Goal: Task Accomplishment & Management: Complete application form

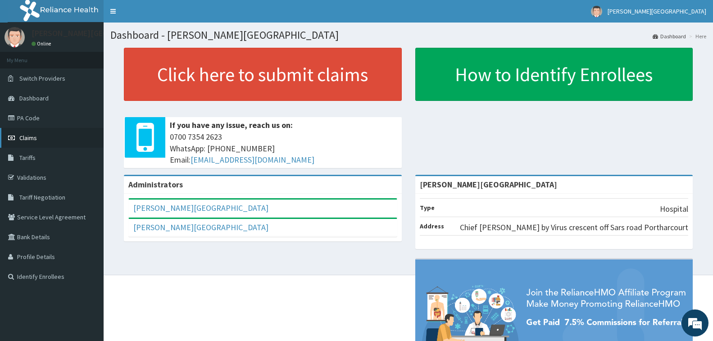
click at [37, 139] on link "Claims" at bounding box center [52, 138] width 104 height 20
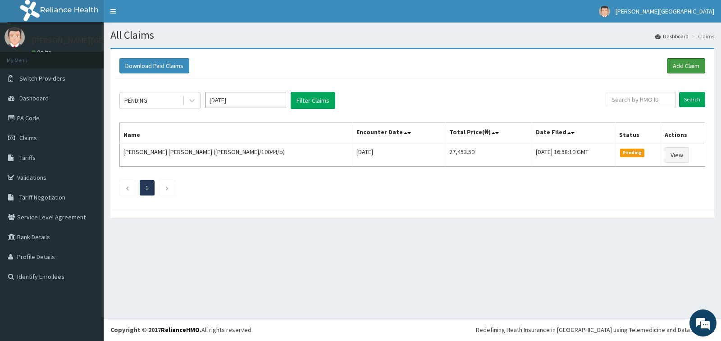
click at [683, 69] on link "Add Claim" at bounding box center [686, 65] width 38 height 15
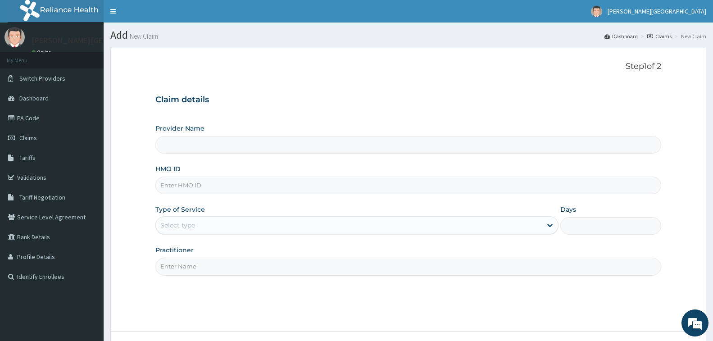
click at [228, 189] on input "HMO ID" at bounding box center [408, 186] width 506 height 18
type input "LIM/"
type input "[PERSON_NAME][GEOGRAPHIC_DATA]"
type input "LIM/10044/B"
click at [255, 223] on div "Select type" at bounding box center [349, 225] width 386 height 14
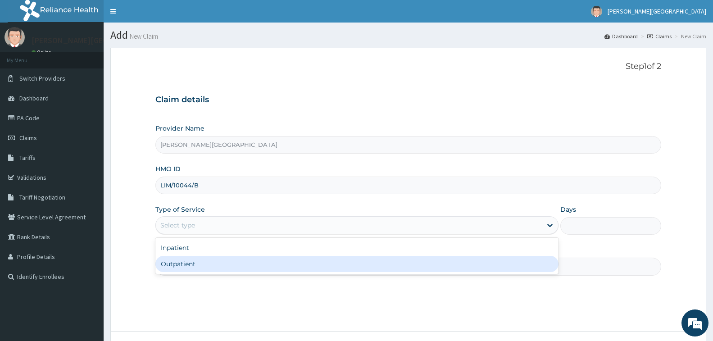
click at [235, 267] on div "Outpatient" at bounding box center [356, 264] width 403 height 16
type input "1"
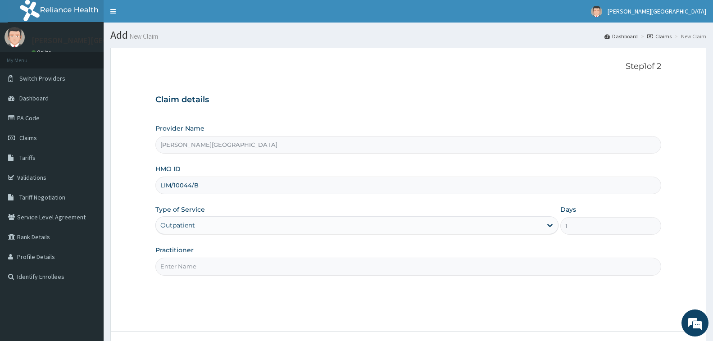
click at [232, 267] on input "Practitioner" at bounding box center [408, 267] width 506 height 18
type input "DR. CHUKA"
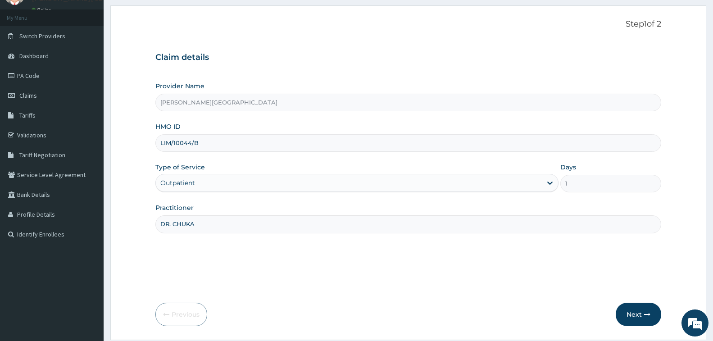
scroll to position [71, 0]
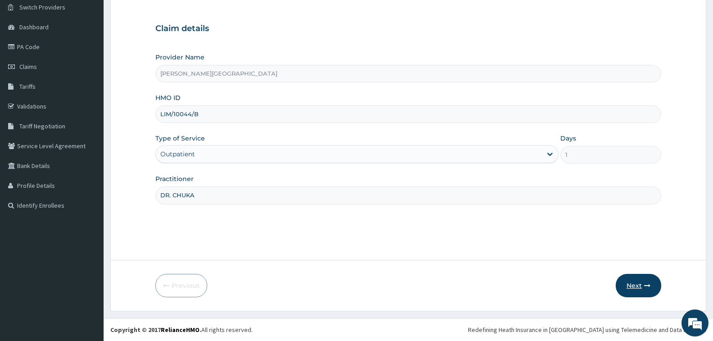
click at [638, 288] on button "Next" at bounding box center [639, 285] width 46 height 23
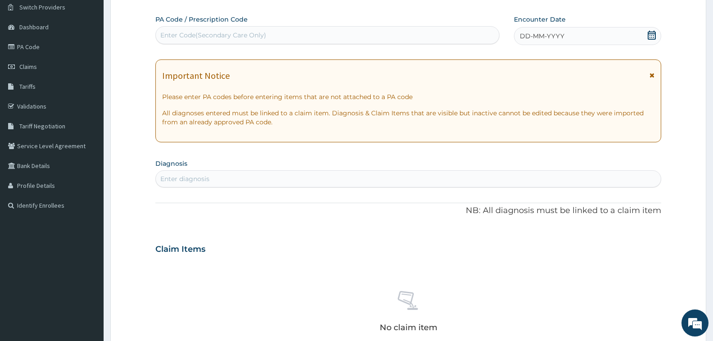
click at [650, 35] on icon at bounding box center [652, 35] width 8 height 9
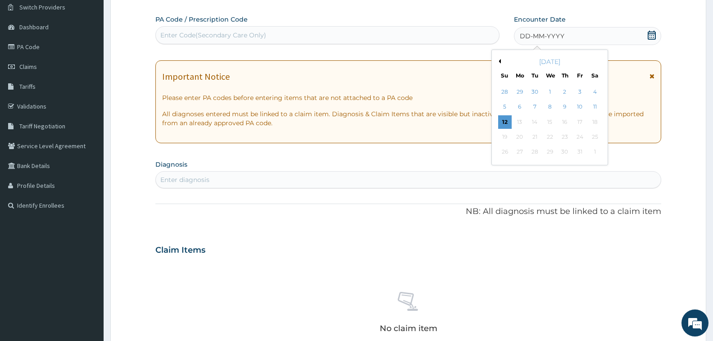
click at [502, 63] on div "[DATE]" at bounding box center [550, 61] width 109 height 9
click at [500, 61] on button "Previous Month" at bounding box center [499, 61] width 5 height 5
click at [594, 103] on div "13" at bounding box center [595, 107] width 14 height 14
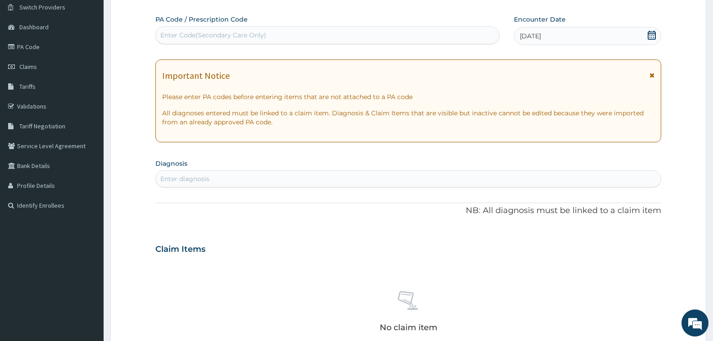
click at [180, 176] on div "Enter diagnosis" at bounding box center [184, 178] width 49 height 9
type input "HYPER"
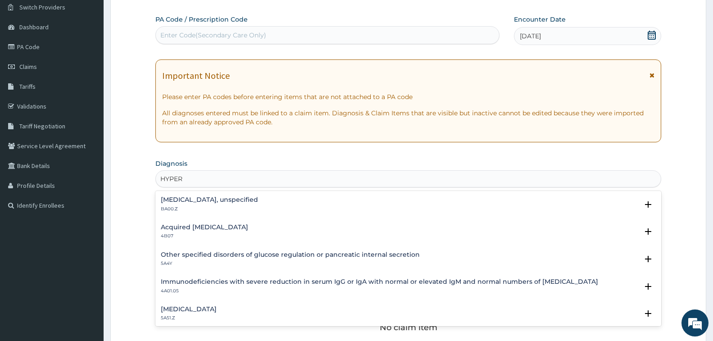
click at [191, 207] on p "BA00.Z" at bounding box center [209, 209] width 97 height 6
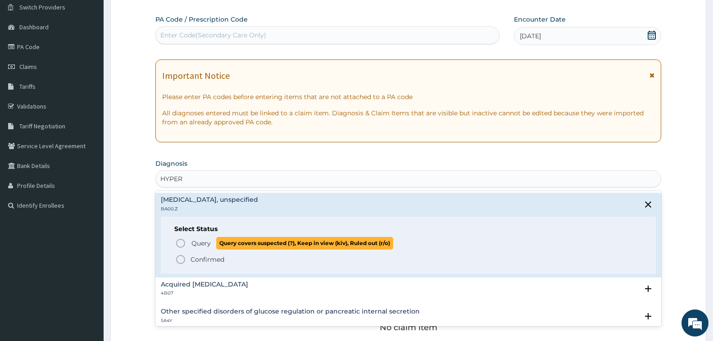
click at [179, 243] on icon "status option query" at bounding box center [180, 243] width 11 height 11
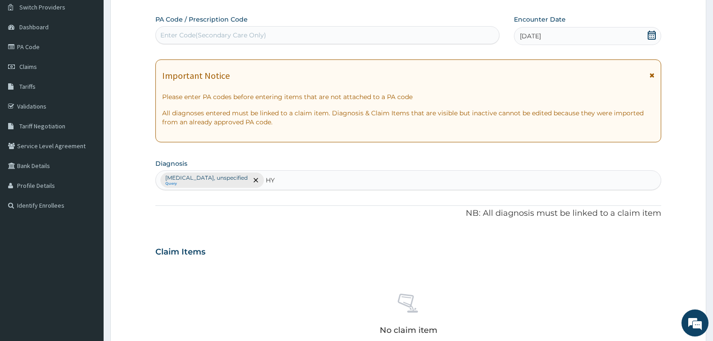
type input "H"
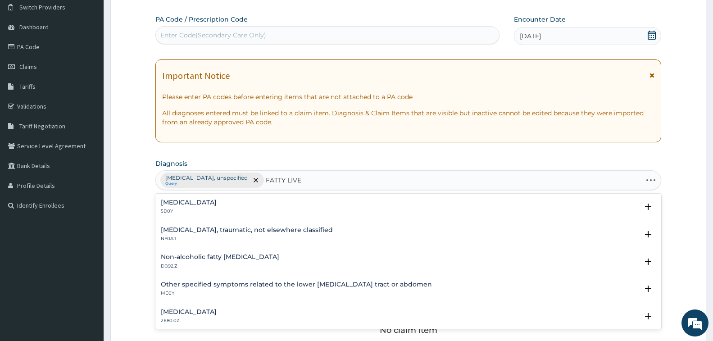
type input "FATTY LIVER"
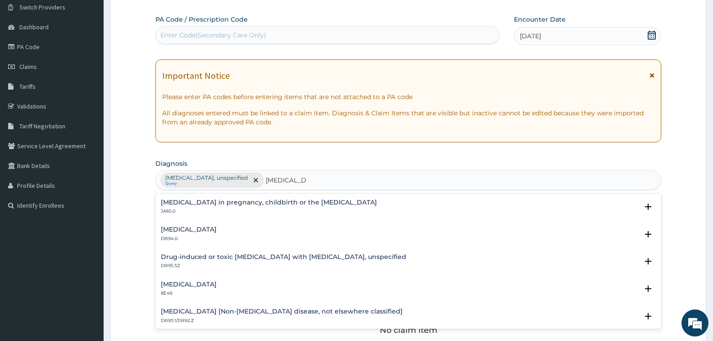
scroll to position [0, 0]
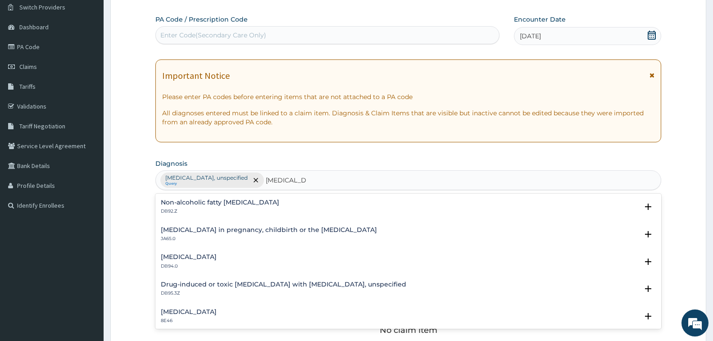
click at [275, 203] on h4 "Non-alcoholic fatty liver disease, unspecified" at bounding box center [220, 202] width 119 height 7
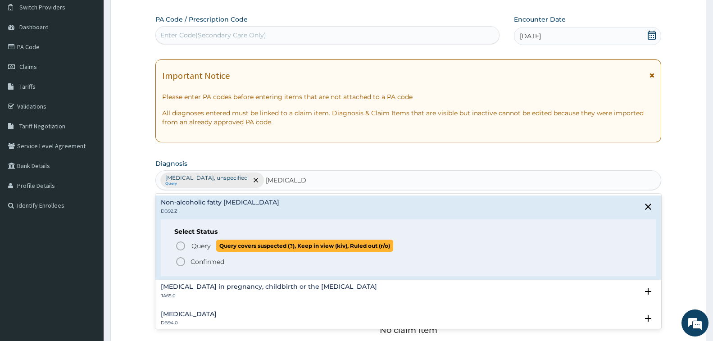
click at [189, 245] on span "Query Query covers suspected (?), Keep in view (kiv), Ruled out (r/o)" at bounding box center [408, 246] width 467 height 12
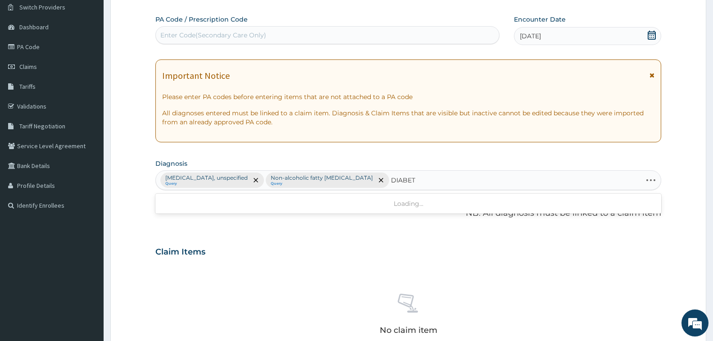
type input "DIABETE"
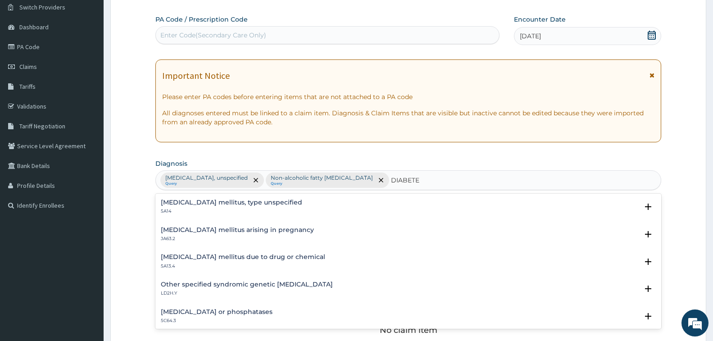
click at [262, 206] on h4 "Diabetes mellitus, type unspecified" at bounding box center [232, 202] width 142 height 7
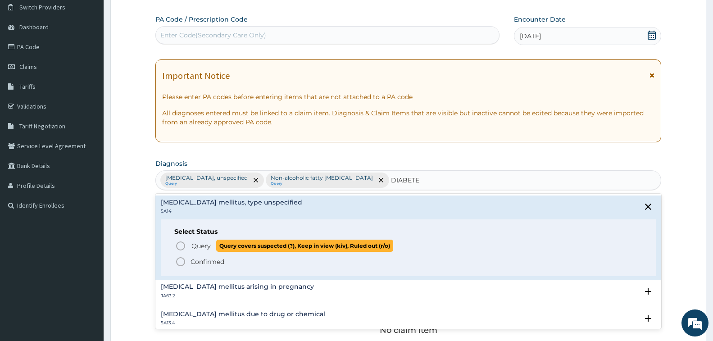
click at [195, 248] on span "Query" at bounding box center [201, 246] width 19 height 9
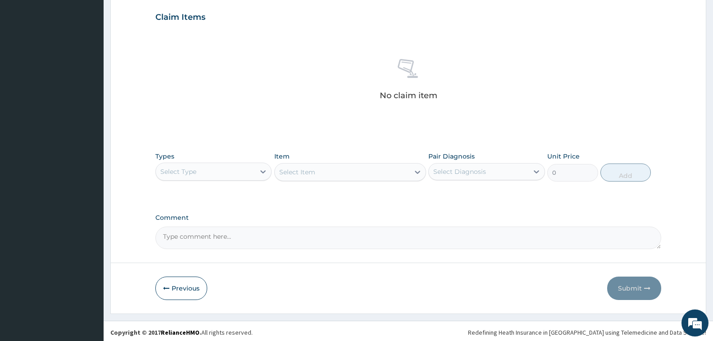
scroll to position [309, 0]
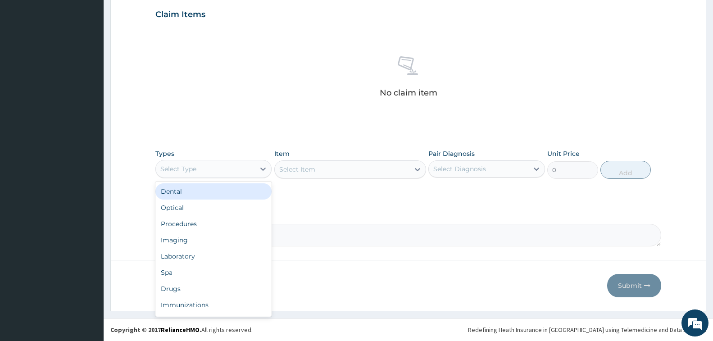
click at [221, 167] on div "Select Type" at bounding box center [205, 169] width 99 height 14
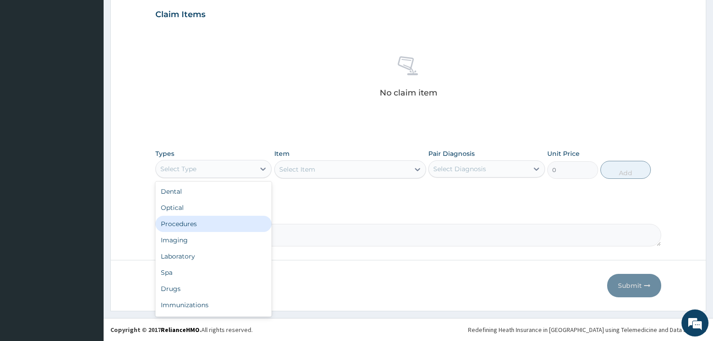
click at [205, 223] on div "Procedures" at bounding box center [213, 224] width 116 height 16
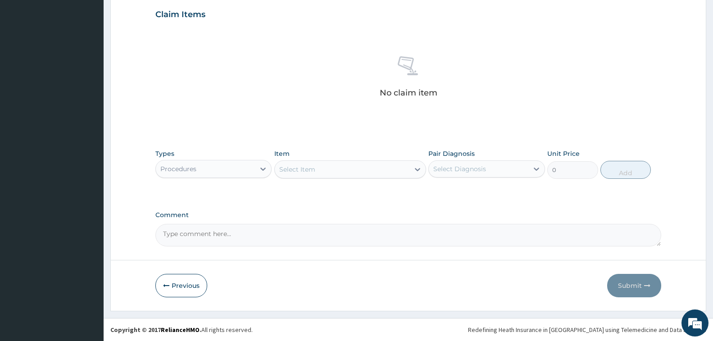
click at [219, 169] on div "Procedures" at bounding box center [205, 169] width 99 height 14
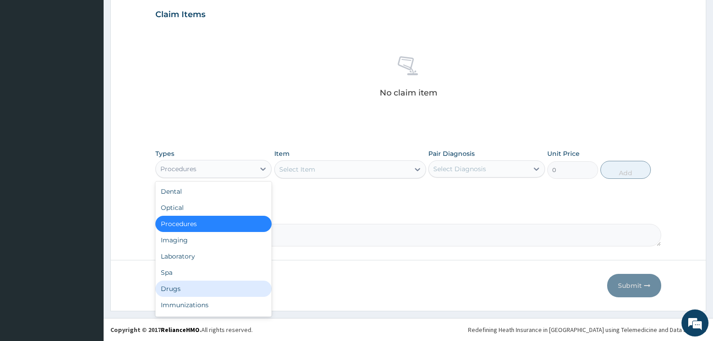
click at [170, 289] on div "Drugs" at bounding box center [213, 289] width 116 height 16
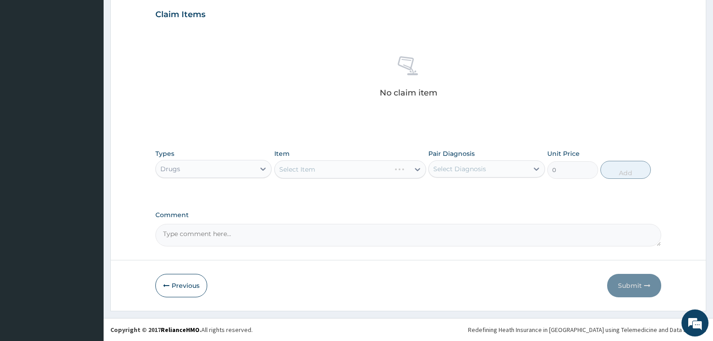
click at [343, 170] on div "Select Item" at bounding box center [350, 169] width 152 height 18
click at [343, 170] on div "Select Item" at bounding box center [342, 169] width 135 height 14
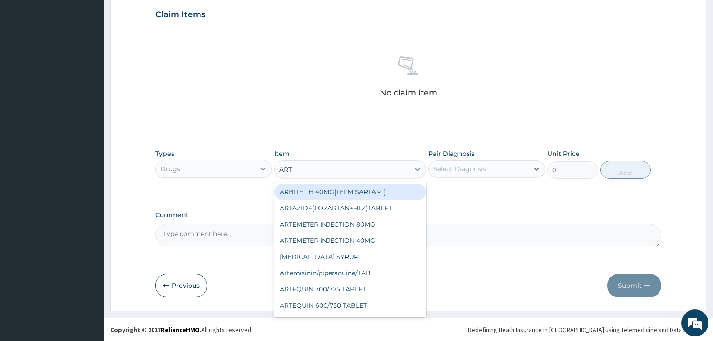
type input "ARTO"
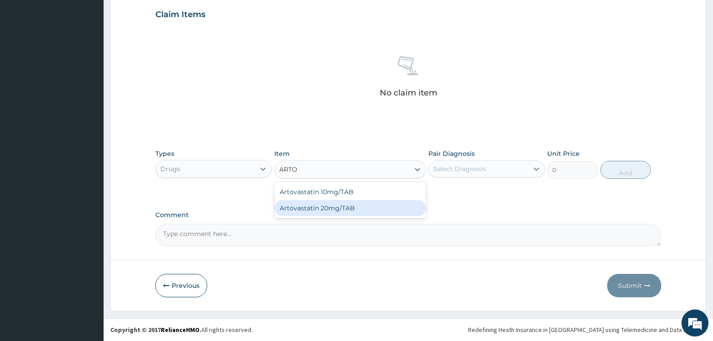
type input "180"
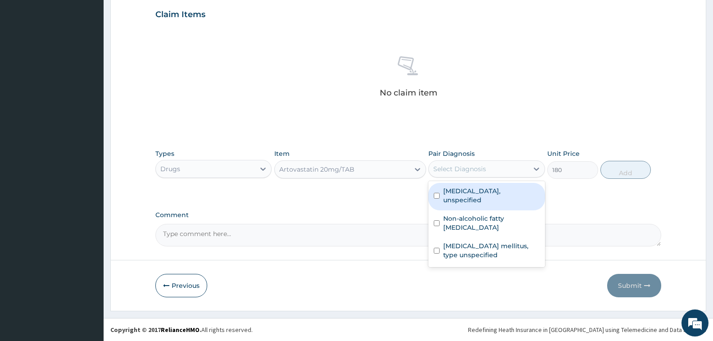
click at [473, 168] on div "Select Diagnosis" at bounding box center [460, 168] width 53 height 9
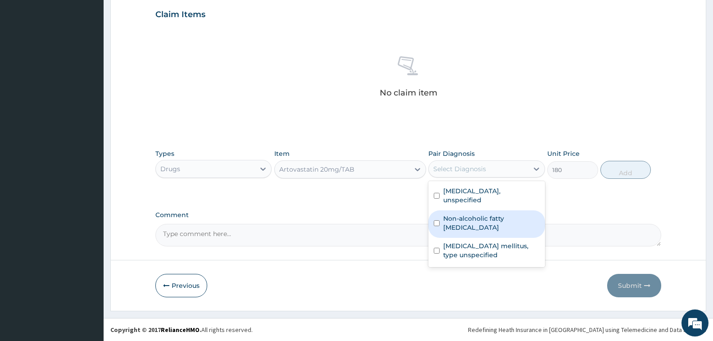
click at [480, 220] on label "Non-alcoholic fatty liver disease, unspecified" at bounding box center [491, 223] width 96 height 18
checkbox input "true"
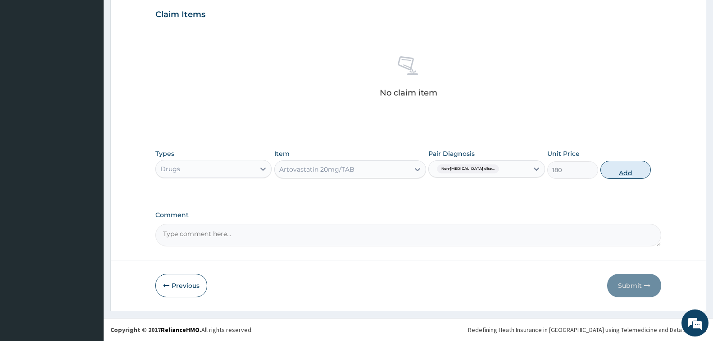
click at [627, 174] on button "Add" at bounding box center [626, 170] width 50 height 18
type input "0"
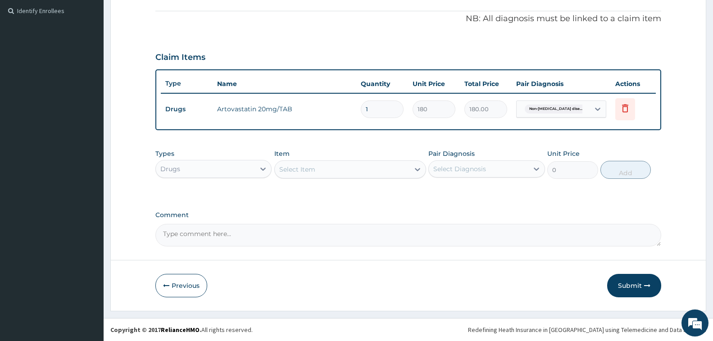
click at [286, 169] on div "Select Item" at bounding box center [297, 169] width 36 height 9
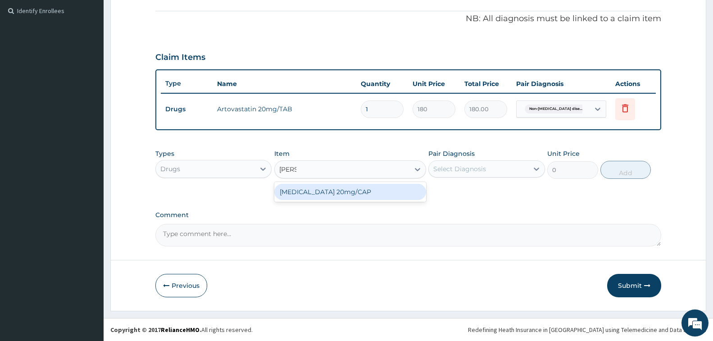
type input "PIROX"
click at [337, 194] on div "[MEDICAL_DATA] 20mg/CAP" at bounding box center [350, 192] width 152 height 16
type input "75"
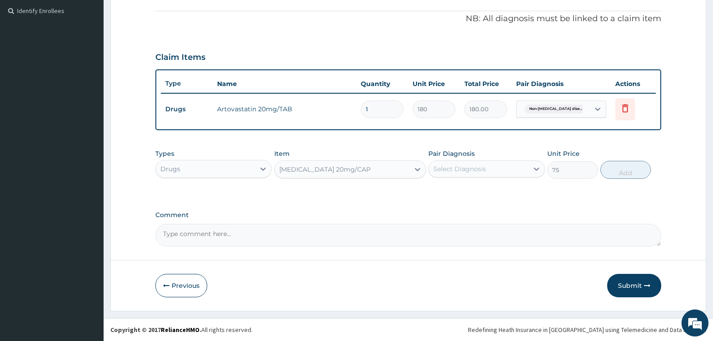
click at [488, 165] on div "Select Diagnosis" at bounding box center [478, 169] width 99 height 14
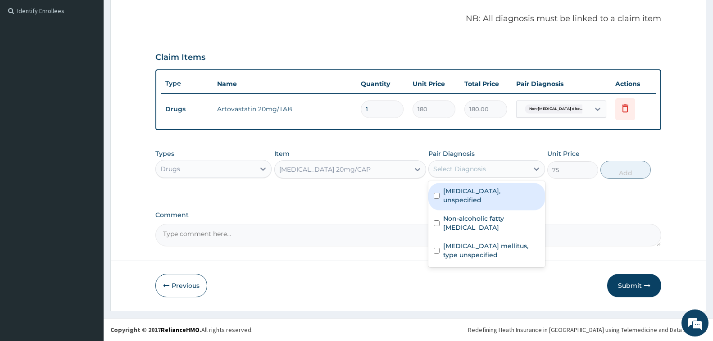
click at [512, 197] on label "[MEDICAL_DATA], unspecified" at bounding box center [491, 196] width 96 height 18
checkbox input "true"
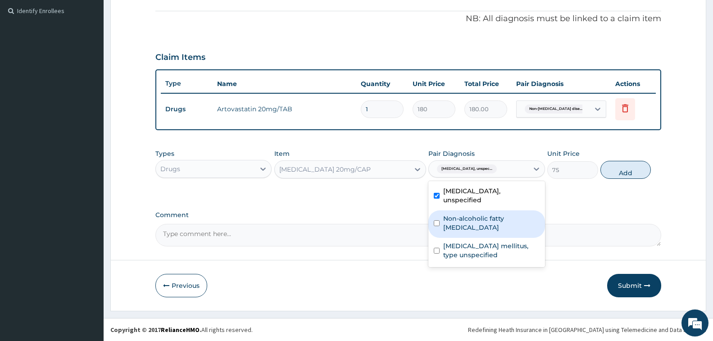
click at [506, 219] on label "Non-alcoholic fatty liver disease, unspecified" at bounding box center [491, 223] width 96 height 18
checkbox input "true"
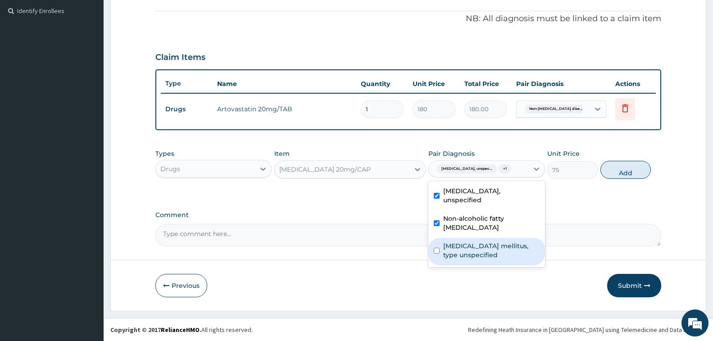
click at [499, 249] on label "Diabetes mellitus, type unspecified" at bounding box center [491, 251] width 96 height 18
checkbox input "true"
click at [617, 171] on button "Add" at bounding box center [626, 170] width 50 height 18
type input "0"
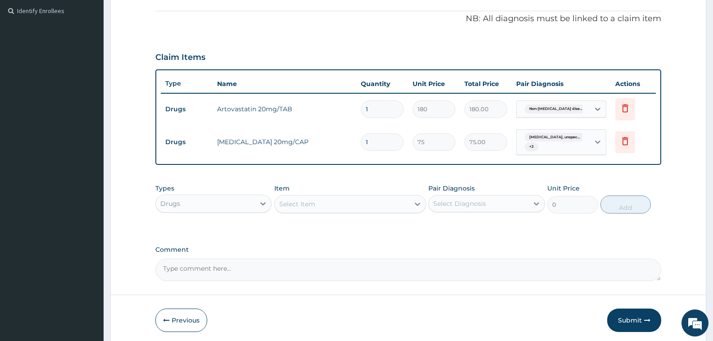
click at [355, 201] on div "Select Item" at bounding box center [342, 204] width 135 height 14
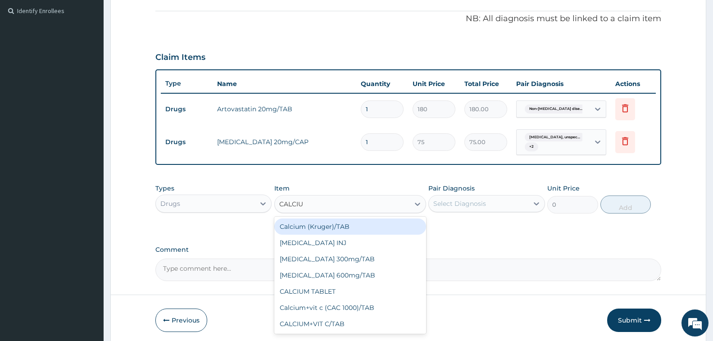
type input "CALCIUM"
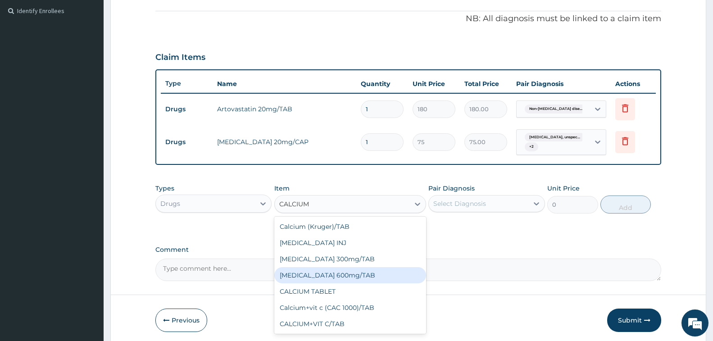
click at [373, 274] on div "[MEDICAL_DATA] 600mg/TAB" at bounding box center [350, 275] width 152 height 16
type input "18.375"
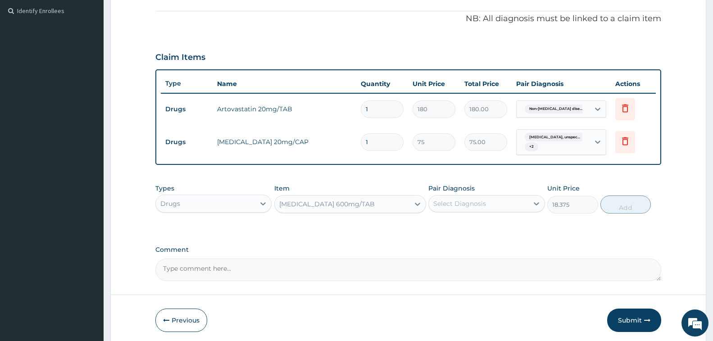
click at [482, 199] on div "Select Diagnosis" at bounding box center [460, 203] width 53 height 9
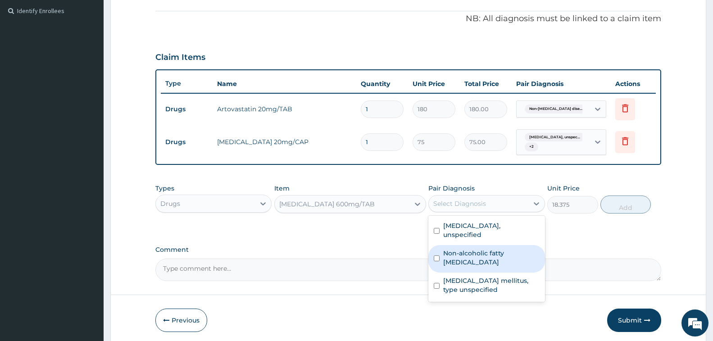
click at [477, 258] on label "Non-alcoholic fatty liver disease, unspecified" at bounding box center [491, 258] width 96 height 18
checkbox input "true"
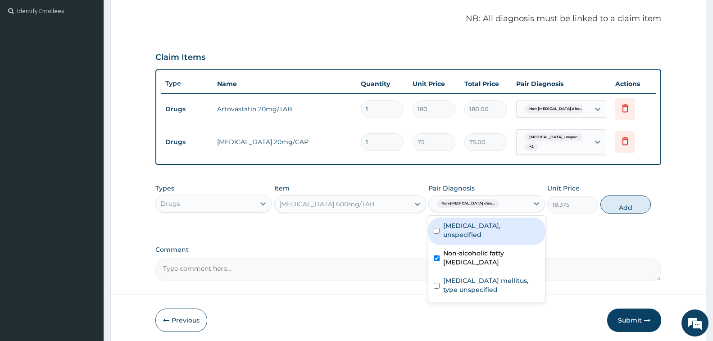
click at [485, 235] on label "[MEDICAL_DATA], unspecified" at bounding box center [491, 230] width 96 height 18
checkbox input "true"
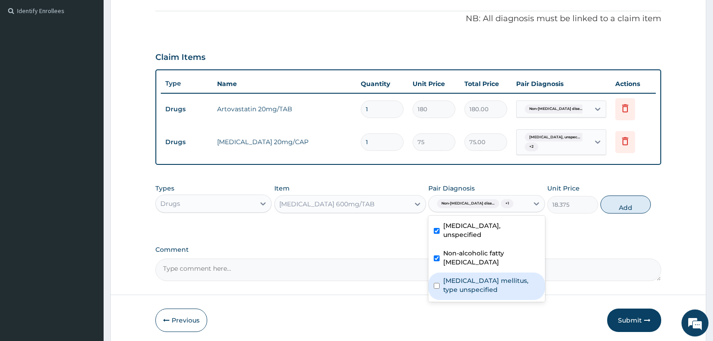
click at [481, 279] on label "Diabetes mellitus, type unspecified" at bounding box center [491, 285] width 96 height 18
checkbox input "true"
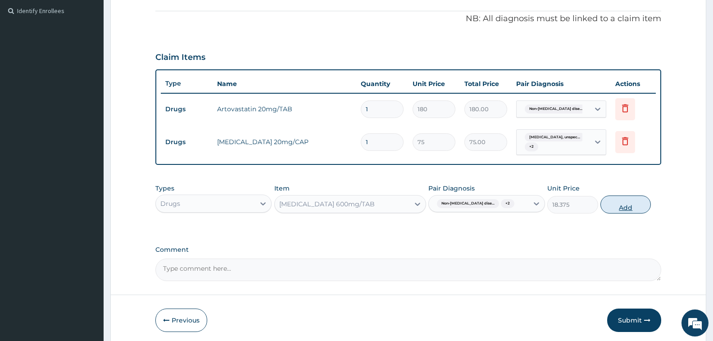
click at [620, 206] on button "Add" at bounding box center [626, 205] width 50 height 18
type input "0"
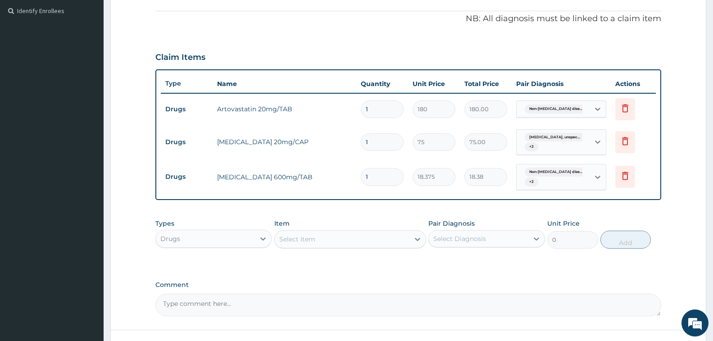
click at [311, 233] on div "Select Item" at bounding box center [342, 239] width 135 height 14
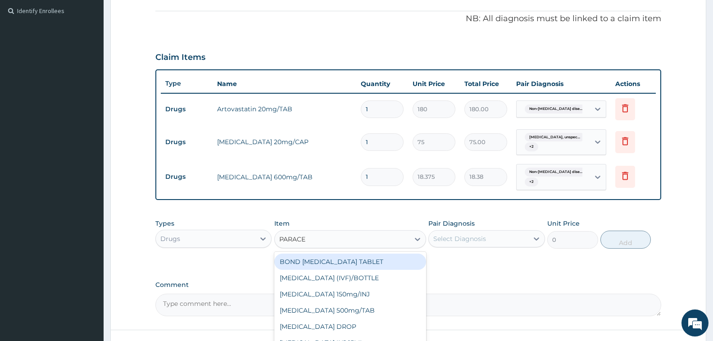
type input "PARACET"
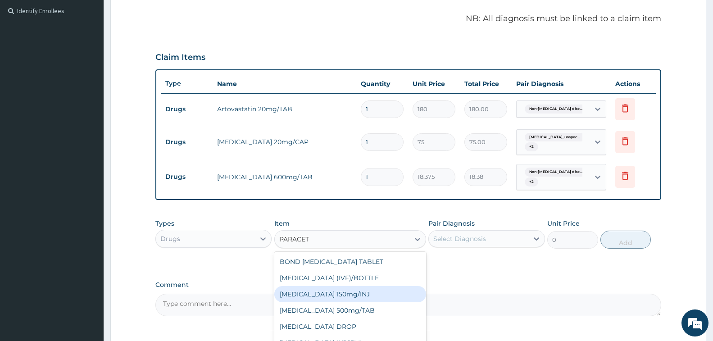
scroll to position [14, 0]
click at [365, 299] on div "[MEDICAL_DATA] 500mg/TAB" at bounding box center [350, 296] width 152 height 16
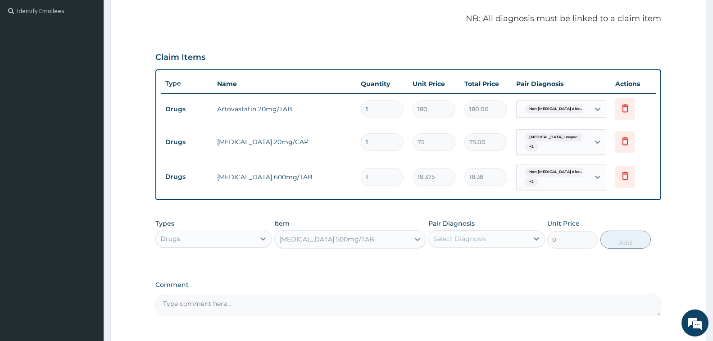
type input "7"
click at [490, 240] on div "Select Diagnosis" at bounding box center [478, 239] width 99 height 14
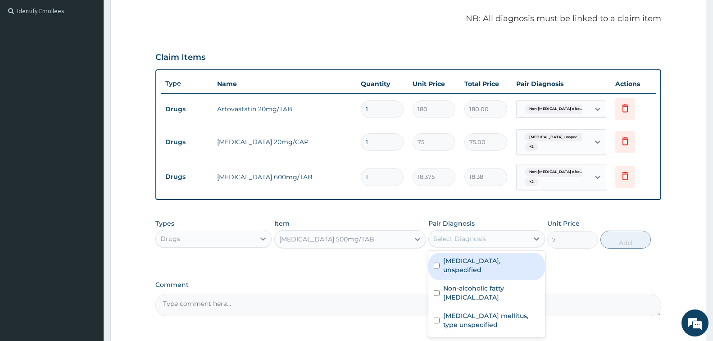
click at [484, 263] on label "Essential hypertension, unspecified" at bounding box center [491, 265] width 96 height 18
checkbox input "true"
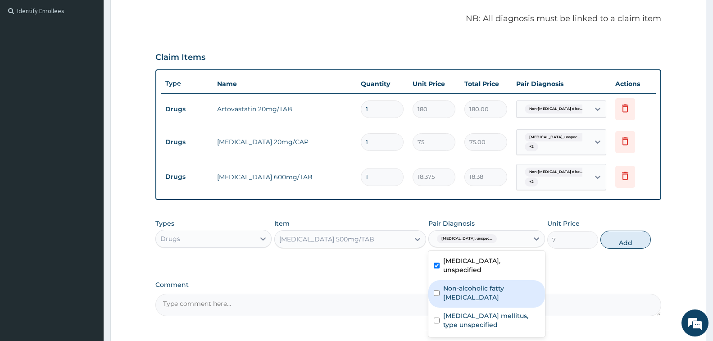
drag, startPoint x: 475, startPoint y: 296, endPoint x: 467, endPoint y: 317, distance: 22.7
click at [475, 298] on label "Non-alcoholic fatty liver disease, unspecified" at bounding box center [491, 293] width 96 height 18
checkbox input "true"
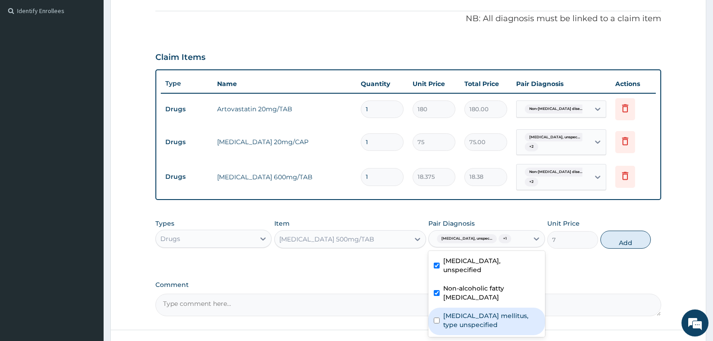
drag, startPoint x: 466, startPoint y: 323, endPoint x: 566, endPoint y: 267, distance: 115.6
click at [466, 321] on label "Diabetes mellitus, type unspecified" at bounding box center [491, 320] width 96 height 18
checkbox input "true"
drag, startPoint x: 616, startPoint y: 243, endPoint x: 546, endPoint y: 254, distance: 70.2
click at [616, 243] on button "Add" at bounding box center [626, 240] width 50 height 18
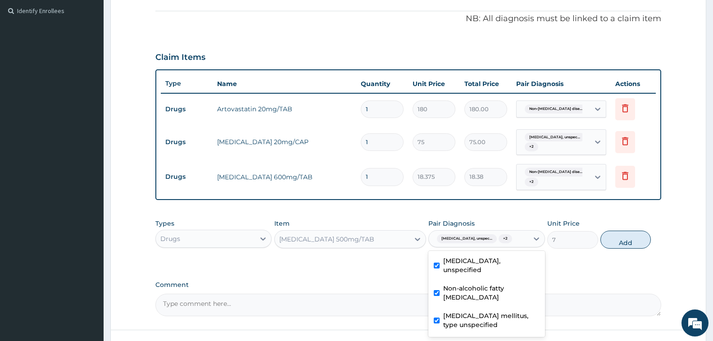
type input "0"
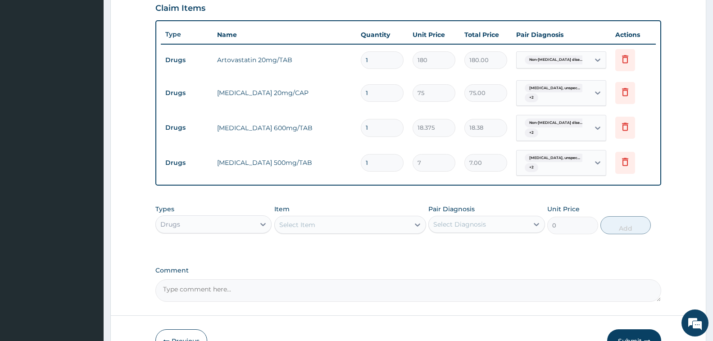
scroll to position [370, 0]
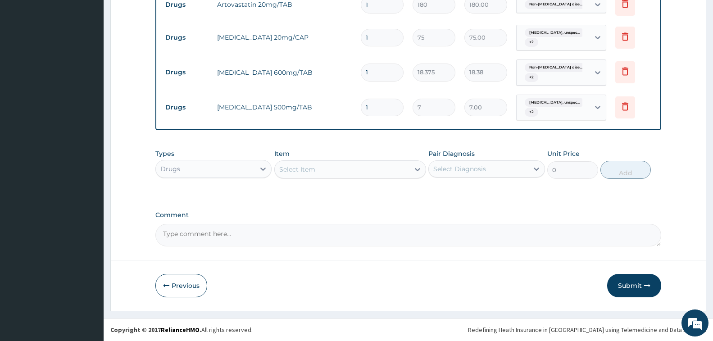
click at [329, 170] on div "Select Item" at bounding box center [342, 169] width 135 height 14
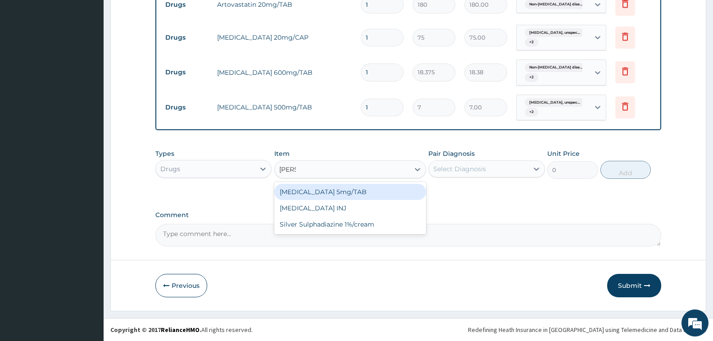
type input "DIAZE"
click at [348, 191] on div "[MEDICAL_DATA] 5mg/TAB" at bounding box center [350, 192] width 152 height 16
type input "30"
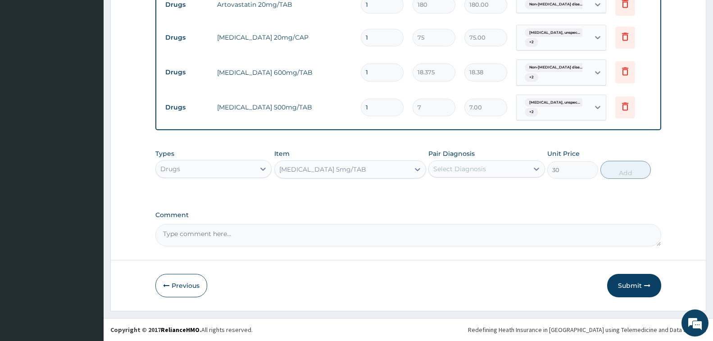
click at [486, 166] on div "Select Diagnosis" at bounding box center [460, 168] width 53 height 9
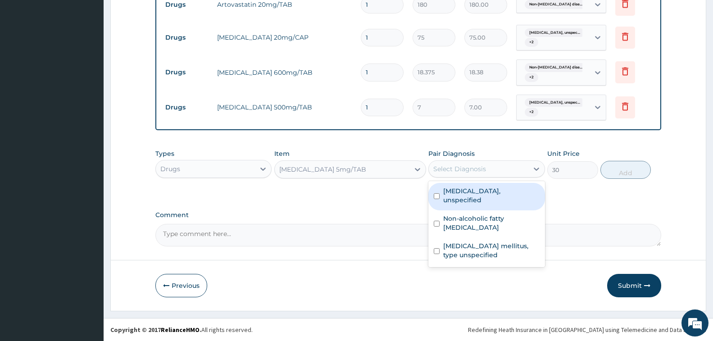
click at [486, 204] on label "Essential hypertension, unspecified" at bounding box center [491, 196] width 96 height 18
checkbox input "true"
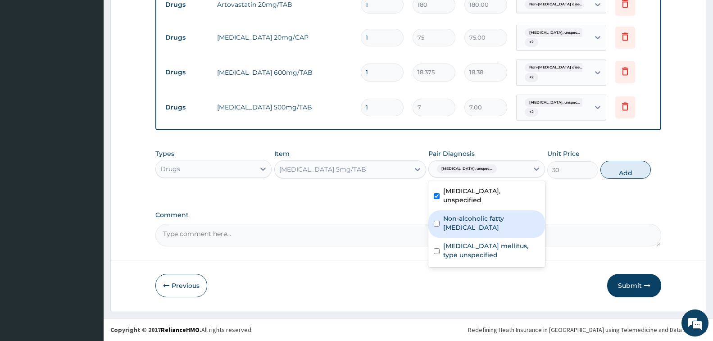
drag, startPoint x: 486, startPoint y: 220, endPoint x: 482, endPoint y: 237, distance: 17.5
click at [485, 220] on label "Non-alcoholic fatty liver disease, unspecified" at bounding box center [491, 223] width 96 height 18
checkbox input "true"
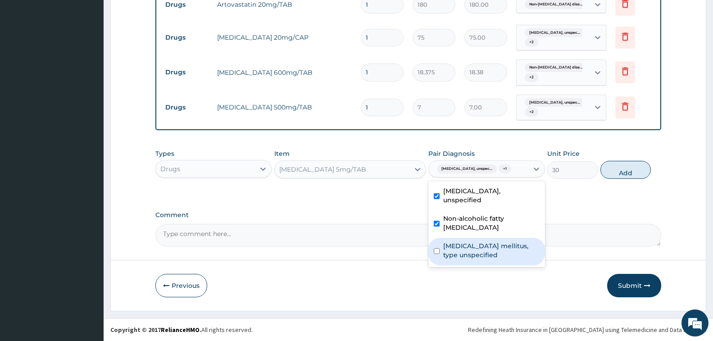
drag, startPoint x: 480, startPoint y: 251, endPoint x: 498, endPoint y: 242, distance: 19.8
click at [480, 251] on label "Diabetes mellitus, type unspecified" at bounding box center [491, 251] width 96 height 18
checkbox input "true"
click at [610, 171] on button "Add" at bounding box center [626, 170] width 50 height 18
type input "0"
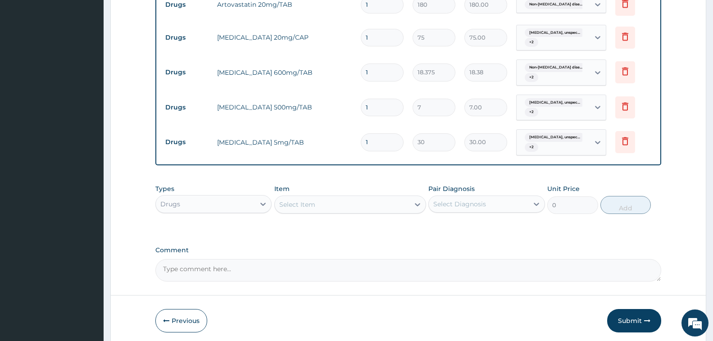
click at [297, 205] on div "Select Item" at bounding box center [297, 204] width 36 height 9
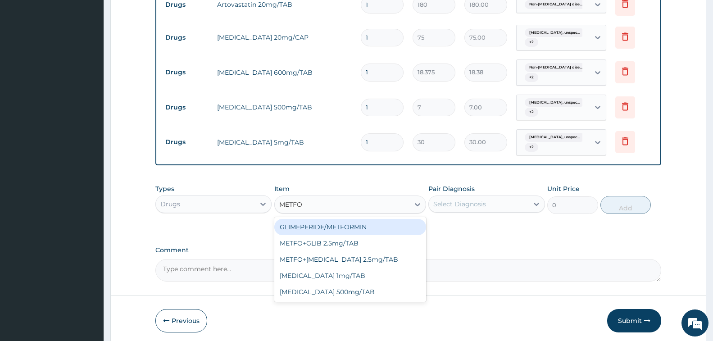
type input "METFOR"
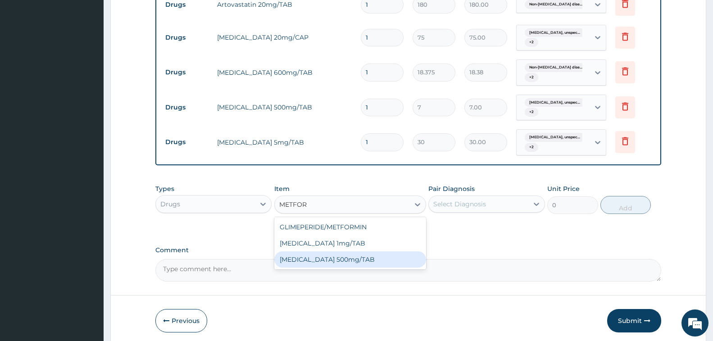
click at [340, 262] on div "[MEDICAL_DATA] 500mg/TAB" at bounding box center [350, 259] width 152 height 16
type input "50"
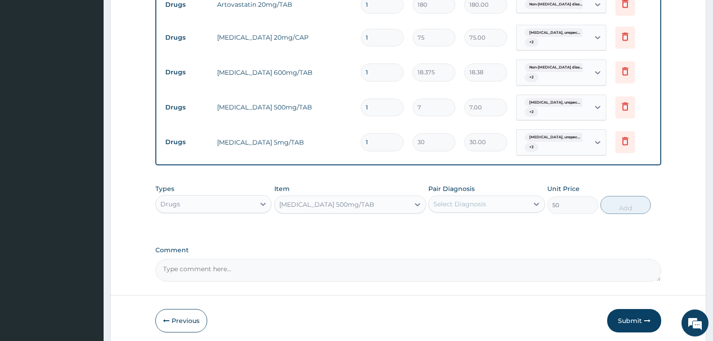
click at [472, 200] on div "Select Diagnosis" at bounding box center [460, 204] width 53 height 9
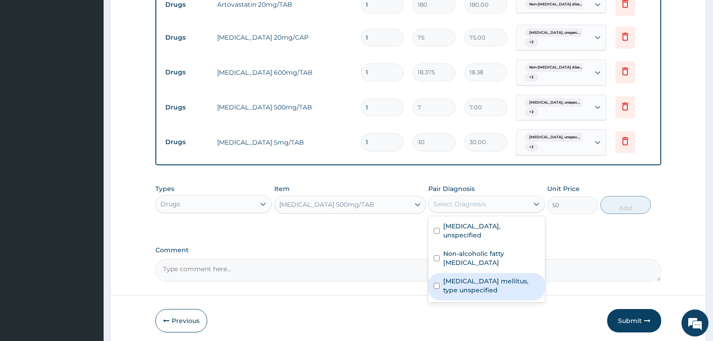
click at [473, 291] on label "Diabetes mellitus, type unspecified" at bounding box center [491, 286] width 96 height 18
checkbox input "true"
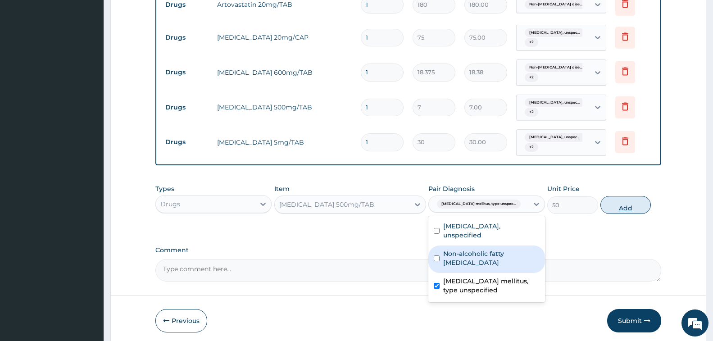
click at [609, 207] on button "Add" at bounding box center [626, 205] width 50 height 18
type input "0"
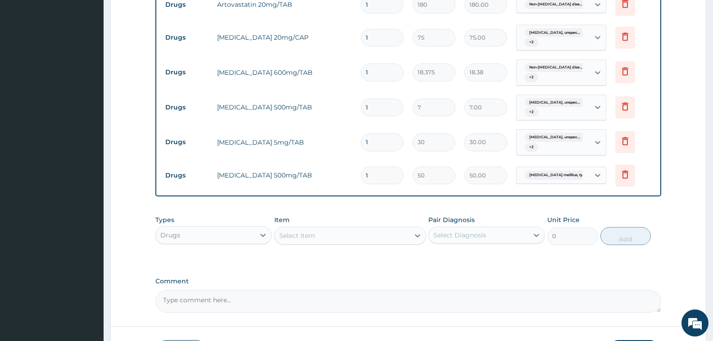
click at [334, 233] on div "Select Item" at bounding box center [342, 235] width 135 height 14
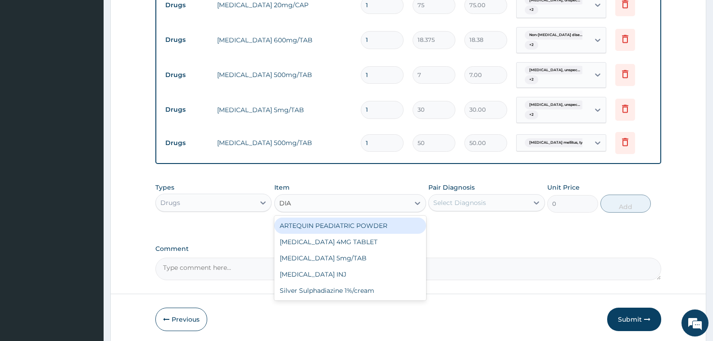
scroll to position [437, 0]
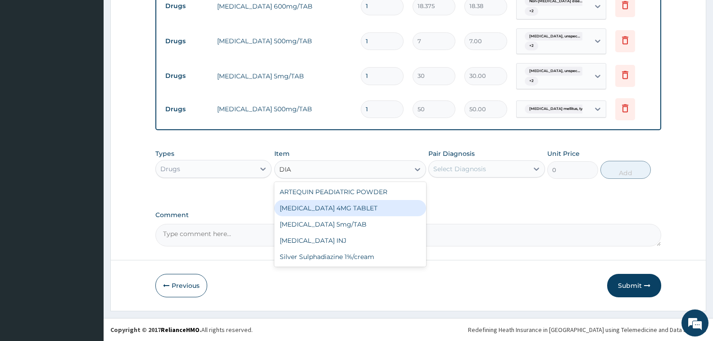
type input "DIA"
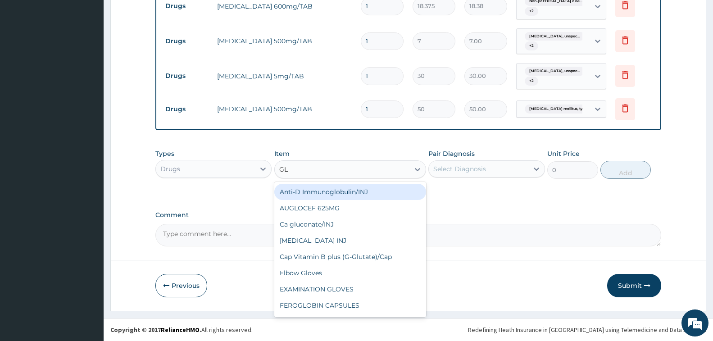
type input "GLI"
click at [371, 191] on div "GLIBENCLAMIDE (Daomil) 5mg/TAB" at bounding box center [350, 192] width 152 height 16
type input "50"
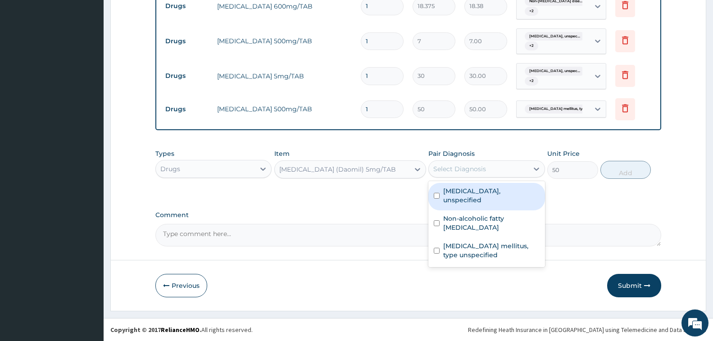
click at [508, 169] on div "Select Diagnosis" at bounding box center [478, 169] width 99 height 14
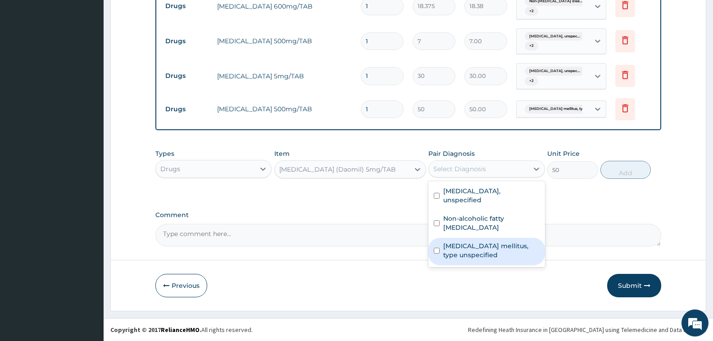
click at [487, 253] on label "Diabetes mellitus, type unspecified" at bounding box center [491, 251] width 96 height 18
checkbox input "true"
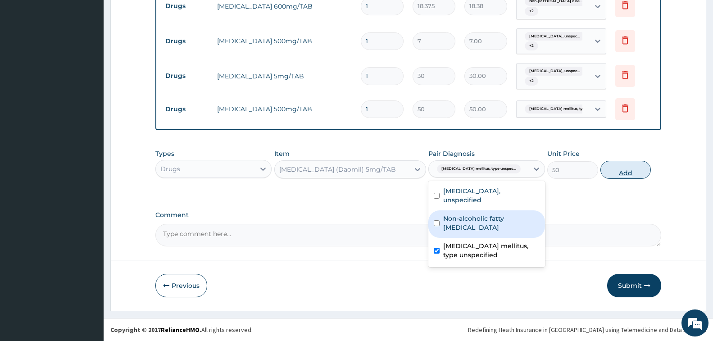
click at [607, 171] on button "Add" at bounding box center [626, 170] width 50 height 18
type input "0"
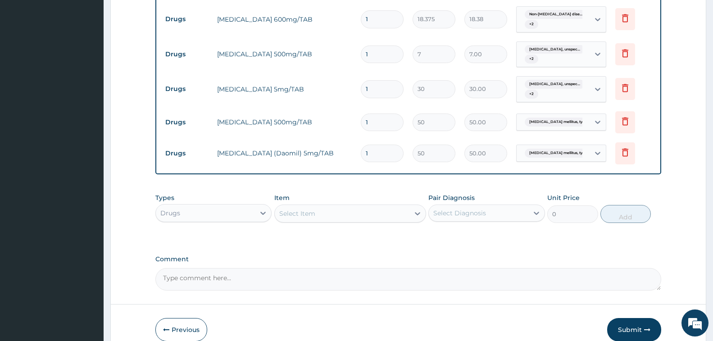
scroll to position [301, 0]
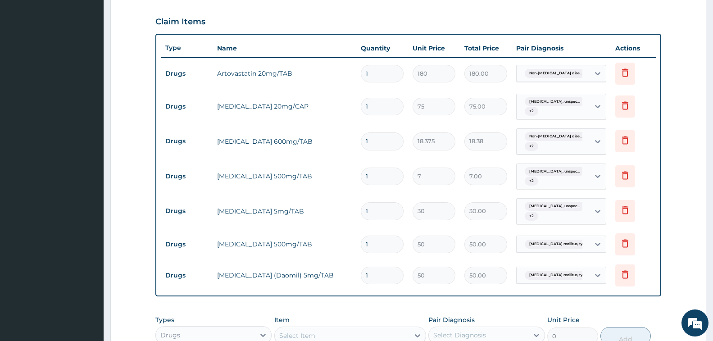
click at [384, 72] on input "1" at bounding box center [382, 74] width 43 height 18
type input "0.00"
type input "7"
type input "1260.00"
type input "7"
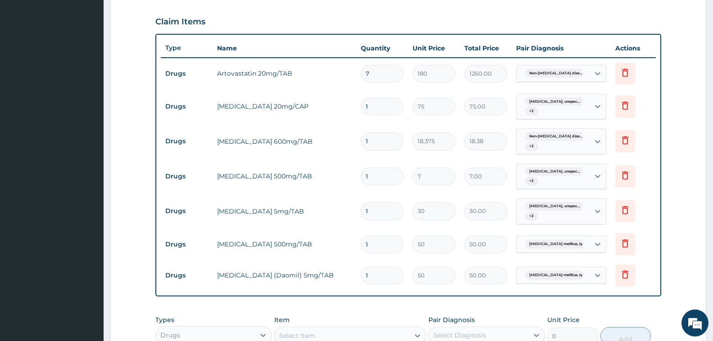
click at [379, 110] on input "1" at bounding box center [382, 107] width 43 height 18
type input "10"
type input "750.00"
type input "10"
click at [377, 145] on input "1" at bounding box center [382, 141] width 43 height 18
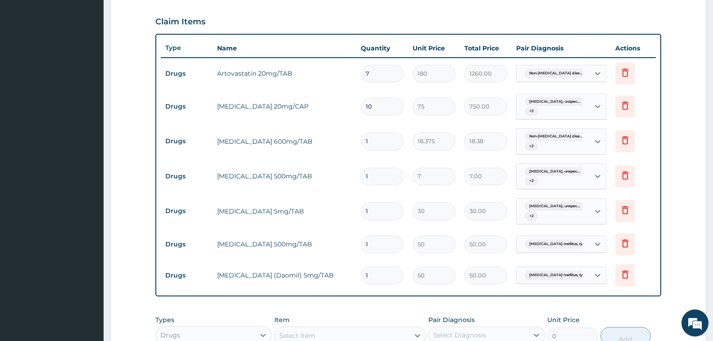
type input "14"
type input "257.25"
type input "14"
click at [374, 178] on input "1" at bounding box center [382, 177] width 43 height 18
type input "18"
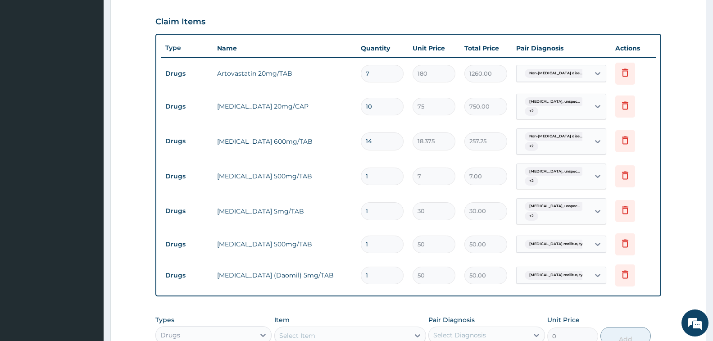
type input "126.00"
type input "18"
click at [378, 214] on input "1" at bounding box center [382, 211] width 43 height 18
type input "0.00"
type input "6"
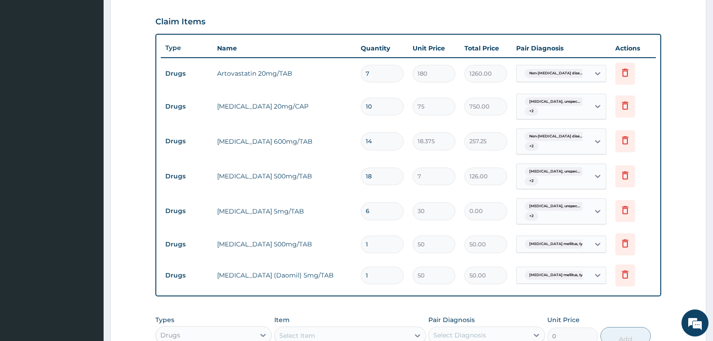
type input "180.00"
type input "6"
click at [381, 249] on input "1" at bounding box center [382, 245] width 43 height 18
type input "10"
type input "500.00"
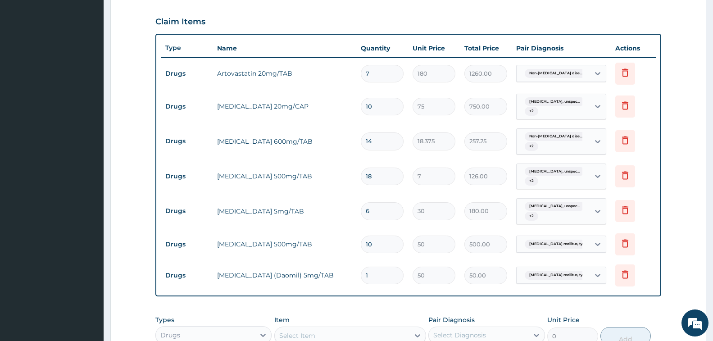
type input "10"
click at [377, 278] on input "1" at bounding box center [382, 276] width 43 height 18
type input "0.00"
type input "5"
type input "250.00"
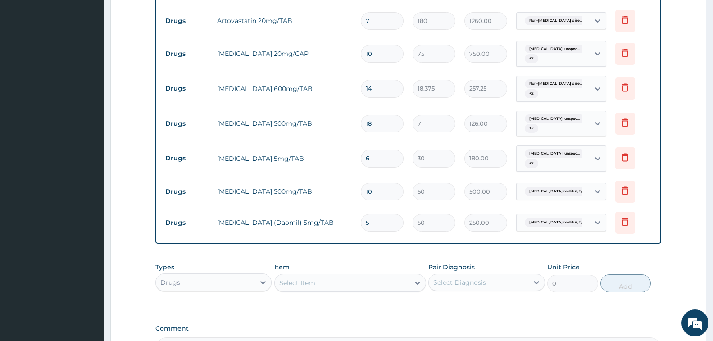
scroll to position [468, 0]
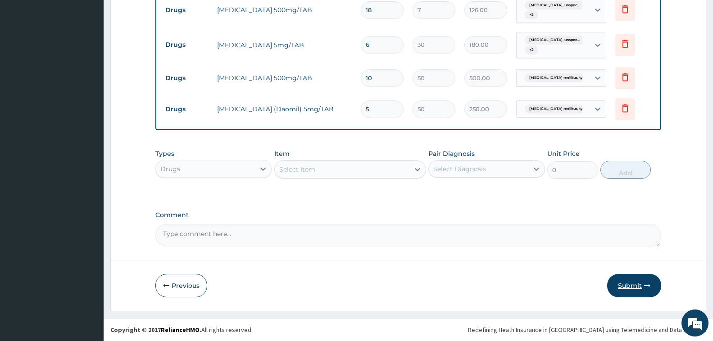
type input "5"
click at [635, 288] on button "Submit" at bounding box center [634, 285] width 54 height 23
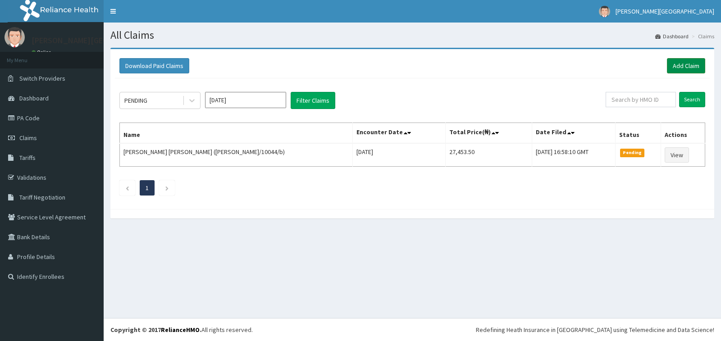
click at [682, 67] on link "Add Claim" at bounding box center [686, 65] width 38 height 15
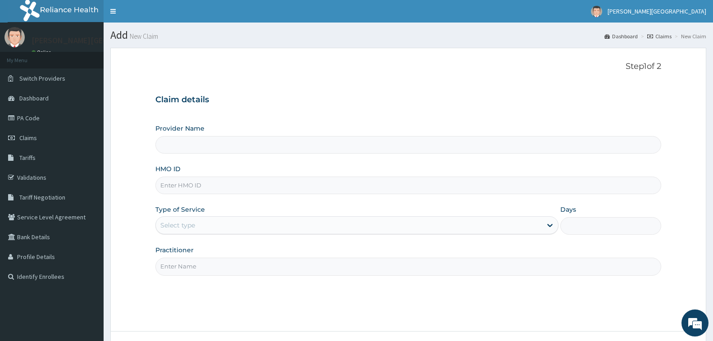
type input "[PERSON_NAME][GEOGRAPHIC_DATA]"
click at [261, 187] on input "HMO ID" at bounding box center [408, 186] width 506 height 18
type input "LIM/10044/F"
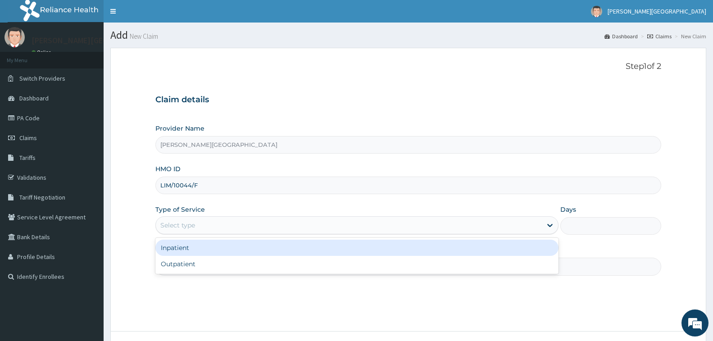
click at [311, 221] on div "Select type" at bounding box center [349, 225] width 386 height 14
click at [304, 249] on div "Inpatient" at bounding box center [356, 248] width 403 height 16
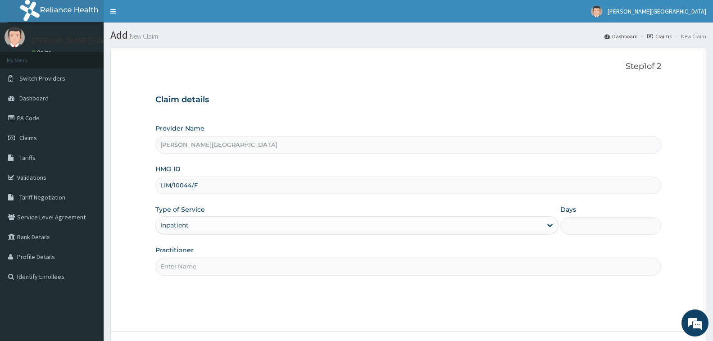
click at [314, 266] on input "Practitioner" at bounding box center [408, 267] width 506 height 18
type input "DR. CHUKA"
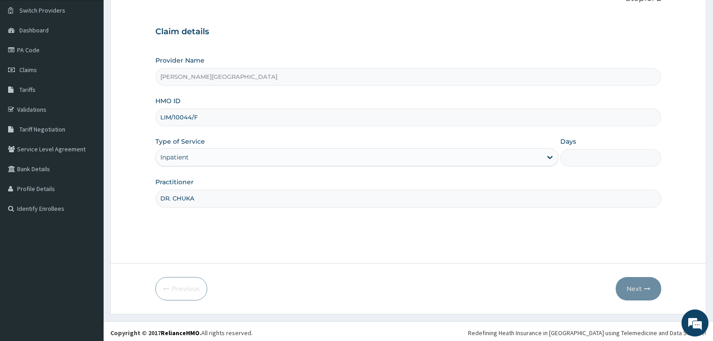
scroll to position [71, 0]
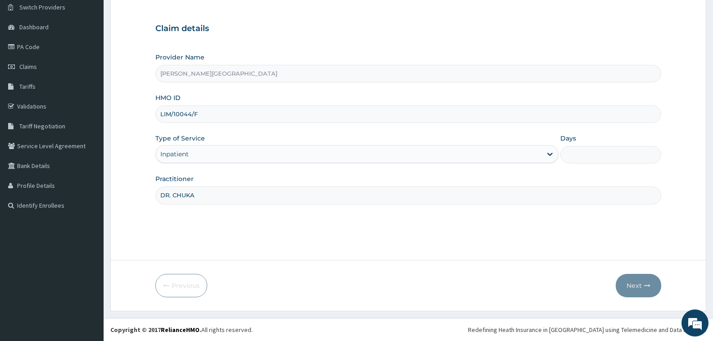
click at [602, 152] on input "Days" at bounding box center [611, 155] width 101 height 18
type input "1"
click at [637, 286] on button "Next" at bounding box center [639, 285] width 46 height 23
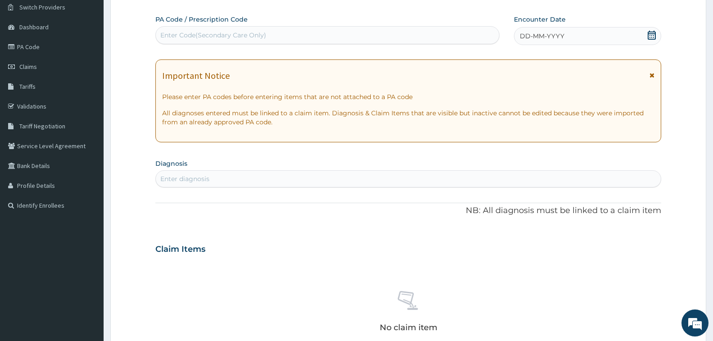
click at [328, 41] on div "Enter Code(Secondary Care Only)" at bounding box center [327, 35] width 343 height 14
paste input "PA/F7BD73"
type input "PA/F7BD73"
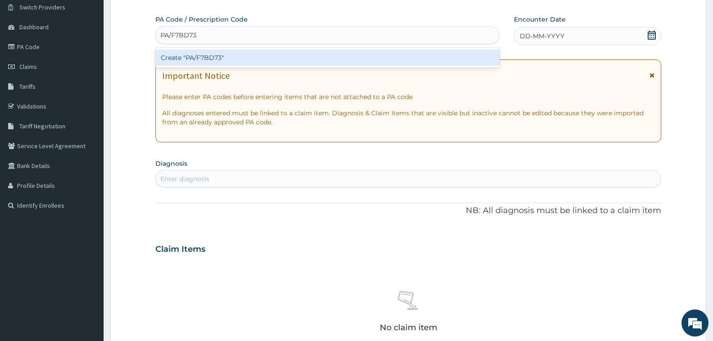
click at [306, 55] on div "Create "PA/F7BD73"" at bounding box center [327, 58] width 344 height 16
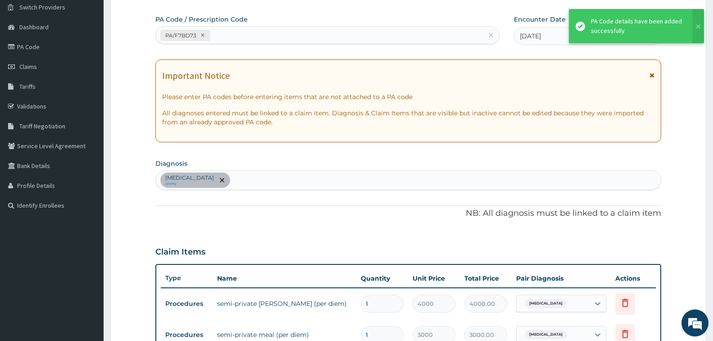
scroll to position [73, 0]
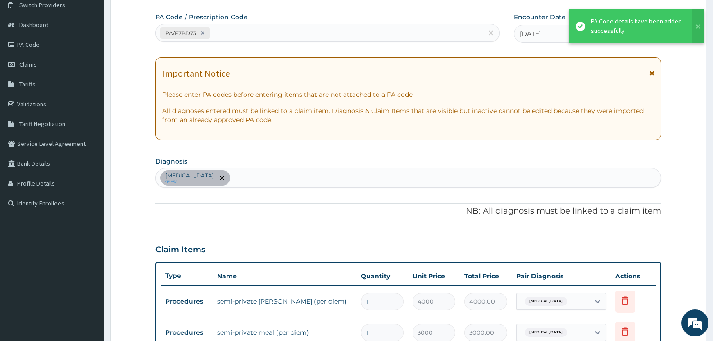
click at [301, 33] on div "PA/F7BD73" at bounding box center [319, 33] width 327 height 15
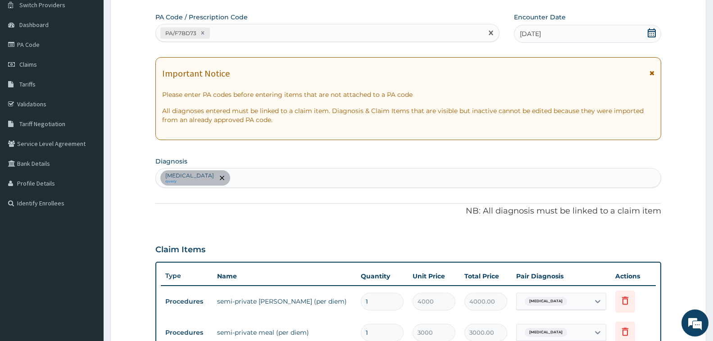
paste input "PA/F192E4"
type input "PA/F192E4"
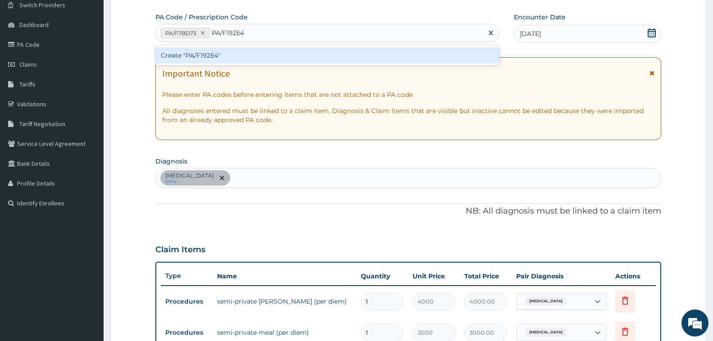
click at [273, 51] on div "Create "PA/F192E4"" at bounding box center [327, 55] width 344 height 16
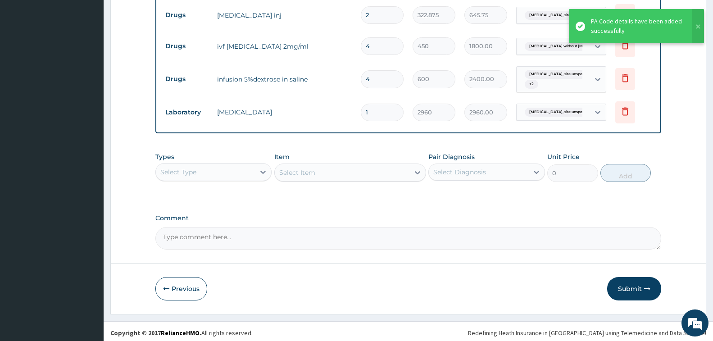
scroll to position [522, 0]
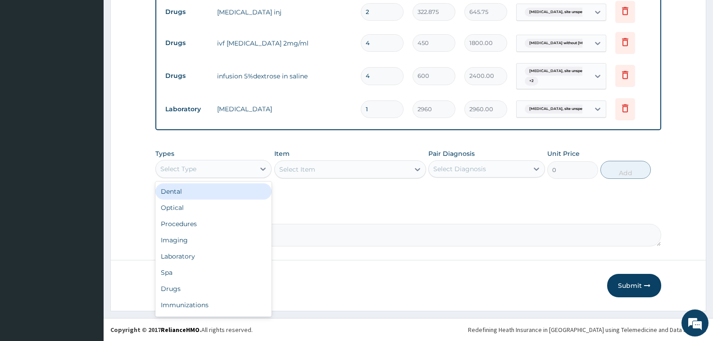
click at [242, 171] on div "Select Type" at bounding box center [205, 169] width 99 height 14
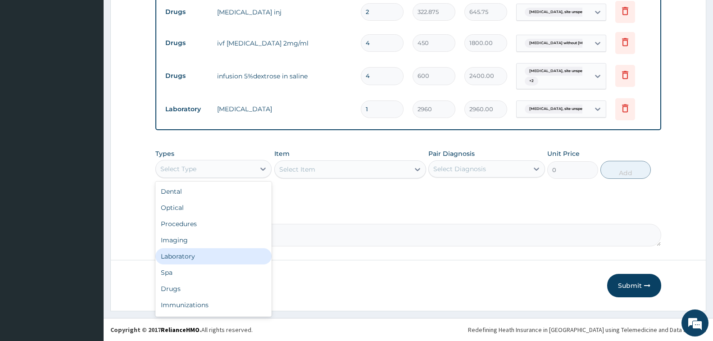
click at [210, 256] on div "Laboratory" at bounding box center [213, 256] width 116 height 16
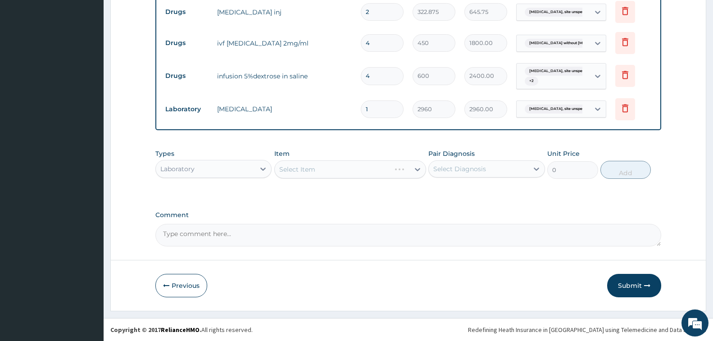
click at [338, 170] on div "Select Item" at bounding box center [350, 169] width 152 height 18
click at [338, 170] on div "Select Item" at bounding box center [342, 169] width 135 height 14
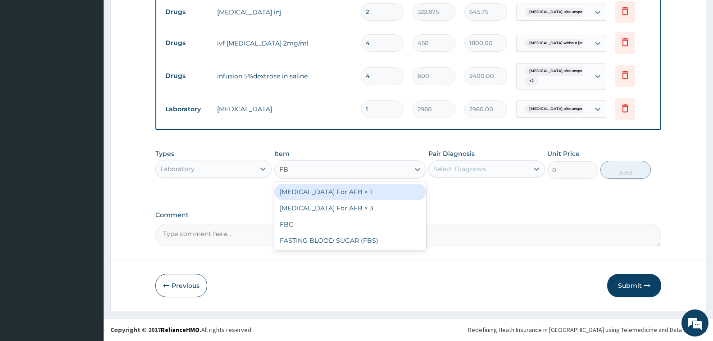
type input "FBC"
click at [346, 187] on div "FBC" at bounding box center [350, 192] width 152 height 16
type input "2000"
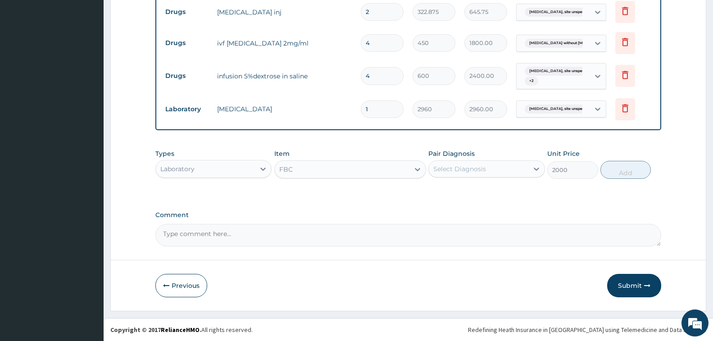
click at [469, 165] on div "Select Diagnosis" at bounding box center [460, 168] width 53 height 9
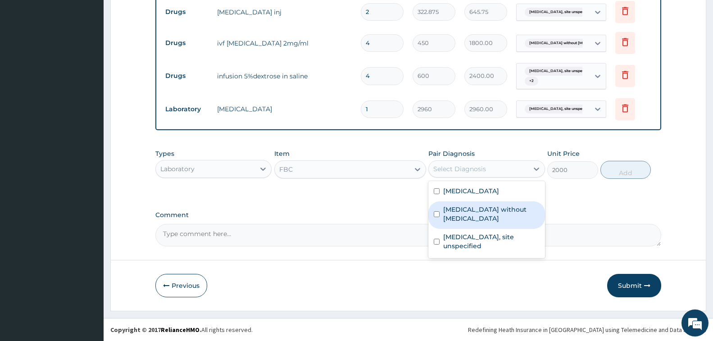
click at [504, 210] on label "[MEDICAL_DATA] without [MEDICAL_DATA]" at bounding box center [491, 214] width 96 height 18
checkbox input "true"
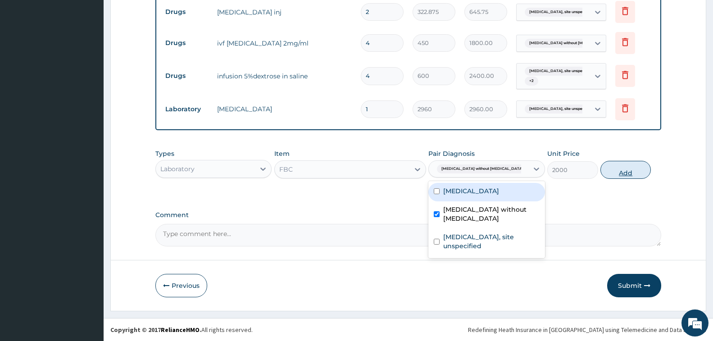
click at [619, 172] on button "Add" at bounding box center [626, 170] width 50 height 18
type input "0"
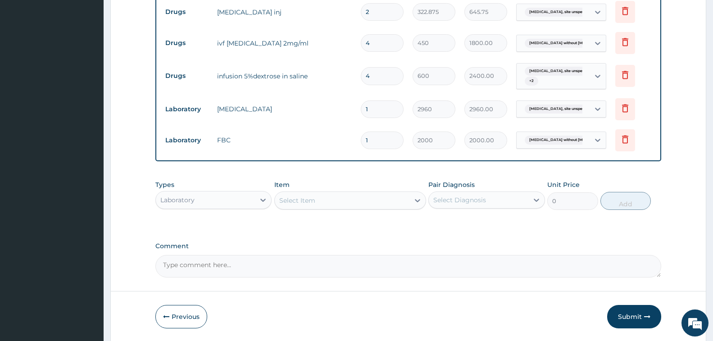
click at [334, 203] on div "Select Item" at bounding box center [342, 200] width 135 height 14
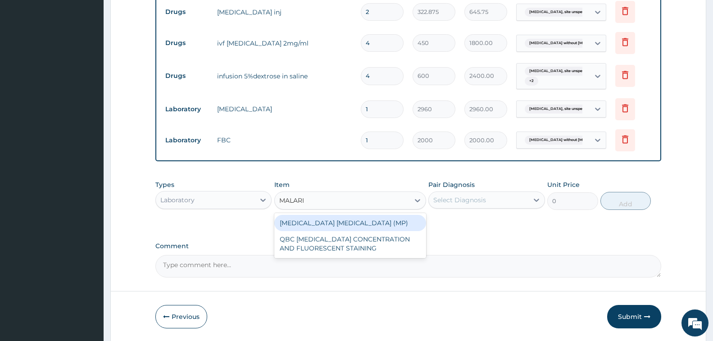
type input "[MEDICAL_DATA]"
drag, startPoint x: 369, startPoint y: 226, endPoint x: 445, endPoint y: 212, distance: 78.0
click at [369, 226] on div "[MEDICAL_DATA] [MEDICAL_DATA] (MP)" at bounding box center [350, 223] width 152 height 16
type input "560"
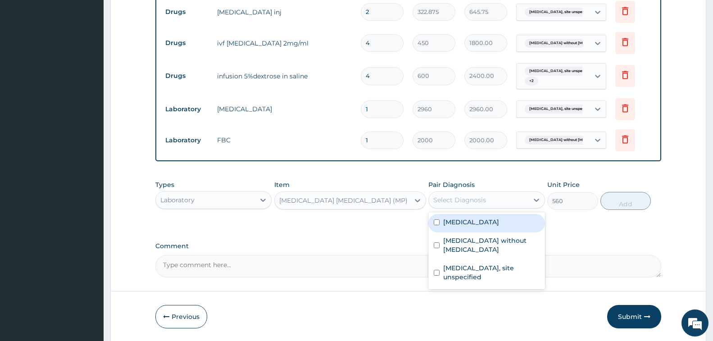
click at [469, 204] on div "Select Diagnosis" at bounding box center [460, 200] width 53 height 9
click at [499, 221] on label "[MEDICAL_DATA]" at bounding box center [471, 222] width 56 height 9
checkbox input "true"
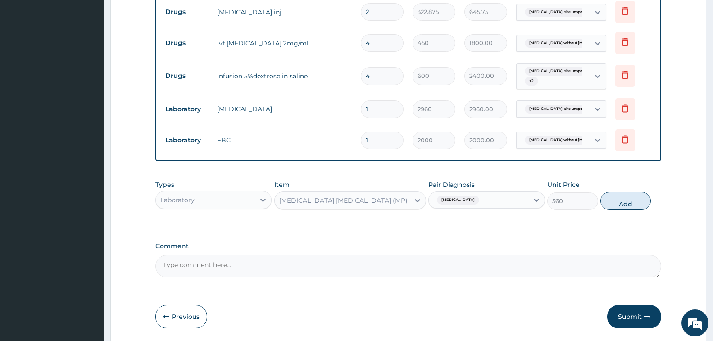
click at [621, 204] on button "Add" at bounding box center [626, 201] width 50 height 18
type input "0"
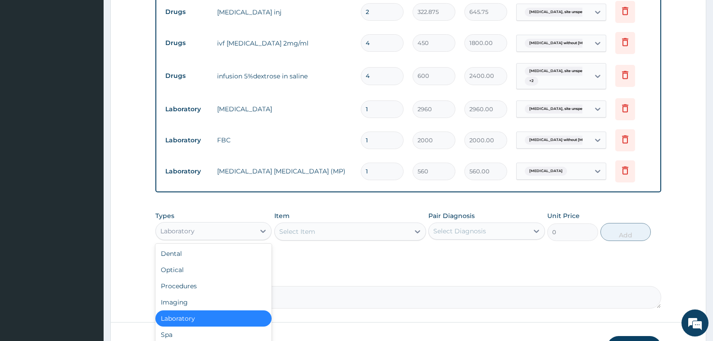
click at [237, 229] on div "Laboratory" at bounding box center [205, 231] width 99 height 14
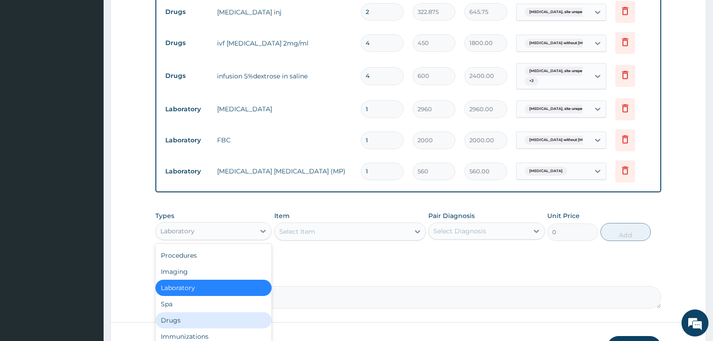
click at [197, 320] on div "Drugs" at bounding box center [213, 320] width 116 height 16
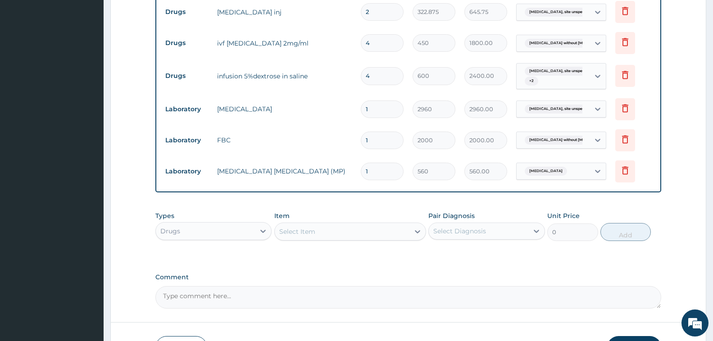
click at [314, 231] on div "Select Item" at bounding box center [297, 231] width 36 height 9
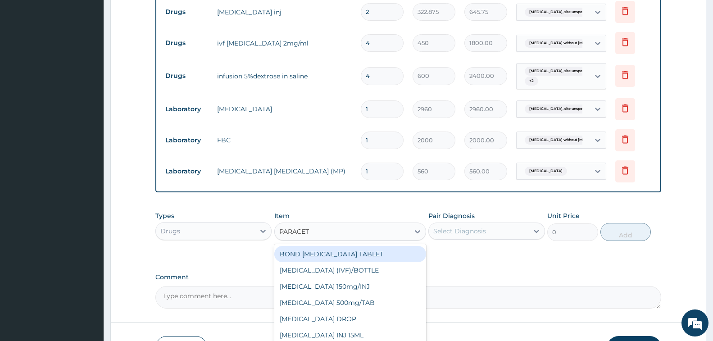
type input "PARACETA"
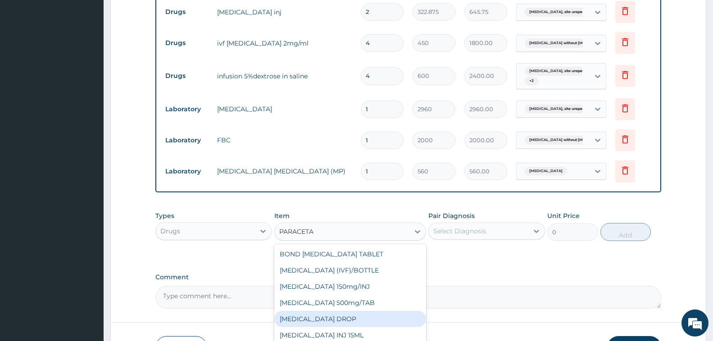
scroll to position [14, 0]
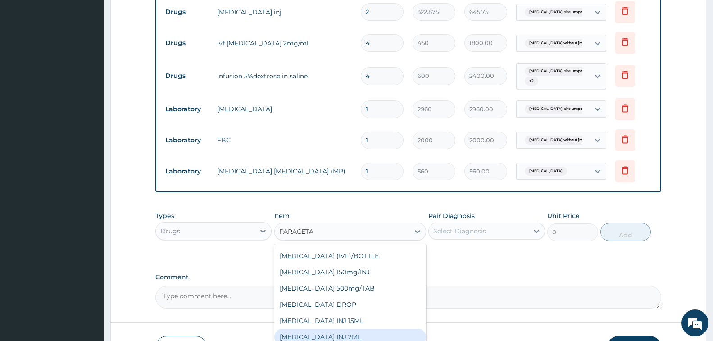
click at [363, 332] on div "[MEDICAL_DATA] INJ 2ML" at bounding box center [350, 337] width 152 height 16
type input "250"
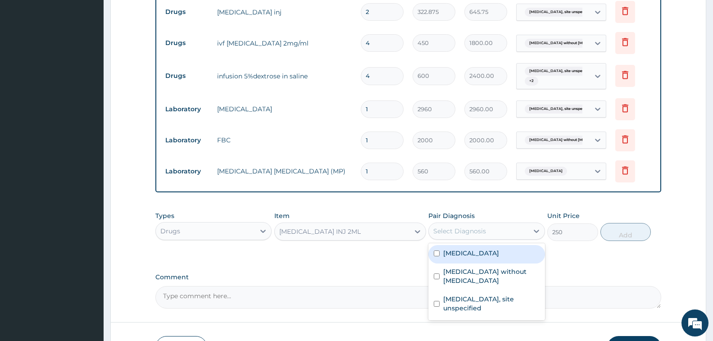
click at [482, 228] on div "Select Diagnosis" at bounding box center [460, 231] width 53 height 9
click at [497, 250] on label "[MEDICAL_DATA]" at bounding box center [471, 253] width 56 height 9
checkbox input "true"
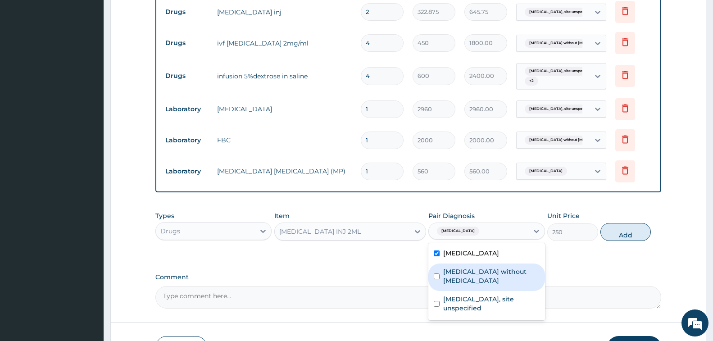
click at [495, 269] on label "[MEDICAL_DATA] without [MEDICAL_DATA]" at bounding box center [491, 276] width 96 height 18
checkbox input "true"
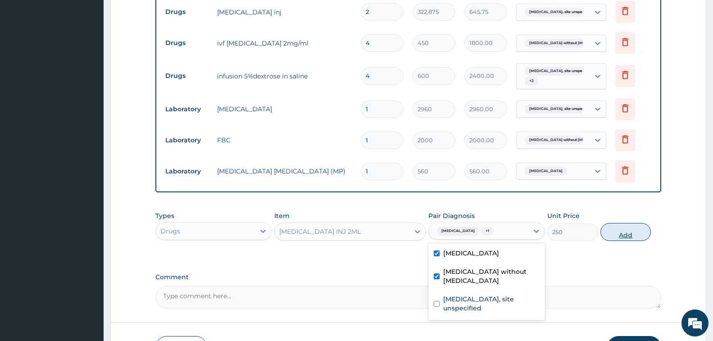
click at [617, 232] on button "Add" at bounding box center [626, 232] width 50 height 18
type input "0"
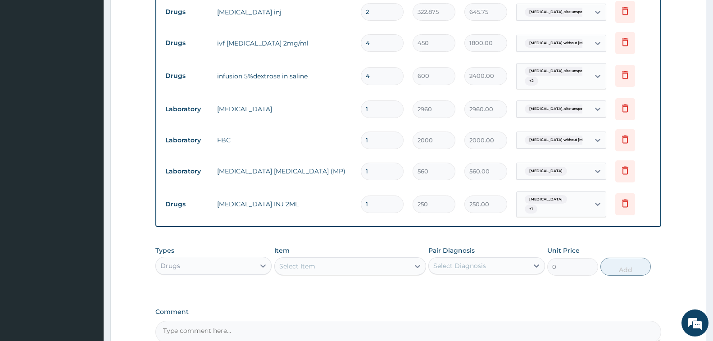
type input "0.00"
type input "3"
type input "750.00"
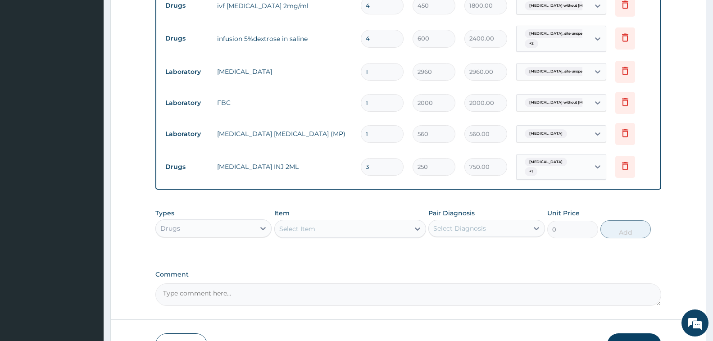
scroll to position [612, 0]
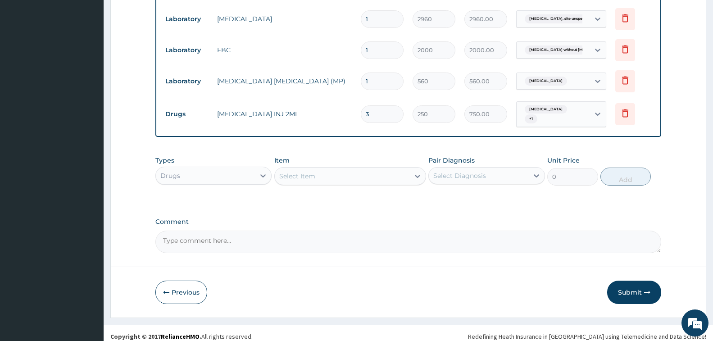
type input "3"
click at [338, 177] on div "Select Item" at bounding box center [342, 176] width 135 height 14
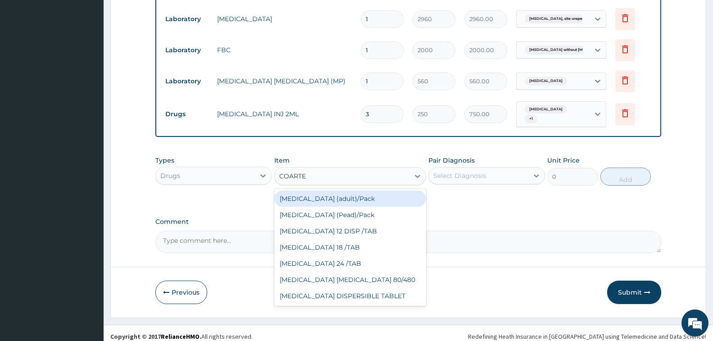
type input "COARTEM"
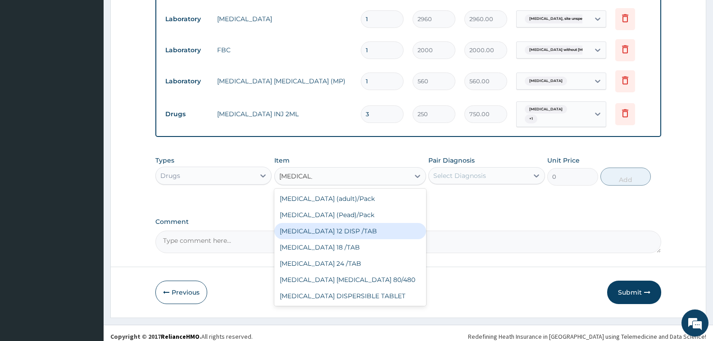
click at [356, 228] on div "[MEDICAL_DATA] 12 DISP /TAB" at bounding box center [350, 231] width 152 height 16
type input "75"
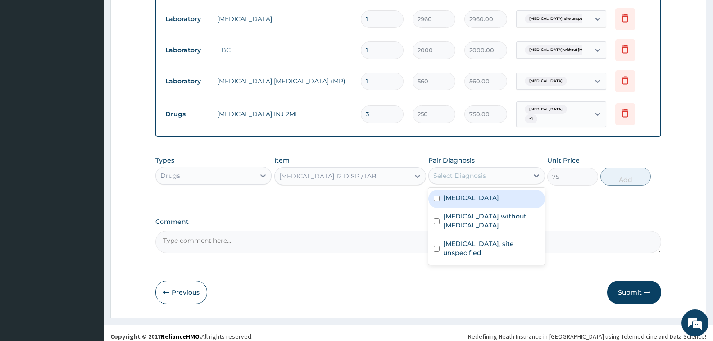
click at [494, 175] on div "Select Diagnosis" at bounding box center [478, 176] width 99 height 14
drag, startPoint x: 495, startPoint y: 198, endPoint x: 574, endPoint y: 193, distance: 79.5
click at [495, 198] on label "[MEDICAL_DATA]" at bounding box center [471, 197] width 56 height 9
checkbox input "true"
click at [610, 180] on button "Add" at bounding box center [626, 177] width 50 height 18
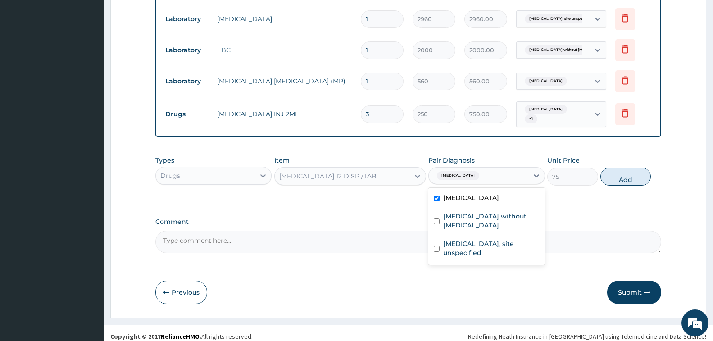
type input "0"
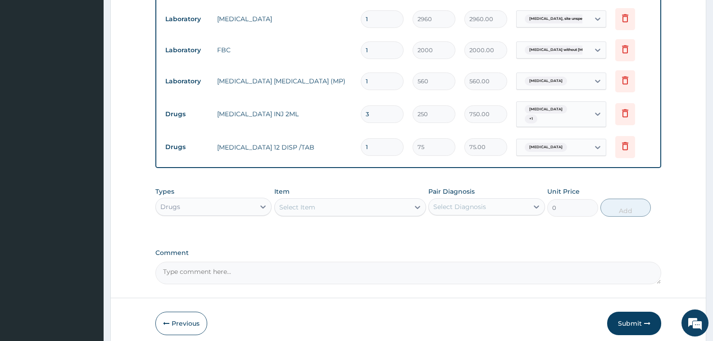
type input "12"
type input "900.00"
type input "12"
click at [327, 210] on div "Select Item" at bounding box center [342, 207] width 135 height 14
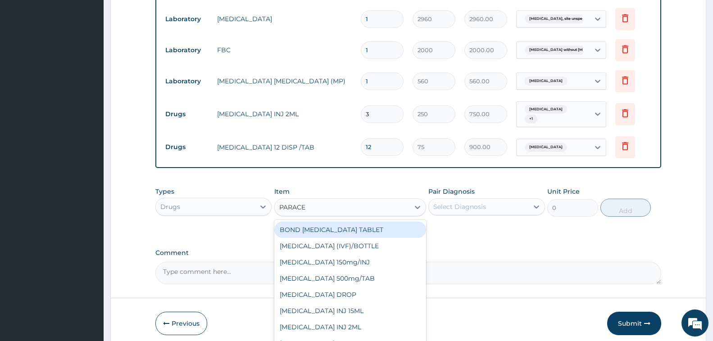
type input "PARACET"
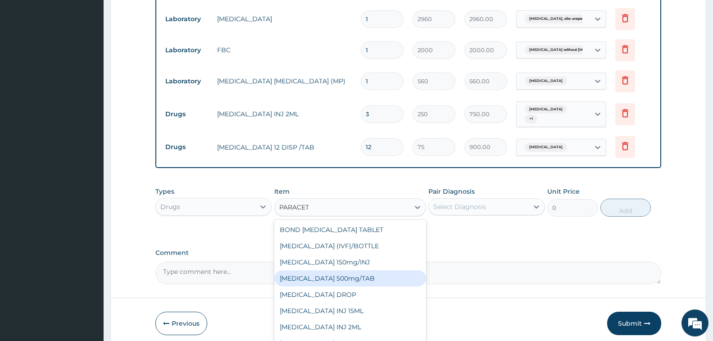
click at [365, 281] on div "[MEDICAL_DATA] 500mg/TAB" at bounding box center [350, 278] width 152 height 16
type input "7"
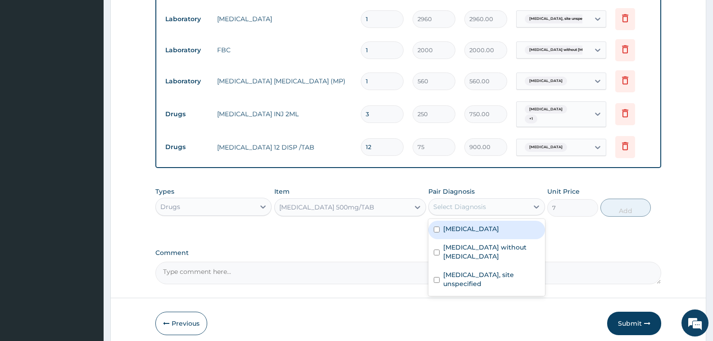
click at [484, 202] on div "Select Diagnosis" at bounding box center [460, 206] width 53 height 9
click at [499, 228] on label "[MEDICAL_DATA]" at bounding box center [471, 228] width 56 height 9
checkbox input "true"
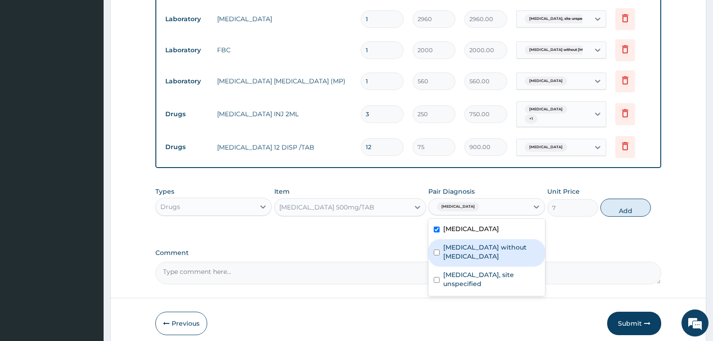
click at [530, 247] on label "[MEDICAL_DATA] without [MEDICAL_DATA]" at bounding box center [491, 252] width 96 height 18
checkbox input "true"
click at [619, 211] on button "Add" at bounding box center [626, 208] width 50 height 18
type input "0"
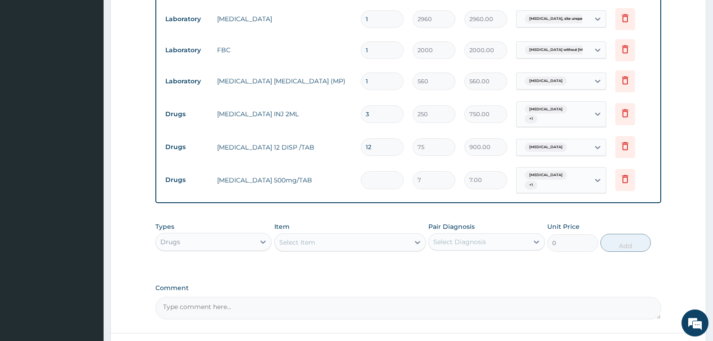
type input "0.00"
type input "9"
type input "63.00"
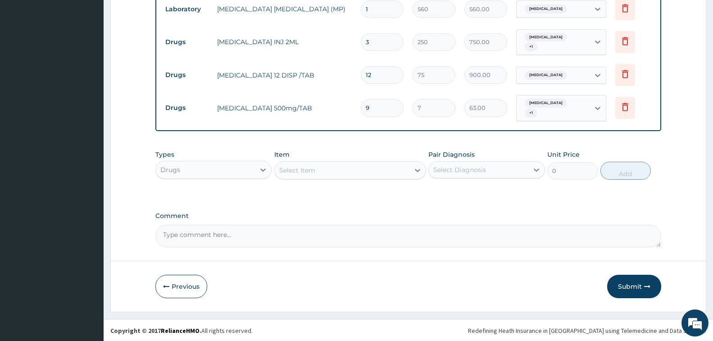
scroll to position [685, 0]
type input "9"
click at [321, 170] on div "Select Item" at bounding box center [342, 169] width 135 height 14
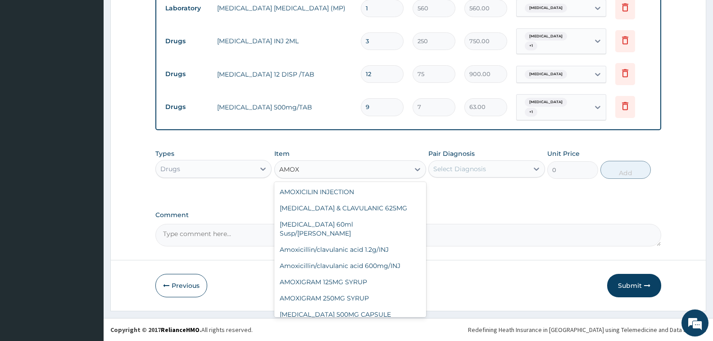
type input "AMOXI"
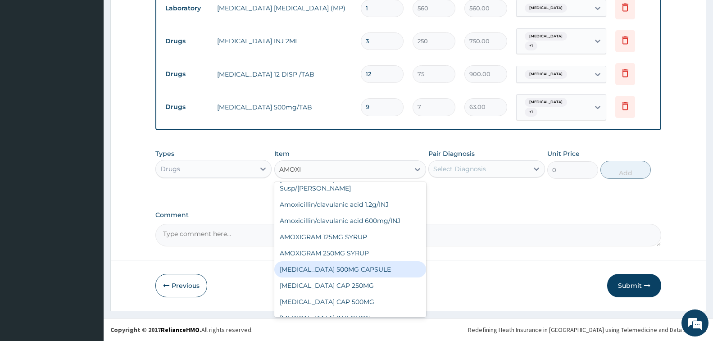
scroll to position [90, 0]
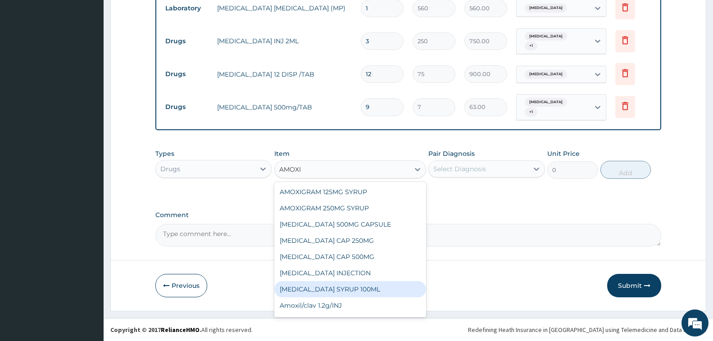
click at [386, 281] on div "[MEDICAL_DATA] SYRUP 100ML" at bounding box center [350, 289] width 152 height 16
type input "412.125"
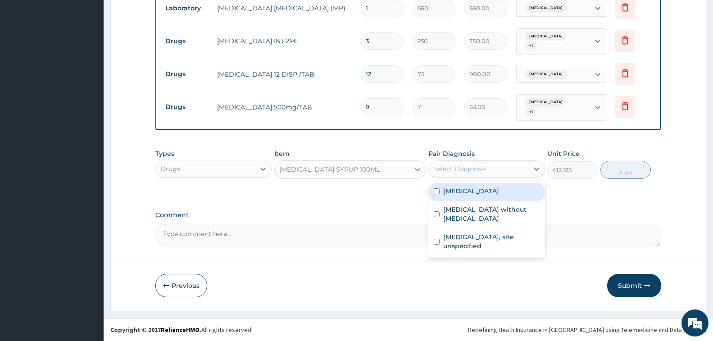
click at [484, 172] on div "Select Diagnosis" at bounding box center [460, 168] width 53 height 9
click at [483, 191] on label "[MEDICAL_DATA]" at bounding box center [471, 191] width 56 height 9
checkbox input "true"
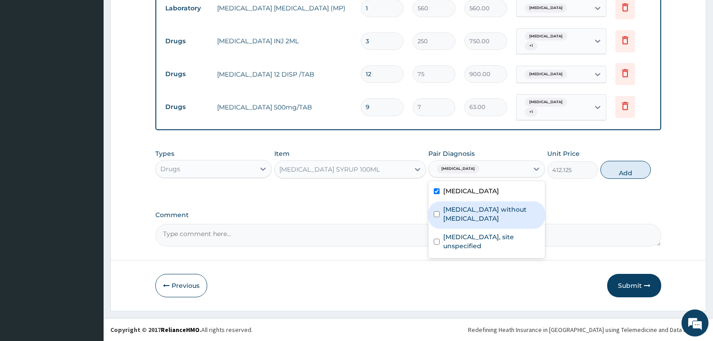
click at [481, 207] on label "[MEDICAL_DATA] without [MEDICAL_DATA]" at bounding box center [491, 214] width 96 height 18
checkbox input "true"
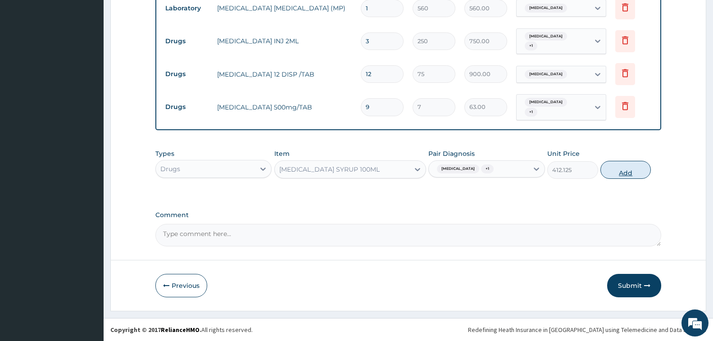
click at [636, 169] on button "Add" at bounding box center [626, 170] width 50 height 18
type input "0"
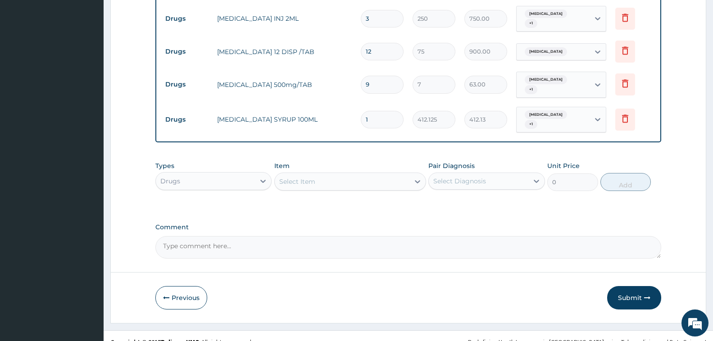
scroll to position [720, 0]
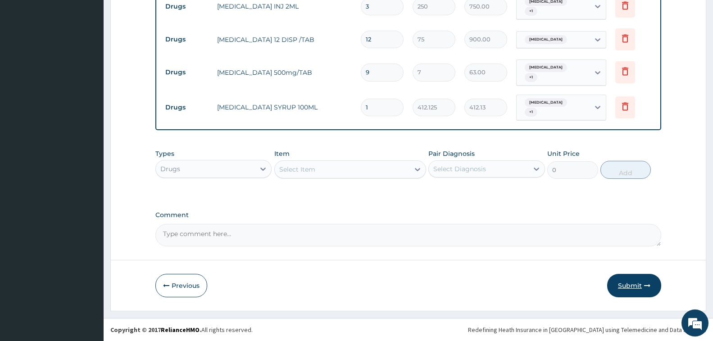
click at [635, 285] on button "Submit" at bounding box center [634, 285] width 54 height 23
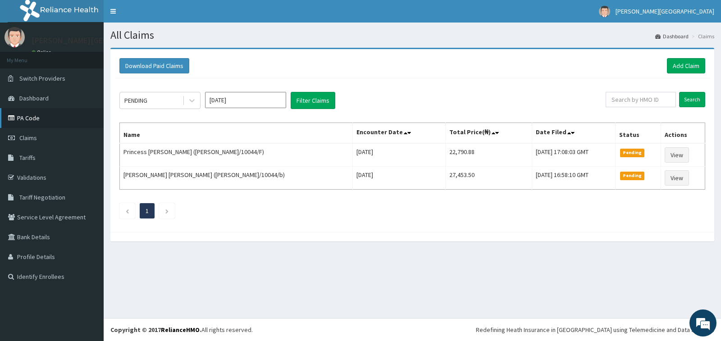
click at [30, 119] on link "PA Code" at bounding box center [52, 118] width 104 height 20
click at [691, 66] on link "Add Claim" at bounding box center [686, 65] width 38 height 15
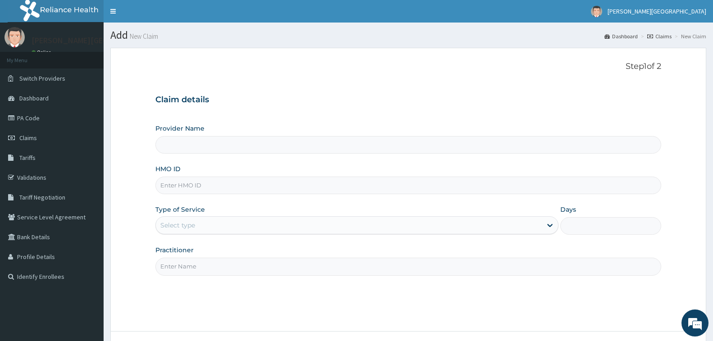
click at [221, 188] on input "HMO ID" at bounding box center [408, 186] width 506 height 18
type input "[PERSON_NAME][GEOGRAPHIC_DATA]"
paste input "LIM/10049/C"
type input "LIM/10049/B"
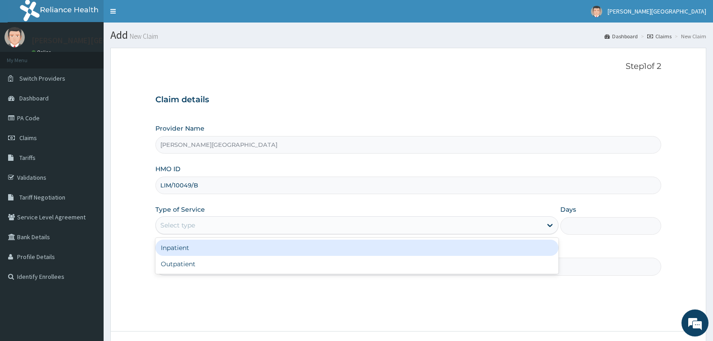
click at [376, 233] on div "Select type" at bounding box center [356, 225] width 403 height 18
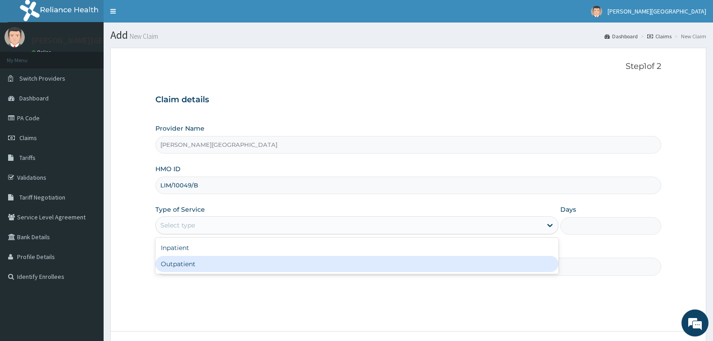
click at [351, 265] on div "Outpatient" at bounding box center [356, 264] width 403 height 16
type input "1"
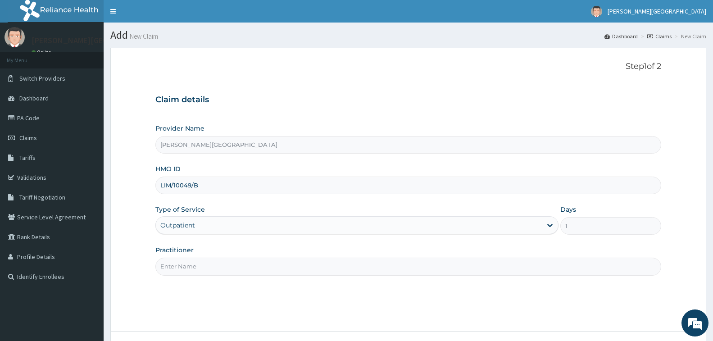
click at [308, 270] on input "Practitioner" at bounding box center [408, 267] width 506 height 18
type input "DR. CHUKA"
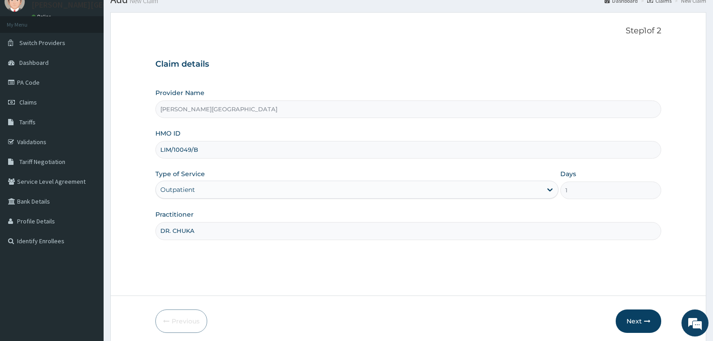
scroll to position [71, 0]
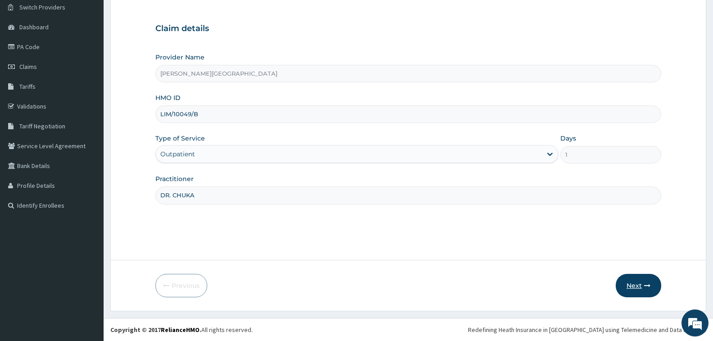
click at [627, 287] on button "Next" at bounding box center [639, 285] width 46 height 23
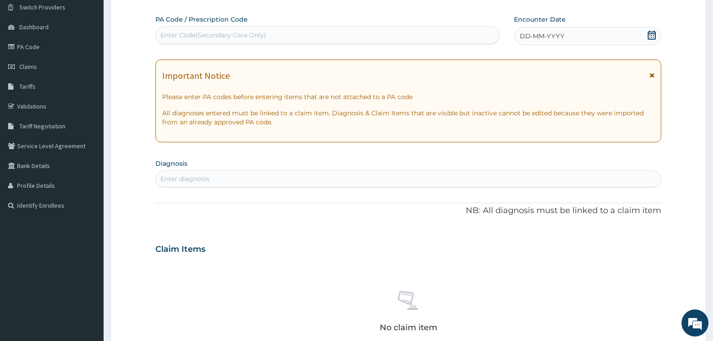
click at [653, 33] on icon at bounding box center [652, 35] width 8 height 9
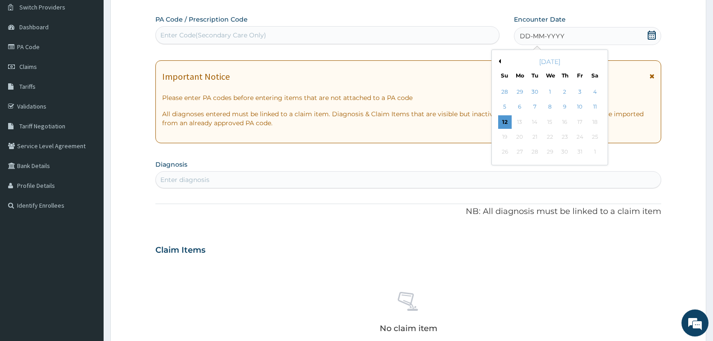
click at [500, 62] on button "Previous Month" at bounding box center [499, 61] width 5 height 5
click at [596, 107] on div "13" at bounding box center [595, 107] width 14 height 14
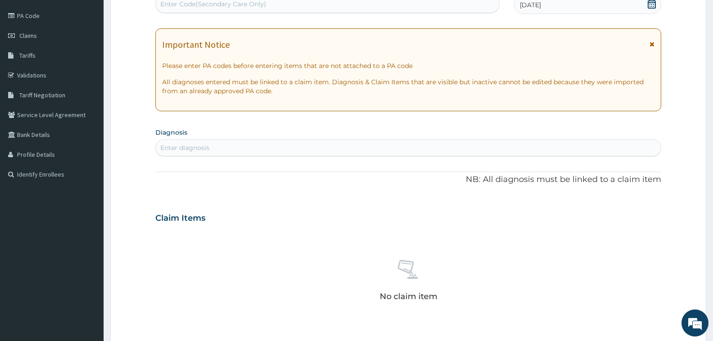
scroll to position [116, 0]
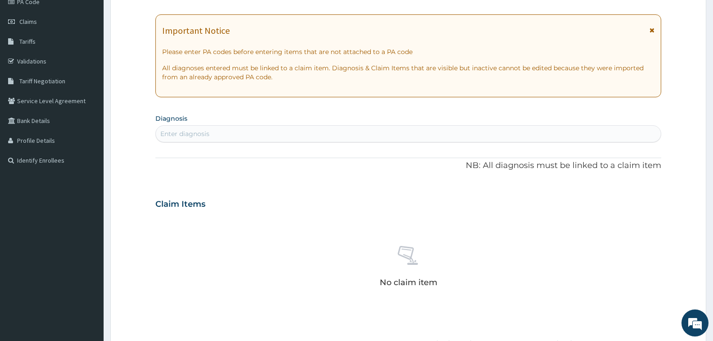
click at [352, 130] on div "Enter diagnosis" at bounding box center [408, 134] width 505 height 14
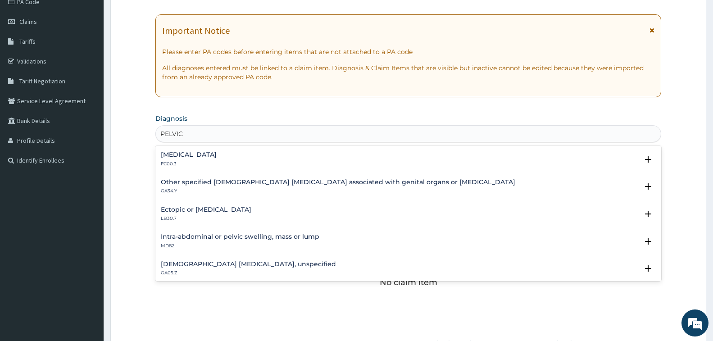
type input "PELVIC"
click at [314, 270] on p "GA05.Z" at bounding box center [248, 273] width 175 height 6
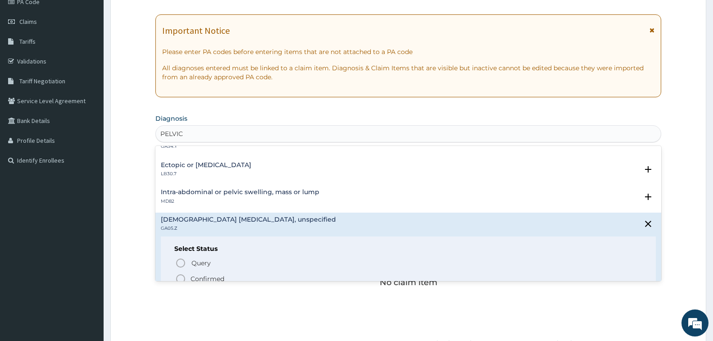
scroll to position [90, 0]
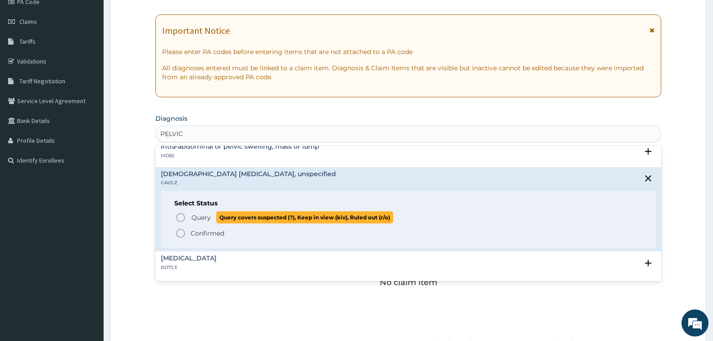
click at [198, 216] on span "Query" at bounding box center [201, 217] width 19 height 9
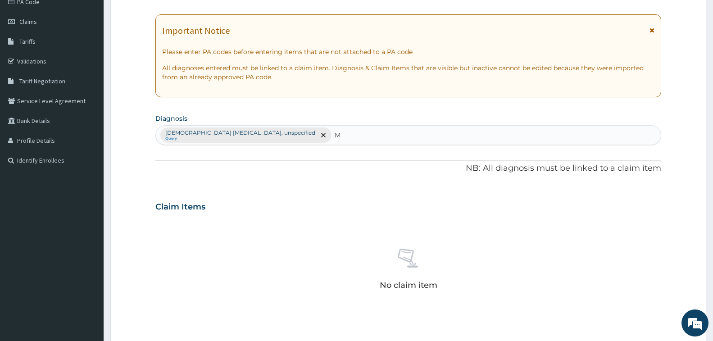
type input ","
type input "[MEDICAL_DATA]"
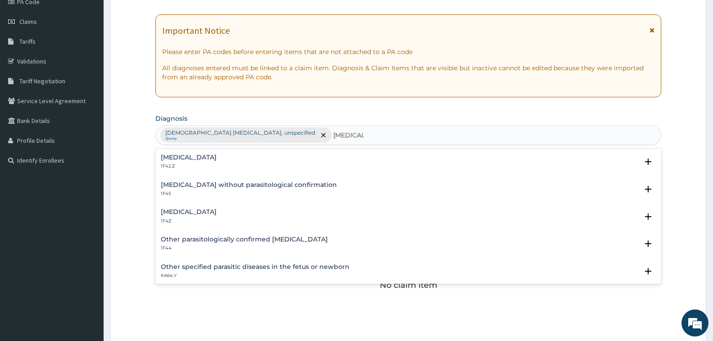
click at [207, 211] on h4 "[MEDICAL_DATA]" at bounding box center [189, 212] width 56 height 7
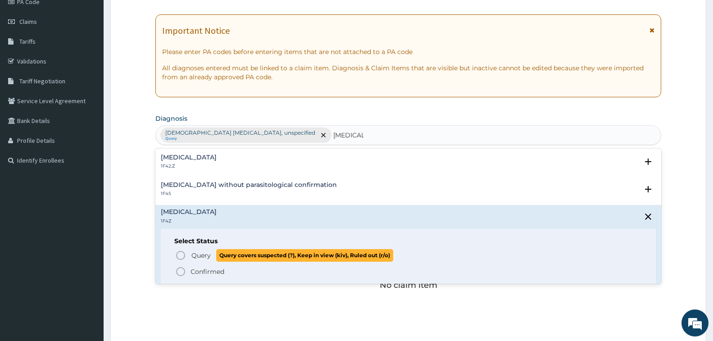
click at [182, 255] on icon "status option query" at bounding box center [180, 255] width 11 height 11
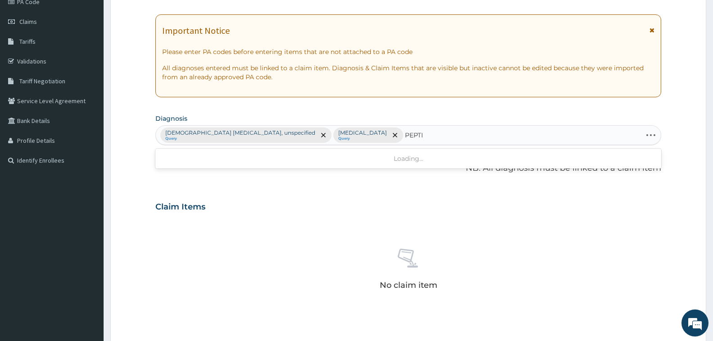
type input "PEPTIC"
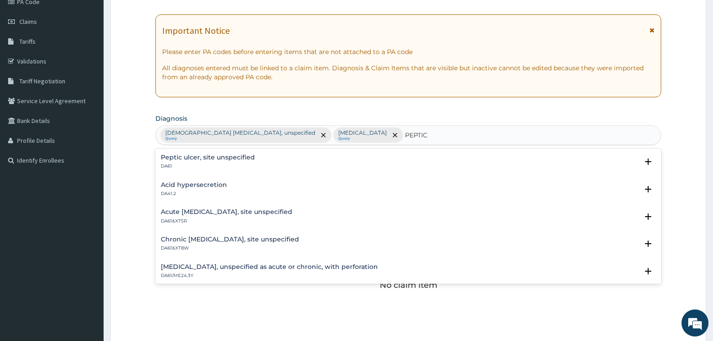
click at [246, 161] on div "Peptic ulcer, site unspecified DA61" at bounding box center [208, 162] width 94 height 16
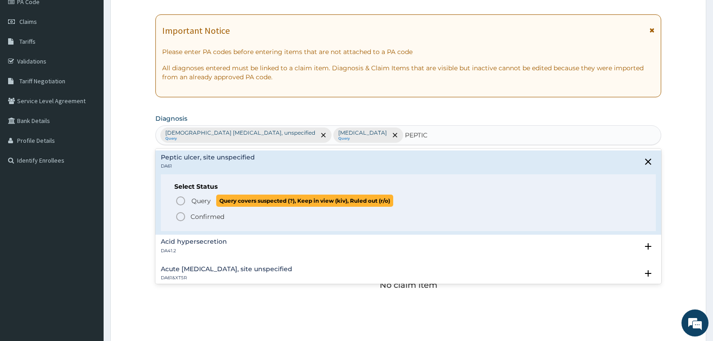
click at [195, 202] on span "Query" at bounding box center [201, 200] width 19 height 9
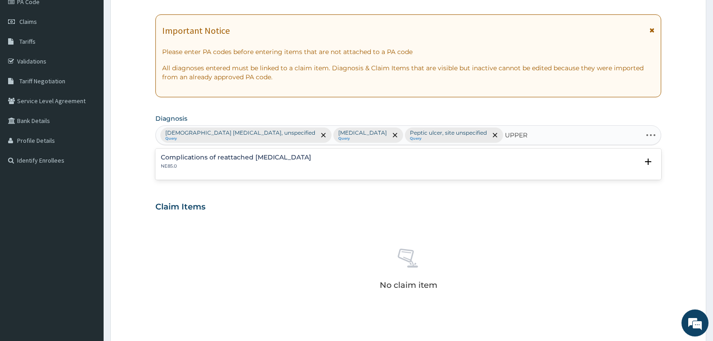
type input "UPPER"
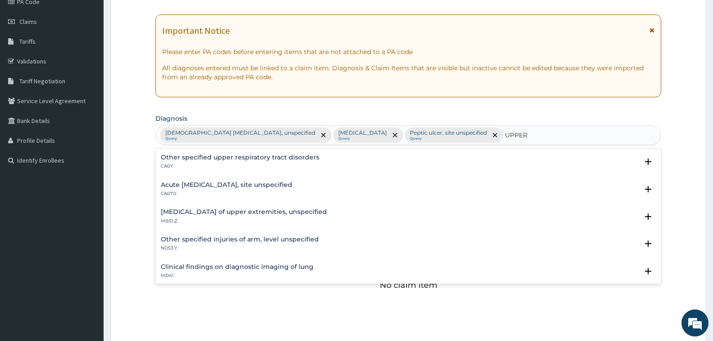
click at [292, 189] on div "Acute upper respiratory infection, site unspecified CA07.0" at bounding box center [227, 190] width 132 height 16
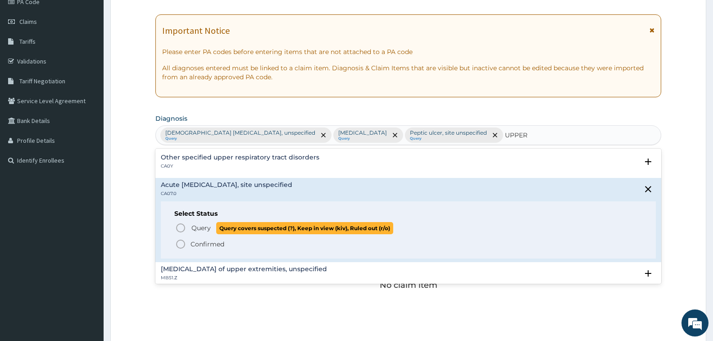
click at [198, 228] on span "Query" at bounding box center [201, 228] width 19 height 9
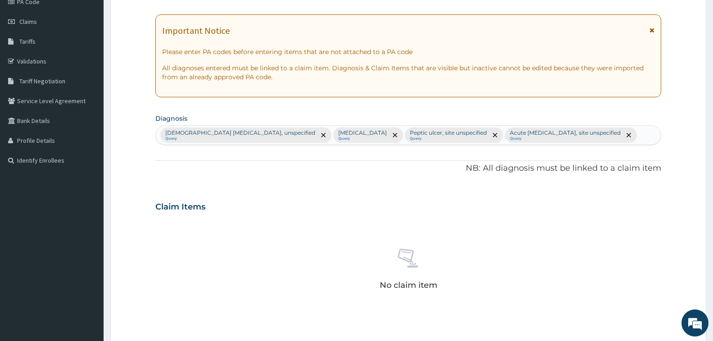
click at [681, 135] on form "Step 2 of 2 PA Code / Prescription Code Enter Code(Secondary Care Only) Encount…" at bounding box center [408, 217] width 596 height 572
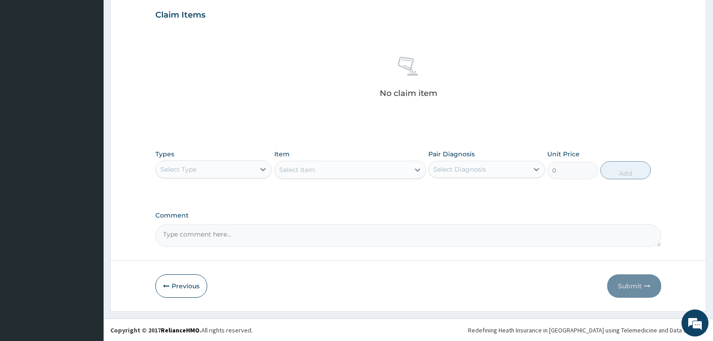
scroll to position [309, 0]
click at [204, 172] on div "Select Type" at bounding box center [205, 169] width 99 height 14
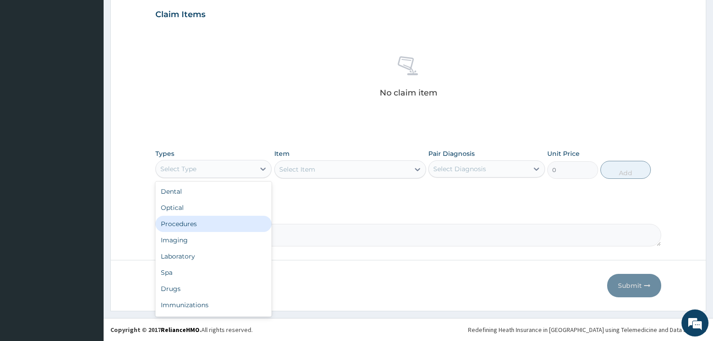
click at [214, 222] on div "Procedures" at bounding box center [213, 224] width 116 height 16
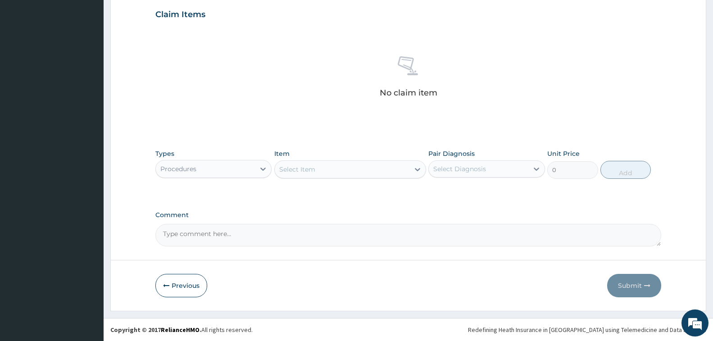
click at [324, 170] on div "Select Item" at bounding box center [342, 169] width 135 height 14
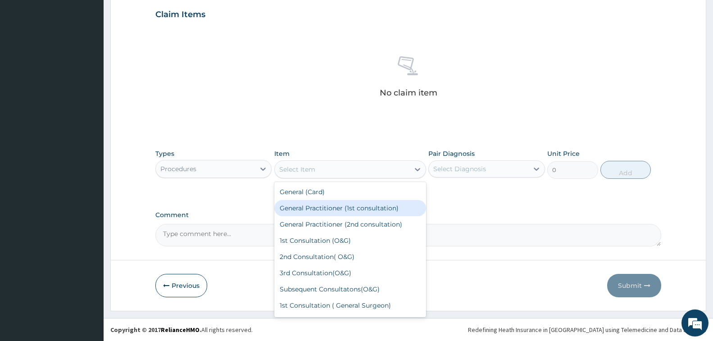
click at [378, 211] on div "General Practitioner (1st consultation)" at bounding box center [350, 208] width 152 height 16
type input "1500"
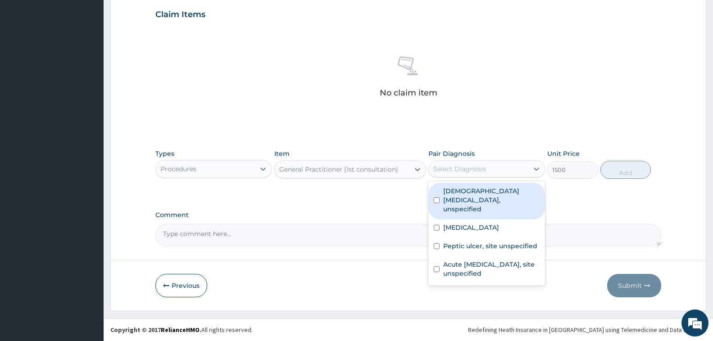
click at [482, 172] on div "Select Diagnosis" at bounding box center [460, 168] width 53 height 9
click at [485, 202] on label "Female pelvic inflammatory diseases, unspecified" at bounding box center [491, 200] width 96 height 27
checkbox input "true"
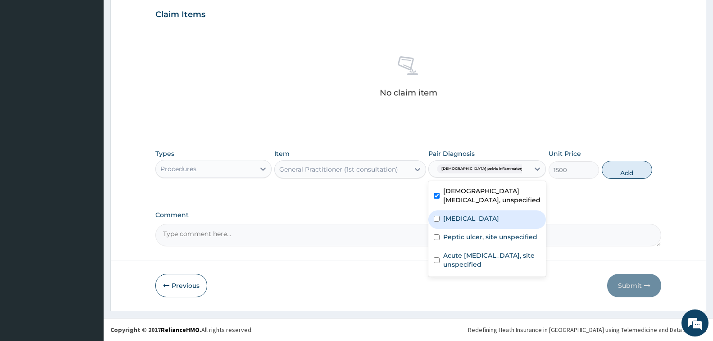
click at [486, 216] on label "[MEDICAL_DATA]" at bounding box center [471, 218] width 56 height 9
checkbox input "true"
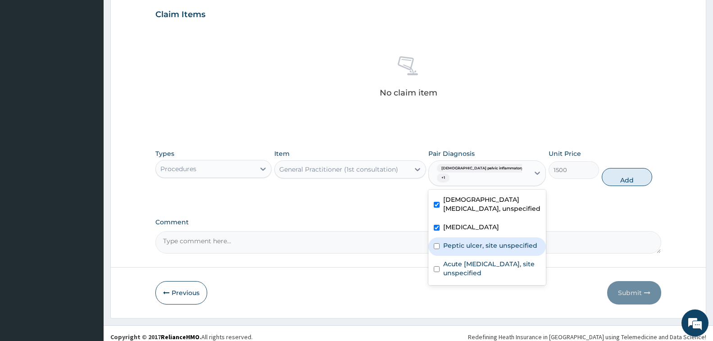
click at [487, 239] on div "Peptic ulcer, site unspecified" at bounding box center [488, 246] width 118 height 18
checkbox input "true"
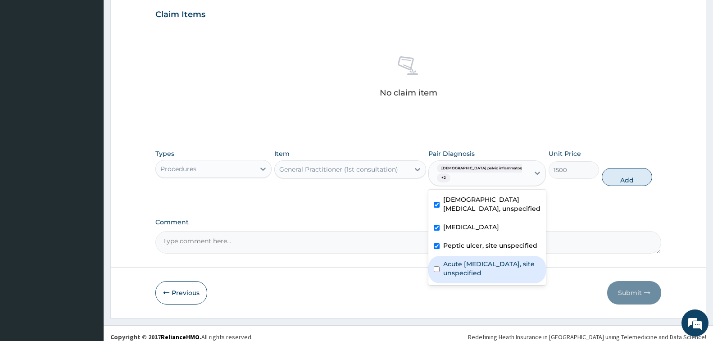
click at [487, 267] on label "Acute [MEDICAL_DATA], site unspecified" at bounding box center [491, 269] width 97 height 18
checkbox input "true"
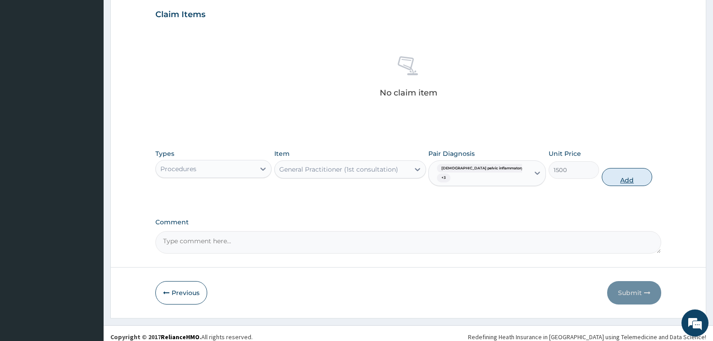
click at [634, 175] on button "Add" at bounding box center [627, 177] width 50 height 18
type input "0"
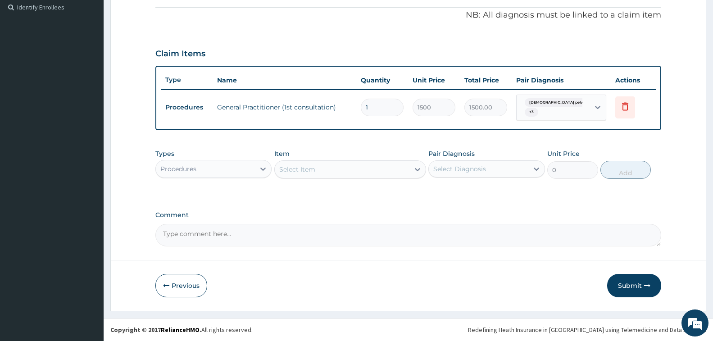
click at [316, 172] on div "Select Item" at bounding box center [342, 169] width 135 height 14
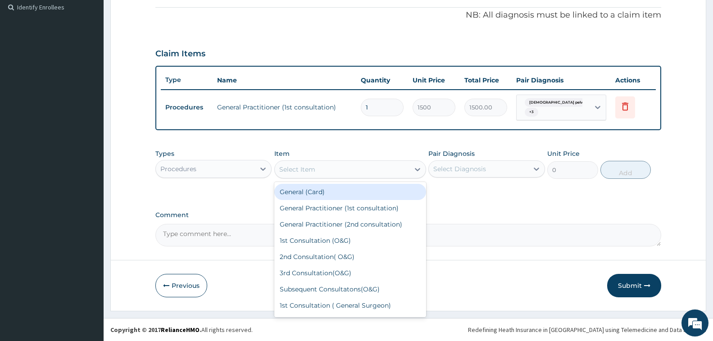
click at [204, 168] on div "Procedures" at bounding box center [205, 169] width 99 height 14
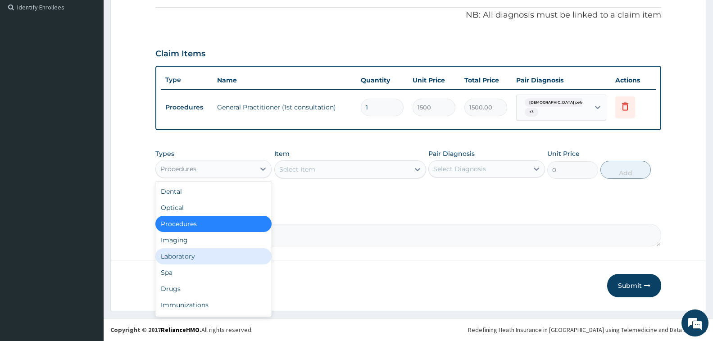
click at [210, 251] on div "Laboratory" at bounding box center [213, 256] width 116 height 16
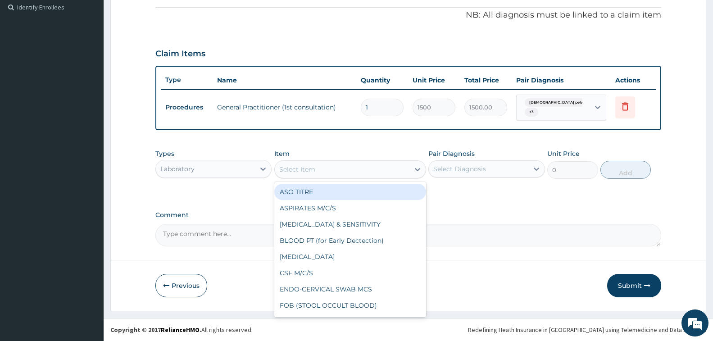
click at [337, 169] on div "Select Item" at bounding box center [342, 169] width 135 height 14
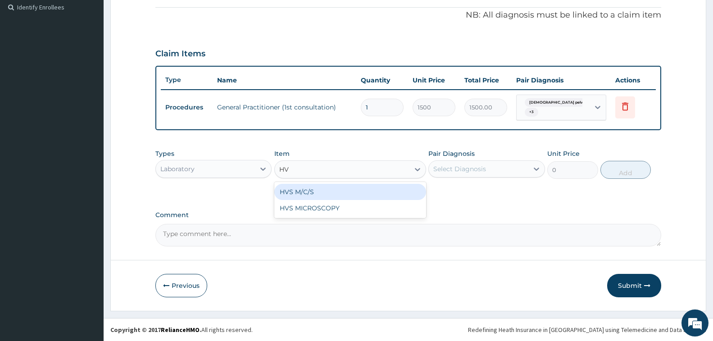
type input "HVS"
click at [346, 187] on div "HVS M/C/S" at bounding box center [350, 192] width 152 height 16
type input "640"
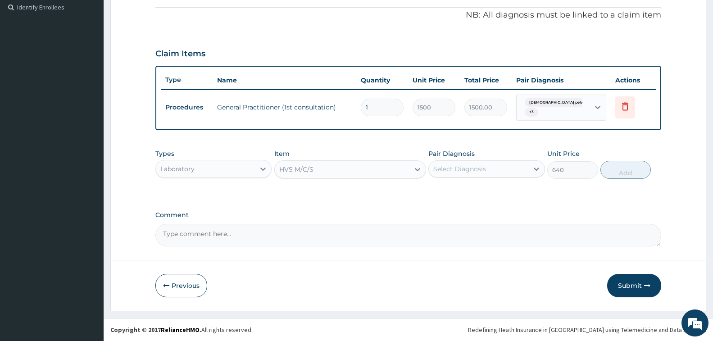
click at [493, 169] on div "Select Diagnosis" at bounding box center [478, 169] width 99 height 14
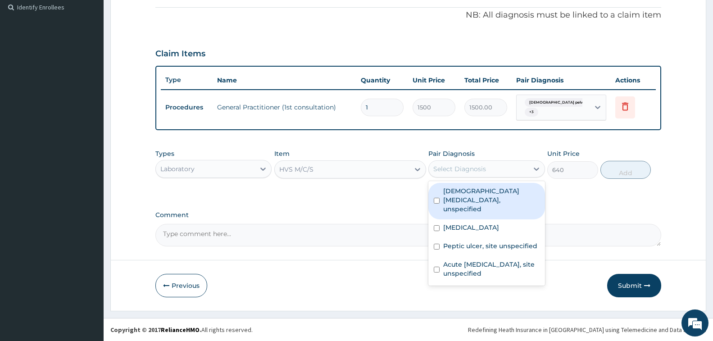
click at [499, 196] on label "Female pelvic inflammatory diseases, unspecified" at bounding box center [491, 200] width 96 height 27
checkbox input "true"
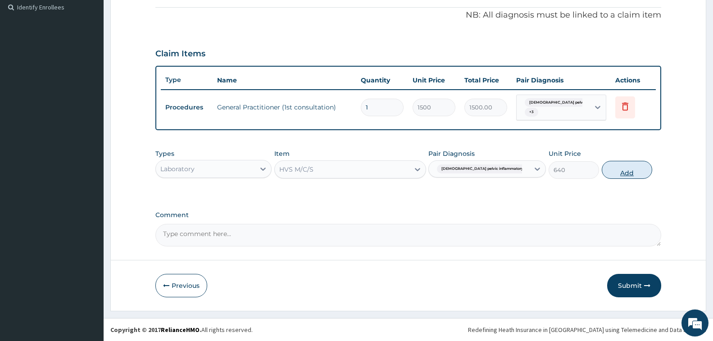
click at [621, 173] on button "Add" at bounding box center [627, 170] width 50 height 18
type input "0"
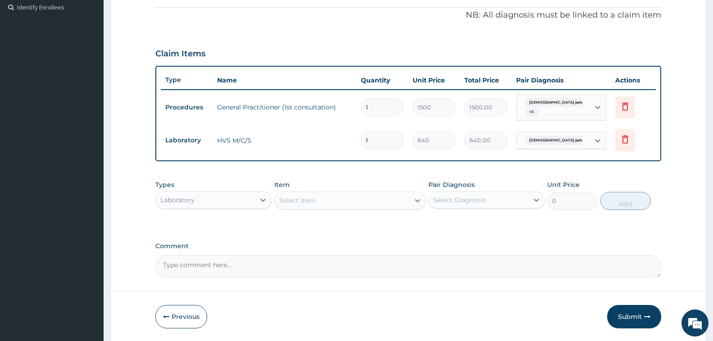
scroll to position [301, 0]
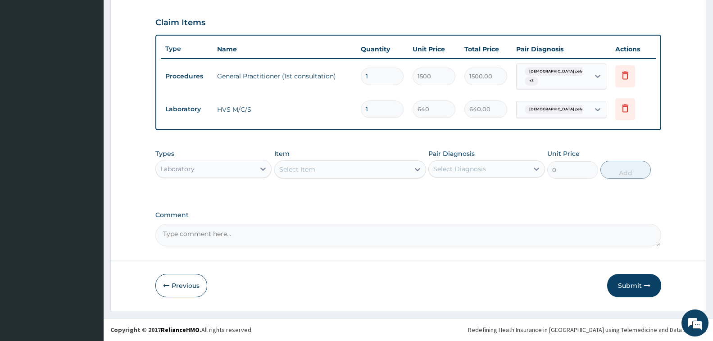
click at [315, 166] on div "Select Item" at bounding box center [297, 169] width 36 height 9
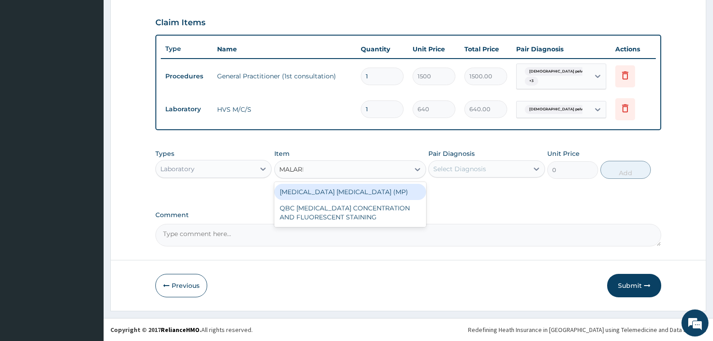
type input "[MEDICAL_DATA]"
click at [352, 195] on div "[MEDICAL_DATA] [MEDICAL_DATA] (MP)" at bounding box center [350, 192] width 152 height 16
type input "560"
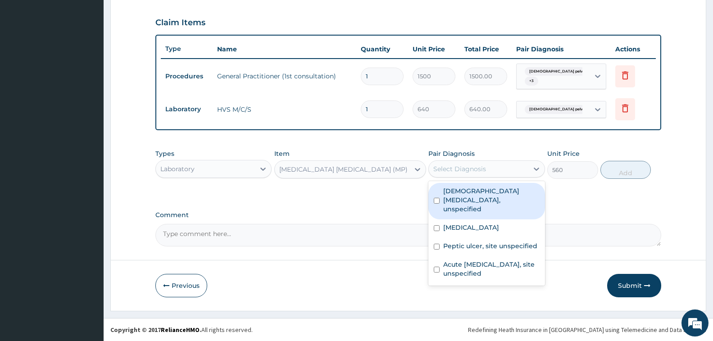
click at [517, 173] on div "Select Diagnosis" at bounding box center [478, 169] width 99 height 14
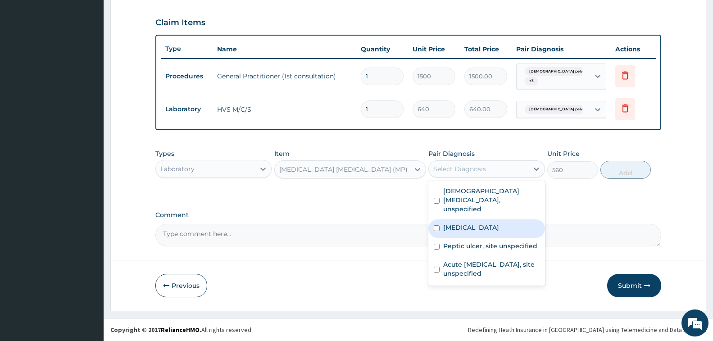
click at [517, 219] on div "[MEDICAL_DATA]" at bounding box center [487, 228] width 116 height 18
checkbox input "true"
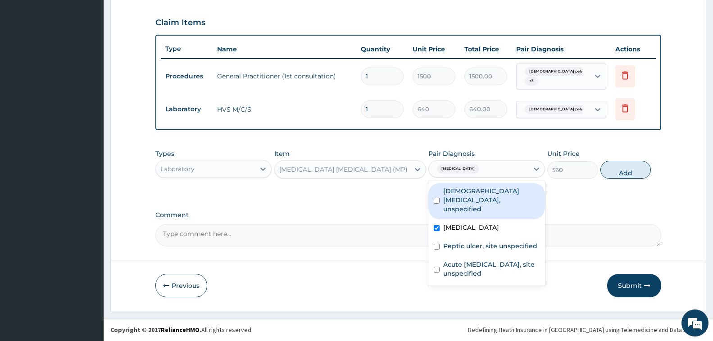
click at [628, 169] on button "Add" at bounding box center [626, 170] width 50 height 18
type input "0"
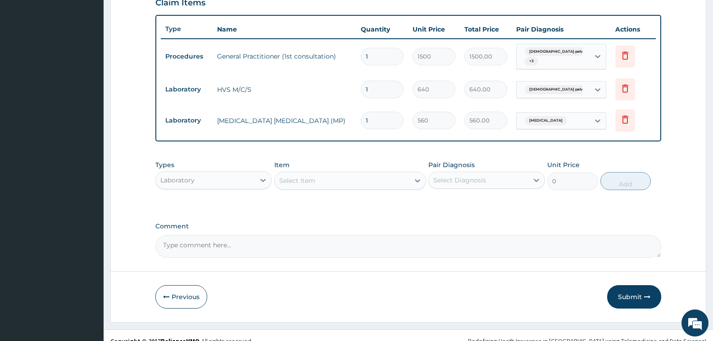
scroll to position [332, 0]
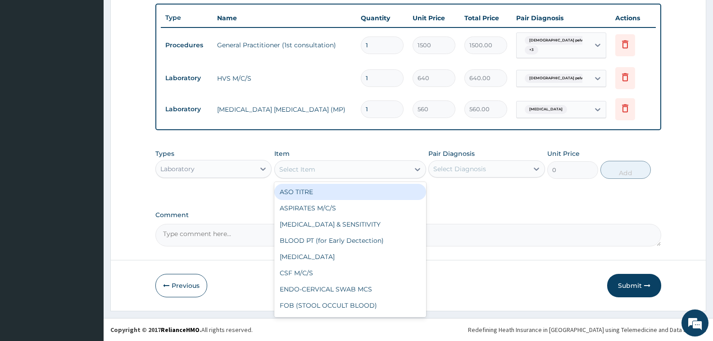
click at [338, 171] on div "Select Item" at bounding box center [342, 169] width 135 height 14
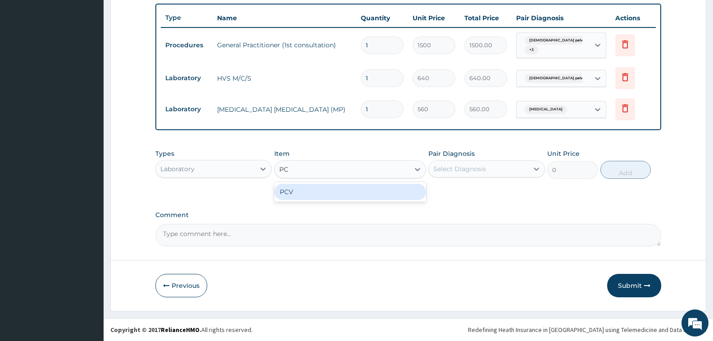
type input "PCV"
click at [364, 194] on div "PCV" at bounding box center [350, 192] width 152 height 16
type input "500"
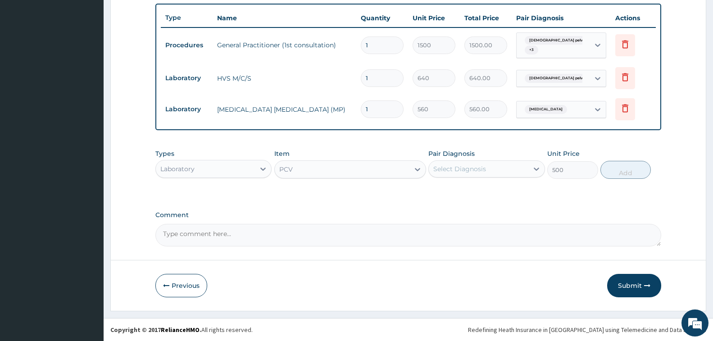
click at [474, 173] on div "Select Diagnosis" at bounding box center [460, 168] width 53 height 9
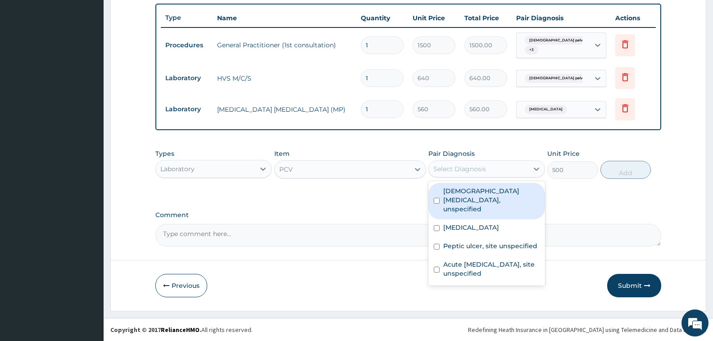
click at [501, 201] on label "Female pelvic inflammatory diseases, unspecified" at bounding box center [491, 200] width 96 height 27
checkbox input "true"
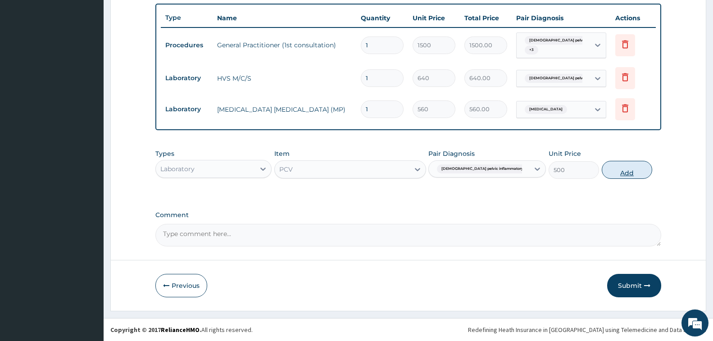
click at [636, 172] on button "Add" at bounding box center [627, 170] width 50 height 18
type input "0"
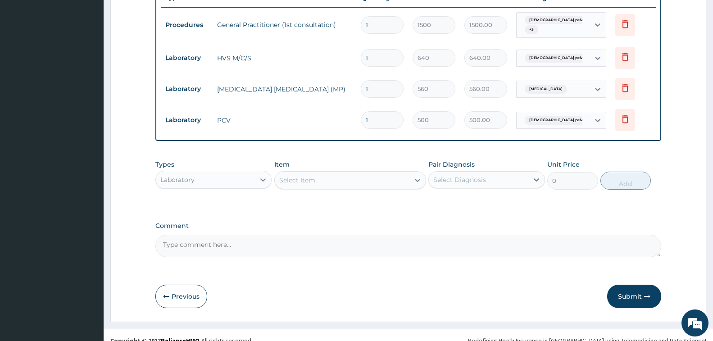
scroll to position [363, 0]
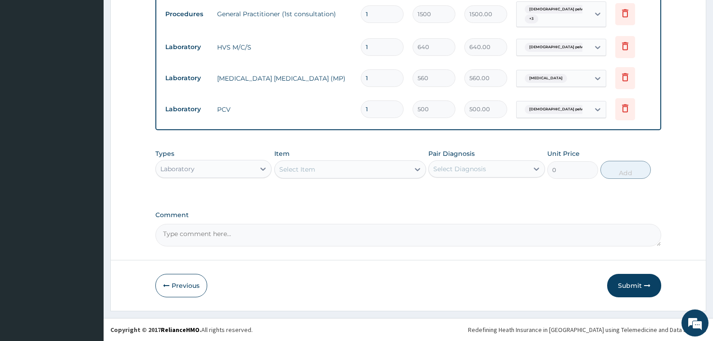
click at [241, 170] on div "Laboratory" at bounding box center [205, 169] width 99 height 14
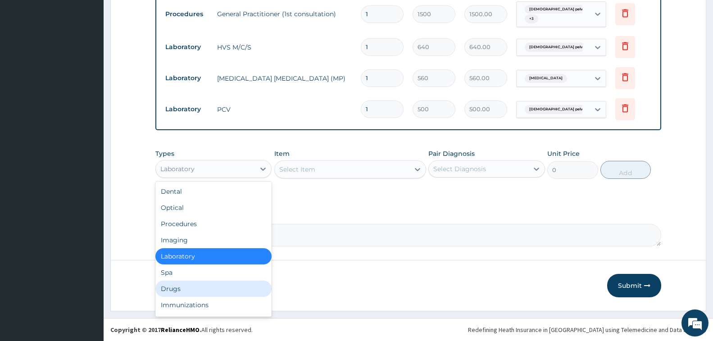
click at [207, 286] on div "Drugs" at bounding box center [213, 289] width 116 height 16
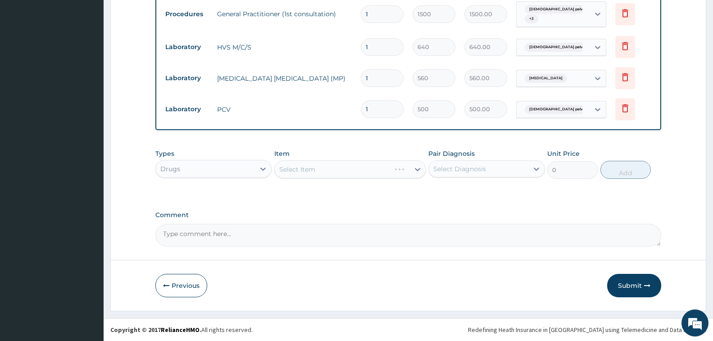
click at [324, 173] on div "Select Item" at bounding box center [350, 169] width 152 height 18
click at [333, 170] on div "Select Item" at bounding box center [342, 169] width 135 height 14
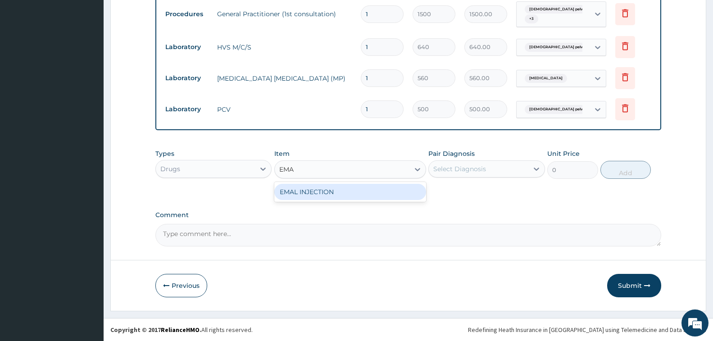
type input "EMAL"
click at [356, 190] on div "EMAL INJECTION" at bounding box center [350, 192] width 152 height 16
type input "708.75"
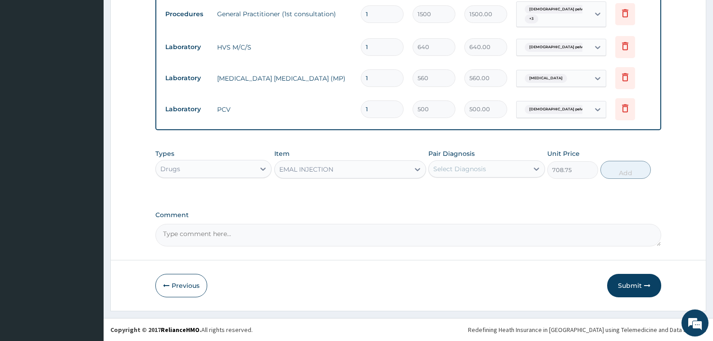
click at [486, 169] on div "Select Diagnosis" at bounding box center [460, 168] width 53 height 9
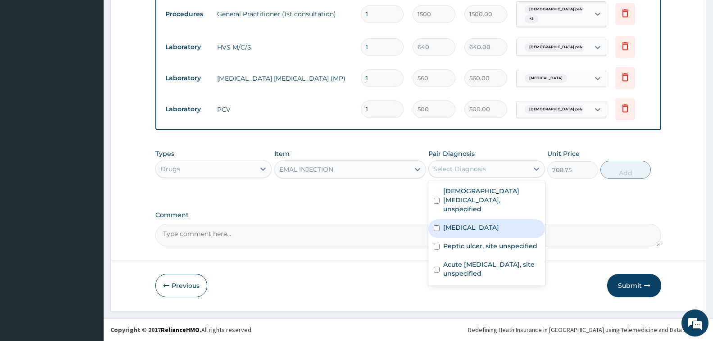
click at [496, 223] on label "[MEDICAL_DATA]" at bounding box center [471, 227] width 56 height 9
checkbox input "true"
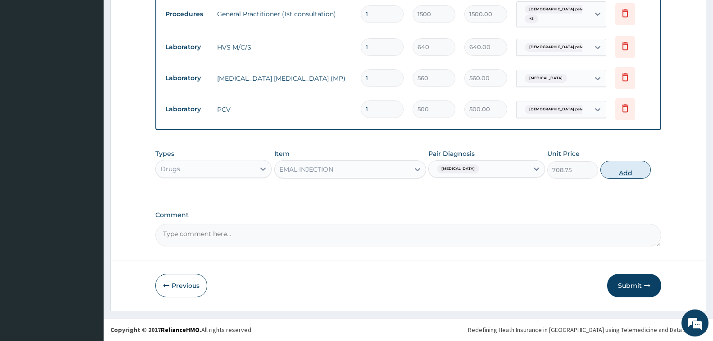
click at [620, 174] on button "Add" at bounding box center [626, 170] width 50 height 18
type input "0"
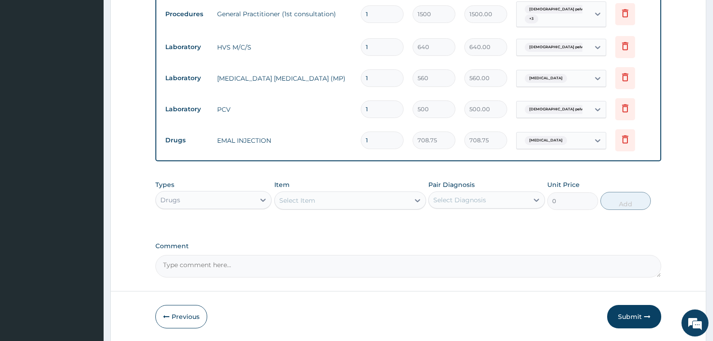
type input "0.00"
type input "3"
type input "2126.25"
type input "3"
click at [352, 201] on div "Select Item" at bounding box center [342, 200] width 135 height 14
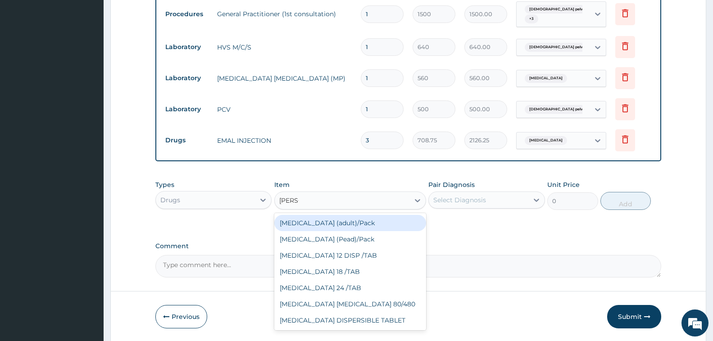
type input "COART"
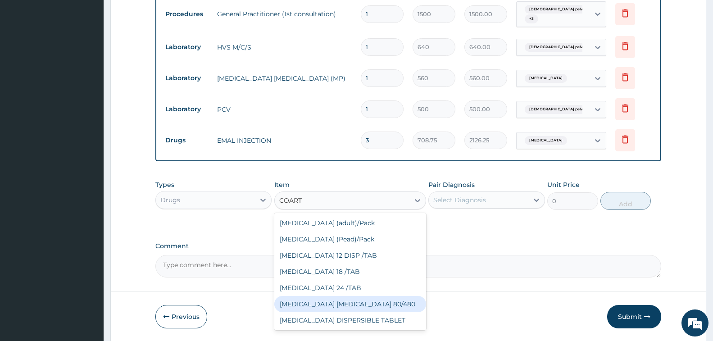
click at [356, 306] on div "[MEDICAL_DATA] [MEDICAL_DATA] 80/480" at bounding box center [350, 304] width 152 height 16
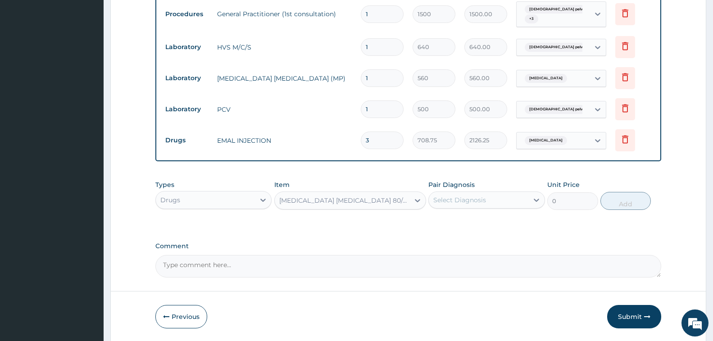
type input "1200"
click at [473, 204] on div "Select Diagnosis" at bounding box center [460, 200] width 53 height 9
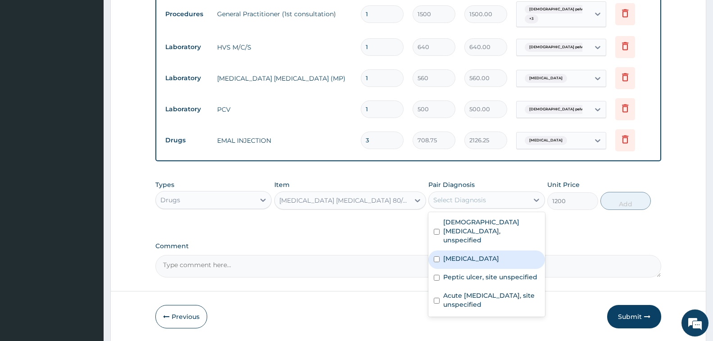
click at [481, 254] on label "[MEDICAL_DATA]" at bounding box center [471, 258] width 56 height 9
checkbox input "true"
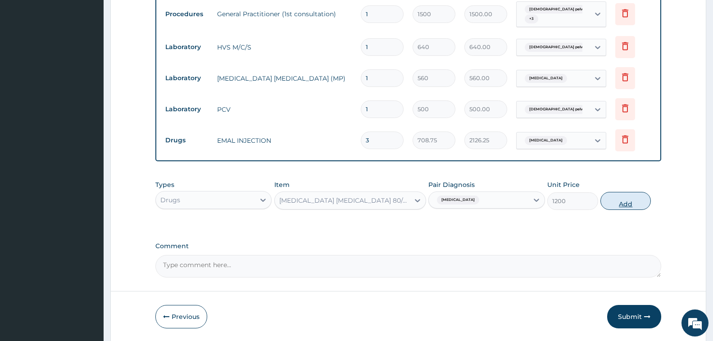
click at [622, 204] on button "Add" at bounding box center [626, 201] width 50 height 18
type input "0"
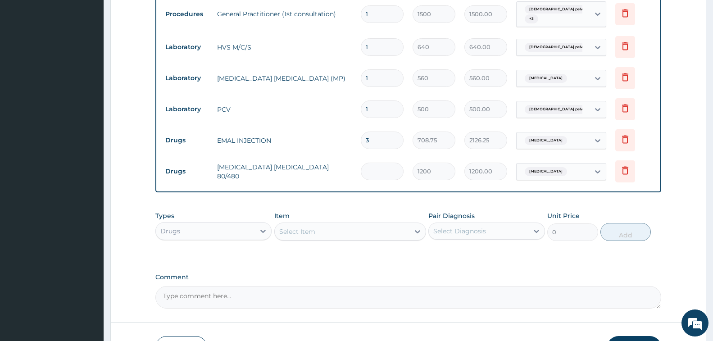
type input "0.00"
type input "6"
type input "7200.00"
type input "5"
type input "6000.00"
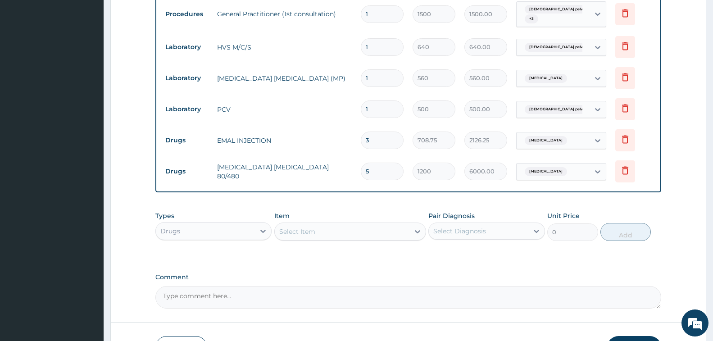
type input "5"
click at [342, 235] on div "Select Item" at bounding box center [342, 231] width 135 height 14
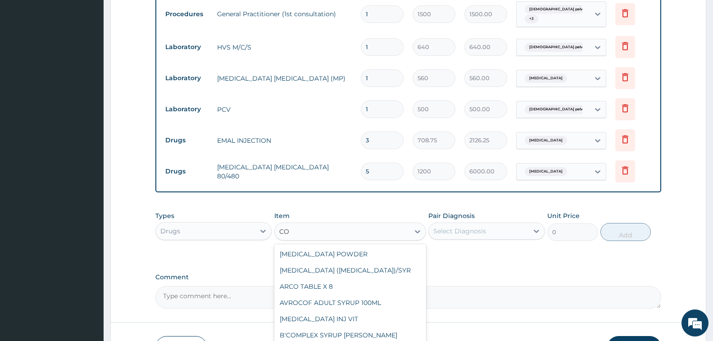
type input "C"
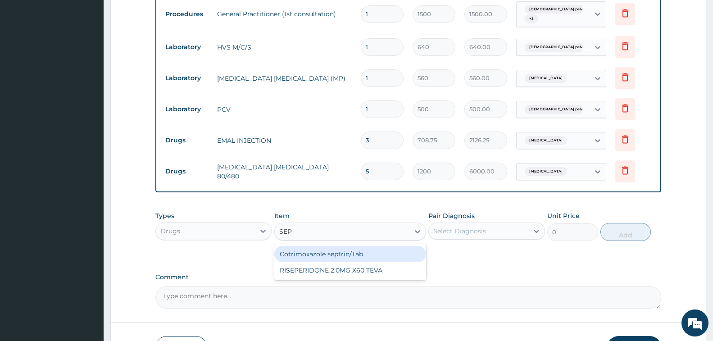
type input "SEPT"
click at [367, 253] on div "Cotrimoxazole septrin/Tab" at bounding box center [350, 254] width 152 height 16
type input "30"
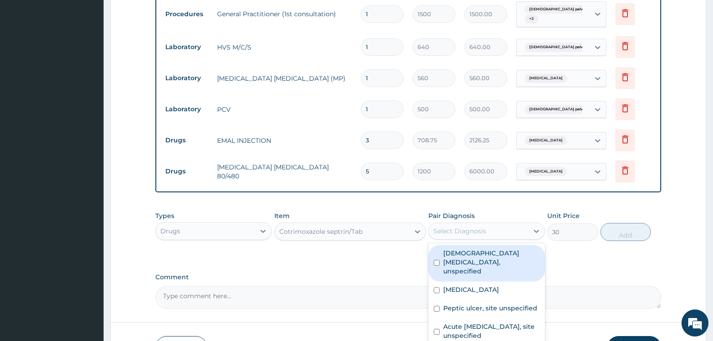
click at [475, 233] on div "Select Diagnosis" at bounding box center [460, 231] width 53 height 9
click at [480, 259] on label "Female pelvic inflammatory diseases, unspecified" at bounding box center [491, 262] width 96 height 27
checkbox input "true"
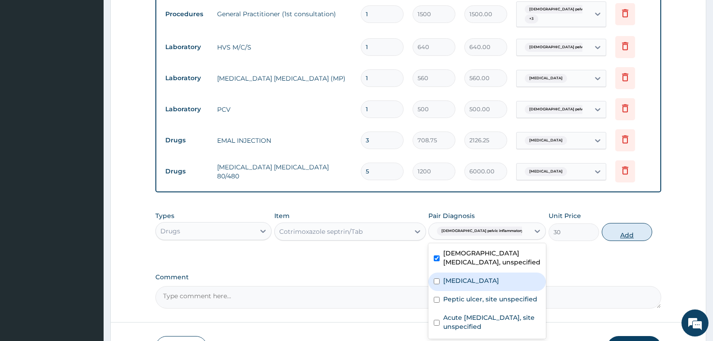
click at [635, 236] on button "Add" at bounding box center [627, 232] width 50 height 18
type input "0"
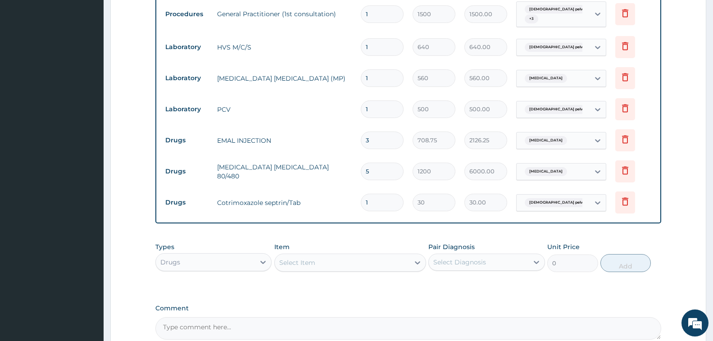
type input "10"
type input "300.00"
type input "10"
click at [313, 262] on div "Select Item" at bounding box center [297, 262] width 36 height 9
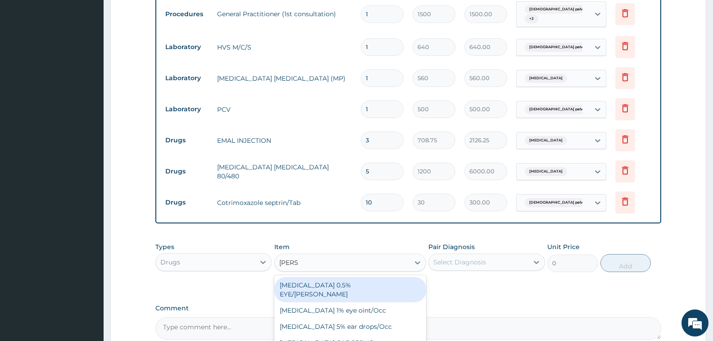
type input "LORAT"
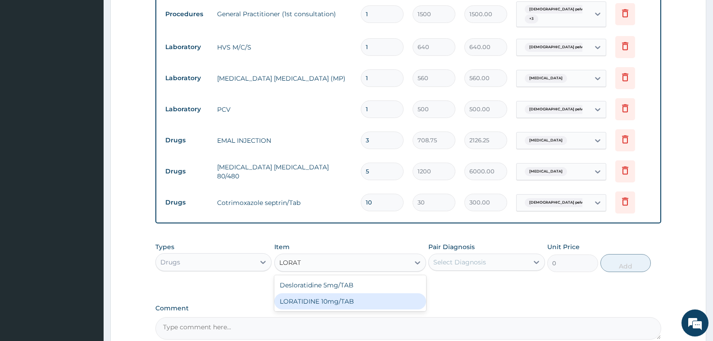
click at [363, 302] on div "LORATIDINE 10mg/TAB" at bounding box center [350, 301] width 152 height 16
type input "50"
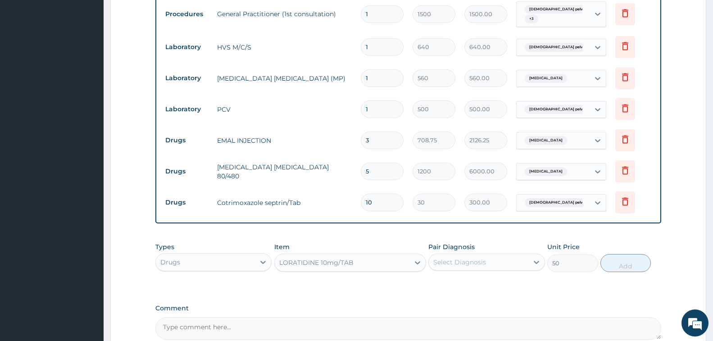
click at [483, 261] on div "Select Diagnosis" at bounding box center [460, 262] width 53 height 9
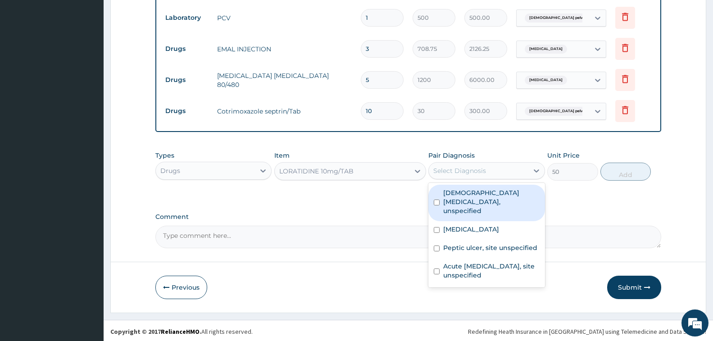
scroll to position [456, 0]
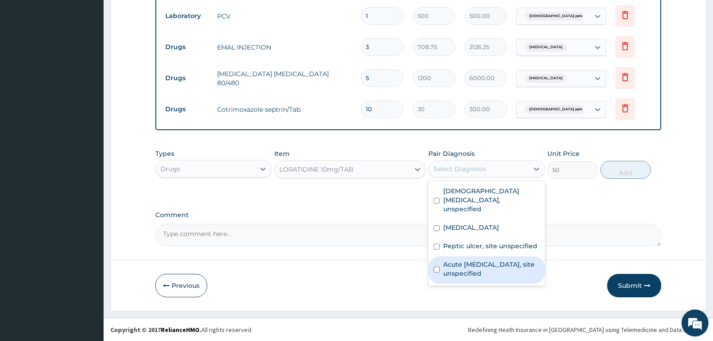
click at [511, 264] on label "Acute upper respiratory infection, site unspecified" at bounding box center [491, 269] width 96 height 18
checkbox input "true"
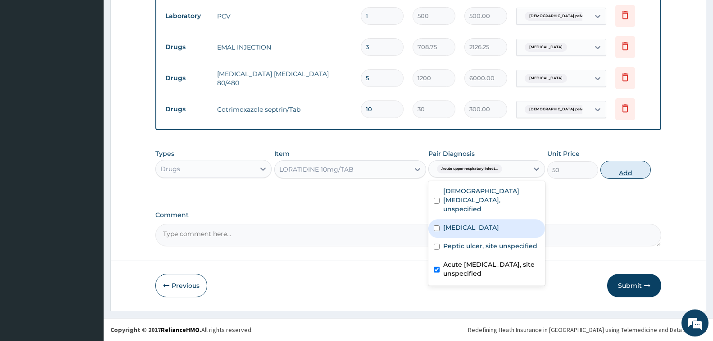
click at [622, 172] on button "Add" at bounding box center [626, 170] width 50 height 18
type input "0"
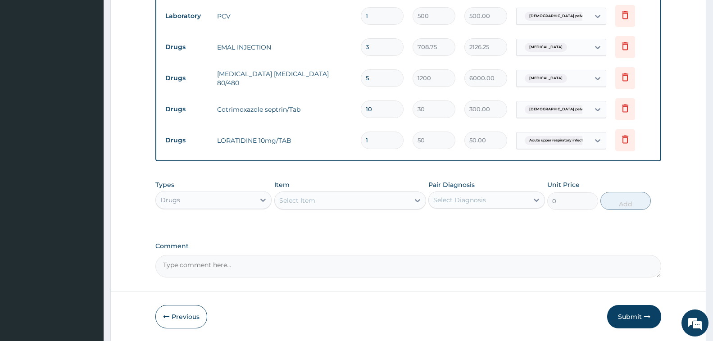
type input "0.00"
type input "3"
type input "150.00"
type input "1"
type input "50.00"
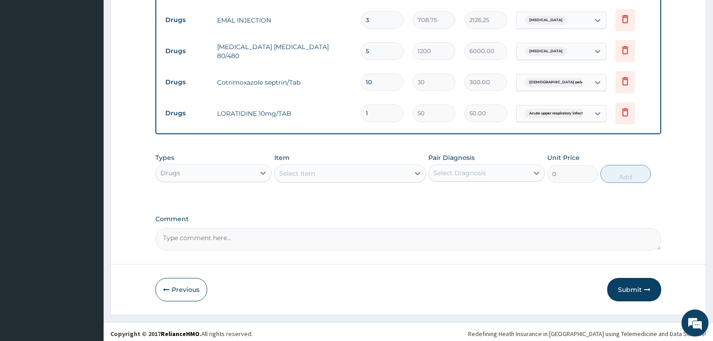
scroll to position [487, 0]
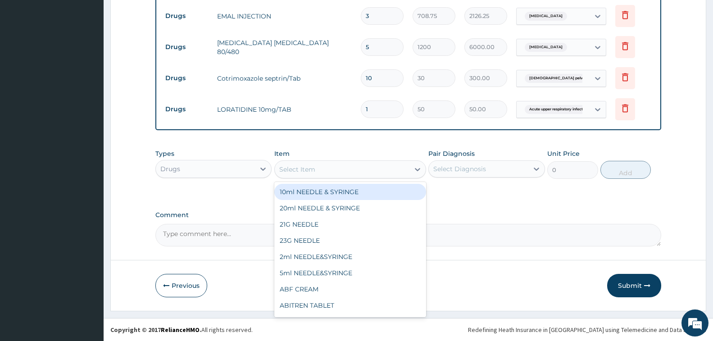
click at [332, 167] on div "Select Item" at bounding box center [342, 169] width 135 height 14
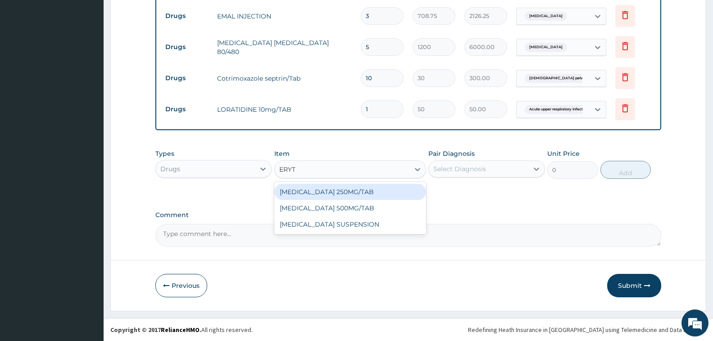
type input "ERYTH"
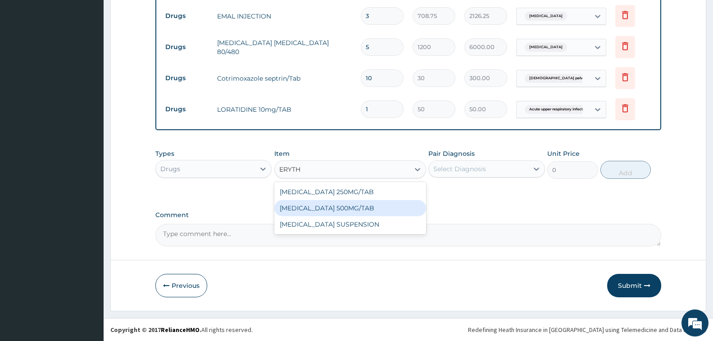
click at [355, 212] on div "[MEDICAL_DATA] 500MG/TAB" at bounding box center [350, 208] width 152 height 16
type input "75"
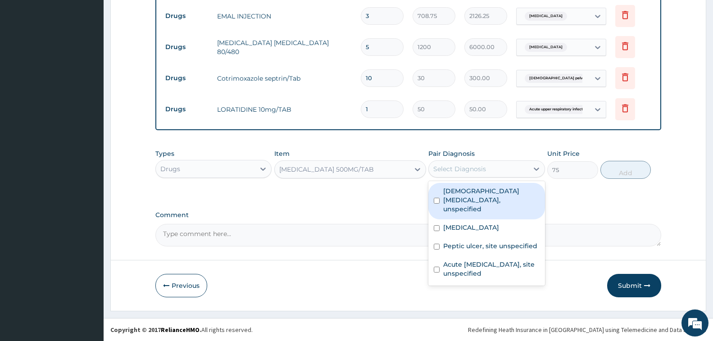
click at [460, 169] on div "Select Diagnosis" at bounding box center [460, 168] width 53 height 9
click at [494, 196] on label "Female pelvic inflammatory diseases, unspecified" at bounding box center [491, 200] width 96 height 27
checkbox input "true"
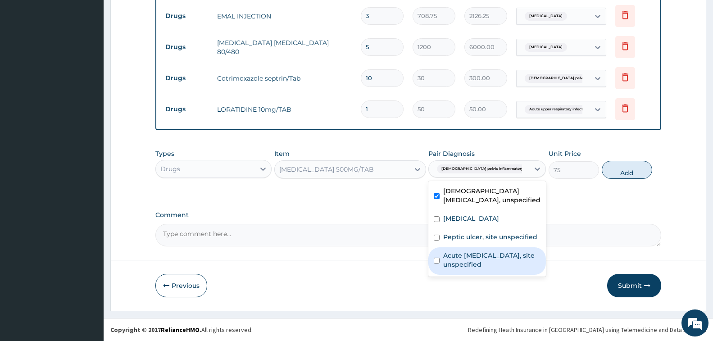
drag, startPoint x: 500, startPoint y: 258, endPoint x: 501, endPoint y: 245, distance: 13.1
click at [499, 258] on label "Acute upper respiratory infection, site unspecified" at bounding box center [491, 260] width 97 height 18
checkbox input "true"
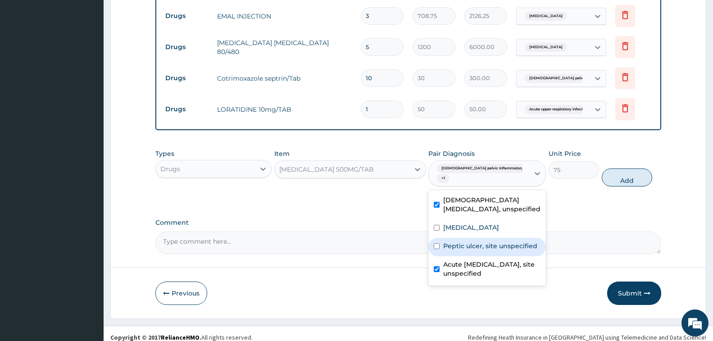
click at [502, 238] on div "Peptic ulcer, site unspecified" at bounding box center [488, 247] width 118 height 18
checkbox input "true"
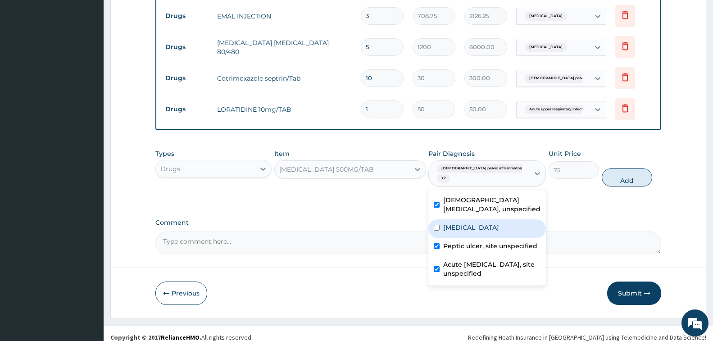
drag, startPoint x: 618, startPoint y: 178, endPoint x: 601, endPoint y: 190, distance: 20.4
click at [617, 179] on button "Add" at bounding box center [627, 178] width 50 height 18
type input "0"
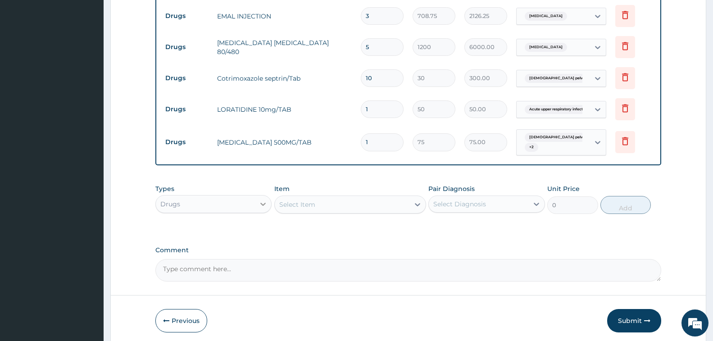
type input "10"
type input "750.00"
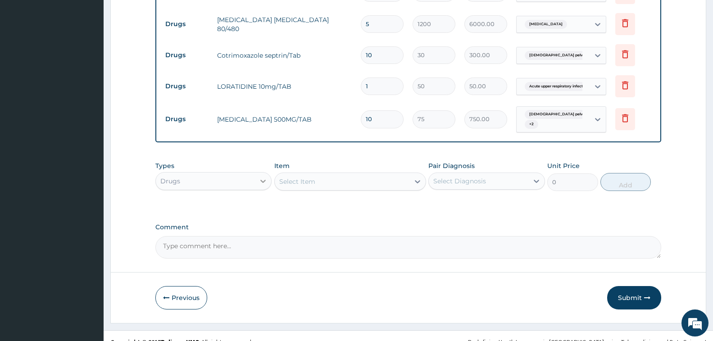
scroll to position [522, 0]
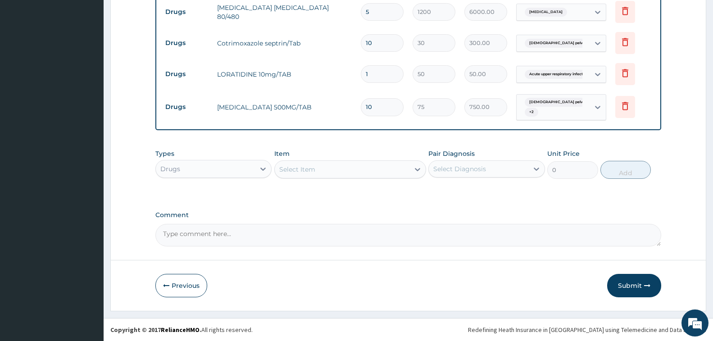
type input "10"
click at [318, 174] on div "Select Item" at bounding box center [342, 169] width 135 height 14
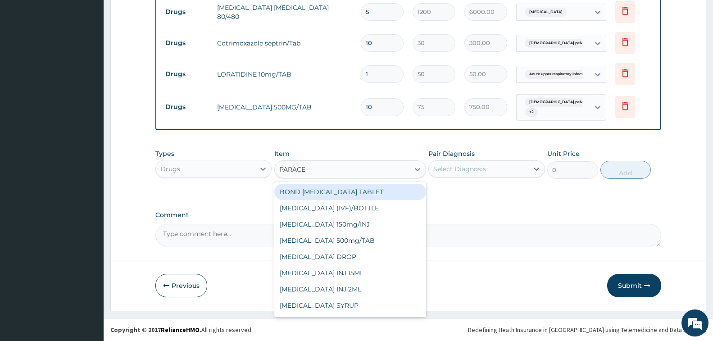
type input "PARACET"
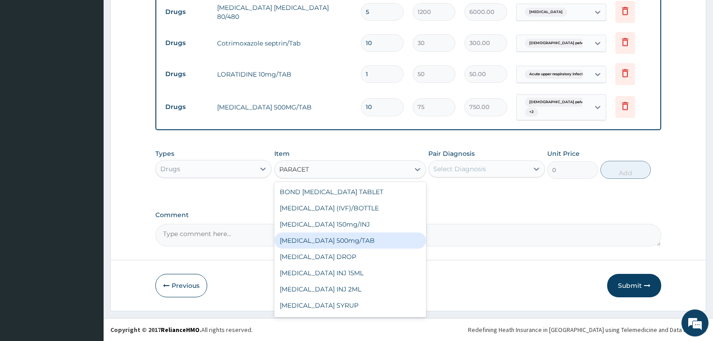
click at [352, 240] on div "PARACETAMOL 500mg/TAB" at bounding box center [350, 241] width 152 height 16
type input "7"
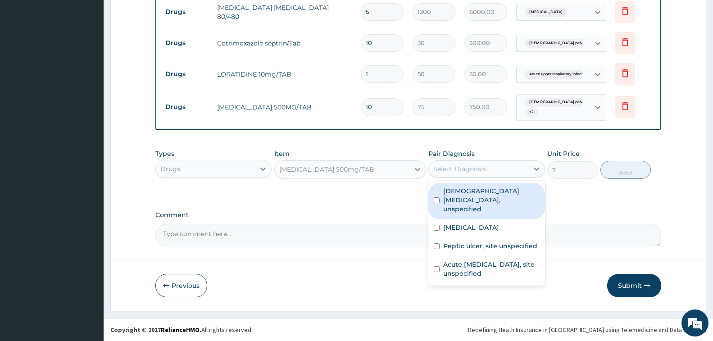
click at [484, 165] on div "Select Diagnosis" at bounding box center [460, 168] width 53 height 9
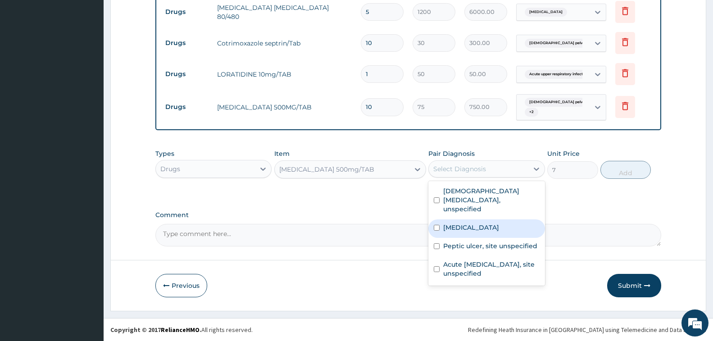
click at [499, 223] on label "Malaria, unspecified" at bounding box center [471, 227] width 56 height 9
checkbox input "true"
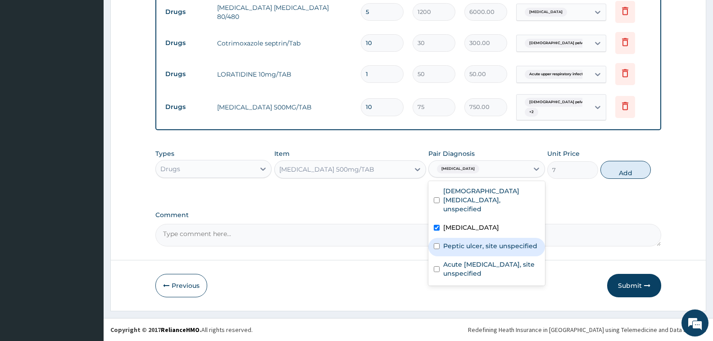
click at [504, 242] on label "Peptic ulcer, site unspecified" at bounding box center [490, 246] width 94 height 9
click at [505, 238] on div "Peptic ulcer, site unspecified" at bounding box center [487, 247] width 116 height 18
checkbox input "false"
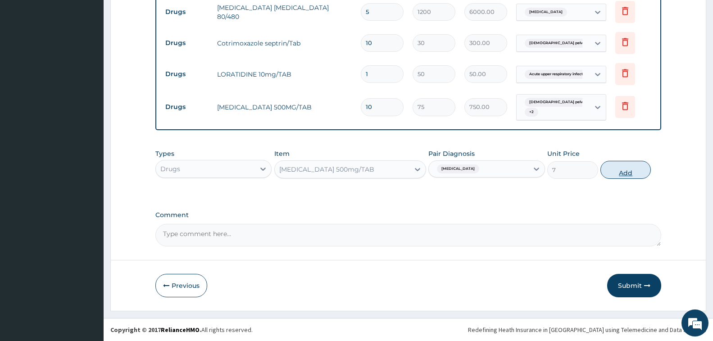
click at [626, 171] on button "Add" at bounding box center [626, 170] width 50 height 18
type input "0"
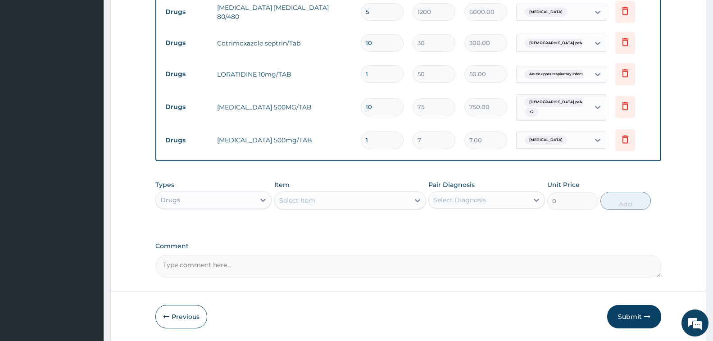
type input "18"
type input "126.00"
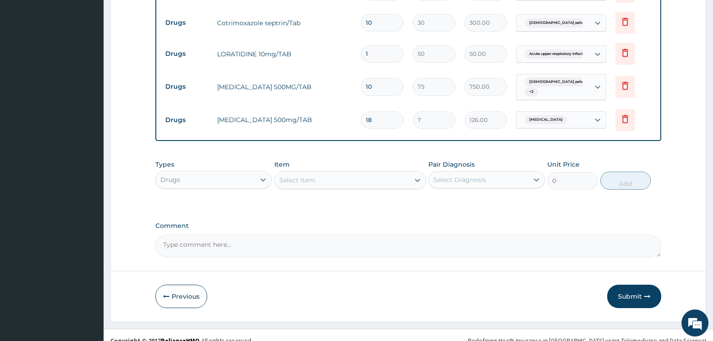
scroll to position [553, 0]
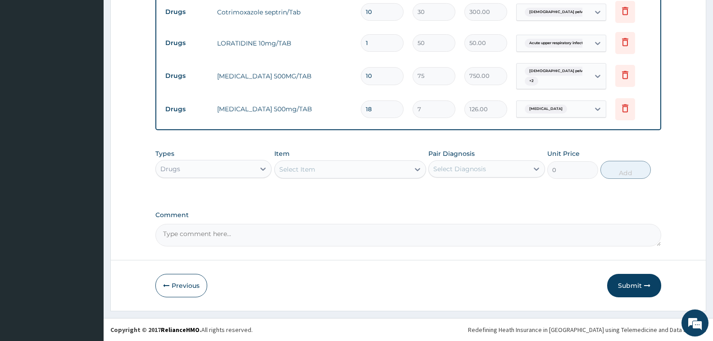
type input "18"
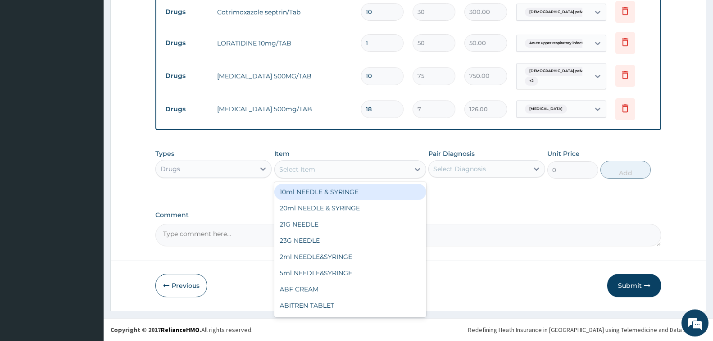
click at [363, 170] on div "Select Item" at bounding box center [342, 169] width 135 height 14
type input "PARACET"
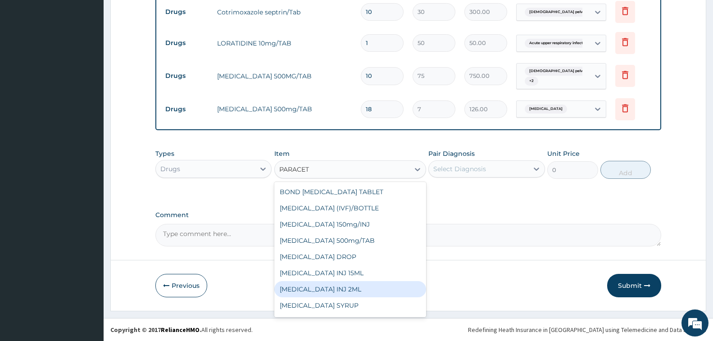
click at [374, 292] on div "[MEDICAL_DATA] INJ 2ML" at bounding box center [350, 289] width 152 height 16
type input "250"
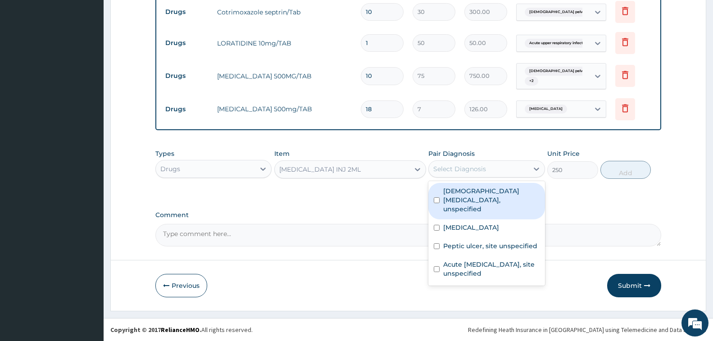
click at [480, 168] on div "Select Diagnosis" at bounding box center [460, 168] width 53 height 9
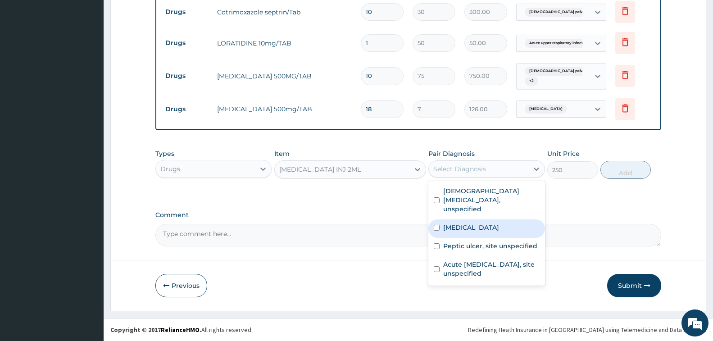
click at [480, 223] on label "Malaria, unspecified" at bounding box center [471, 227] width 56 height 9
checkbox input "true"
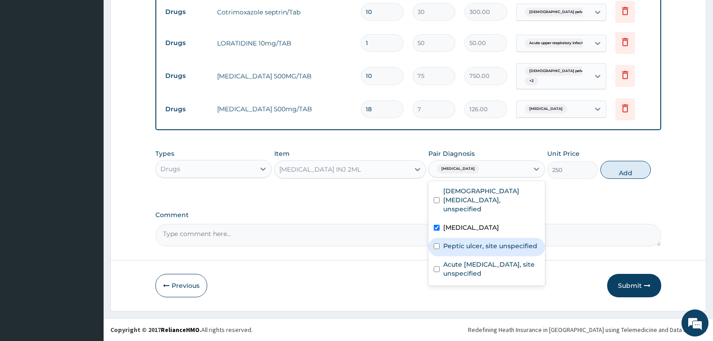
drag, startPoint x: 495, startPoint y: 241, endPoint x: 538, endPoint y: 212, distance: 51.9
click at [499, 242] on label "Peptic ulcer, site unspecified" at bounding box center [490, 246] width 94 height 9
click at [464, 242] on label "Peptic ulcer, site unspecified" at bounding box center [490, 246] width 94 height 9
checkbox input "false"
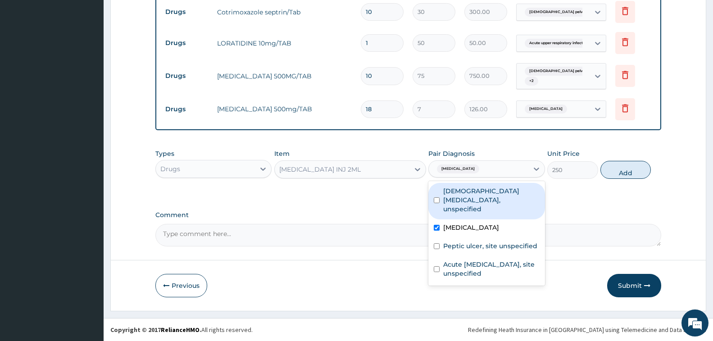
drag, startPoint x: 520, startPoint y: 201, endPoint x: 543, endPoint y: 197, distance: 22.8
click at [520, 201] on label "Female pelvic inflammatory diseases, unspecified" at bounding box center [491, 200] width 96 height 27
checkbox input "true"
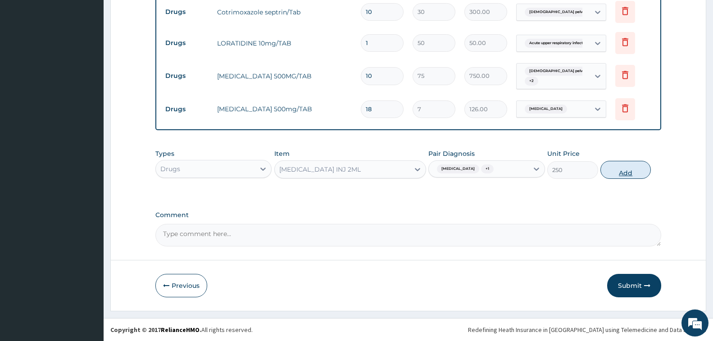
click at [617, 171] on button "Add" at bounding box center [626, 170] width 50 height 18
type input "0"
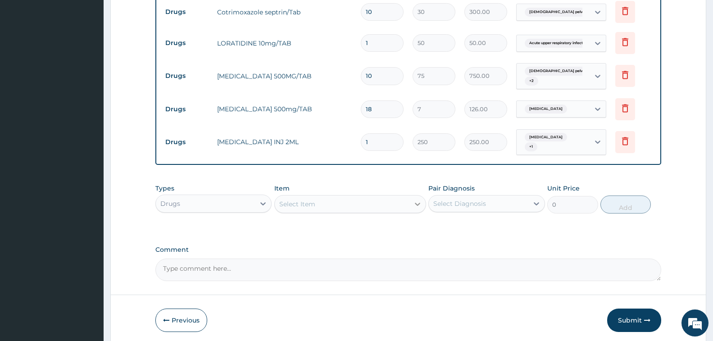
type input "0.00"
type input "2"
type input "500.00"
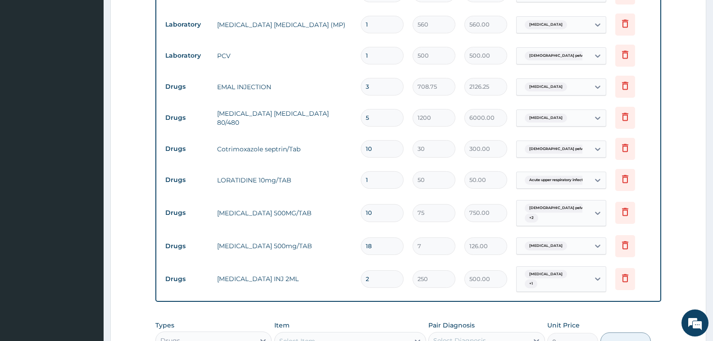
scroll to position [363, 0]
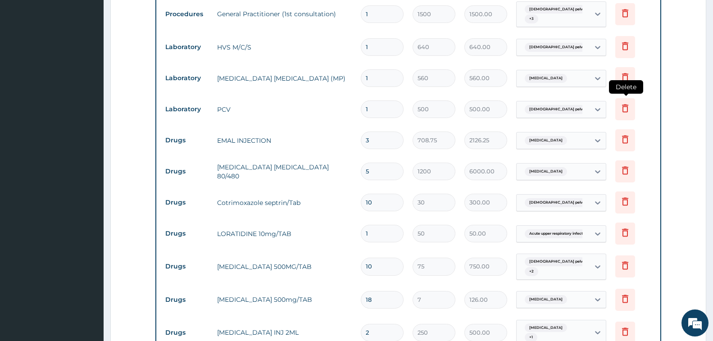
type input "2"
click at [627, 110] on icon at bounding box center [625, 108] width 11 height 11
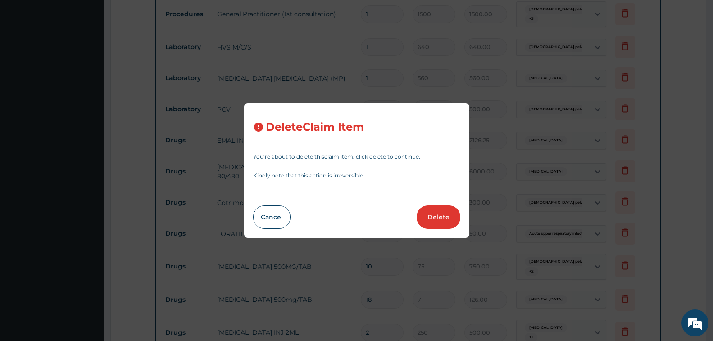
click at [432, 217] on button "Delete" at bounding box center [439, 217] width 44 height 23
type input "3"
type input "708.75"
type input "2126.25"
type input "5"
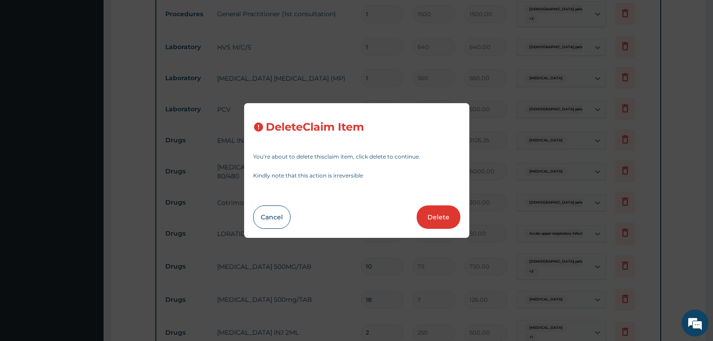
type input "1200"
type input "6000.00"
type input "10"
type input "30"
type input "300.00"
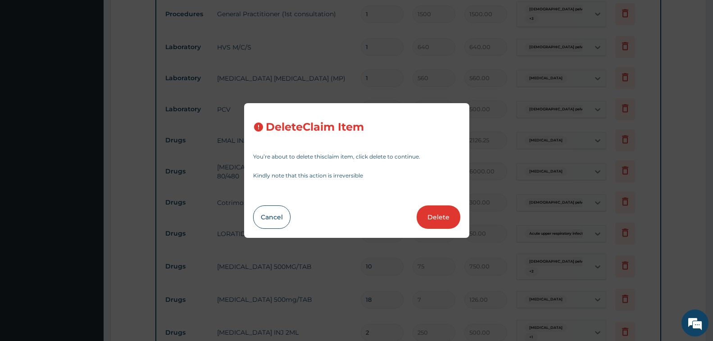
type input "1"
type input "50"
type input "50.00"
type input "10"
type input "75"
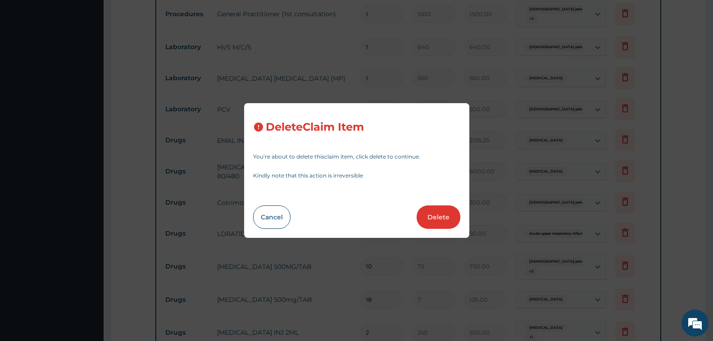
type input "750.00"
type input "18"
type input "7"
type input "126.00"
type input "2"
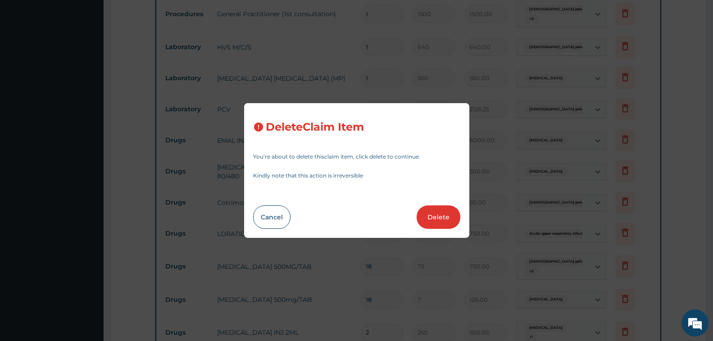
type input "250"
type input "500.00"
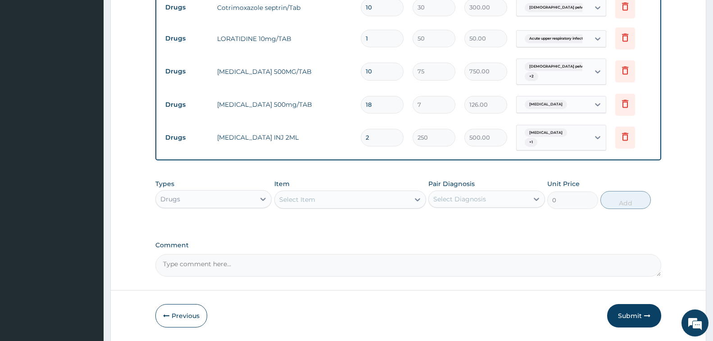
scroll to position [557, 0]
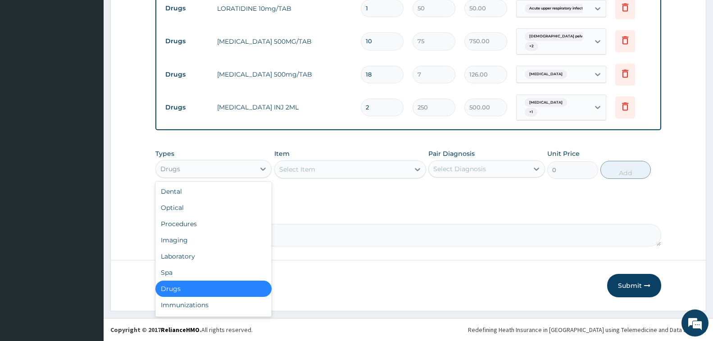
click at [246, 172] on div "Drugs" at bounding box center [205, 169] width 99 height 14
click at [214, 258] on div "Laboratory" at bounding box center [213, 256] width 116 height 16
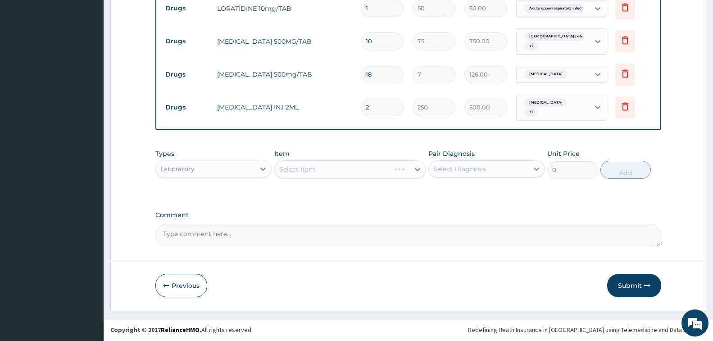
click at [324, 171] on div "Select Item" at bounding box center [350, 169] width 152 height 18
click at [324, 171] on div "Select Item" at bounding box center [342, 169] width 135 height 14
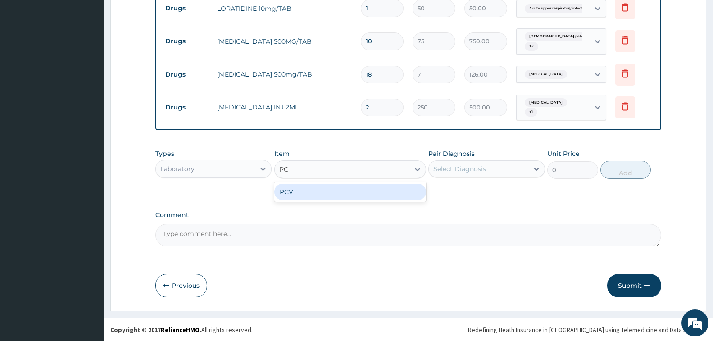
type input "PCV"
click at [333, 193] on div "PCV" at bounding box center [350, 192] width 152 height 16
type input "500"
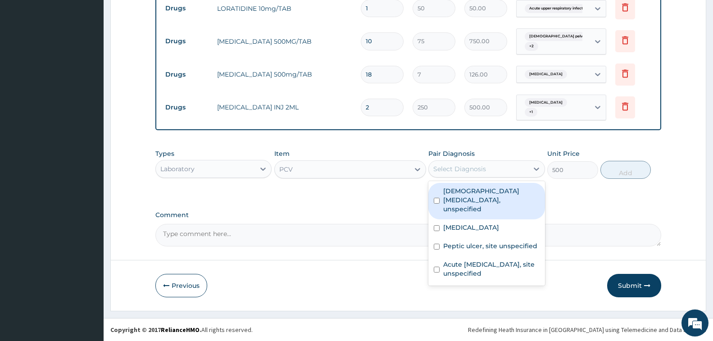
click at [491, 167] on div "Select Diagnosis" at bounding box center [478, 169] width 99 height 14
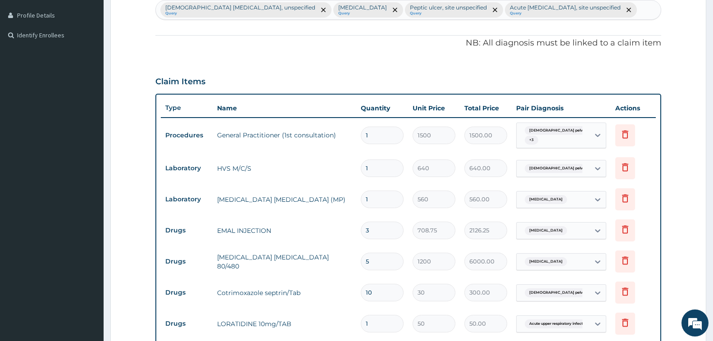
scroll to position [61, 0]
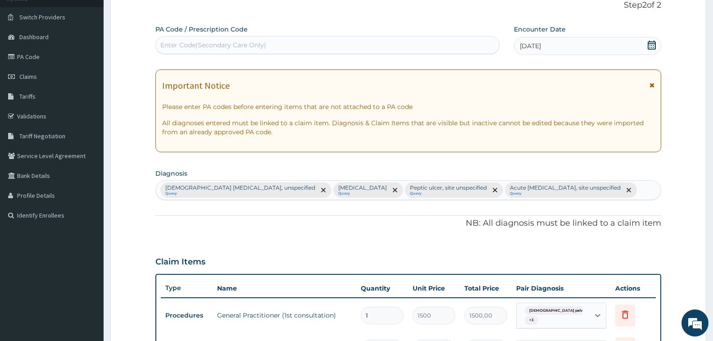
click at [654, 191] on div "Female pelvic inflammatory diseases, unspecified Query Malaria, unspecified Que…" at bounding box center [408, 190] width 505 height 19
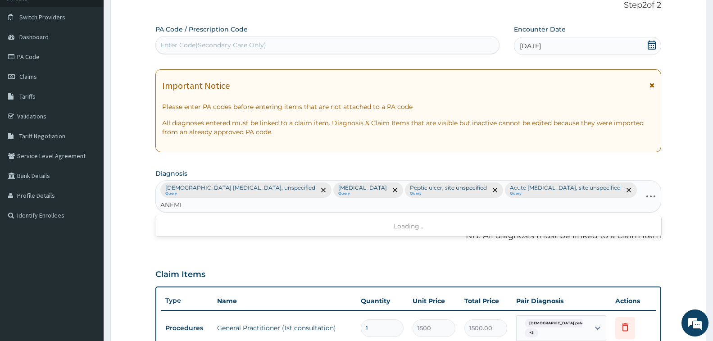
type input "ANEMIA"
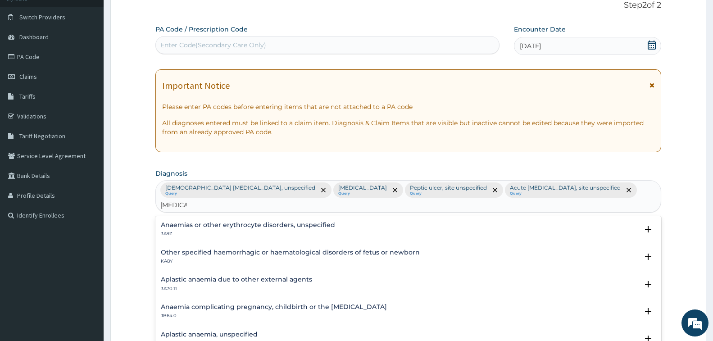
scroll to position [45, 0]
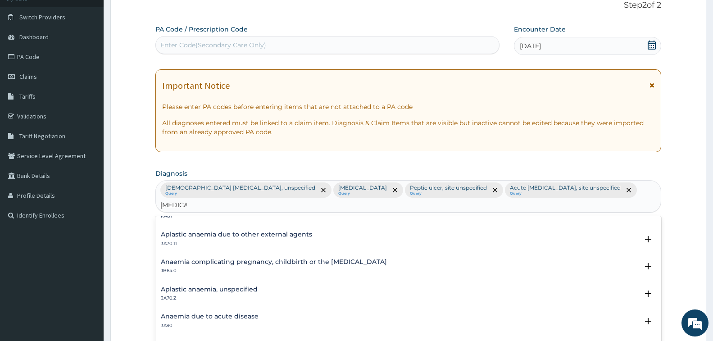
click at [217, 298] on p "3A70.Z" at bounding box center [209, 298] width 97 height 6
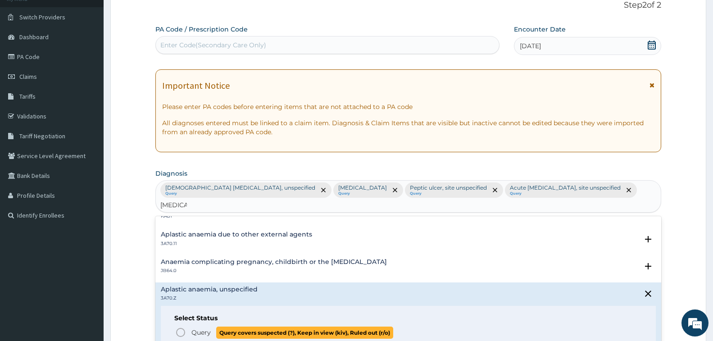
click at [184, 333] on icon "status option query" at bounding box center [180, 332] width 11 height 11
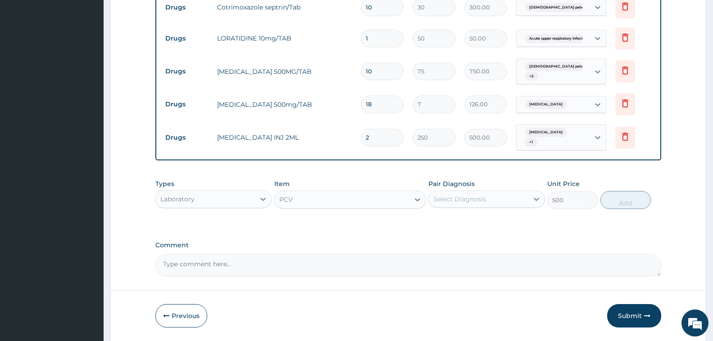
scroll to position [574, 0]
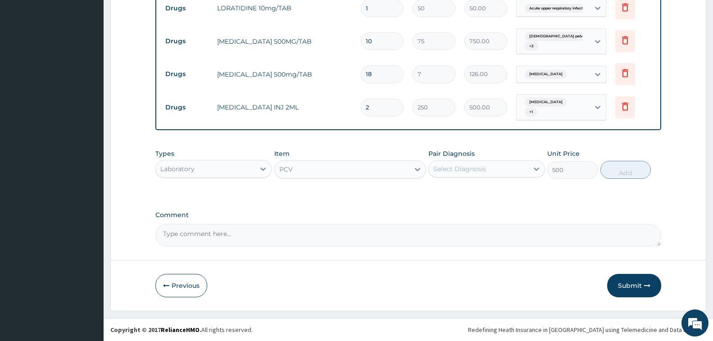
click at [475, 160] on div "Pair Diagnosis Select Diagnosis" at bounding box center [487, 164] width 116 height 30
click at [475, 170] on div "Select Diagnosis" at bounding box center [460, 168] width 53 height 9
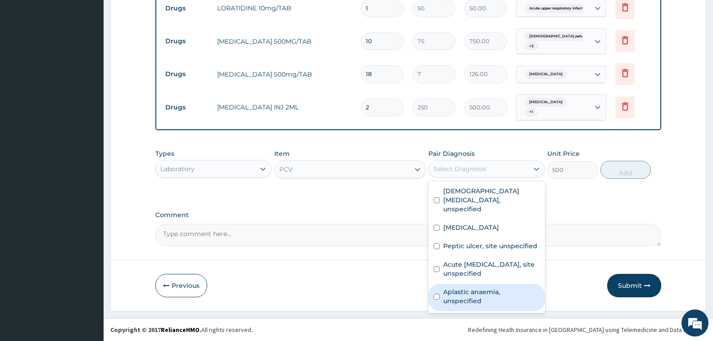
click at [463, 289] on label "Aplastic anaemia, unspecified" at bounding box center [491, 297] width 96 height 18
checkbox input "true"
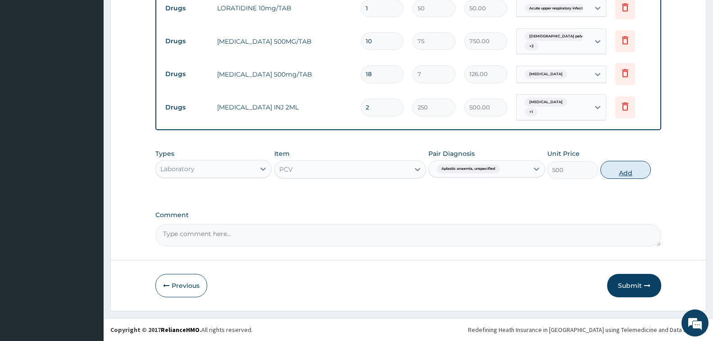
click at [617, 166] on button "Add" at bounding box center [626, 170] width 50 height 18
type input "0"
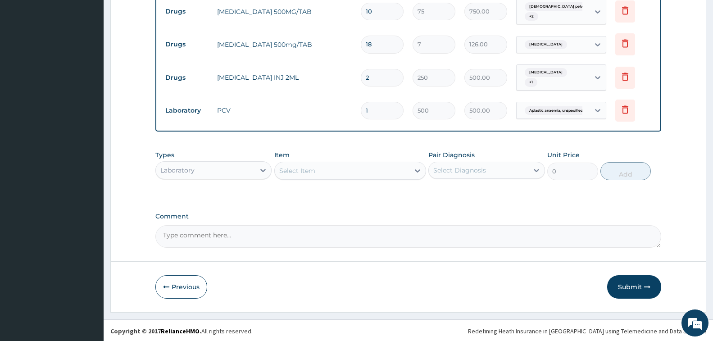
scroll to position [605, 0]
click at [627, 284] on button "Submit" at bounding box center [634, 285] width 54 height 23
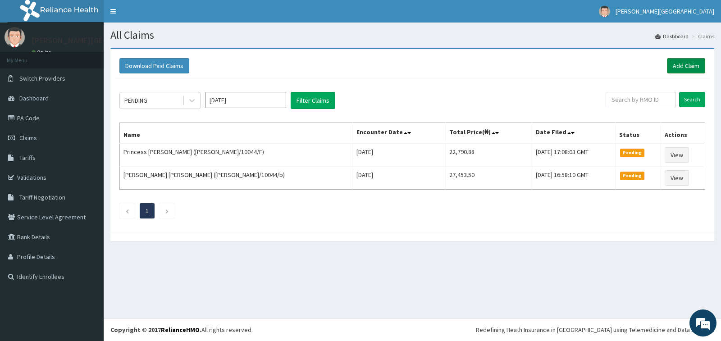
click at [684, 62] on link "Add Claim" at bounding box center [686, 65] width 38 height 15
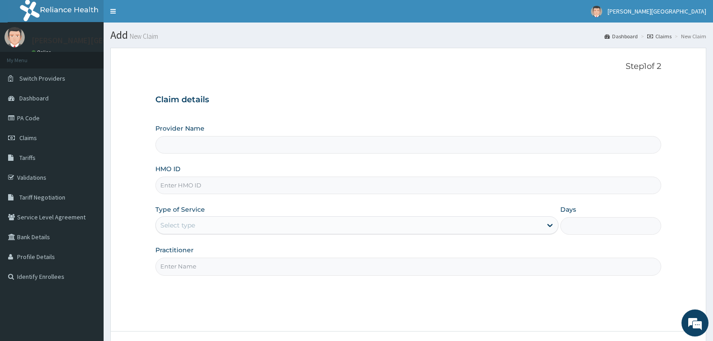
click at [210, 185] on input "HMO ID" at bounding box center [408, 186] width 506 height 18
type input "LI"
type input "[PERSON_NAME][GEOGRAPHIC_DATA]"
type input "LIM/10049/C"
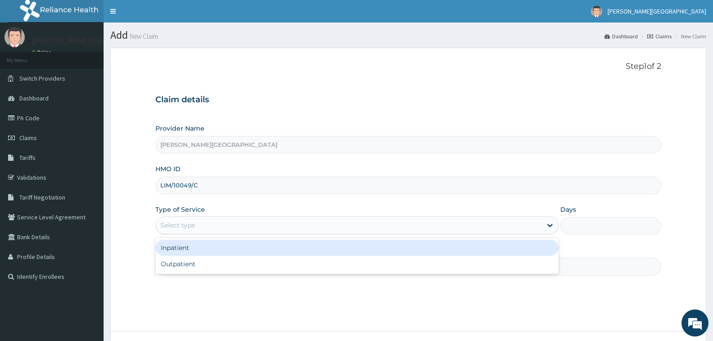
click at [224, 224] on div "Select type" at bounding box center [349, 225] width 386 height 14
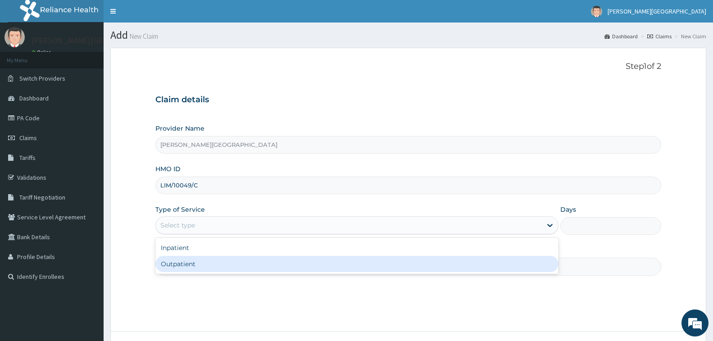
click at [208, 265] on div "Outpatient" at bounding box center [356, 264] width 403 height 16
type input "1"
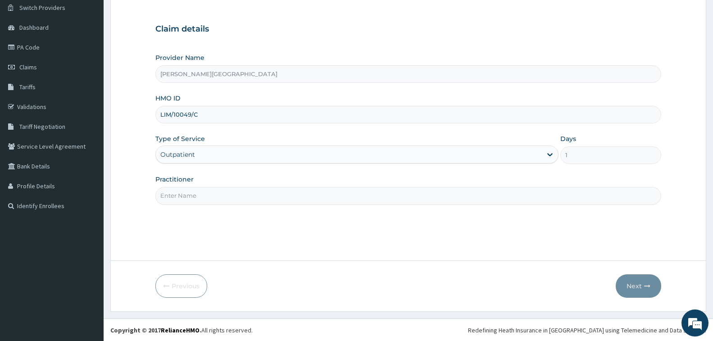
scroll to position [71, 0]
click at [380, 199] on input "Practitioner" at bounding box center [408, 196] width 506 height 18
type input "DR. CHUKA"
click at [629, 288] on button "Next" at bounding box center [639, 285] width 46 height 23
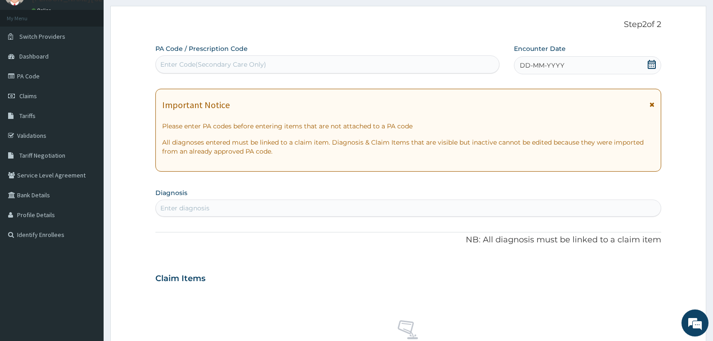
scroll to position [26, 0]
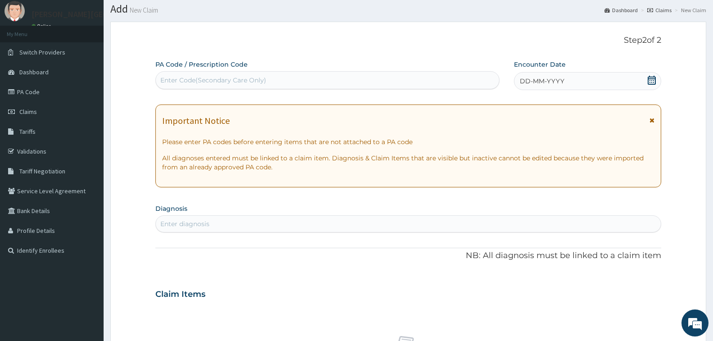
click at [653, 83] on icon at bounding box center [652, 80] width 9 height 9
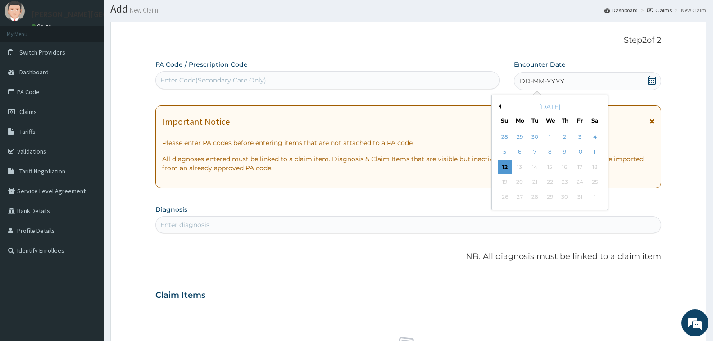
click at [499, 107] on button "Previous Month" at bounding box center [499, 106] width 5 height 5
click at [591, 149] on div "13" at bounding box center [595, 153] width 14 height 14
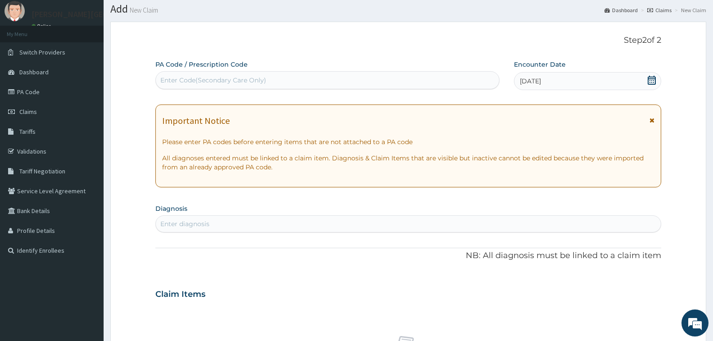
scroll to position [161, 0]
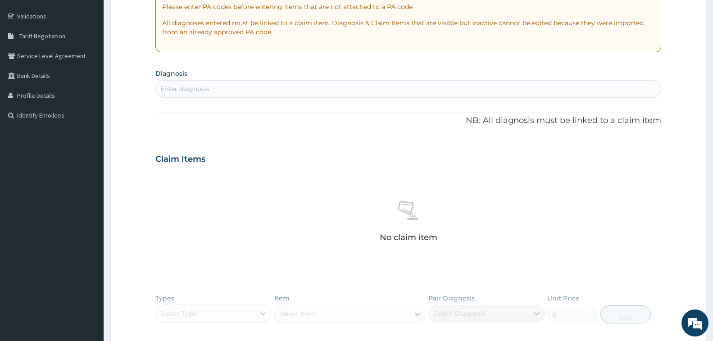
click at [205, 92] on div "Enter diagnosis" at bounding box center [184, 88] width 49 height 9
type input "CANDID"
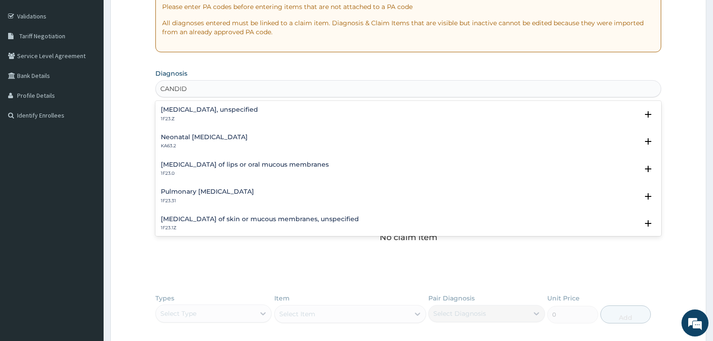
click at [213, 110] on h4 "[MEDICAL_DATA], unspecified" at bounding box center [209, 109] width 97 height 7
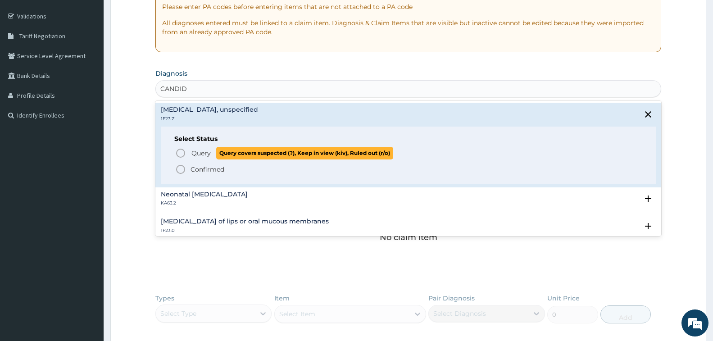
click at [179, 155] on icon "status option query" at bounding box center [180, 153] width 11 height 11
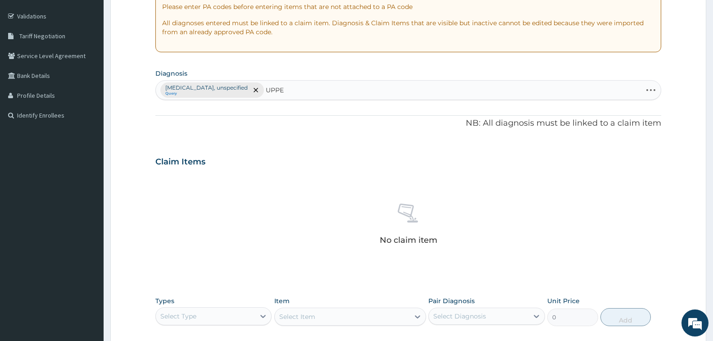
type input "UPPER"
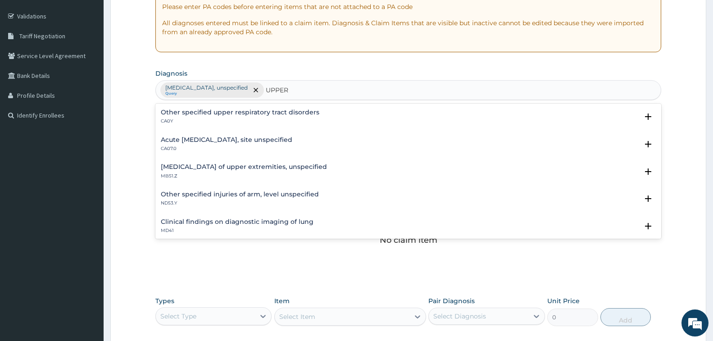
click at [201, 146] on p "CA07.0" at bounding box center [227, 149] width 132 height 6
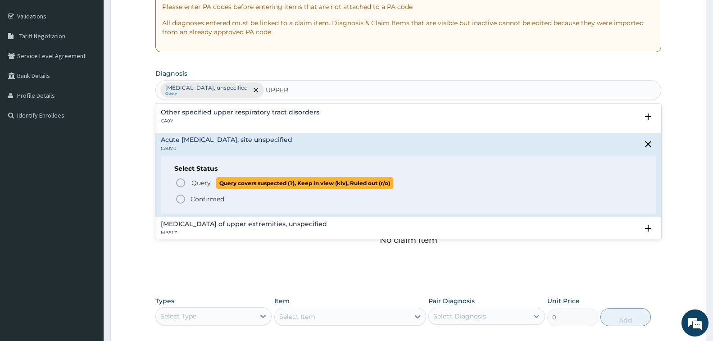
click at [181, 182] on icon "status option query" at bounding box center [180, 183] width 11 height 11
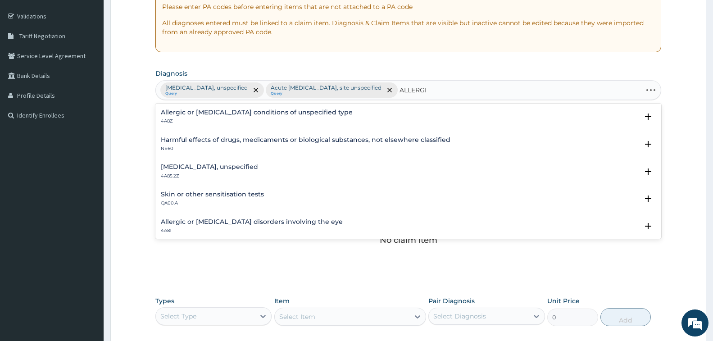
type input "ALLERGIC"
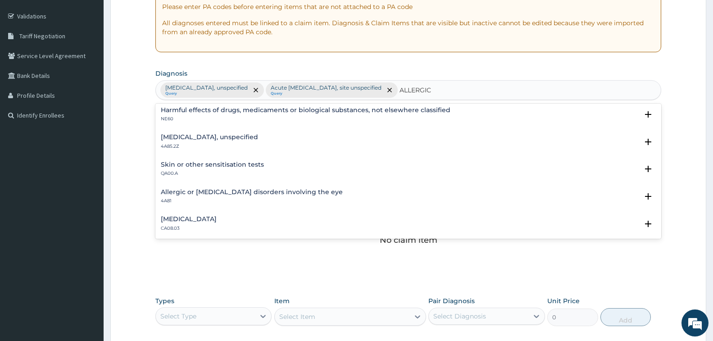
scroll to position [45, 0]
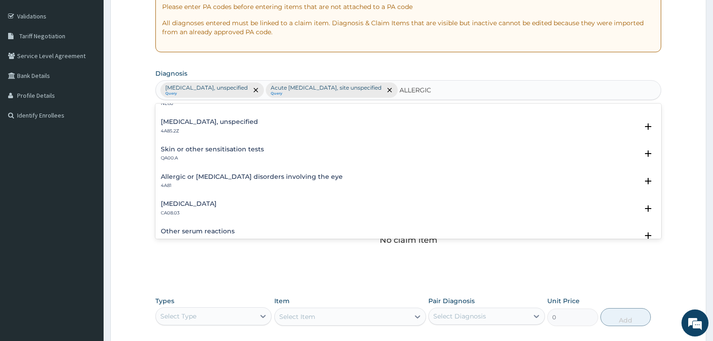
click at [217, 201] on h4 "[MEDICAL_DATA]" at bounding box center [189, 204] width 56 height 7
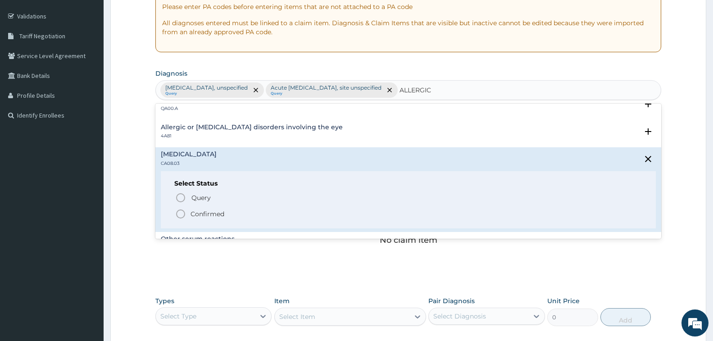
scroll to position [135, 0]
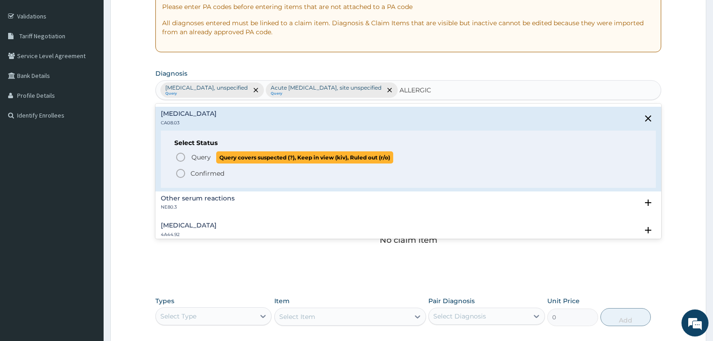
click at [181, 158] on icon "status option query" at bounding box center [180, 157] width 11 height 11
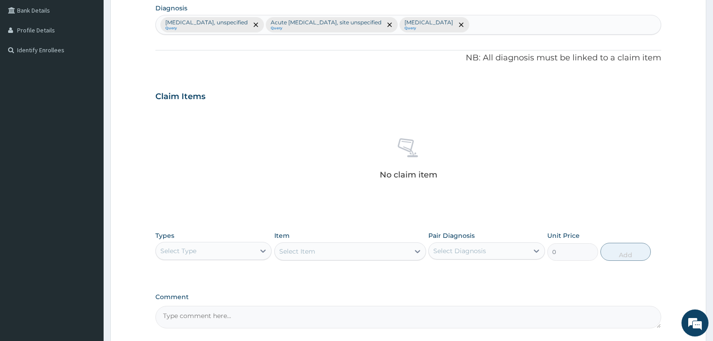
scroll to position [309, 0]
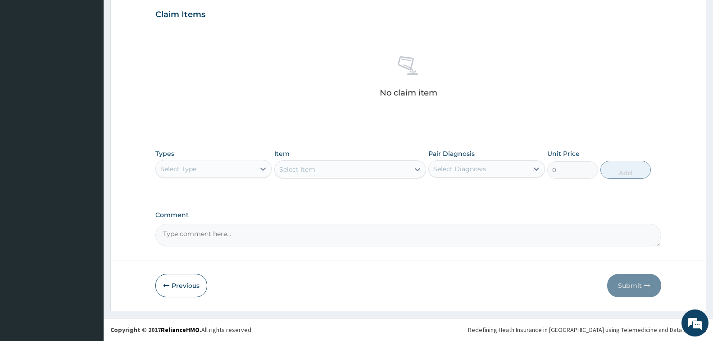
click at [237, 172] on div "Select Type" at bounding box center [205, 169] width 99 height 14
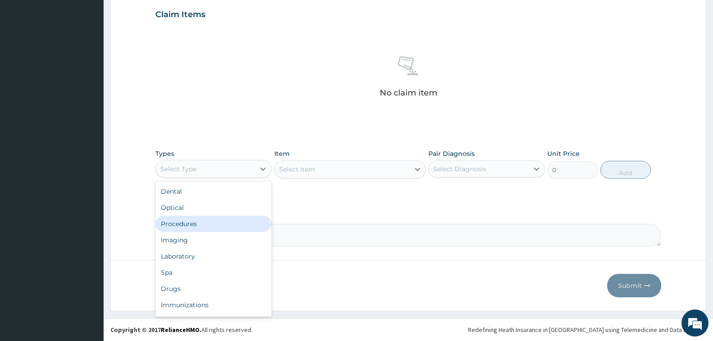
click at [230, 222] on div "Procedures" at bounding box center [213, 224] width 116 height 16
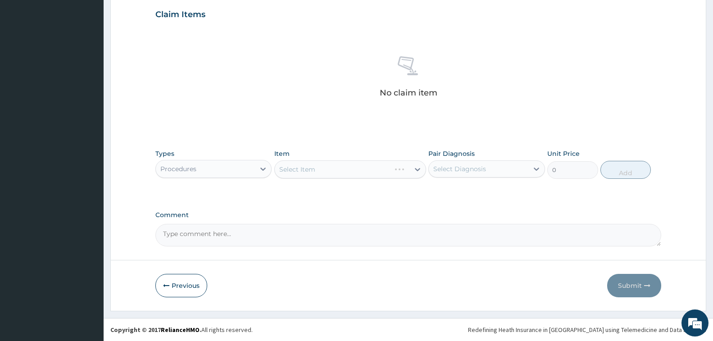
click at [348, 170] on div "Select Item" at bounding box center [350, 169] width 152 height 18
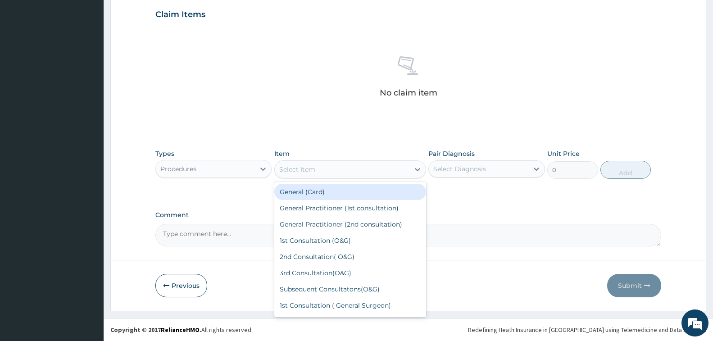
click at [348, 170] on div "Select Item" at bounding box center [342, 169] width 135 height 14
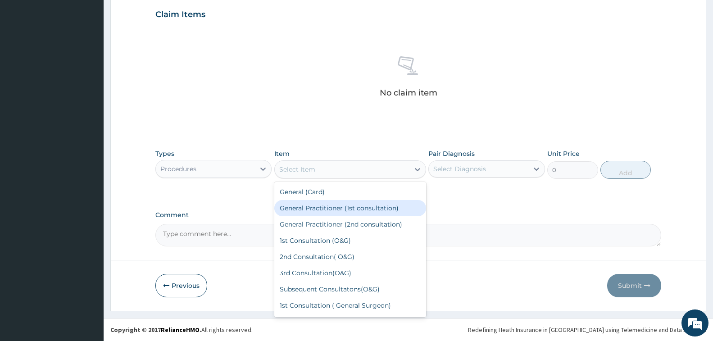
click at [354, 209] on div "General Practitioner (1st consultation)" at bounding box center [350, 208] width 152 height 16
type input "1500"
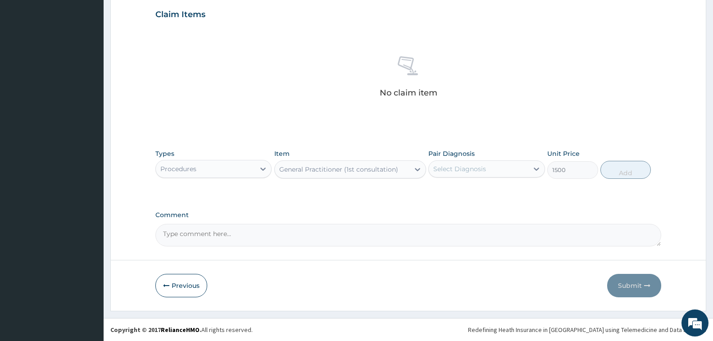
click at [495, 172] on div "Select Diagnosis" at bounding box center [478, 169] width 99 height 14
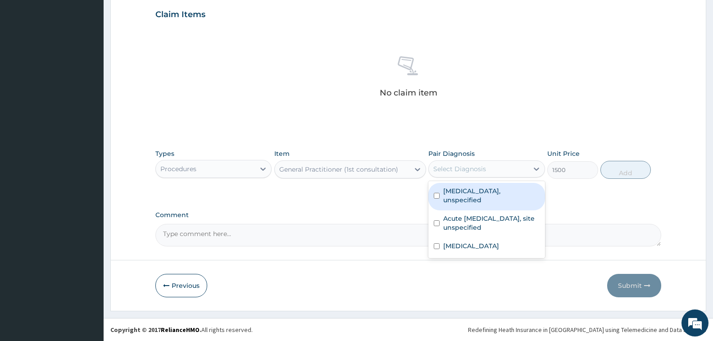
click at [486, 191] on label "[MEDICAL_DATA], unspecified" at bounding box center [491, 196] width 96 height 18
checkbox input "true"
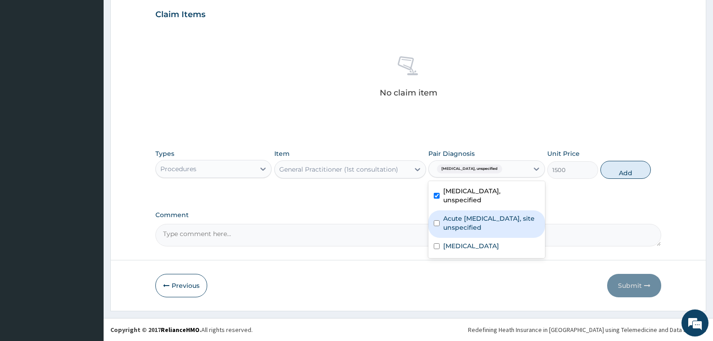
click at [482, 214] on label "Acute [MEDICAL_DATA], site unspecified" at bounding box center [491, 223] width 96 height 18
checkbox input "true"
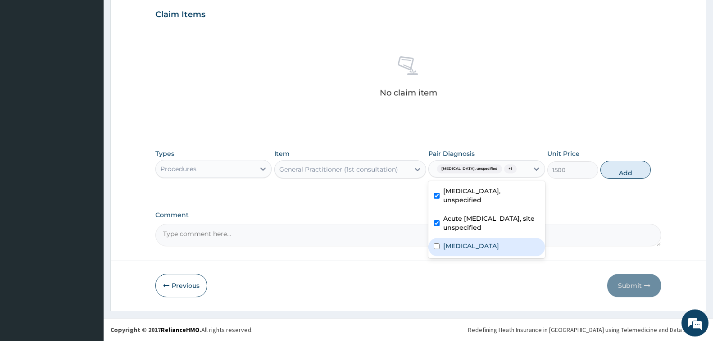
click at [470, 242] on label "[MEDICAL_DATA]" at bounding box center [471, 246] width 56 height 9
checkbox input "true"
click at [635, 174] on button "Add" at bounding box center [626, 170] width 50 height 18
type input "0"
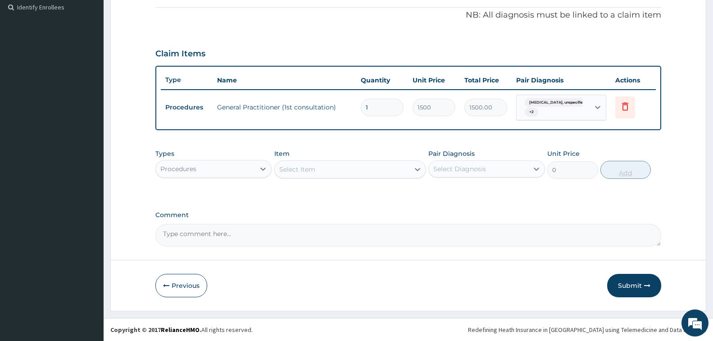
scroll to position [269, 0]
click at [219, 167] on div "Procedures" at bounding box center [205, 169] width 99 height 14
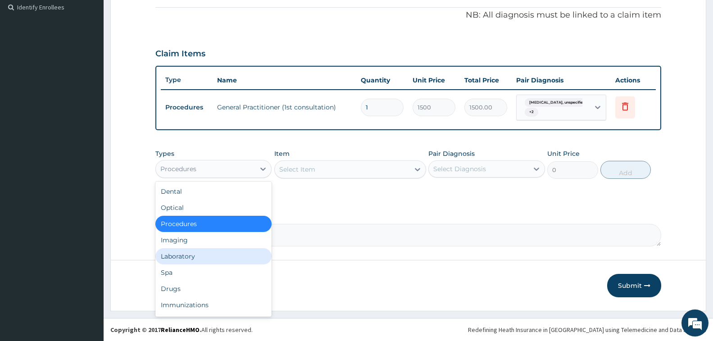
click at [201, 256] on div "Laboratory" at bounding box center [213, 256] width 116 height 16
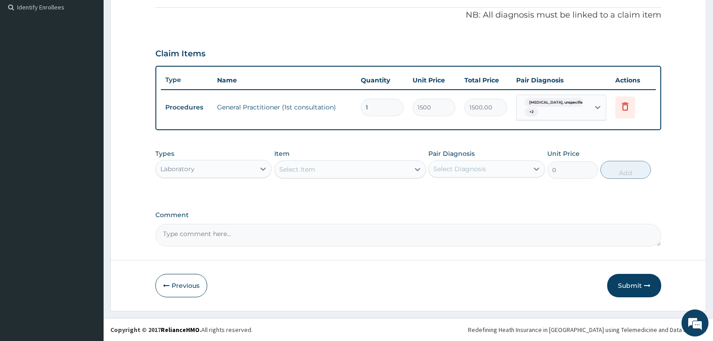
click at [338, 170] on div "Select Item" at bounding box center [342, 169] width 135 height 14
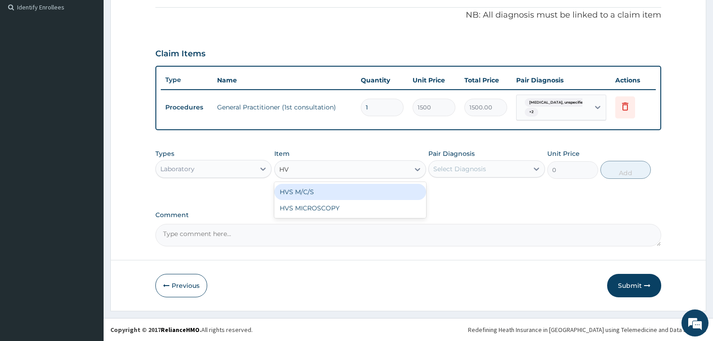
type input "HVS"
click at [352, 191] on div "HVS M/C/S" at bounding box center [350, 192] width 152 height 16
type input "640"
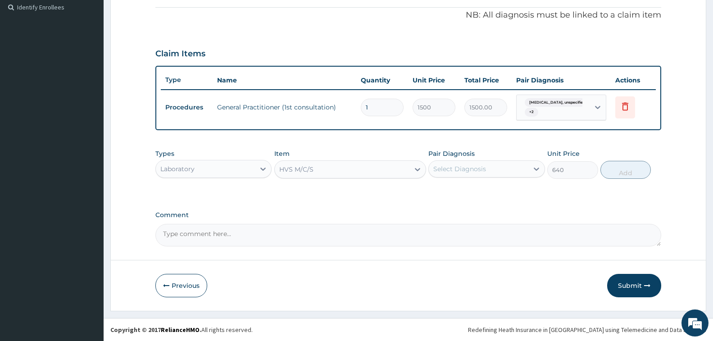
click at [502, 166] on div "Select Diagnosis" at bounding box center [478, 169] width 99 height 14
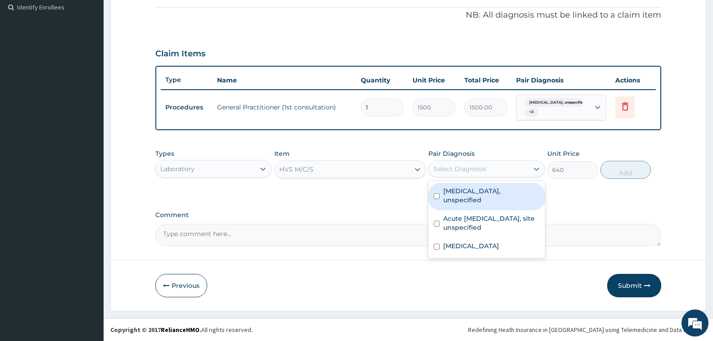
click at [516, 191] on label "[MEDICAL_DATA], unspecified" at bounding box center [491, 196] width 96 height 18
checkbox input "true"
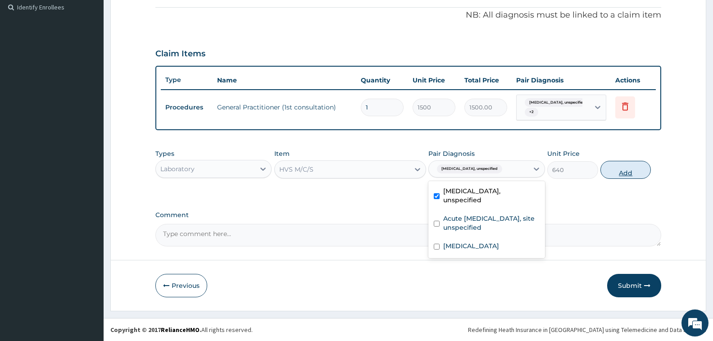
click at [628, 170] on button "Add" at bounding box center [626, 170] width 50 height 18
type input "0"
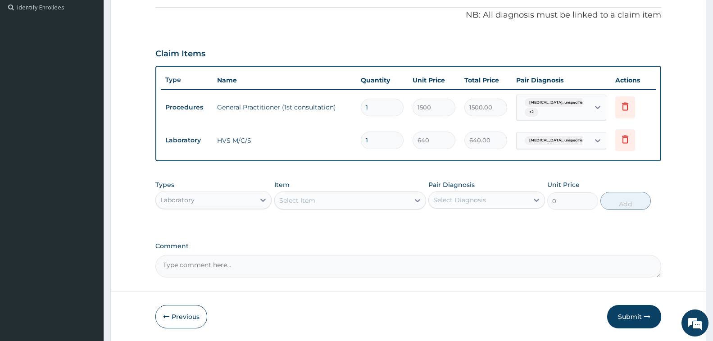
click at [299, 203] on div "Select Item" at bounding box center [297, 200] width 36 height 9
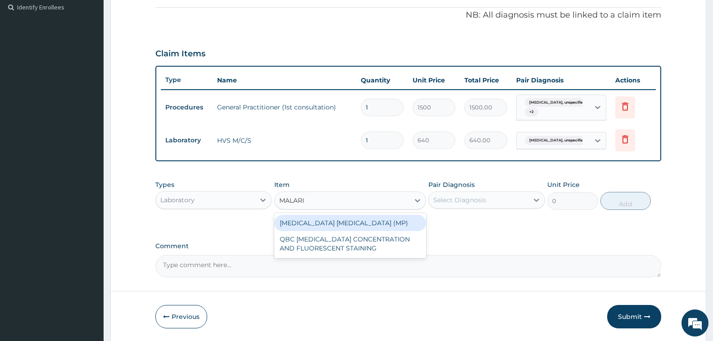
type input "[MEDICAL_DATA]"
click at [350, 222] on div "[MEDICAL_DATA] [MEDICAL_DATA] (MP)" at bounding box center [350, 223] width 152 height 16
type input "560"
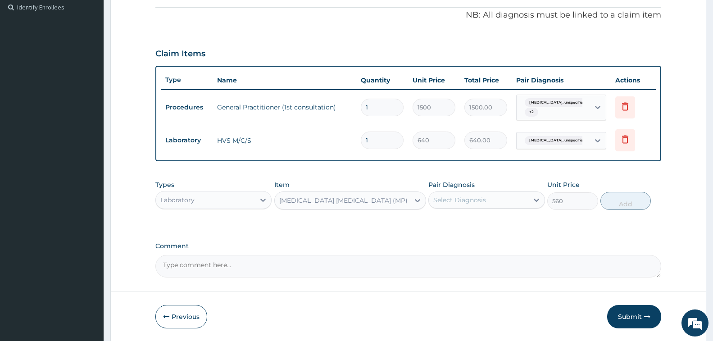
click at [492, 202] on div "Select Diagnosis" at bounding box center [478, 200] width 99 height 14
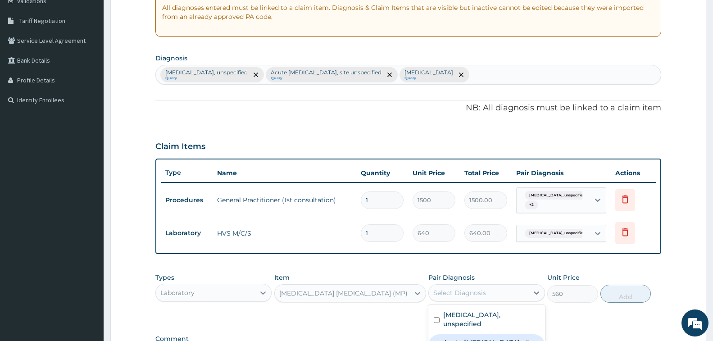
scroll to position [89, 0]
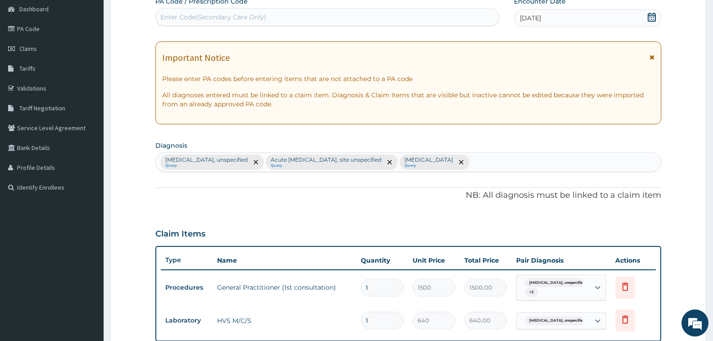
click at [505, 158] on div "[MEDICAL_DATA], unspecified Query Acute [MEDICAL_DATA], site unspecified Query …" at bounding box center [408, 162] width 505 height 19
type input "[MEDICAL_DATA]"
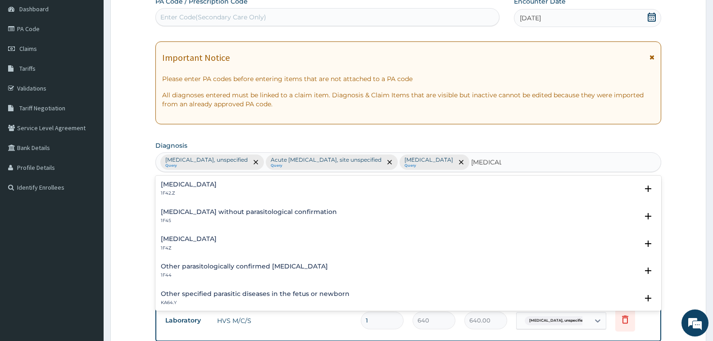
click at [203, 241] on h4 "[MEDICAL_DATA]" at bounding box center [189, 239] width 56 height 7
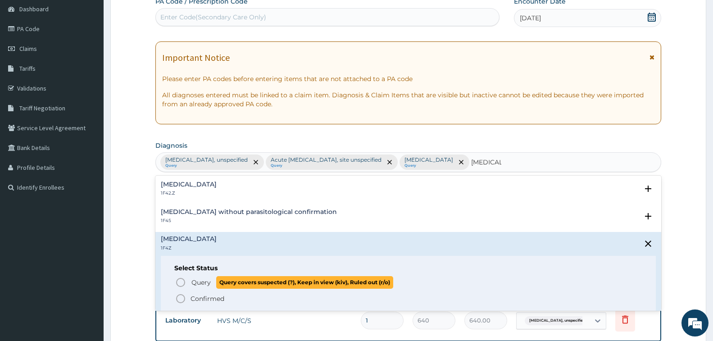
click at [198, 282] on span "Query" at bounding box center [201, 282] width 19 height 9
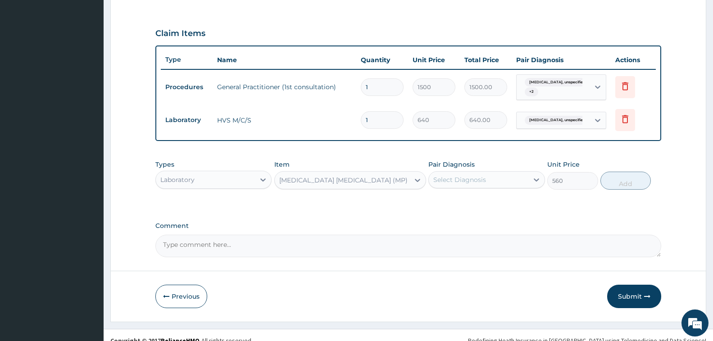
scroll to position [301, 0]
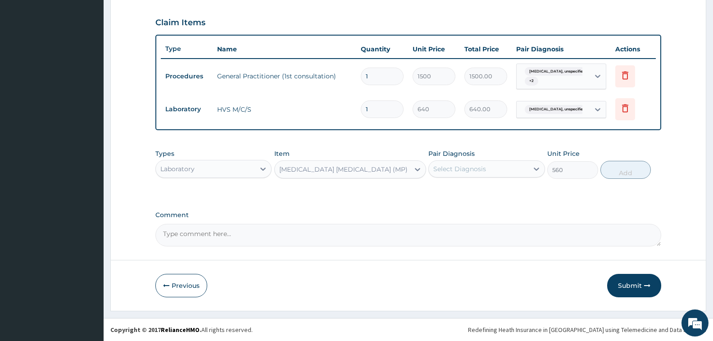
click at [452, 174] on div "Select Diagnosis" at bounding box center [460, 168] width 53 height 9
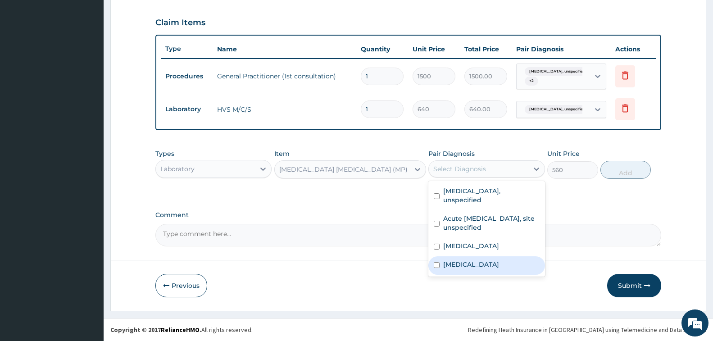
click at [490, 260] on label "[MEDICAL_DATA]" at bounding box center [471, 264] width 56 height 9
checkbox input "true"
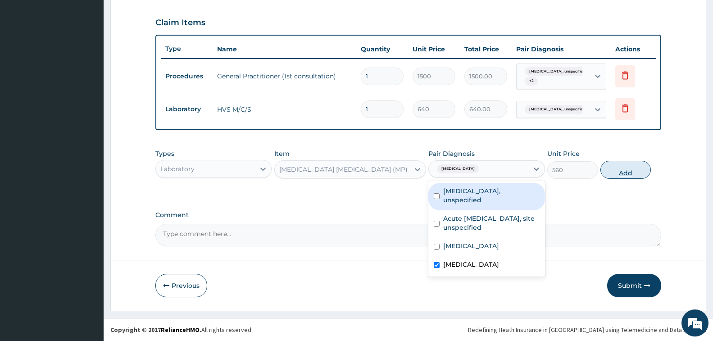
click at [624, 172] on button "Add" at bounding box center [626, 170] width 50 height 18
type input "0"
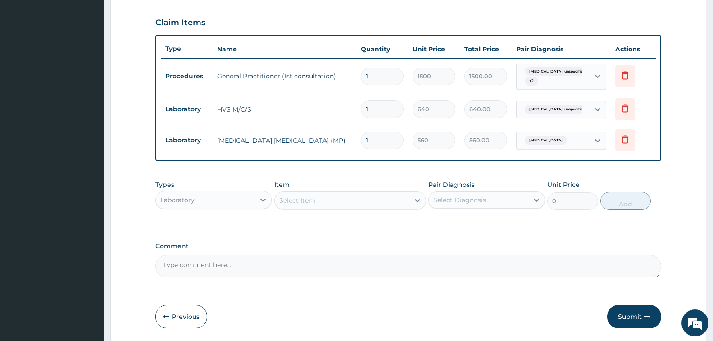
click at [339, 202] on div "Select Item" at bounding box center [342, 200] width 135 height 14
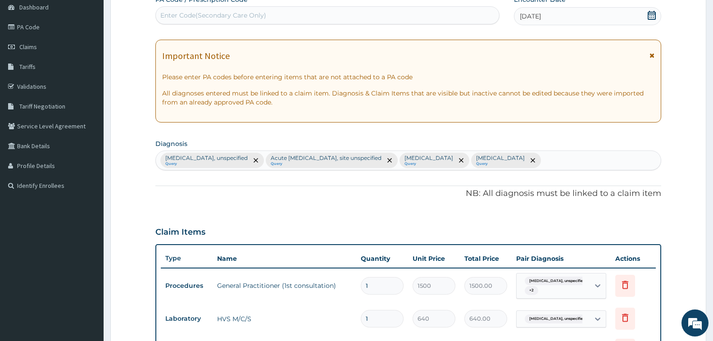
scroll to position [75, 0]
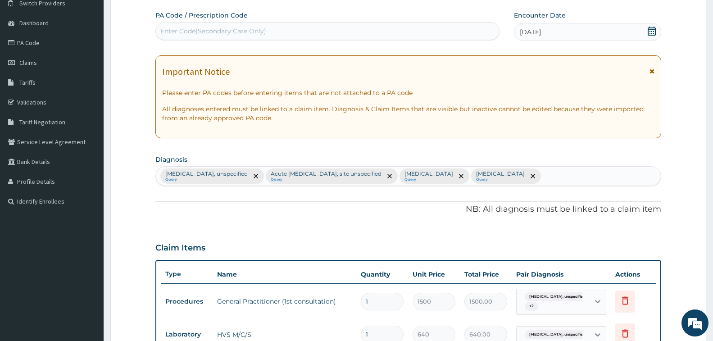
click at [581, 178] on div "[MEDICAL_DATA], unspecified Query Acute [MEDICAL_DATA], site unspecified Query …" at bounding box center [408, 176] width 505 height 19
type input "[MEDICAL_DATA]"
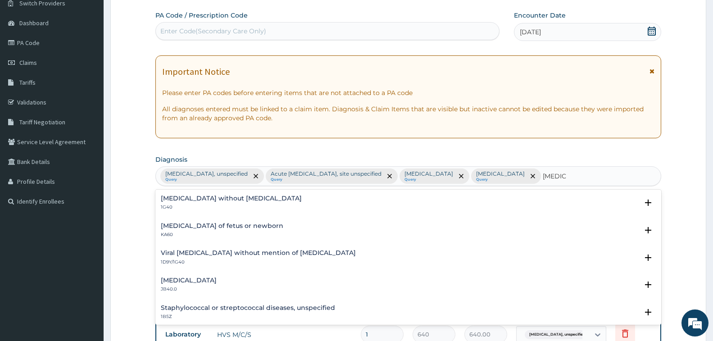
click at [201, 199] on h4 "[MEDICAL_DATA] without [MEDICAL_DATA]" at bounding box center [231, 198] width 141 height 7
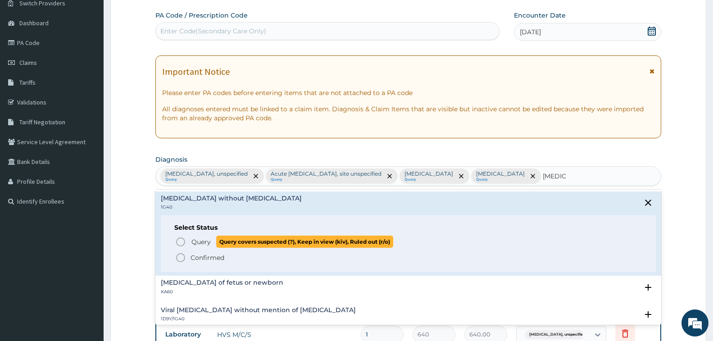
click at [178, 241] on icon "status option query" at bounding box center [180, 242] width 11 height 11
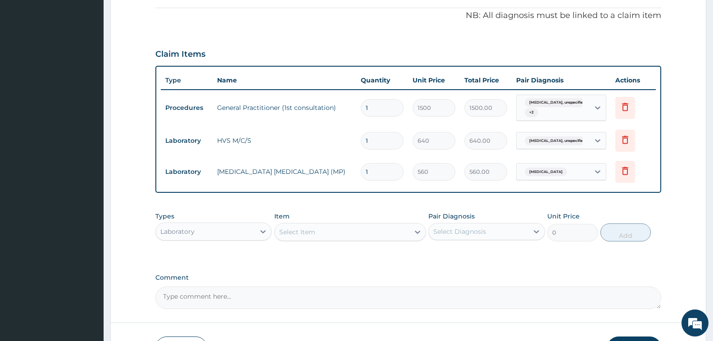
scroll to position [301, 0]
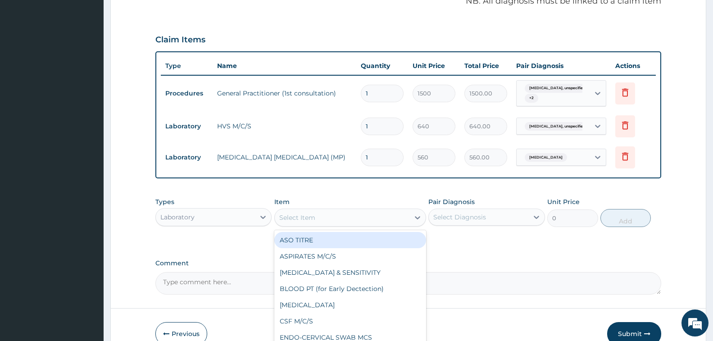
click at [292, 213] on div "Select Item" at bounding box center [297, 217] width 36 height 9
type input "FBC"
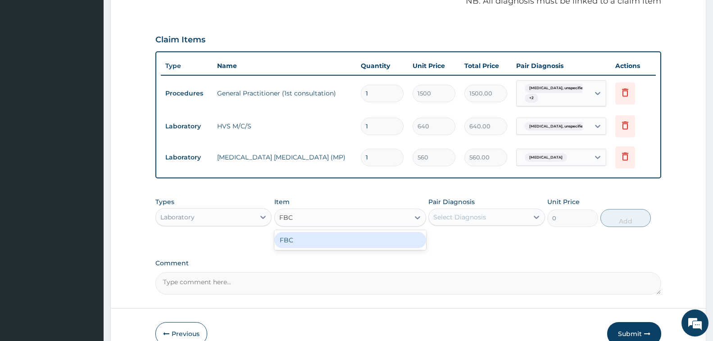
click at [317, 240] on div "FBC" at bounding box center [350, 240] width 152 height 16
type input "2000"
click at [503, 209] on div "Select Diagnosis" at bounding box center [487, 217] width 116 height 17
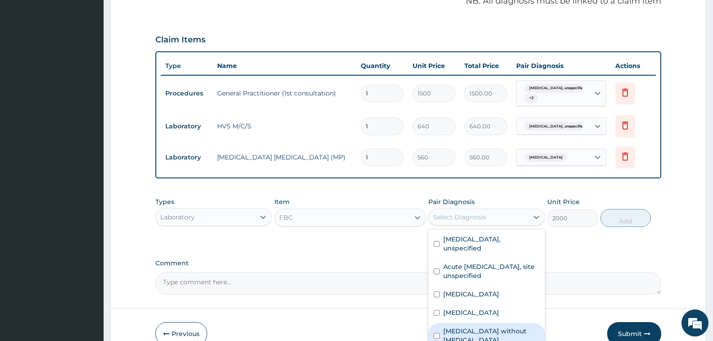
click at [487, 327] on label "[MEDICAL_DATA] without [MEDICAL_DATA]" at bounding box center [491, 336] width 96 height 18
checkbox input "true"
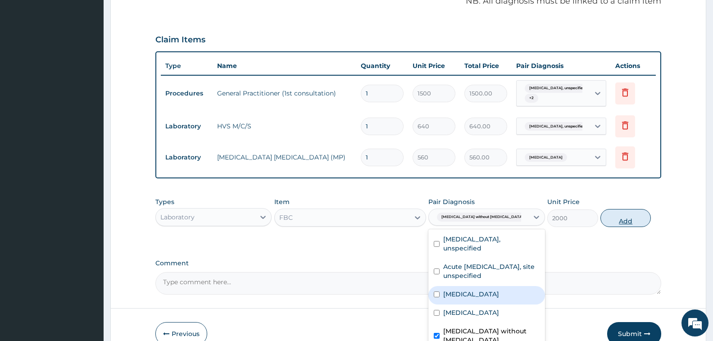
click at [623, 215] on button "Add" at bounding box center [626, 218] width 50 height 18
type input "0"
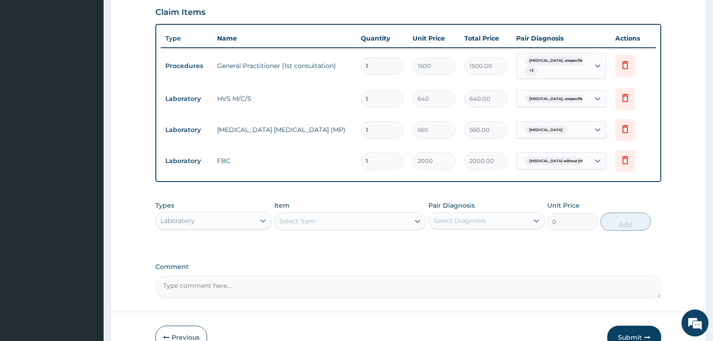
scroll to position [375, 0]
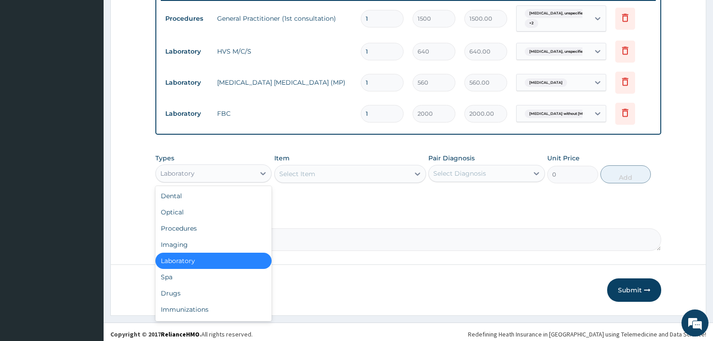
click at [236, 166] on div "Laboratory" at bounding box center [205, 173] width 99 height 14
click at [184, 287] on div "Drugs" at bounding box center [213, 293] width 116 height 16
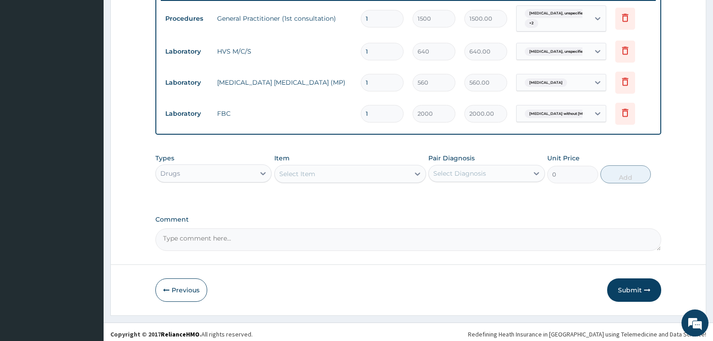
click at [354, 172] on div "Select Item" at bounding box center [342, 174] width 135 height 14
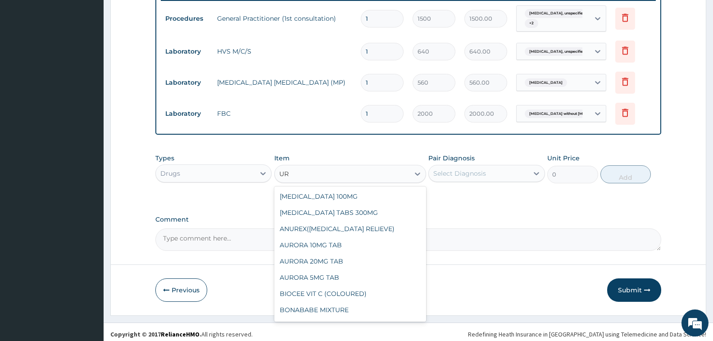
type input "U"
click at [231, 172] on div "Drugs" at bounding box center [205, 173] width 99 height 14
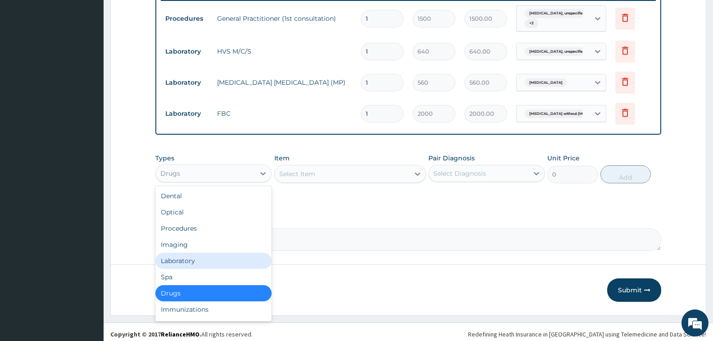
click at [203, 258] on div "Laboratory" at bounding box center [213, 261] width 116 height 16
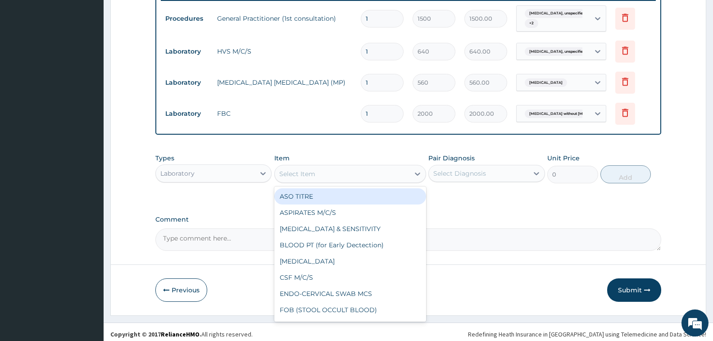
click at [350, 173] on div "Select Item" at bounding box center [342, 174] width 135 height 14
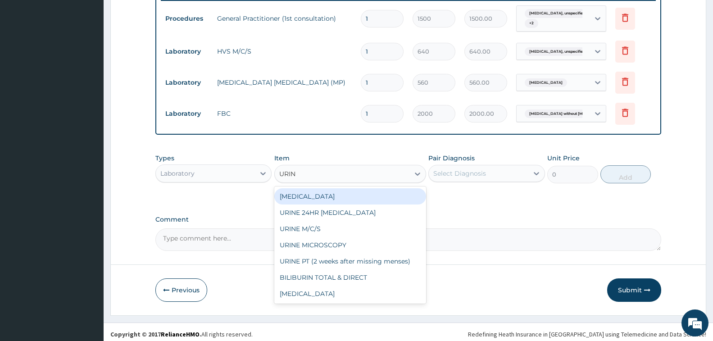
type input "URINE"
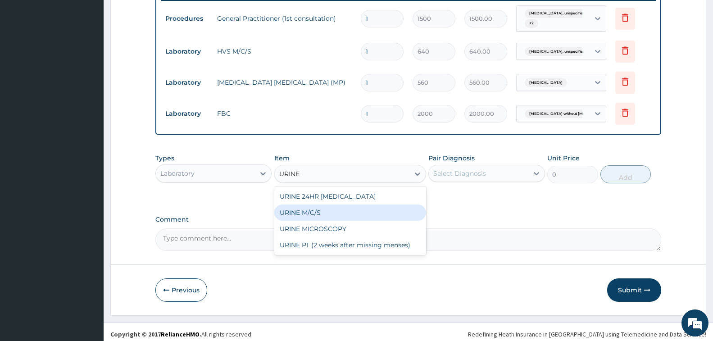
click at [357, 210] on div "URINE M/C/S" at bounding box center [350, 213] width 152 height 16
type input "1500"
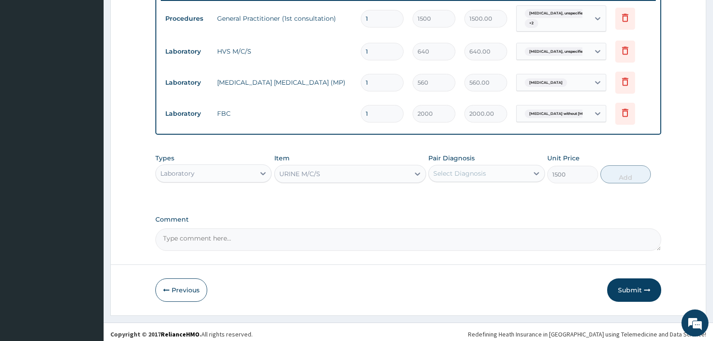
click at [483, 171] on div "Select Diagnosis" at bounding box center [460, 173] width 53 height 9
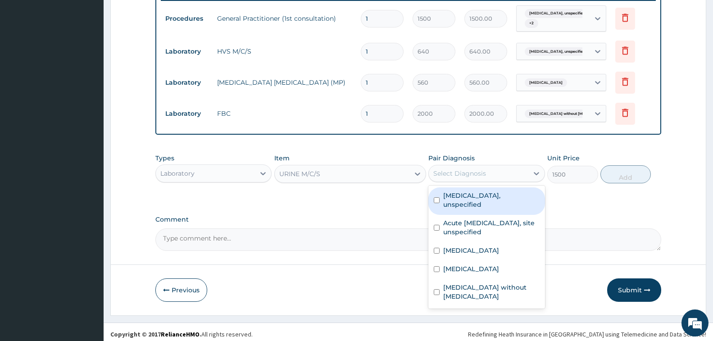
click at [485, 191] on label "[MEDICAL_DATA], unspecified" at bounding box center [491, 200] width 96 height 18
checkbox input "true"
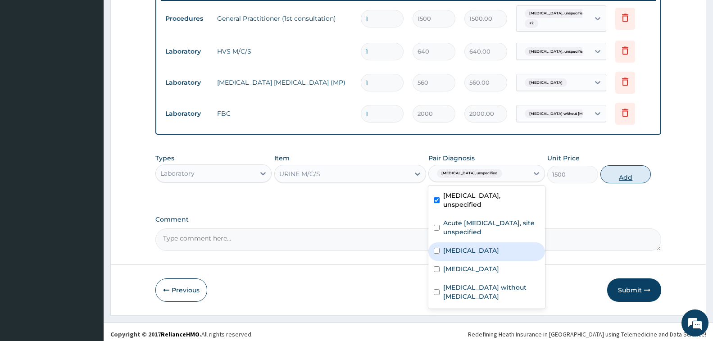
click at [614, 174] on button "Add" at bounding box center [626, 174] width 50 height 18
type input "0"
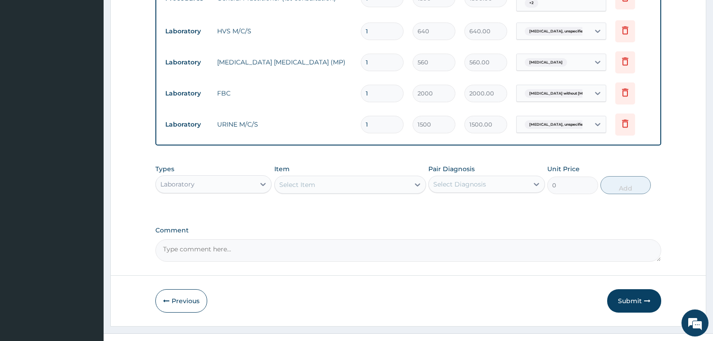
scroll to position [406, 0]
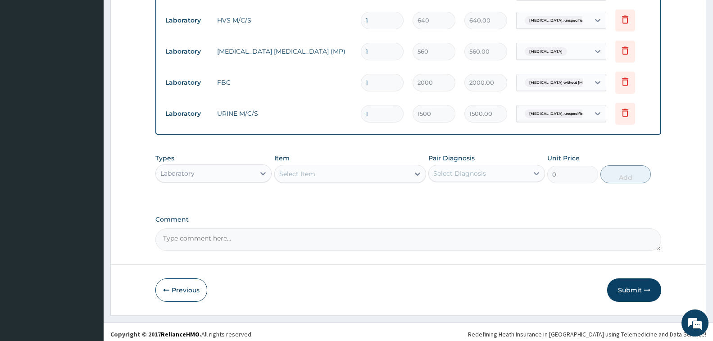
click at [188, 169] on div "Laboratory" at bounding box center [177, 173] width 34 height 9
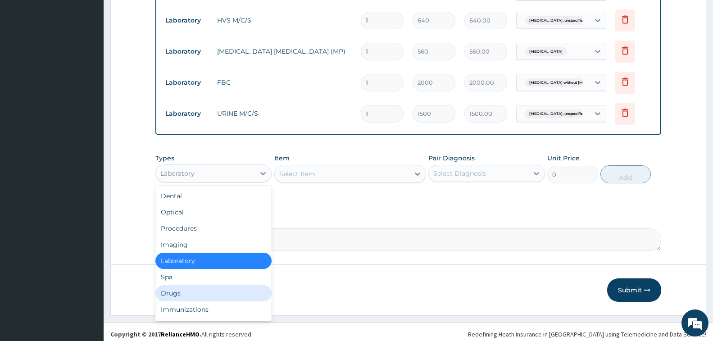
click at [183, 285] on div "Drugs" at bounding box center [213, 293] width 116 height 16
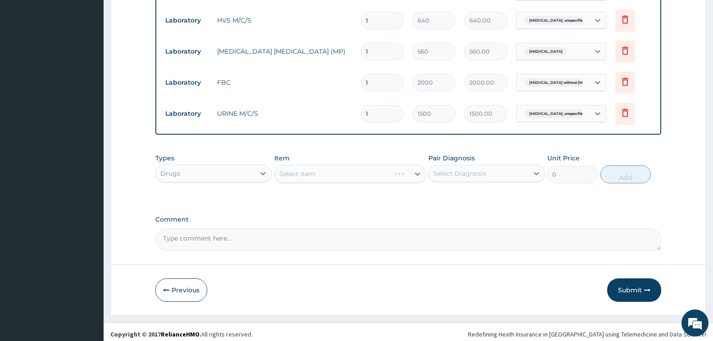
click at [377, 172] on div "Select Item" at bounding box center [350, 174] width 152 height 18
click at [377, 172] on div "Select Item" at bounding box center [342, 174] width 135 height 14
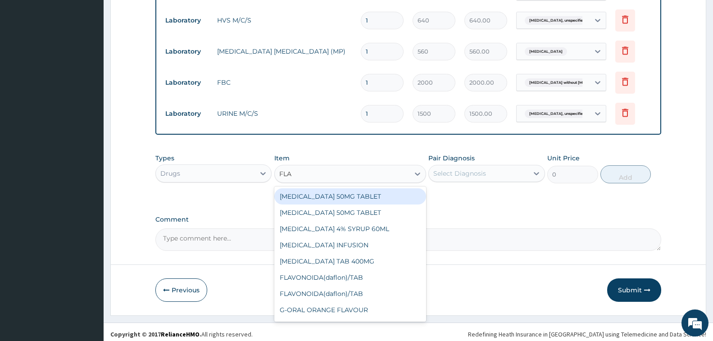
type input "FLAG"
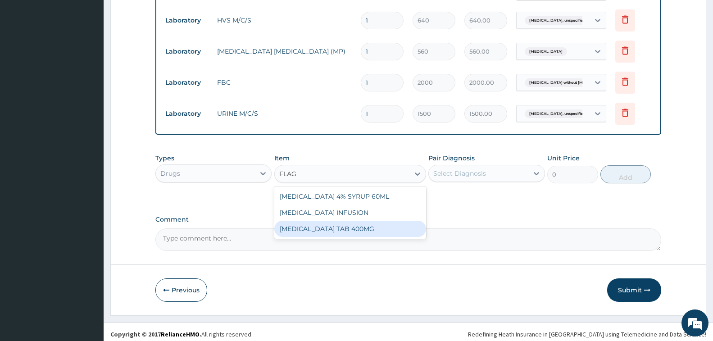
click at [356, 221] on div "[MEDICAL_DATA] TAB 400MG" at bounding box center [350, 229] width 152 height 16
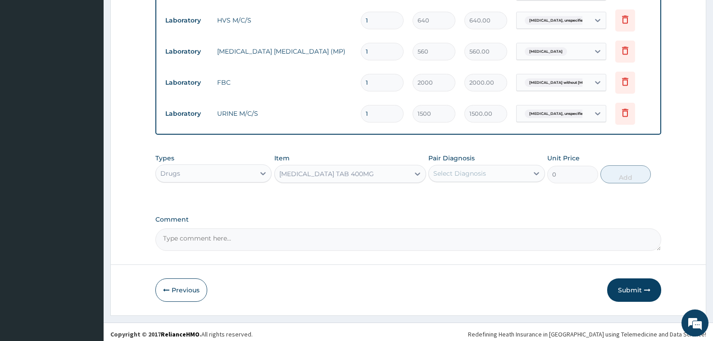
type input "35"
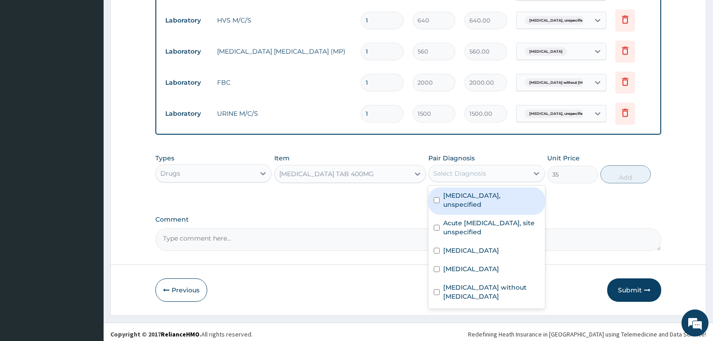
click at [484, 170] on div "Select Diagnosis" at bounding box center [460, 173] width 53 height 9
click at [487, 197] on div "[MEDICAL_DATA], unspecified" at bounding box center [487, 200] width 116 height 27
checkbox input "true"
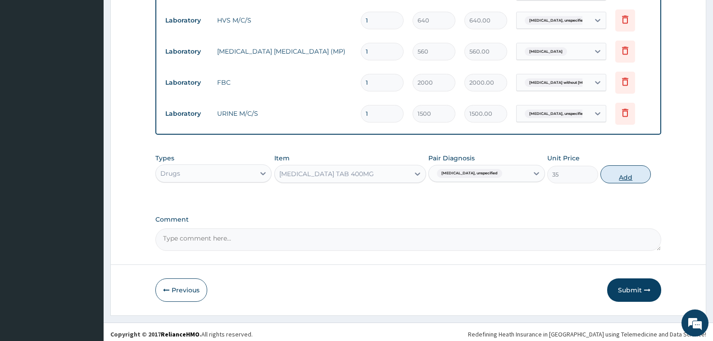
click at [620, 173] on button "Add" at bounding box center [626, 174] width 50 height 18
type input "0"
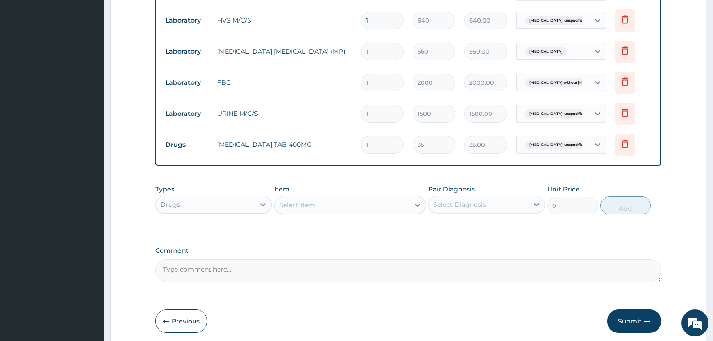
type input "15"
type input "525.00"
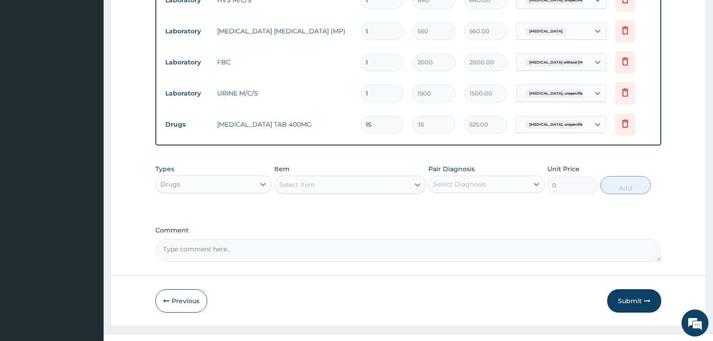
scroll to position [438, 0]
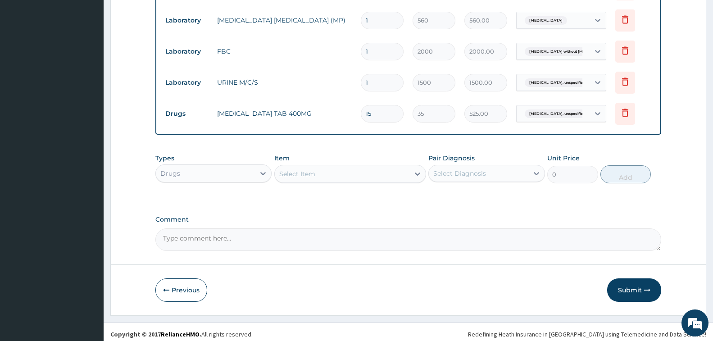
type input "15"
click at [328, 171] on div "Select Item" at bounding box center [342, 174] width 135 height 14
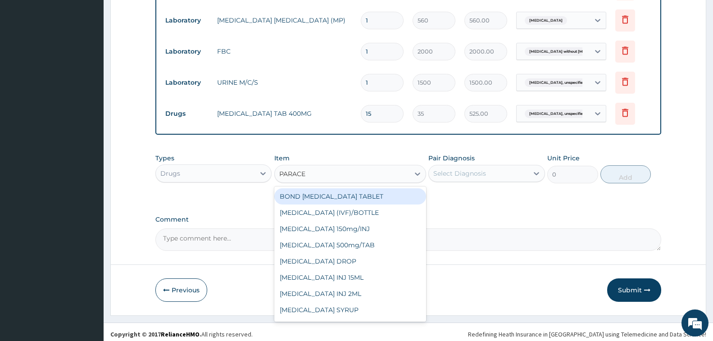
type input "PARACET"
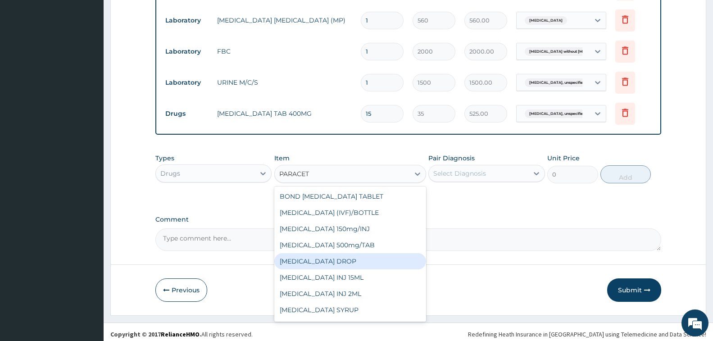
click at [369, 253] on div "[MEDICAL_DATA] DROP" at bounding box center [350, 261] width 152 height 16
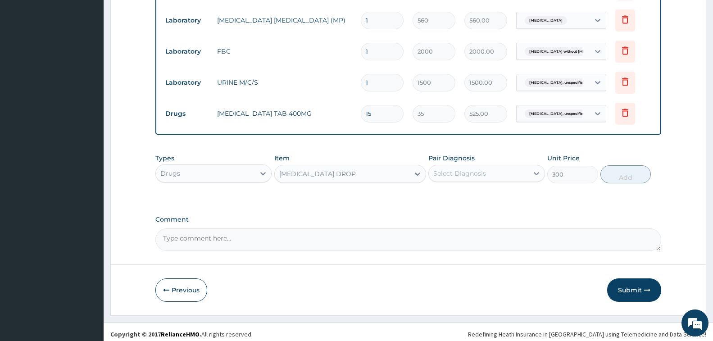
click at [378, 169] on div "[MEDICAL_DATA] DROP" at bounding box center [342, 174] width 135 height 14
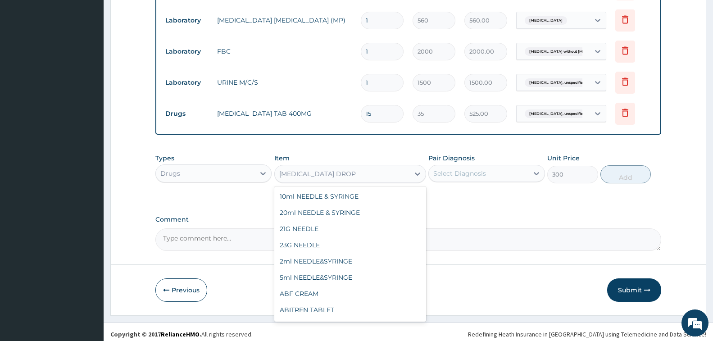
scroll to position [15005, 0]
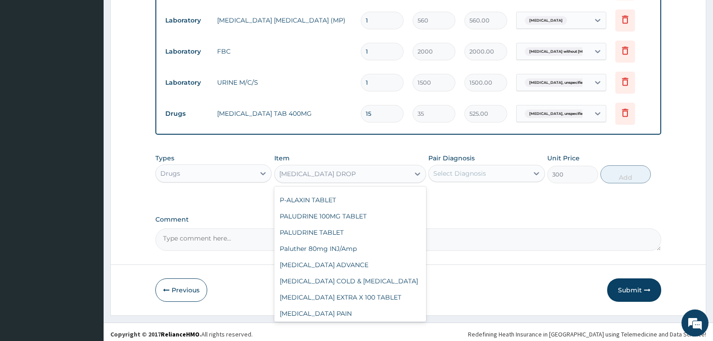
type input "7"
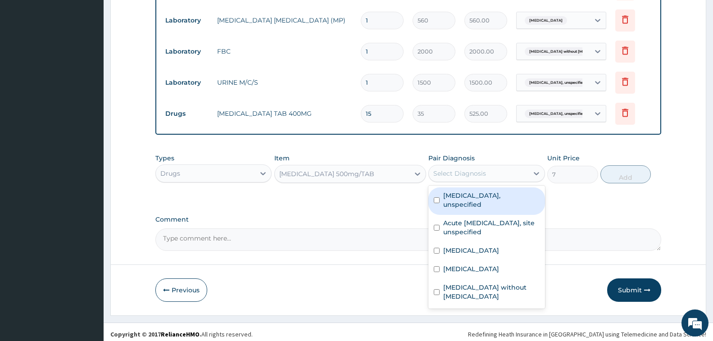
click at [469, 169] on div "Select Diagnosis" at bounding box center [460, 173] width 53 height 9
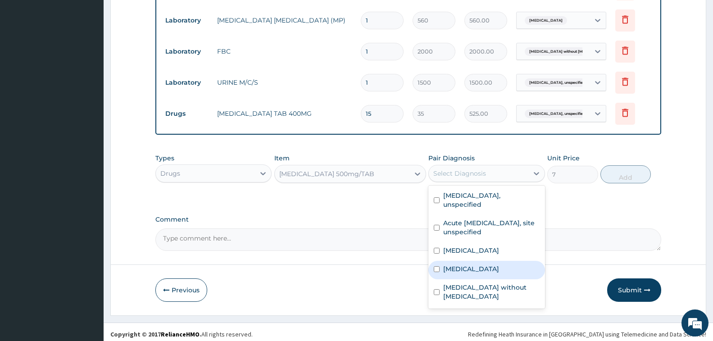
click at [465, 265] on label "[MEDICAL_DATA]" at bounding box center [471, 269] width 56 height 9
checkbox input "true"
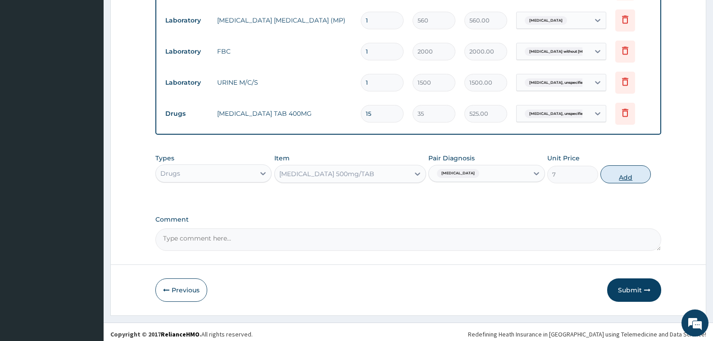
click at [625, 174] on button "Add" at bounding box center [626, 174] width 50 height 18
type input "0"
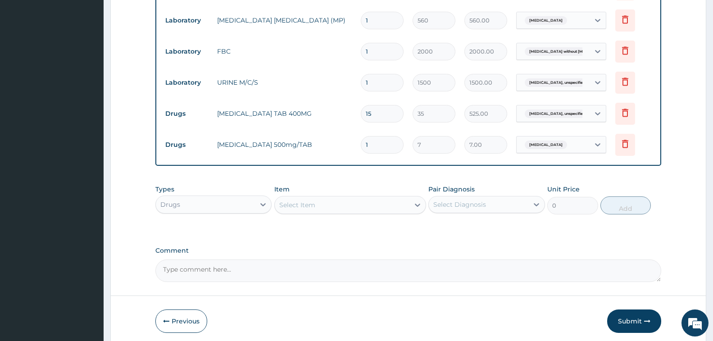
click at [391, 196] on div "Select Item" at bounding box center [350, 205] width 152 height 18
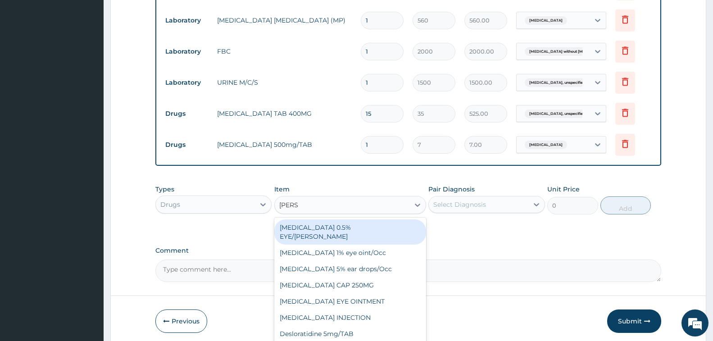
type input "LORAT"
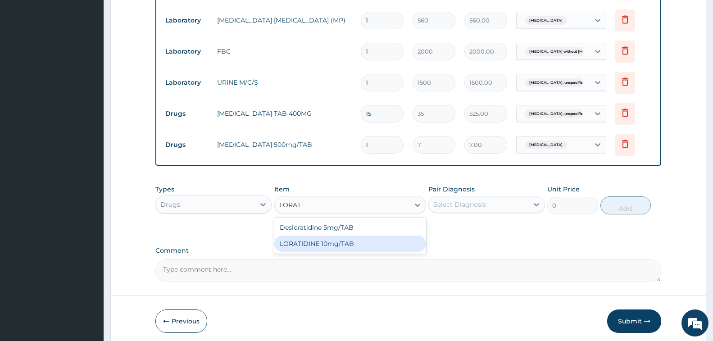
click at [374, 241] on div "LORATIDINE 10mg/TAB" at bounding box center [350, 244] width 152 height 16
type input "50"
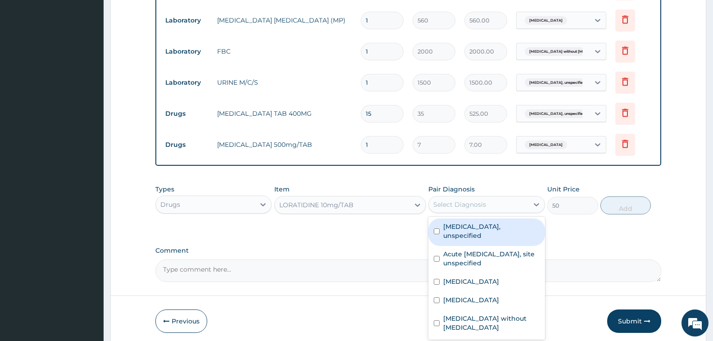
click at [475, 204] on div "Select Diagnosis" at bounding box center [460, 204] width 53 height 9
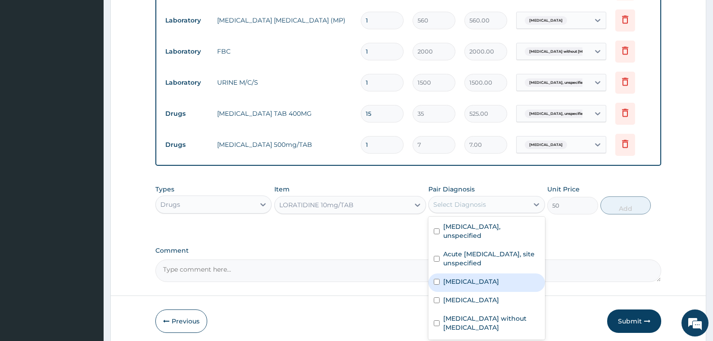
click at [478, 277] on label "[MEDICAL_DATA]" at bounding box center [471, 281] width 56 height 9
checkbox input "true"
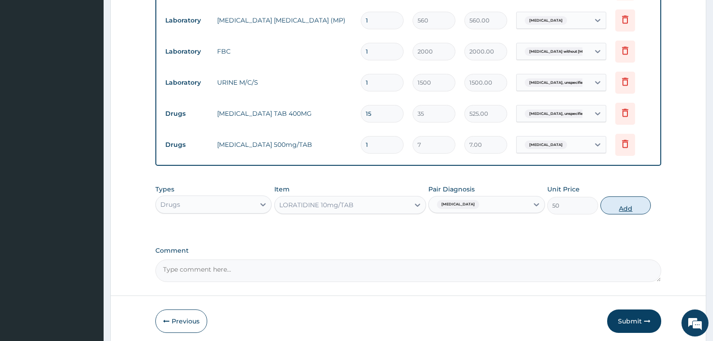
click at [622, 204] on button "Add" at bounding box center [626, 205] width 50 height 18
type input "0"
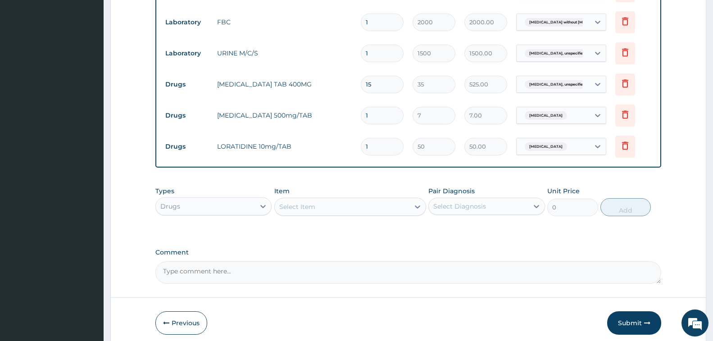
scroll to position [483, 0]
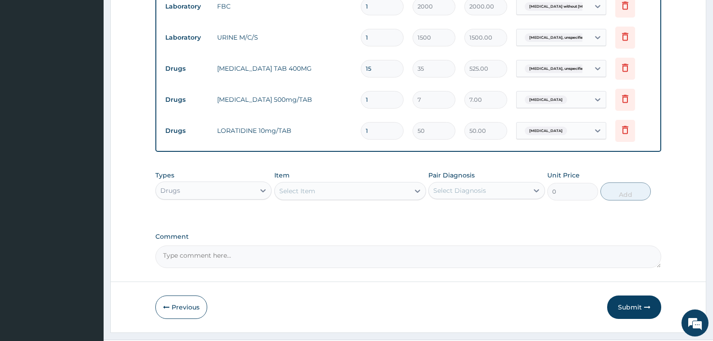
click at [338, 185] on div "Select Item" at bounding box center [342, 191] width 135 height 14
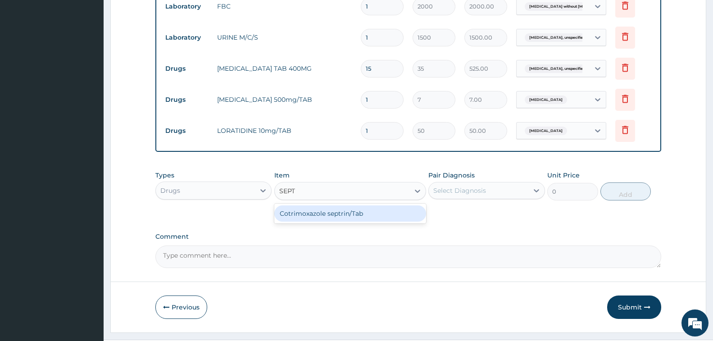
type input "SEPTR"
click at [349, 208] on div "Cotrimoxazole septrin/Tab" at bounding box center [350, 214] width 152 height 16
type input "30"
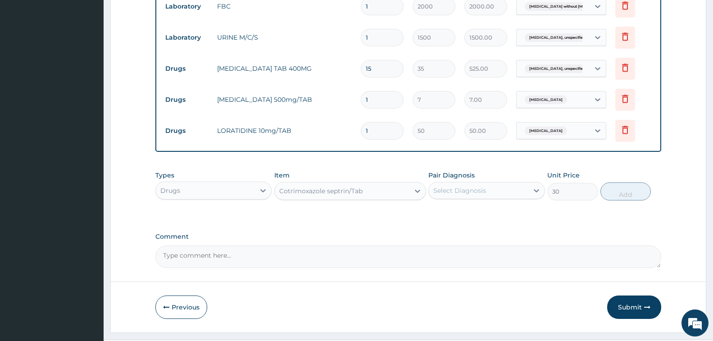
click at [472, 186] on div "Select Diagnosis" at bounding box center [460, 190] width 53 height 9
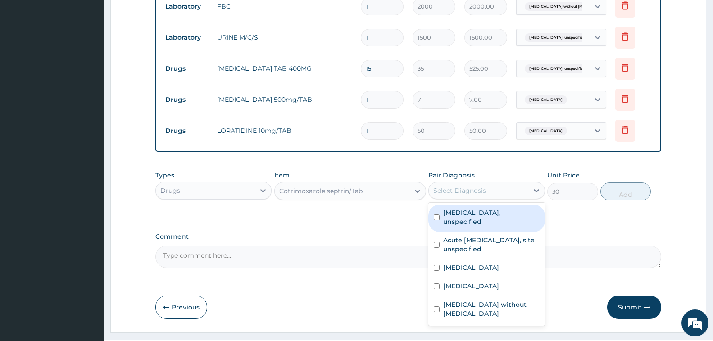
click at [507, 211] on label "[MEDICAL_DATA], unspecified" at bounding box center [491, 217] width 96 height 18
checkbox input "true"
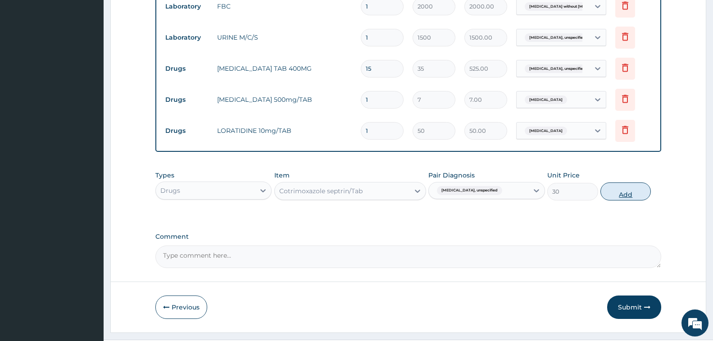
click at [625, 186] on button "Add" at bounding box center [626, 192] width 50 height 18
type input "0"
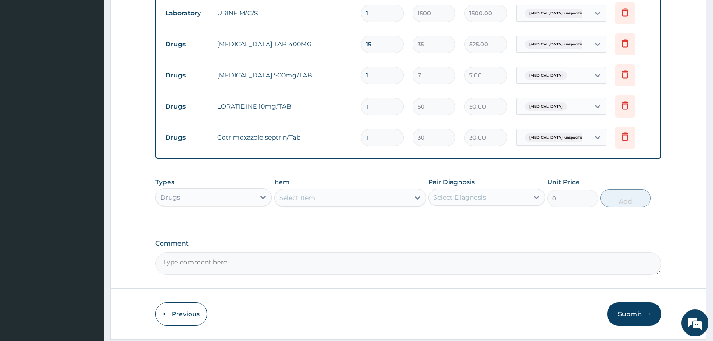
scroll to position [531, 0]
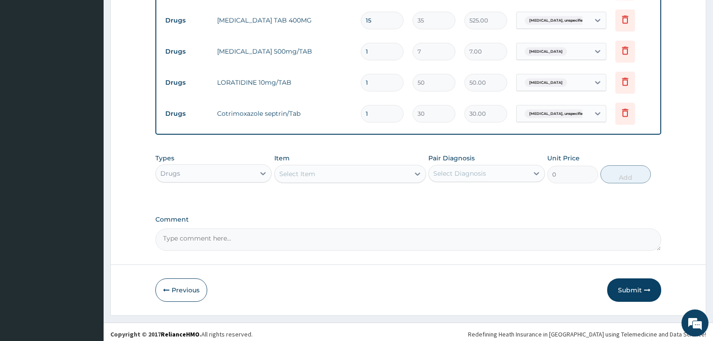
click at [305, 169] on div "Select Item" at bounding box center [297, 173] width 36 height 9
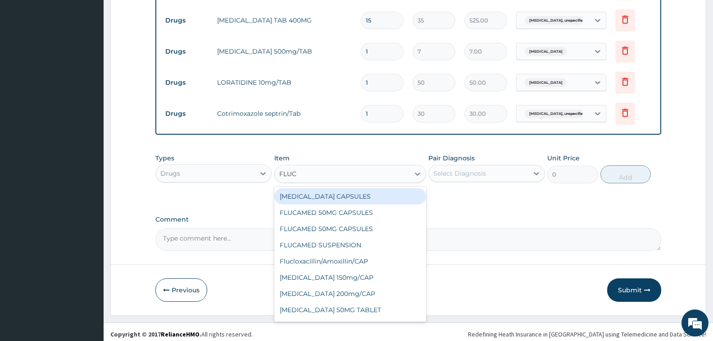
type input "FLUCO"
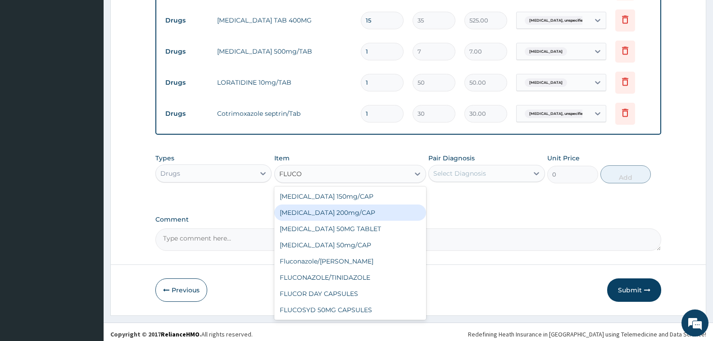
click at [358, 206] on div "[MEDICAL_DATA] 200mg/CAP" at bounding box center [350, 213] width 152 height 16
type input "105"
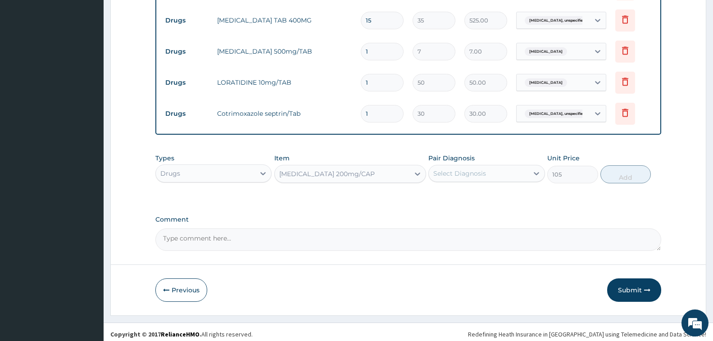
click at [496, 166] on div "Select Diagnosis" at bounding box center [478, 173] width 99 height 14
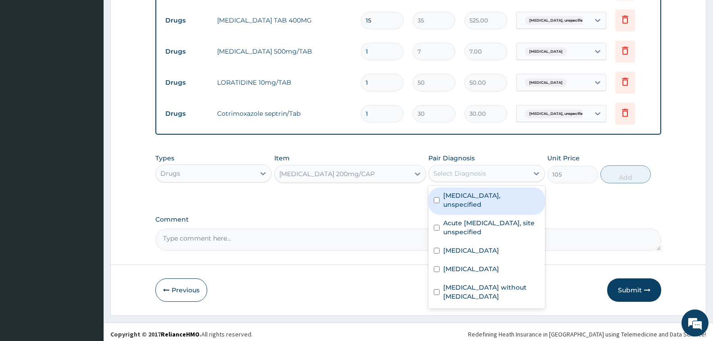
click at [484, 197] on div "[MEDICAL_DATA], unspecified" at bounding box center [487, 200] width 116 height 27
checkbox input "true"
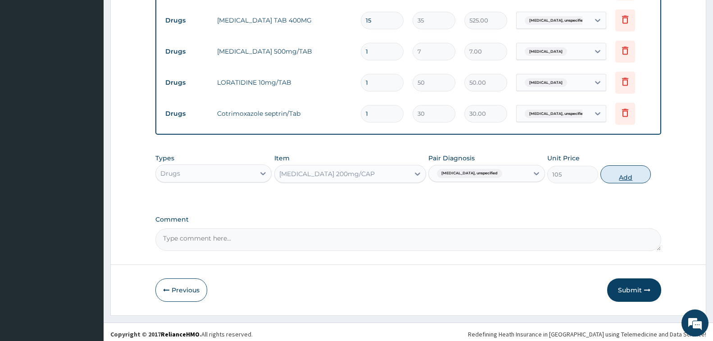
click at [625, 174] on button "Add" at bounding box center [626, 174] width 50 height 18
type input "0"
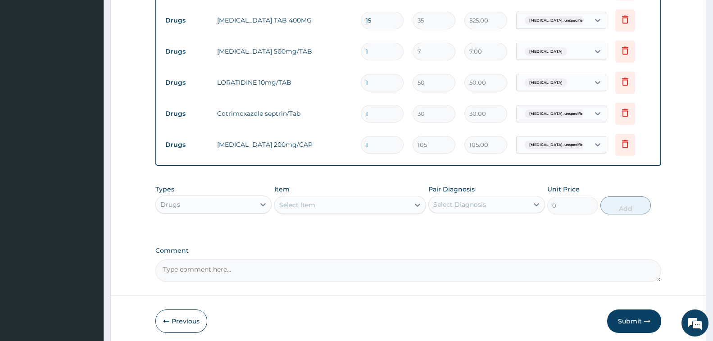
click at [292, 201] on div "Select Item" at bounding box center [297, 205] width 36 height 9
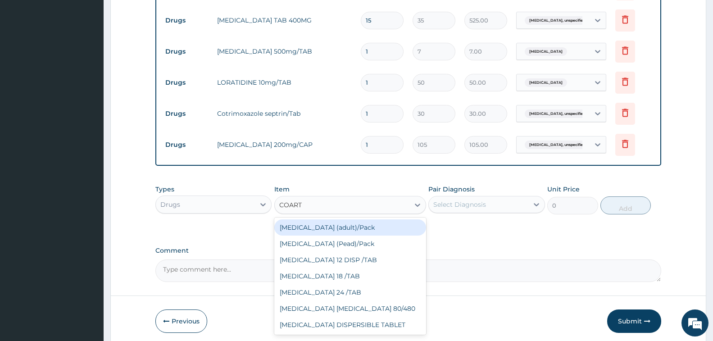
type input "COARTE"
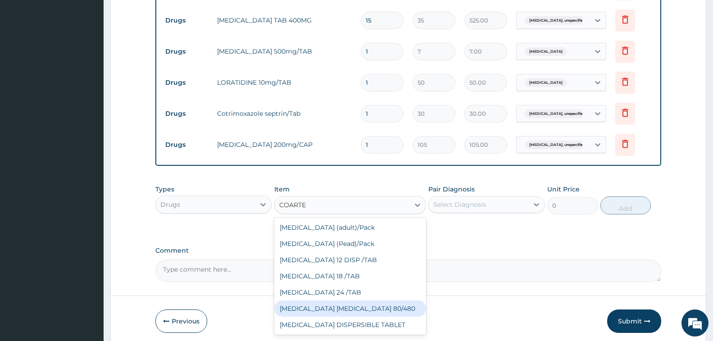
click at [339, 304] on div "[MEDICAL_DATA] [MEDICAL_DATA] 80/480" at bounding box center [350, 309] width 152 height 16
type input "1200"
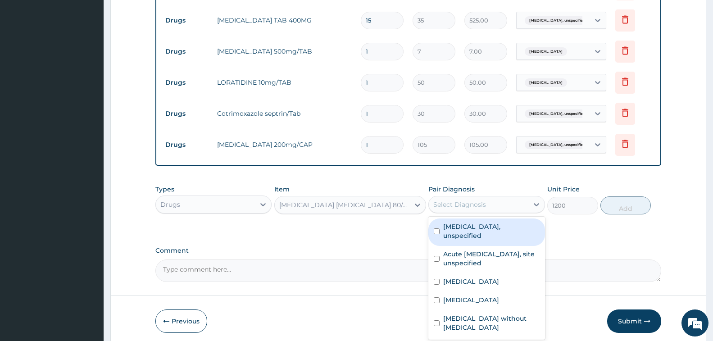
click at [474, 201] on div "Select Diagnosis" at bounding box center [460, 204] width 53 height 9
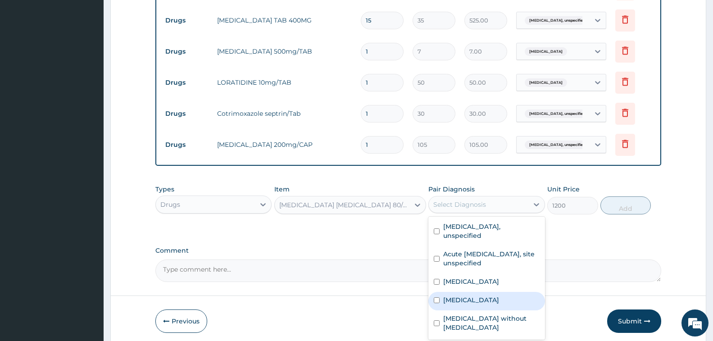
click at [469, 296] on label "Malaria, unspecified" at bounding box center [471, 300] width 56 height 9
checkbox input "true"
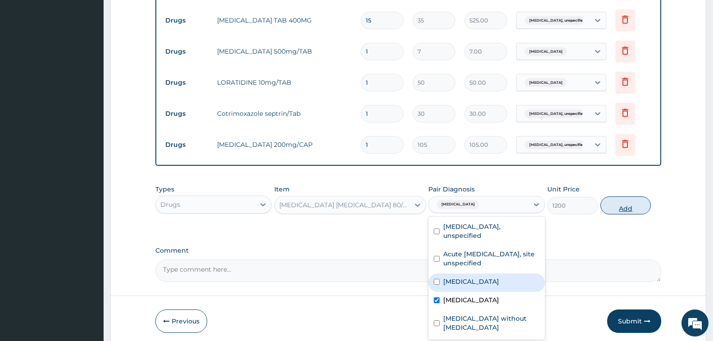
click at [630, 204] on button "Add" at bounding box center [626, 205] width 50 height 18
type input "0"
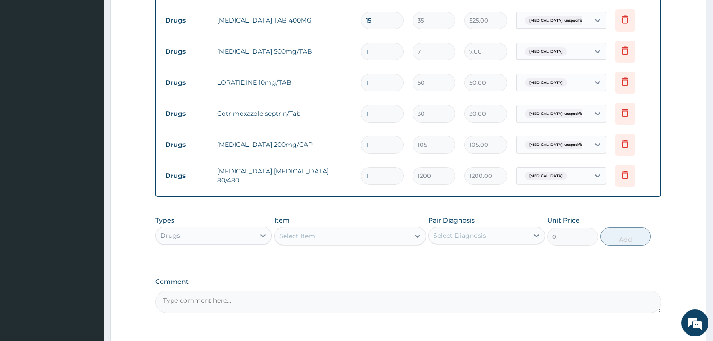
click at [314, 235] on div "Select Item" at bounding box center [297, 236] width 36 height 9
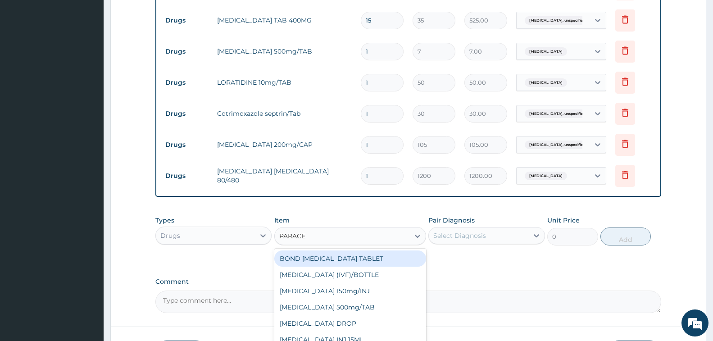
type input "PARACET"
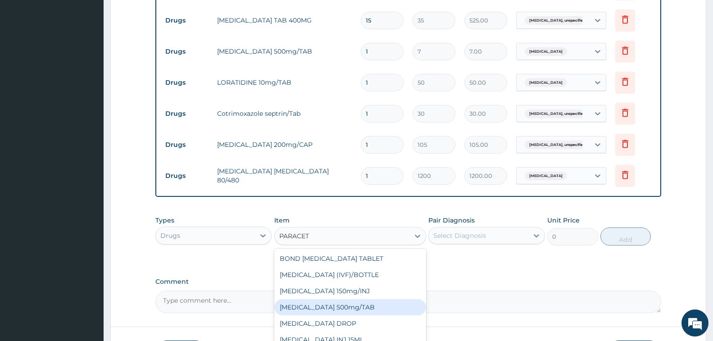
scroll to position [14, 0]
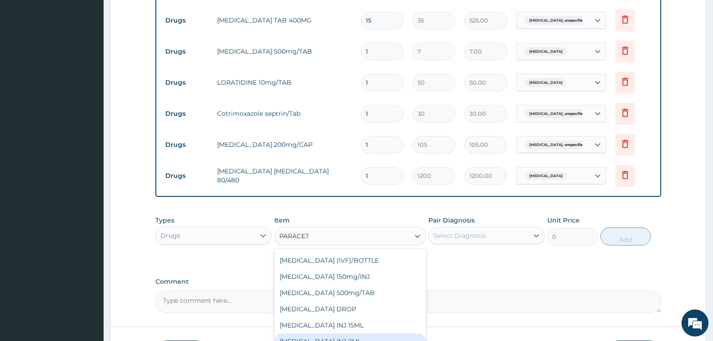
click at [370, 336] on div "PARACETAMOL INJ 2ML" at bounding box center [350, 341] width 152 height 16
type input "250"
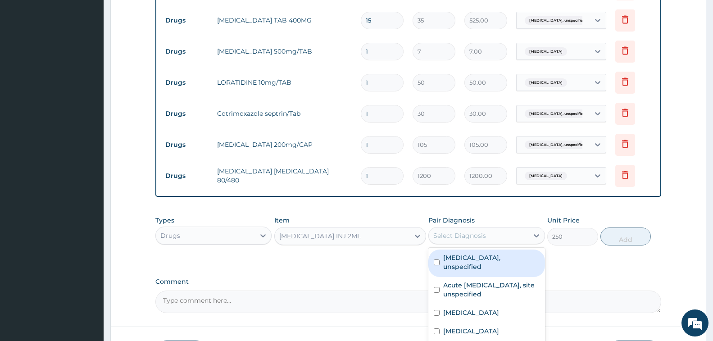
click at [497, 228] on div "Select Diagnosis" at bounding box center [478, 235] width 99 height 14
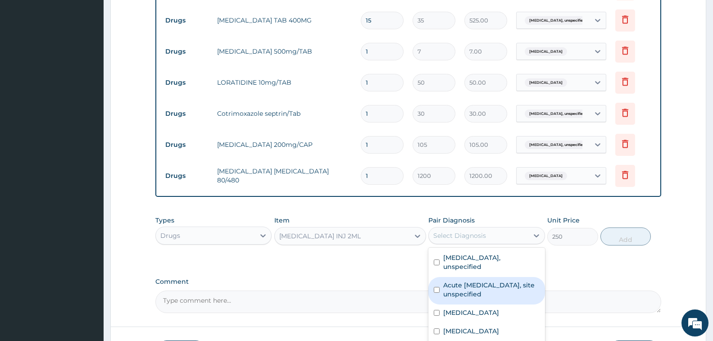
click at [488, 281] on label "Acute upper respiratory infection, site unspecified" at bounding box center [491, 290] width 96 height 18
checkbox input "true"
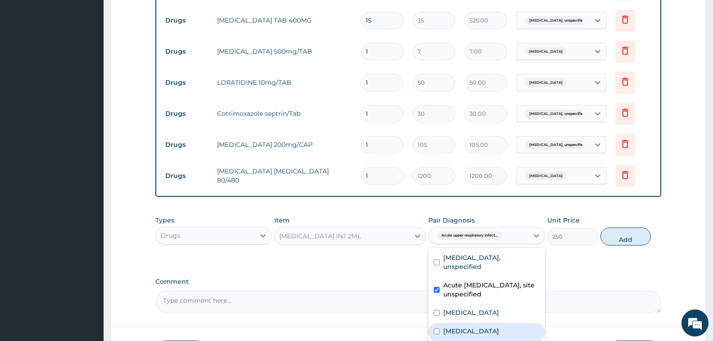
click at [481, 327] on label "Malaria, unspecified" at bounding box center [471, 331] width 56 height 9
checkbox input "true"
click at [629, 232] on button "Add" at bounding box center [626, 237] width 50 height 18
type input "0"
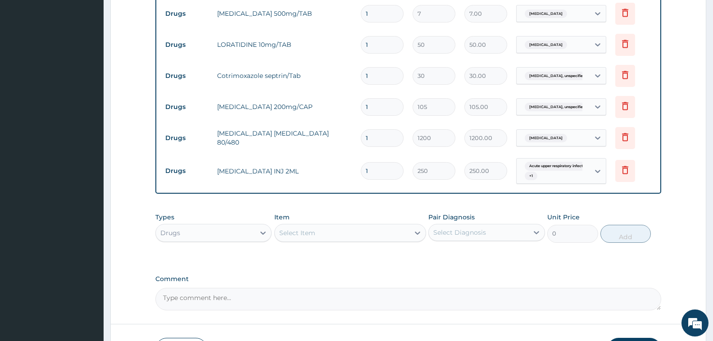
scroll to position [621, 0]
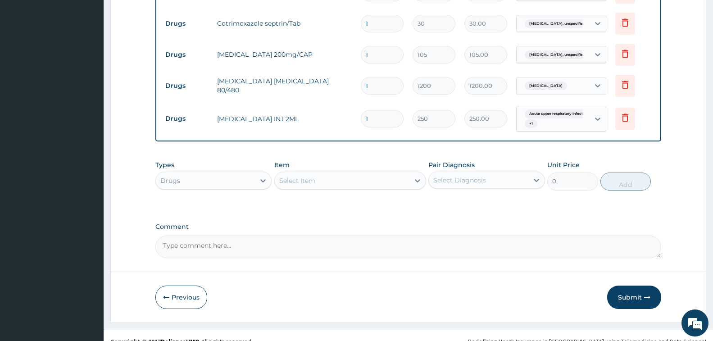
click at [301, 178] on div "Select Item" at bounding box center [297, 180] width 36 height 9
type input "EMAL"
click at [383, 206] on div "EMAL INJECTION" at bounding box center [350, 203] width 152 height 16
type input "708.75"
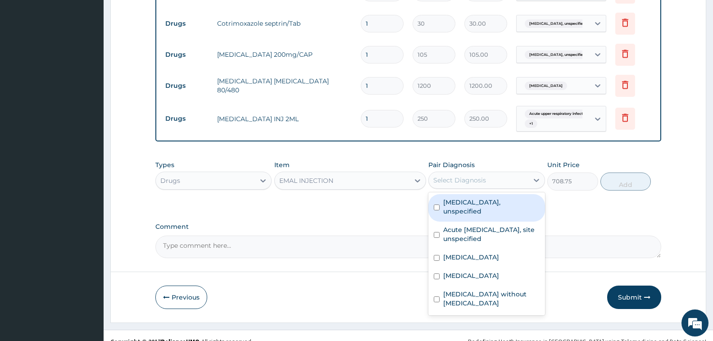
click at [497, 174] on div "Select Diagnosis" at bounding box center [478, 180] width 99 height 14
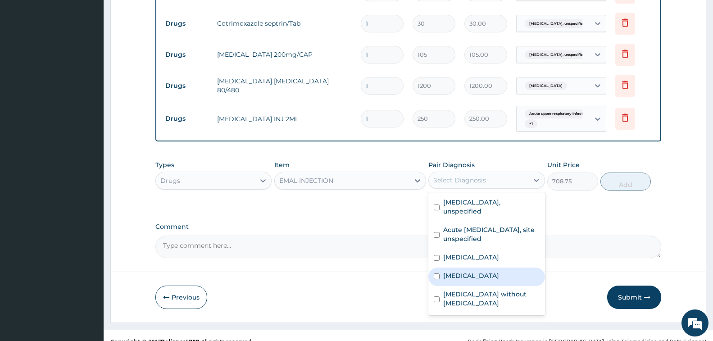
click at [470, 271] on label "[MEDICAL_DATA]" at bounding box center [471, 275] width 56 height 9
checkbox input "true"
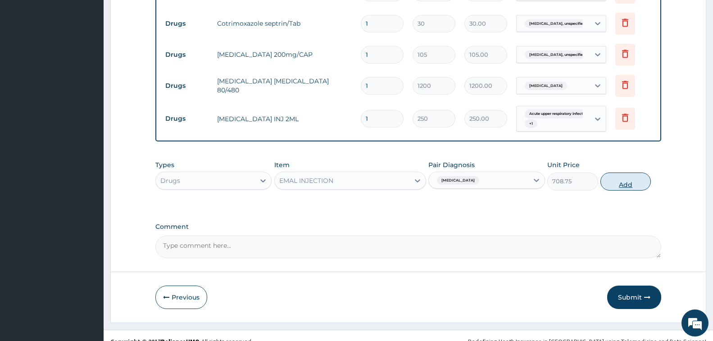
click at [625, 182] on button "Add" at bounding box center [626, 182] width 50 height 18
type input "0"
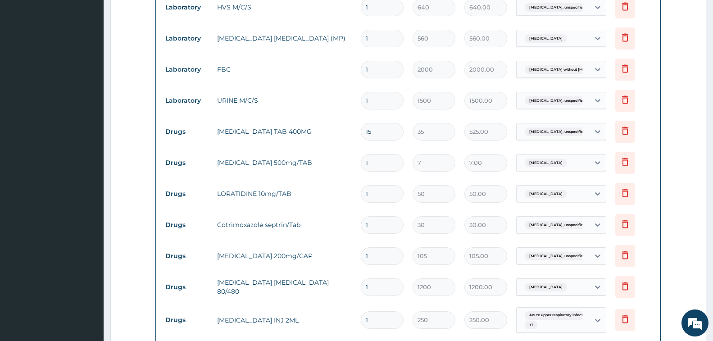
scroll to position [441, 0]
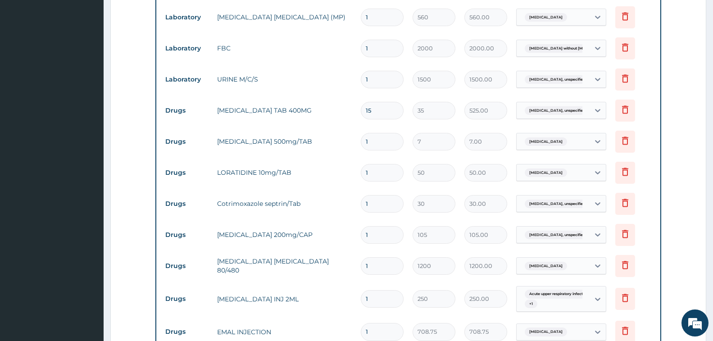
click at [388, 136] on input "1" at bounding box center [382, 142] width 43 height 18
type input "18"
type input "126.00"
type input "18"
click at [378, 169] on input "1" at bounding box center [382, 173] width 43 height 18
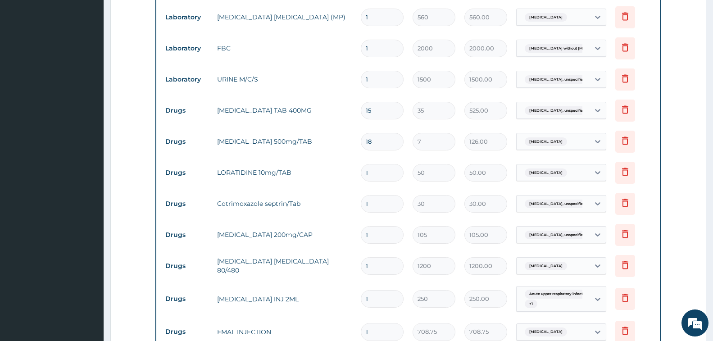
type input "0.00"
type input "5"
type input "250.00"
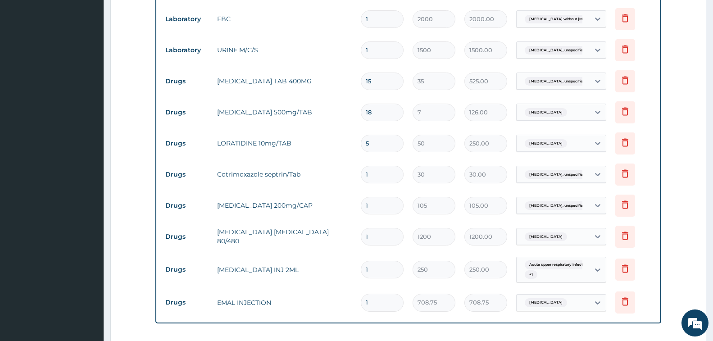
scroll to position [486, 0]
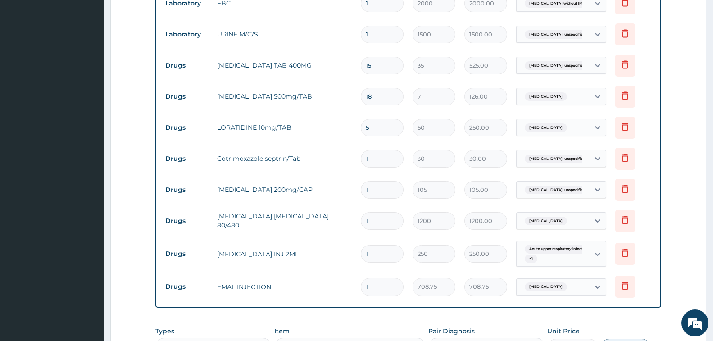
type input "5"
click at [378, 155] on input "1" at bounding box center [382, 159] width 43 height 18
type input "10"
type input "300.00"
type input "9"
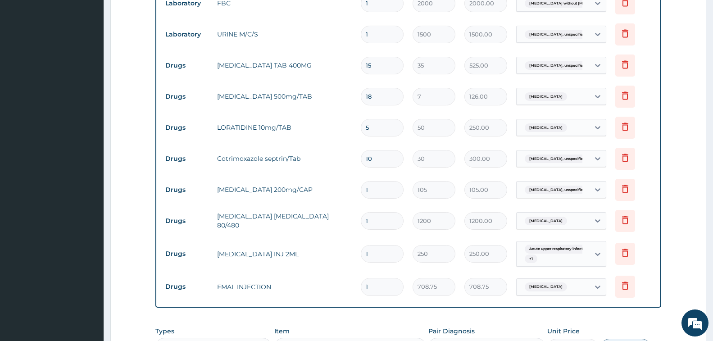
type input "270.00"
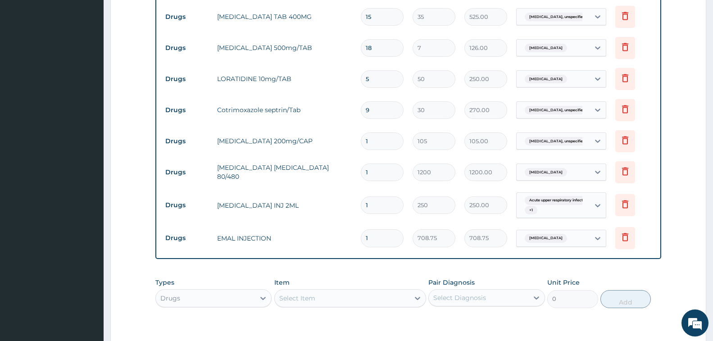
scroll to position [576, 0]
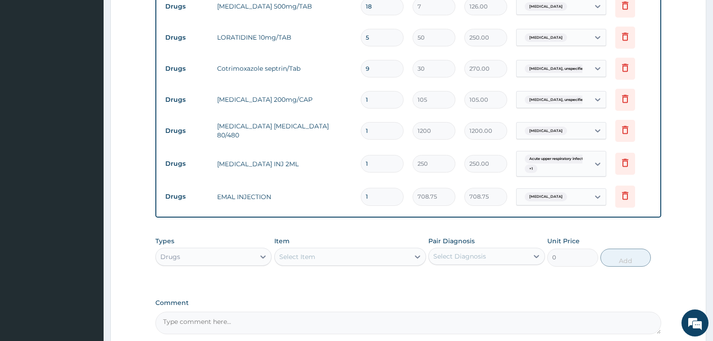
type input "9"
click at [375, 96] on input "1" at bounding box center [382, 100] width 43 height 18
type input "0.00"
type input "5"
type input "525.00"
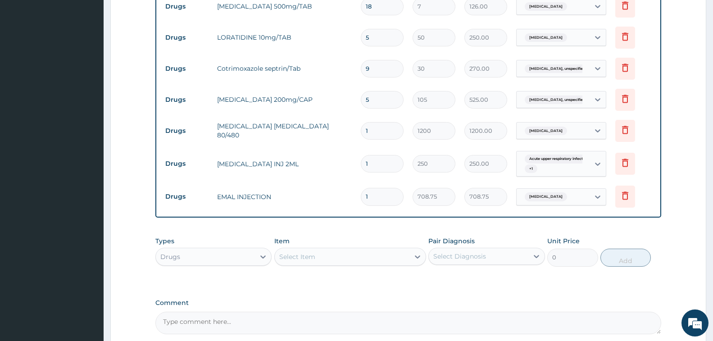
type input "5"
click at [375, 124] on input "1" at bounding box center [382, 131] width 43 height 18
type input "0.00"
type input "6"
type input "7200.00"
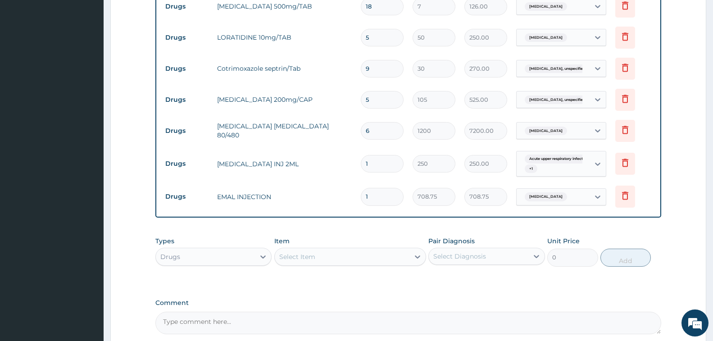
type input "6"
click at [375, 163] on input "1" at bounding box center [382, 164] width 43 height 18
type input "0.00"
type input "2"
type input "500.00"
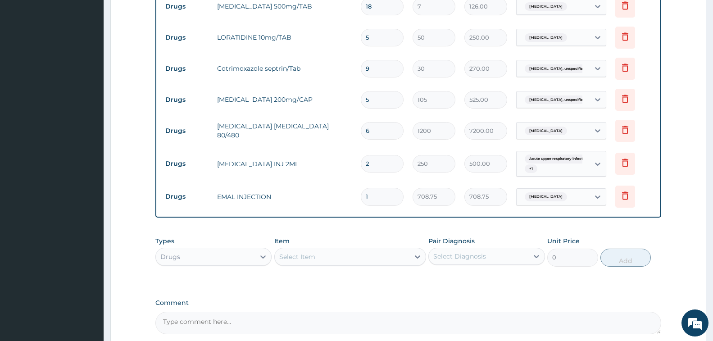
type input "2"
click at [377, 192] on input "1" at bounding box center [382, 197] width 43 height 18
type input "0.00"
type input "3"
type input "2126.25"
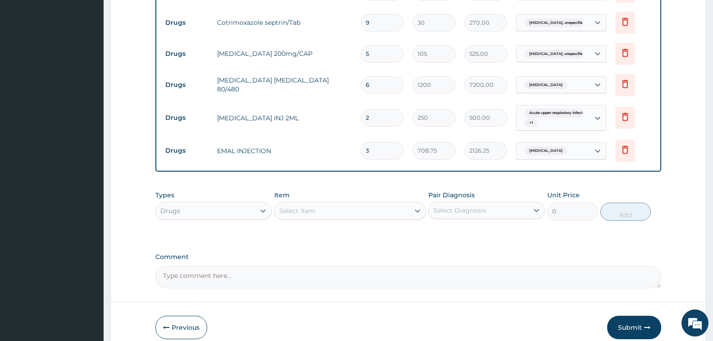
scroll to position [659, 0]
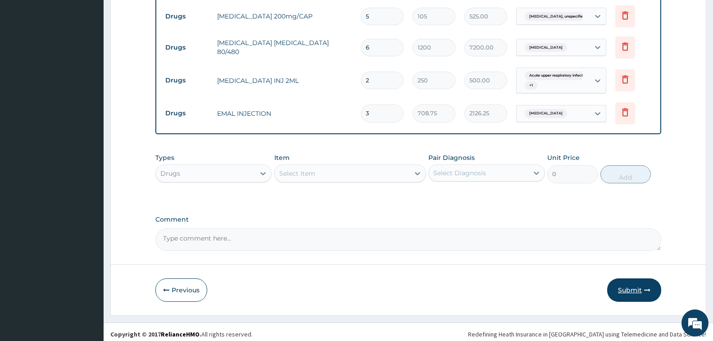
type input "3"
click at [627, 286] on button "Submit" at bounding box center [634, 290] width 54 height 23
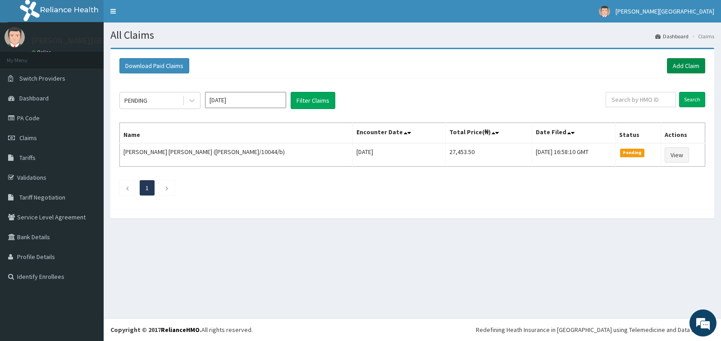
click at [671, 69] on link "Add Claim" at bounding box center [686, 65] width 38 height 15
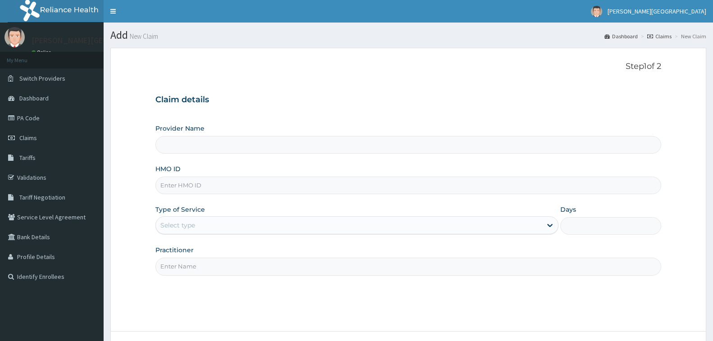
click at [221, 184] on input "HMO ID" at bounding box center [408, 186] width 506 height 18
paste input "ODK/10021/A"
type input "ODK/10021/A"
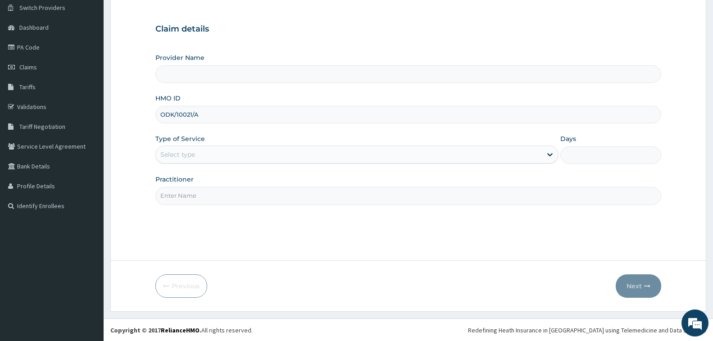
scroll to position [71, 0]
type input "[PERSON_NAME][GEOGRAPHIC_DATA]"
type input "ODK/10021/A"
click at [270, 73] on input "[PERSON_NAME][GEOGRAPHIC_DATA]" at bounding box center [408, 74] width 506 height 18
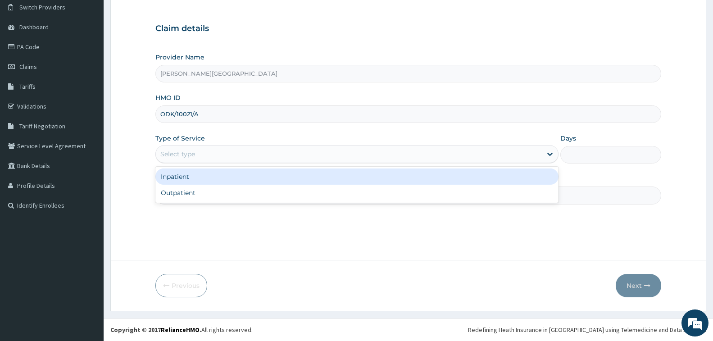
drag, startPoint x: 257, startPoint y: 155, endPoint x: 259, endPoint y: 150, distance: 4.9
click at [259, 154] on div "Select type" at bounding box center [349, 154] width 386 height 14
drag, startPoint x: 258, startPoint y: 179, endPoint x: 561, endPoint y: 171, distance: 302.5
click at [260, 178] on div "Inpatient" at bounding box center [356, 177] width 403 height 16
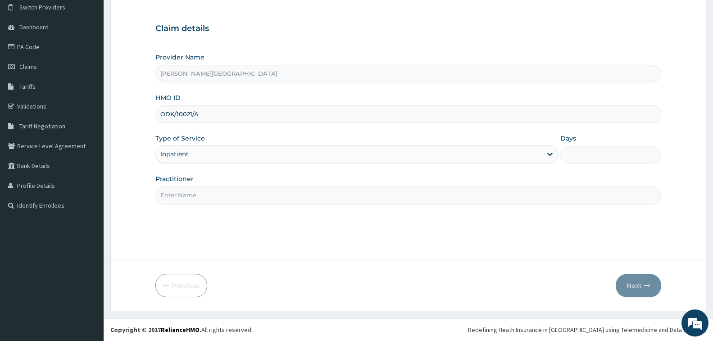
click at [581, 155] on input "Days" at bounding box center [611, 155] width 101 height 18
type input "2"
click at [468, 192] on input "Practitioner" at bounding box center [408, 196] width 506 height 18
type input "DR. CHUKA"
click at [635, 288] on button "Next" at bounding box center [639, 285] width 46 height 23
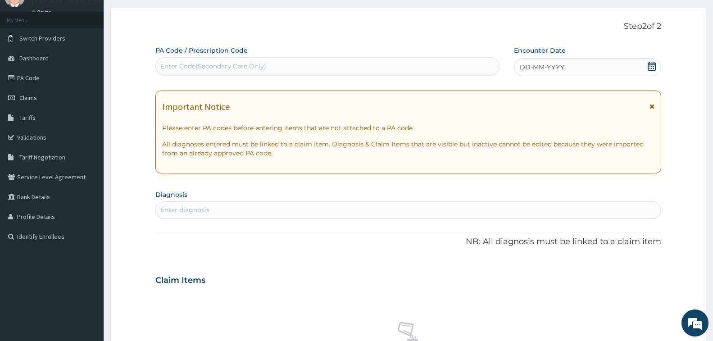
scroll to position [0, 0]
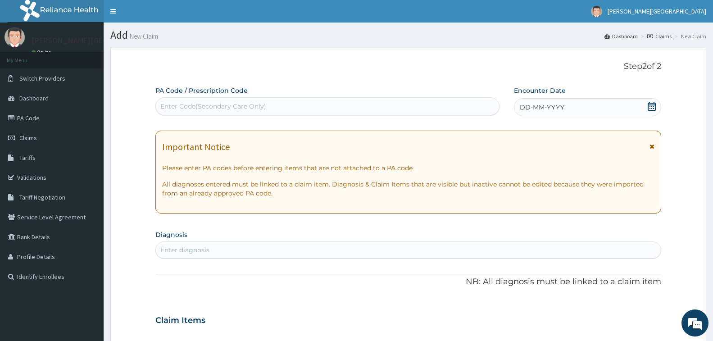
click at [650, 109] on icon at bounding box center [652, 106] width 8 height 9
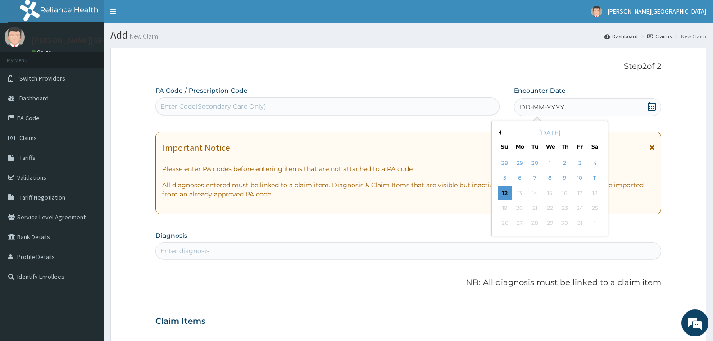
click at [501, 133] on button "Previous Month" at bounding box center [499, 132] width 5 height 5
click at [581, 179] on div "12" at bounding box center [580, 179] width 14 height 14
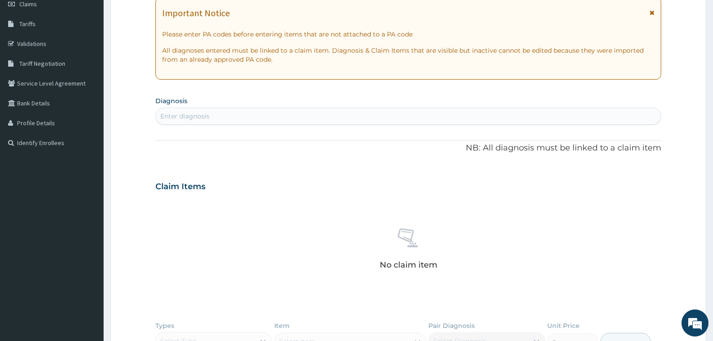
scroll to position [135, 0]
click at [323, 110] on div "Enter diagnosis" at bounding box center [408, 115] width 505 height 14
type input "[MEDICAL_DATA]"
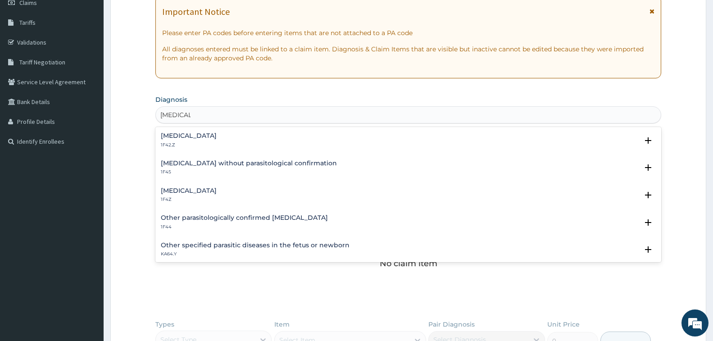
click at [226, 192] on div "[MEDICAL_DATA] 1F4Z" at bounding box center [408, 195] width 495 height 16
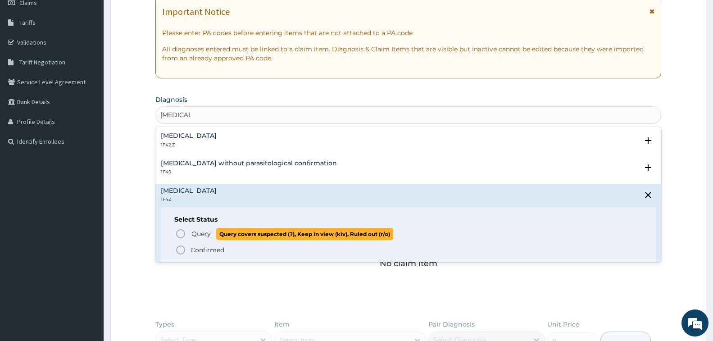
click at [196, 236] on span "Query" at bounding box center [201, 233] width 19 height 9
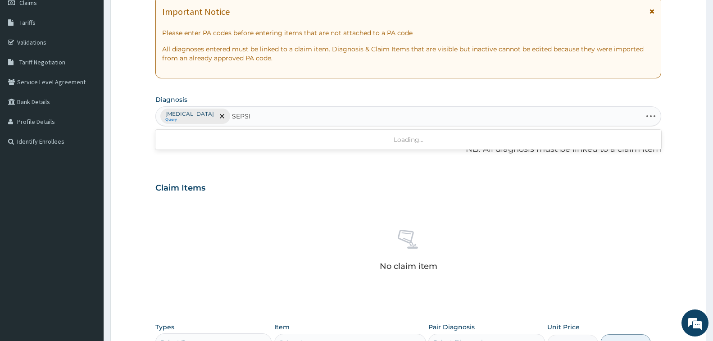
type input "[MEDICAL_DATA]"
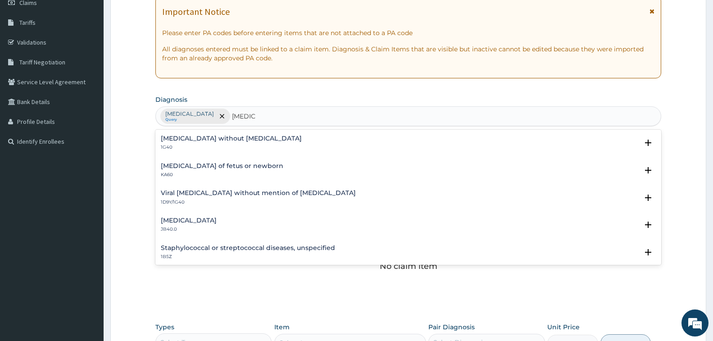
click at [242, 143] on div "[MEDICAL_DATA] without [MEDICAL_DATA] 1G40" at bounding box center [231, 143] width 141 height 16
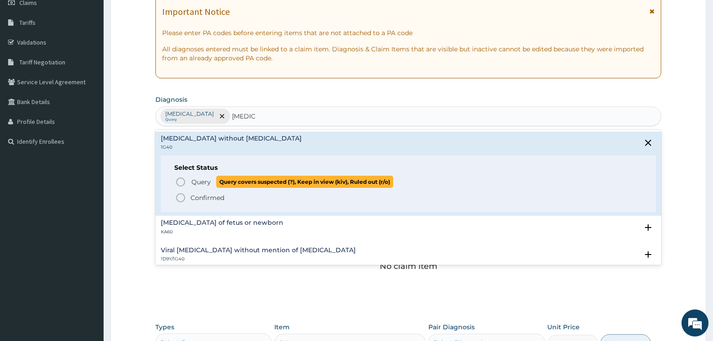
click at [191, 184] on p "Query Query covers suspected (?), Keep in view (kiv), Ruled out (r/o)" at bounding box center [292, 182] width 203 height 12
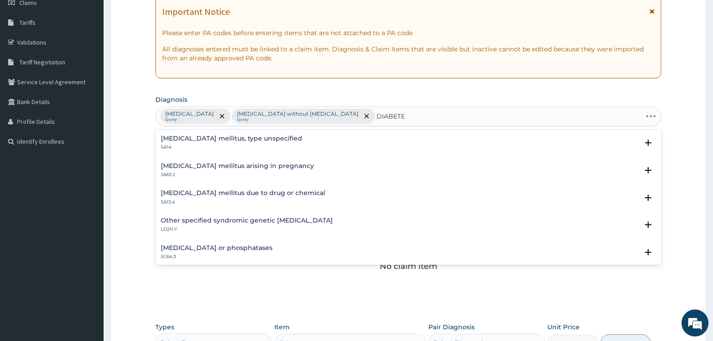
type input "[MEDICAL_DATA]"
click at [265, 135] on h4 "[MEDICAL_DATA] mellitus, type unspecified" at bounding box center [232, 138] width 142 height 7
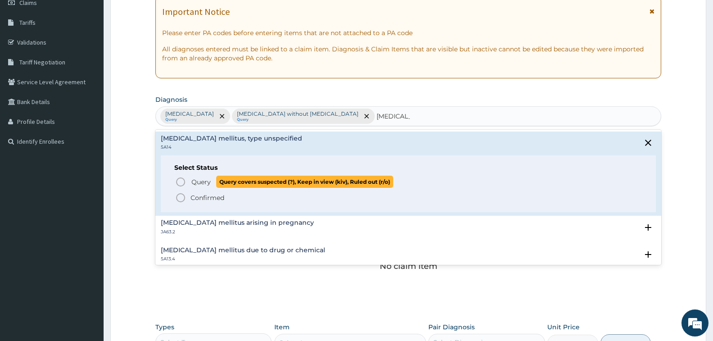
click at [210, 183] on span "Query" at bounding box center [201, 182] width 19 height 9
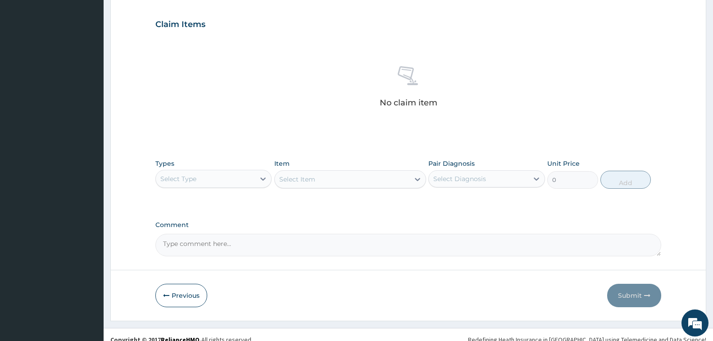
scroll to position [309, 0]
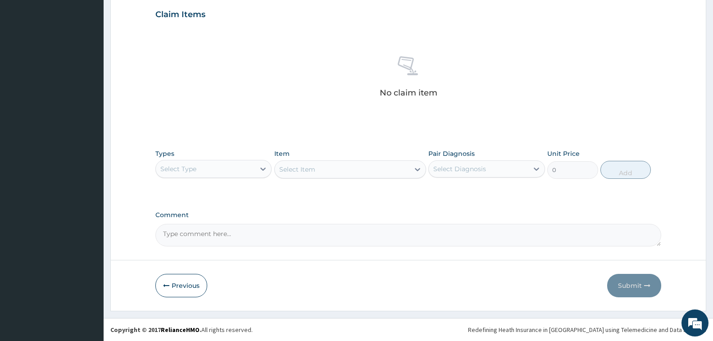
click at [221, 166] on div "Select Type" at bounding box center [205, 169] width 99 height 14
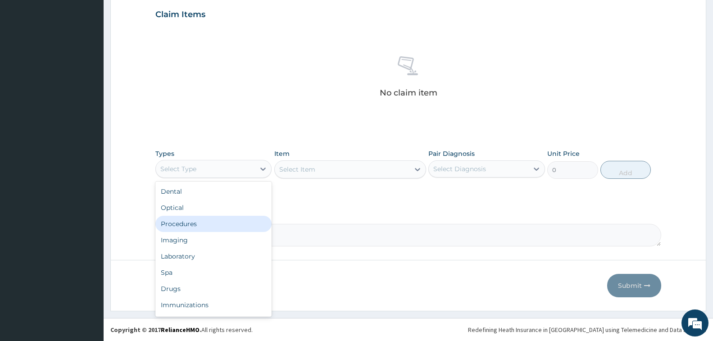
click at [215, 225] on div "Procedures" at bounding box center [213, 224] width 116 height 16
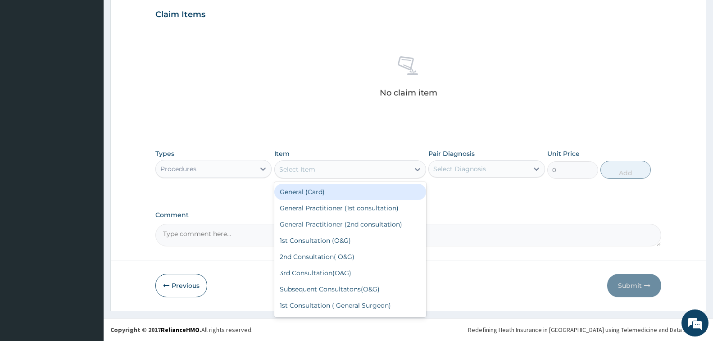
click at [370, 168] on div "Select Item" at bounding box center [342, 169] width 135 height 14
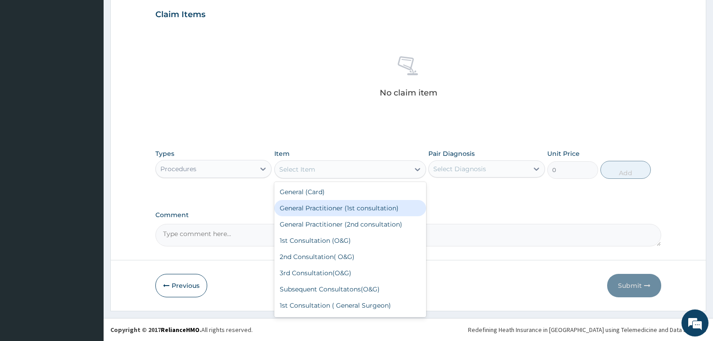
click at [369, 211] on div "General Practitioner (1st consultation)" at bounding box center [350, 208] width 152 height 16
type input "1500"
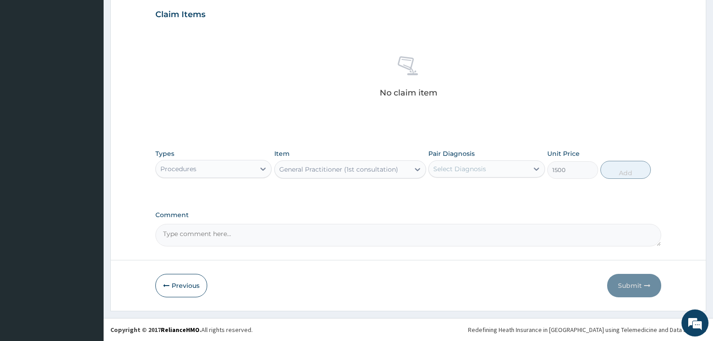
click at [515, 169] on div "Select Diagnosis" at bounding box center [478, 169] width 99 height 14
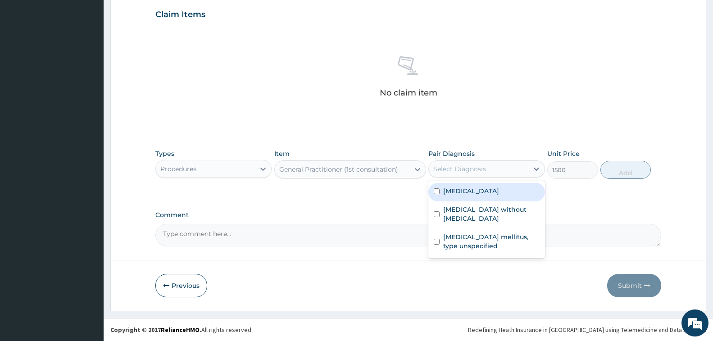
click at [507, 198] on div "[MEDICAL_DATA]" at bounding box center [487, 192] width 116 height 18
checkbox input "true"
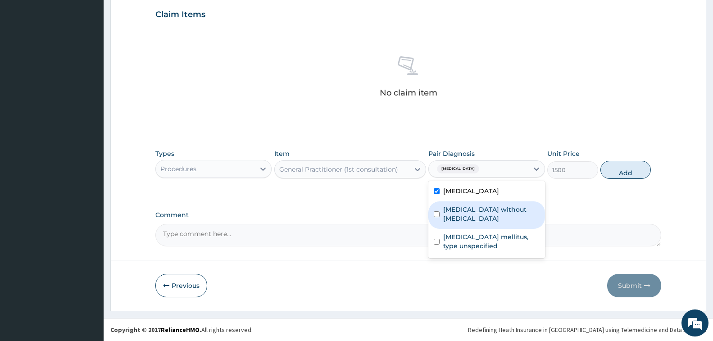
click at [505, 214] on label "[MEDICAL_DATA] without [MEDICAL_DATA]" at bounding box center [491, 214] width 96 height 18
checkbox input "true"
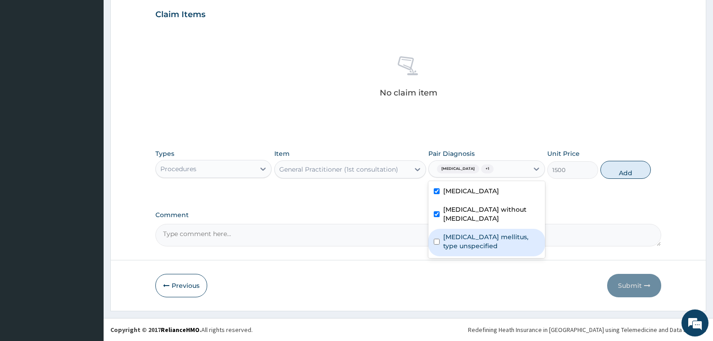
click at [501, 235] on label "[MEDICAL_DATA] mellitus, type unspecified" at bounding box center [491, 242] width 96 height 18
checkbox input "true"
click at [623, 167] on button "Add" at bounding box center [626, 170] width 50 height 18
type input "0"
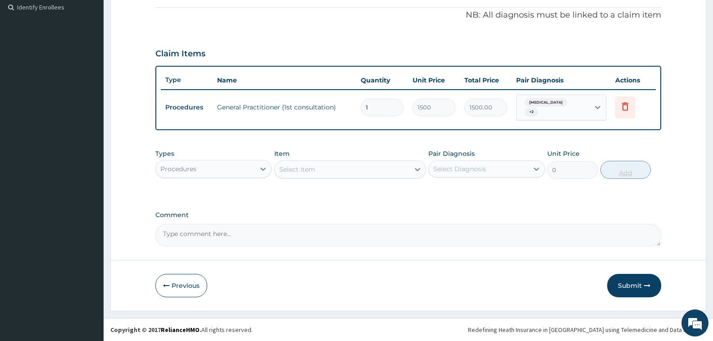
scroll to position [269, 0]
click at [208, 169] on div "Procedures" at bounding box center [205, 169] width 99 height 14
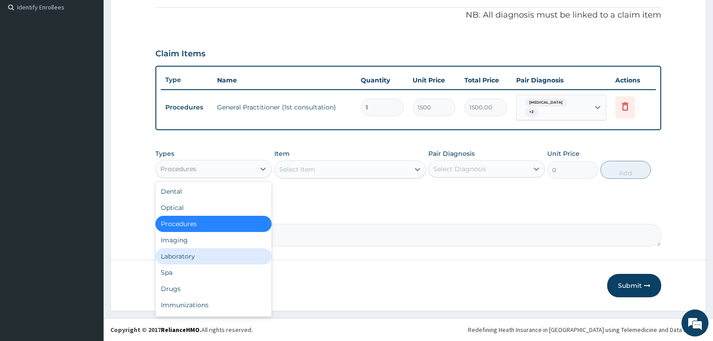
click at [208, 254] on div "Laboratory" at bounding box center [213, 256] width 116 height 16
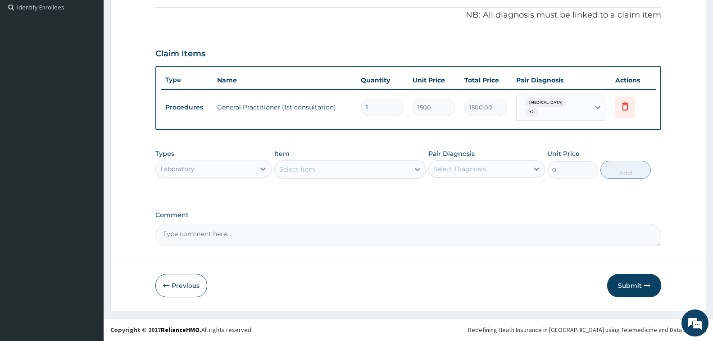
click at [309, 170] on div "Select Item" at bounding box center [297, 169] width 36 height 9
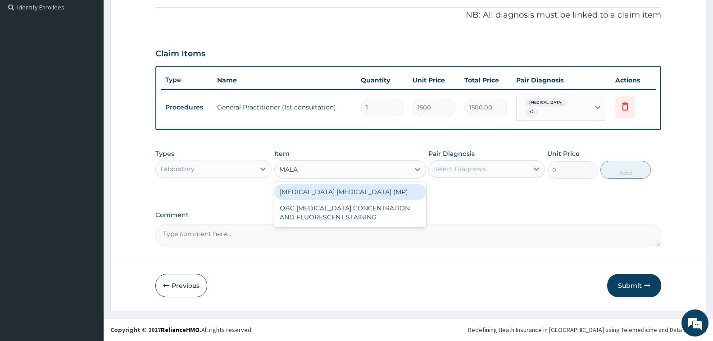
type input "MALAR"
click at [349, 190] on div "[MEDICAL_DATA] [MEDICAL_DATA] (MP)" at bounding box center [350, 192] width 152 height 16
type input "560"
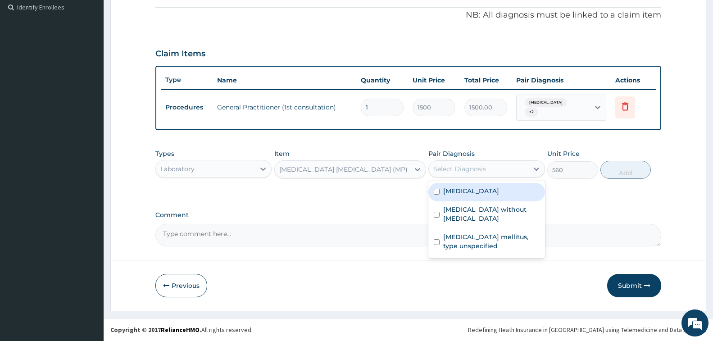
click at [484, 168] on div "Select Diagnosis" at bounding box center [460, 168] width 53 height 9
click at [490, 192] on label "Malaria, unspecified" at bounding box center [471, 191] width 56 height 9
checkbox input "true"
click at [630, 175] on button "Add" at bounding box center [626, 170] width 50 height 18
type input "0"
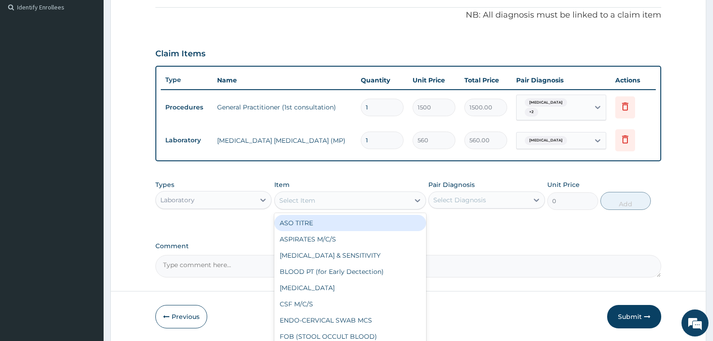
click at [322, 201] on div "Select Item" at bounding box center [342, 200] width 135 height 14
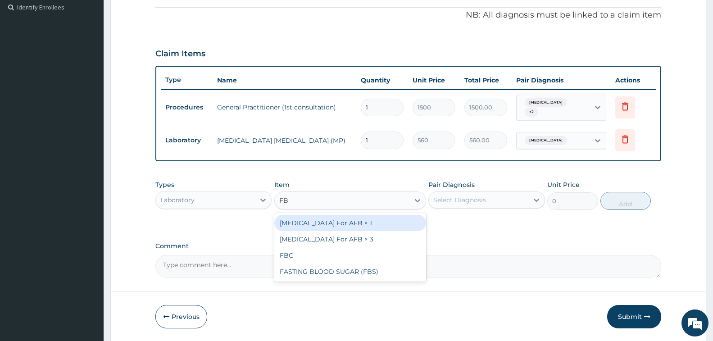
type input "FBC"
click at [339, 219] on div "FBC" at bounding box center [350, 223] width 152 height 16
type input "2000"
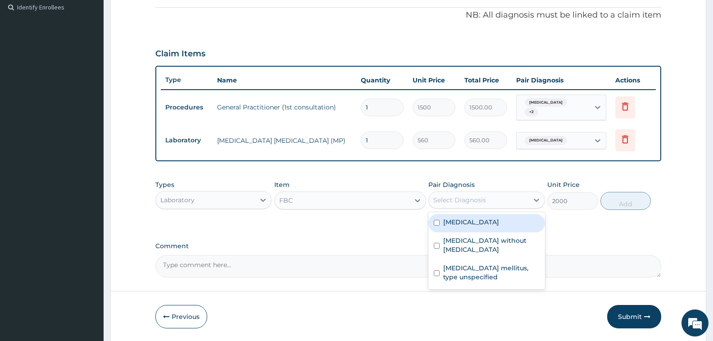
click at [496, 192] on div "Select Diagnosis" at bounding box center [487, 200] width 116 height 17
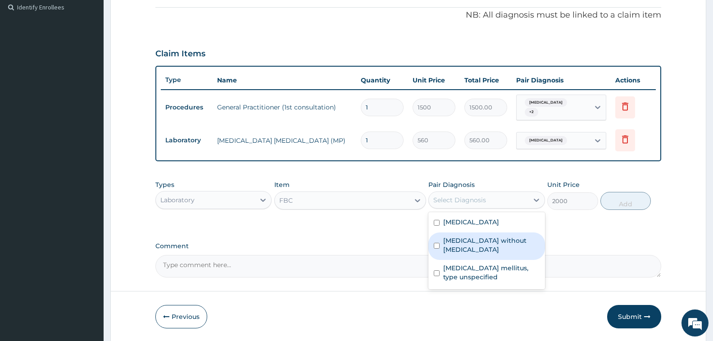
click at [489, 243] on label "Sepsis without septic shock" at bounding box center [491, 245] width 96 height 18
checkbox input "true"
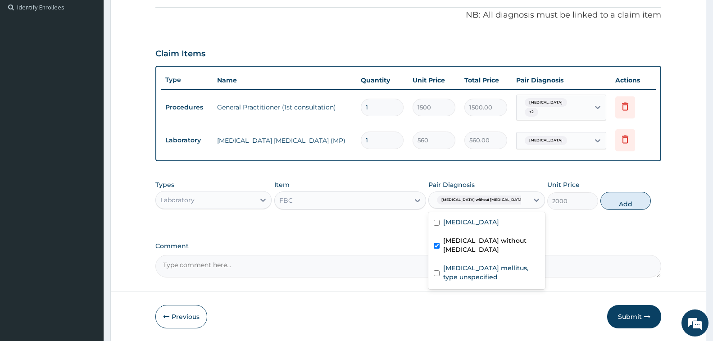
click at [639, 198] on button "Add" at bounding box center [626, 201] width 50 height 18
type input "0"
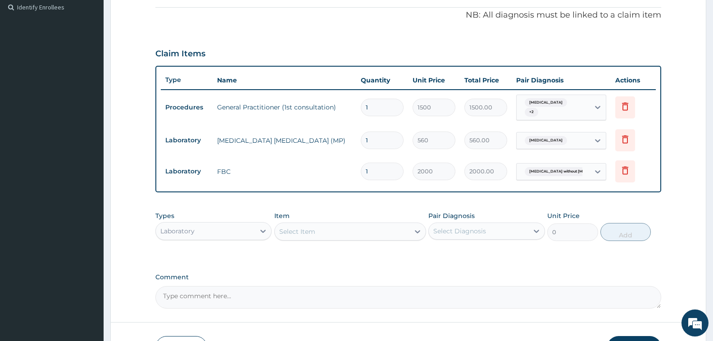
click at [201, 230] on div "Laboratory" at bounding box center [205, 231] width 99 height 14
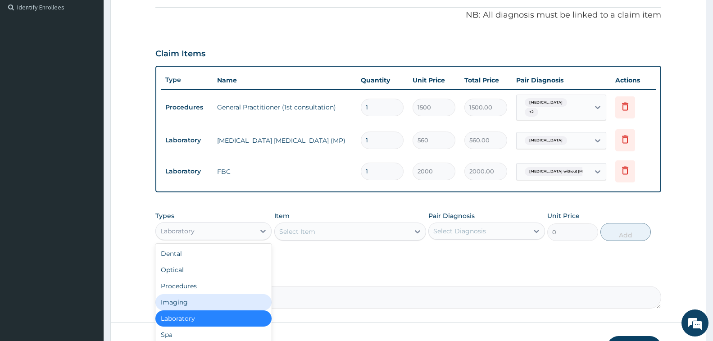
scroll to position [31, 0]
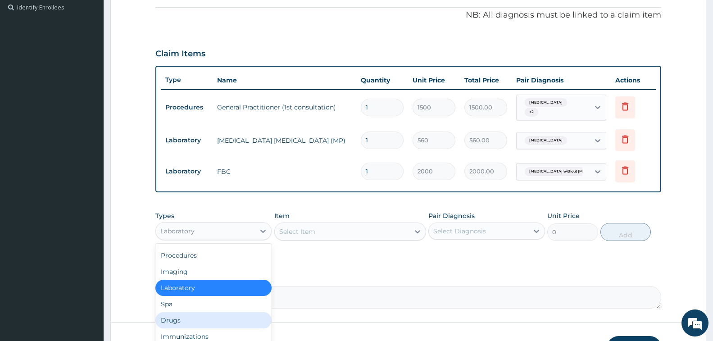
click at [189, 323] on div "Drugs" at bounding box center [213, 320] width 116 height 16
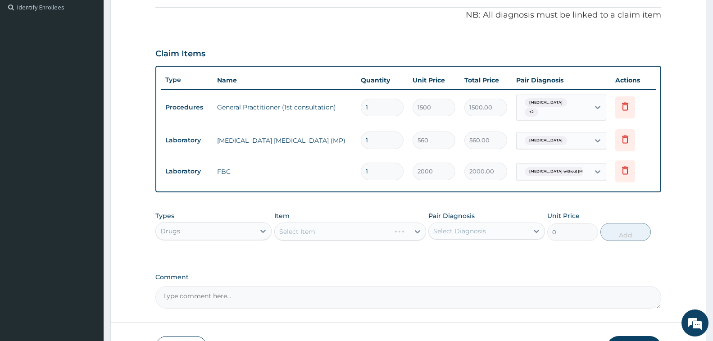
click at [298, 229] on div "Select Item" at bounding box center [350, 232] width 152 height 18
click at [323, 231] on div "Select Item" at bounding box center [342, 231] width 135 height 14
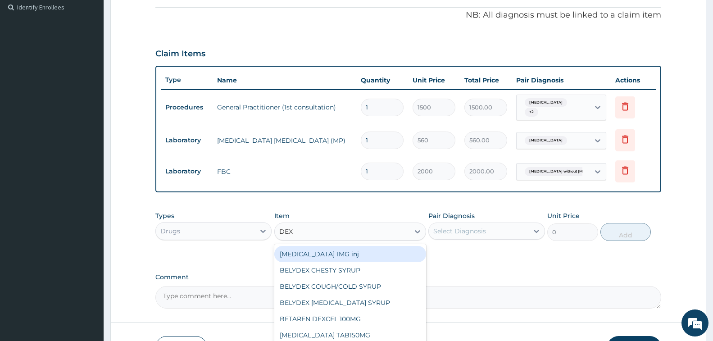
type input "DEXT"
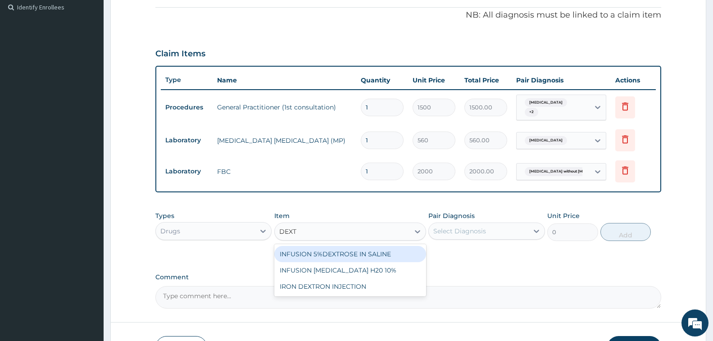
click at [369, 255] on div "INFUSION 5%DEXTROSE IN SALINE" at bounding box center [350, 254] width 152 height 16
type input "600"
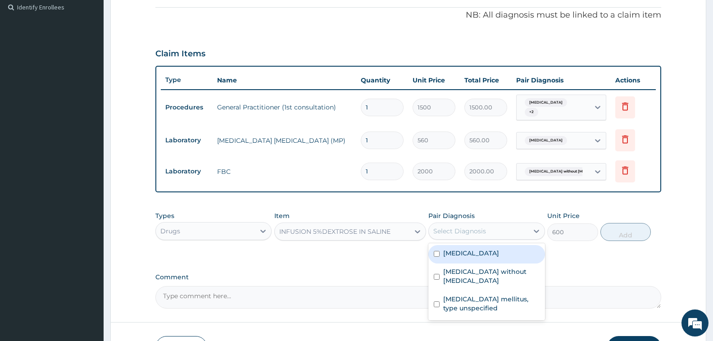
click at [469, 230] on div "Select Diagnosis" at bounding box center [460, 231] width 53 height 9
click at [474, 259] on div "[MEDICAL_DATA]" at bounding box center [487, 254] width 116 height 18
checkbox input "true"
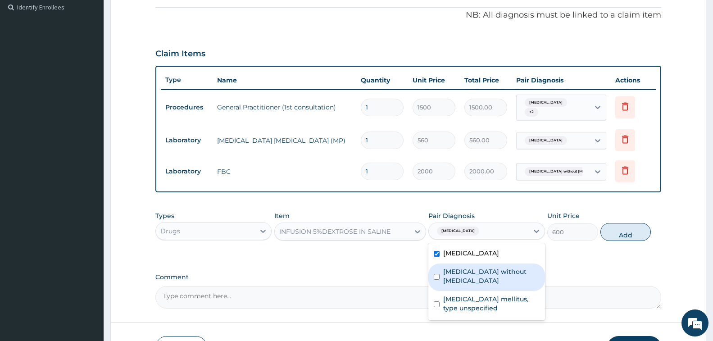
click at [467, 276] on label "[MEDICAL_DATA] without [MEDICAL_DATA]" at bounding box center [491, 276] width 96 height 18
checkbox input "true"
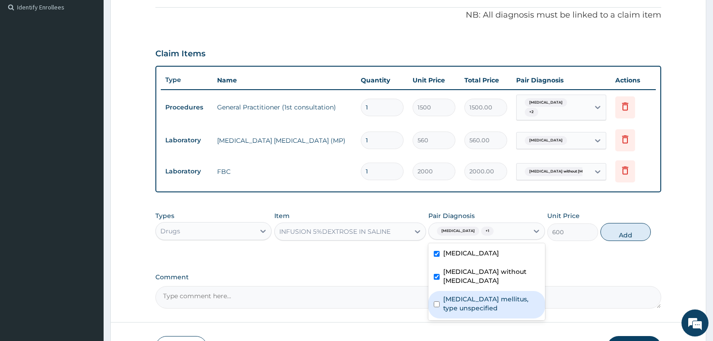
click at [501, 300] on label "Diabetes mellitus, type unspecified" at bounding box center [491, 304] width 96 height 18
checkbox input "true"
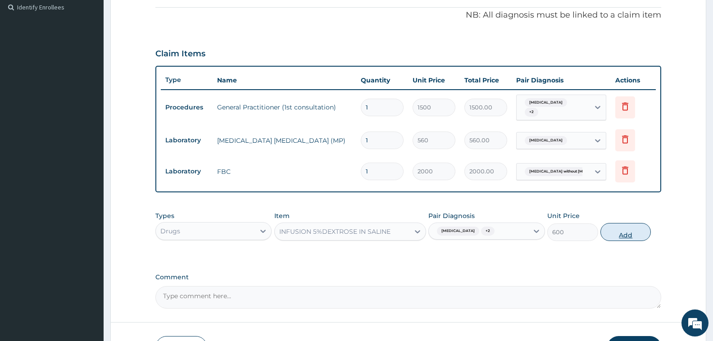
click at [624, 231] on button "Add" at bounding box center [626, 232] width 50 height 18
type input "0"
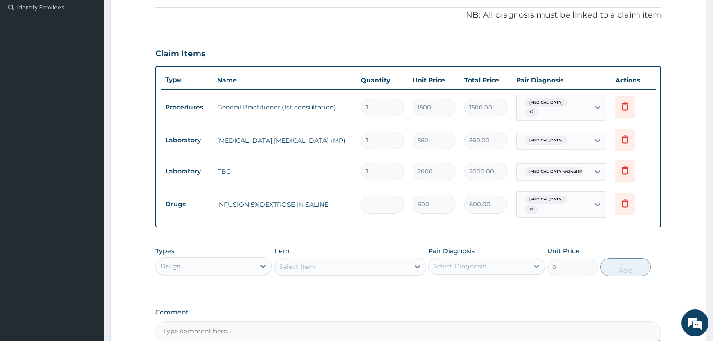
type input "0.00"
type input "3"
type input "1800.00"
type input "3"
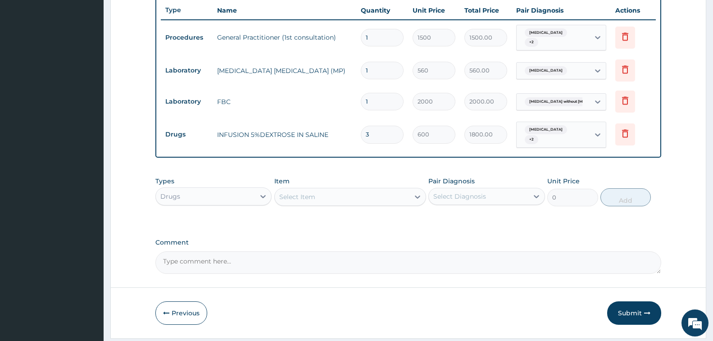
scroll to position [367, 0]
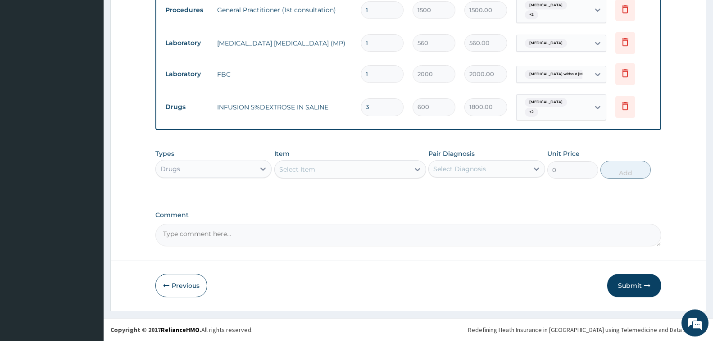
click at [307, 165] on div "Select Item" at bounding box center [297, 169] width 36 height 9
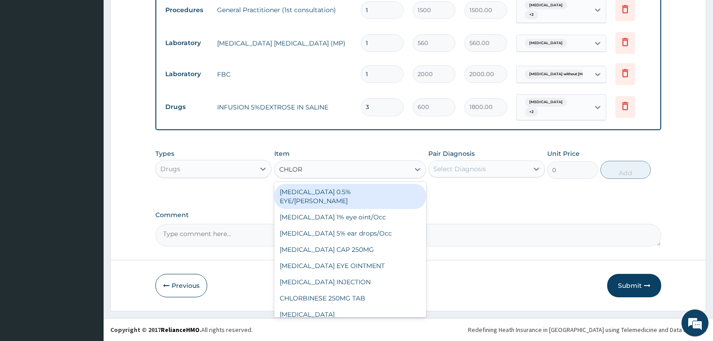
type input "CHLORO"
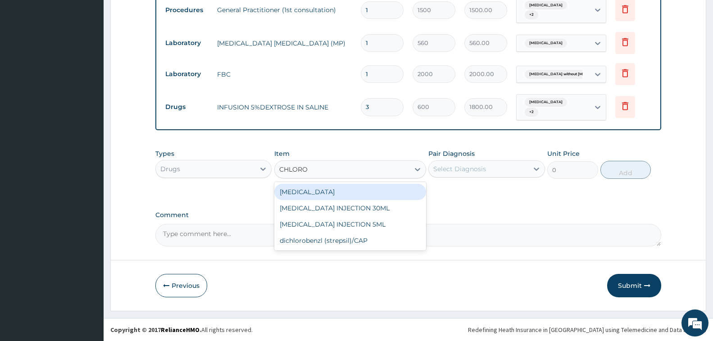
click at [342, 196] on div "[MEDICAL_DATA]" at bounding box center [350, 192] width 152 height 16
type input "250"
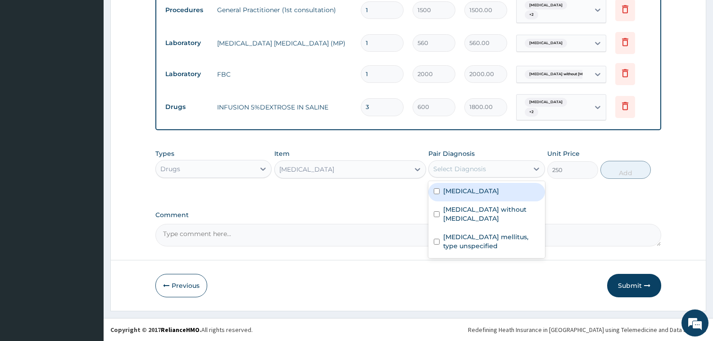
click at [486, 164] on div "Select Diagnosis" at bounding box center [460, 168] width 53 height 9
click at [489, 187] on label "[MEDICAL_DATA]" at bounding box center [471, 191] width 56 height 9
checkbox input "true"
click at [618, 169] on button "Add" at bounding box center [626, 170] width 50 height 18
type input "0"
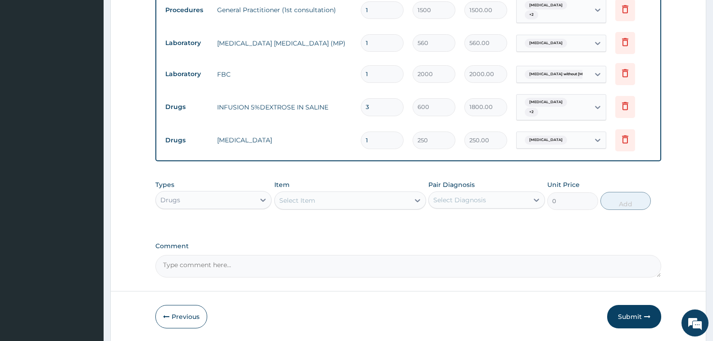
type input "0.00"
type input "3"
type input "750.00"
type input "3"
click at [287, 203] on div "Select Item" at bounding box center [297, 200] width 36 height 9
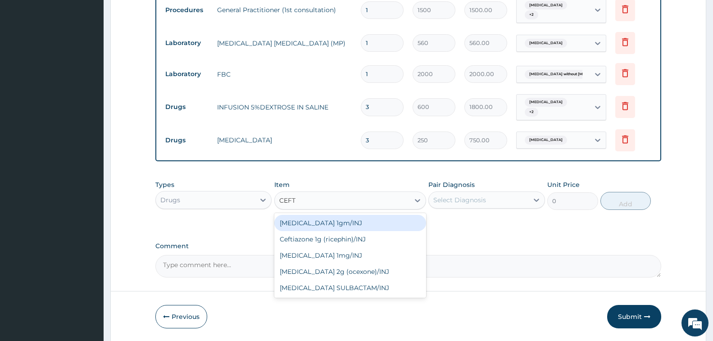
type input "CEFTR"
click at [327, 225] on div "[MEDICAL_DATA] 1mg/INJ" at bounding box center [350, 223] width 152 height 16
type input "1250"
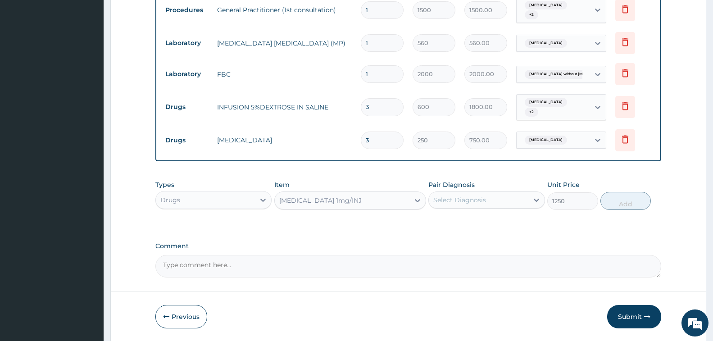
click at [463, 202] on div "Select Diagnosis" at bounding box center [460, 200] width 53 height 9
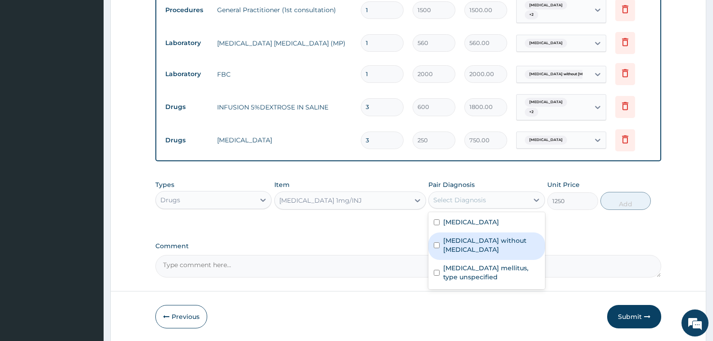
click at [509, 240] on label "[MEDICAL_DATA] without [MEDICAL_DATA]" at bounding box center [491, 245] width 96 height 18
checkbox input "true"
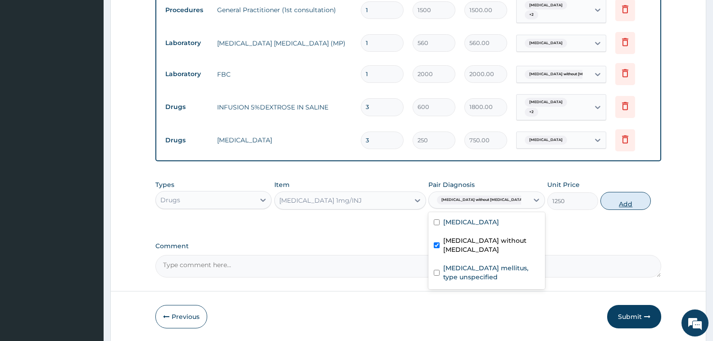
click at [618, 202] on button "Add" at bounding box center [626, 201] width 50 height 18
type input "0"
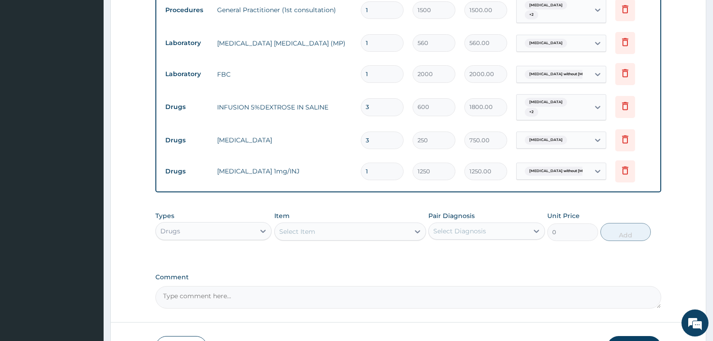
type input "0.00"
type input "4"
type input "5000.00"
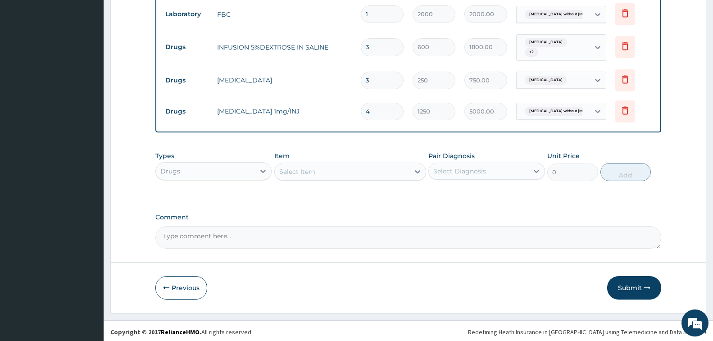
scroll to position [429, 0]
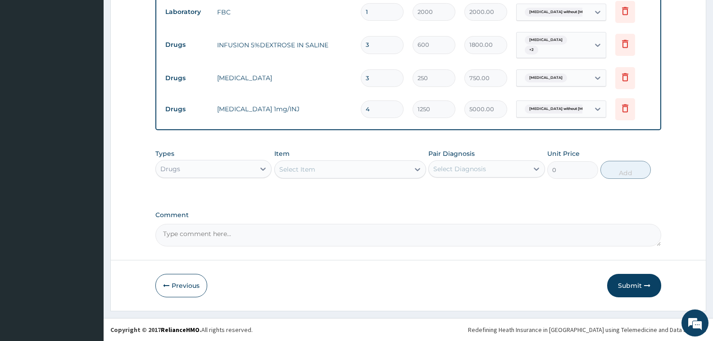
type input "4"
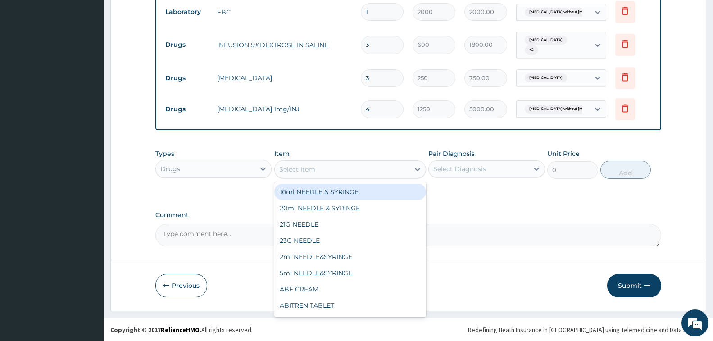
click at [311, 170] on div "Select Item" at bounding box center [297, 169] width 36 height 9
type input "PARACET"
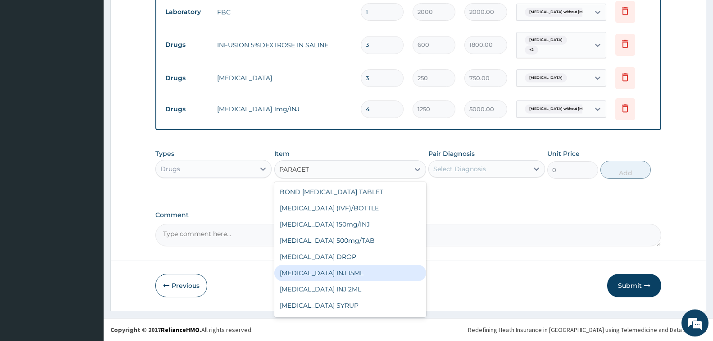
click at [361, 275] on div "[MEDICAL_DATA] INJ 15ML" at bounding box center [350, 273] width 152 height 16
type input "450"
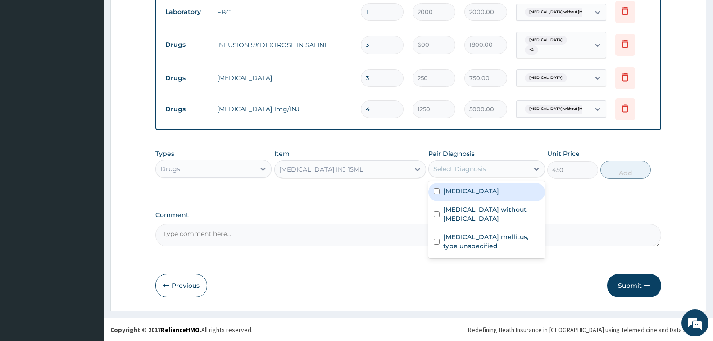
click at [498, 173] on div "Select Diagnosis" at bounding box center [478, 169] width 99 height 14
click at [494, 194] on label "[MEDICAL_DATA]" at bounding box center [471, 191] width 56 height 9
checkbox input "true"
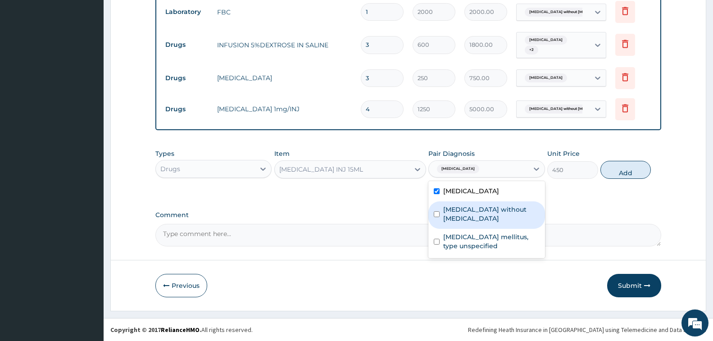
click at [493, 208] on label "[MEDICAL_DATA] without [MEDICAL_DATA]" at bounding box center [491, 214] width 96 height 18
checkbox input "true"
click at [616, 171] on button "Add" at bounding box center [626, 170] width 50 height 18
type input "0"
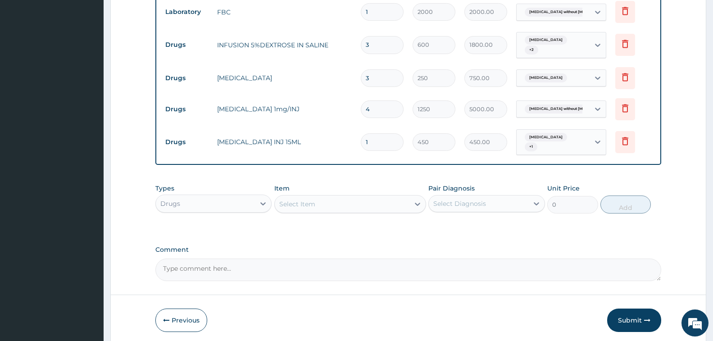
type input "12"
type input "5400.00"
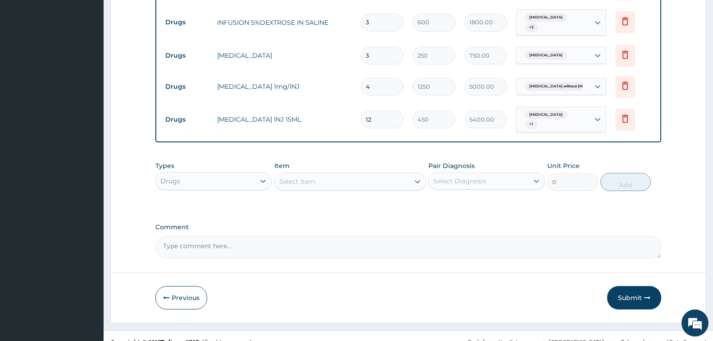
scroll to position [464, 0]
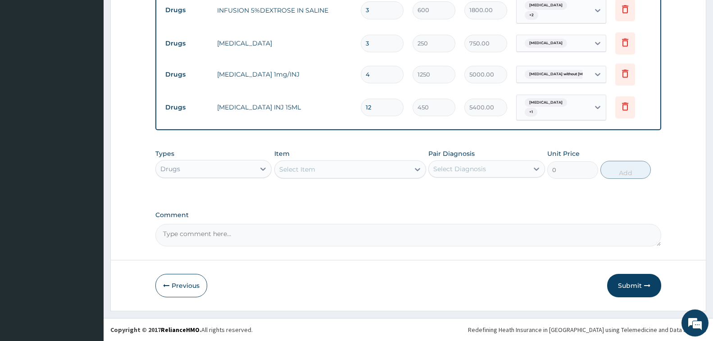
type input "12"
click at [297, 171] on div "Select Item" at bounding box center [297, 169] width 36 height 9
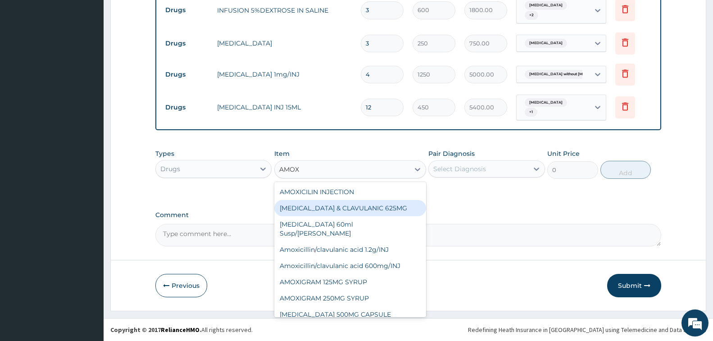
type input "AMOXY"
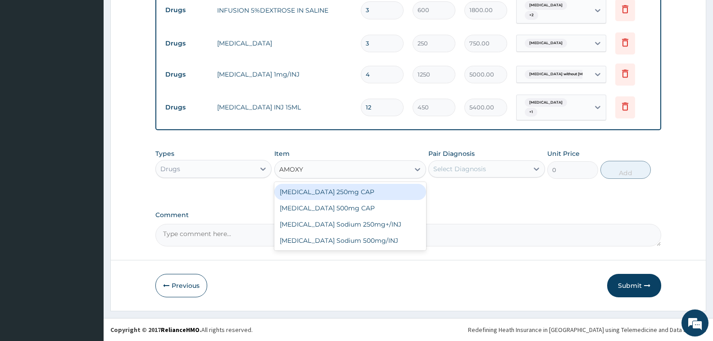
click at [343, 206] on div "[MEDICAL_DATA] 500mg CAP" at bounding box center [350, 208] width 152 height 16
type input "20"
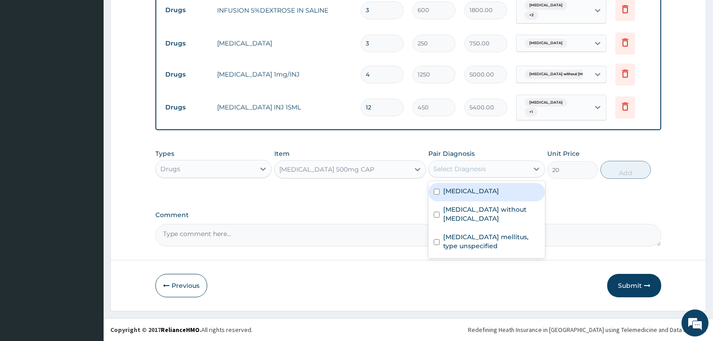
click at [467, 166] on div "Select Diagnosis" at bounding box center [460, 168] width 53 height 9
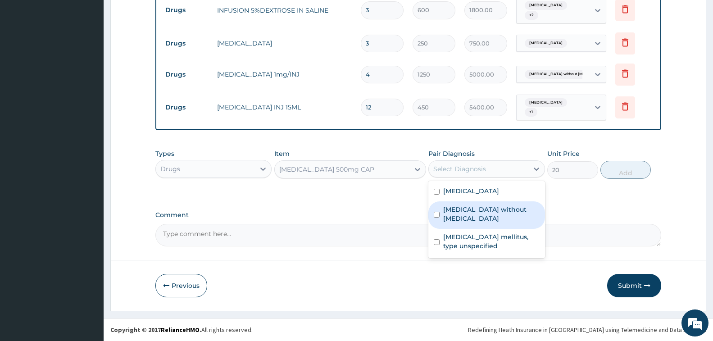
click at [491, 210] on label "[MEDICAL_DATA] without [MEDICAL_DATA]" at bounding box center [491, 214] width 96 height 18
checkbox input "true"
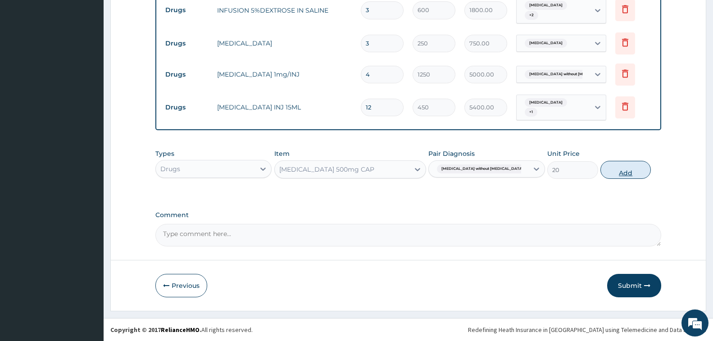
click at [610, 174] on button "Add" at bounding box center [626, 170] width 50 height 18
type input "0"
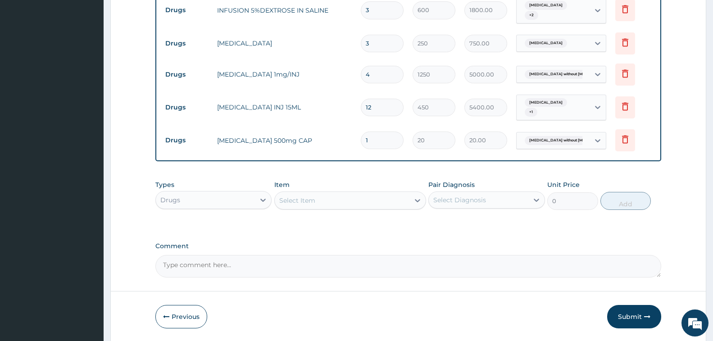
type input "10"
type input "200.00"
type input "10"
click at [333, 208] on div "Select Item" at bounding box center [342, 200] width 135 height 14
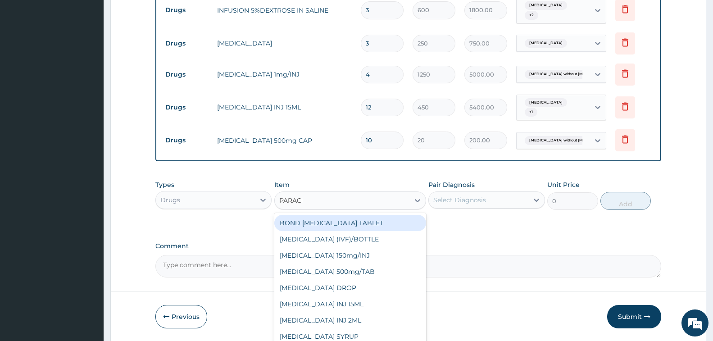
type input "PARACET"
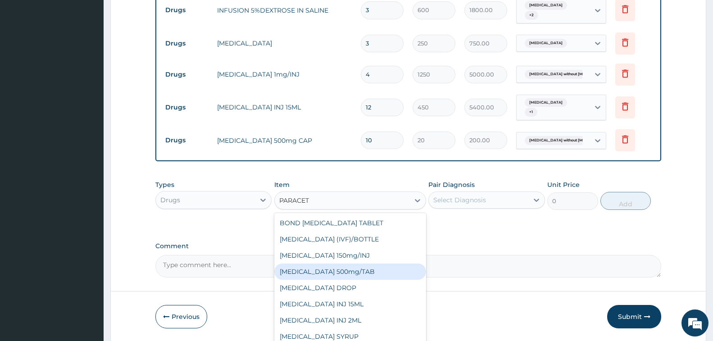
click at [340, 270] on div "[MEDICAL_DATA] 500mg/TAB" at bounding box center [350, 272] width 152 height 16
type input "7"
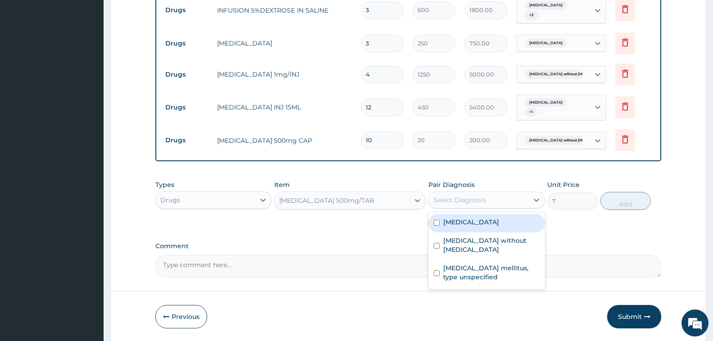
click at [460, 201] on div "Select Diagnosis" at bounding box center [460, 200] width 53 height 9
click at [469, 225] on label "[MEDICAL_DATA]" at bounding box center [471, 222] width 56 height 9
checkbox input "true"
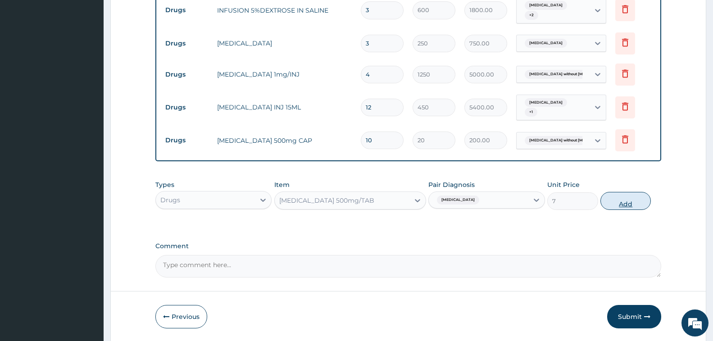
click at [624, 202] on button "Add" at bounding box center [626, 201] width 50 height 18
type input "0"
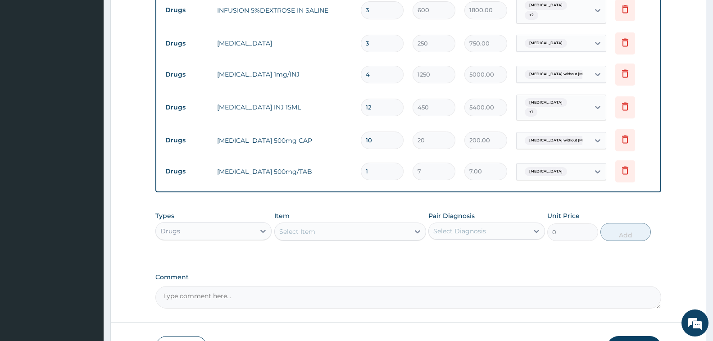
type input "18"
type input "126.00"
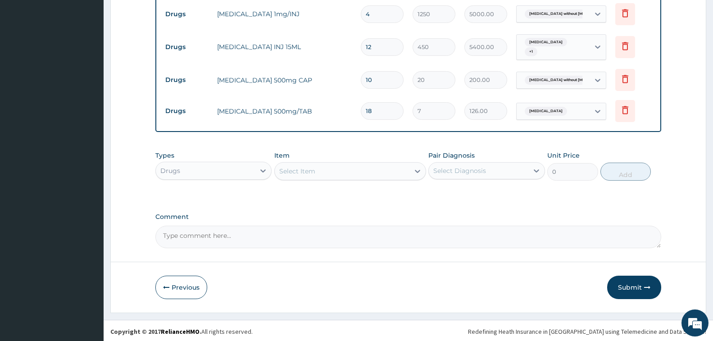
scroll to position [526, 0]
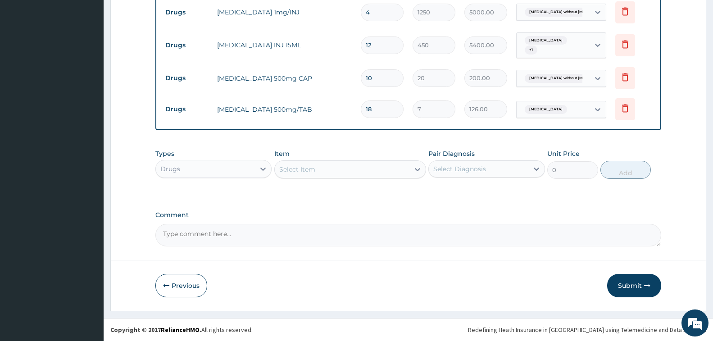
type input "18"
click at [313, 173] on div "Select Item" at bounding box center [297, 169] width 36 height 9
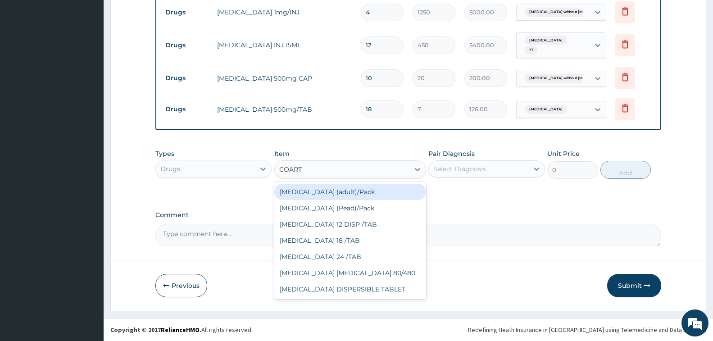
type input "COARTE"
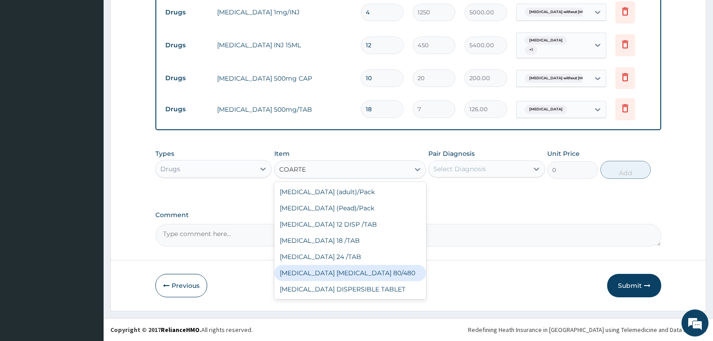
click at [361, 278] on div "[MEDICAL_DATA] [MEDICAL_DATA] 80/480" at bounding box center [350, 273] width 152 height 16
type input "1200"
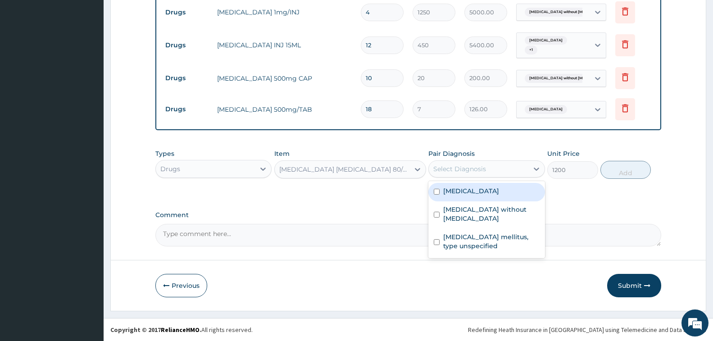
click at [493, 163] on div "Select Diagnosis" at bounding box center [478, 169] width 99 height 14
click at [491, 192] on label "[MEDICAL_DATA]" at bounding box center [471, 191] width 56 height 9
checkbox input "true"
click at [615, 169] on button "Add" at bounding box center [626, 170] width 50 height 18
type input "0"
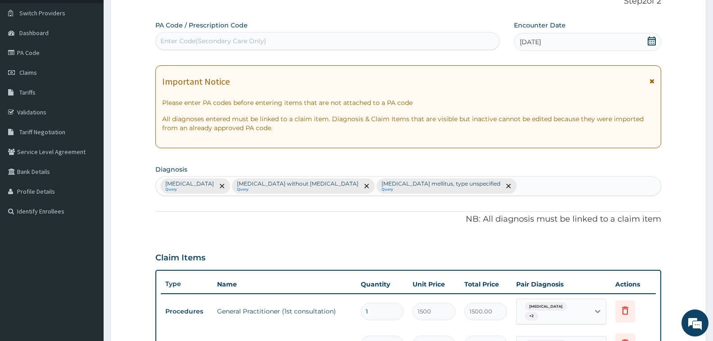
scroll to position [0, 0]
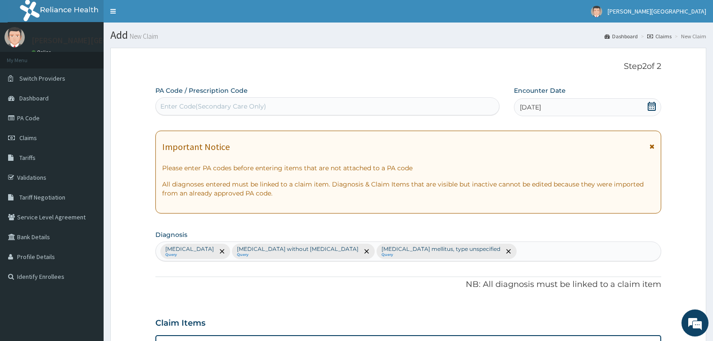
click at [284, 105] on div "Enter Code(Secondary Care Only)" at bounding box center [327, 106] width 343 height 14
paste input "PA/8F3606"
type input "PA/8F3606"
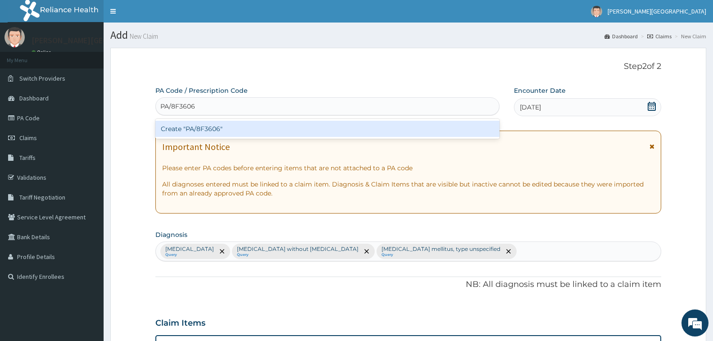
click at [299, 136] on div "Create "PA/8F3606"" at bounding box center [327, 129] width 344 height 16
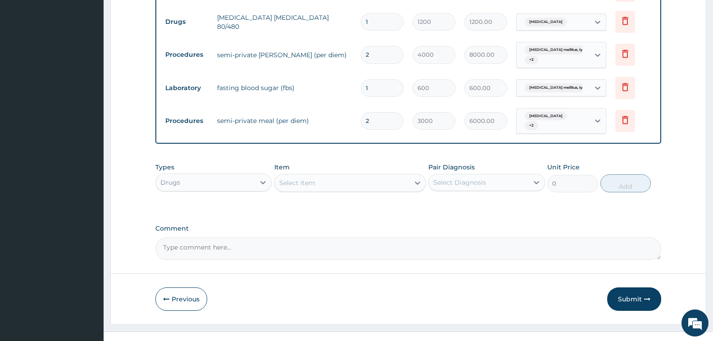
scroll to position [658, 0]
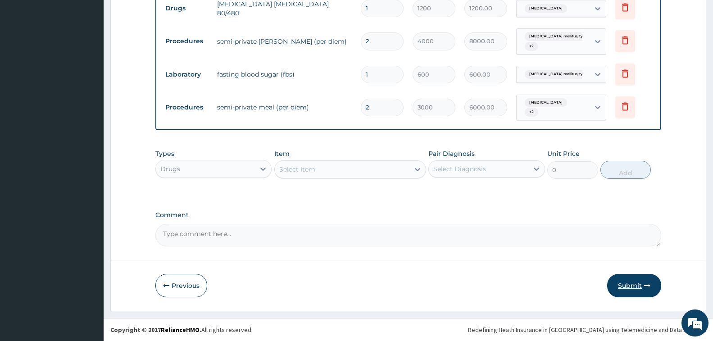
click at [630, 286] on button "Submit" at bounding box center [634, 285] width 54 height 23
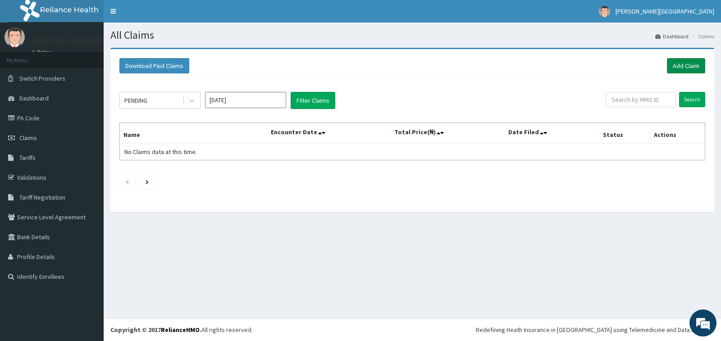
click at [682, 59] on link "Add Claim" at bounding box center [686, 65] width 38 height 15
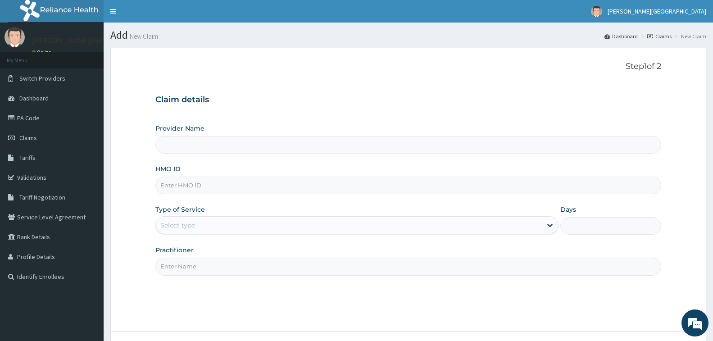
type input "[PERSON_NAME][GEOGRAPHIC_DATA]"
type input "PPY/10611/A"
click at [392, 229] on div "Select type" at bounding box center [349, 225] width 386 height 14
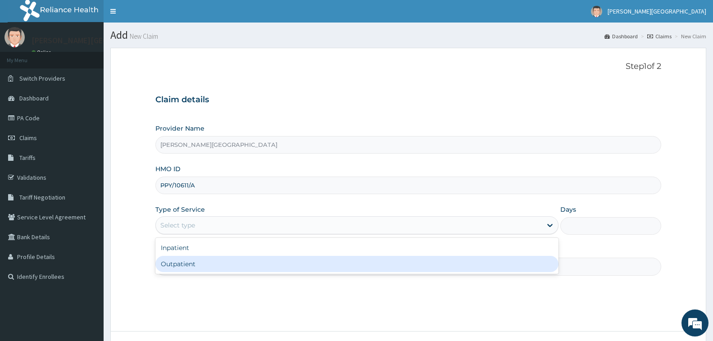
click at [382, 269] on div "Outpatient" at bounding box center [356, 264] width 403 height 16
type input "1"
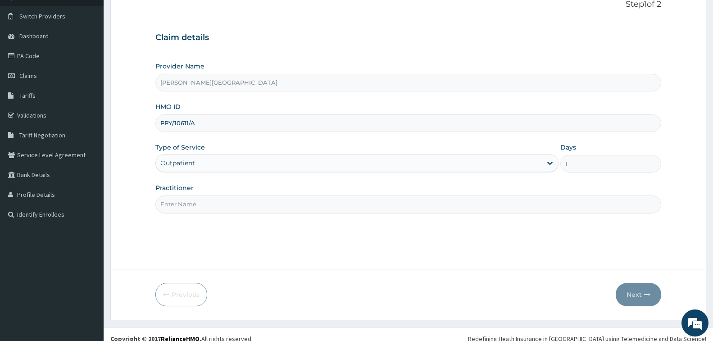
scroll to position [71, 0]
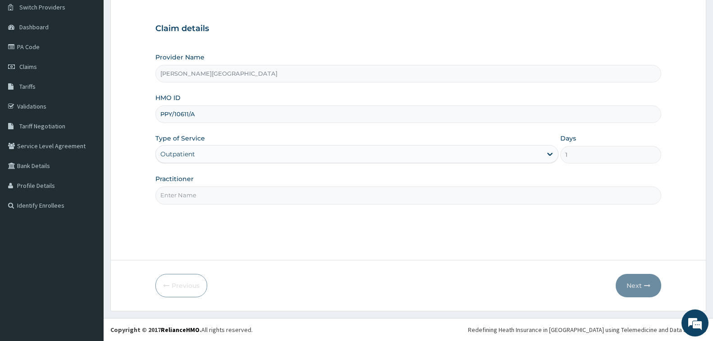
click at [320, 197] on input "Practitioner" at bounding box center [408, 196] width 506 height 18
type input "DR. CHUKA"
click at [635, 287] on button "Next" at bounding box center [639, 285] width 46 height 23
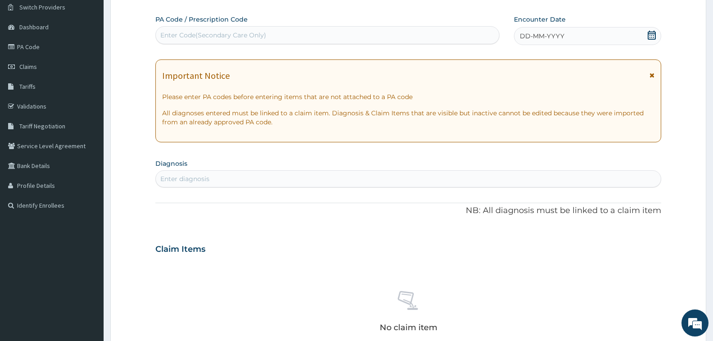
click at [651, 34] on icon at bounding box center [652, 35] width 9 height 9
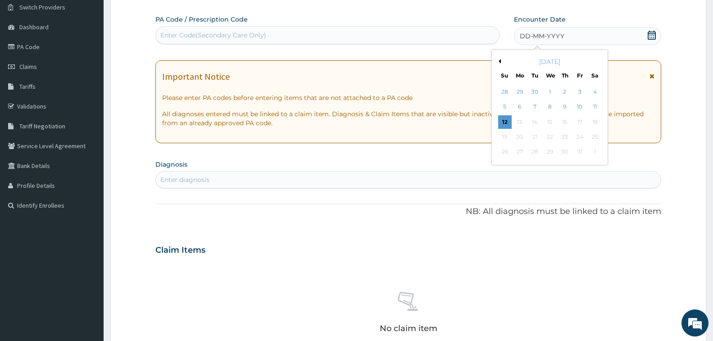
click at [501, 62] on button "Previous Month" at bounding box center [499, 61] width 5 height 5
click at [504, 153] on div "28" at bounding box center [505, 153] width 14 height 14
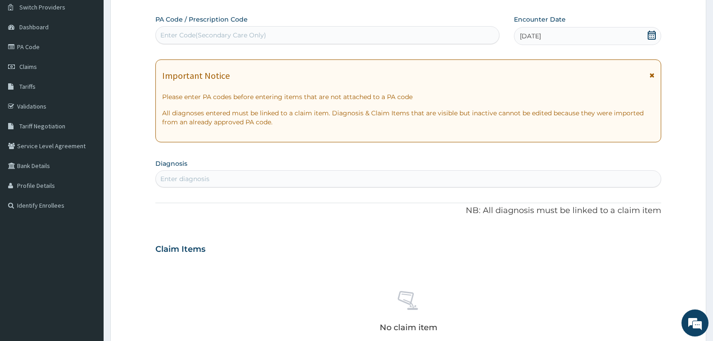
click at [652, 35] on icon at bounding box center [652, 35] width 9 height 9
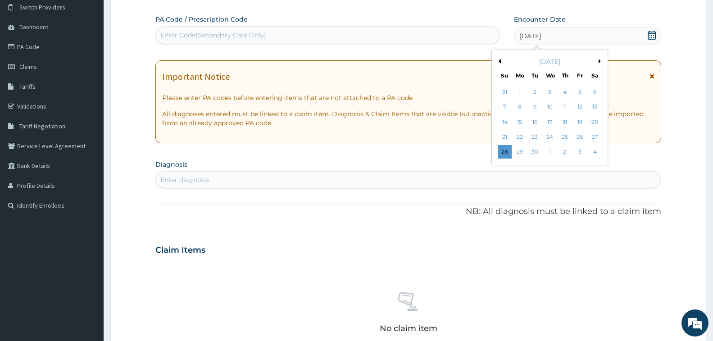
click at [498, 62] on button "Previous Month" at bounding box center [499, 61] width 5 height 5
click at [566, 151] on div "28" at bounding box center [565, 153] width 14 height 14
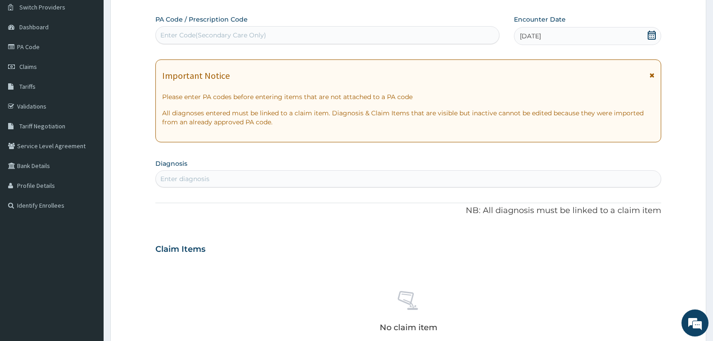
click at [573, 38] on div "28-08-2025" at bounding box center [587, 36] width 147 height 18
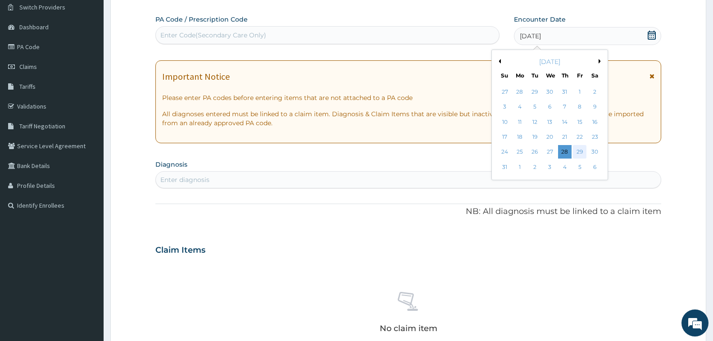
click at [577, 151] on div "29" at bounding box center [580, 153] width 14 height 14
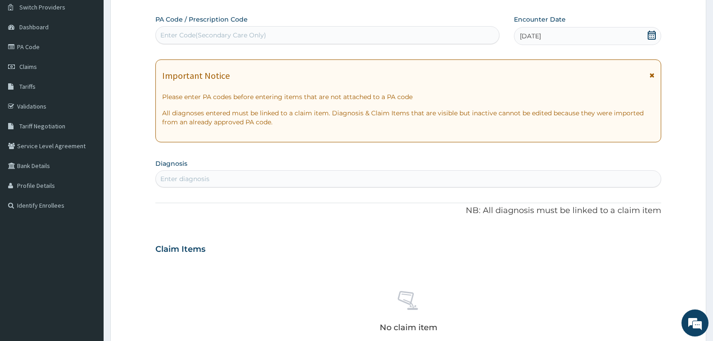
click at [242, 173] on div "Enter diagnosis" at bounding box center [408, 179] width 505 height 14
type input "MALARIA"
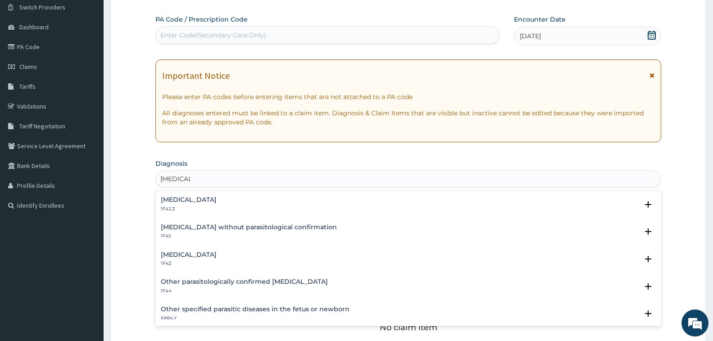
click at [201, 260] on p "1F4Z" at bounding box center [189, 263] width 56 height 6
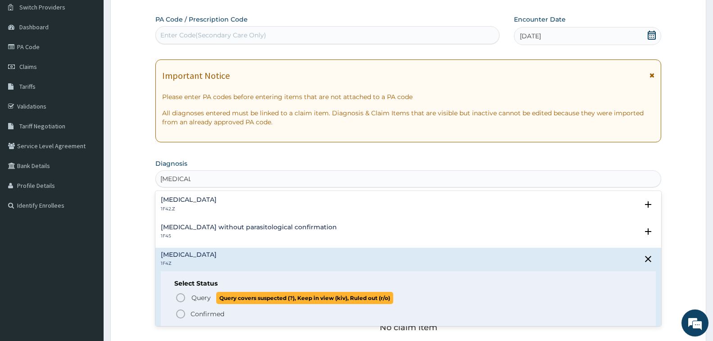
click at [189, 300] on span "Query Query covers suspected (?), Keep in view (kiv), Ruled out (r/o)" at bounding box center [408, 298] width 467 height 12
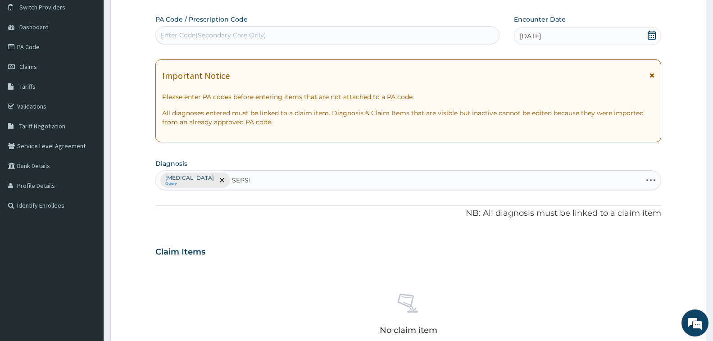
type input "SEPSIS"
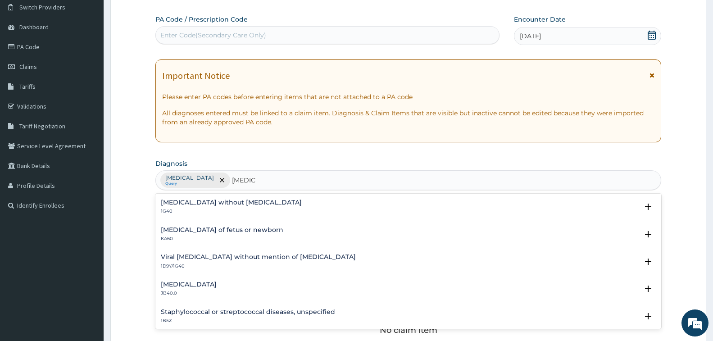
click at [235, 204] on h4 "Sepsis without septic shock" at bounding box center [231, 202] width 141 height 7
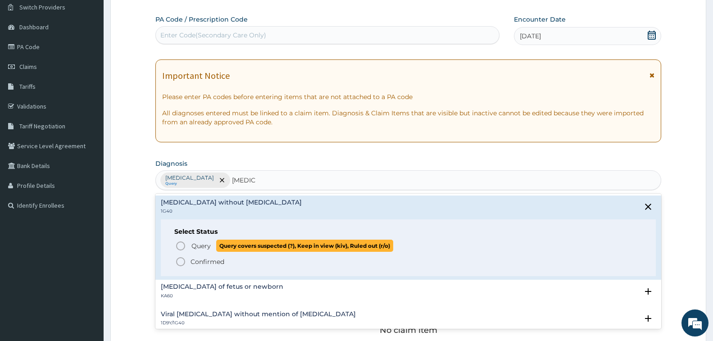
click at [194, 244] on span "Query" at bounding box center [201, 246] width 19 height 9
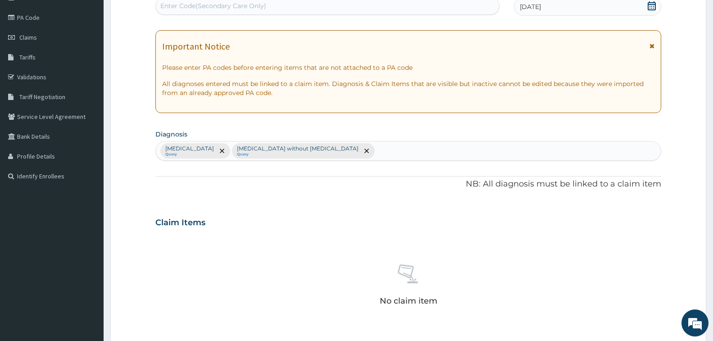
scroll to position [116, 0]
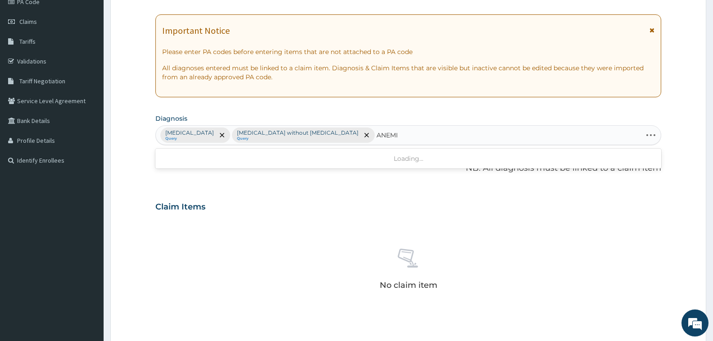
type input "ANEMIA"
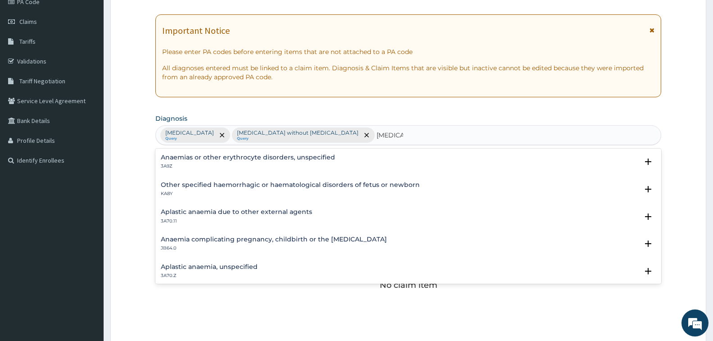
click at [292, 274] on div "Aplastic anaemia, unspecified 3A70.Z" at bounding box center [408, 272] width 495 height 16
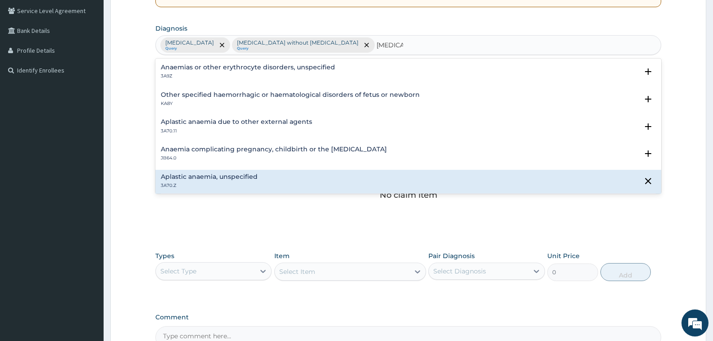
scroll to position [45, 0]
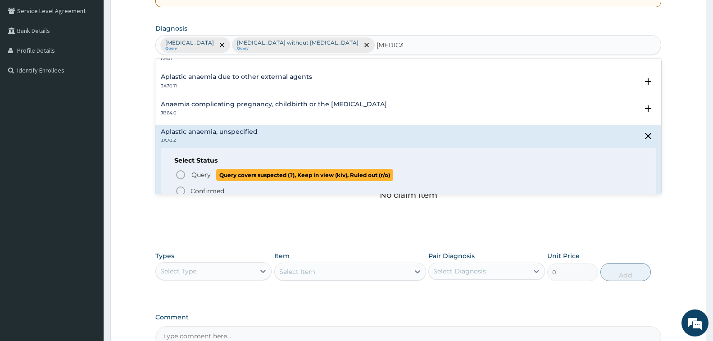
click at [195, 173] on span "Query" at bounding box center [201, 174] width 19 height 9
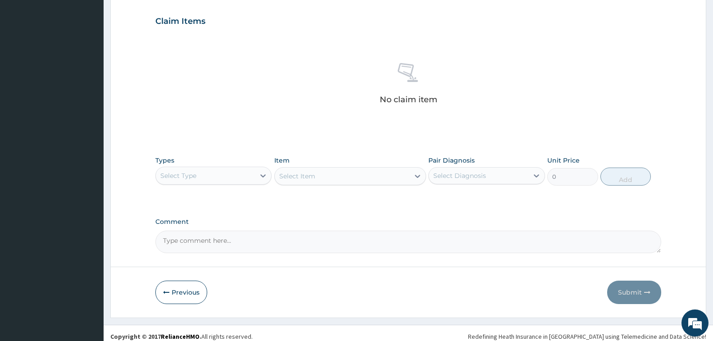
scroll to position [309, 0]
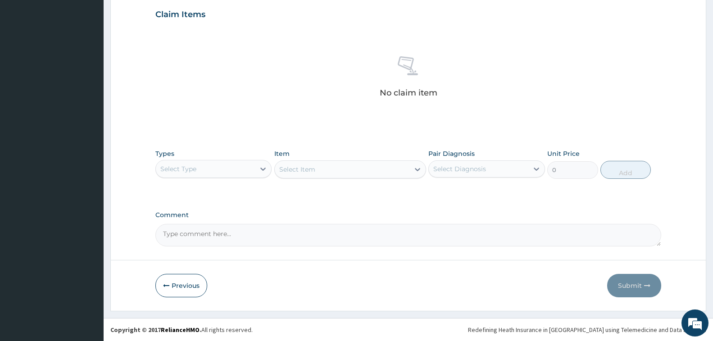
click at [228, 170] on div "Select Type" at bounding box center [205, 169] width 99 height 14
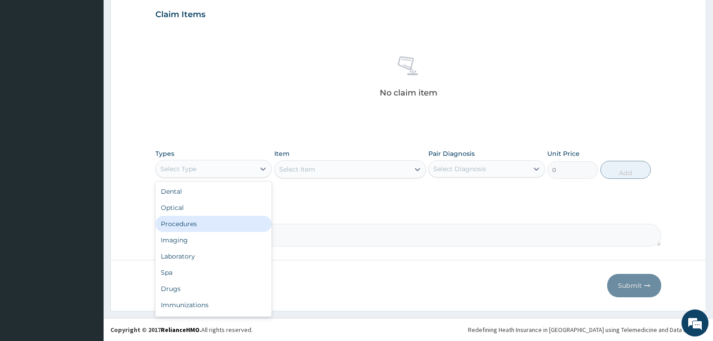
click at [226, 221] on div "Procedures" at bounding box center [213, 224] width 116 height 16
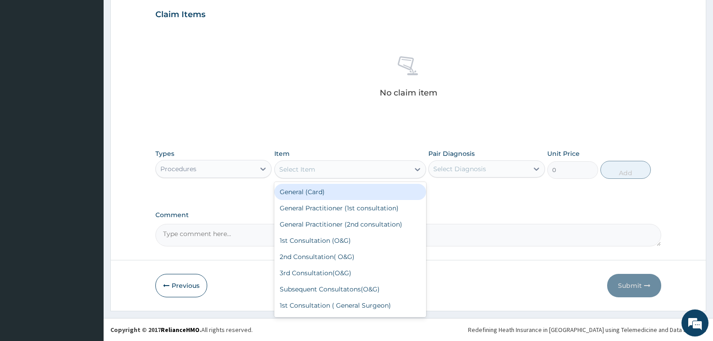
click at [313, 169] on div "Select Item" at bounding box center [297, 169] width 36 height 9
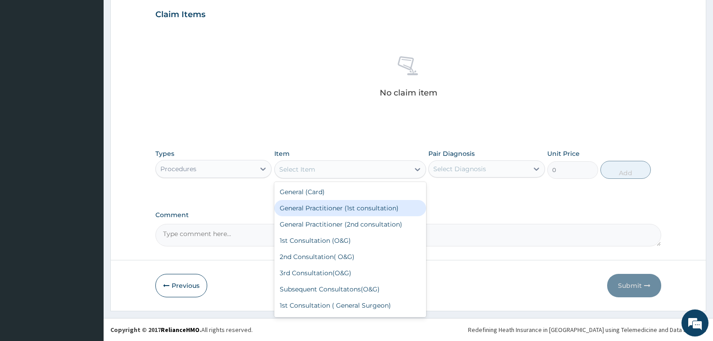
click at [346, 207] on div "General Practitioner (1st consultation)" at bounding box center [350, 208] width 152 height 16
type input "1500"
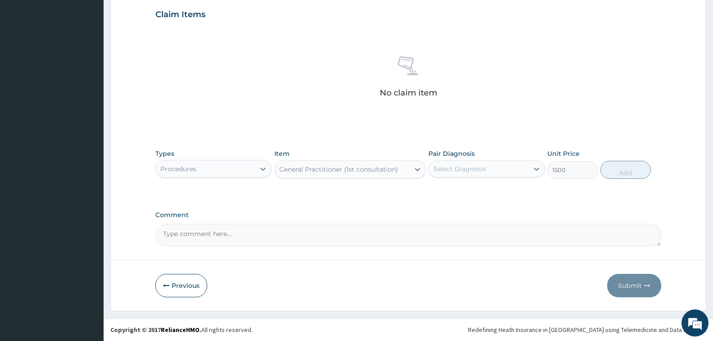
click at [511, 172] on div "Select Diagnosis" at bounding box center [478, 169] width 99 height 14
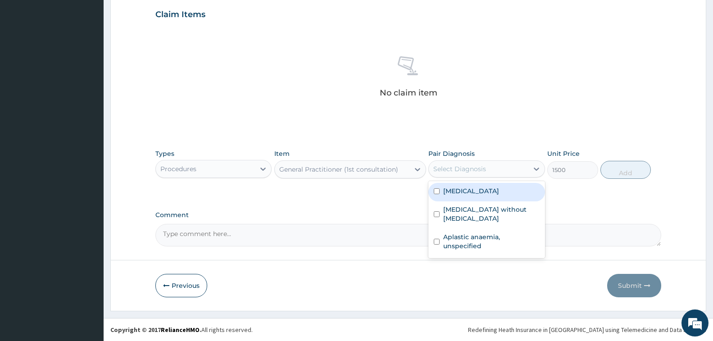
click at [499, 189] on label "Malaria, unspecified" at bounding box center [471, 191] width 56 height 9
checkbox input "true"
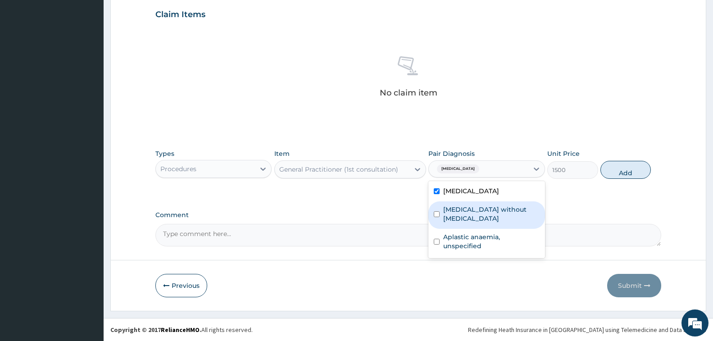
click at [504, 213] on label "Sepsis without septic shock" at bounding box center [491, 214] width 96 height 18
checkbox input "true"
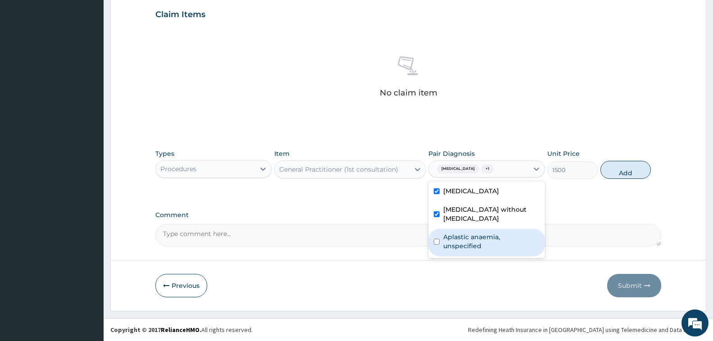
drag, startPoint x: 493, startPoint y: 236, endPoint x: 594, endPoint y: 195, distance: 108.5
click at [493, 235] on label "Aplastic anaemia, unspecified" at bounding box center [491, 242] width 96 height 18
checkbox input "true"
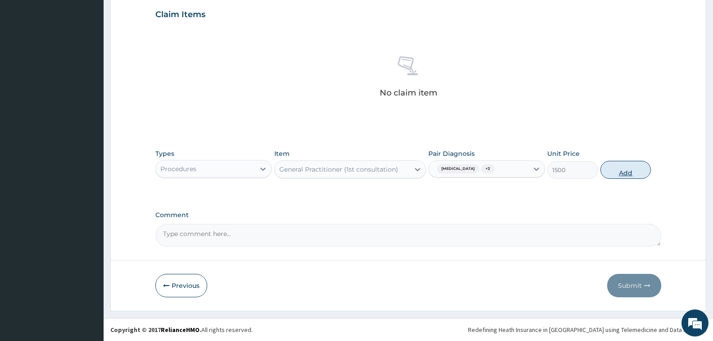
click at [635, 162] on button "Add" at bounding box center [626, 170] width 50 height 18
type input "0"
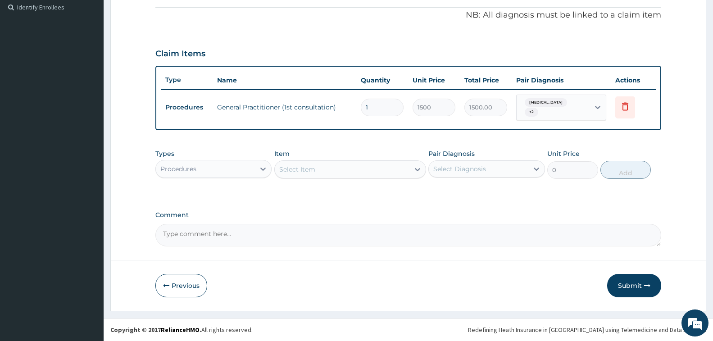
click at [241, 169] on div "Procedures" at bounding box center [205, 169] width 99 height 14
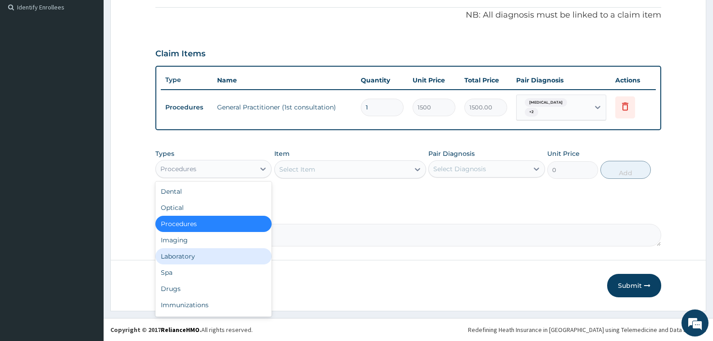
click at [200, 258] on div "Laboratory" at bounding box center [213, 256] width 116 height 16
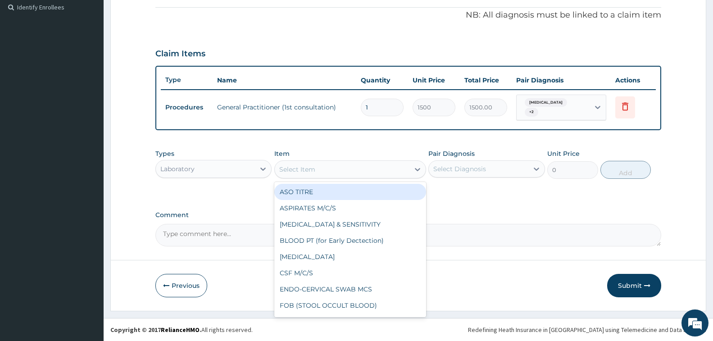
click at [329, 165] on div "Select Item" at bounding box center [342, 169] width 135 height 14
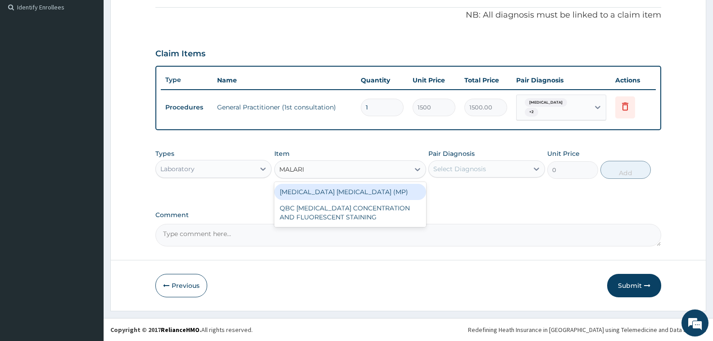
type input "[MEDICAL_DATA]"
click at [394, 194] on div "[MEDICAL_DATA] [MEDICAL_DATA] (MP)" at bounding box center [350, 192] width 152 height 16
type input "560"
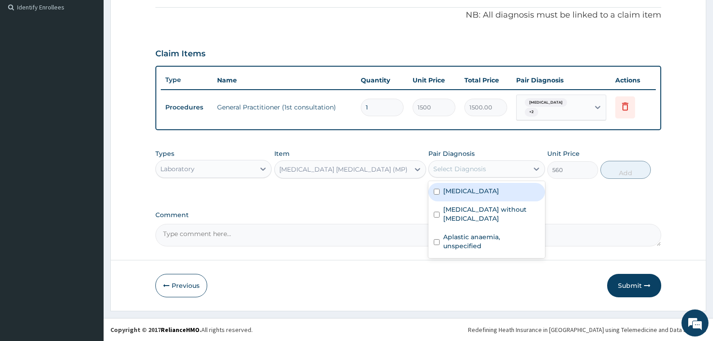
click at [484, 171] on div "Select Diagnosis" at bounding box center [460, 168] width 53 height 9
click at [499, 192] on label "[MEDICAL_DATA]" at bounding box center [471, 191] width 56 height 9
checkbox input "true"
click at [617, 175] on button "Add" at bounding box center [626, 170] width 50 height 18
type input "0"
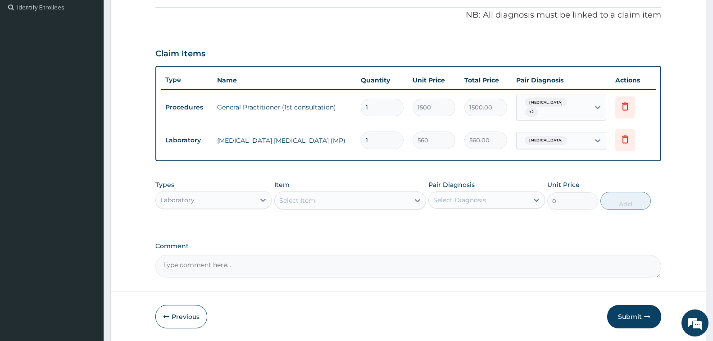
click at [325, 201] on div "Select Item" at bounding box center [342, 200] width 135 height 14
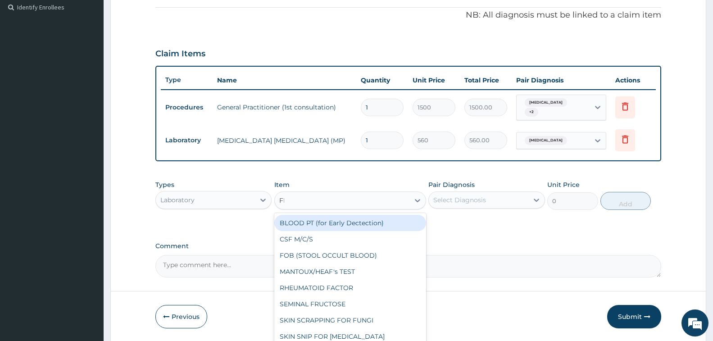
type input "FBC"
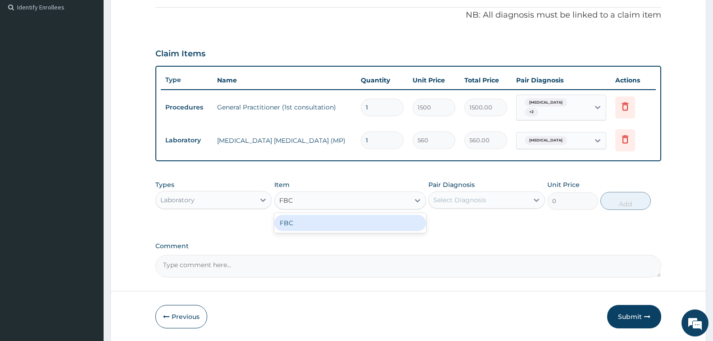
click at [343, 227] on div "FBC" at bounding box center [350, 223] width 152 height 16
type input "2000"
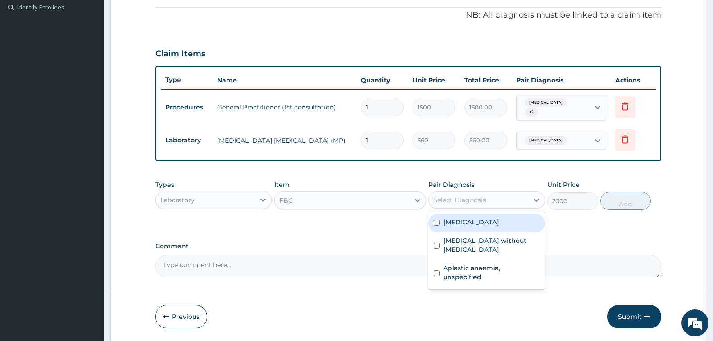
click at [464, 199] on div "Select Diagnosis" at bounding box center [460, 200] width 53 height 9
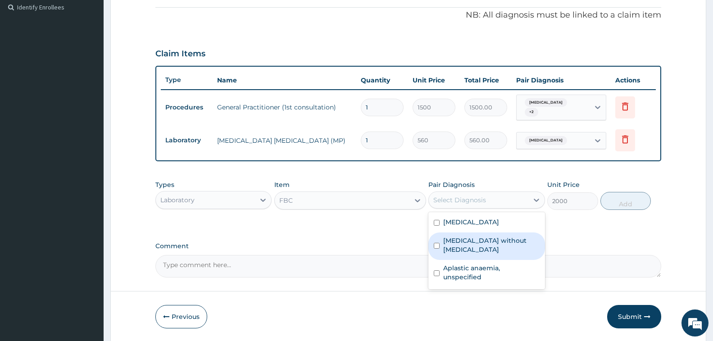
click at [507, 243] on label "Sepsis without septic shock" at bounding box center [491, 245] width 96 height 18
checkbox input "true"
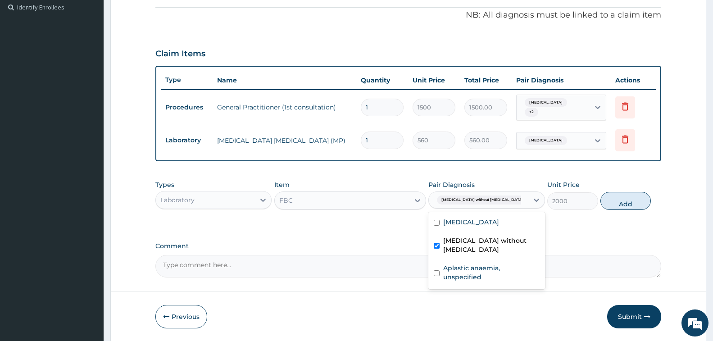
click at [622, 207] on button "Add" at bounding box center [626, 201] width 50 height 18
type input "0"
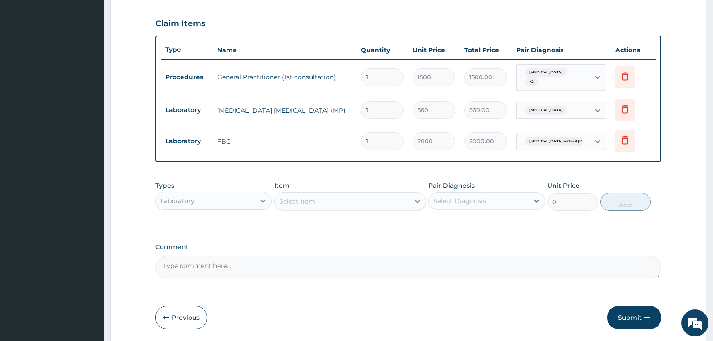
scroll to position [332, 0]
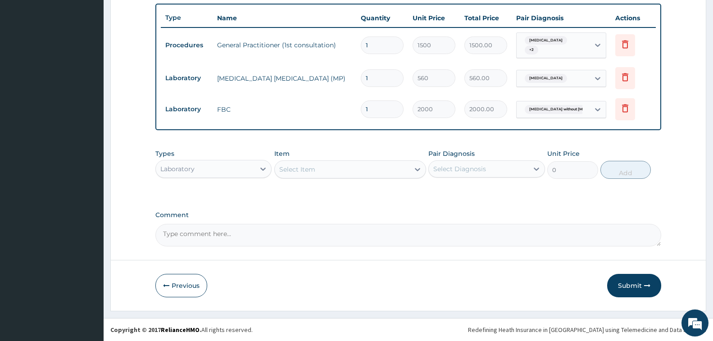
click at [227, 168] on div "Laboratory" at bounding box center [205, 169] width 99 height 14
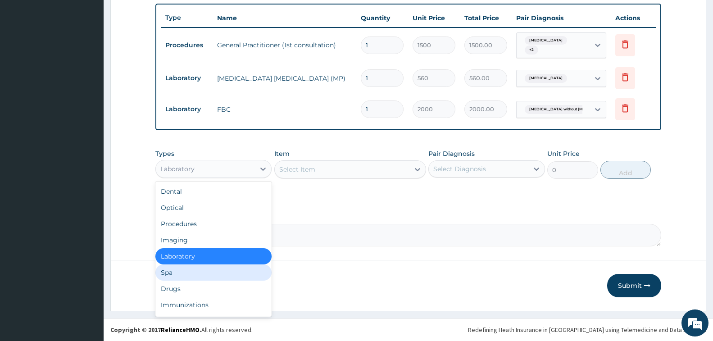
scroll to position [31, 0]
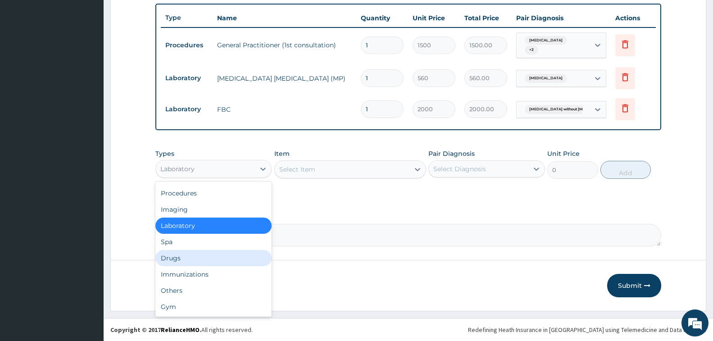
click at [206, 262] on div "Drugs" at bounding box center [213, 258] width 116 height 16
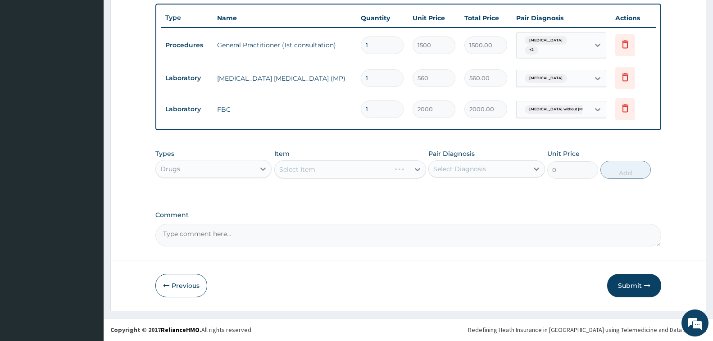
click at [321, 172] on div "Select Item" at bounding box center [350, 169] width 152 height 18
click at [321, 172] on div "Select Item" at bounding box center [342, 169] width 135 height 14
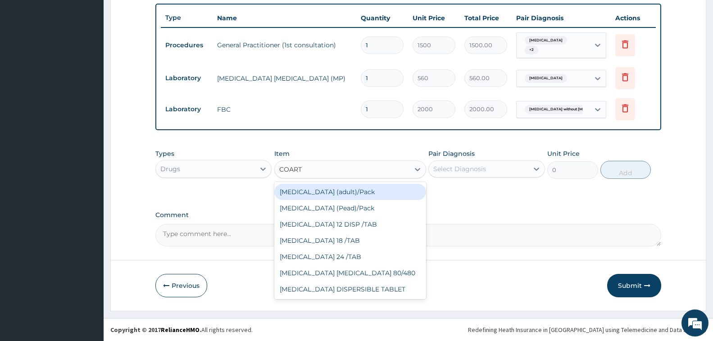
type input "COARTE"
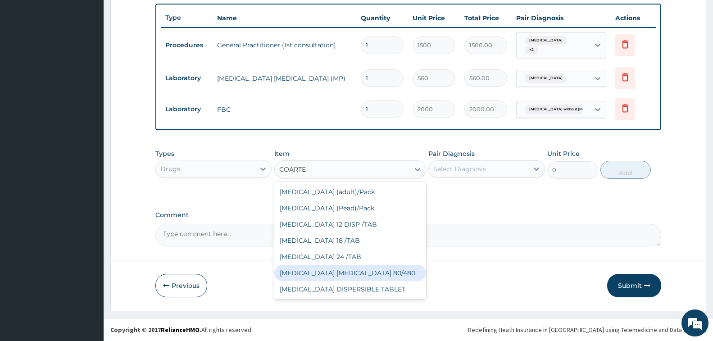
click at [353, 275] on div "[MEDICAL_DATA] [MEDICAL_DATA] 80/480" at bounding box center [350, 273] width 152 height 16
type input "1200"
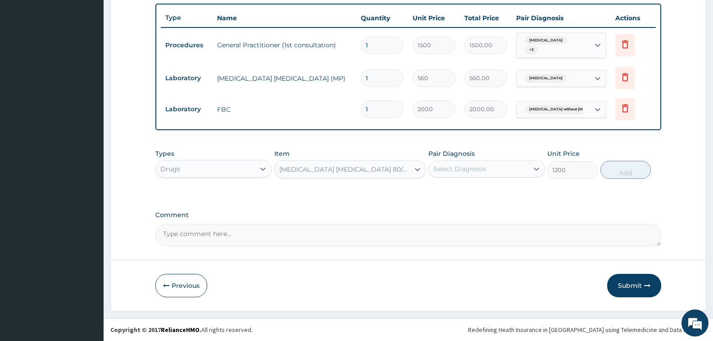
click at [469, 166] on div "Select Diagnosis" at bounding box center [460, 168] width 53 height 9
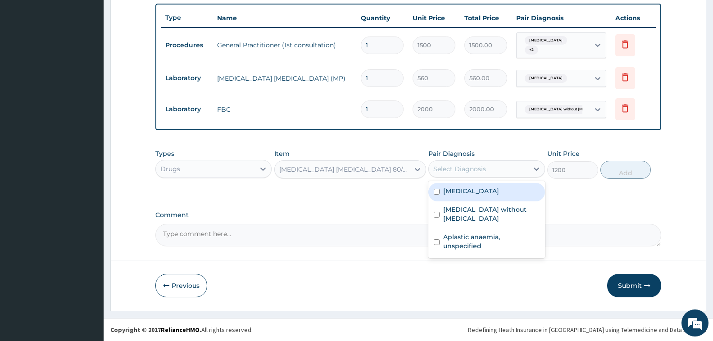
click at [483, 192] on label "Malaria, unspecified" at bounding box center [471, 191] width 56 height 9
checkbox input "true"
click at [623, 171] on button "Add" at bounding box center [626, 170] width 50 height 18
type input "0"
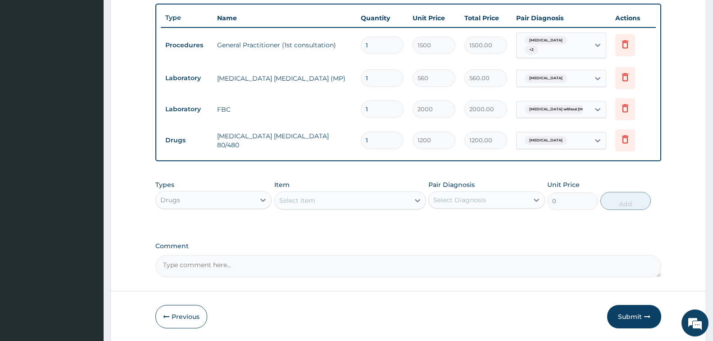
click at [324, 202] on div "Select Item" at bounding box center [342, 200] width 135 height 14
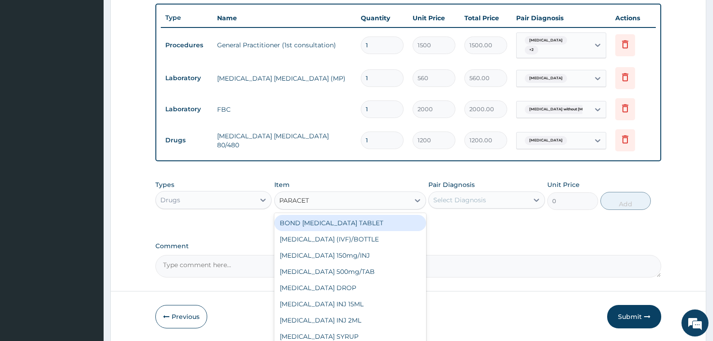
type input "PARACETA"
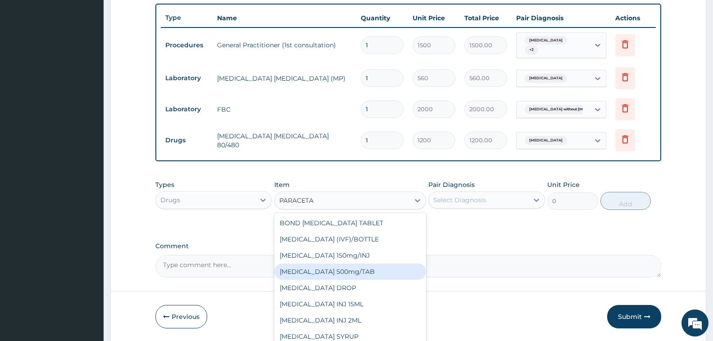
click at [357, 272] on div "[MEDICAL_DATA] 500mg/TAB" at bounding box center [350, 272] width 152 height 16
type input "7"
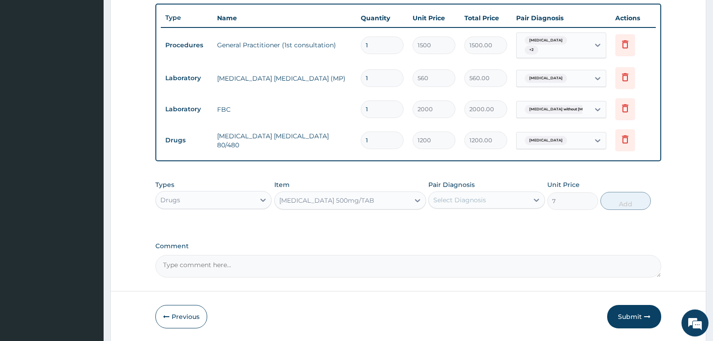
click at [495, 201] on div "Select Diagnosis" at bounding box center [478, 200] width 99 height 14
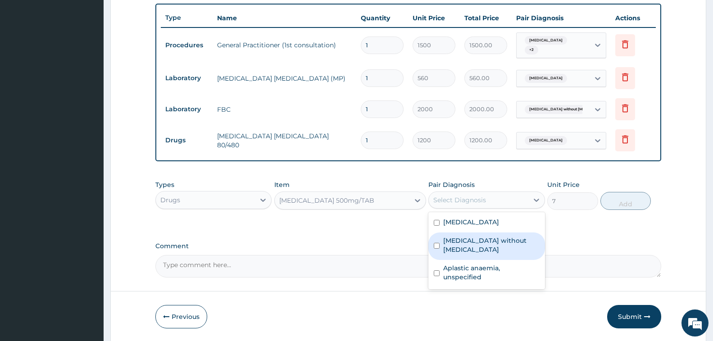
click at [498, 242] on label "[MEDICAL_DATA] without [MEDICAL_DATA]" at bounding box center [491, 245] width 96 height 18
checkbox input "true"
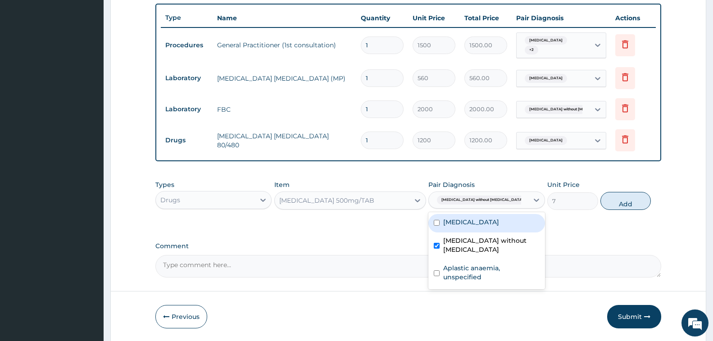
click at [499, 226] on label "Malaria, unspecified" at bounding box center [471, 222] width 56 height 9
checkbox input "true"
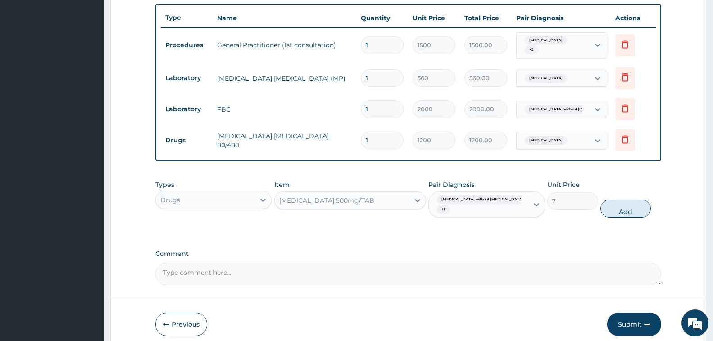
drag, startPoint x: 614, startPoint y: 205, endPoint x: 607, endPoint y: 212, distance: 10.2
click at [614, 206] on button "Add" at bounding box center [626, 209] width 50 height 18
type input "0"
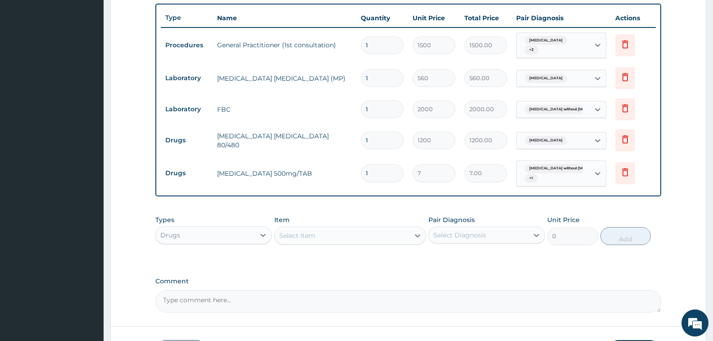
type input "18"
type input "126.00"
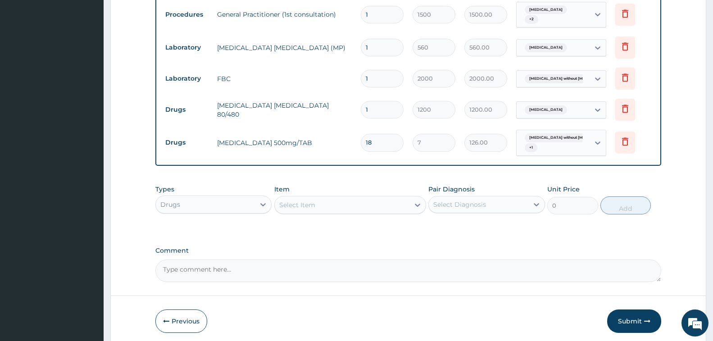
scroll to position [398, 0]
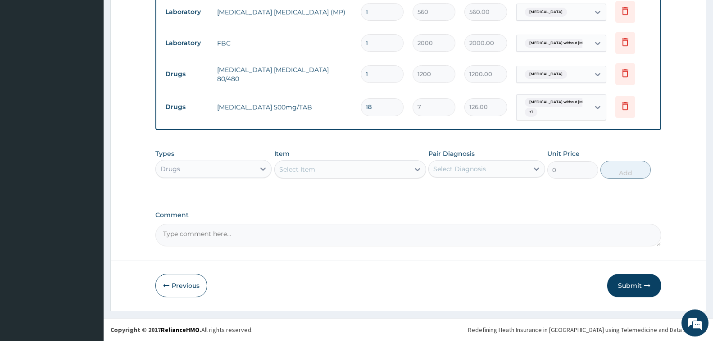
type input "18"
click at [330, 174] on div "Select Item" at bounding box center [342, 169] width 135 height 14
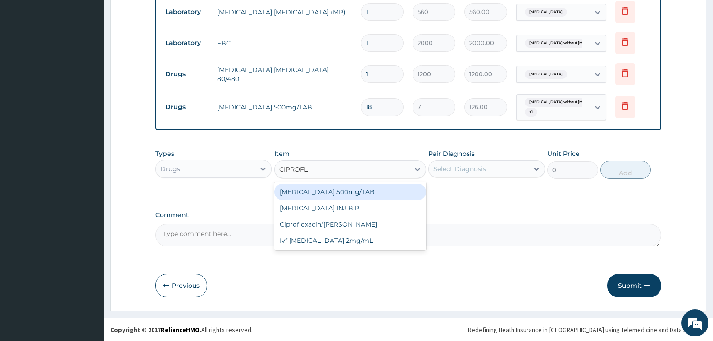
type input "CIPROFLO"
click at [365, 189] on div "[MEDICAL_DATA] 500mg/TAB" at bounding box center [350, 192] width 152 height 16
type input "100"
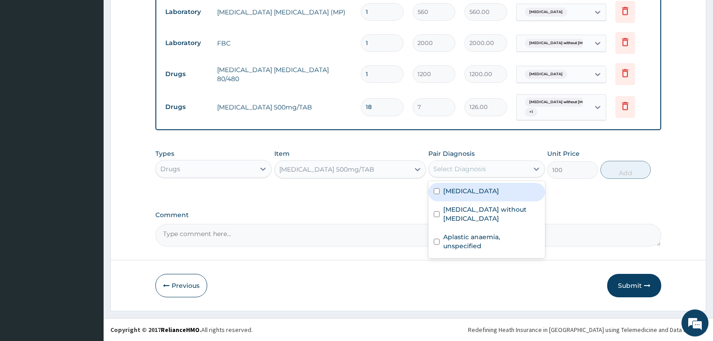
click at [485, 174] on div "Select Diagnosis" at bounding box center [478, 169] width 99 height 14
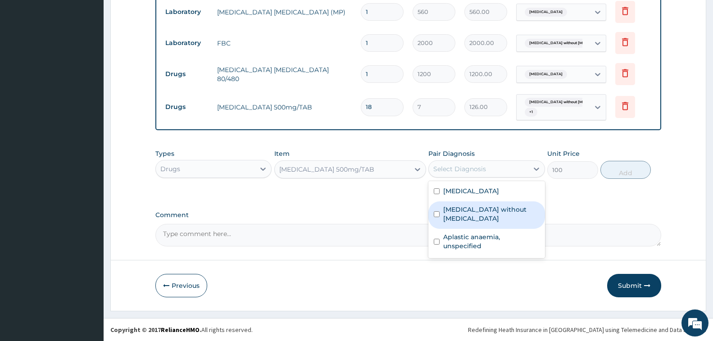
click at [494, 210] on label "[MEDICAL_DATA] without [MEDICAL_DATA]" at bounding box center [491, 214] width 96 height 18
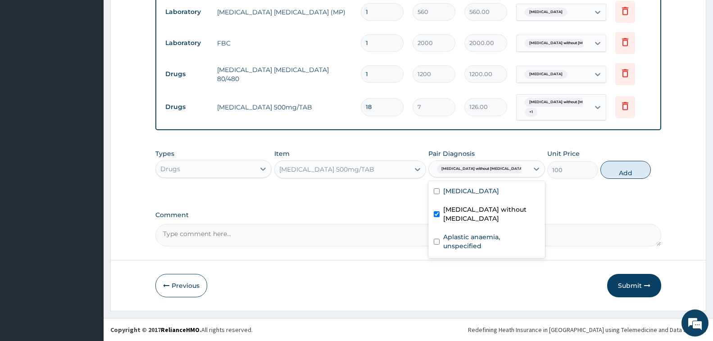
checkbox input "true"
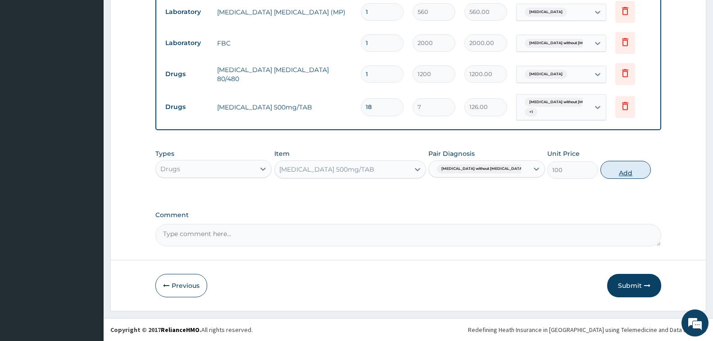
click at [619, 171] on button "Add" at bounding box center [626, 170] width 50 height 18
type input "0"
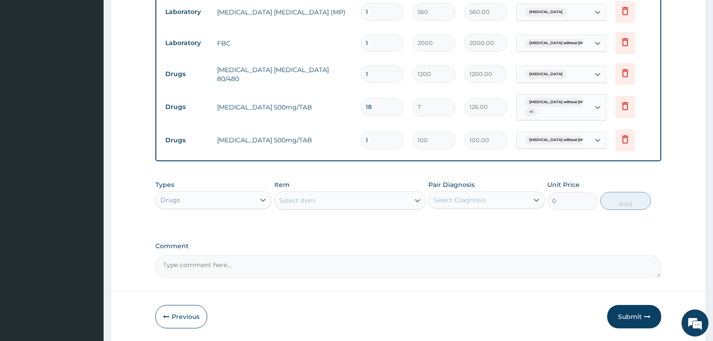
type input "10"
type input "1000.00"
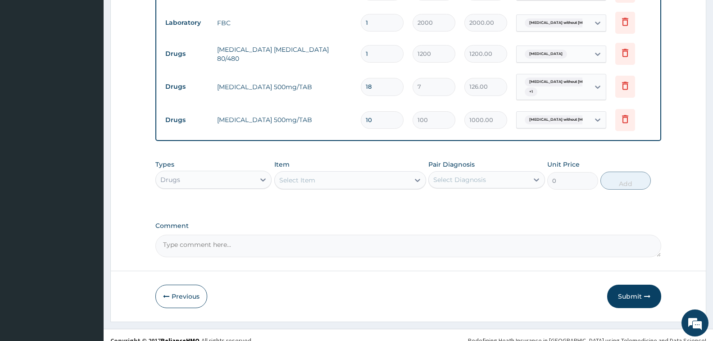
scroll to position [429, 0]
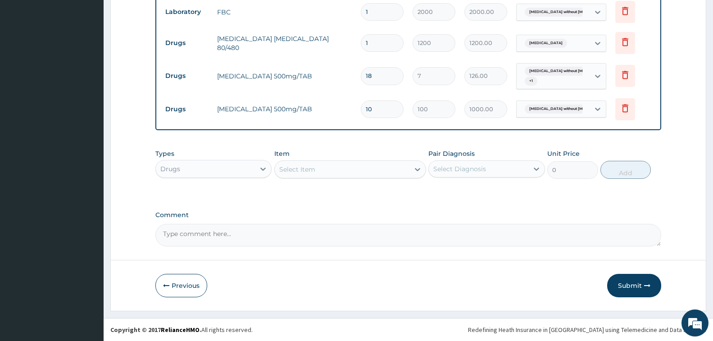
type input "10"
click at [309, 169] on div "Select Item" at bounding box center [297, 169] width 36 height 9
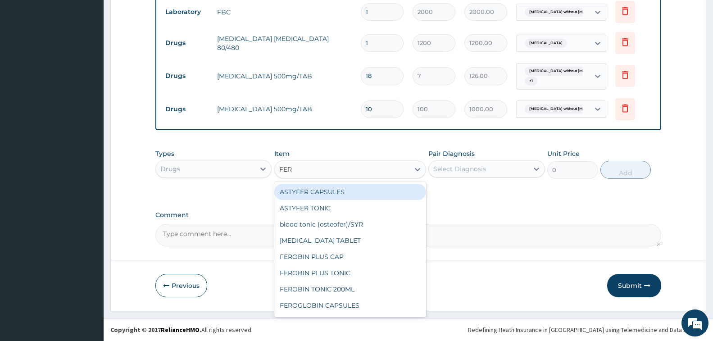
type input "FERR"
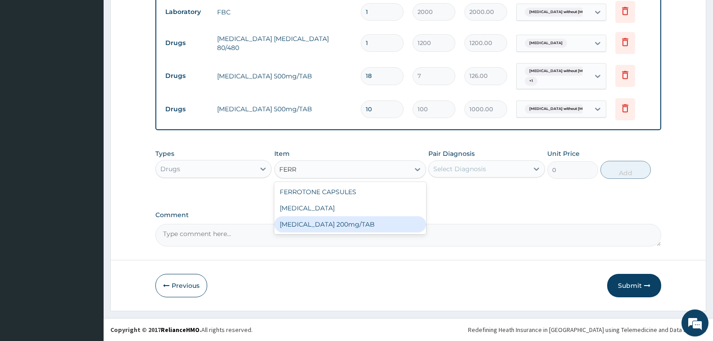
drag, startPoint x: 347, startPoint y: 227, endPoint x: 472, endPoint y: 178, distance: 134.0
click at [348, 226] on div "FERROUS SULPHATE 200mg/TAB" at bounding box center [350, 224] width 152 height 16
type input "7"
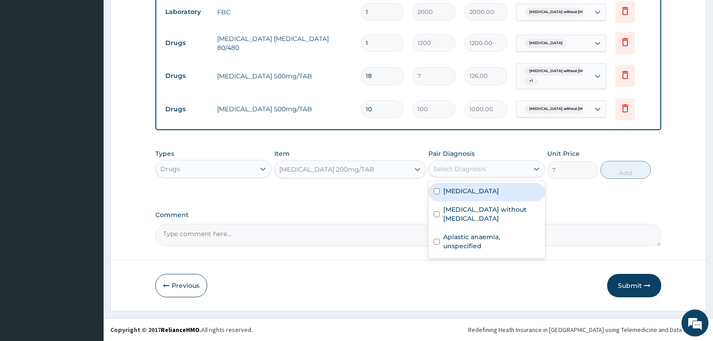
click at [481, 169] on div "Select Diagnosis" at bounding box center [460, 168] width 53 height 9
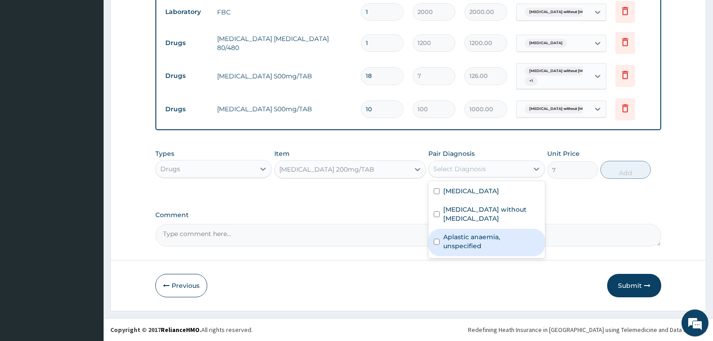
click at [491, 235] on label "Aplastic anaemia, unspecified" at bounding box center [491, 242] width 96 height 18
checkbox input "true"
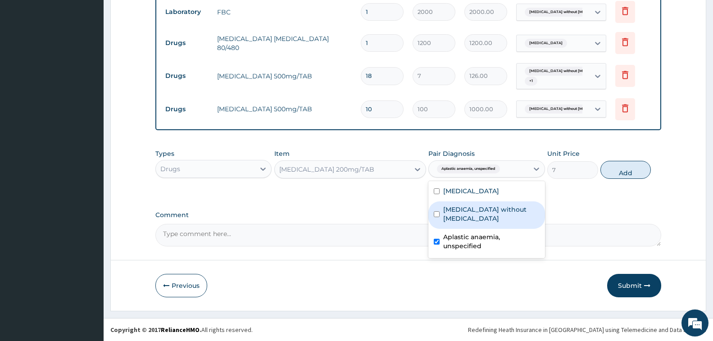
drag, startPoint x: 618, startPoint y: 167, endPoint x: 591, endPoint y: 170, distance: 27.2
click at [617, 167] on button "Add" at bounding box center [626, 170] width 50 height 18
type input "0"
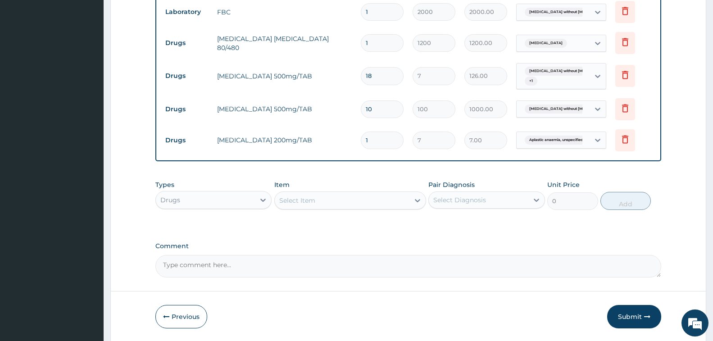
type input "14"
type input "98.00"
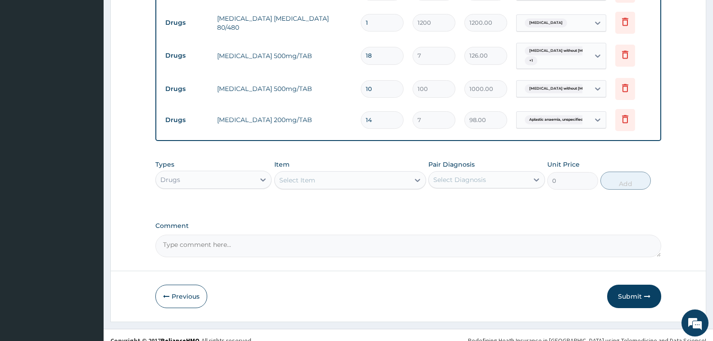
scroll to position [460, 0]
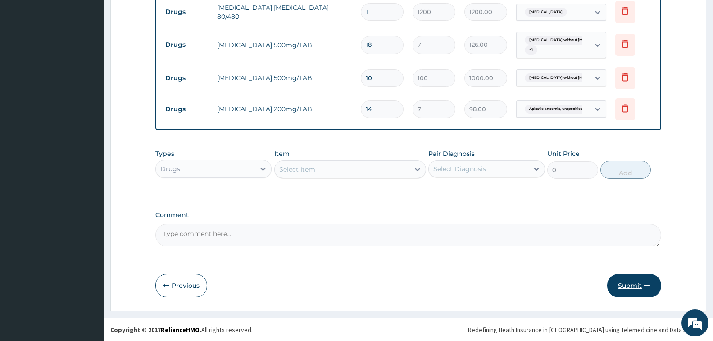
type input "14"
click at [631, 287] on button "Submit" at bounding box center [634, 285] width 54 height 23
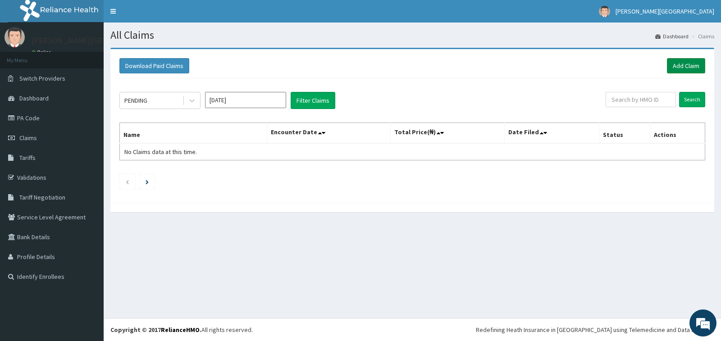
click at [688, 66] on link "Add Claim" at bounding box center [686, 65] width 38 height 15
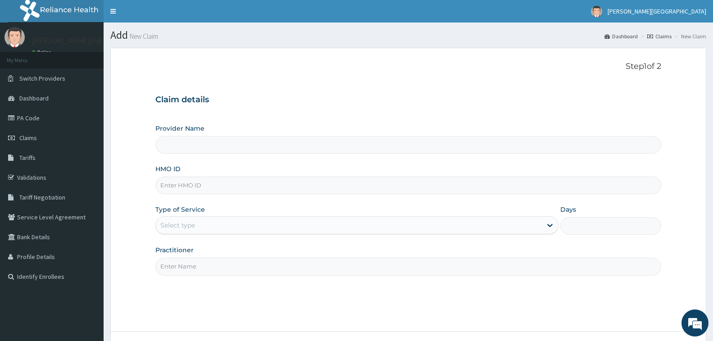
type input "[PERSON_NAME][GEOGRAPHIC_DATA]"
click at [198, 185] on input "HMO ID" at bounding box center [408, 186] width 506 height 18
type input "AOG/10008/A"
click at [279, 227] on div "Select type" at bounding box center [349, 225] width 386 height 14
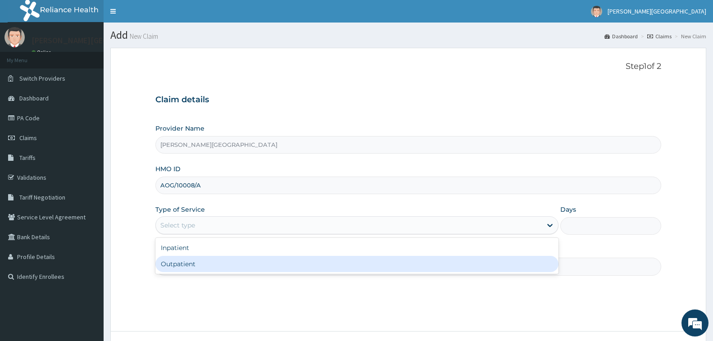
click at [269, 265] on div "Outpatient" at bounding box center [356, 264] width 403 height 16
type input "1"
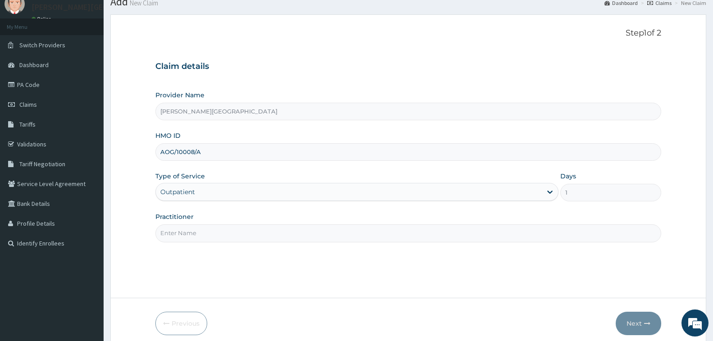
scroll to position [71, 0]
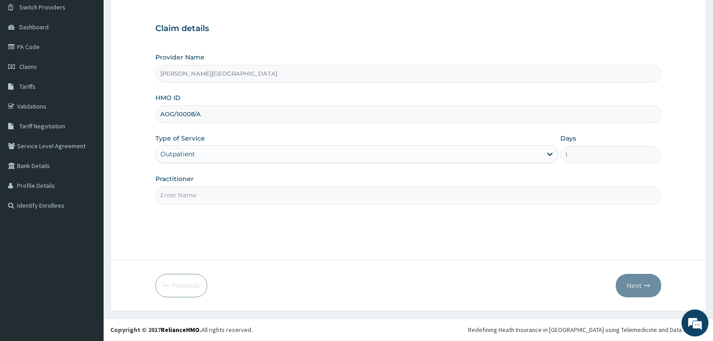
click at [311, 198] on input "Practitioner" at bounding box center [408, 196] width 506 height 18
type input "DR. CHUKA"
click at [637, 285] on button "Next" at bounding box center [639, 285] width 46 height 23
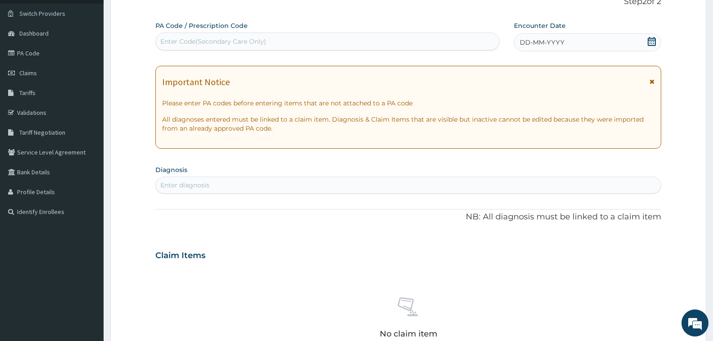
scroll to position [0, 0]
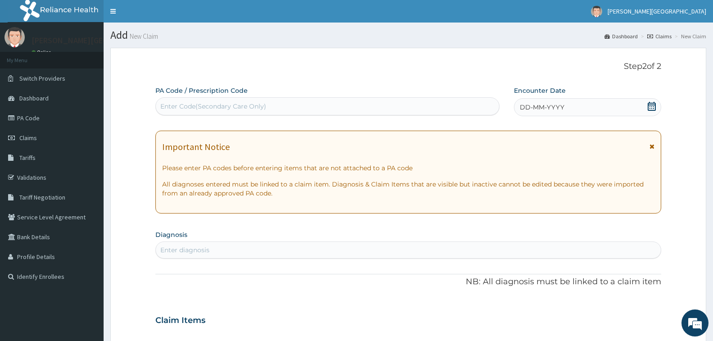
click at [654, 109] on icon at bounding box center [652, 106] width 9 height 9
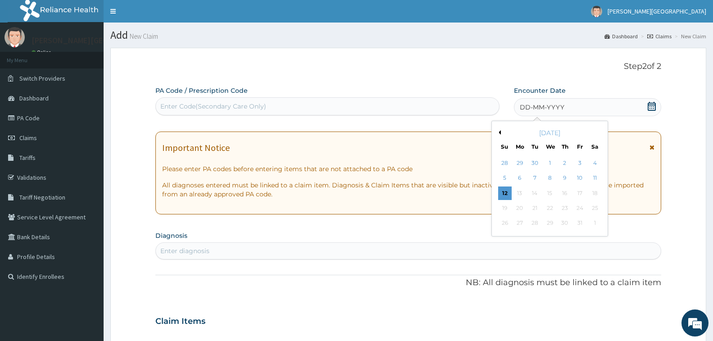
click at [501, 129] on div "[DATE]" at bounding box center [550, 132] width 109 height 9
click at [500, 131] on button "Previous Month" at bounding box center [499, 132] width 5 height 5
click at [535, 195] on div "16" at bounding box center [535, 194] width 14 height 14
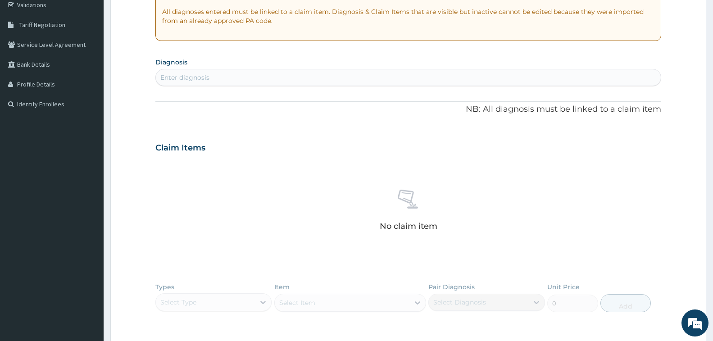
scroll to position [180, 0]
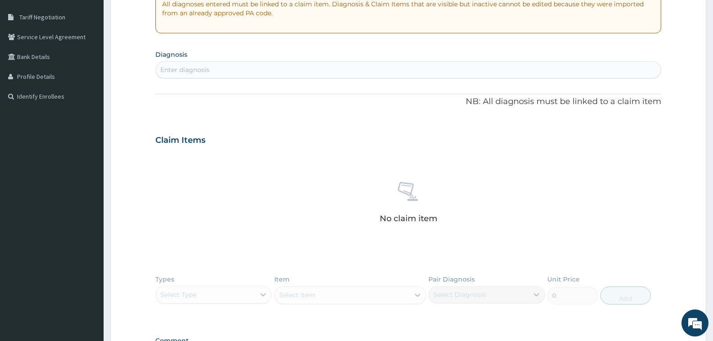
click at [282, 71] on div "Enter diagnosis" at bounding box center [408, 70] width 505 height 14
type input "P"
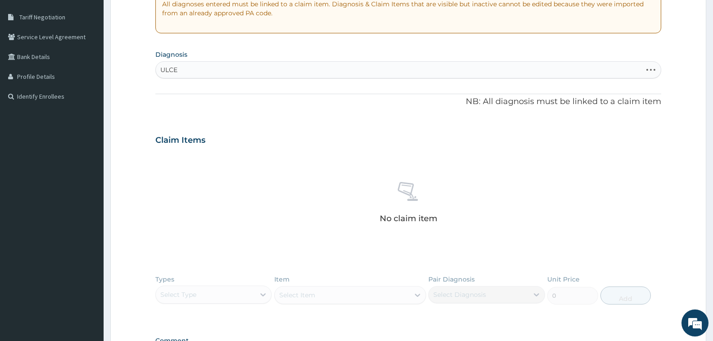
type input "[MEDICAL_DATA]"
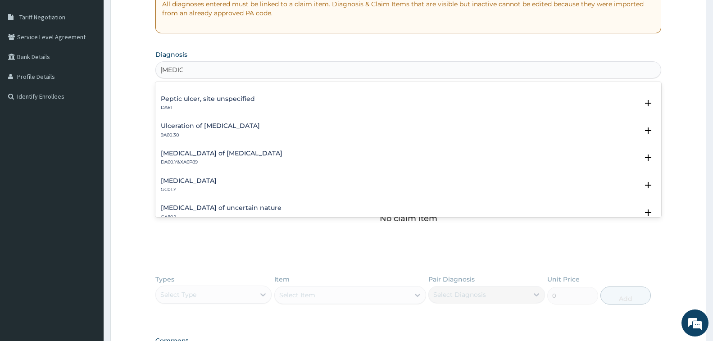
scroll to position [225, 0]
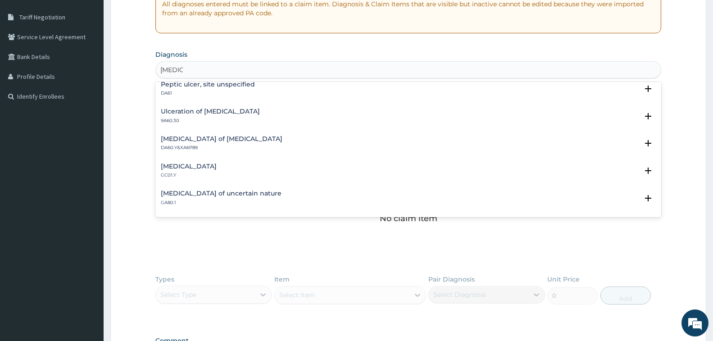
click at [248, 89] on div "[MEDICAL_DATA], site unspecified DA61" at bounding box center [208, 89] width 94 height 16
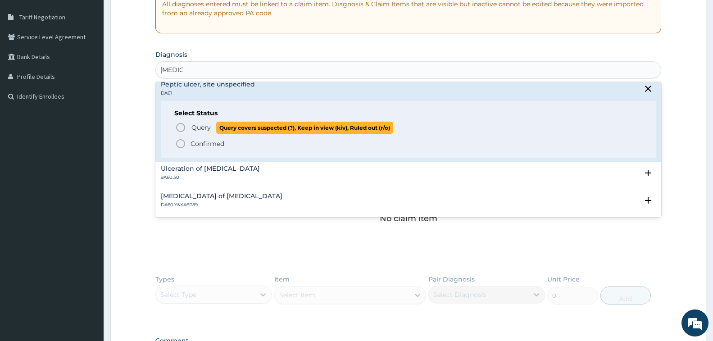
click at [182, 127] on icon "status option query" at bounding box center [180, 127] width 11 height 11
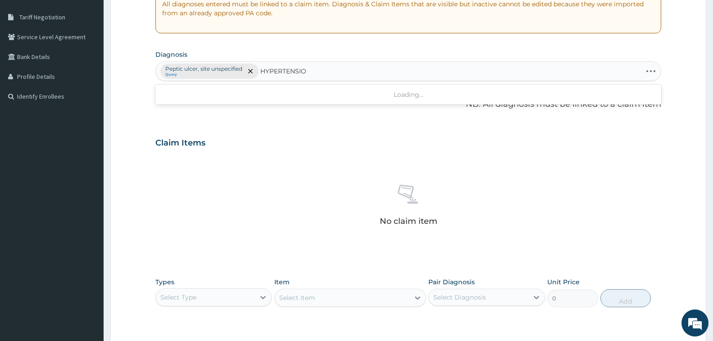
type input "[MEDICAL_DATA]"
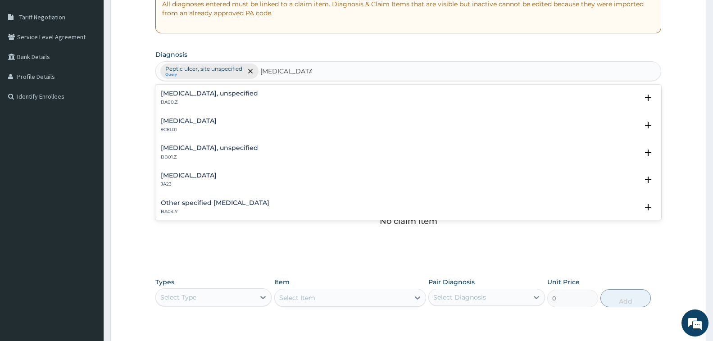
click at [255, 96] on h4 "[MEDICAL_DATA], unspecified" at bounding box center [209, 93] width 97 height 7
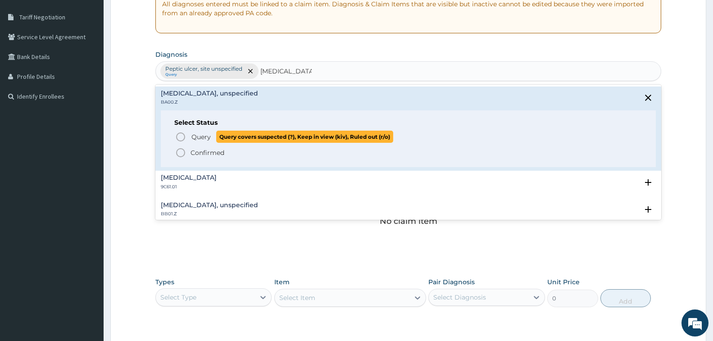
click at [199, 139] on span "Query" at bounding box center [201, 136] width 19 height 9
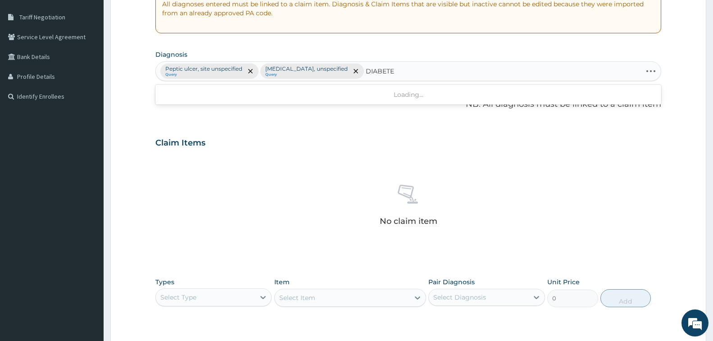
type input "[MEDICAL_DATA]"
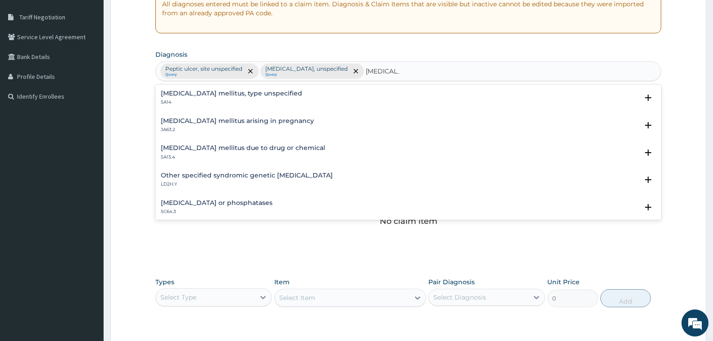
click at [256, 97] on div "[MEDICAL_DATA] mellitus, type unspecified 5A14" at bounding box center [232, 98] width 142 height 16
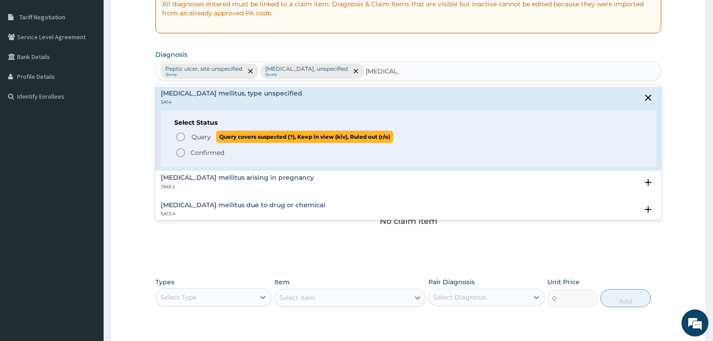
click at [204, 137] on span "Query" at bounding box center [201, 136] width 19 height 9
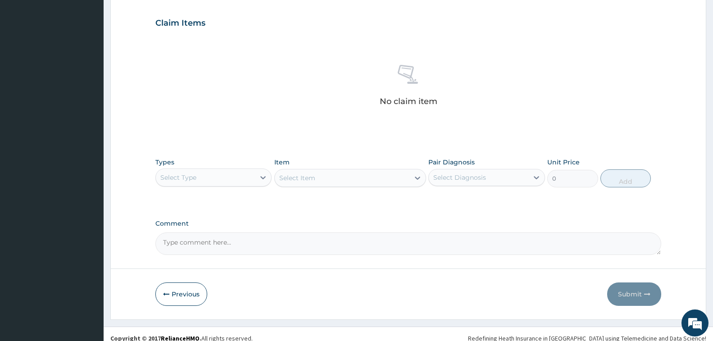
scroll to position [309, 0]
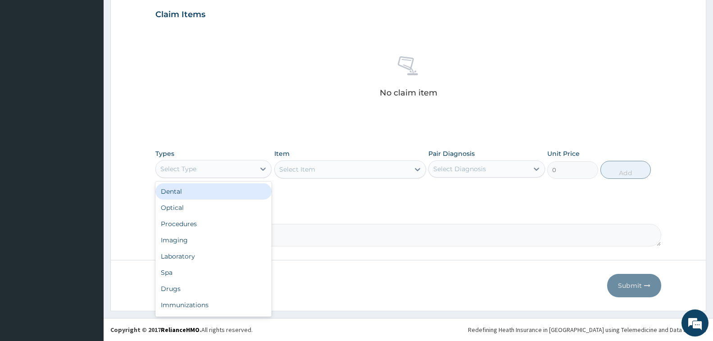
click at [236, 167] on div "Select Type" at bounding box center [205, 169] width 99 height 14
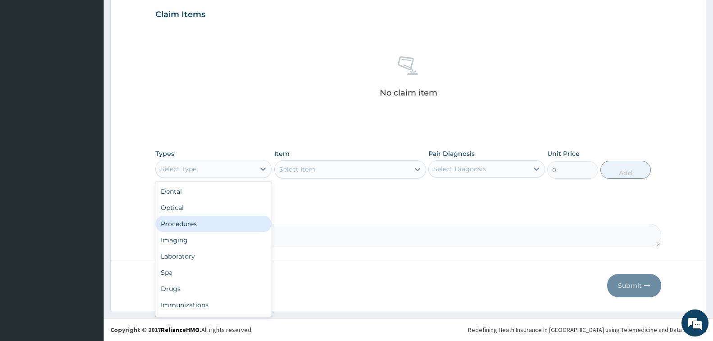
click at [221, 224] on div "Procedures" at bounding box center [213, 224] width 116 height 16
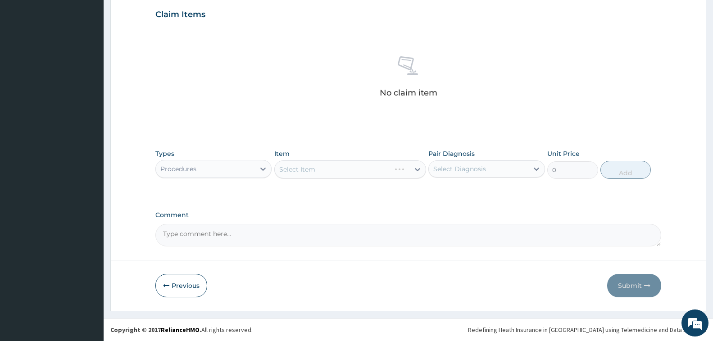
click at [362, 167] on div "Select Item" at bounding box center [350, 169] width 152 height 18
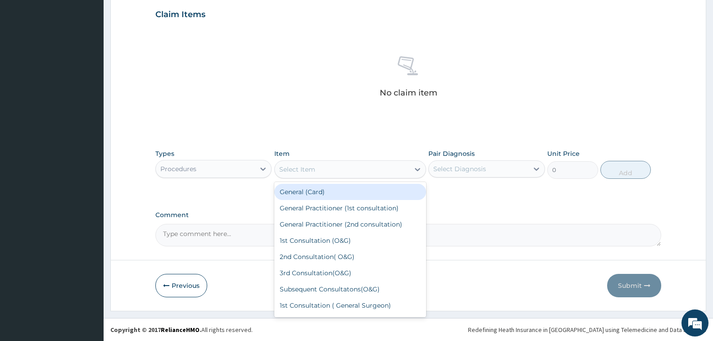
click at [361, 167] on div "Select Item" at bounding box center [342, 169] width 135 height 14
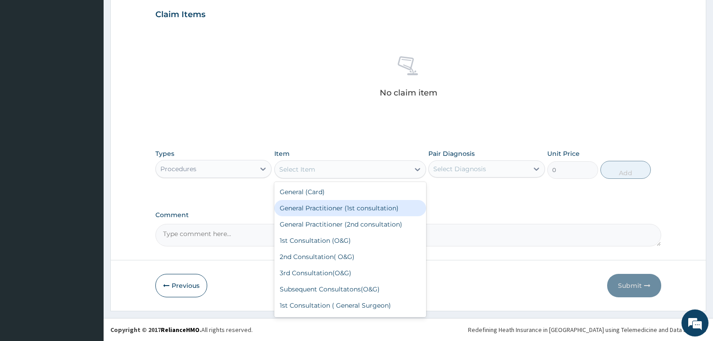
click at [376, 210] on div "General Practitioner (1st consultation)" at bounding box center [350, 208] width 152 height 16
type input "1500"
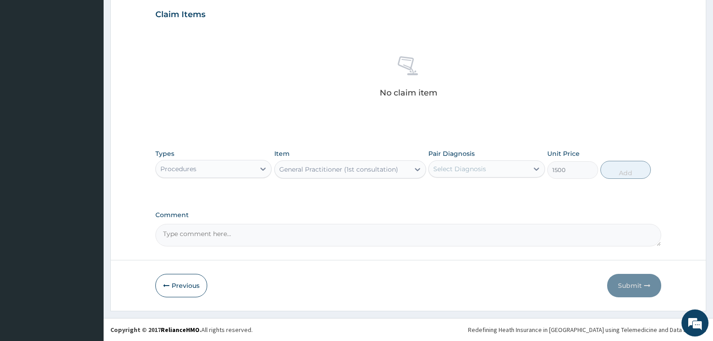
click at [509, 174] on div "Select Diagnosis" at bounding box center [478, 169] width 99 height 14
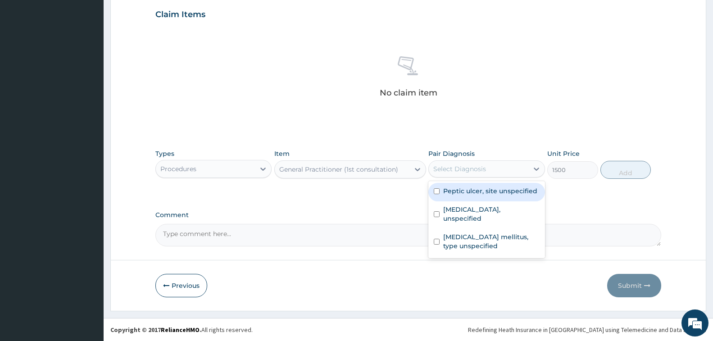
click at [511, 192] on label "Peptic ulcer, site unspecified" at bounding box center [490, 191] width 94 height 9
checkbox input "true"
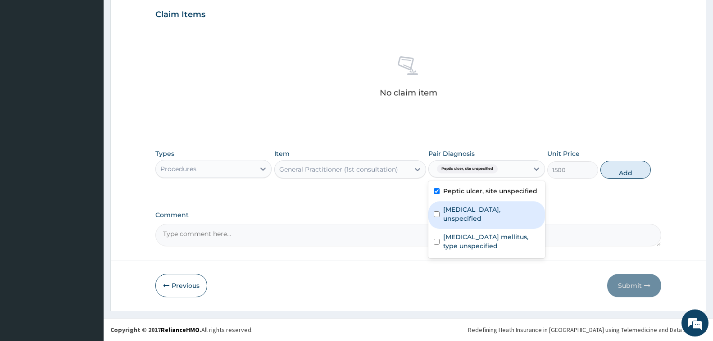
drag, startPoint x: 507, startPoint y: 215, endPoint x: 498, endPoint y: 238, distance: 24.7
click at [507, 215] on label "[MEDICAL_DATA], unspecified" at bounding box center [491, 214] width 96 height 18
checkbox input "true"
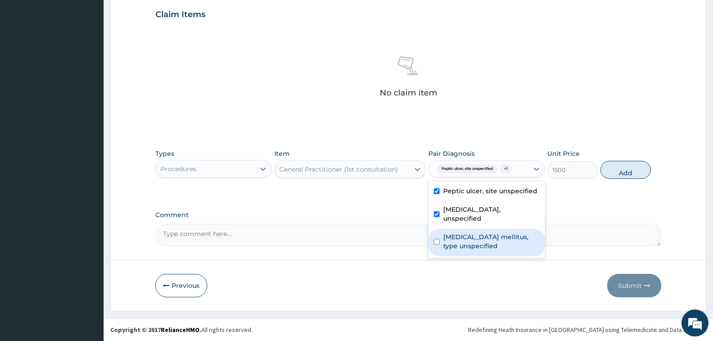
drag, startPoint x: 498, startPoint y: 240, endPoint x: 515, endPoint y: 228, distance: 20.7
click at [497, 240] on label "[MEDICAL_DATA] mellitus, type unspecified" at bounding box center [491, 242] width 96 height 18
checkbox input "true"
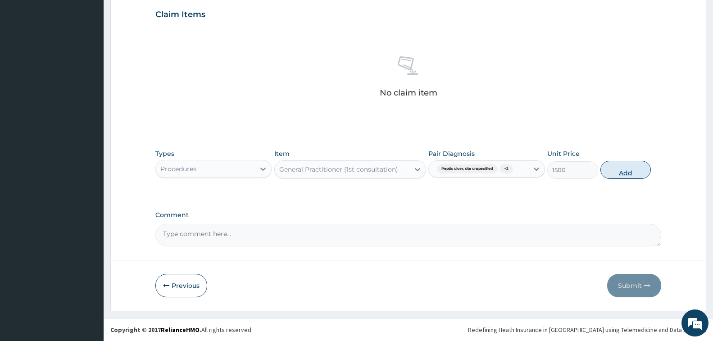
click at [611, 173] on button "Add" at bounding box center [626, 170] width 50 height 18
type input "0"
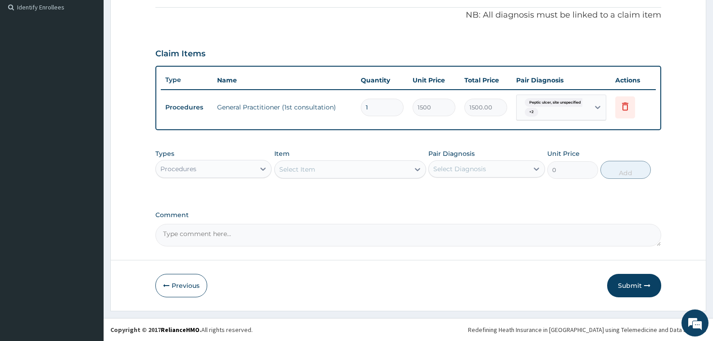
scroll to position [269, 0]
click at [240, 168] on div "Procedures" at bounding box center [205, 169] width 99 height 14
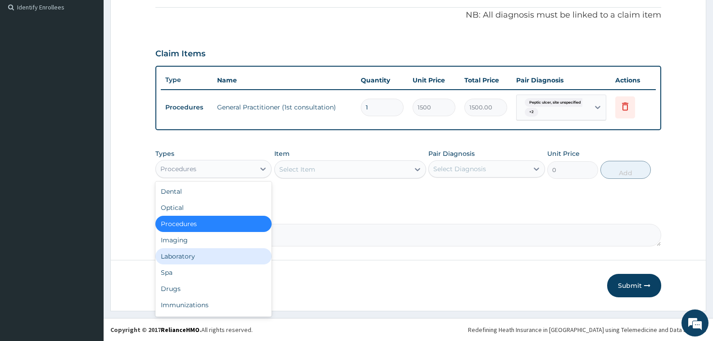
click at [215, 253] on div "Laboratory" at bounding box center [213, 256] width 116 height 16
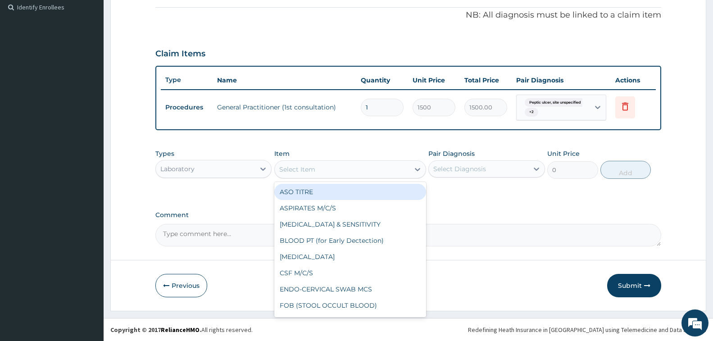
click at [317, 167] on div "Select Item" at bounding box center [342, 169] width 135 height 14
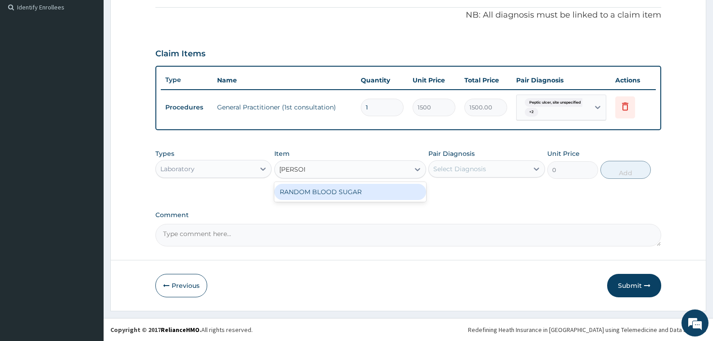
type input "RANDOM"
click at [359, 197] on div "RANDOM BLOOD SUGAR" at bounding box center [350, 192] width 152 height 16
type input "600"
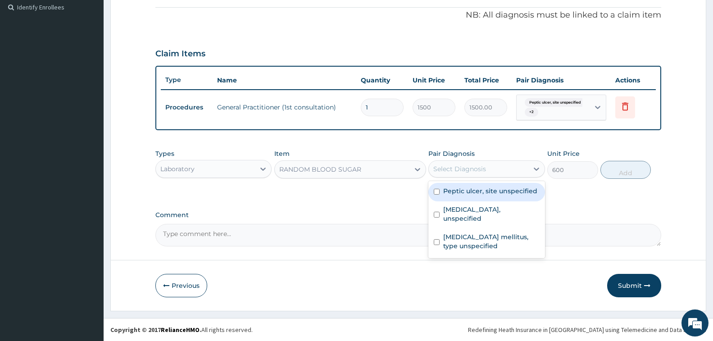
click at [486, 170] on div "Select Diagnosis" at bounding box center [460, 168] width 53 height 9
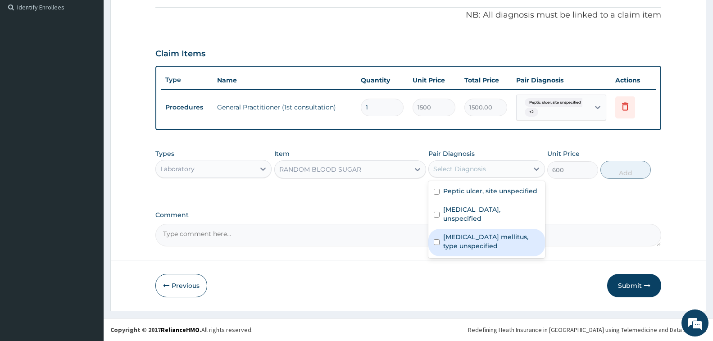
click at [496, 238] on label "[MEDICAL_DATA] mellitus, type unspecified" at bounding box center [491, 242] width 96 height 18
checkbox input "true"
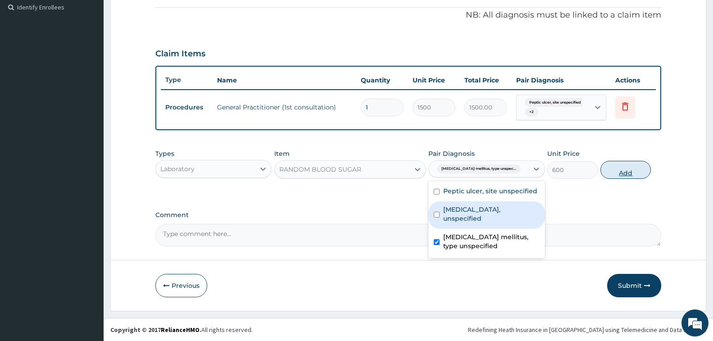
click at [629, 172] on button "Add" at bounding box center [626, 170] width 50 height 18
type input "0"
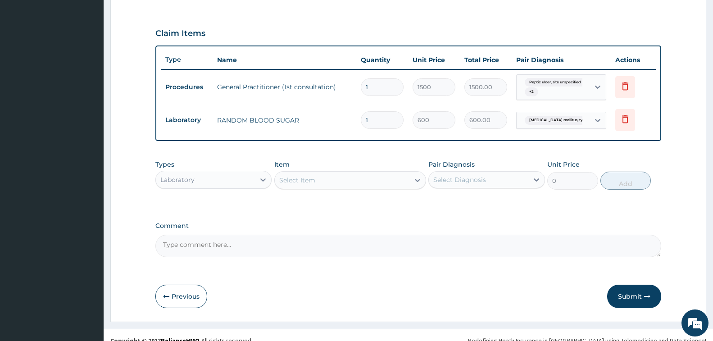
scroll to position [301, 0]
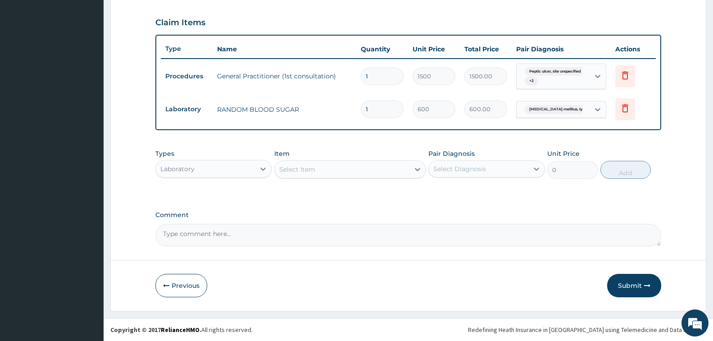
click at [200, 169] on div "Laboratory" at bounding box center [205, 169] width 99 height 14
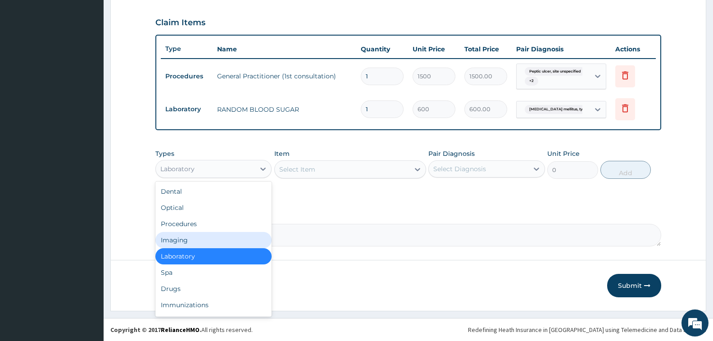
scroll to position [31, 0]
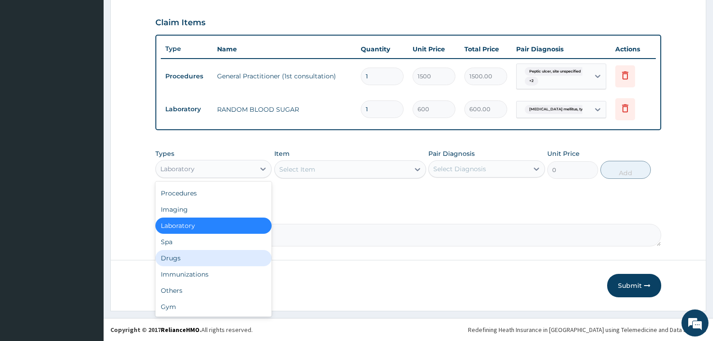
click at [197, 260] on div "Drugs" at bounding box center [213, 258] width 116 height 16
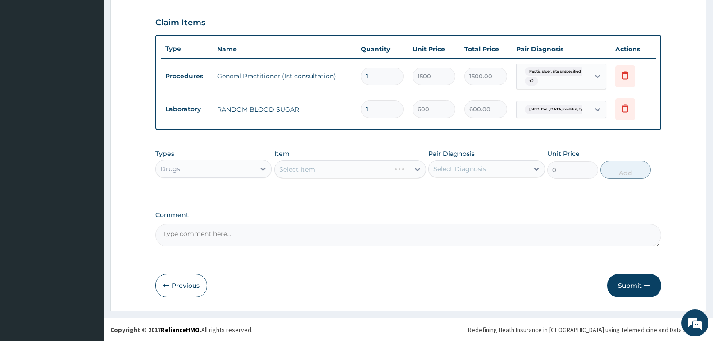
click at [349, 169] on div "Select Item" at bounding box center [350, 169] width 152 height 18
click at [349, 169] on div "Select Item" at bounding box center [342, 169] width 135 height 14
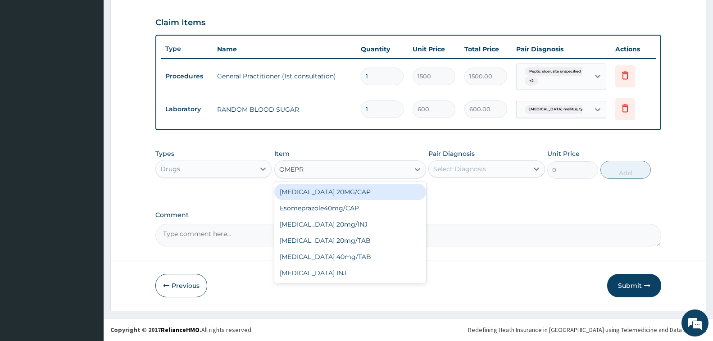
type input "OMEPRA"
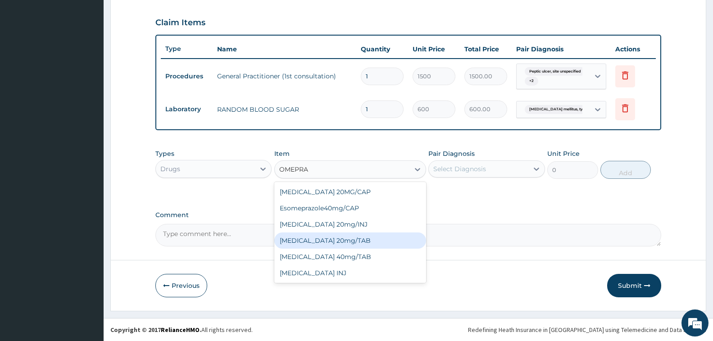
click at [360, 243] on div "[MEDICAL_DATA] 20mg/TAB" at bounding box center [350, 241] width 152 height 16
type input "78.75"
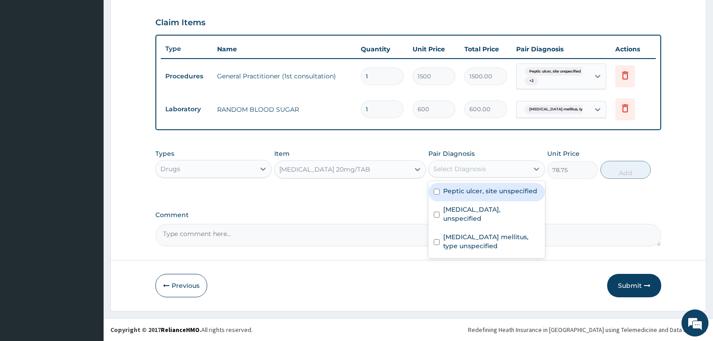
click at [475, 172] on div "Select Diagnosis" at bounding box center [460, 168] width 53 height 9
click at [480, 195] on label "Peptic ulcer, site unspecified" at bounding box center [490, 191] width 94 height 9
checkbox input "true"
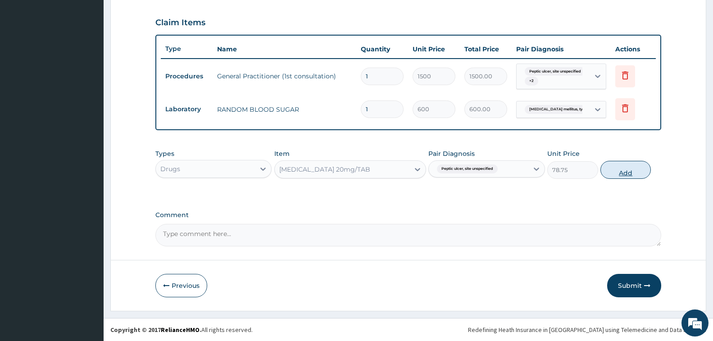
click at [612, 176] on button "Add" at bounding box center [626, 170] width 50 height 18
type input "0"
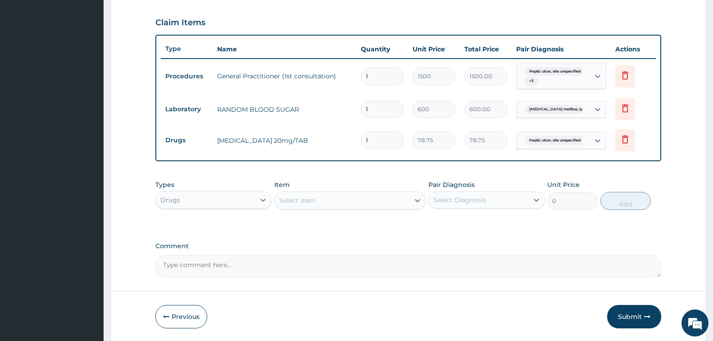
type input "10"
type input "787.50"
type input "10"
click at [341, 204] on div "Select Item" at bounding box center [342, 200] width 135 height 14
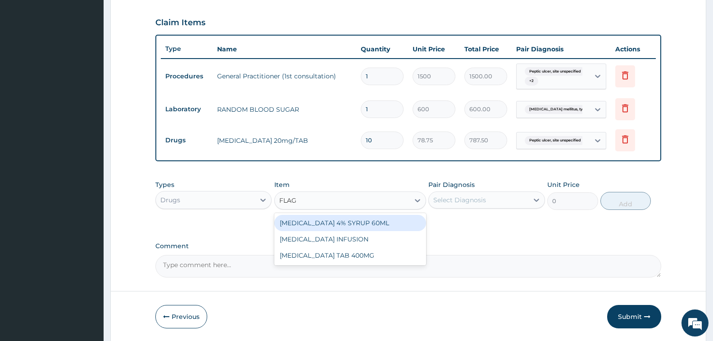
type input "FLAGY"
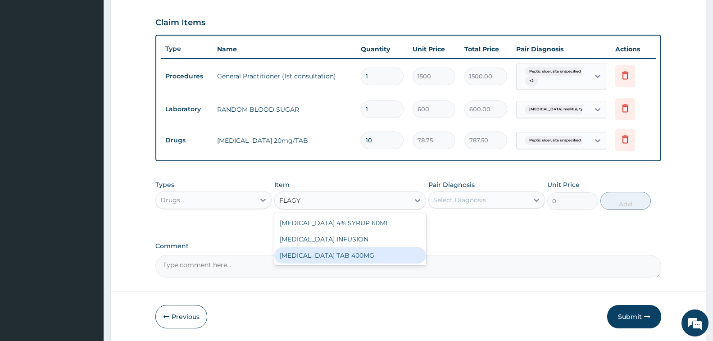
click at [344, 255] on div "[MEDICAL_DATA] TAB 400MG" at bounding box center [350, 255] width 152 height 16
type input "35"
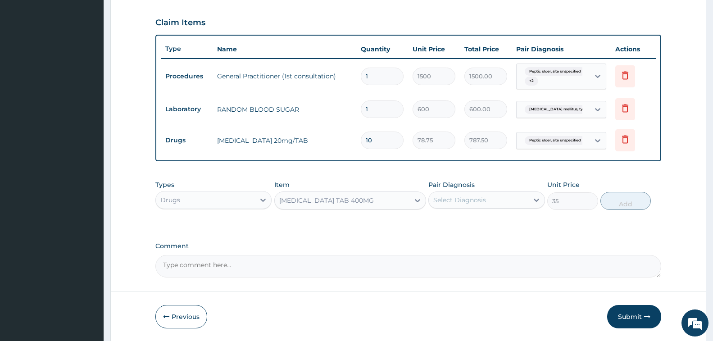
click at [459, 197] on div "Select Diagnosis" at bounding box center [460, 200] width 53 height 9
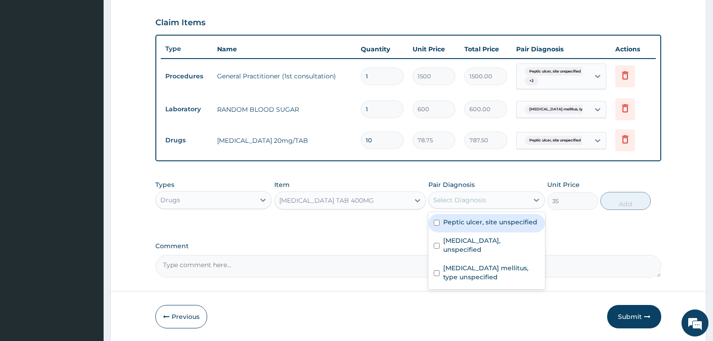
drag, startPoint x: 491, startPoint y: 228, endPoint x: 547, endPoint y: 221, distance: 56.3
click at [493, 227] on div "Peptic ulcer, site unspecified" at bounding box center [487, 223] width 116 height 18
checkbox input "true"
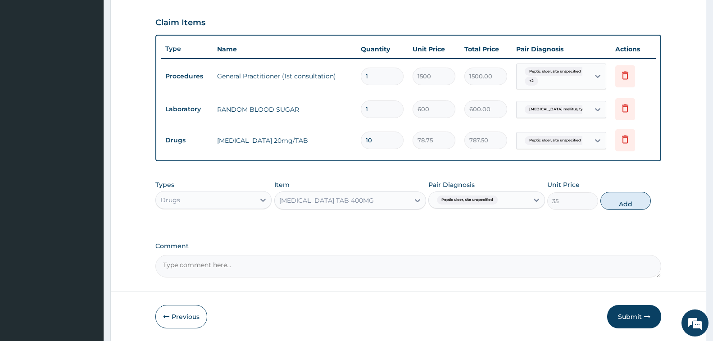
click at [633, 206] on button "Add" at bounding box center [626, 201] width 50 height 18
type input "0"
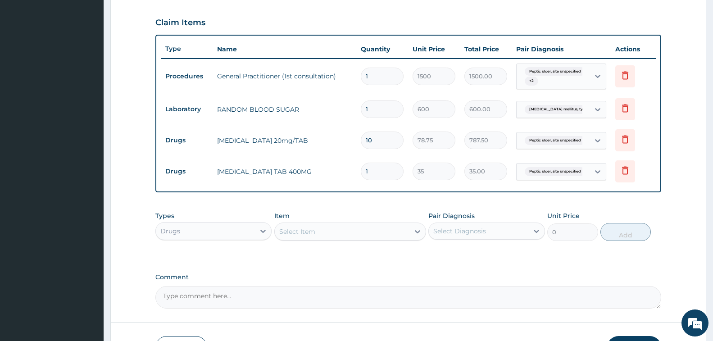
type input "12"
type input "420.00"
type input "120"
type input "4200.00"
type input "12"
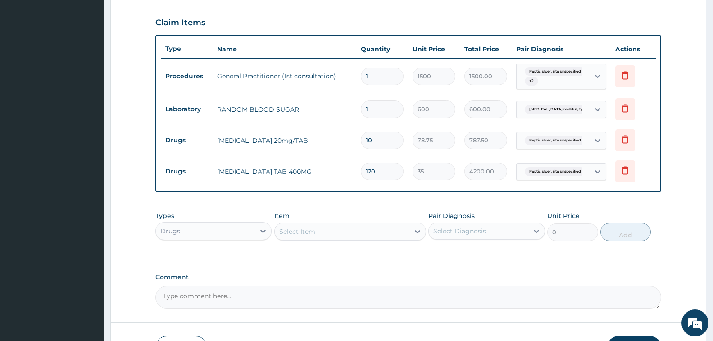
type input "420.00"
type input "1"
type input "35.00"
type input "0.00"
type input "2"
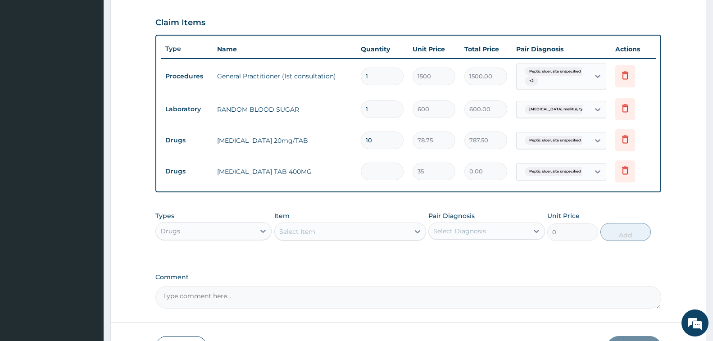
type input "70.00"
type input "20"
type input "700.00"
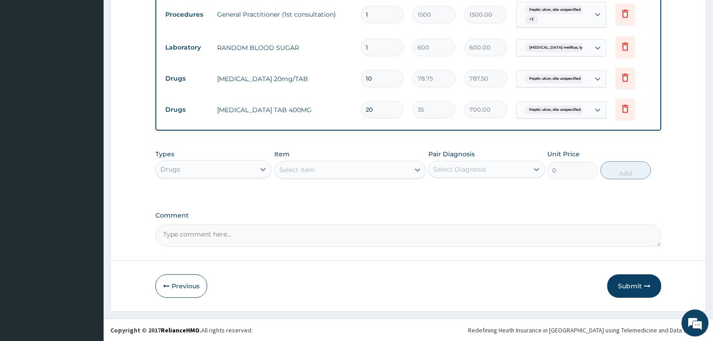
scroll to position [363, 0]
type input "20"
click at [332, 167] on div "Select Item" at bounding box center [342, 169] width 135 height 14
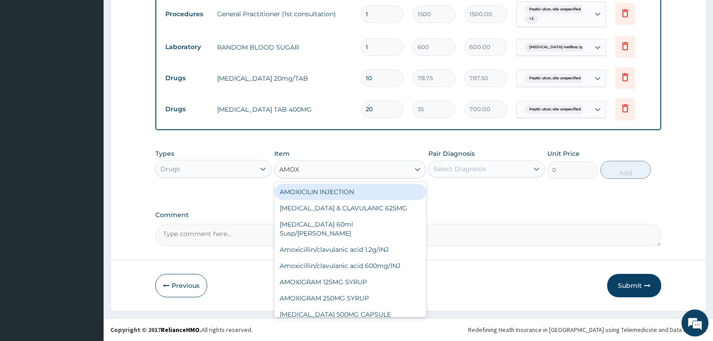
type input "AMOXY"
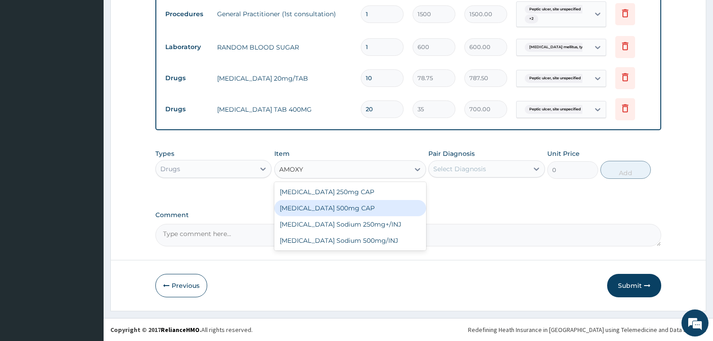
click at [362, 209] on div "Amoxycillin 500mg CAP" at bounding box center [350, 208] width 152 height 16
type input "20"
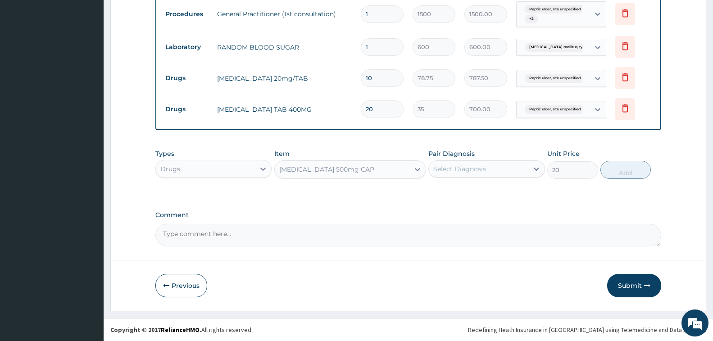
click at [484, 172] on div "Select Diagnosis" at bounding box center [460, 168] width 53 height 9
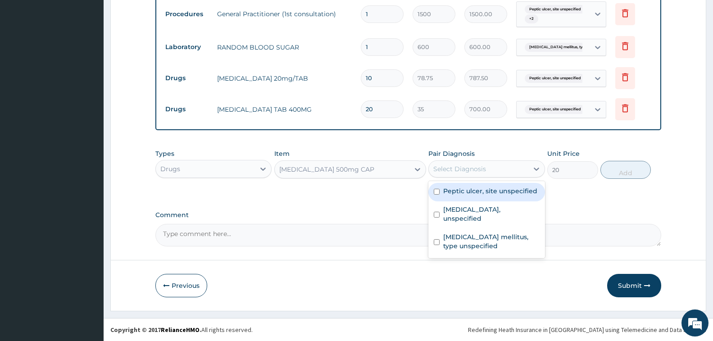
click at [491, 194] on label "Peptic ulcer, site unspecified" at bounding box center [490, 191] width 94 height 9
checkbox input "true"
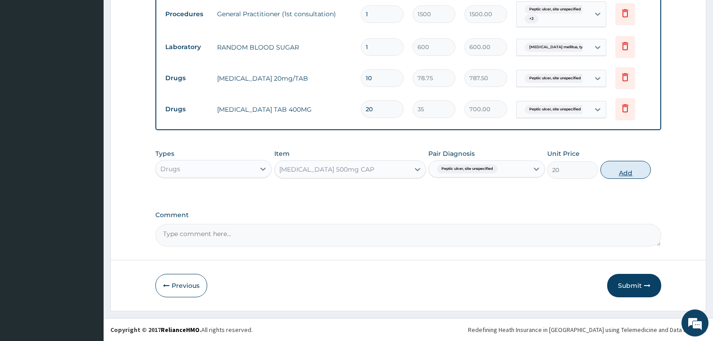
click at [617, 172] on button "Add" at bounding box center [626, 170] width 50 height 18
type input "0"
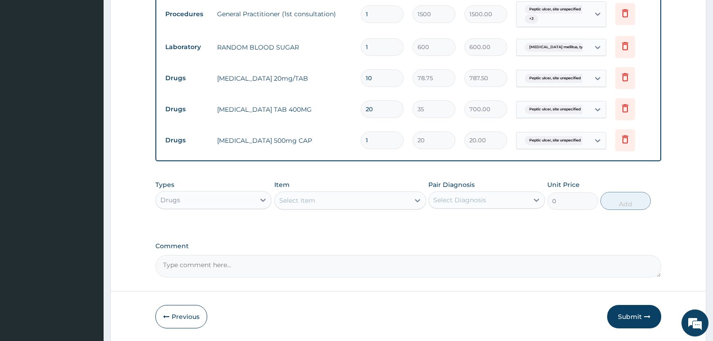
type input "10"
type input "200.00"
type input "10"
click at [340, 201] on div "Select Item" at bounding box center [342, 200] width 135 height 14
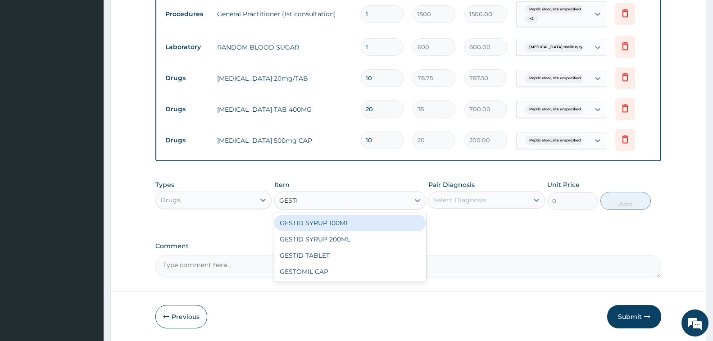
type input "GESTID"
click at [356, 223] on div "GESTID SYRUP 100ML" at bounding box center [350, 223] width 152 height 16
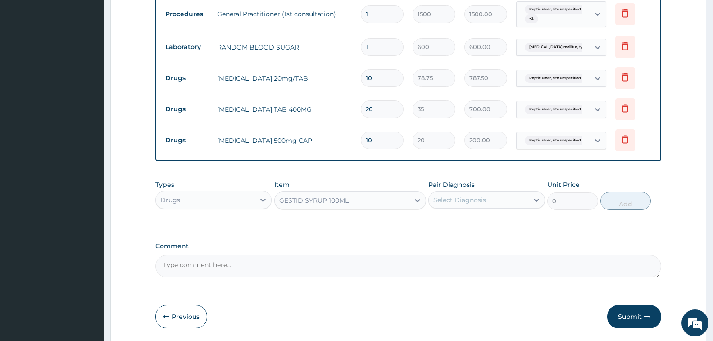
type input "600"
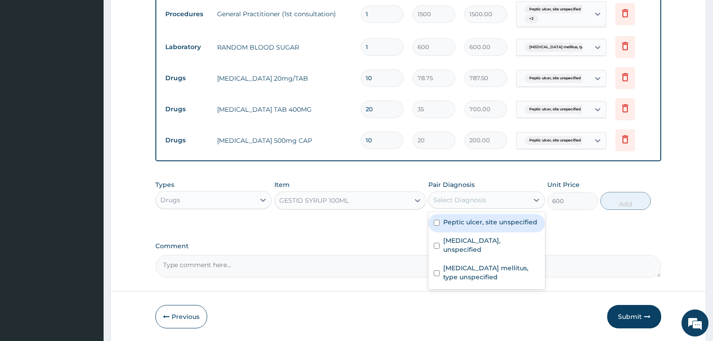
click at [486, 201] on div "Select Diagnosis" at bounding box center [460, 200] width 53 height 9
click at [489, 223] on label "Peptic ulcer, site unspecified" at bounding box center [490, 222] width 94 height 9
checkbox input "true"
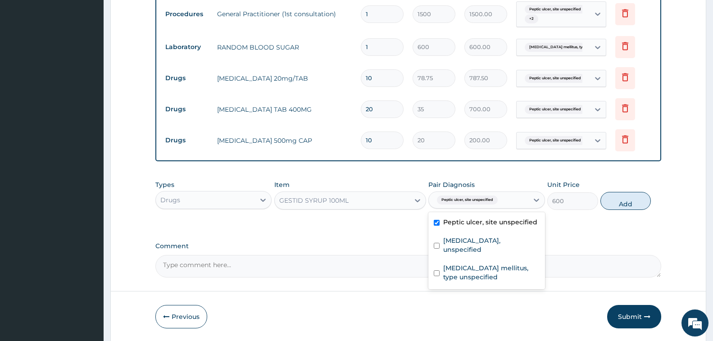
click at [613, 206] on button "Add" at bounding box center [626, 201] width 50 height 18
type input "0"
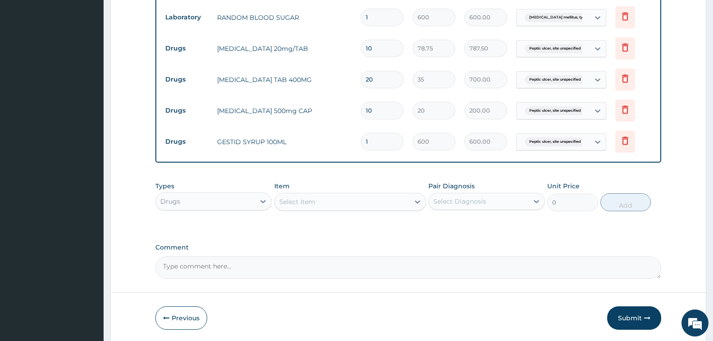
scroll to position [425, 0]
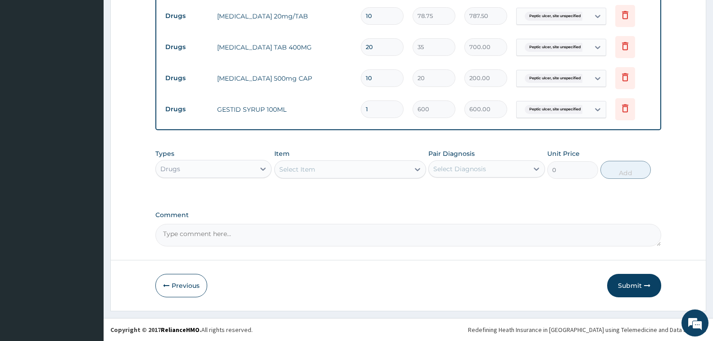
click at [317, 171] on div "Select Item" at bounding box center [342, 169] width 135 height 14
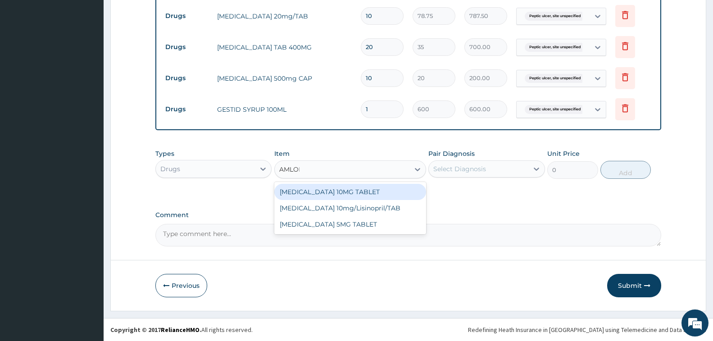
type input "AMLODI"
click at [358, 195] on div "[MEDICAL_DATA] 10MG TABLET" at bounding box center [350, 192] width 152 height 16
type input "40"
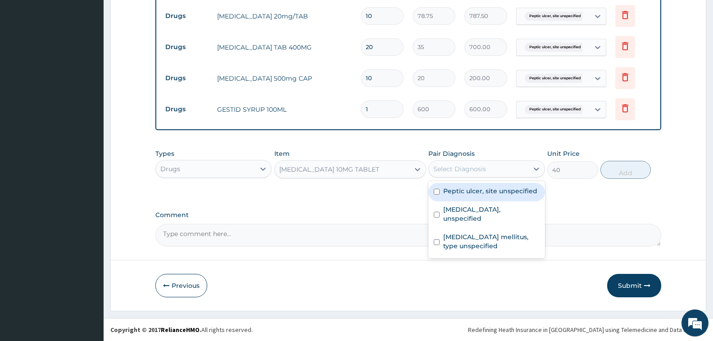
click at [487, 174] on div "Select Diagnosis" at bounding box center [478, 169] width 99 height 14
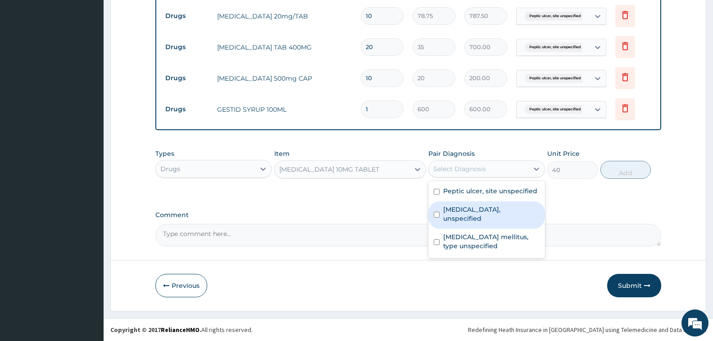
click at [496, 208] on label "Essential hypertension, unspecified" at bounding box center [491, 214] width 96 height 18
checkbox input "true"
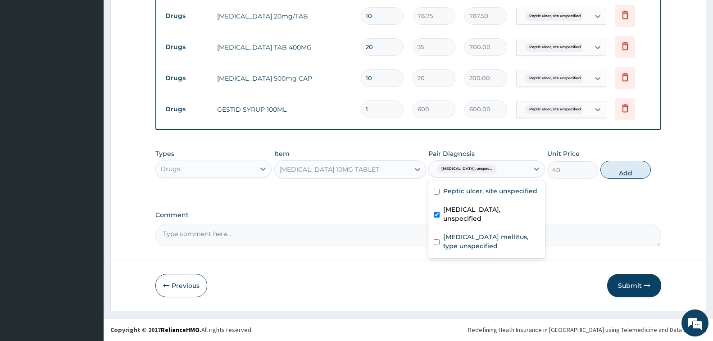
click at [630, 169] on button "Add" at bounding box center [626, 170] width 50 height 18
type input "0"
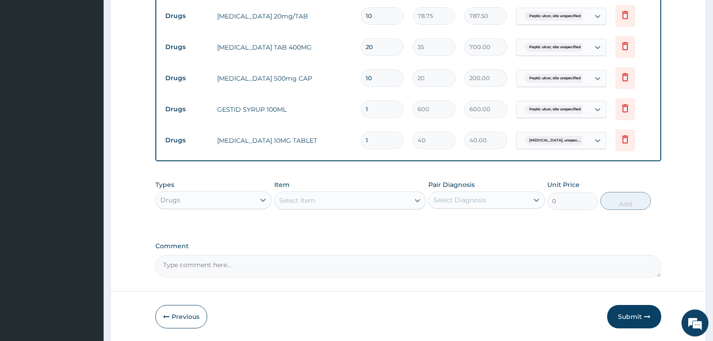
type input "0.00"
type input "7"
type input "280.00"
type input "5"
type input "200.00"
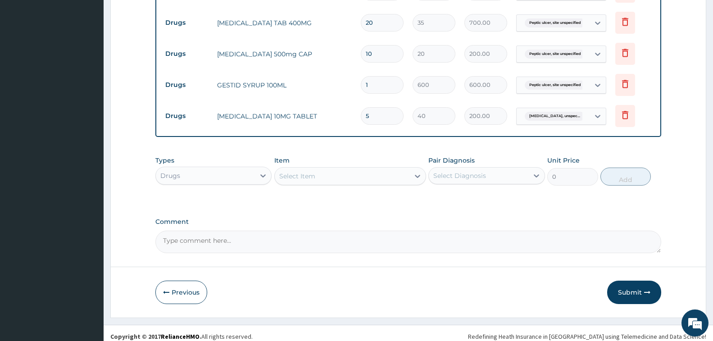
scroll to position [456, 0]
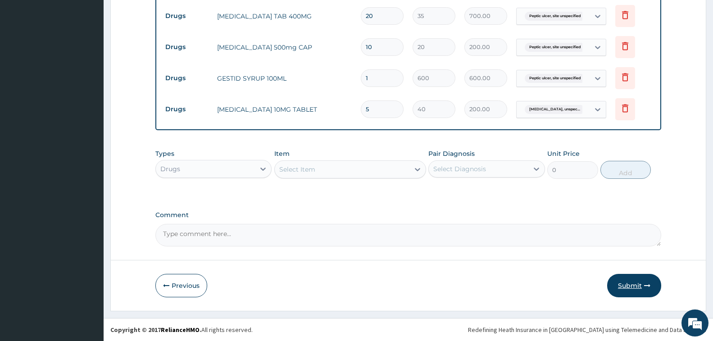
type input "5"
click at [626, 286] on button "Submit" at bounding box center [634, 285] width 54 height 23
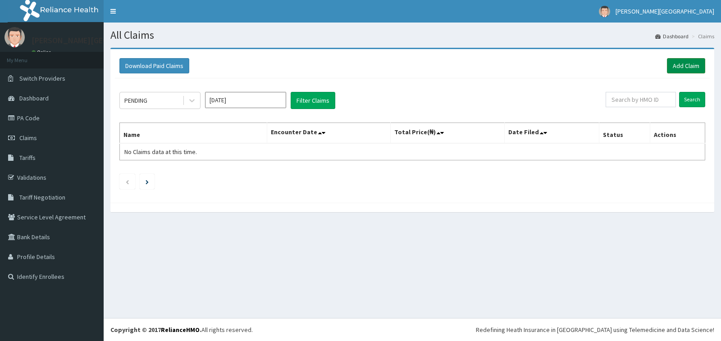
click at [686, 64] on link "Add Claim" at bounding box center [686, 65] width 38 height 15
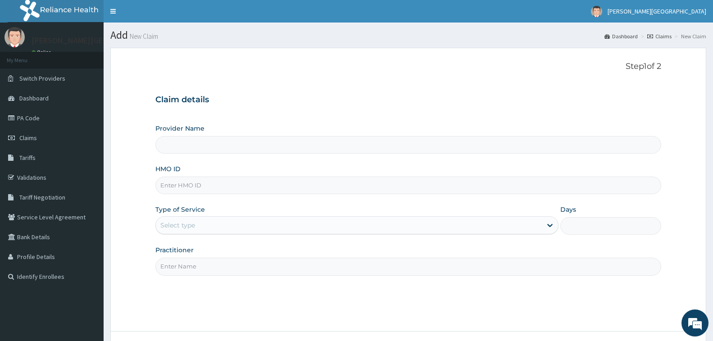
click at [272, 187] on input "HMO ID" at bounding box center [408, 186] width 506 height 18
type input "[PERSON_NAME][GEOGRAPHIC_DATA]"
type input "AOG/10008/A"
click at [229, 224] on div "Select type" at bounding box center [349, 225] width 386 height 14
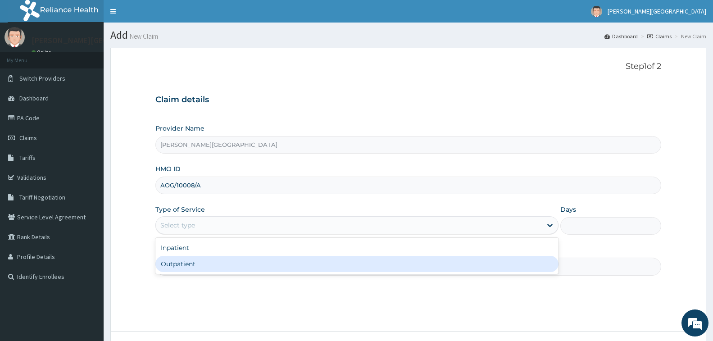
click at [219, 264] on div "Outpatient" at bounding box center [356, 264] width 403 height 16
type input "1"
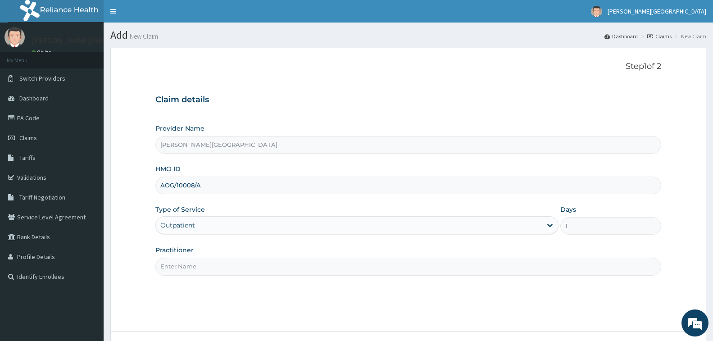
scroll to position [71, 0]
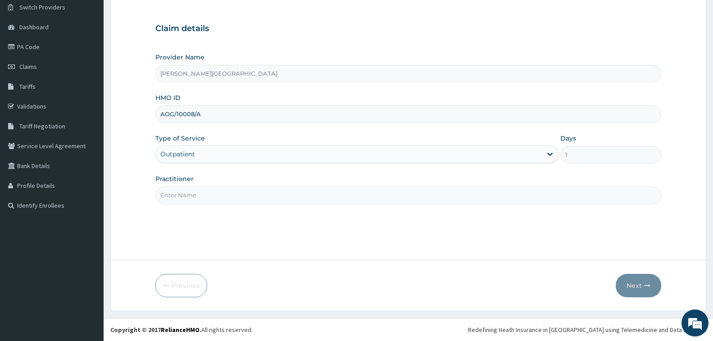
click at [367, 202] on input "Practitioner" at bounding box center [408, 196] width 506 height 18
type input "DR. CHUKA"
click at [629, 286] on button "Next" at bounding box center [639, 285] width 46 height 23
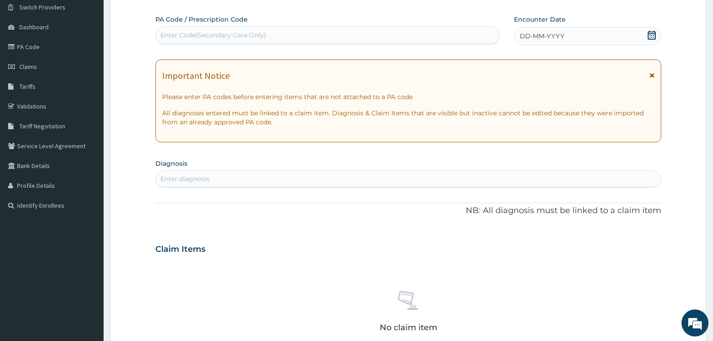
click at [653, 36] on icon at bounding box center [652, 35] width 9 height 9
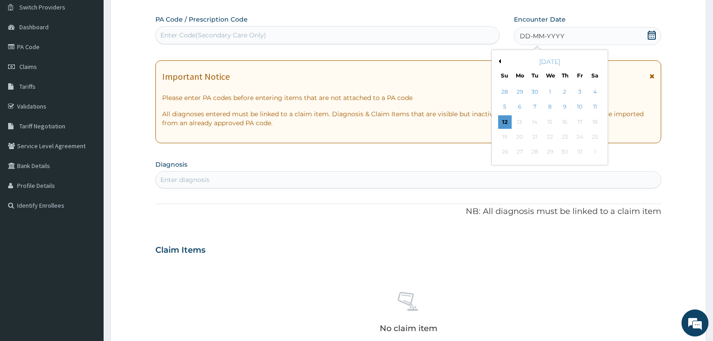
click at [500, 60] on button "Previous Month" at bounding box center [499, 61] width 5 height 5
click at [566, 105] on div "11" at bounding box center [565, 107] width 14 height 14
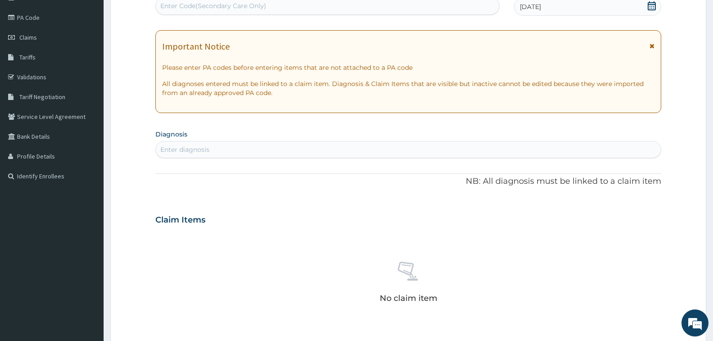
scroll to position [116, 0]
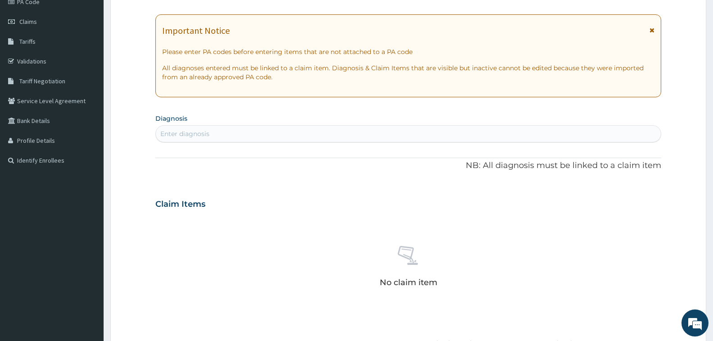
click at [311, 136] on div "Enter diagnosis" at bounding box center [408, 134] width 505 height 14
type input "GASTRITIS"
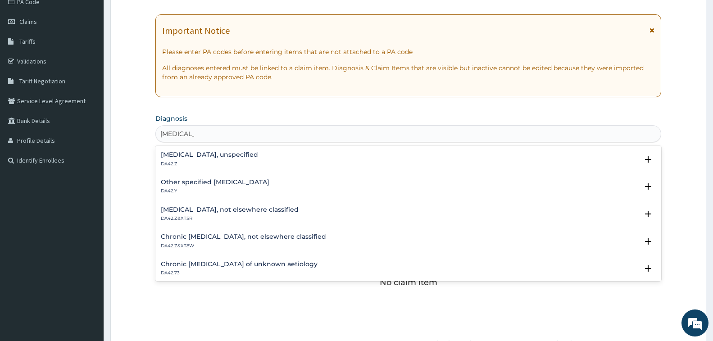
click at [242, 156] on div "Gastritis, unspecified DA42.Z" at bounding box center [408, 159] width 495 height 16
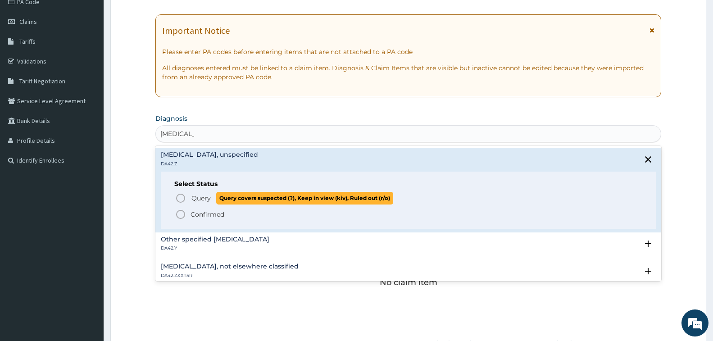
click at [189, 201] on span "Query Query covers suspected (?), Keep in view (kiv), Ruled out (r/o)" at bounding box center [408, 198] width 467 height 12
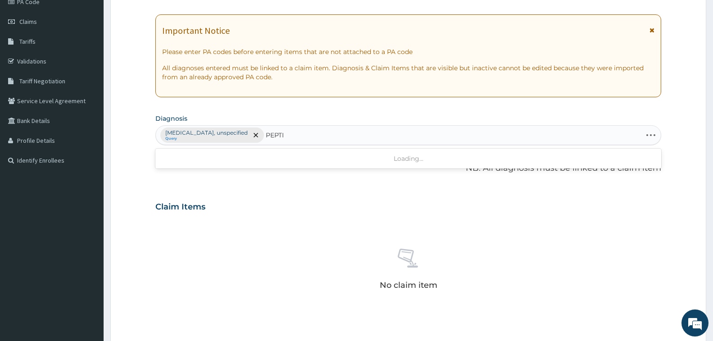
type input "PEPTIC"
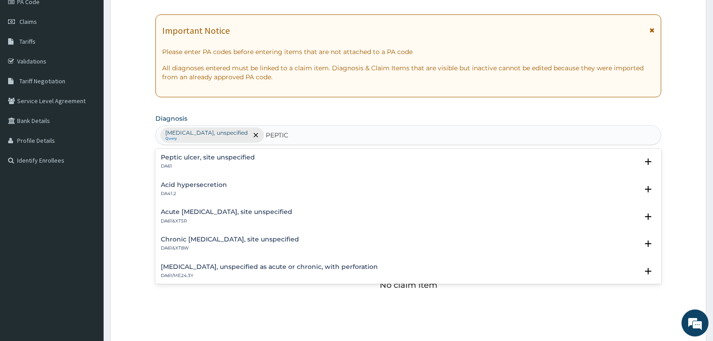
click at [232, 160] on h4 "Peptic ulcer, site unspecified" at bounding box center [208, 157] width 94 height 7
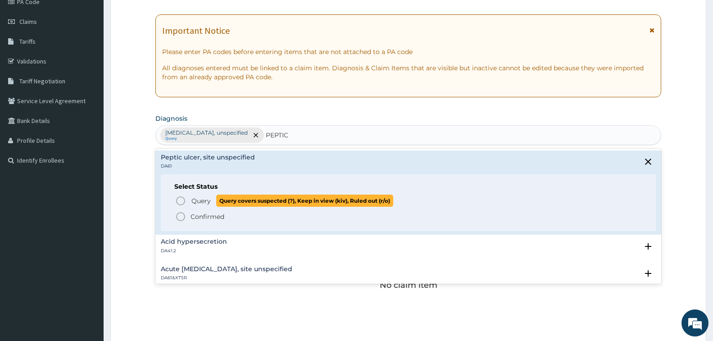
click at [187, 201] on span "Query Query covers suspected (?), Keep in view (kiv), Ruled out (r/o)" at bounding box center [408, 201] width 467 height 12
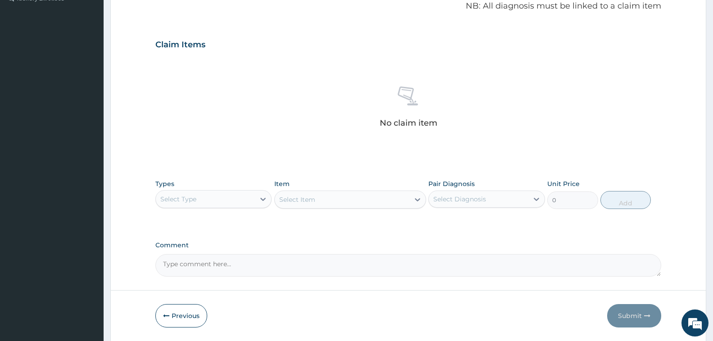
scroll to position [309, 0]
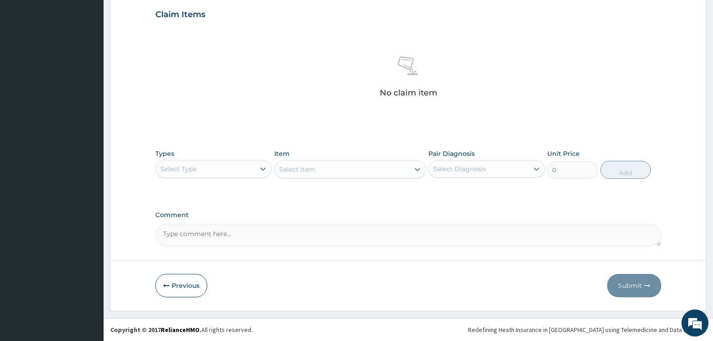
click at [220, 169] on div "Select Type" at bounding box center [205, 169] width 99 height 14
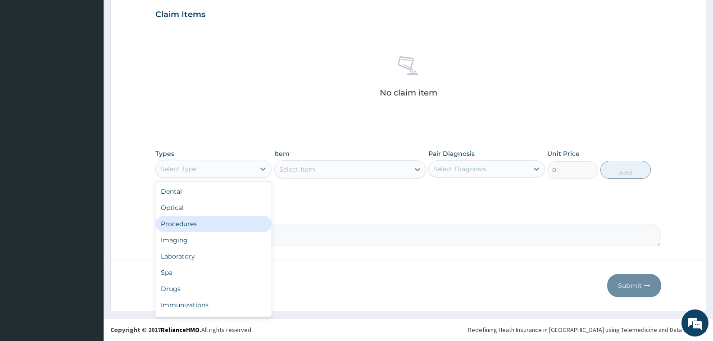
click at [200, 226] on div "Procedures" at bounding box center [213, 224] width 116 height 16
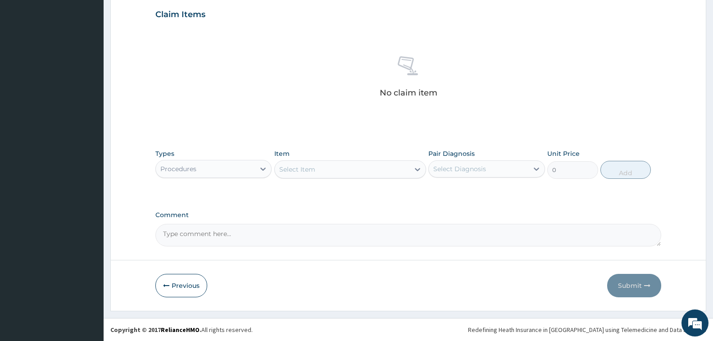
click at [341, 172] on div "Select Item" at bounding box center [342, 169] width 135 height 14
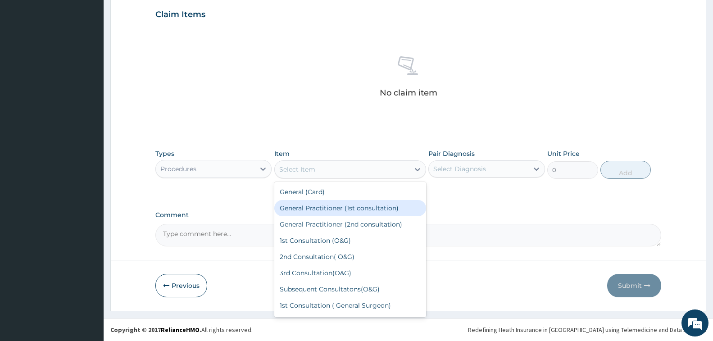
click at [349, 207] on div "General Practitioner (1st consultation)" at bounding box center [350, 208] width 152 height 16
type input "1500"
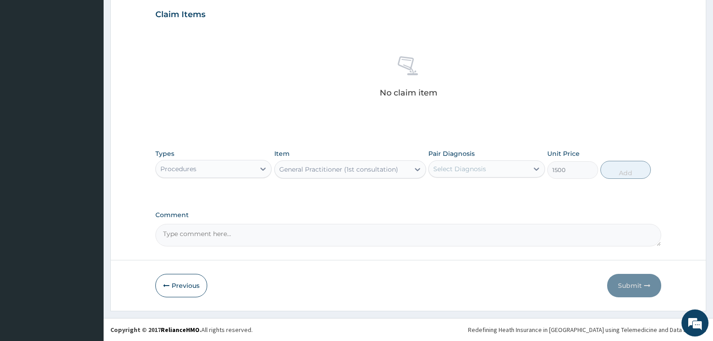
click at [491, 173] on div "Select Diagnosis" at bounding box center [478, 169] width 99 height 14
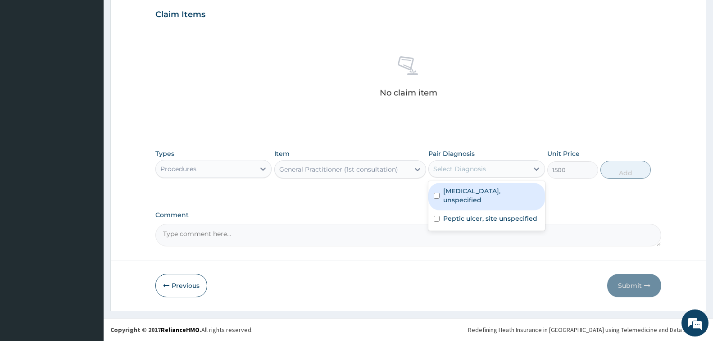
drag, startPoint x: 484, startPoint y: 191, endPoint x: 485, endPoint y: 209, distance: 18.0
click at [484, 192] on label "Gastritis, unspecified" at bounding box center [491, 196] width 96 height 18
checkbox input "true"
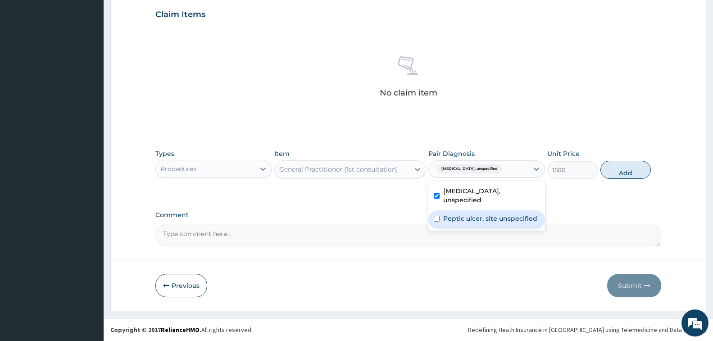
drag, startPoint x: 486, startPoint y: 215, endPoint x: 518, endPoint y: 200, distance: 35.3
click at [487, 214] on div "Peptic ulcer, site unspecified" at bounding box center [487, 219] width 116 height 18
checkbox input "true"
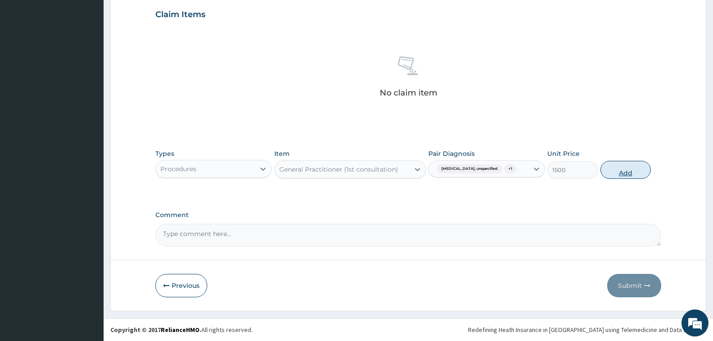
click at [614, 172] on button "Add" at bounding box center [626, 170] width 50 height 18
type input "0"
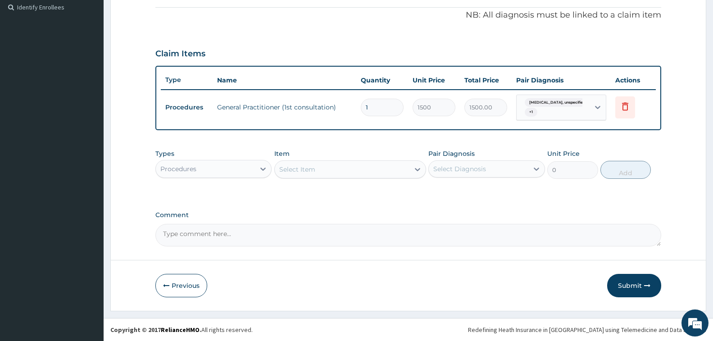
scroll to position [269, 0]
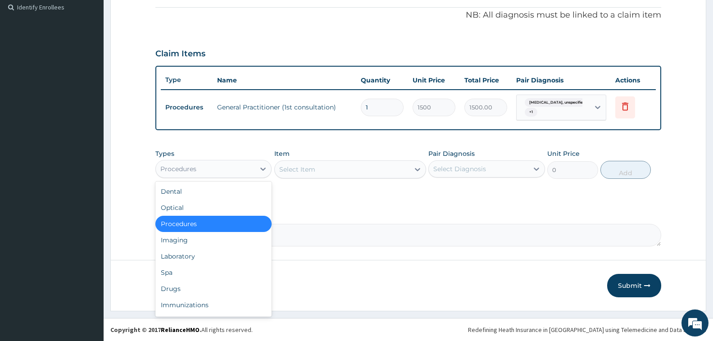
click at [247, 170] on div "Procedures" at bounding box center [205, 169] width 99 height 14
drag, startPoint x: 202, startPoint y: 260, endPoint x: 201, endPoint y: 253, distance: 7.8
click at [201, 260] on div "Laboratory" at bounding box center [213, 256] width 116 height 16
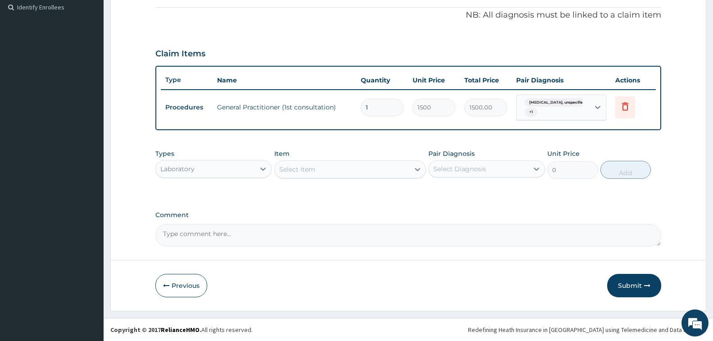
click at [348, 164] on div "Select Item" at bounding box center [342, 169] width 135 height 14
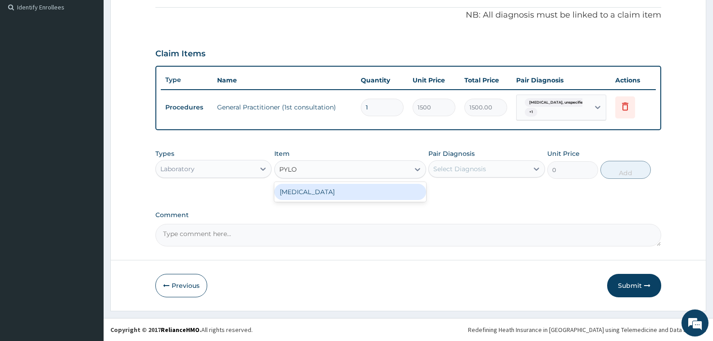
type input "PYLOR"
click at [336, 192] on div "[MEDICAL_DATA]" at bounding box center [350, 192] width 152 height 16
type input "2960"
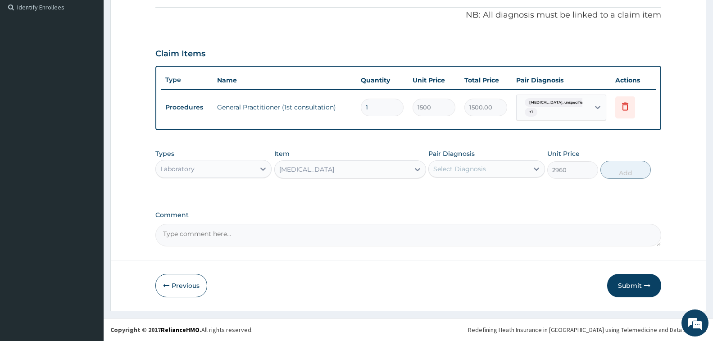
click at [506, 174] on div "Select Diagnosis" at bounding box center [478, 169] width 99 height 14
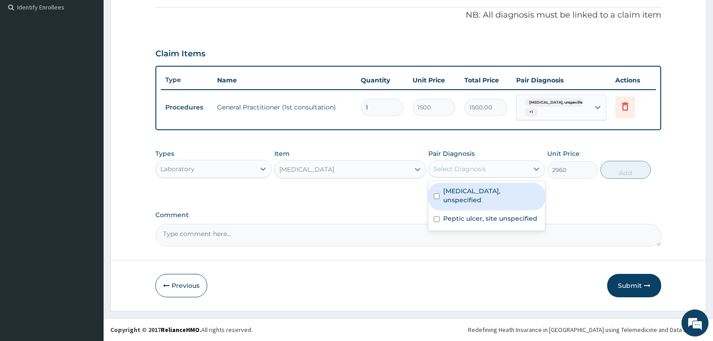
click at [506, 194] on label "Gastritis, unspecified" at bounding box center [491, 196] width 96 height 18
checkbox input "true"
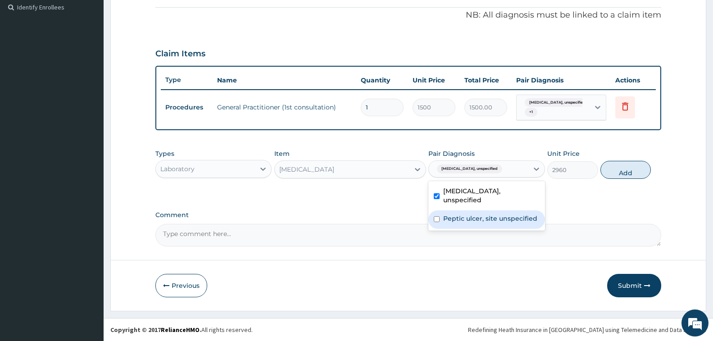
click at [506, 214] on label "Peptic ulcer, site unspecified" at bounding box center [490, 218] width 94 height 9
checkbox input "true"
drag, startPoint x: 620, startPoint y: 175, endPoint x: 604, endPoint y: 178, distance: 16.1
click at [620, 175] on button "Add" at bounding box center [626, 170] width 50 height 18
type input "0"
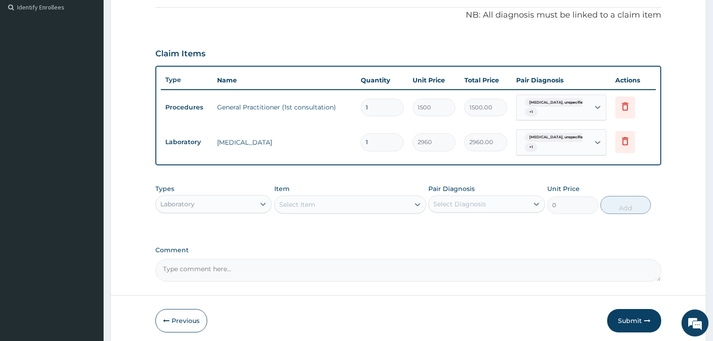
scroll to position [305, 0]
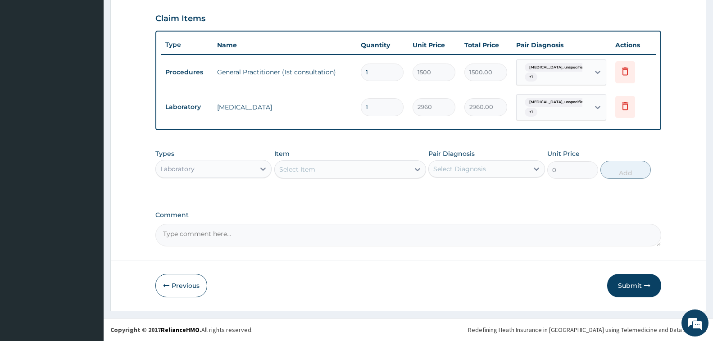
click at [322, 172] on div "Select Item" at bounding box center [342, 169] width 135 height 14
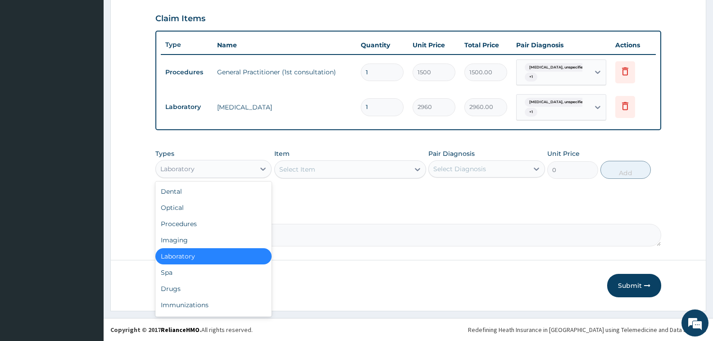
click at [246, 171] on div "Laboratory" at bounding box center [205, 169] width 99 height 14
click at [218, 285] on div "Drugs" at bounding box center [213, 289] width 116 height 16
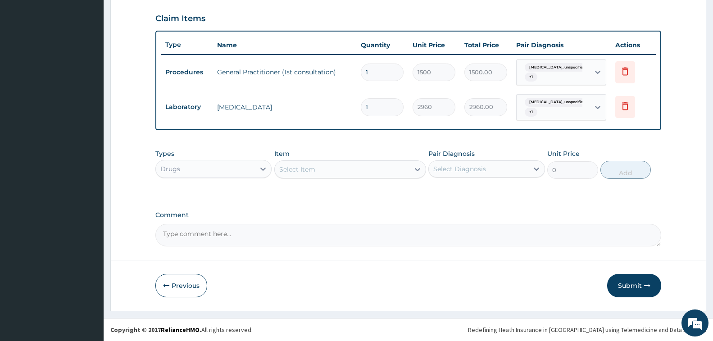
click at [339, 171] on div "Select Item" at bounding box center [342, 169] width 135 height 14
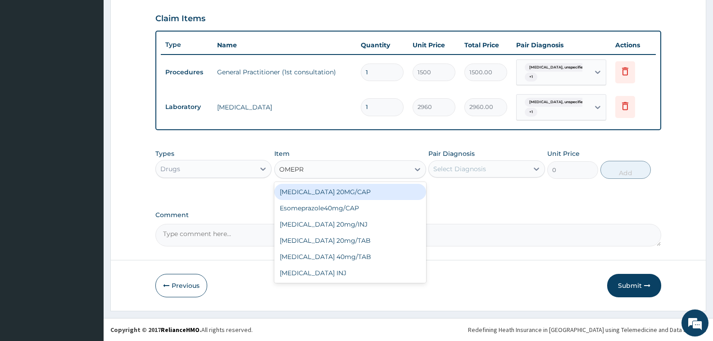
type input "OMEPRA"
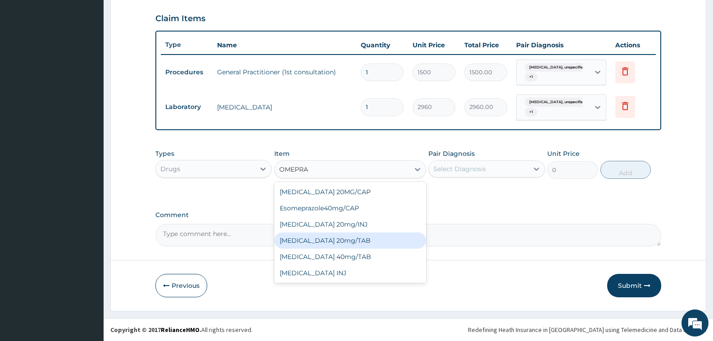
click at [371, 241] on div "[MEDICAL_DATA] 20mg/TAB" at bounding box center [350, 241] width 152 height 16
type input "78.75"
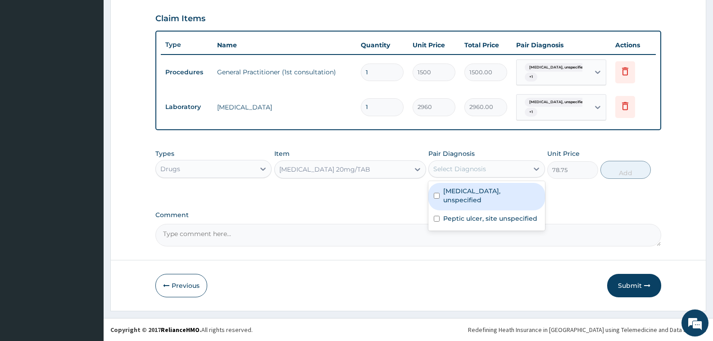
click at [502, 170] on div "Select Diagnosis" at bounding box center [478, 169] width 99 height 14
click at [507, 192] on label "Gastritis, unspecified" at bounding box center [491, 196] width 96 height 18
checkbox input "true"
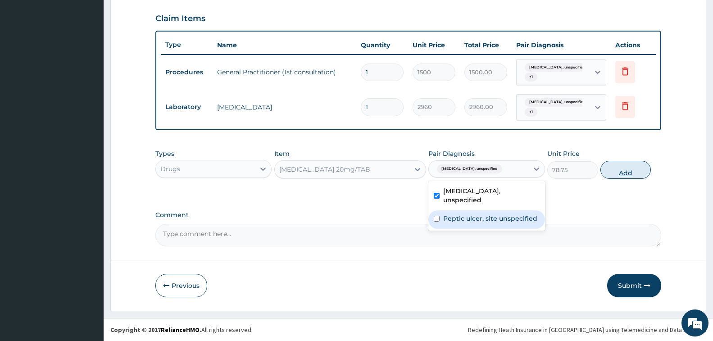
drag, startPoint x: 509, startPoint y: 215, endPoint x: 617, endPoint y: 170, distance: 116.8
click at [509, 213] on div "Peptic ulcer, site unspecified" at bounding box center [487, 219] width 116 height 18
checkbox input "true"
click at [628, 168] on button "Add" at bounding box center [626, 170] width 50 height 18
type input "0"
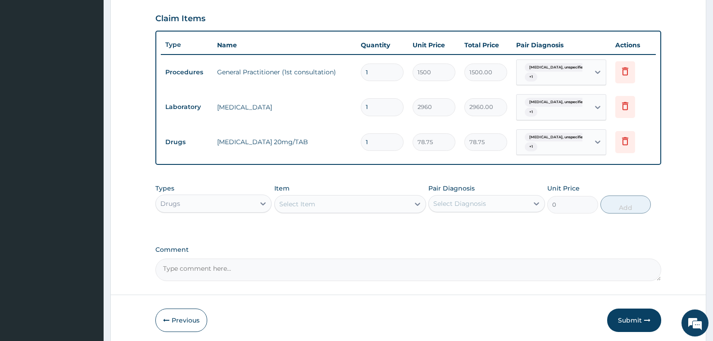
type input "10"
type input "787.50"
type input "10"
click at [345, 204] on div "Select Item" at bounding box center [342, 204] width 135 height 14
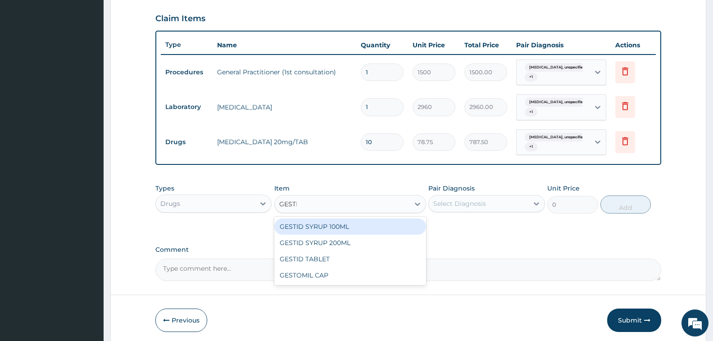
type input "GESTID"
click at [353, 230] on div "GESTID SYRUP 100ML" at bounding box center [350, 227] width 152 height 16
type input "600"
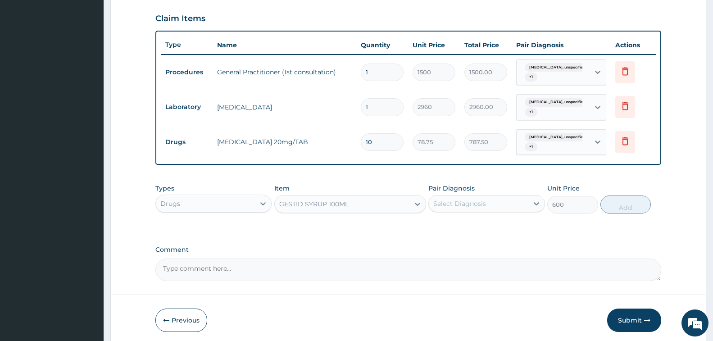
click at [488, 207] on div "Select Diagnosis" at bounding box center [478, 203] width 99 height 14
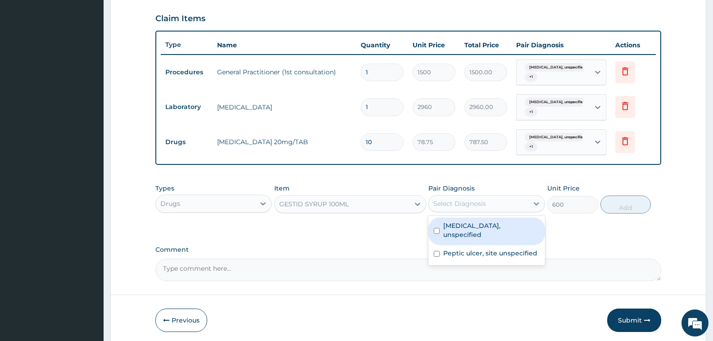
click at [494, 230] on label "Gastritis, unspecified" at bounding box center [491, 230] width 96 height 18
checkbox input "true"
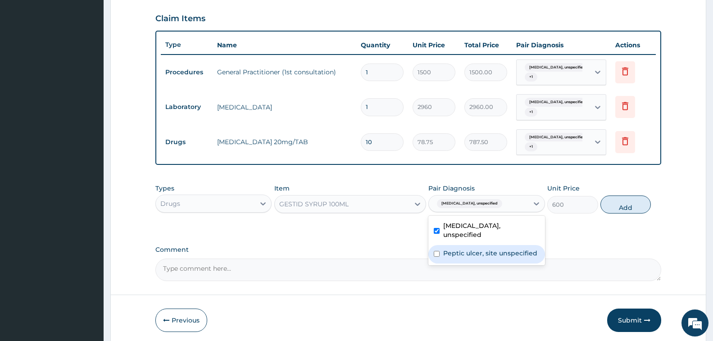
drag, startPoint x: 498, startPoint y: 248, endPoint x: 578, endPoint y: 243, distance: 80.4
click at [498, 249] on label "Peptic ulcer, site unspecified" at bounding box center [490, 253] width 94 height 9
checkbox input "true"
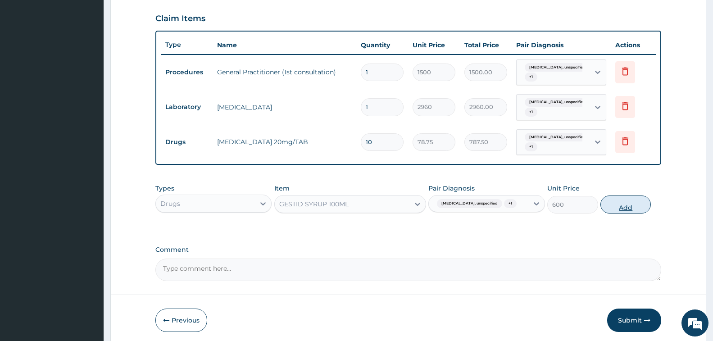
click at [628, 206] on button "Add" at bounding box center [626, 205] width 50 height 18
type input "0"
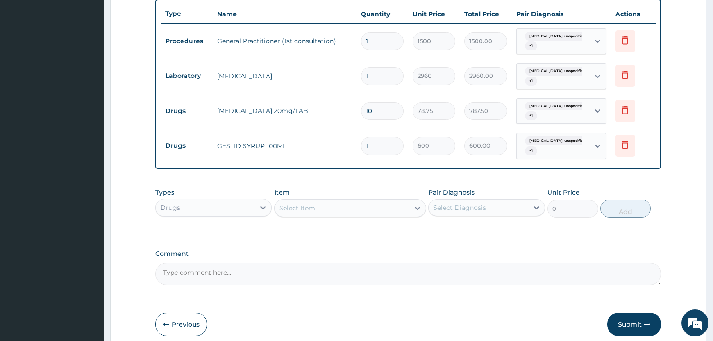
scroll to position [374, 0]
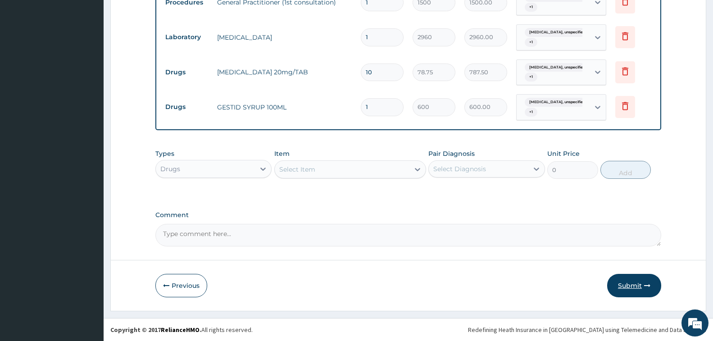
click at [627, 288] on button "Submit" at bounding box center [634, 285] width 54 height 23
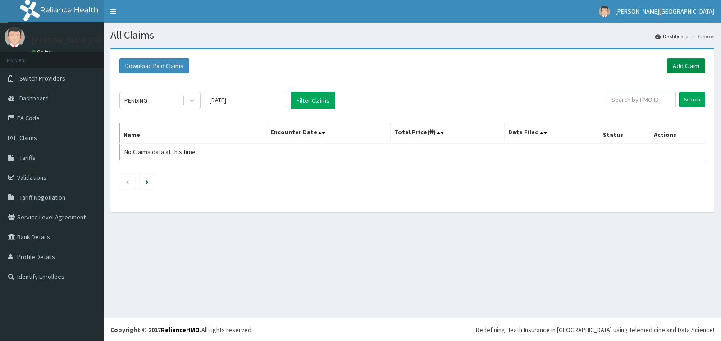
click at [695, 69] on link "Add Claim" at bounding box center [686, 65] width 38 height 15
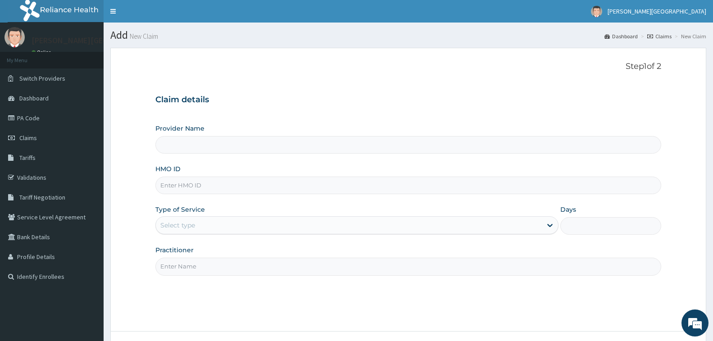
click at [212, 183] on input "HMO ID" at bounding box center [408, 186] width 506 height 18
paste input "PA/8F3606"
type input "PA/8F3606"
type input "[PERSON_NAME][GEOGRAPHIC_DATA]"
type input "P"
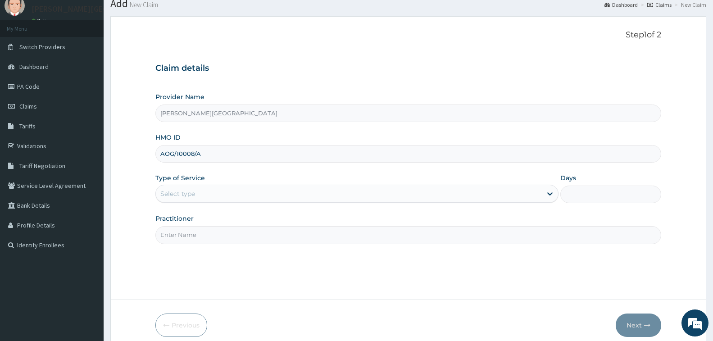
scroll to position [71, 0]
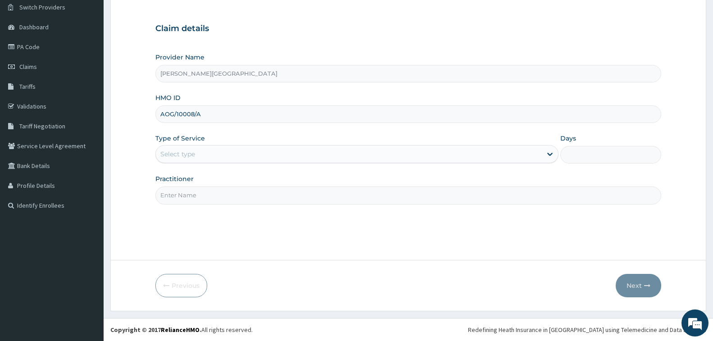
type input "AOG/10008/A"
click at [352, 164] on div "Type of Service Select type" at bounding box center [356, 149] width 403 height 30
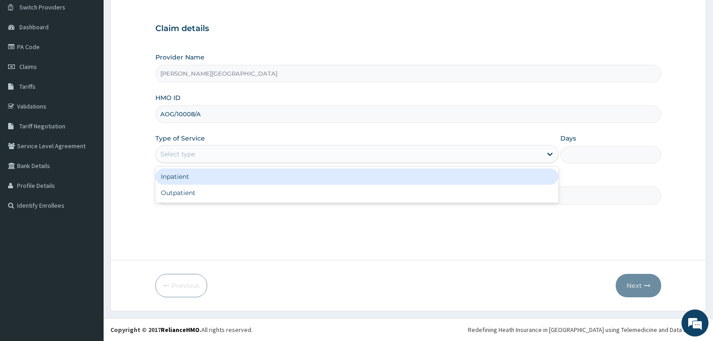
click at [287, 154] on div "Select type" at bounding box center [349, 154] width 386 height 14
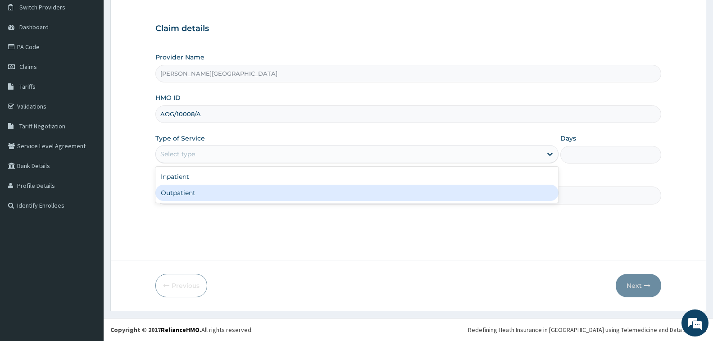
click at [262, 198] on div "Outpatient" at bounding box center [356, 193] width 403 height 16
type input "1"
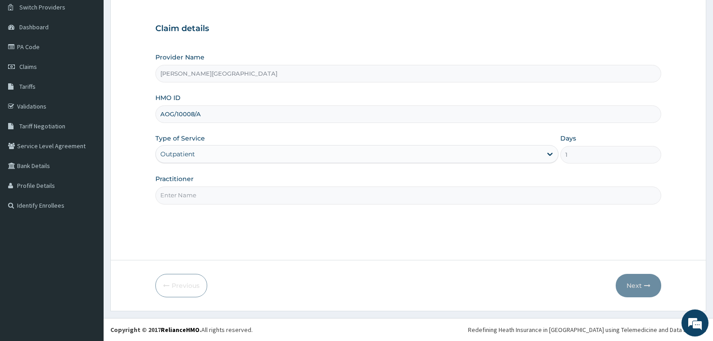
click at [250, 197] on input "Practitioner" at bounding box center [408, 196] width 506 height 18
type input "DR. CHUKA"
click at [638, 288] on button "Next" at bounding box center [639, 285] width 46 height 23
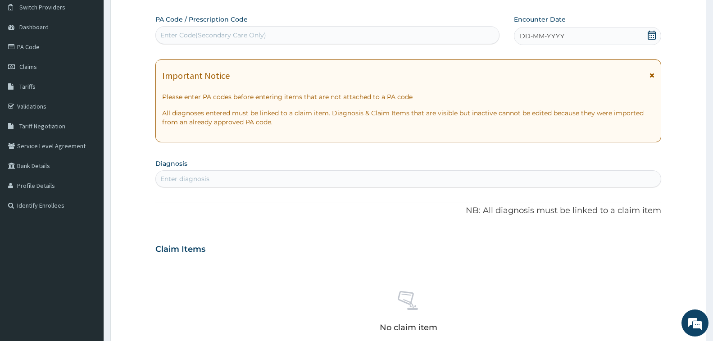
click at [652, 37] on icon at bounding box center [652, 35] width 8 height 9
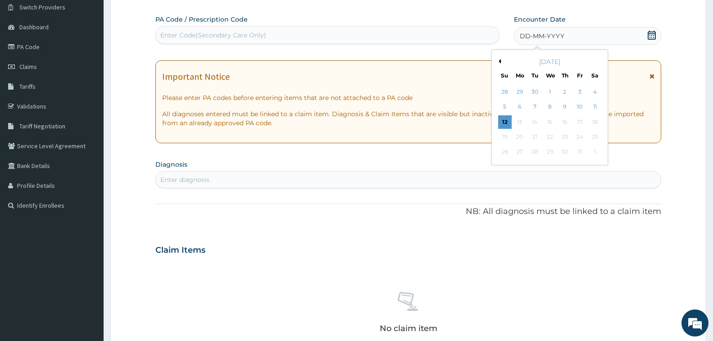
click at [500, 61] on button "Previous Month" at bounding box center [499, 61] width 5 height 5
click at [537, 91] on div "2" at bounding box center [535, 92] width 14 height 14
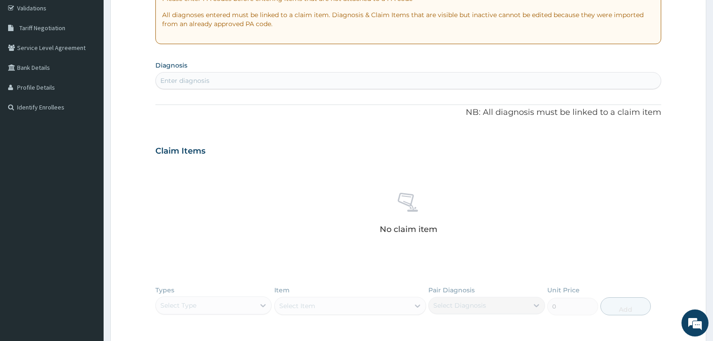
scroll to position [161, 0]
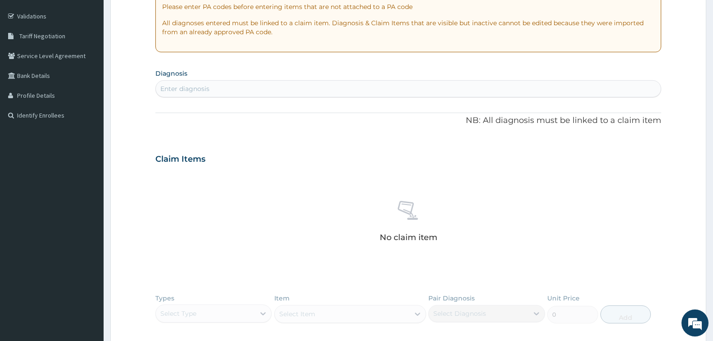
click at [214, 88] on div "Enter diagnosis" at bounding box center [408, 89] width 505 height 14
type input "A"
type input "[MEDICAL_DATA]"
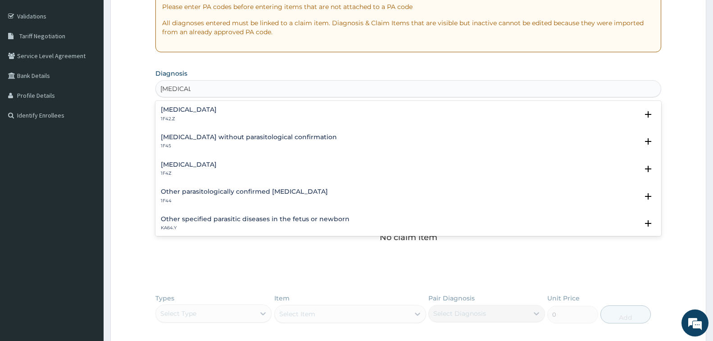
click at [213, 165] on h4 "[MEDICAL_DATA]" at bounding box center [189, 164] width 56 height 7
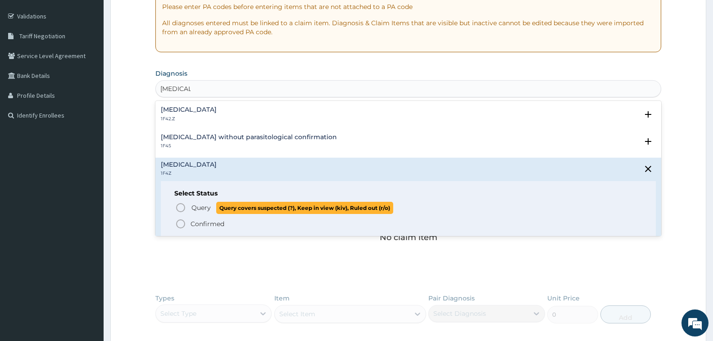
click at [198, 209] on span "Query" at bounding box center [201, 207] width 19 height 9
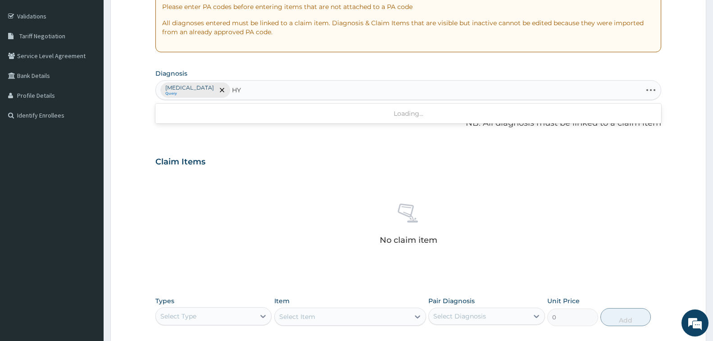
type input "H"
click at [347, 97] on div "[MEDICAL_DATA] Query" at bounding box center [408, 90] width 505 height 19
click at [204, 90] on p "[MEDICAL_DATA]" at bounding box center [189, 87] width 49 height 7
click at [262, 91] on div "[MEDICAL_DATA] Query" at bounding box center [408, 90] width 505 height 19
type input "H"
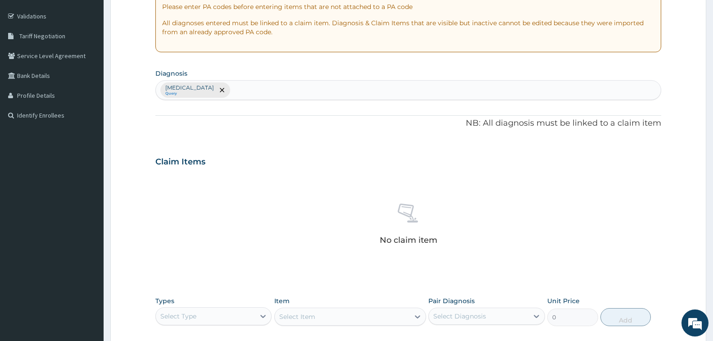
click at [329, 147] on div "PA Code / Prescription Code Enter Code(Secondary Care Only) Encounter Date [DAT…" at bounding box center [408, 159] width 506 height 469
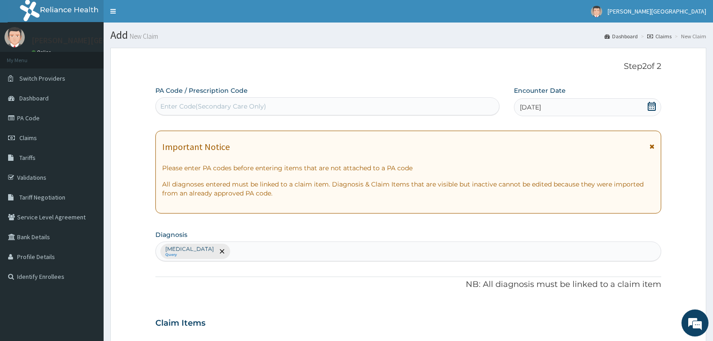
scroll to position [180, 0]
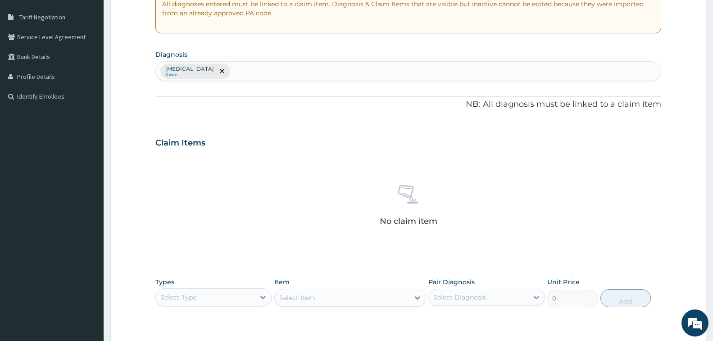
click at [295, 69] on div "[MEDICAL_DATA] Query" at bounding box center [408, 71] width 505 height 19
type input "H"
type input "HYPER"
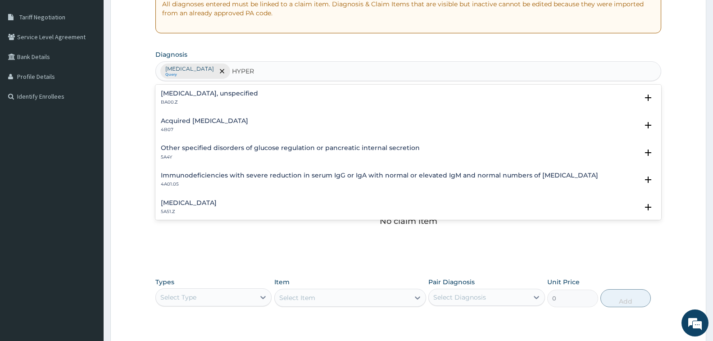
click at [214, 92] on h4 "[MEDICAL_DATA], unspecified" at bounding box center [209, 93] width 97 height 7
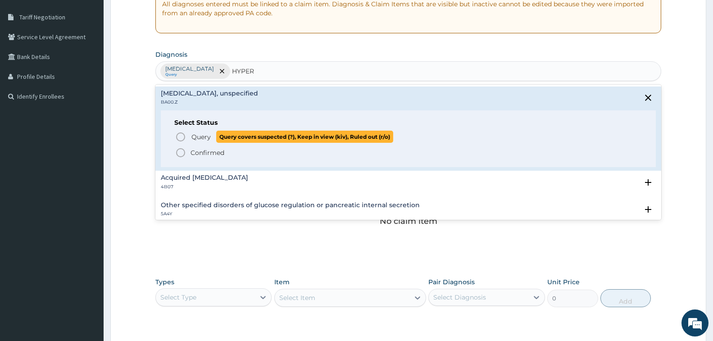
click at [192, 134] on span "Query" at bounding box center [201, 136] width 19 height 9
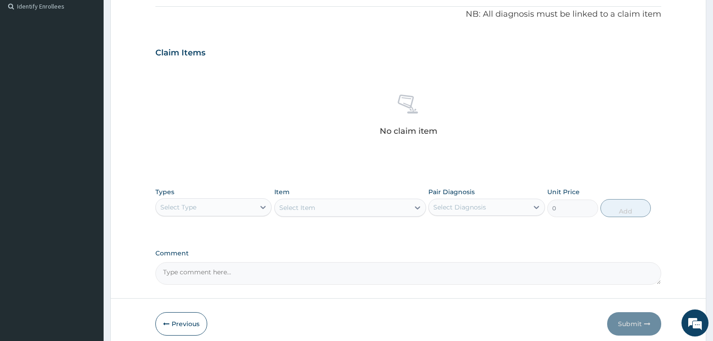
scroll to position [309, 0]
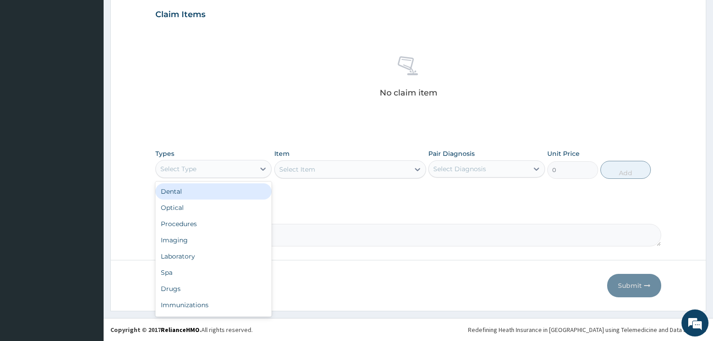
click at [226, 170] on div "Select Type" at bounding box center [205, 169] width 99 height 14
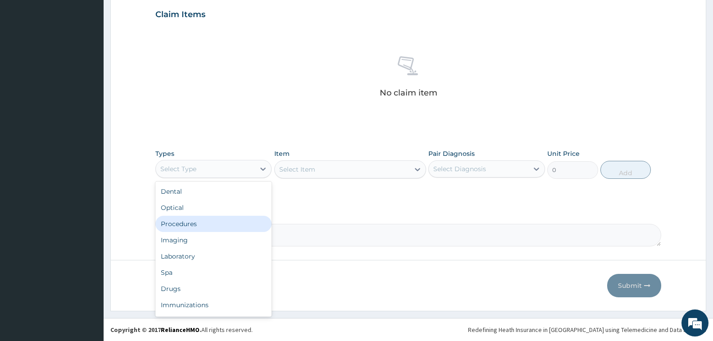
click at [227, 221] on div "Procedures" at bounding box center [213, 224] width 116 height 16
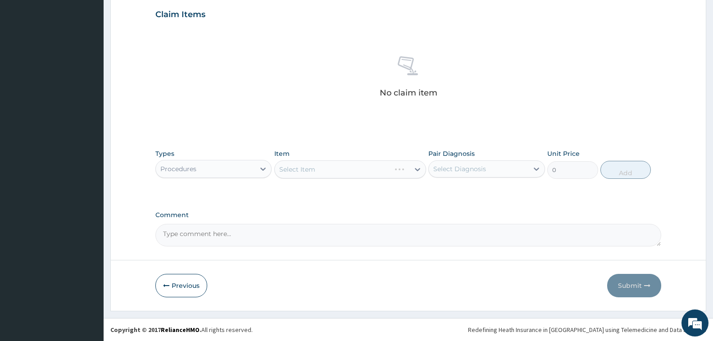
click at [340, 170] on div "Select Item" at bounding box center [350, 169] width 152 height 18
click at [366, 172] on div "Select Item" at bounding box center [342, 169] width 135 height 14
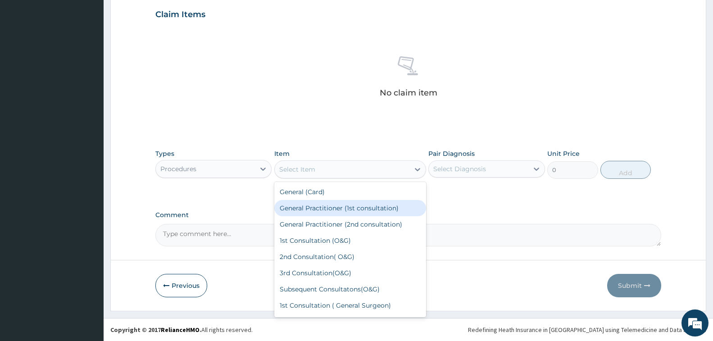
click at [370, 207] on div "General Practitioner (1st consultation)" at bounding box center [350, 208] width 152 height 16
type input "1500"
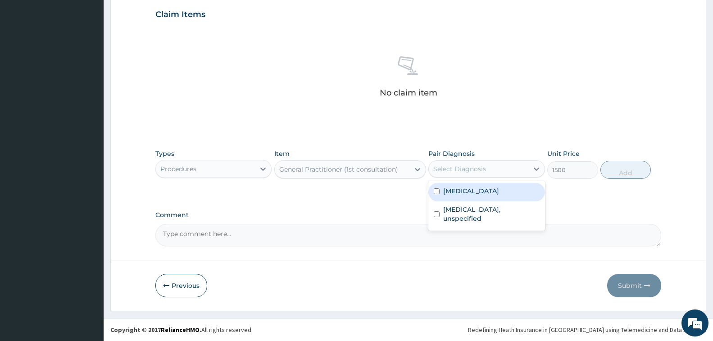
click at [503, 165] on div "Select Diagnosis" at bounding box center [478, 169] width 99 height 14
click at [482, 190] on label "[MEDICAL_DATA]" at bounding box center [471, 191] width 56 height 9
checkbox input "true"
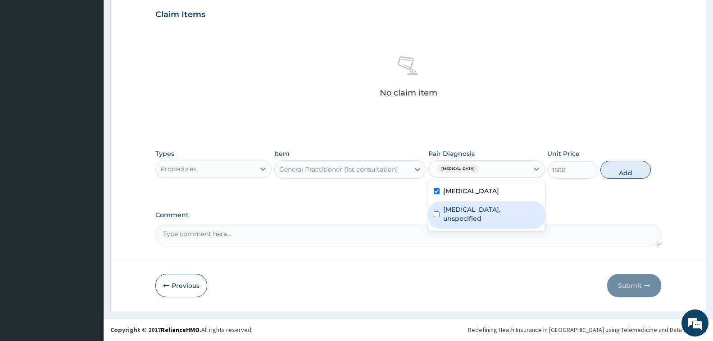
click at [476, 214] on label "[MEDICAL_DATA], unspecified" at bounding box center [491, 214] width 96 height 18
checkbox input "true"
click at [626, 172] on button "Add" at bounding box center [626, 170] width 50 height 18
type input "0"
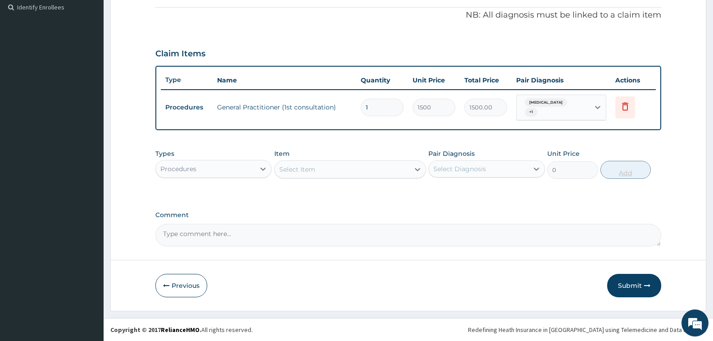
scroll to position [269, 0]
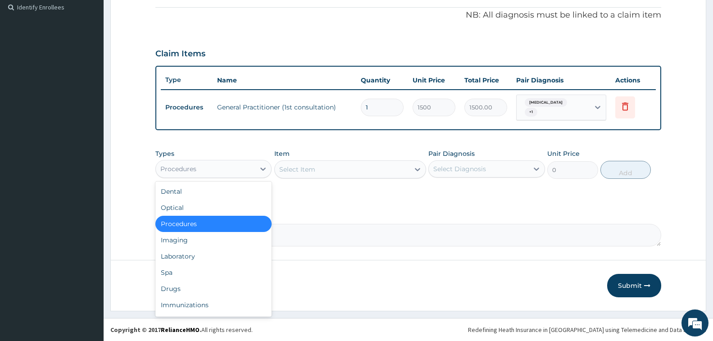
click at [230, 169] on div "Procedures" at bounding box center [205, 169] width 99 height 14
click at [197, 260] on div "Laboratory" at bounding box center [213, 256] width 116 height 16
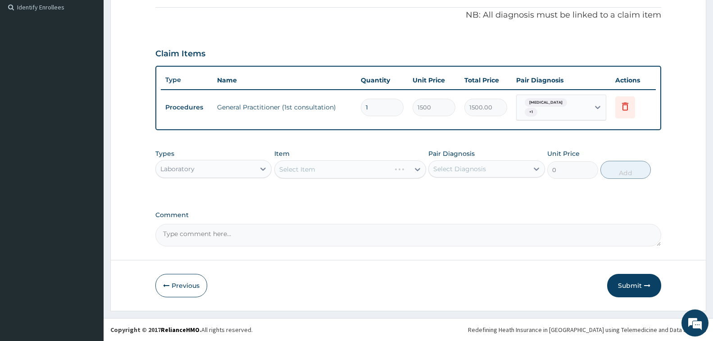
click at [341, 165] on div "Select Item" at bounding box center [350, 169] width 152 height 18
click at [339, 166] on div "Select Item" at bounding box center [342, 169] width 135 height 14
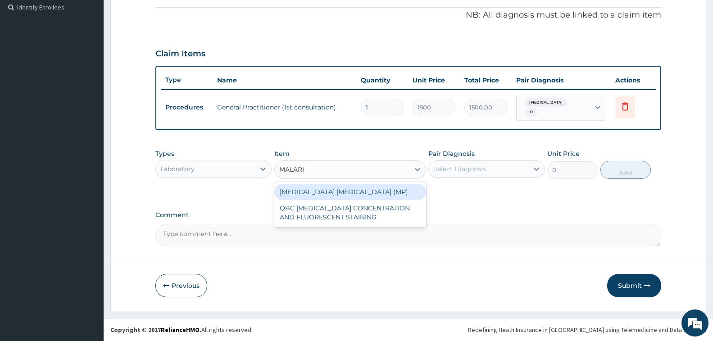
type input "[MEDICAL_DATA]"
click at [340, 190] on div "[MEDICAL_DATA] [MEDICAL_DATA] (MP)" at bounding box center [350, 192] width 152 height 16
type input "560"
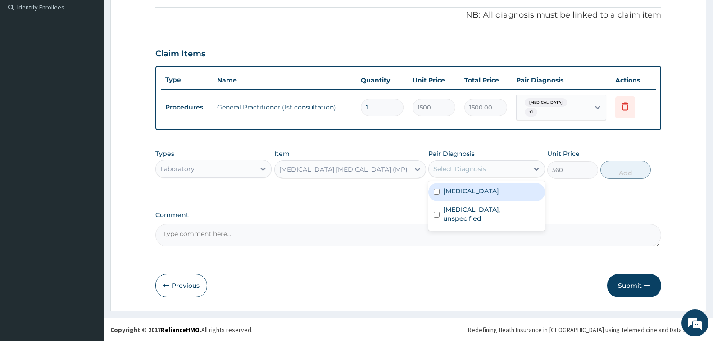
click at [511, 168] on div "Select Diagnosis" at bounding box center [478, 169] width 99 height 14
click at [499, 189] on label "[MEDICAL_DATA]" at bounding box center [471, 191] width 56 height 9
checkbox input "true"
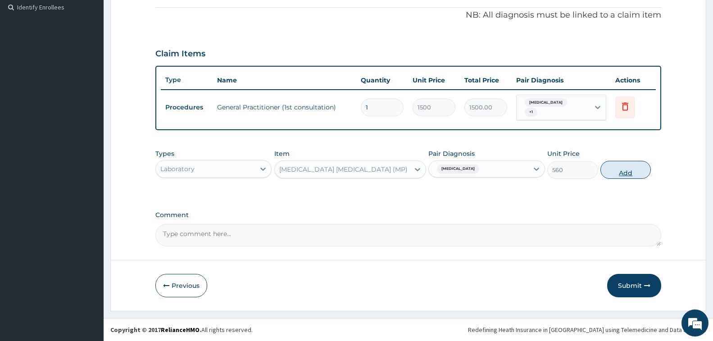
click at [627, 174] on button "Add" at bounding box center [626, 170] width 50 height 18
type input "0"
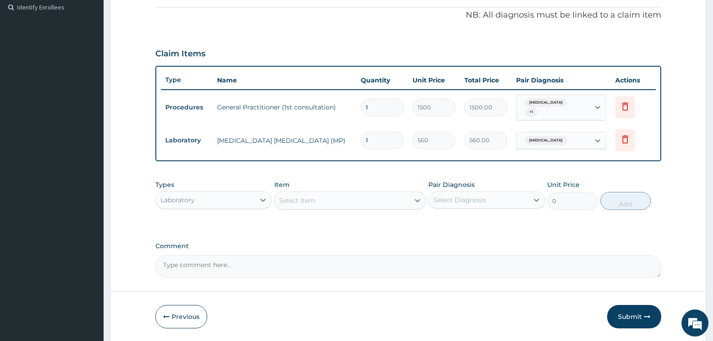
click at [242, 201] on div "Laboratory" at bounding box center [205, 200] width 99 height 14
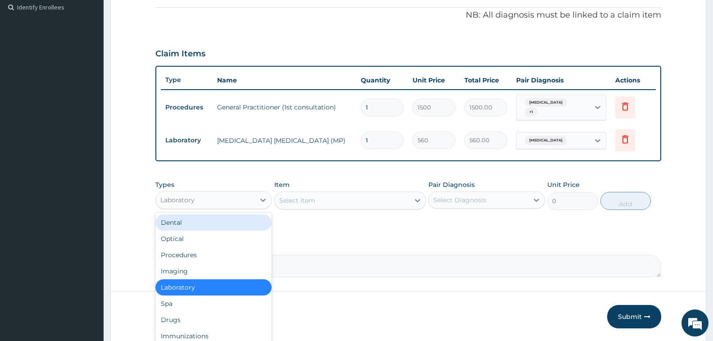
click at [358, 43] on div "Claim Items" at bounding box center [408, 51] width 506 height 23
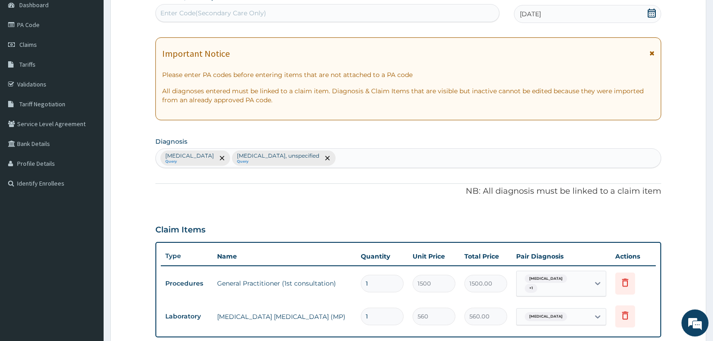
scroll to position [89, 0]
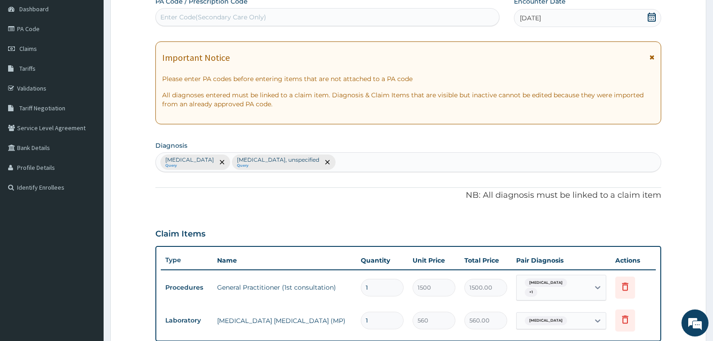
click at [375, 166] on div "[MEDICAL_DATA] Query [MEDICAL_DATA], unspecified Query" at bounding box center [408, 162] width 505 height 19
type input "A"
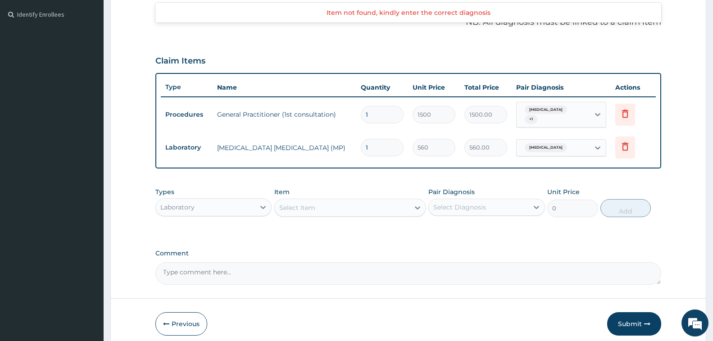
scroll to position [301, 0]
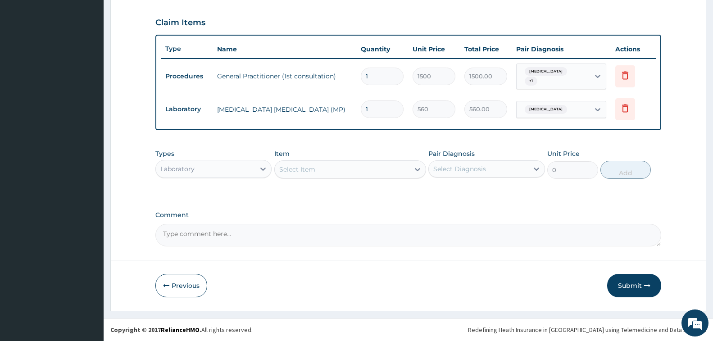
click at [235, 173] on div "Laboratory" at bounding box center [205, 169] width 99 height 14
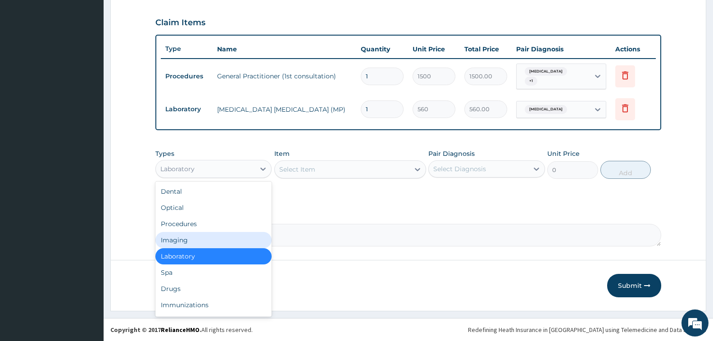
scroll to position [31, 0]
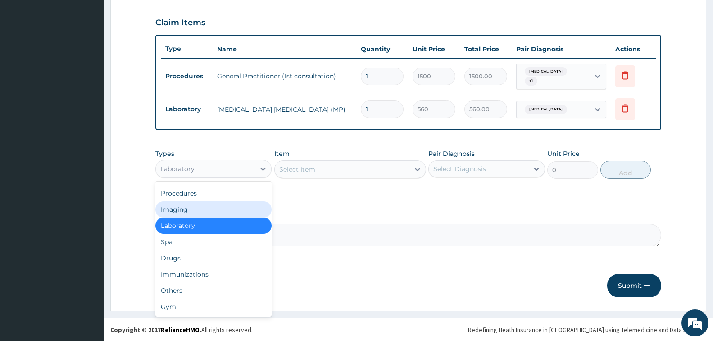
click at [235, 205] on div "Imaging" at bounding box center [213, 209] width 116 height 16
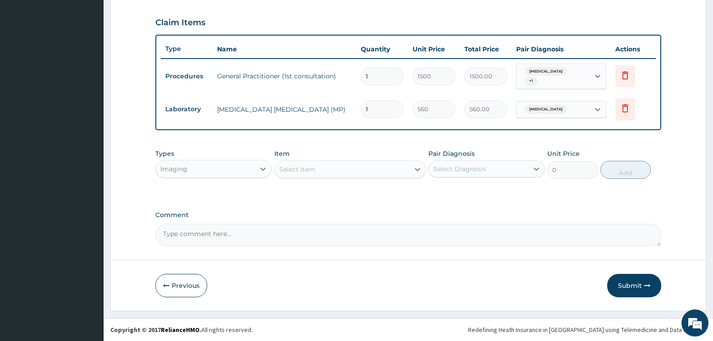
click at [335, 173] on div "Select Item" at bounding box center [342, 169] width 135 height 14
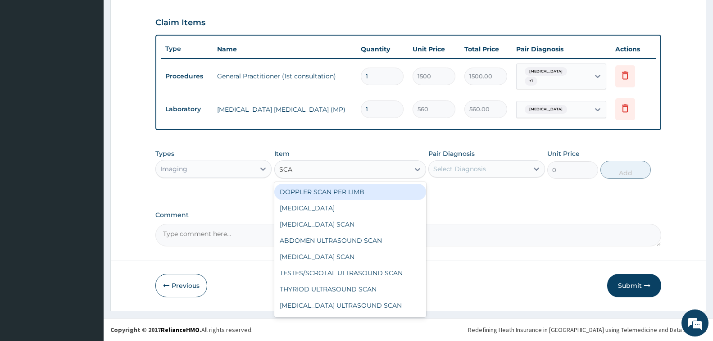
type input "SCAN"
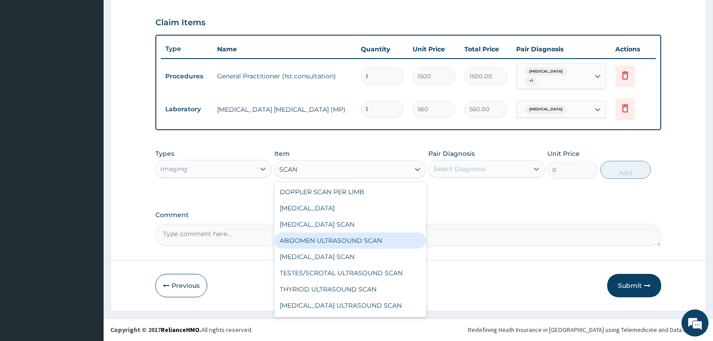
scroll to position [14, 0]
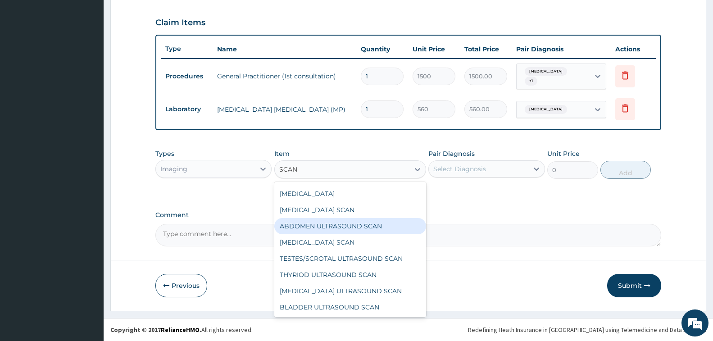
click at [375, 226] on div "ABDOMEN ULTRASOUND SCAN" at bounding box center [350, 226] width 152 height 16
type input "2500"
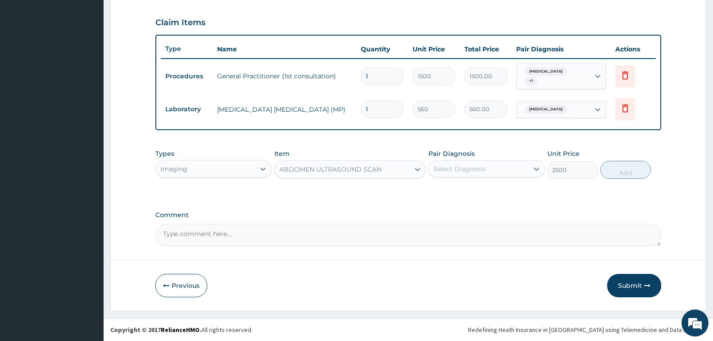
click at [489, 172] on div "Select Diagnosis" at bounding box center [478, 169] width 99 height 14
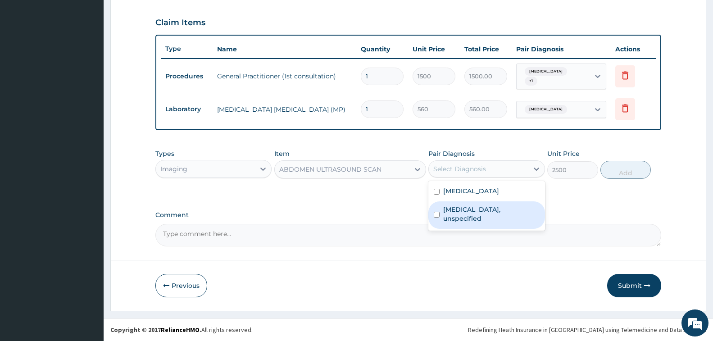
click at [472, 219] on label "Essential hypertension, unspecified" at bounding box center [491, 214] width 96 height 18
checkbox input "true"
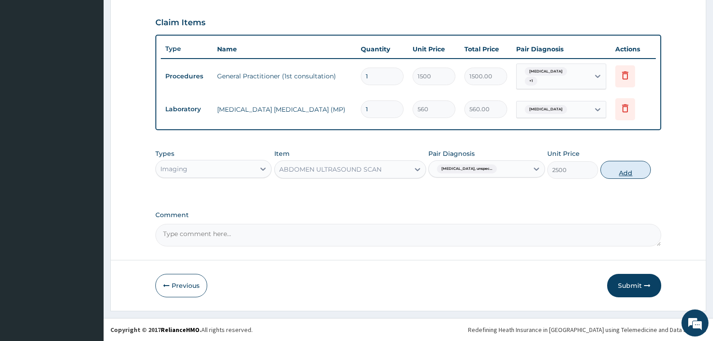
click at [624, 170] on button "Add" at bounding box center [626, 170] width 50 height 18
type input "0"
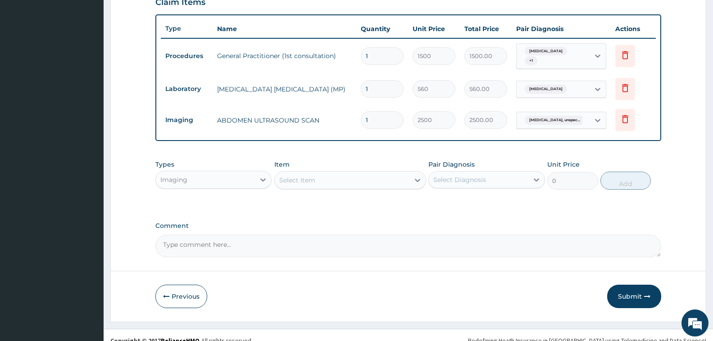
scroll to position [332, 0]
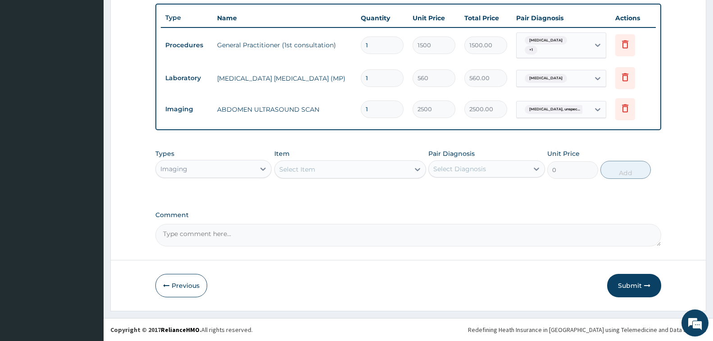
click at [309, 235] on textarea "Comment" at bounding box center [408, 235] width 506 height 23
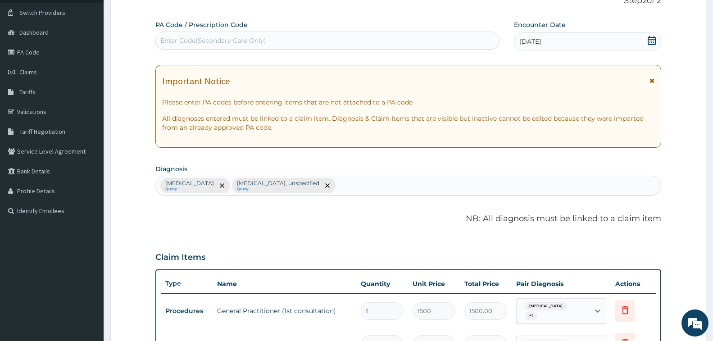
scroll to position [61, 0]
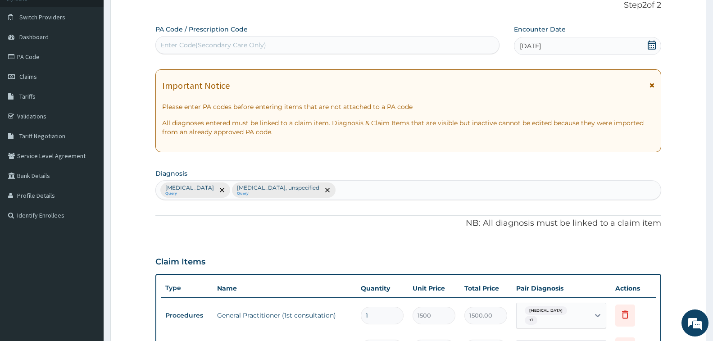
type textarea "KINDLY NOTE THAT ABD/PELVIC SCAN WAS DONE ON ACCOUNT OF APPENDICITIS BUT THE DI…"
click at [370, 192] on div "Malaria, unspecified Query Essential hypertension, unspecified Query" at bounding box center [408, 190] width 505 height 19
type input "A"
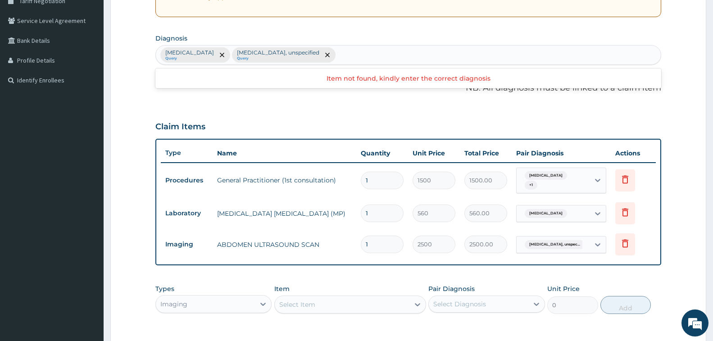
scroll to position [332, 0]
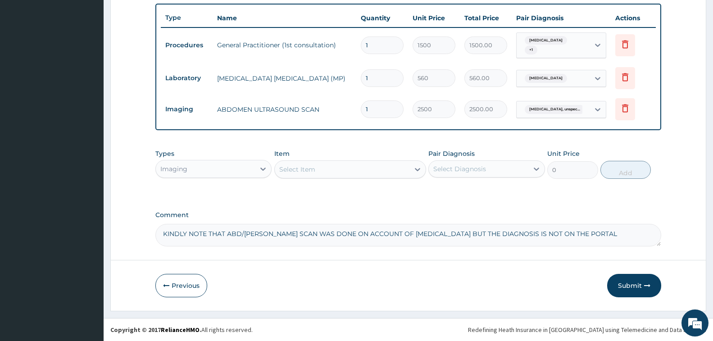
click at [338, 166] on div "Select Item" at bounding box center [342, 169] width 135 height 14
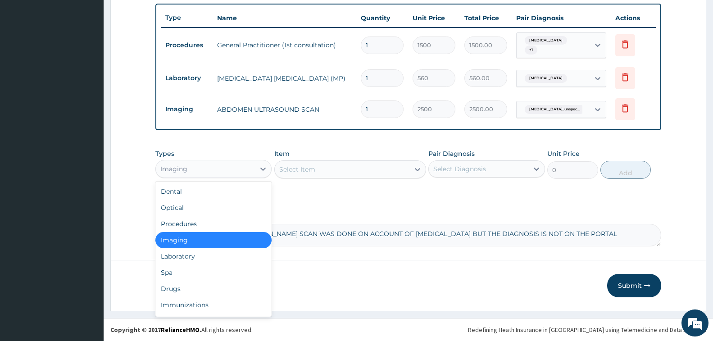
click at [238, 163] on div "Imaging" at bounding box center [205, 169] width 99 height 14
click at [199, 289] on div "Drugs" at bounding box center [213, 289] width 116 height 16
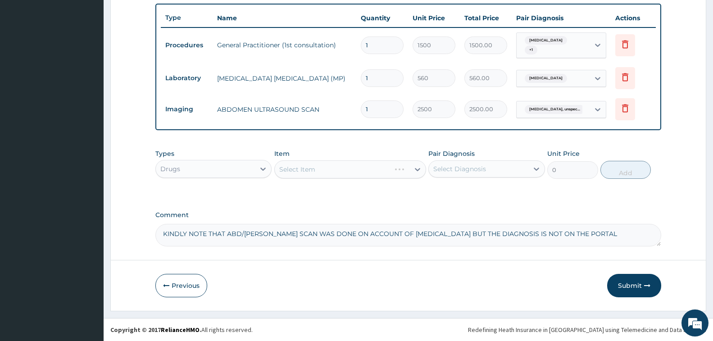
click at [320, 164] on div "Select Item" at bounding box center [350, 169] width 152 height 18
click at [345, 167] on div "Select Item" at bounding box center [350, 169] width 152 height 18
click at [340, 168] on div "Select Item" at bounding box center [342, 169] width 135 height 14
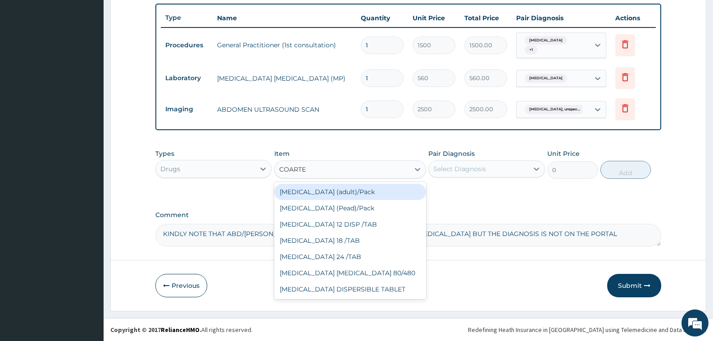
type input "COARTEM"
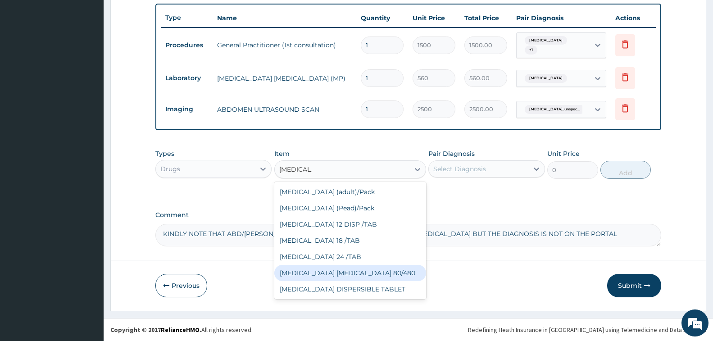
click at [353, 268] on div "[MEDICAL_DATA] [MEDICAL_DATA] 80/480" at bounding box center [350, 273] width 152 height 16
type input "1200"
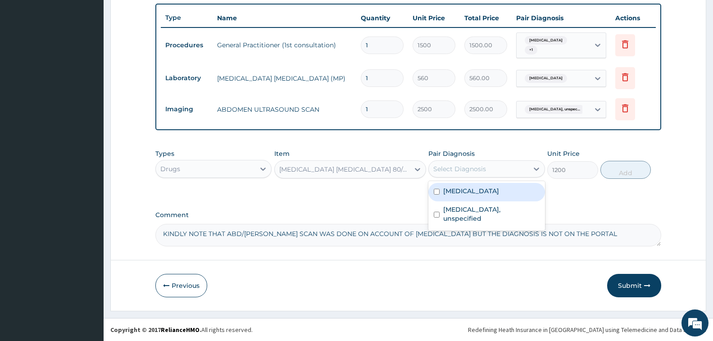
click at [488, 164] on div "Select Diagnosis" at bounding box center [478, 169] width 99 height 14
click at [485, 193] on label "Malaria, unspecified" at bounding box center [471, 191] width 56 height 9
checkbox input "true"
click at [621, 170] on button "Add" at bounding box center [626, 170] width 50 height 18
type input "0"
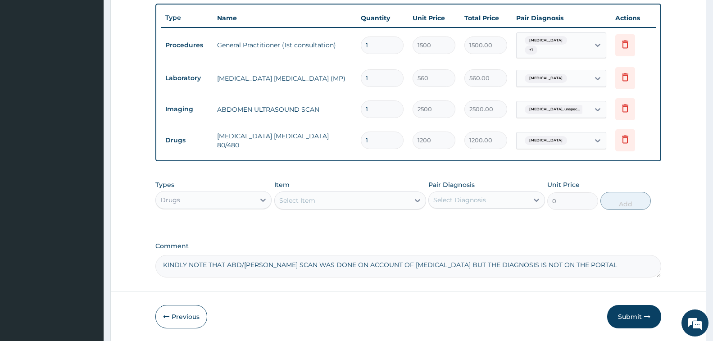
click at [311, 196] on div "Select Item" at bounding box center [297, 200] width 36 height 9
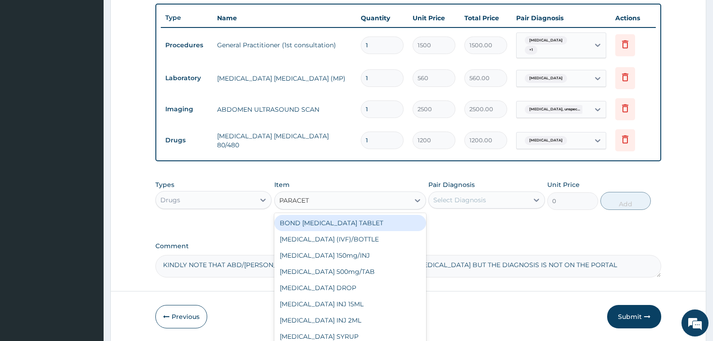
type input "PARACETA"
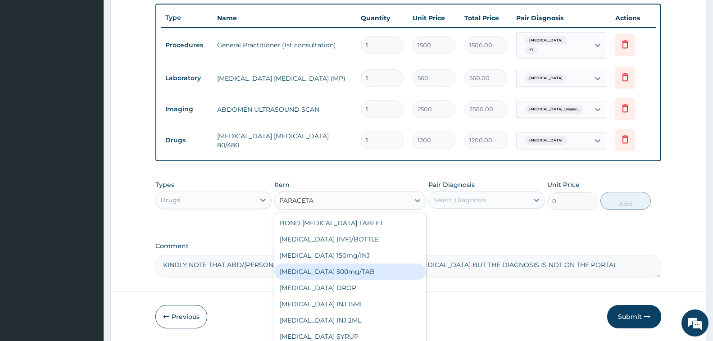
click at [369, 272] on div "[MEDICAL_DATA] 500mg/TAB" at bounding box center [350, 272] width 152 height 16
type input "7"
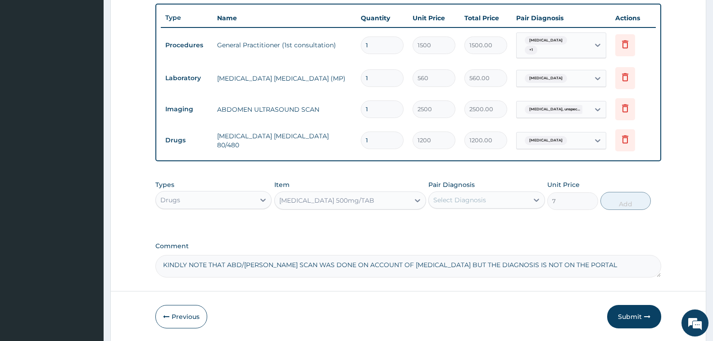
click at [500, 199] on div "Select Diagnosis" at bounding box center [478, 200] width 99 height 14
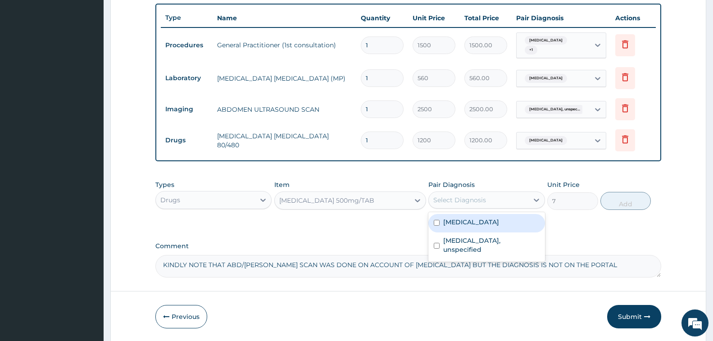
click at [498, 222] on label "Malaria, unspecified" at bounding box center [471, 222] width 56 height 9
checkbox input "true"
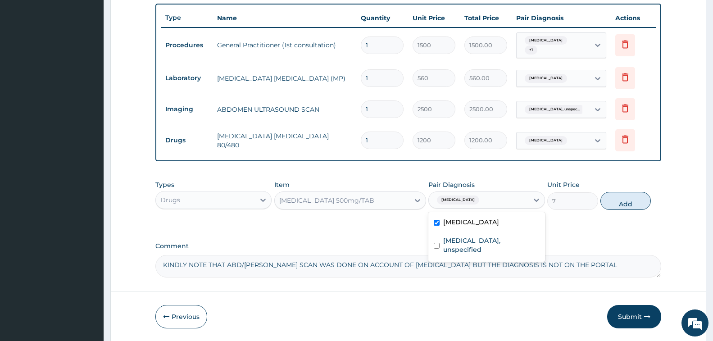
click at [625, 205] on button "Add" at bounding box center [626, 201] width 50 height 18
type input "0"
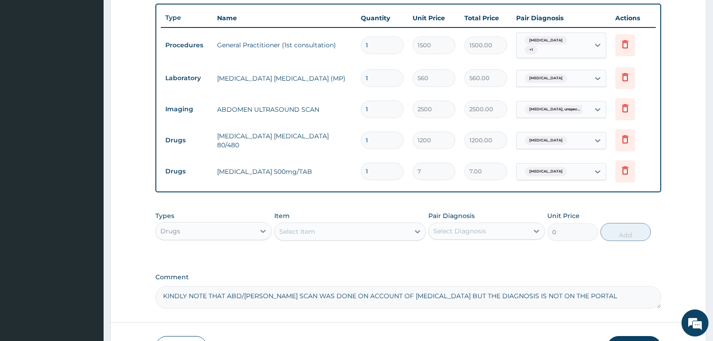
type input "18"
type input "126.00"
type input "18"
click at [345, 235] on div "Select Item" at bounding box center [342, 231] width 135 height 14
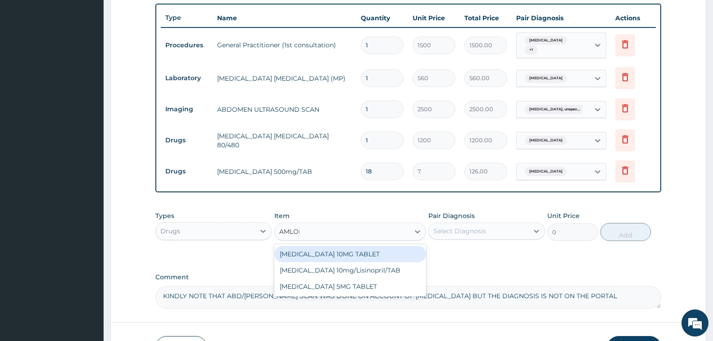
type input "AMLODI"
click at [371, 253] on div "[MEDICAL_DATA] 10MG TABLET" at bounding box center [350, 254] width 152 height 16
type input "40"
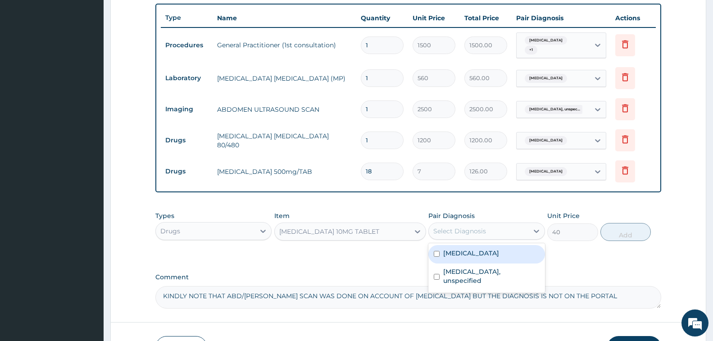
click at [466, 230] on div "Select Diagnosis" at bounding box center [460, 231] width 53 height 9
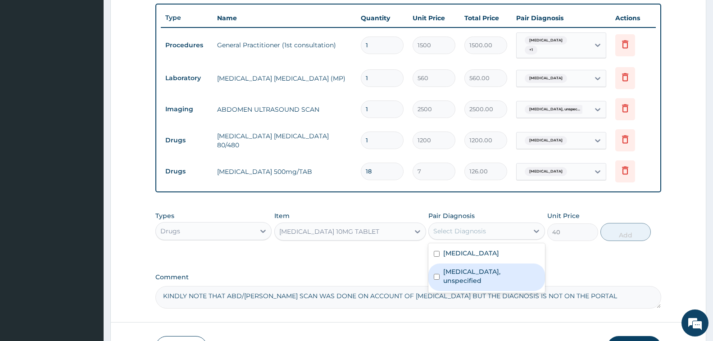
click at [468, 283] on label "Essential hypertension, unspecified" at bounding box center [491, 276] width 96 height 18
checkbox input "true"
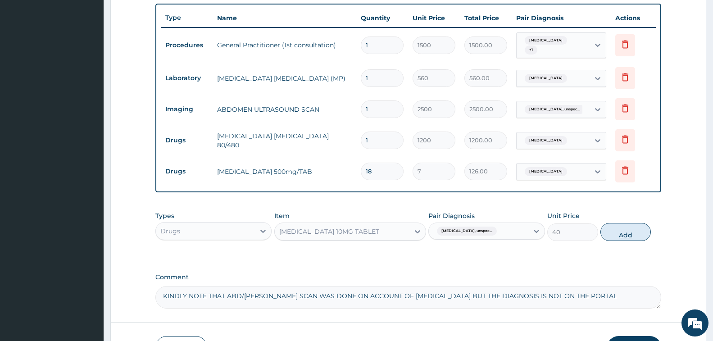
click at [621, 233] on button "Add" at bounding box center [626, 232] width 50 height 18
type input "0"
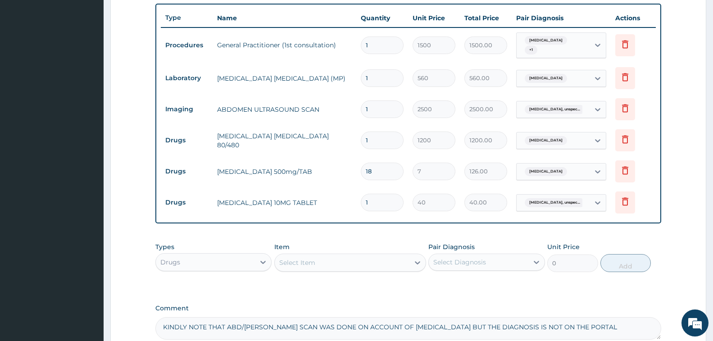
type input "0.00"
type input "7"
type input "280.00"
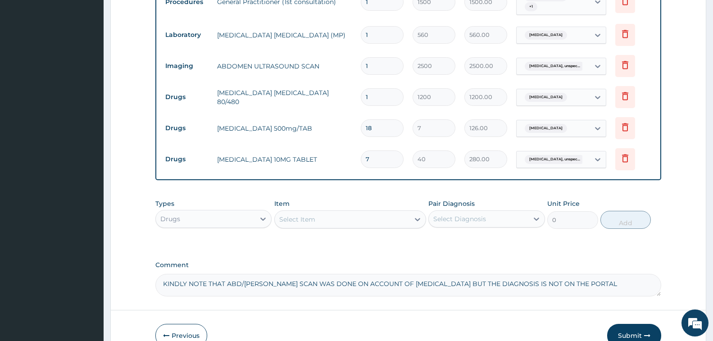
scroll to position [422, 0]
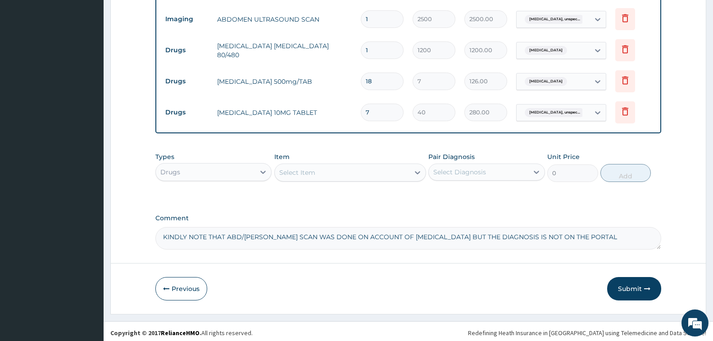
type input "7"
click at [317, 174] on div "Select Item" at bounding box center [342, 172] width 135 height 14
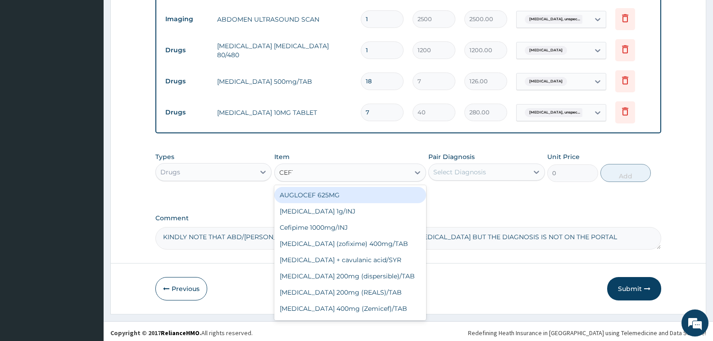
type input "CEFTR"
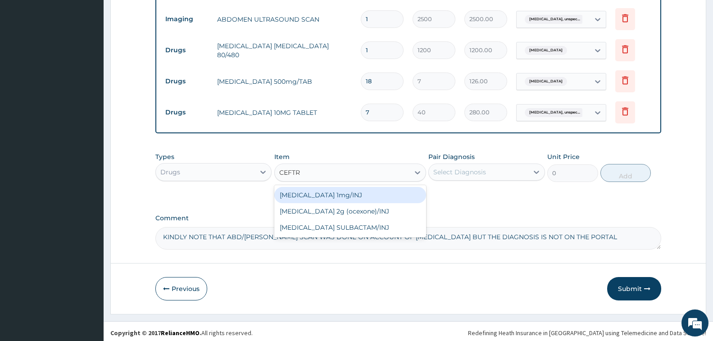
click at [335, 198] on div "[MEDICAL_DATA] 1mg/INJ" at bounding box center [350, 195] width 152 height 16
type input "1250"
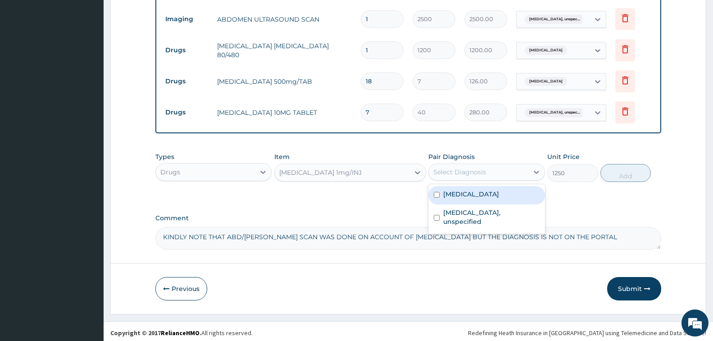
click at [487, 174] on div "Select Diagnosis" at bounding box center [478, 172] width 99 height 14
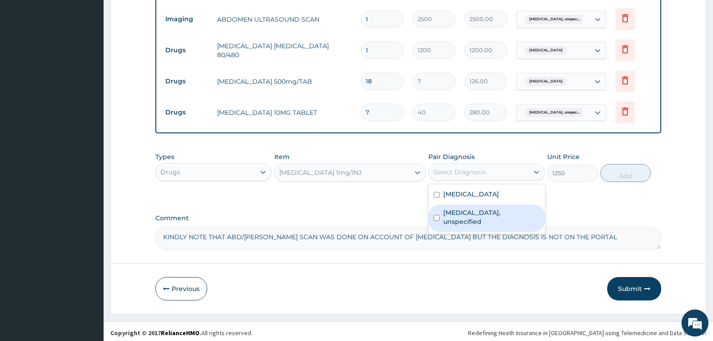
click at [488, 215] on label "Essential hypertension, unspecified" at bounding box center [491, 217] width 96 height 18
checkbox input "true"
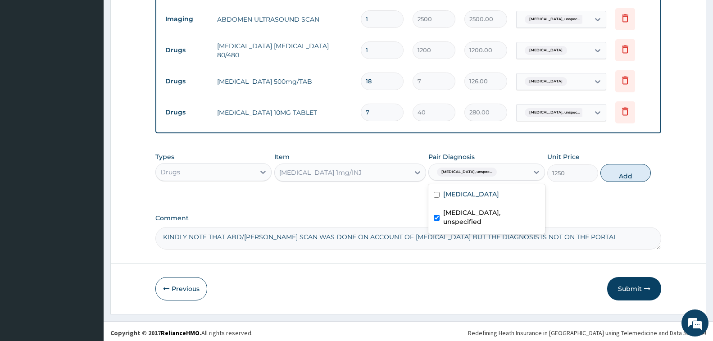
click at [623, 177] on button "Add" at bounding box center [626, 173] width 50 height 18
type input "0"
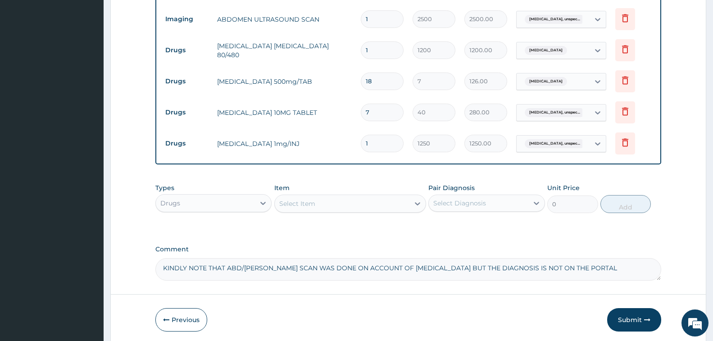
click at [338, 205] on div "Select Item" at bounding box center [342, 203] width 135 height 14
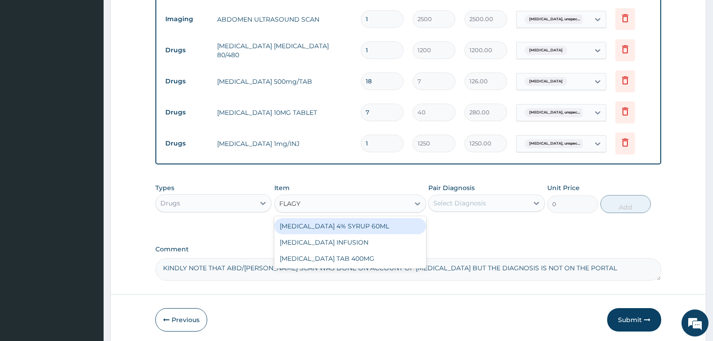
type input "FLAGYL"
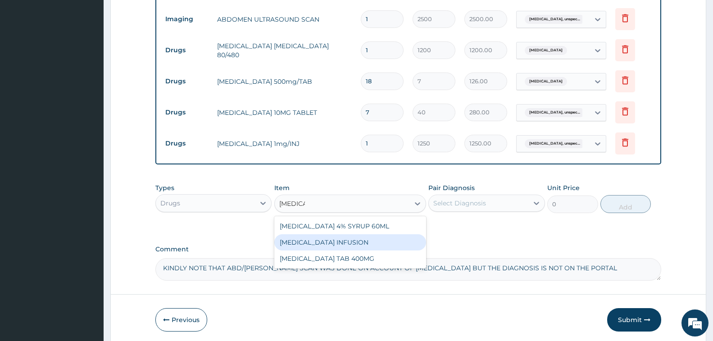
click at [352, 244] on div "[MEDICAL_DATA] INFUSION" at bounding box center [350, 242] width 152 height 16
type input "450"
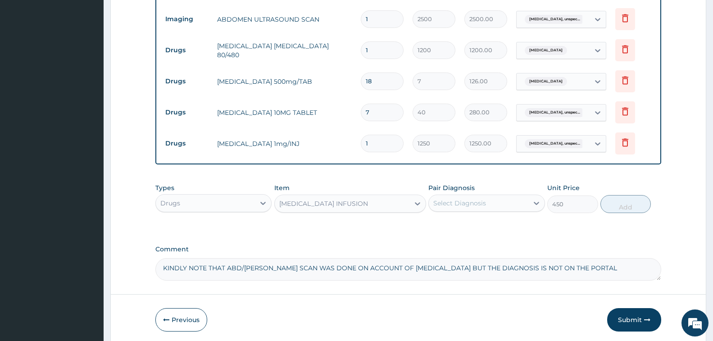
click at [482, 203] on div "Select Diagnosis" at bounding box center [460, 203] width 53 height 9
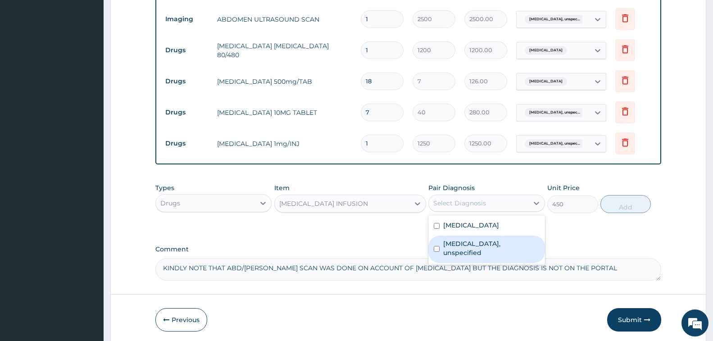
click at [491, 251] on label "Essential hypertension, unspecified" at bounding box center [491, 248] width 96 height 18
checkbox input "true"
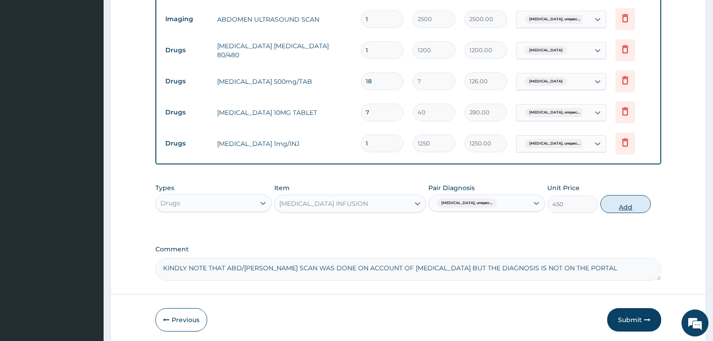
click at [626, 208] on button "Add" at bounding box center [626, 204] width 50 height 18
type input "0"
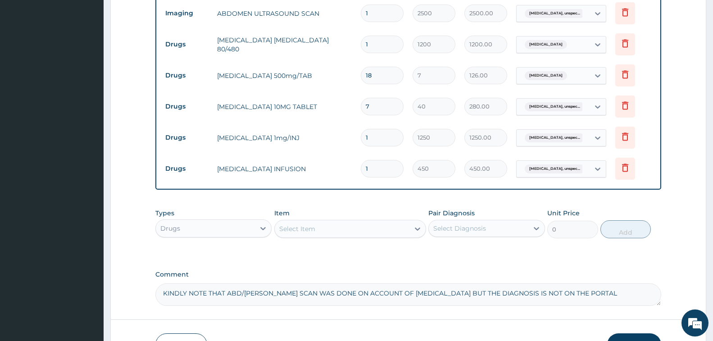
scroll to position [467, 0]
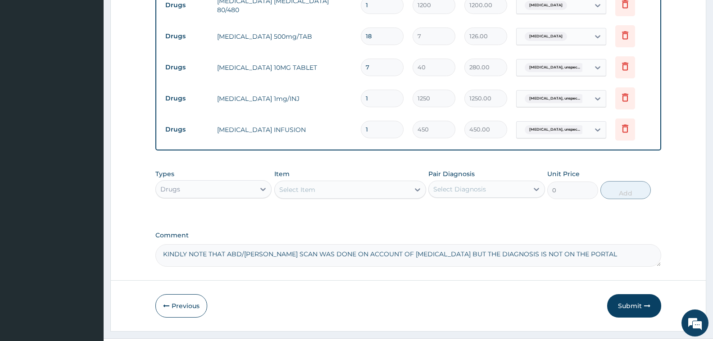
click at [287, 255] on textarea "KINDLY NOTE THAT ABD/PELVIC SCAN WAS DONE ON ACCOUNT OF APPENDICITIS BUT THE DI…" at bounding box center [408, 255] width 506 height 23
click at [414, 255] on textarea "KINDLY NOTE THAT ABD/PELVIC SCAN, CEFTRIAXONE AND FLAGY WAS DONE ON ACCOUNT OF …" at bounding box center [408, 255] width 506 height 23
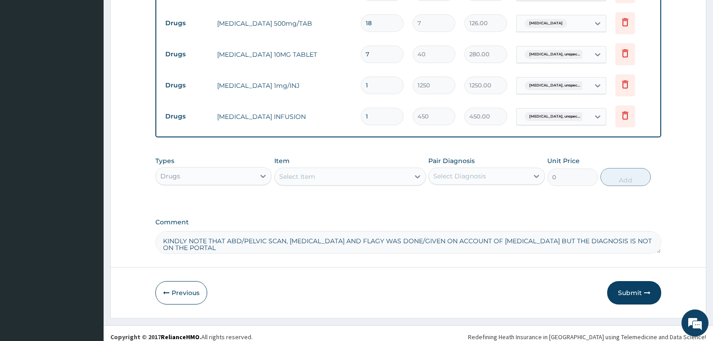
scroll to position [487, 0]
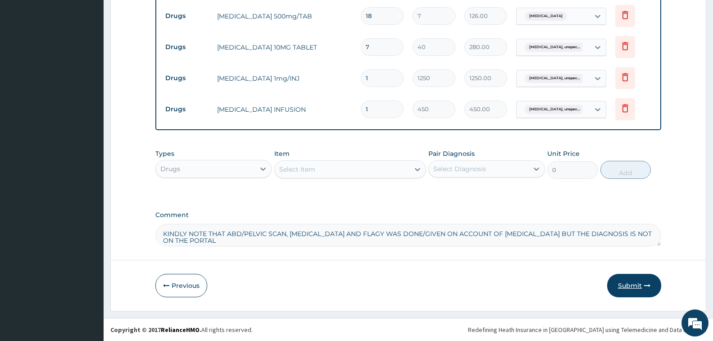
type textarea "KINDLY NOTE THAT ABD/PELVIC SCAN, CEFTRIAXONE AND FLAGY WAS DONE/GIVEN ON ACCOU…"
click at [635, 282] on button "Submit" at bounding box center [634, 285] width 54 height 23
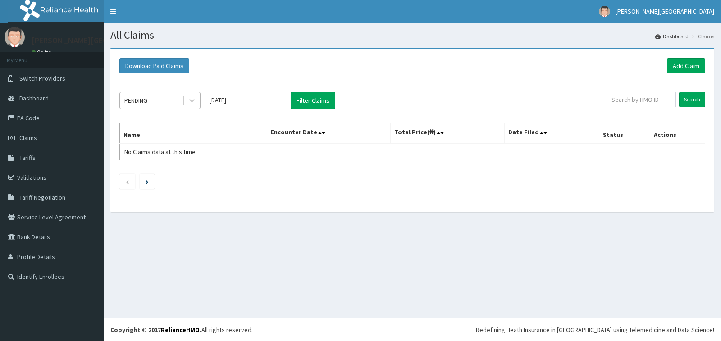
click at [155, 104] on div "PENDING" at bounding box center [151, 100] width 63 height 14
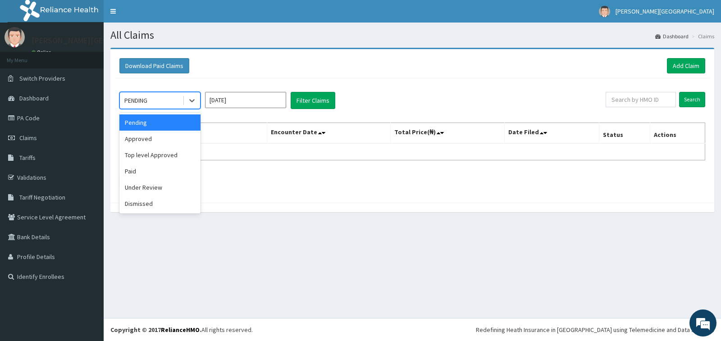
click at [167, 126] on div "Pending" at bounding box center [159, 122] width 81 height 16
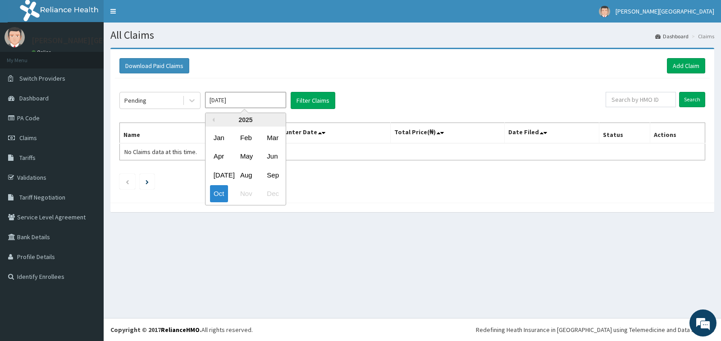
click at [247, 102] on input "[DATE]" at bounding box center [245, 100] width 81 height 16
click at [273, 174] on div "Sep" at bounding box center [272, 175] width 18 height 17
type input "[DATE]"
click at [317, 91] on div "Pending [DATE] Filter Claims Search Name Encounter Date Total Price(₦) Date Fil…" at bounding box center [412, 138] width 595 height 120
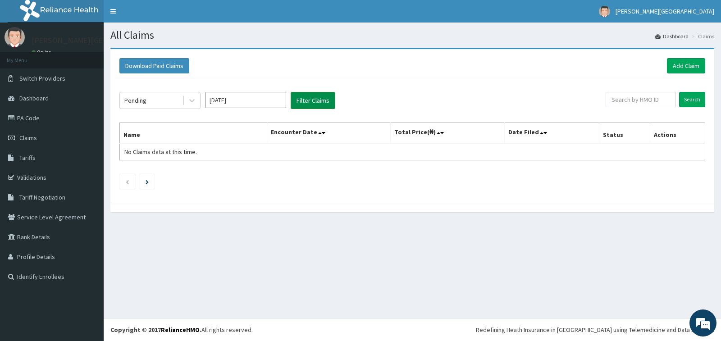
click at [314, 100] on button "Filter Claims" at bounding box center [313, 100] width 45 height 17
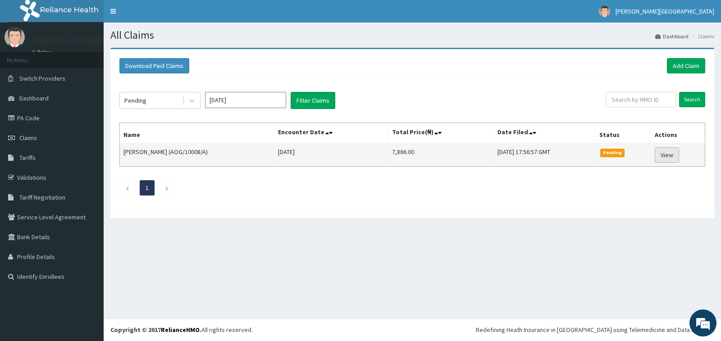
click at [671, 154] on link "View" at bounding box center [667, 154] width 24 height 15
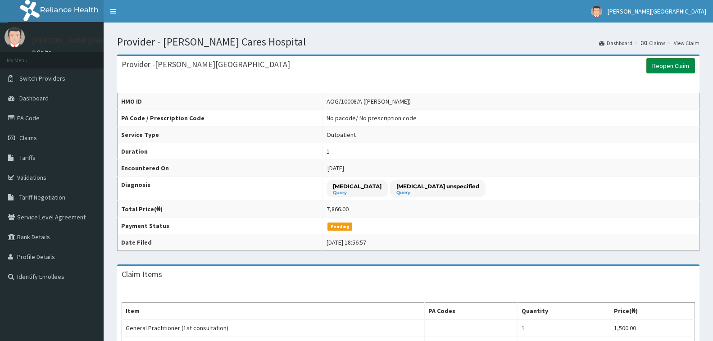
click at [673, 65] on link "Reopen Claim" at bounding box center [671, 65] width 49 height 15
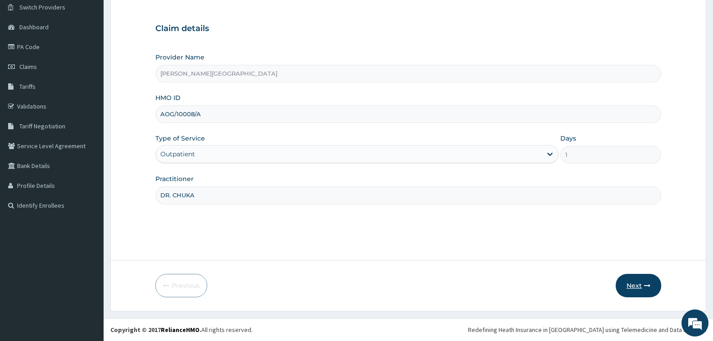
click at [630, 286] on button "Next" at bounding box center [639, 285] width 46 height 23
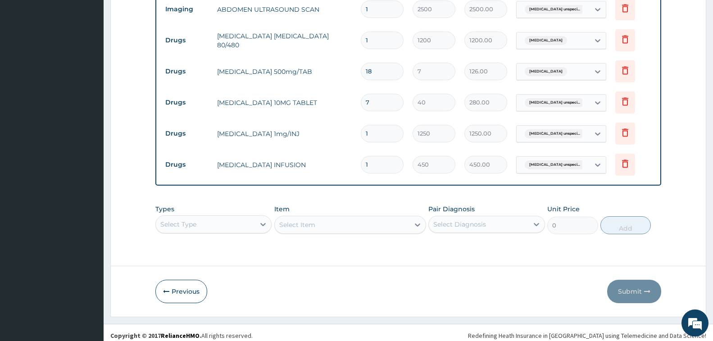
scroll to position [438, 0]
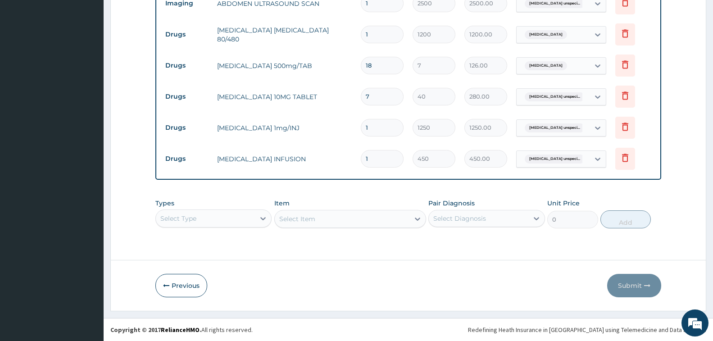
click at [224, 223] on div "Select Type" at bounding box center [213, 219] width 116 height 18
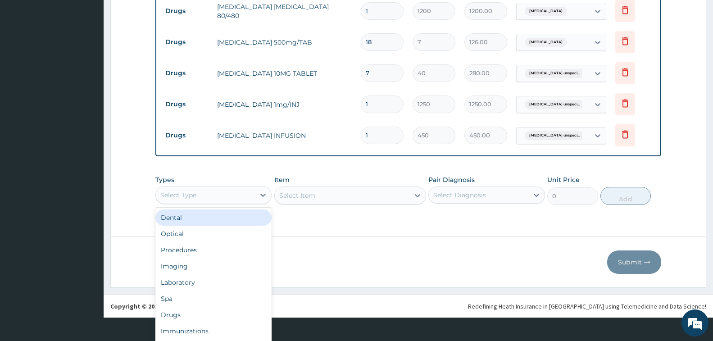
scroll to position [25, 0]
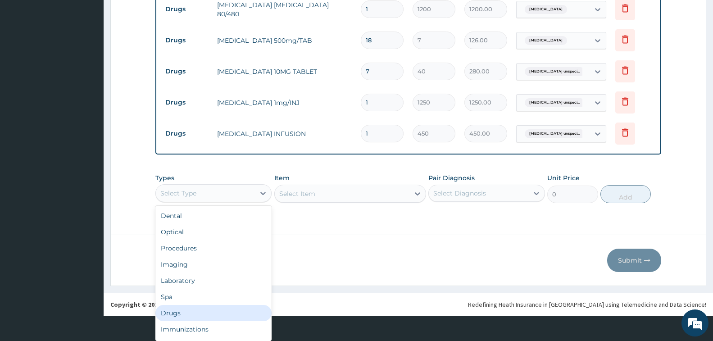
click at [172, 315] on div "Drugs" at bounding box center [213, 313] width 116 height 16
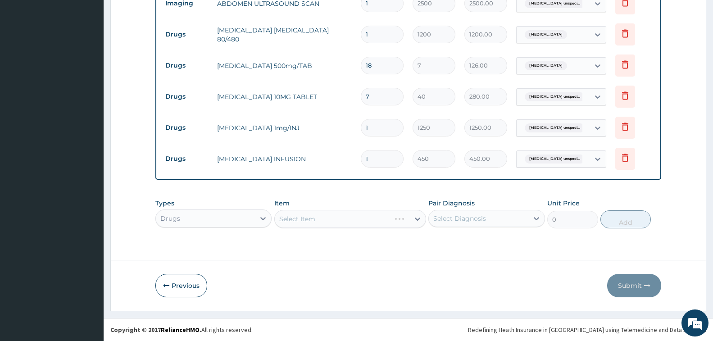
scroll to position [0, 0]
click at [330, 219] on div "Select Item" at bounding box center [350, 219] width 152 height 18
click at [361, 219] on div "Select Item" at bounding box center [350, 219] width 152 height 18
click at [361, 219] on div "Select Item" at bounding box center [342, 219] width 135 height 14
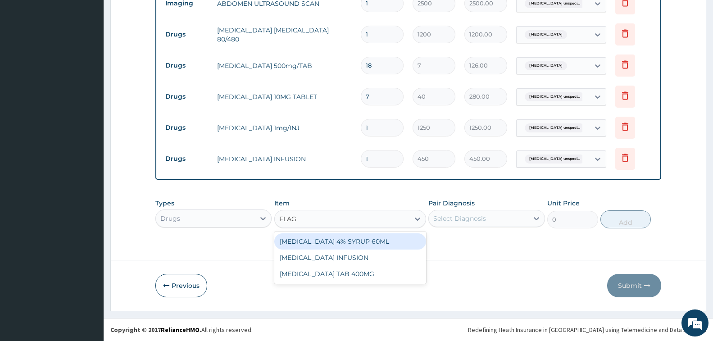
type input "FLAGY"
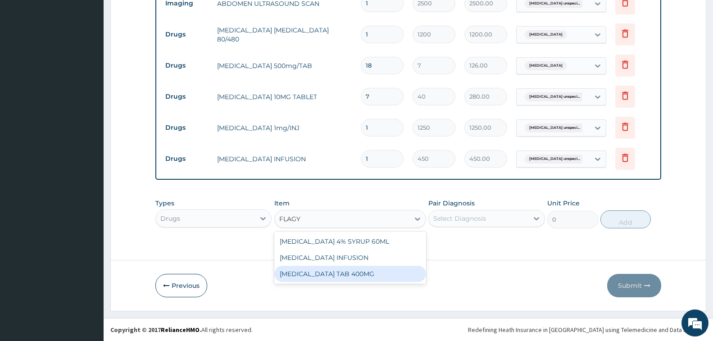
click at [349, 273] on div "[MEDICAL_DATA] TAB 400MG" at bounding box center [350, 274] width 152 height 16
type input "35"
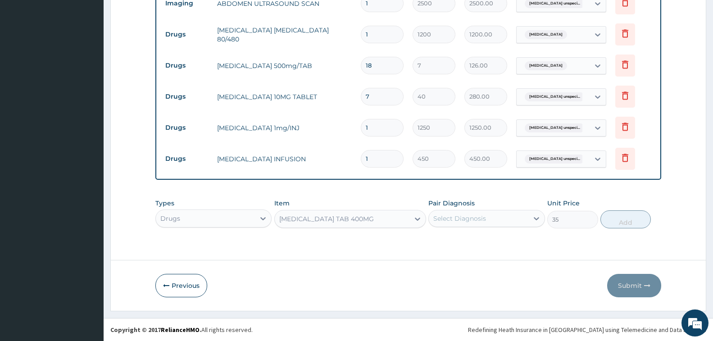
click at [484, 223] on div "Select Diagnosis" at bounding box center [460, 218] width 53 height 9
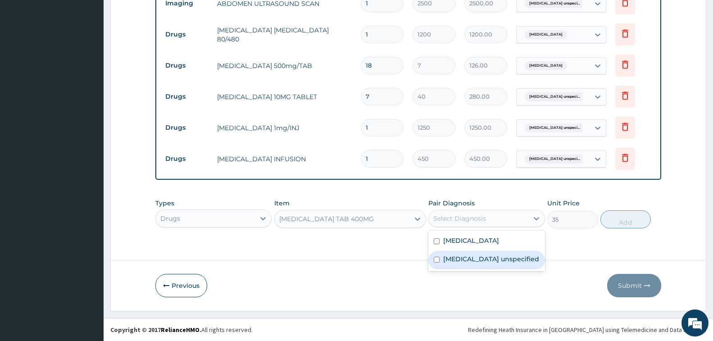
click at [487, 260] on label "Essential hypertension unspecified" at bounding box center [491, 259] width 96 height 9
checkbox input "true"
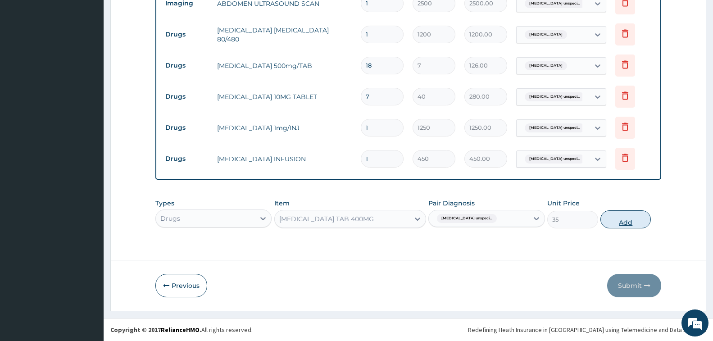
click at [624, 220] on button "Add" at bounding box center [626, 219] width 50 height 18
type input "0"
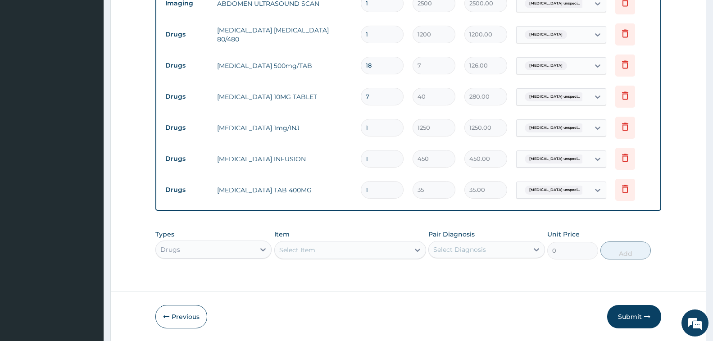
type input "15"
type input "525.00"
type input "15"
click at [352, 247] on div "Select Item" at bounding box center [350, 250] width 152 height 18
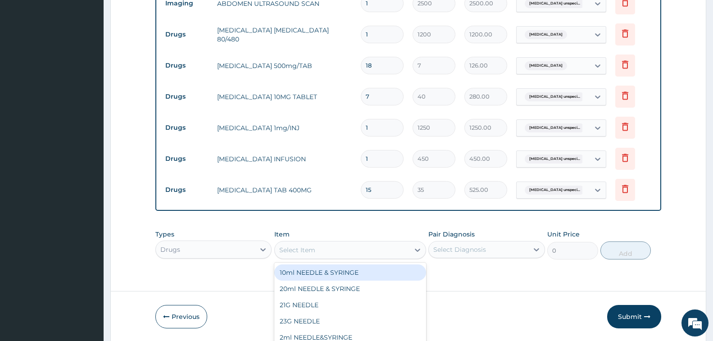
scroll to position [26, 0]
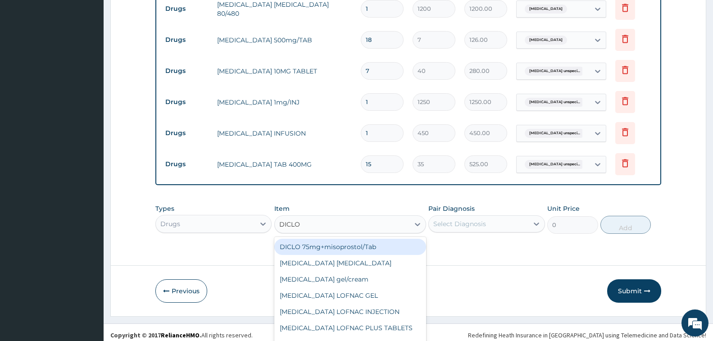
type input "DICLOF"
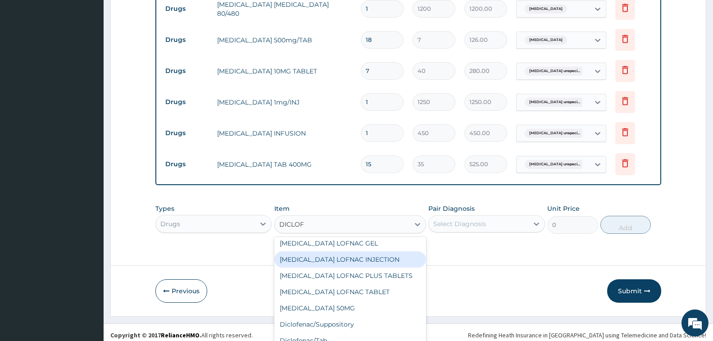
scroll to position [79, 0]
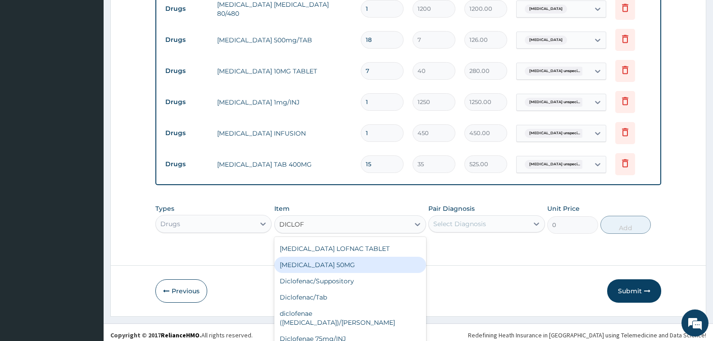
click at [379, 265] on div "[MEDICAL_DATA] 50MG" at bounding box center [350, 265] width 152 height 16
type input "30"
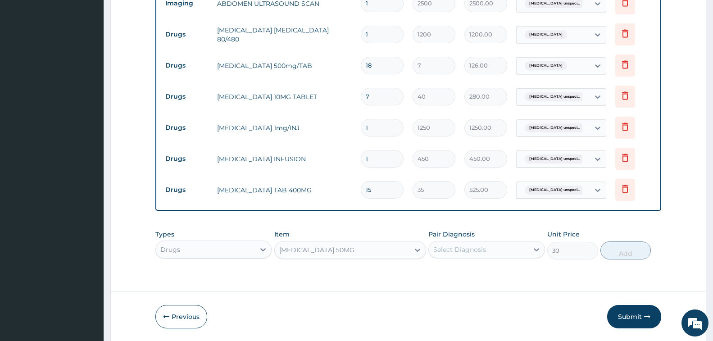
scroll to position [0, 0]
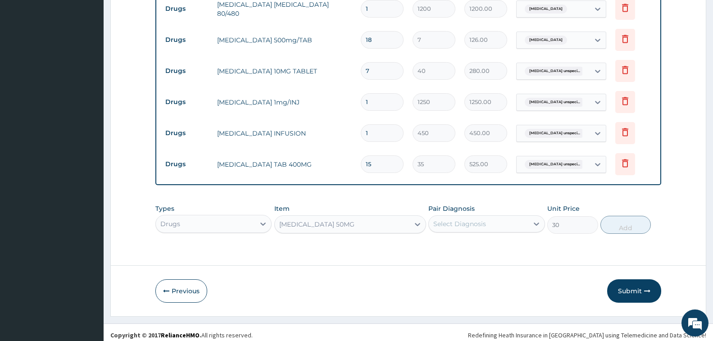
click at [463, 226] on div "Select Diagnosis" at bounding box center [460, 223] width 53 height 9
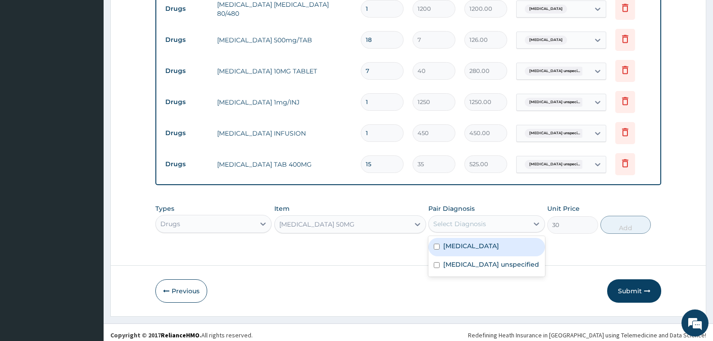
click at [473, 249] on label "Malaria unspecified" at bounding box center [471, 246] width 56 height 9
checkbox input "true"
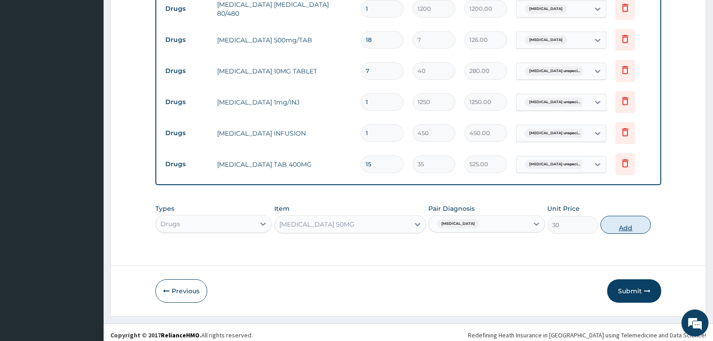
click at [625, 224] on button "Add" at bounding box center [626, 225] width 50 height 18
type input "0"
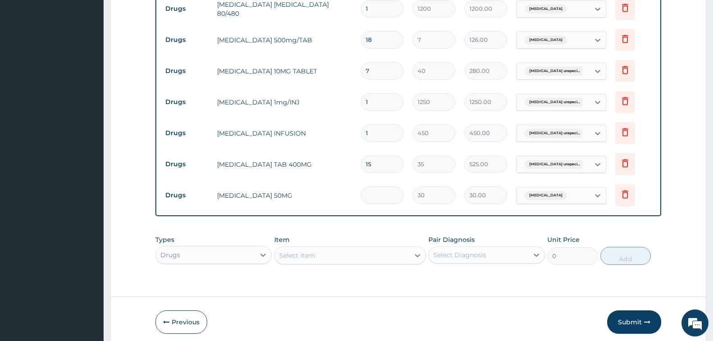
type input "0.00"
type input "6"
type input "180.00"
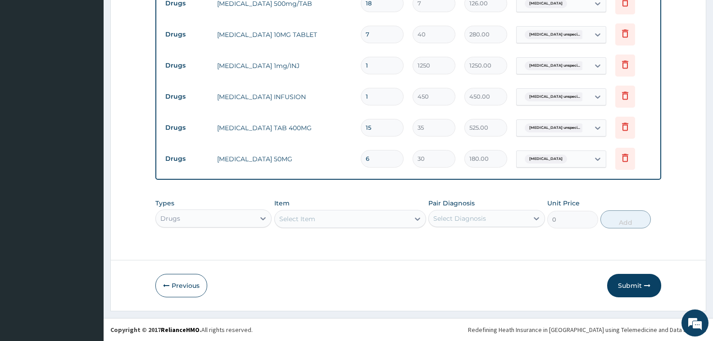
type input "6"
click at [365, 219] on div "Select Item" at bounding box center [342, 219] width 135 height 14
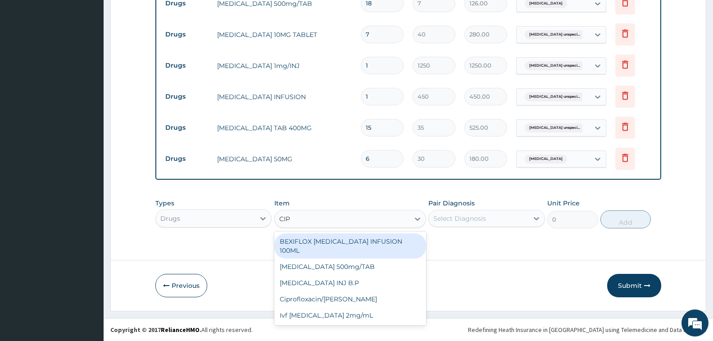
scroll to position [0, 0]
type input "CIPROF"
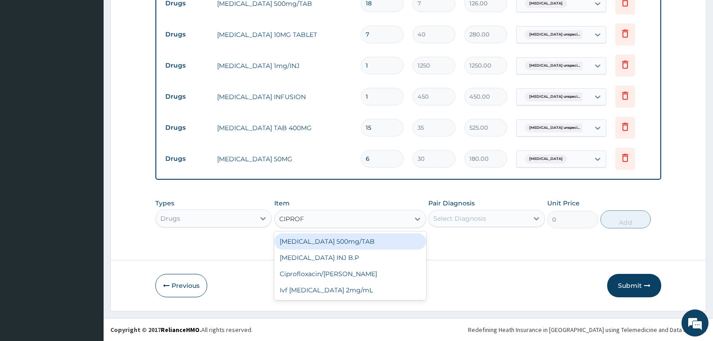
click at [357, 242] on div "[MEDICAL_DATA] 500mg/TAB" at bounding box center [350, 241] width 152 height 16
type input "100"
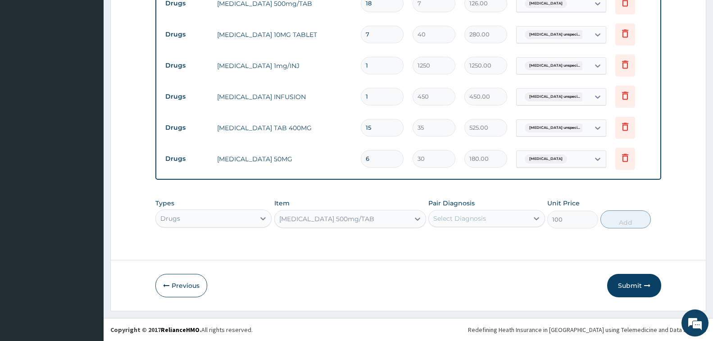
click at [464, 221] on div "Select Diagnosis" at bounding box center [460, 218] width 53 height 9
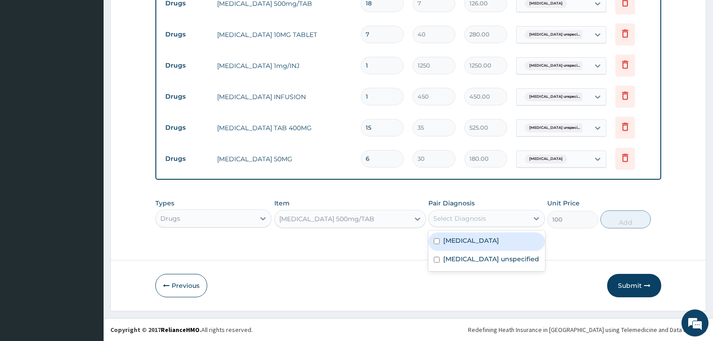
click at [482, 242] on label "Malaria unspecified" at bounding box center [471, 240] width 56 height 9
checkbox input "true"
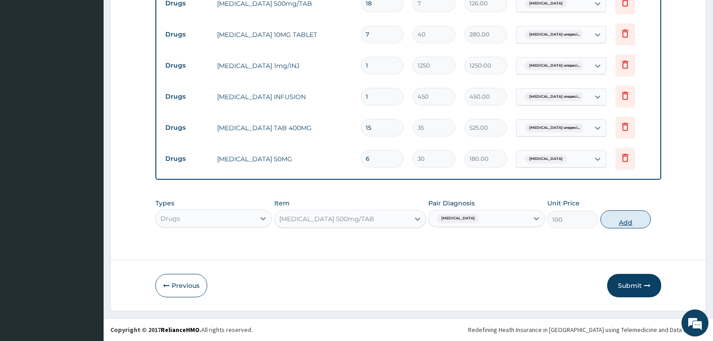
click at [621, 219] on button "Add" at bounding box center [626, 219] width 50 height 18
type input "0"
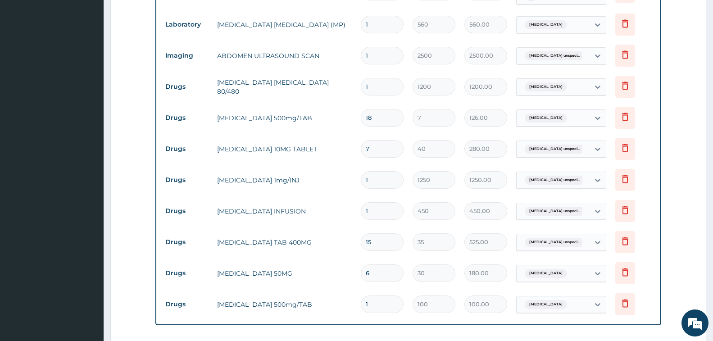
scroll to position [455, 0]
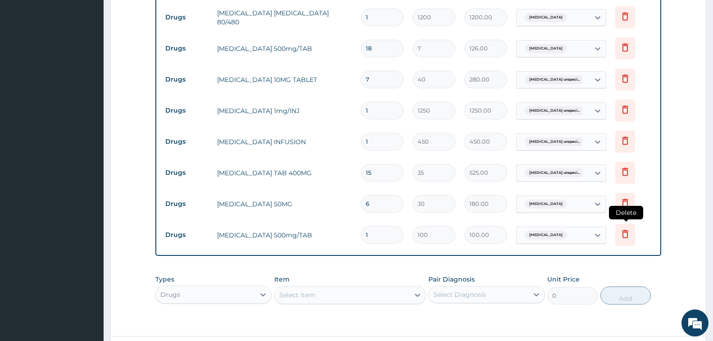
click at [624, 236] on icon at bounding box center [625, 233] width 11 height 11
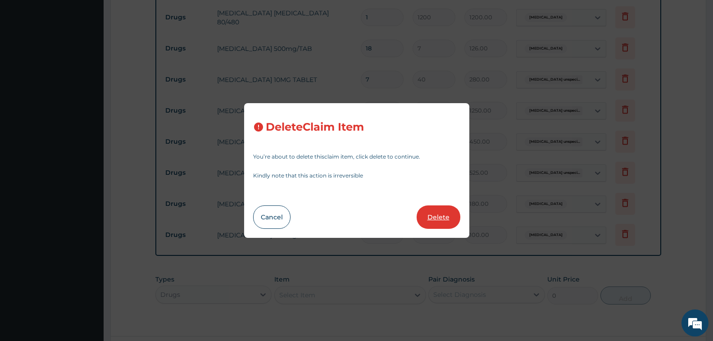
click at [427, 218] on button "Delete" at bounding box center [439, 217] width 44 height 23
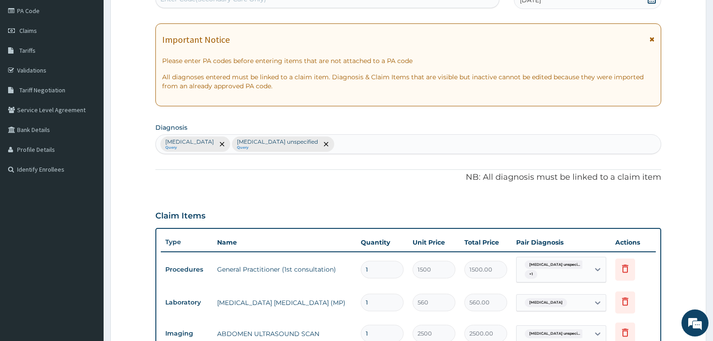
scroll to position [49, 0]
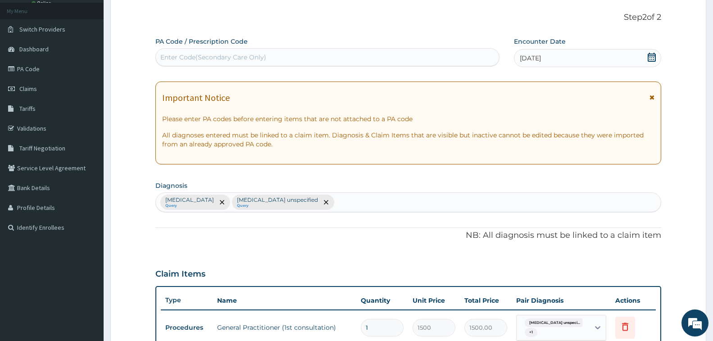
click at [373, 201] on div "Malaria unspecified Query Essential hypertension unspecified Query" at bounding box center [408, 202] width 505 height 19
type input "[MEDICAL_DATA]"
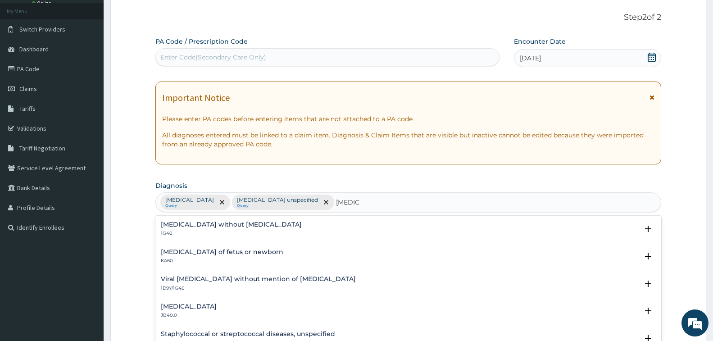
click at [247, 223] on h4 "[MEDICAL_DATA] without [MEDICAL_DATA]" at bounding box center [231, 224] width 141 height 7
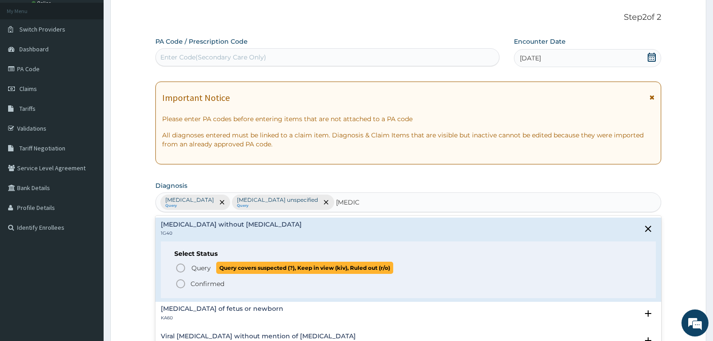
click at [200, 269] on span "Query" at bounding box center [201, 268] width 19 height 9
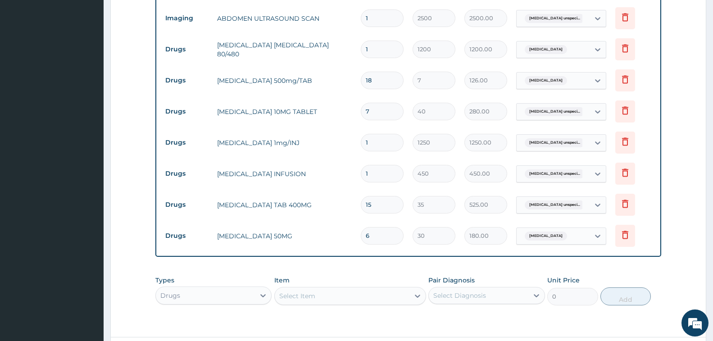
scroll to position [500, 0]
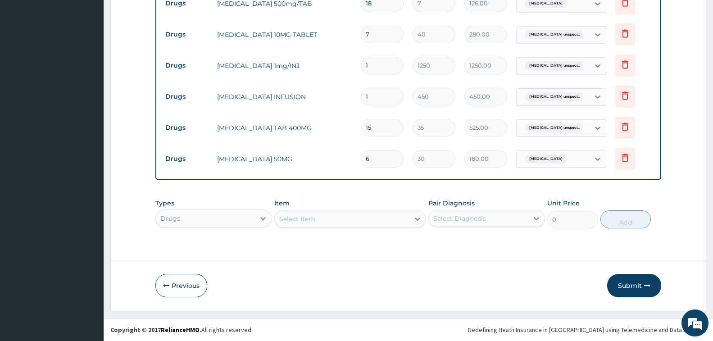
click at [305, 214] on div "Select Item" at bounding box center [342, 219] width 135 height 14
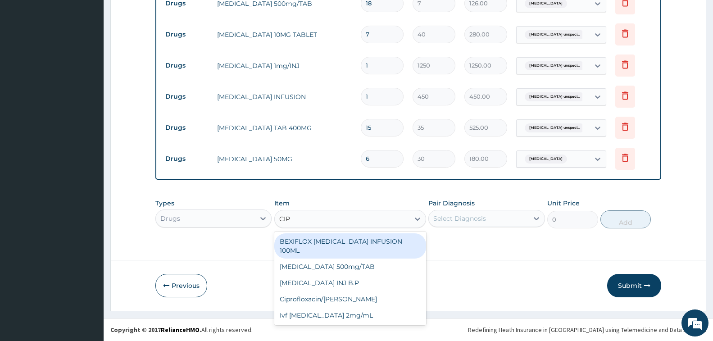
scroll to position [0, 0]
type input "CIPRO"
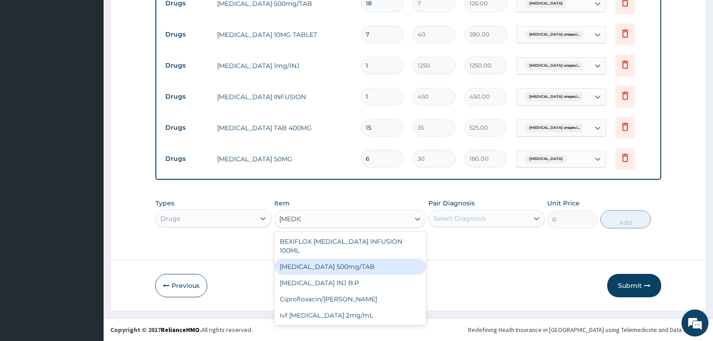
click at [318, 259] on div "Ciprofloxacin 500mg/TAB" at bounding box center [350, 267] width 152 height 16
type input "100"
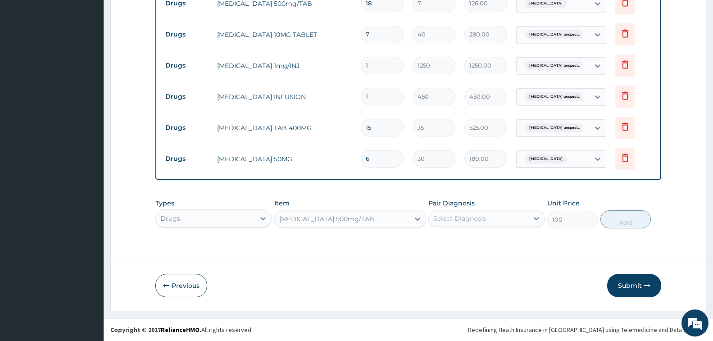
click at [466, 222] on div "Select Diagnosis" at bounding box center [460, 218] width 53 height 9
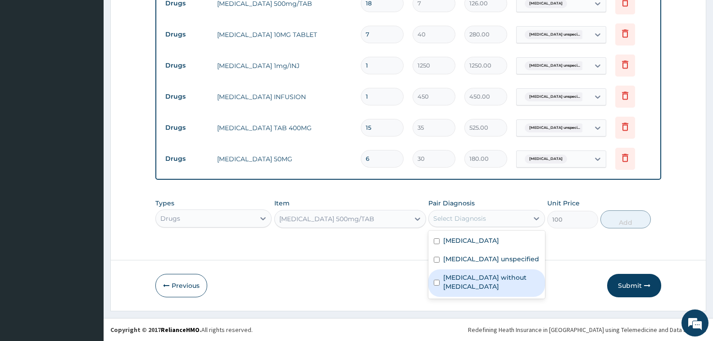
click at [464, 289] on label "Sepsis without septic shock" at bounding box center [491, 282] width 96 height 18
checkbox input "true"
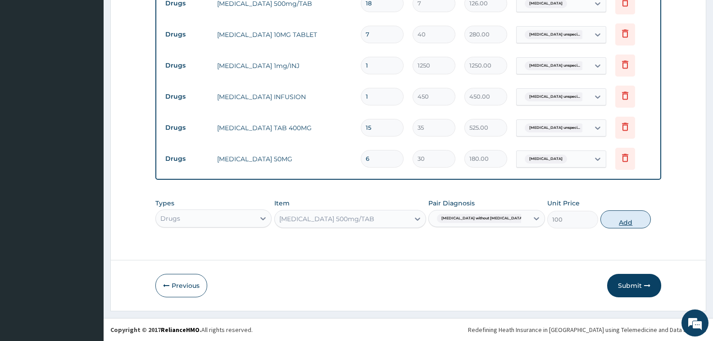
click at [617, 218] on button "Add" at bounding box center [626, 219] width 50 height 18
type input "0"
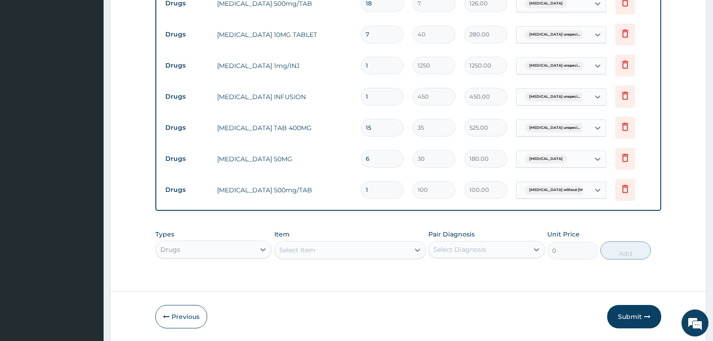
type input "10"
type input "1000.00"
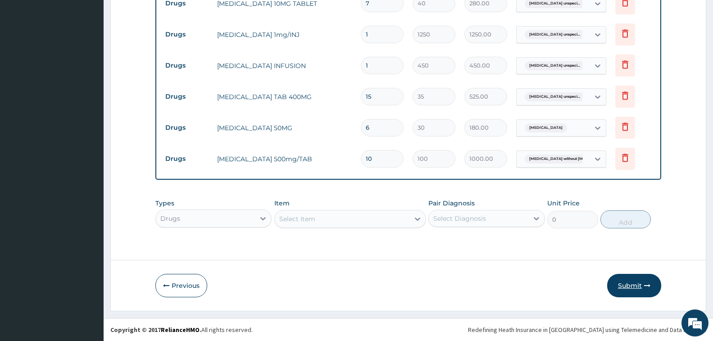
type input "10"
click at [642, 286] on button "Submit" at bounding box center [634, 285] width 54 height 23
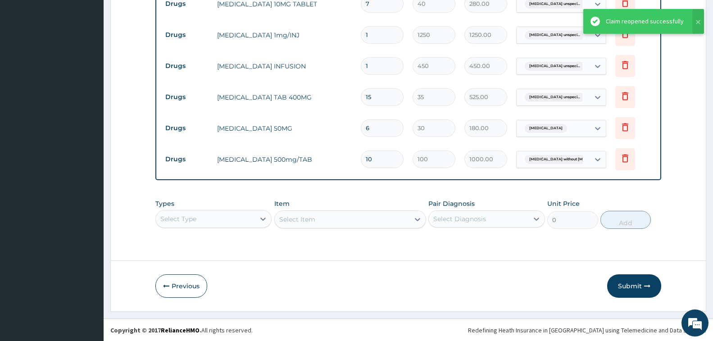
scroll to position [475, 0]
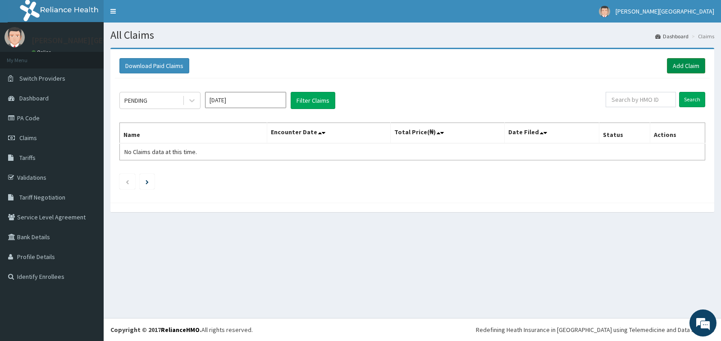
click at [677, 65] on link "Add Claim" at bounding box center [686, 65] width 38 height 15
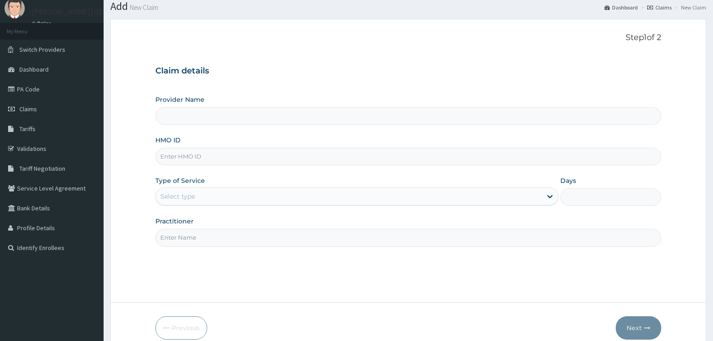
scroll to position [45, 0]
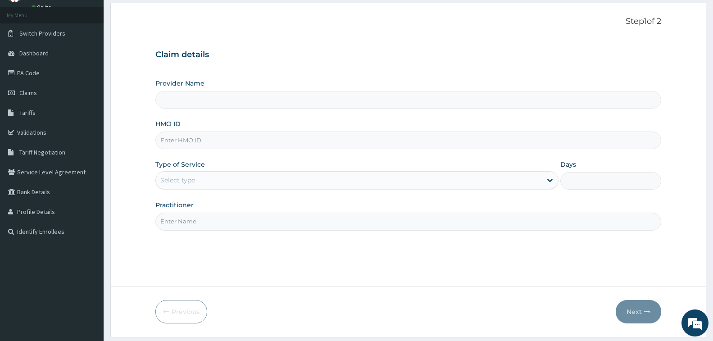
click at [239, 142] on input "HMO ID" at bounding box center [408, 141] width 506 height 18
type input "[PERSON_NAME][GEOGRAPHIC_DATA]"
type input "RLD/10058/A"
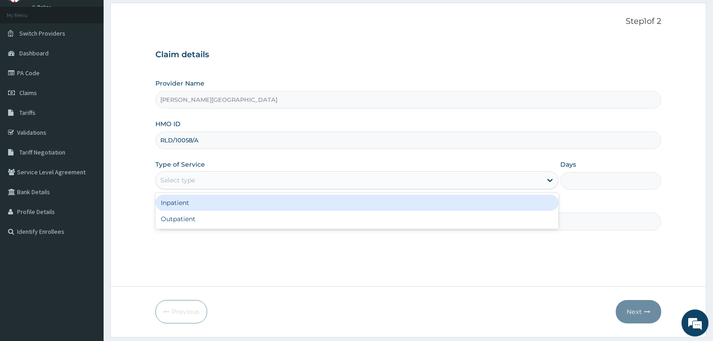
click at [233, 183] on div "Select type" at bounding box center [349, 180] width 386 height 14
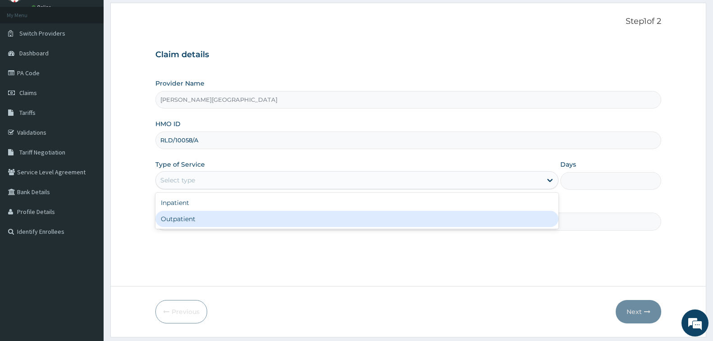
click at [228, 219] on div "Outpatient" at bounding box center [356, 219] width 403 height 16
type input "1"
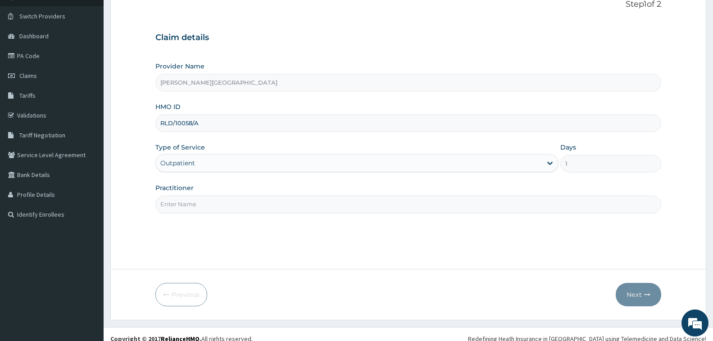
scroll to position [71, 0]
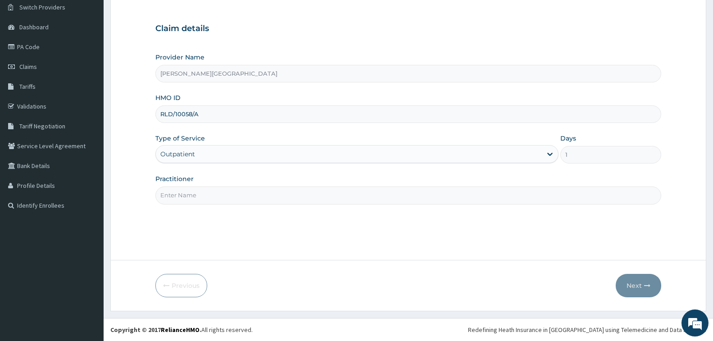
click at [229, 203] on input "Practitioner" at bounding box center [408, 196] width 506 height 18
type input "Dr. Chuka"
click at [637, 290] on button "Next" at bounding box center [639, 285] width 46 height 23
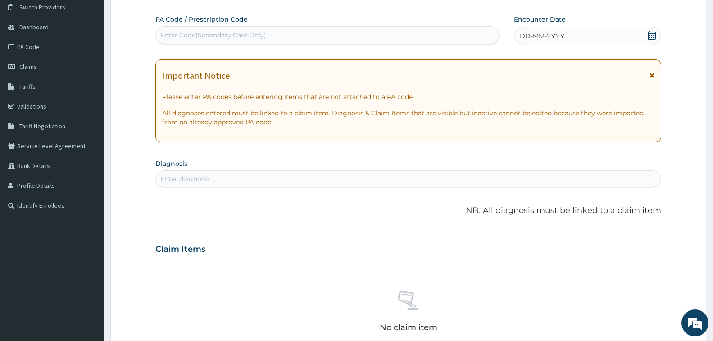
click at [653, 36] on icon at bounding box center [652, 35] width 9 height 9
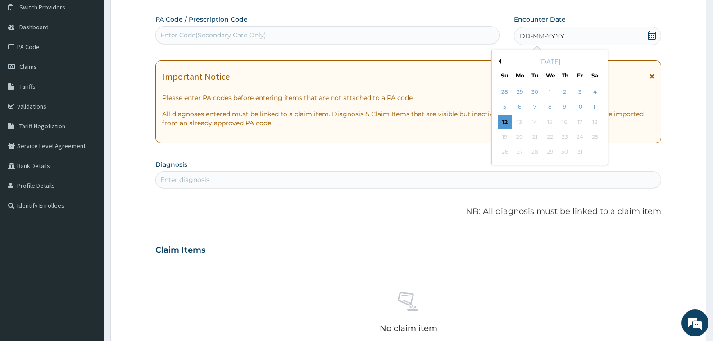
click at [500, 59] on button "Previous Month" at bounding box center [499, 61] width 5 height 5
click at [548, 109] on div "10" at bounding box center [550, 107] width 14 height 14
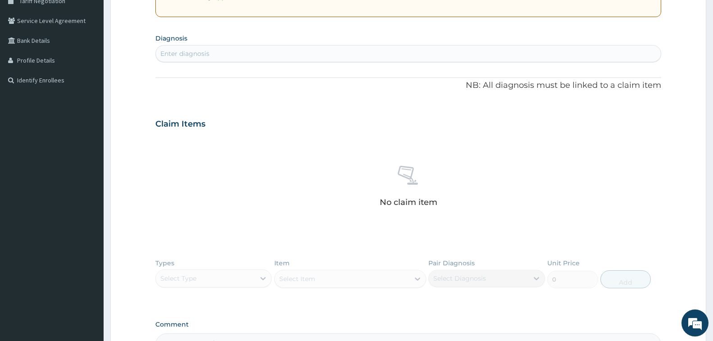
scroll to position [206, 0]
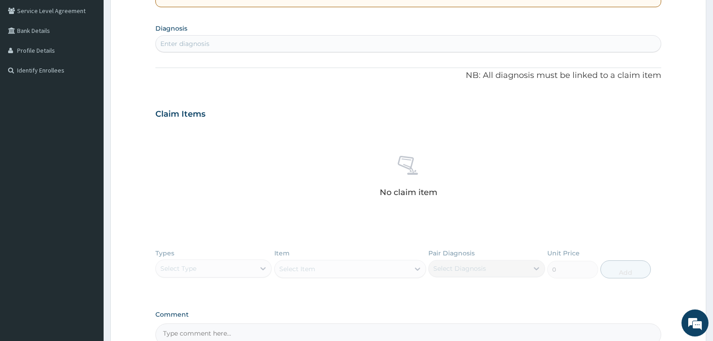
click at [278, 43] on div "Enter diagnosis" at bounding box center [408, 44] width 505 height 14
click at [302, 36] on div "Enter diagnosis" at bounding box center [408, 43] width 506 height 17
type input "MALAR"
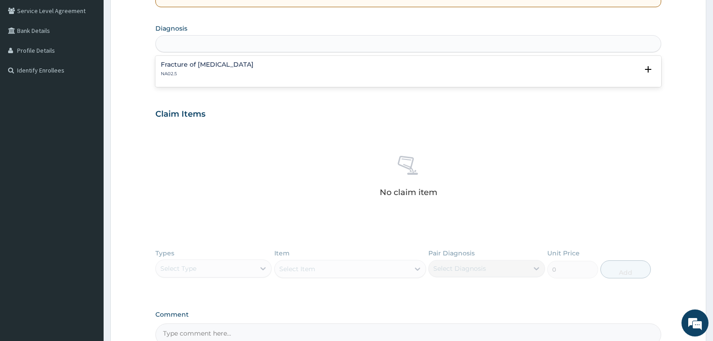
click at [443, 38] on div "MALAR" at bounding box center [408, 44] width 505 height 14
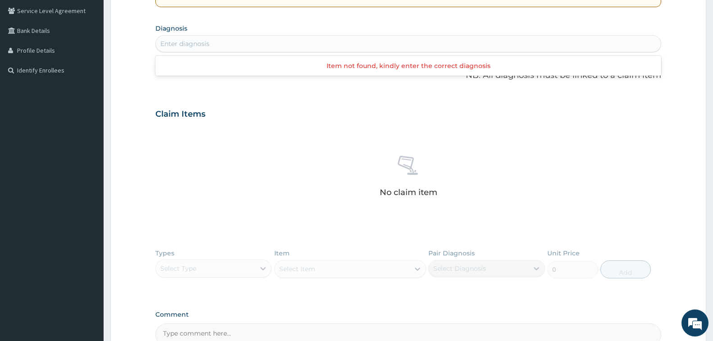
click at [240, 46] on div "Enter diagnosis" at bounding box center [408, 44] width 505 height 14
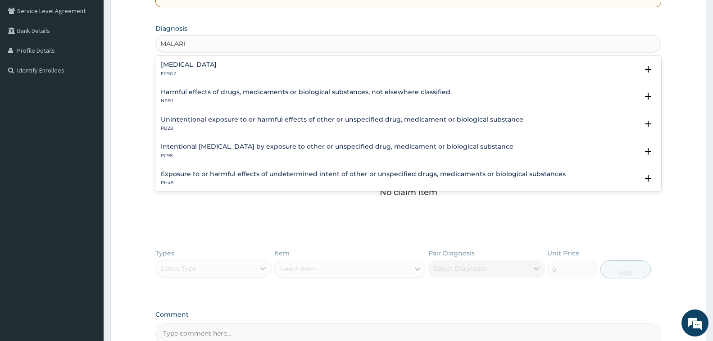
type input "[MEDICAL_DATA]"
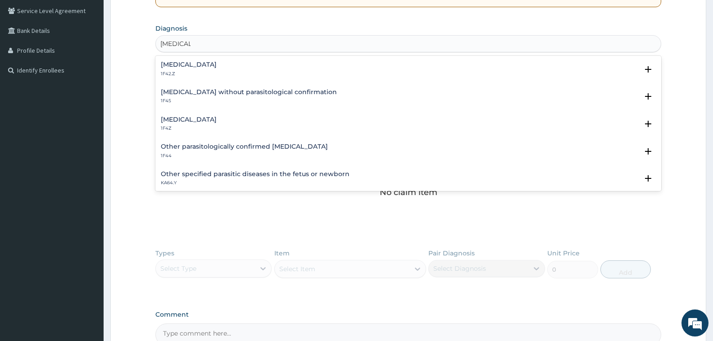
click at [212, 119] on h4 "[MEDICAL_DATA]" at bounding box center [189, 119] width 56 height 7
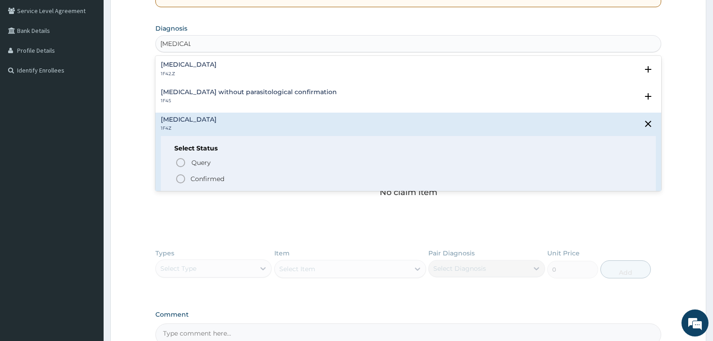
click at [184, 181] on circle "status option filled" at bounding box center [181, 179] width 8 height 8
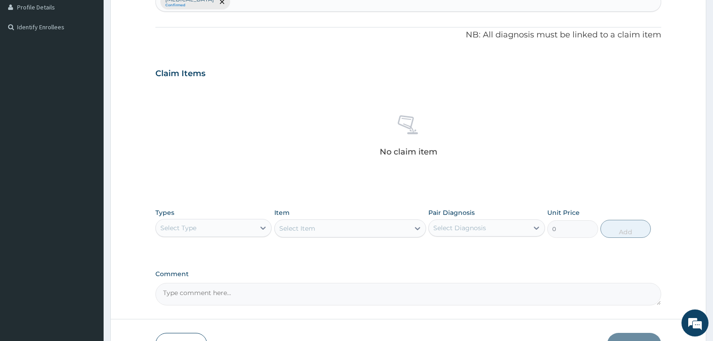
scroll to position [309, 0]
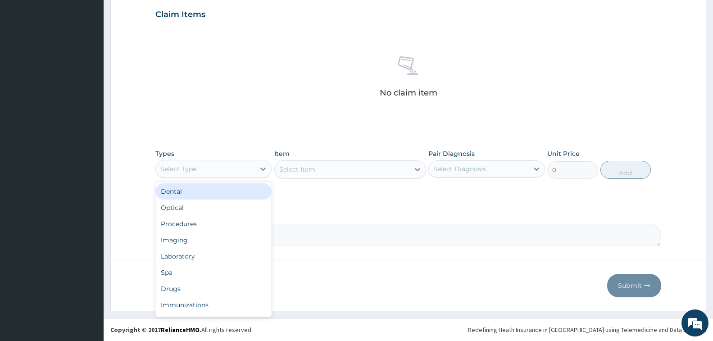
click at [206, 169] on div "Select Type" at bounding box center [205, 169] width 99 height 14
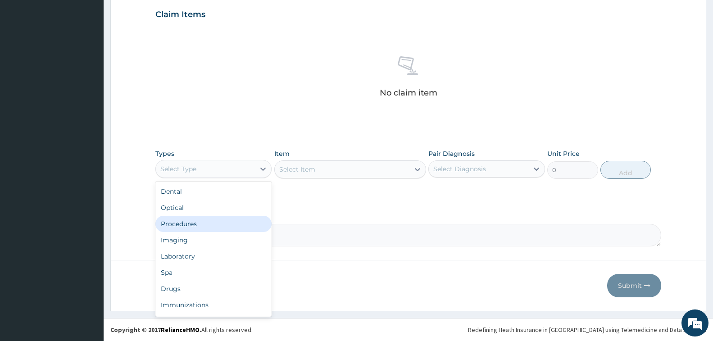
click at [199, 225] on div "Procedures" at bounding box center [213, 224] width 116 height 16
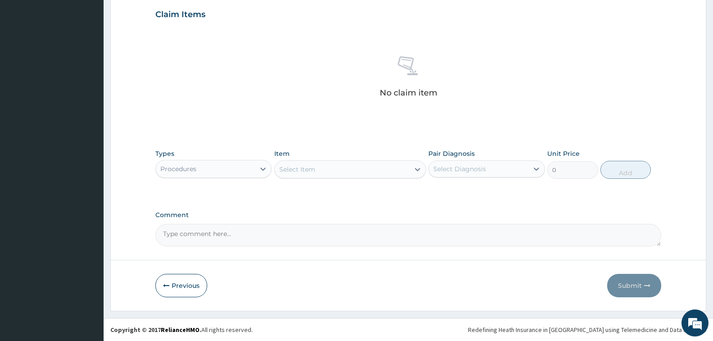
click at [395, 170] on div "Select Item" at bounding box center [342, 169] width 135 height 14
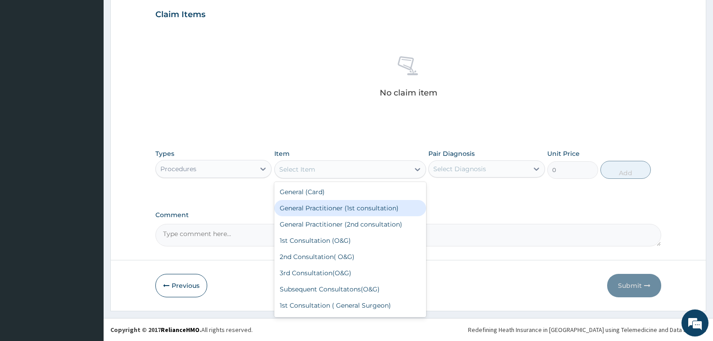
click at [380, 210] on div "General Practitioner (1st consultation)" at bounding box center [350, 208] width 152 height 16
type input "1500"
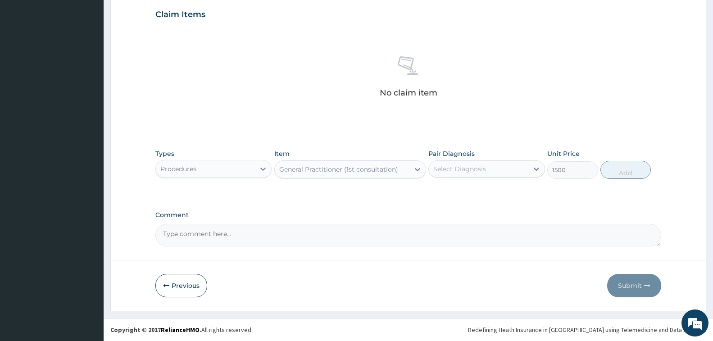
click at [481, 170] on div "Select Diagnosis" at bounding box center [460, 168] width 53 height 9
click at [480, 188] on label "[MEDICAL_DATA]" at bounding box center [471, 191] width 56 height 9
checkbox input "true"
click at [623, 168] on button "Add" at bounding box center [626, 170] width 50 height 18
type input "0"
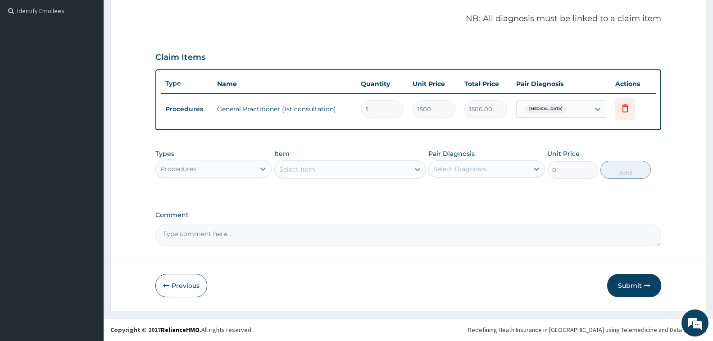
scroll to position [266, 0]
click at [227, 168] on div "Procedures" at bounding box center [205, 169] width 99 height 14
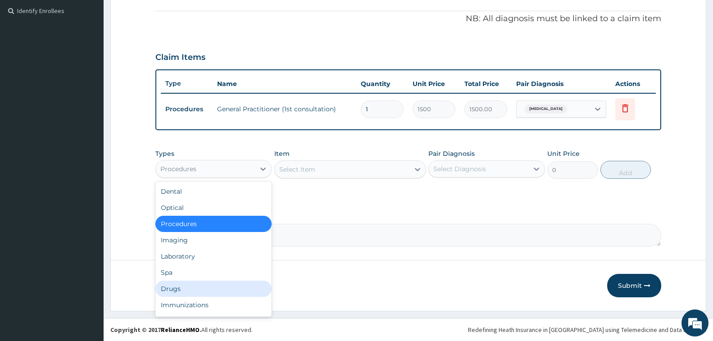
scroll to position [31, 0]
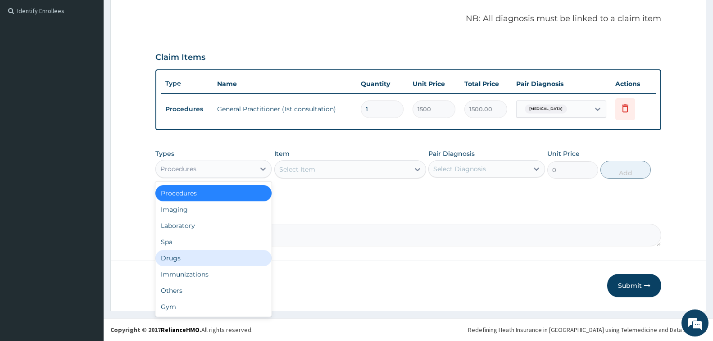
click at [177, 260] on div "Drugs" at bounding box center [213, 258] width 116 height 16
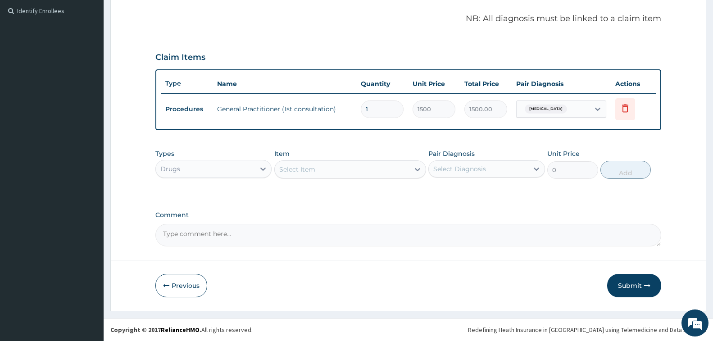
click at [357, 170] on div "Select Item" at bounding box center [342, 169] width 135 height 14
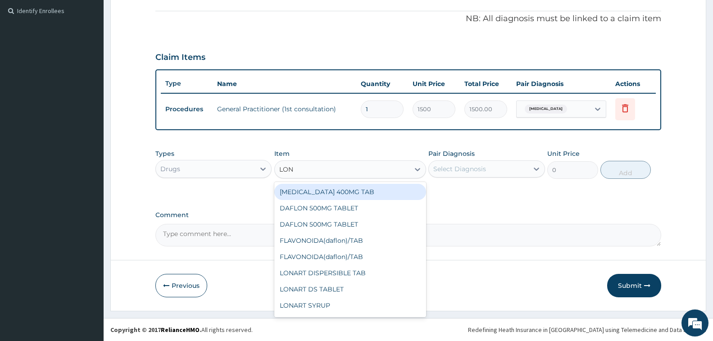
type input "LONA"
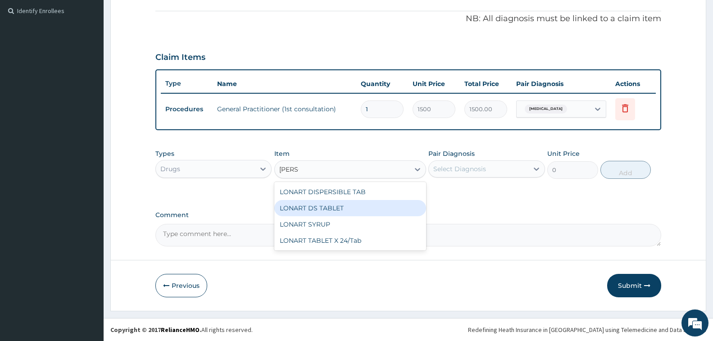
click at [337, 211] on div "LONART DS TABLET" at bounding box center [350, 208] width 152 height 16
type input "150"
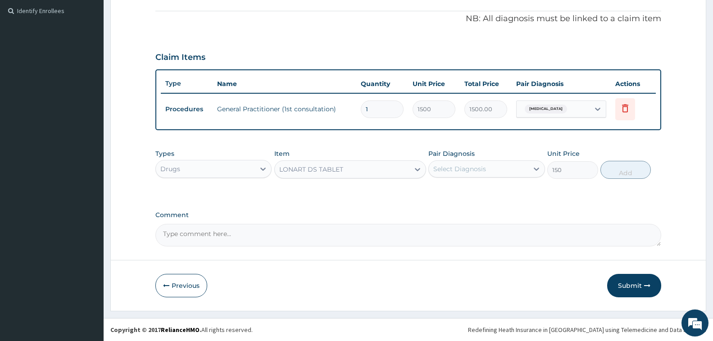
click at [454, 172] on div "Select Diagnosis" at bounding box center [460, 168] width 53 height 9
click at [457, 191] on label "[MEDICAL_DATA]" at bounding box center [471, 191] width 56 height 9
checkbox input "true"
click at [616, 173] on button "Add" at bounding box center [626, 170] width 50 height 18
type input "0"
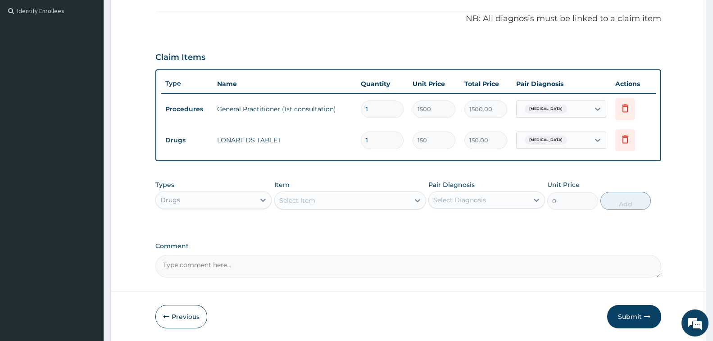
drag, startPoint x: 373, startPoint y: 144, endPoint x: 327, endPoint y: 146, distance: 46.4
click at [338, 144] on tr "Drugs LONART DS TABLET 1 150 150.00 Malaria, unspecified Delete" at bounding box center [408, 140] width 495 height 31
type input "12"
type input "1800.00"
type input "12"
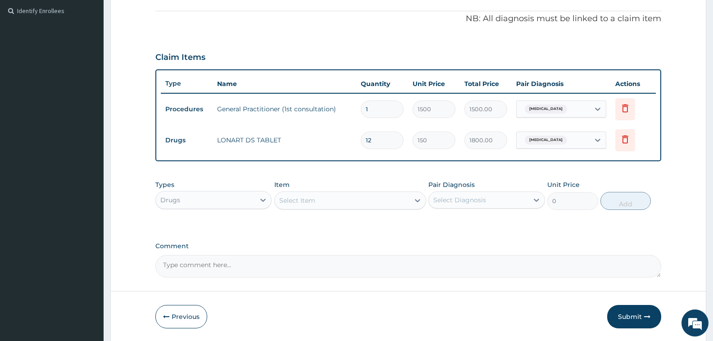
click at [411, 228] on div "Types Drugs Item Select Item Pair Diagnosis Select Diagnosis Unit Price 0 Add" at bounding box center [408, 202] width 506 height 52
click at [323, 199] on div "Select Item" at bounding box center [342, 200] width 135 height 14
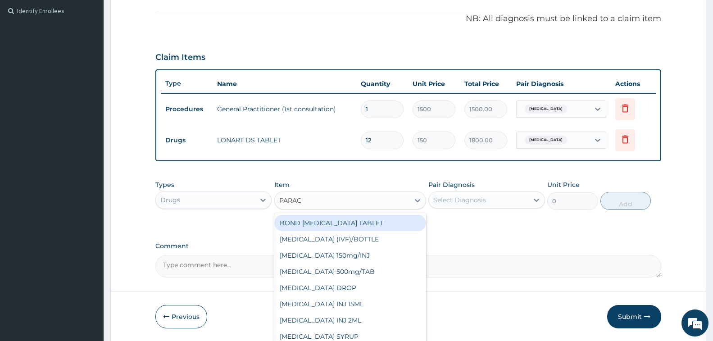
type input "PARACE"
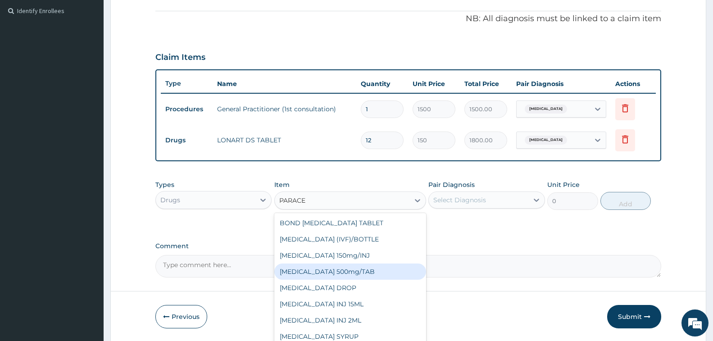
click at [338, 274] on div "[MEDICAL_DATA] 500mg/TAB" at bounding box center [350, 272] width 152 height 16
type input "7"
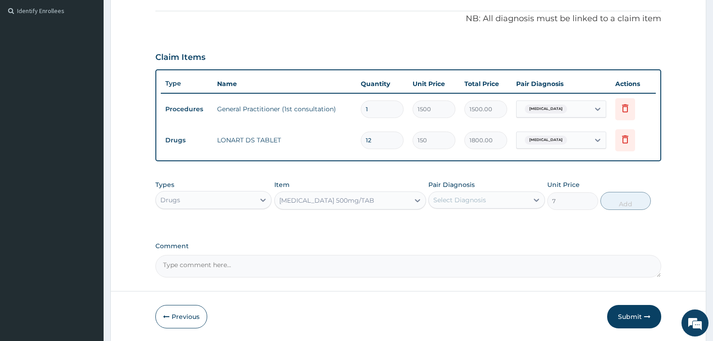
click at [452, 200] on div "Select Diagnosis" at bounding box center [460, 200] width 53 height 9
click at [466, 223] on label "[MEDICAL_DATA]" at bounding box center [471, 222] width 56 height 9
checkbox input "true"
click at [625, 199] on button "Add" at bounding box center [626, 201] width 50 height 18
type input "0"
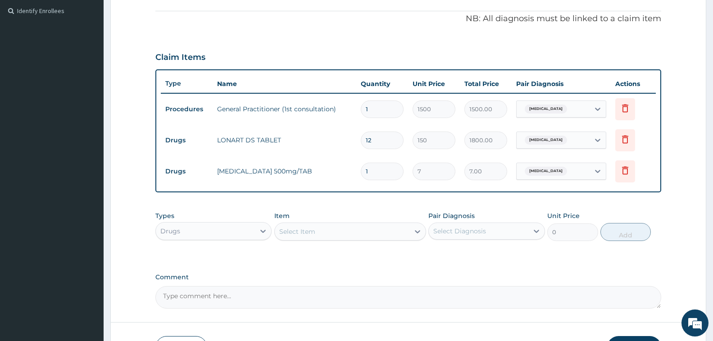
click at [378, 171] on input "1" at bounding box center [382, 172] width 43 height 18
type input "18"
type input "126.00"
type input "18"
click at [207, 229] on div "Drugs" at bounding box center [205, 231] width 99 height 14
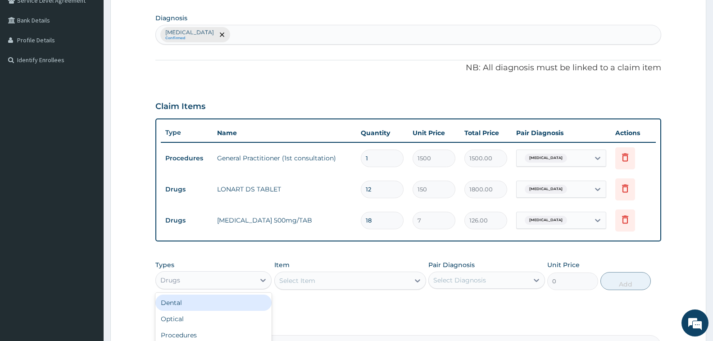
scroll to position [131, 0]
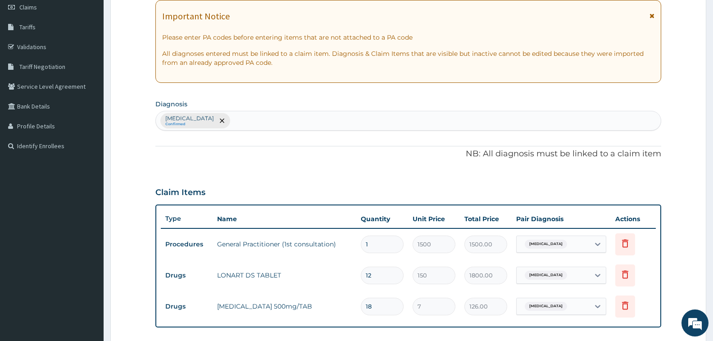
click at [276, 123] on div "Malaria, unspecified Confirmed" at bounding box center [408, 120] width 505 height 19
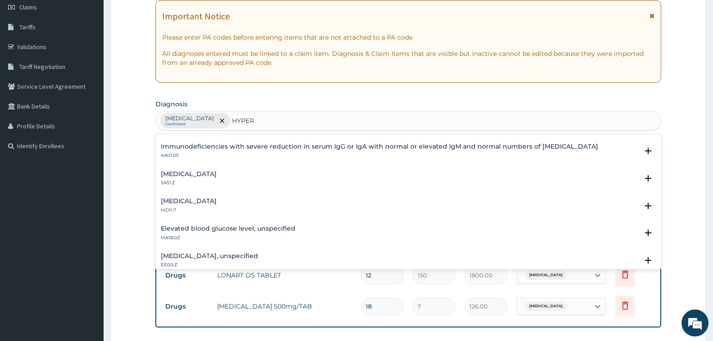
scroll to position [90, 0]
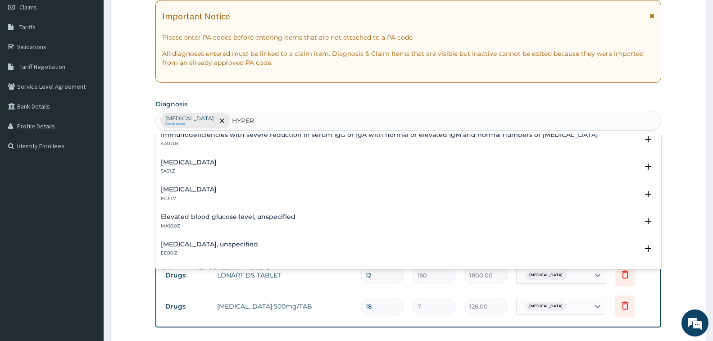
click at [209, 190] on h4 "Hyperventilation" at bounding box center [189, 189] width 56 height 7
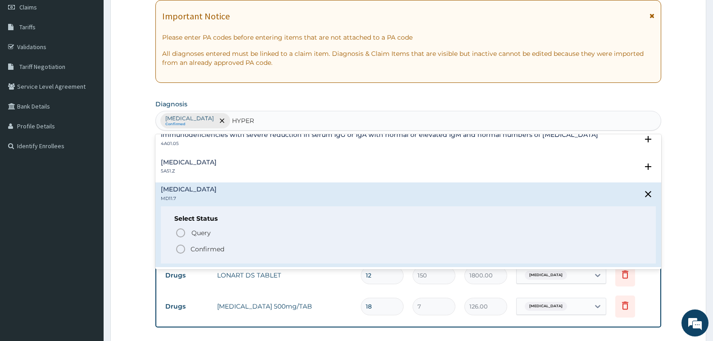
click at [299, 161] on div "Hyperparathyroidism, unspecified 5A51.Z" at bounding box center [408, 167] width 495 height 16
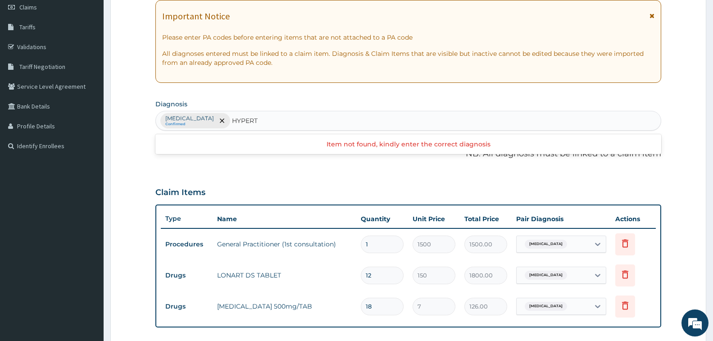
scroll to position [0, 0]
type input "HYPER"
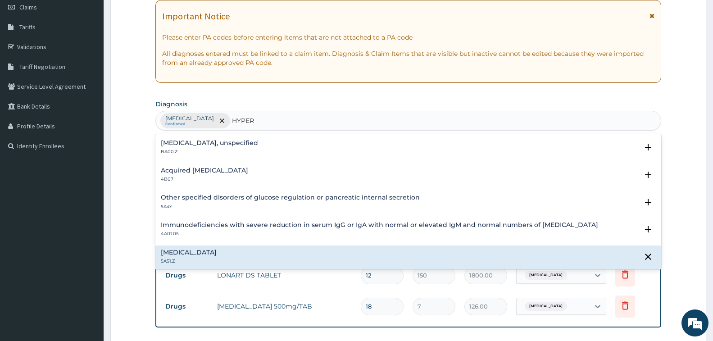
click at [251, 144] on h4 "Essential hypertension, unspecified" at bounding box center [209, 143] width 97 height 7
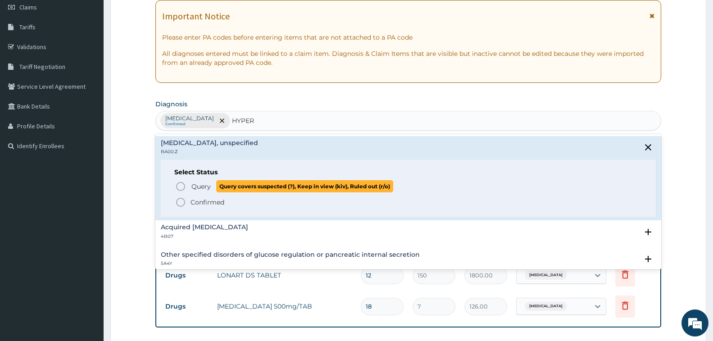
click at [180, 187] on icon "status option query" at bounding box center [180, 186] width 11 height 11
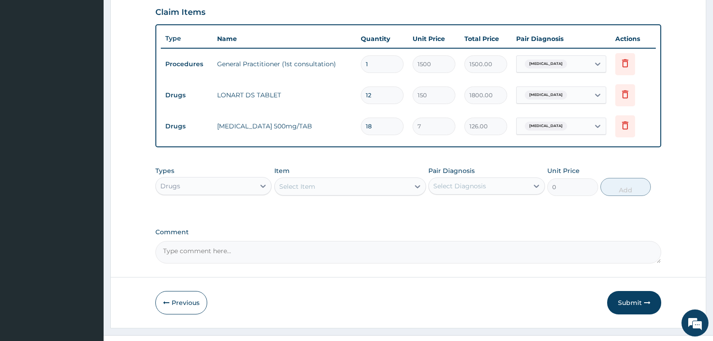
scroll to position [328, 0]
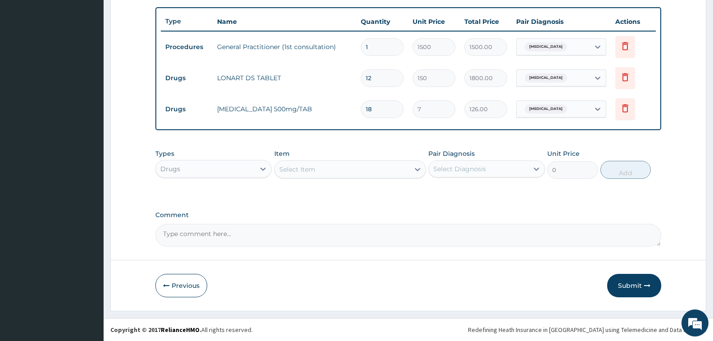
click at [318, 171] on div "Select Item" at bounding box center [342, 169] width 135 height 14
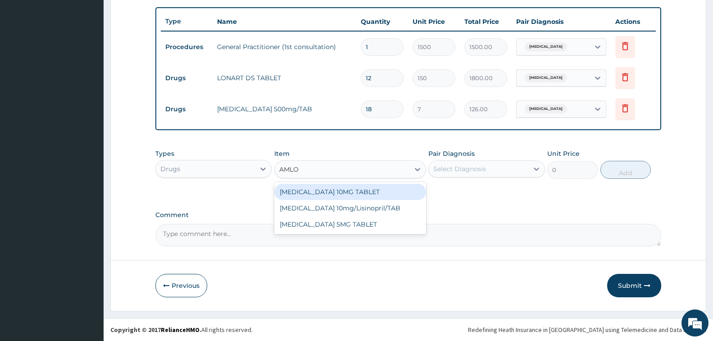
type input "AMLOD"
click at [335, 192] on div "[MEDICAL_DATA] 10MG TABLET" at bounding box center [350, 192] width 152 height 16
type input "40"
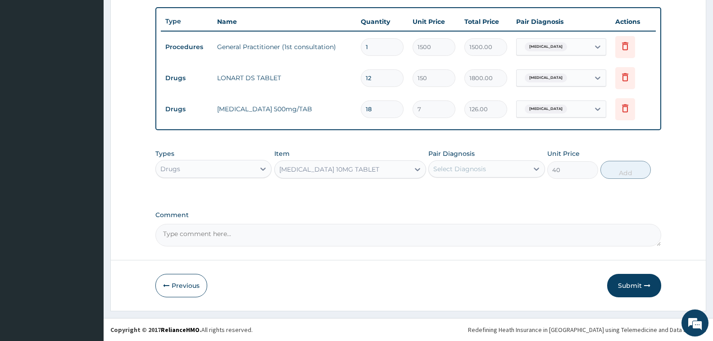
click at [459, 168] on div "Select Diagnosis" at bounding box center [460, 168] width 53 height 9
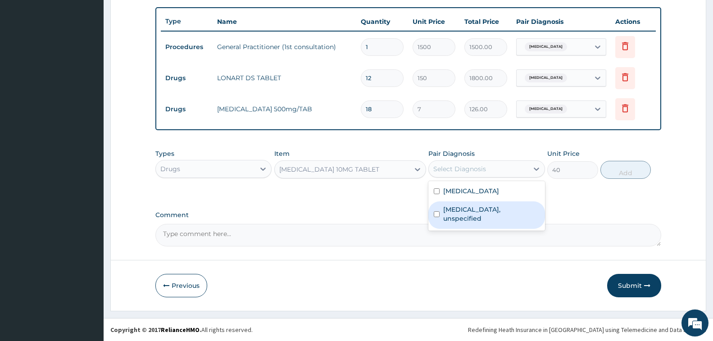
click at [471, 211] on label "Essential hypertension, unspecified" at bounding box center [491, 214] width 96 height 18
checkbox input "true"
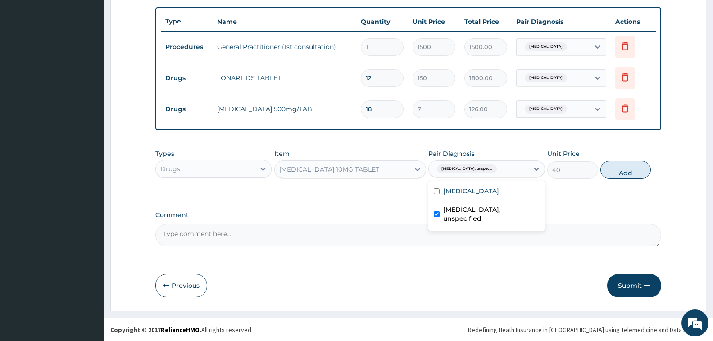
click at [614, 171] on button "Add" at bounding box center [626, 170] width 50 height 18
type input "0"
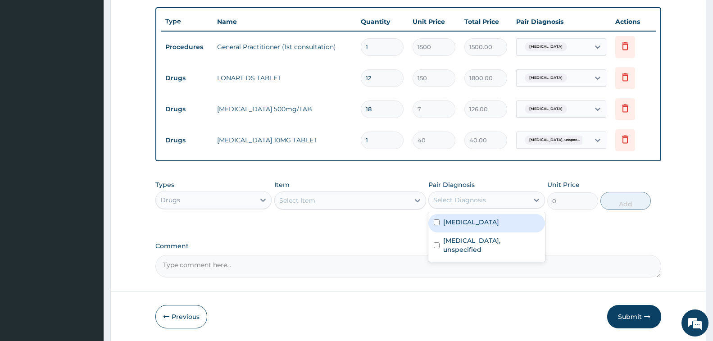
click at [482, 199] on div "Select Diagnosis" at bounding box center [460, 200] width 53 height 9
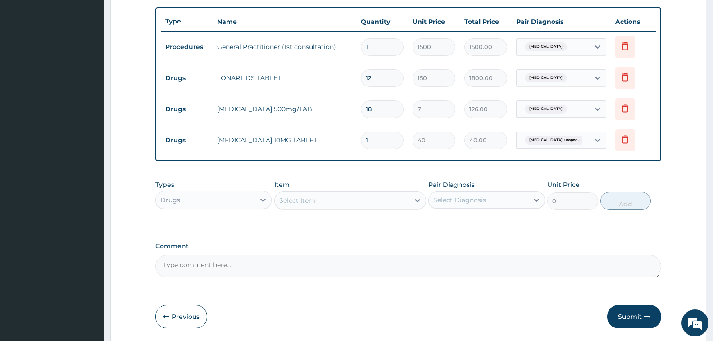
drag, startPoint x: 384, startPoint y: 142, endPoint x: 337, endPoint y: 142, distance: 47.3
click at [338, 142] on tr "Drugs AMLODIPINE 10MG TABLET 1 40 40.00 Essential hypertension, unspec... Delete" at bounding box center [408, 140] width 495 height 31
type input "5"
type input "200.00"
type input "5"
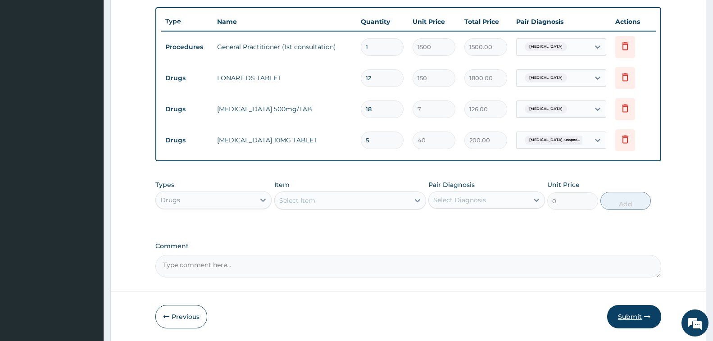
click at [632, 318] on button "Submit" at bounding box center [634, 316] width 54 height 23
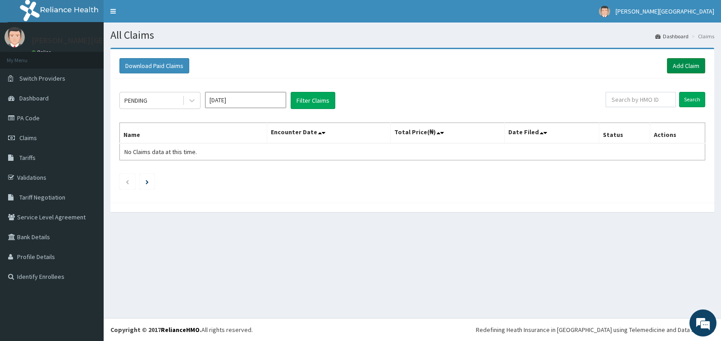
click at [689, 64] on link "Add Claim" at bounding box center [686, 65] width 38 height 15
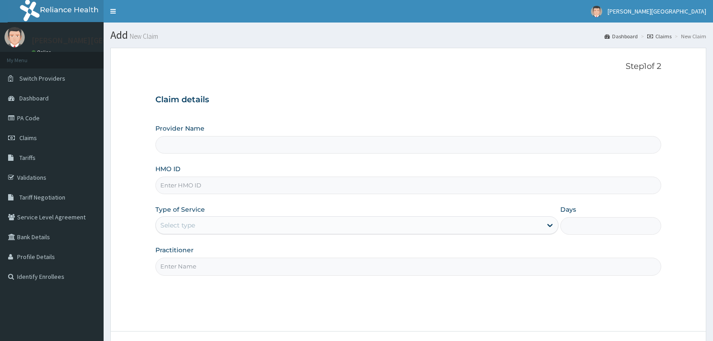
click at [207, 187] on input "HMO ID" at bounding box center [408, 186] width 506 height 18
type input "R"
type input "[PERSON_NAME][GEOGRAPHIC_DATA]"
type input "RLD/10058/F"
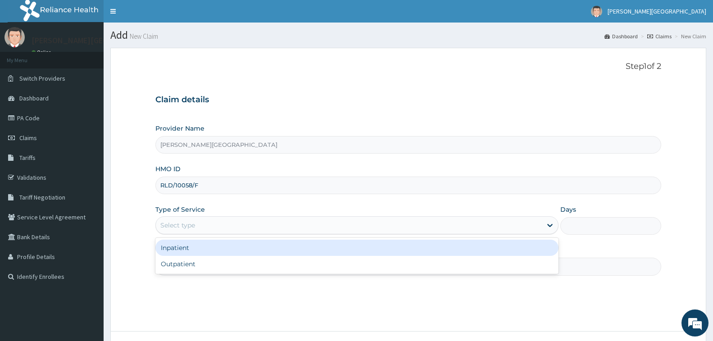
click at [220, 228] on div "Select type" at bounding box center [349, 225] width 386 height 14
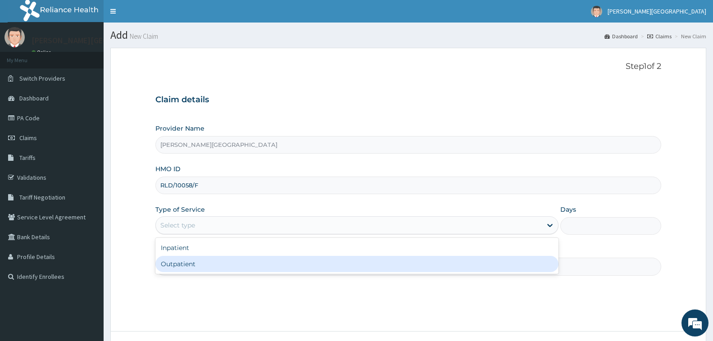
click at [207, 261] on div "Outpatient" at bounding box center [356, 264] width 403 height 16
type input "1"
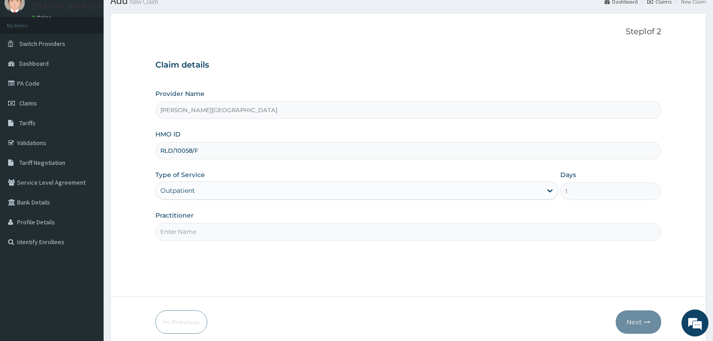
scroll to position [71, 0]
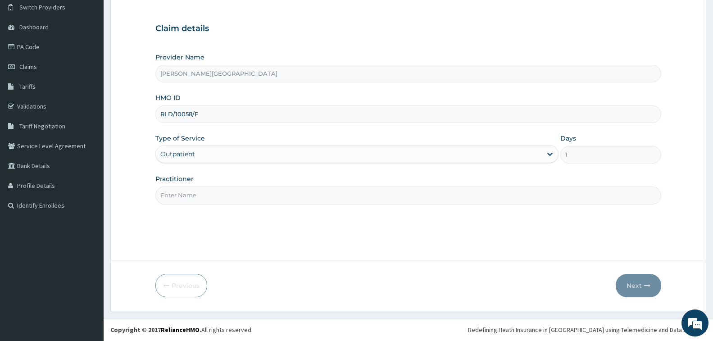
click at [225, 195] on input "Practitioner" at bounding box center [408, 196] width 506 height 18
type input "DR. CHUKA"
click at [633, 282] on button "Next" at bounding box center [639, 285] width 46 height 23
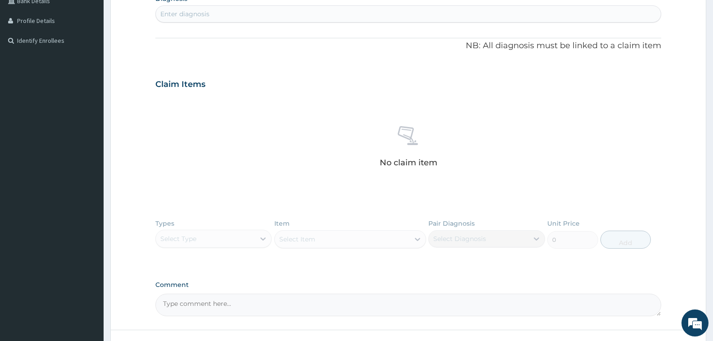
scroll to position [116, 0]
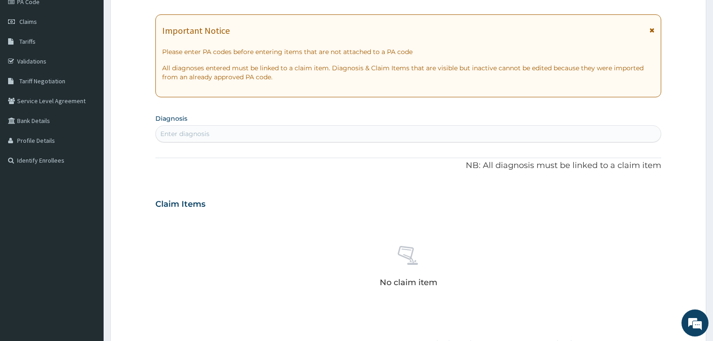
click at [302, 133] on div "Enter diagnosis" at bounding box center [408, 134] width 505 height 14
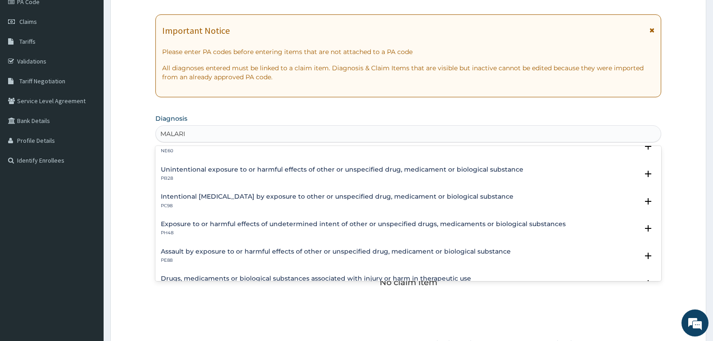
scroll to position [18, 0]
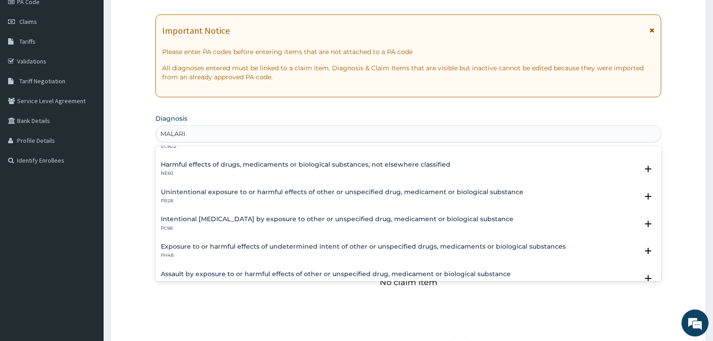
type input "[MEDICAL_DATA]"
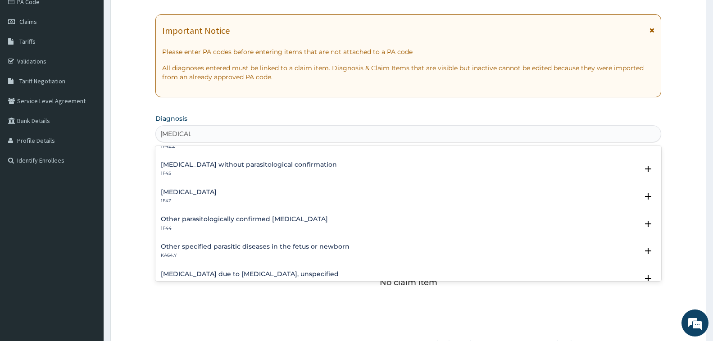
click at [228, 192] on div "[MEDICAL_DATA] 1F4Z" at bounding box center [408, 197] width 495 height 16
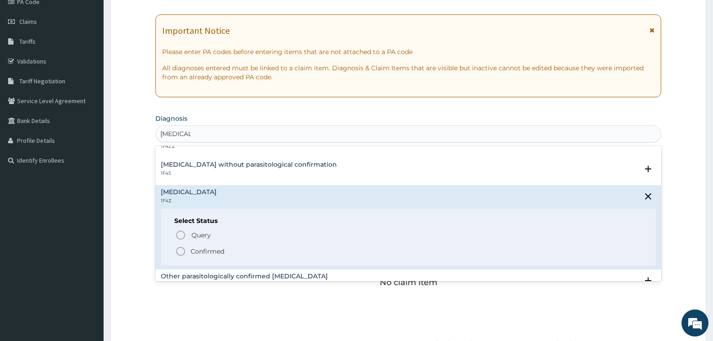
click at [179, 252] on icon "status option filled" at bounding box center [180, 251] width 11 height 11
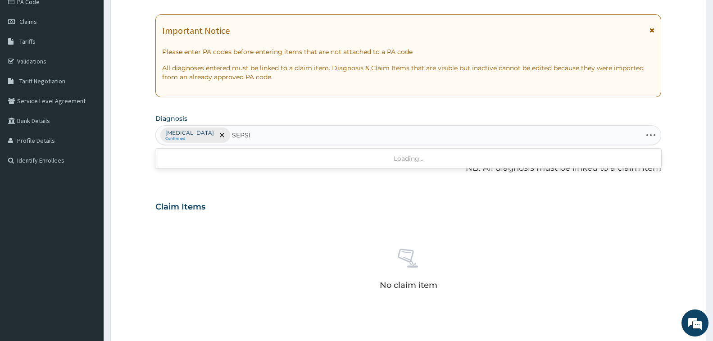
type input "[MEDICAL_DATA]"
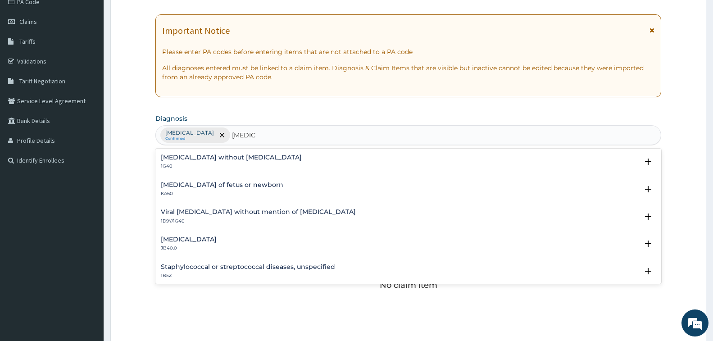
click at [233, 159] on h4 "[MEDICAL_DATA] without [MEDICAL_DATA]" at bounding box center [231, 157] width 141 height 7
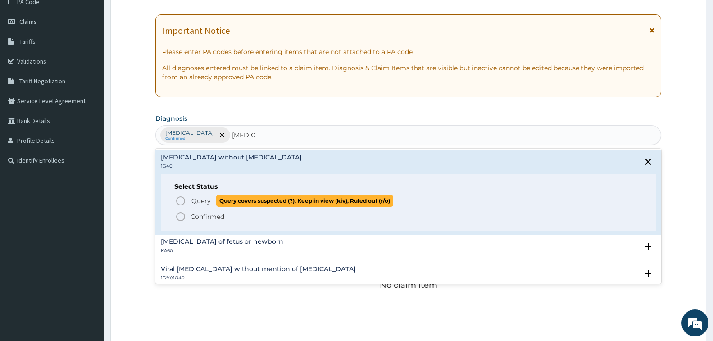
click at [181, 201] on icon "status option query" at bounding box center [180, 201] width 11 height 11
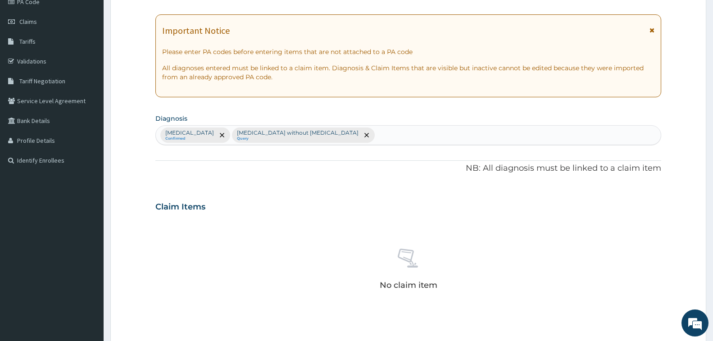
scroll to position [297, 0]
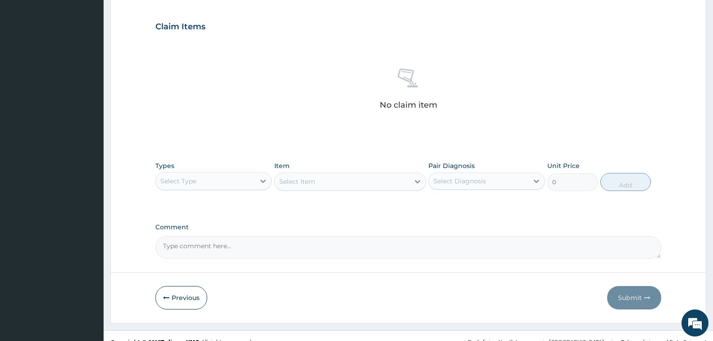
click at [205, 183] on div "Select Type" at bounding box center [205, 181] width 99 height 14
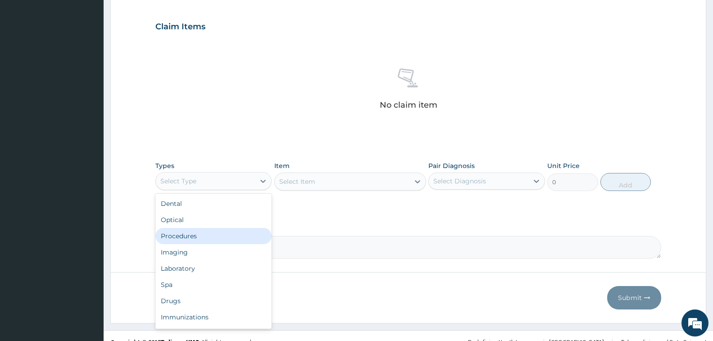
click at [190, 238] on div "Procedures" at bounding box center [213, 236] width 116 height 16
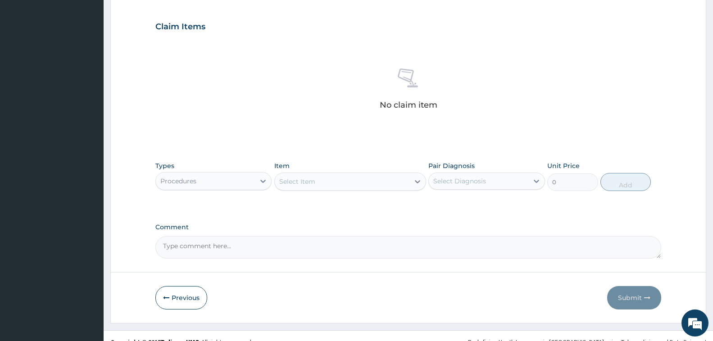
click at [325, 183] on div "Select Item" at bounding box center [342, 181] width 135 height 14
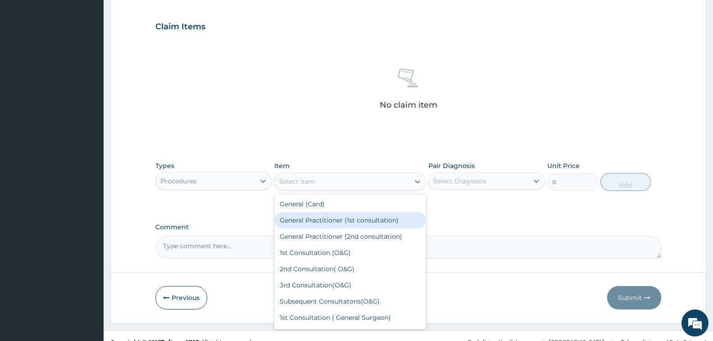
click at [334, 216] on div "General Practitioner (1st consultation)" at bounding box center [350, 220] width 152 height 16
type input "1500"
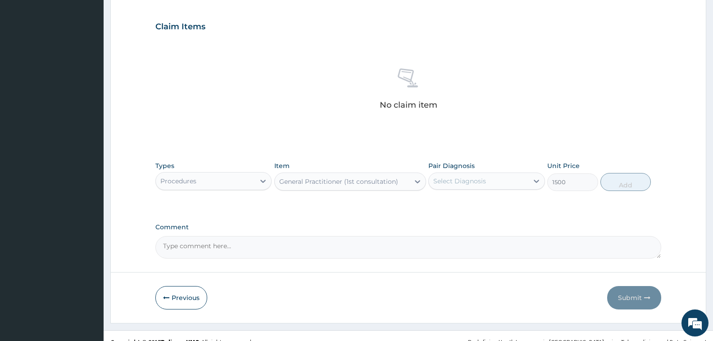
click at [458, 185] on div "Select Diagnosis" at bounding box center [460, 181] width 53 height 9
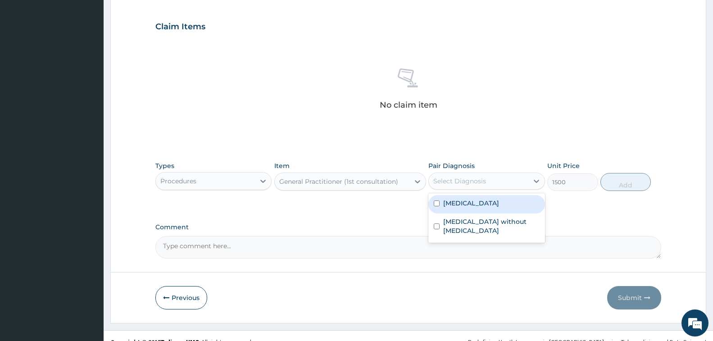
click at [467, 203] on label "[MEDICAL_DATA]" at bounding box center [471, 203] width 56 height 9
checkbox input "true"
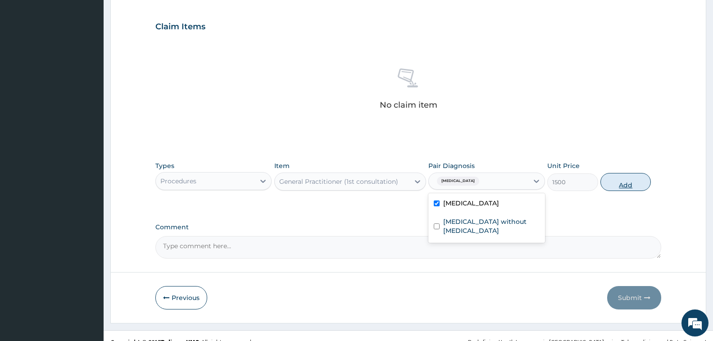
click at [627, 187] on button "Add" at bounding box center [626, 182] width 50 height 18
type input "0"
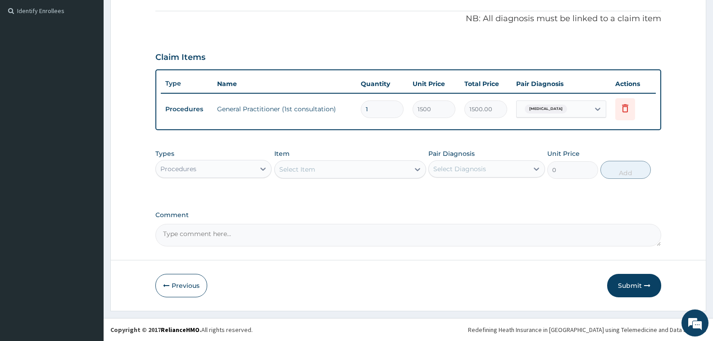
scroll to position [266, 0]
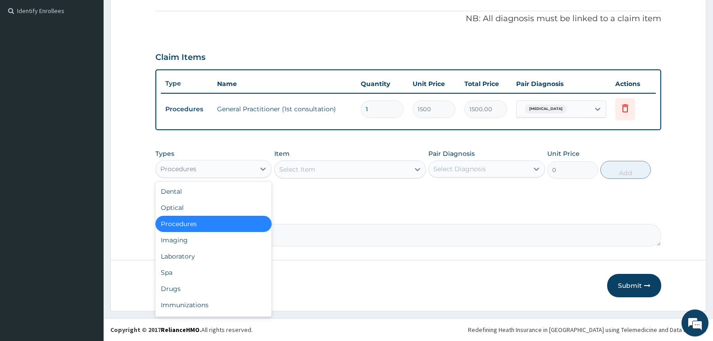
click at [213, 170] on div "Procedures" at bounding box center [205, 169] width 99 height 14
click at [182, 289] on div "Drugs" at bounding box center [213, 289] width 116 height 16
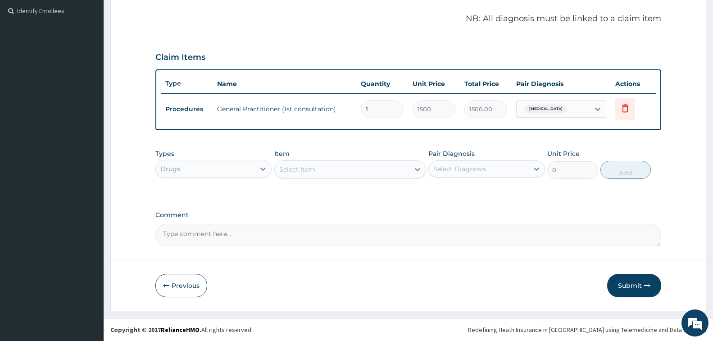
click at [304, 172] on div "Select Item" at bounding box center [297, 169] width 36 height 9
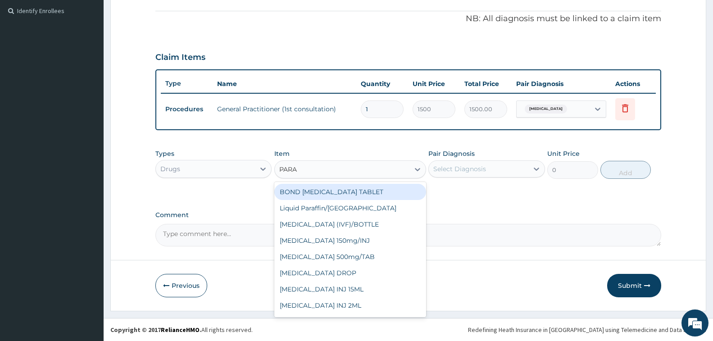
type input "PARAC"
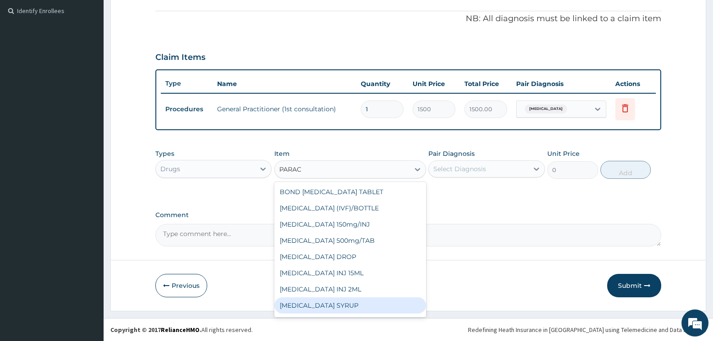
click at [318, 306] on div "[MEDICAL_DATA] SYRUP" at bounding box center [350, 305] width 152 height 16
type input "350"
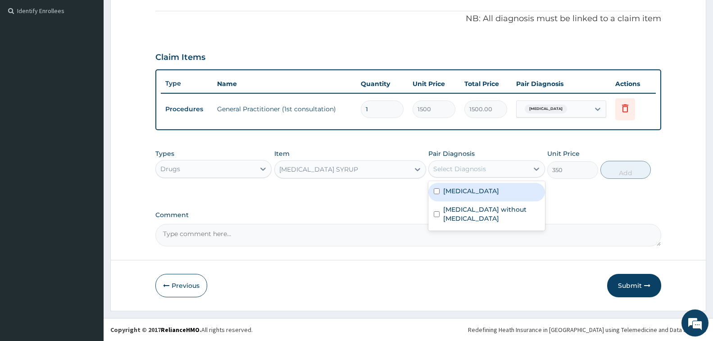
click at [482, 166] on div "Select Diagnosis" at bounding box center [460, 168] width 53 height 9
drag, startPoint x: 476, startPoint y: 189, endPoint x: 482, endPoint y: 190, distance: 5.9
click at [476, 190] on label "[MEDICAL_DATA]" at bounding box center [471, 191] width 56 height 9
checkbox input "true"
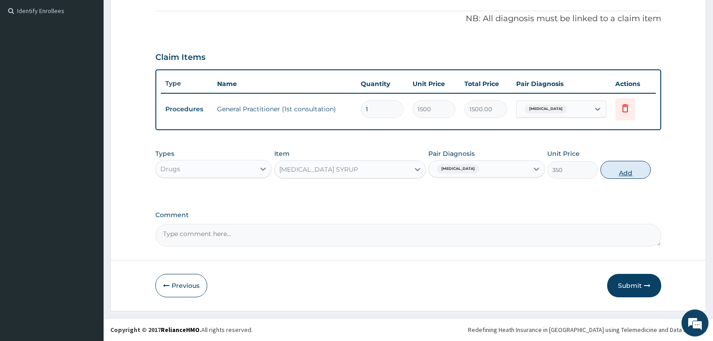
click at [620, 168] on button "Add" at bounding box center [626, 170] width 50 height 18
type input "0"
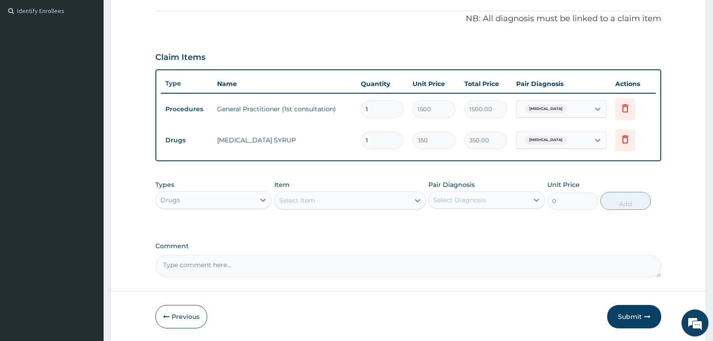
click at [321, 196] on div "Select Item" at bounding box center [342, 200] width 135 height 14
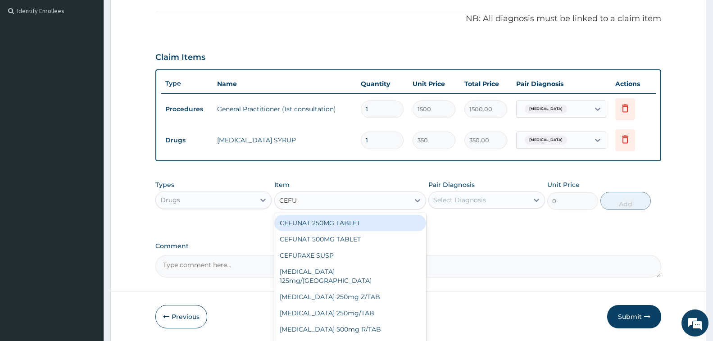
type input "CEFUR"
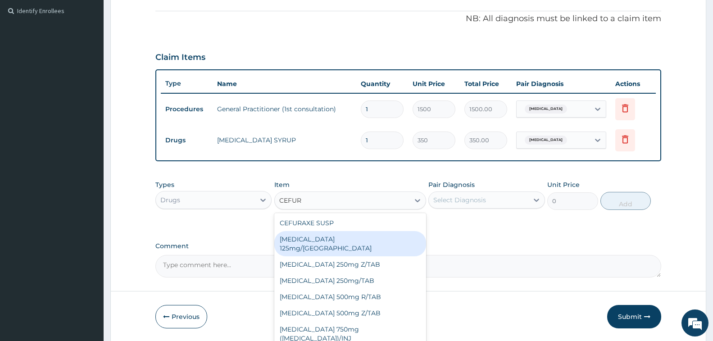
click at [337, 237] on div "[MEDICAL_DATA] 125mg/[GEOGRAPHIC_DATA]" at bounding box center [350, 243] width 152 height 25
type input "2000"
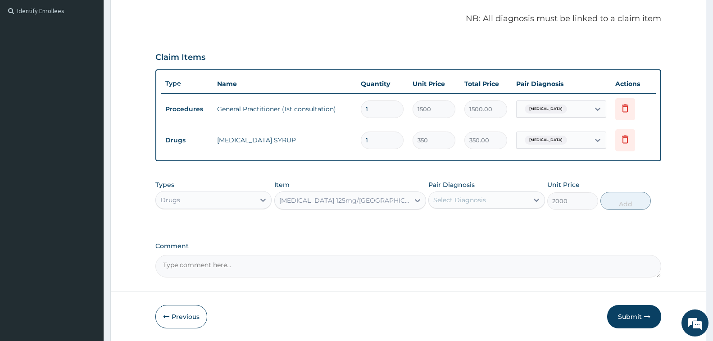
click at [449, 200] on div "Select Diagnosis" at bounding box center [460, 200] width 53 height 9
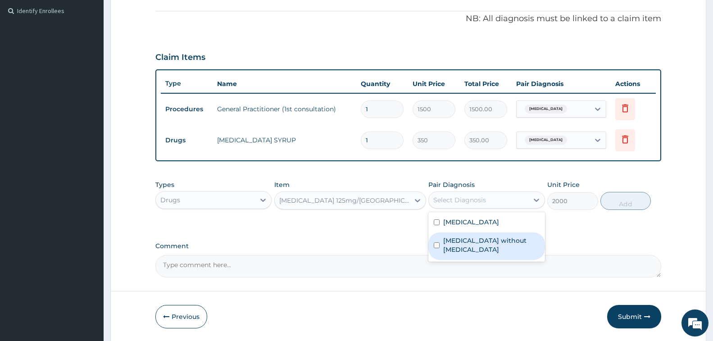
drag, startPoint x: 457, startPoint y: 239, endPoint x: 482, endPoint y: 232, distance: 25.8
click at [457, 239] on label "[MEDICAL_DATA] without [MEDICAL_DATA]" at bounding box center [491, 245] width 96 height 18
checkbox input "true"
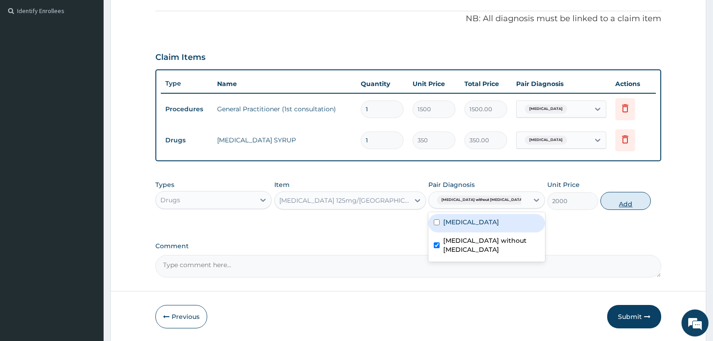
click at [627, 206] on button "Add" at bounding box center [626, 201] width 50 height 18
type input "0"
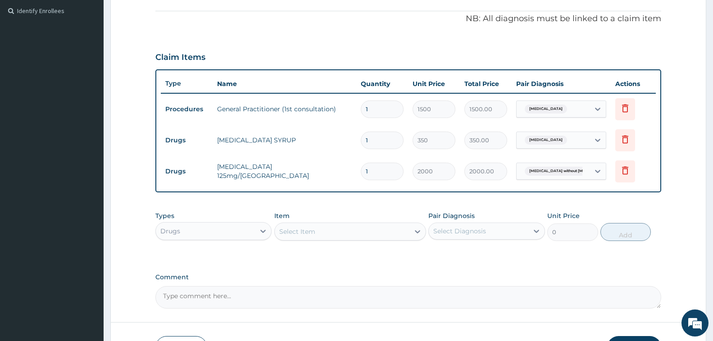
click at [235, 229] on div "Drugs" at bounding box center [205, 231] width 99 height 14
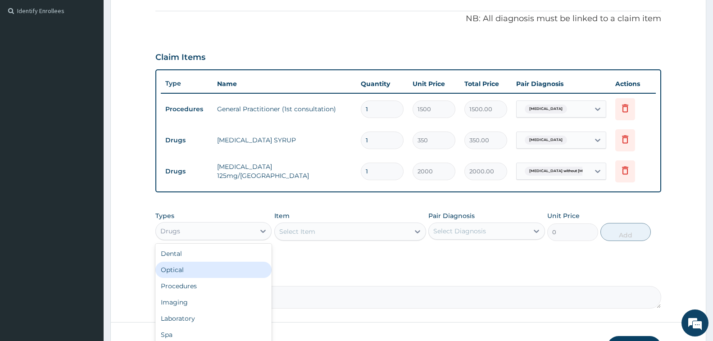
scroll to position [31, 0]
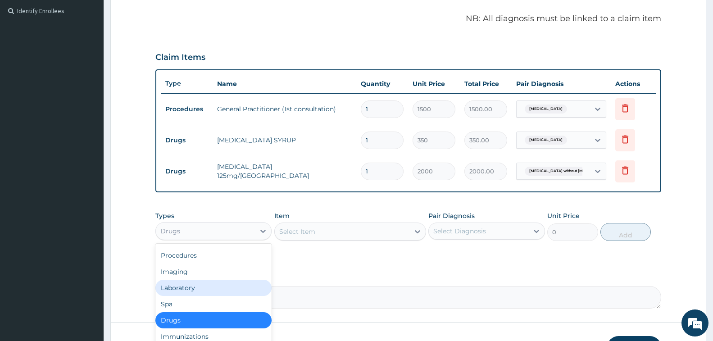
click at [188, 287] on div "Laboratory" at bounding box center [213, 288] width 116 height 16
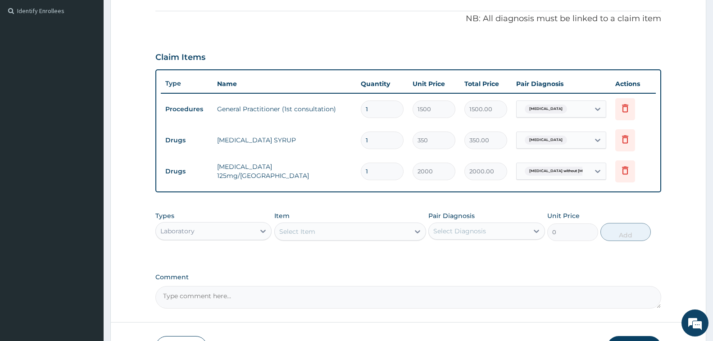
click at [319, 228] on div "Select Item" at bounding box center [342, 231] width 135 height 14
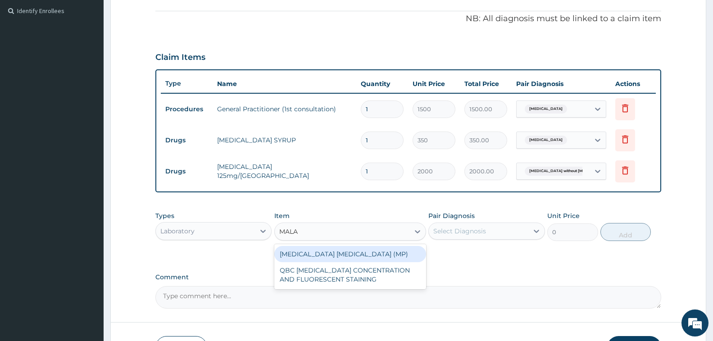
type input "MALAR"
click at [333, 252] on div "MALARIA PARASITE (MP)" at bounding box center [350, 254] width 152 height 16
type input "560"
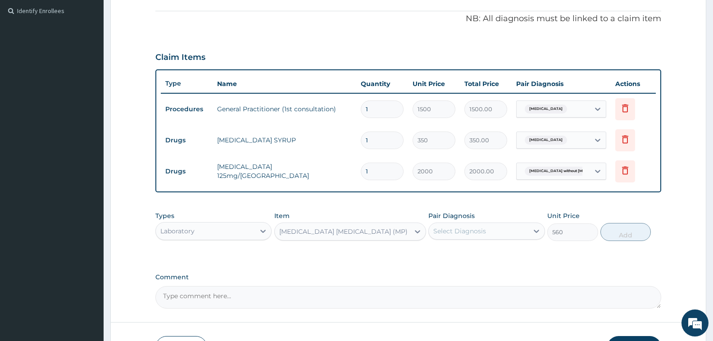
click at [449, 234] on div "Select Diagnosis" at bounding box center [460, 231] width 53 height 9
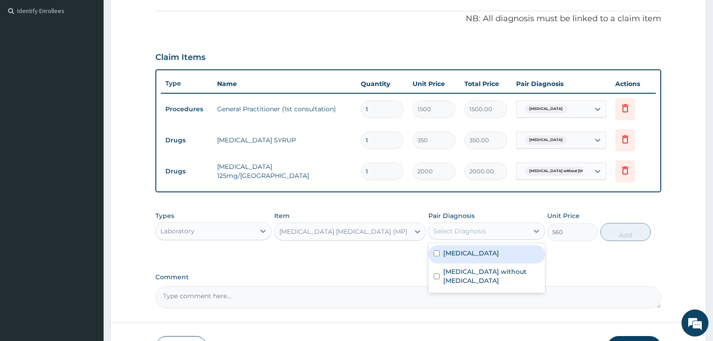
click at [465, 254] on label "Malaria, unspecified" at bounding box center [471, 253] width 56 height 9
checkbox input "true"
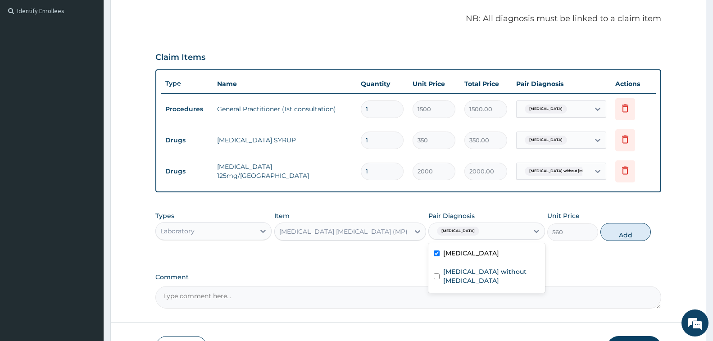
click at [630, 232] on button "Add" at bounding box center [626, 232] width 50 height 18
type input "0"
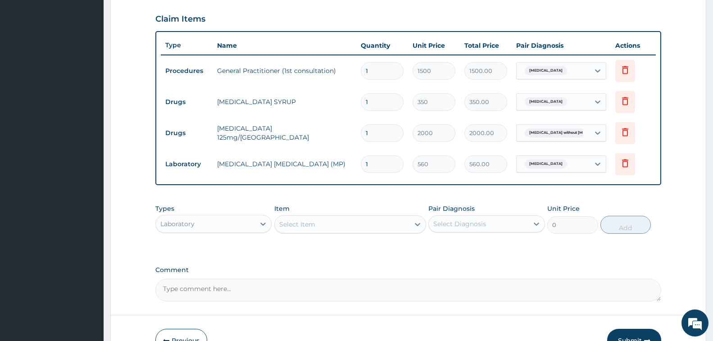
scroll to position [356, 0]
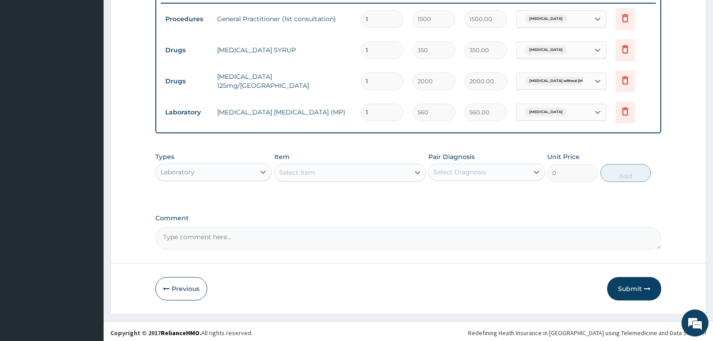
click at [299, 173] on div "Select Item" at bounding box center [297, 172] width 36 height 9
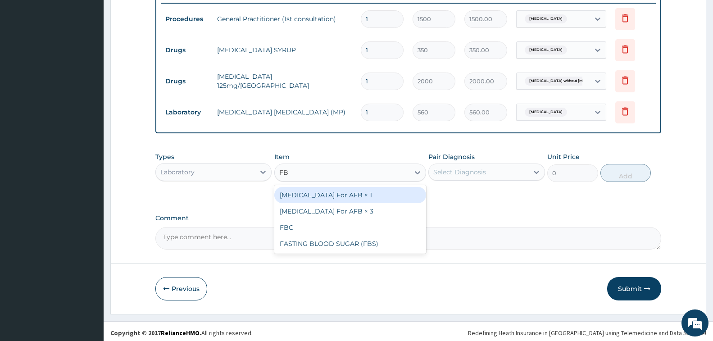
type input "FBC"
click at [322, 201] on div "FBC" at bounding box center [350, 195] width 152 height 16
type input "2000"
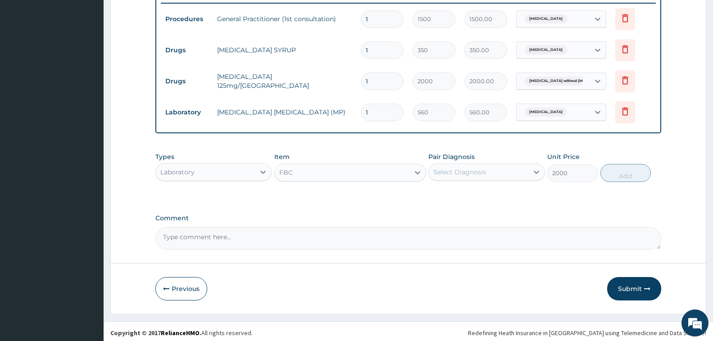
click at [446, 178] on div "Select Diagnosis" at bounding box center [478, 172] width 99 height 14
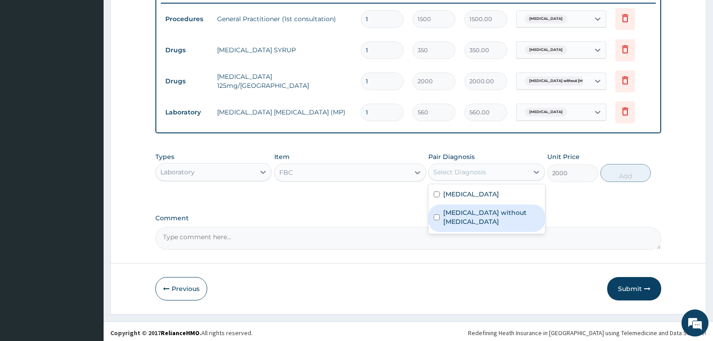
click at [458, 210] on label "Sepsis without septic shock" at bounding box center [491, 217] width 96 height 18
checkbox input "true"
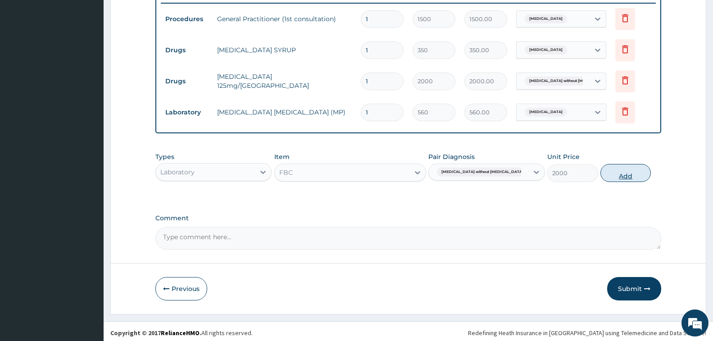
click at [617, 172] on button "Add" at bounding box center [626, 173] width 50 height 18
type input "0"
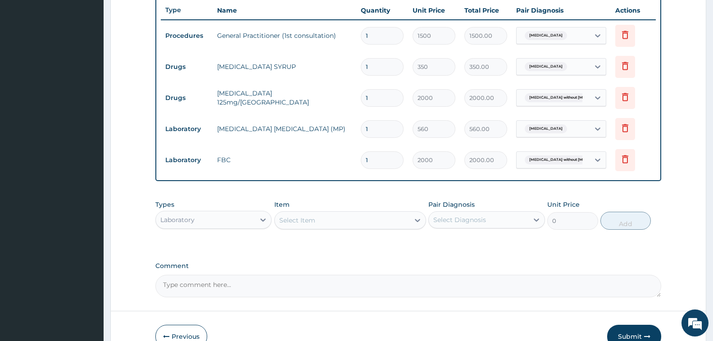
scroll to position [390, 0]
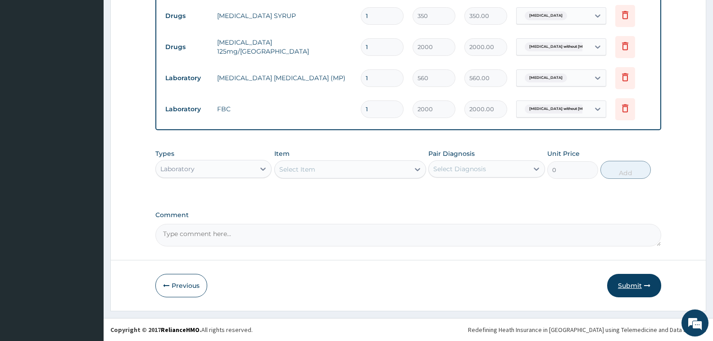
click at [630, 283] on button "Submit" at bounding box center [634, 285] width 54 height 23
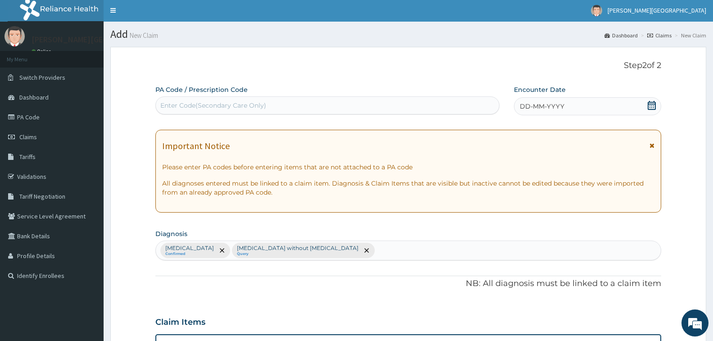
scroll to position [0, 0]
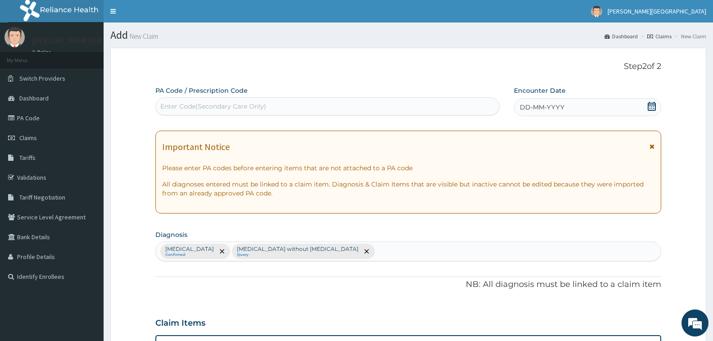
click at [649, 105] on icon at bounding box center [652, 106] width 8 height 9
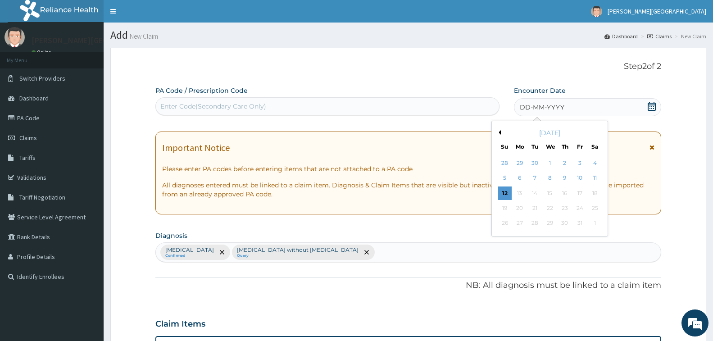
click at [501, 135] on div "October 2025" at bounding box center [550, 132] width 109 height 9
click at [566, 177] on div "9" at bounding box center [565, 179] width 14 height 14
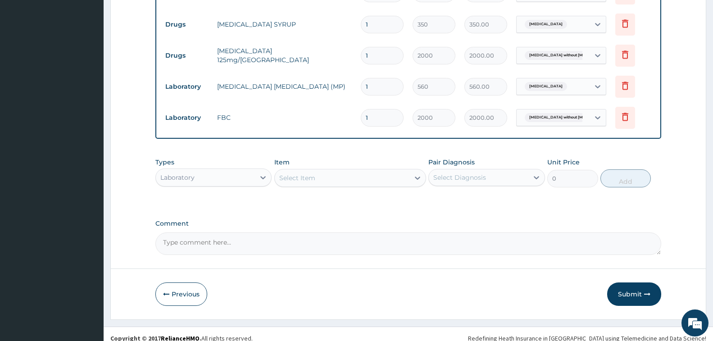
scroll to position [390, 0]
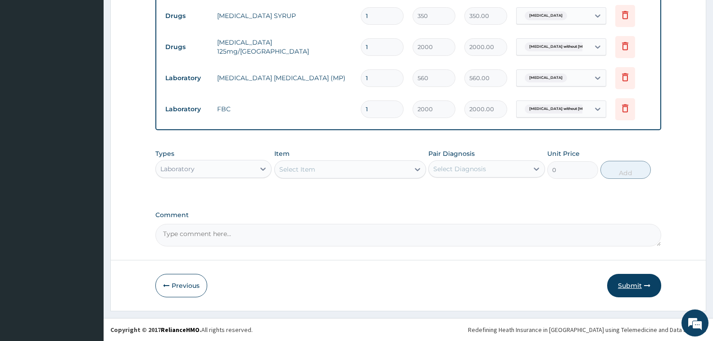
click at [634, 288] on button "Submit" at bounding box center [634, 285] width 54 height 23
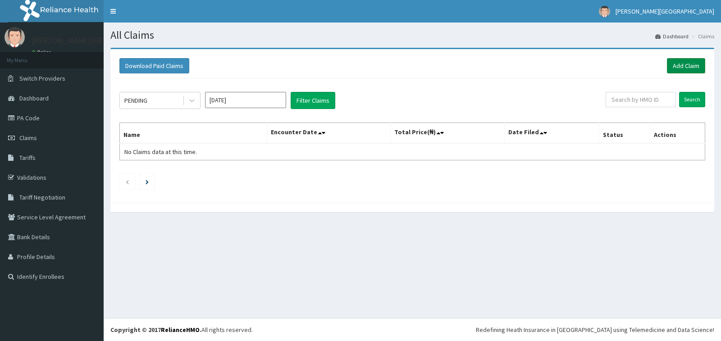
click at [687, 68] on link "Add Claim" at bounding box center [686, 65] width 38 height 15
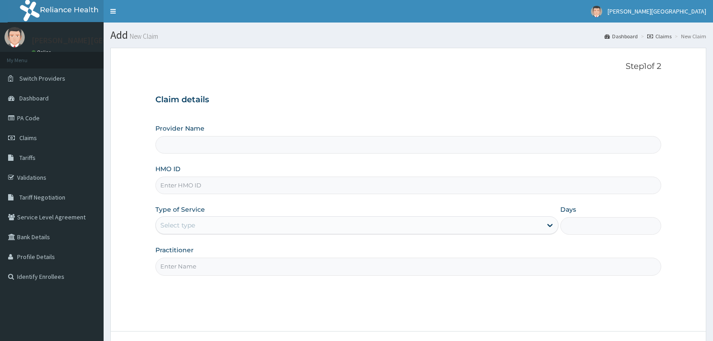
click at [231, 185] on input "HMO ID" at bounding box center [408, 186] width 506 height 18
type input "[PERSON_NAME][GEOGRAPHIC_DATA]"
type input "RLD/10058/B"
click at [234, 231] on div "Select type" at bounding box center [349, 225] width 386 height 14
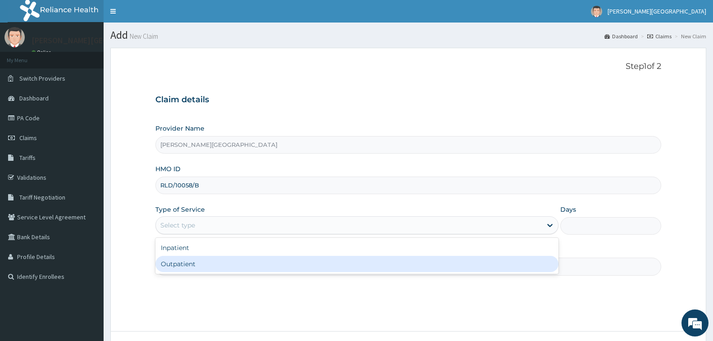
click at [226, 267] on div "Outpatient" at bounding box center [356, 264] width 403 height 16
type input "1"
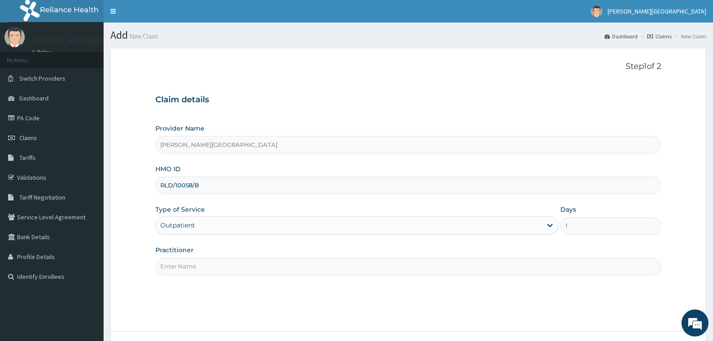
click at [236, 265] on input "Practitioner" at bounding box center [408, 267] width 506 height 18
type input "DR. CHUKA"
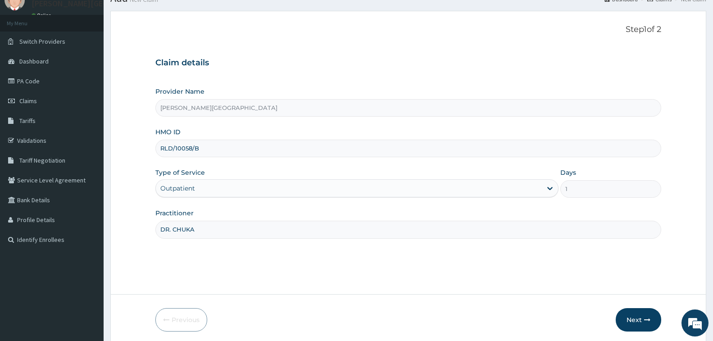
scroll to position [71, 0]
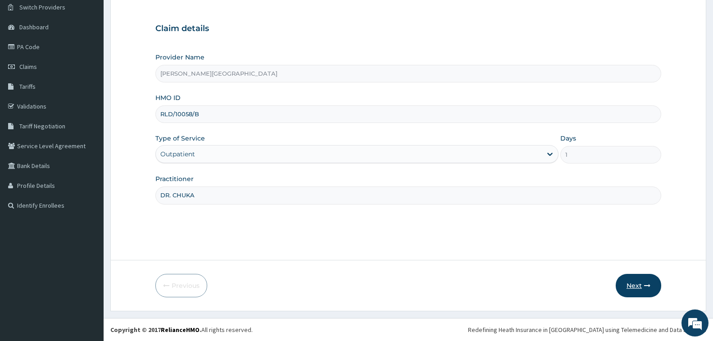
click at [643, 283] on button "Next" at bounding box center [639, 285] width 46 height 23
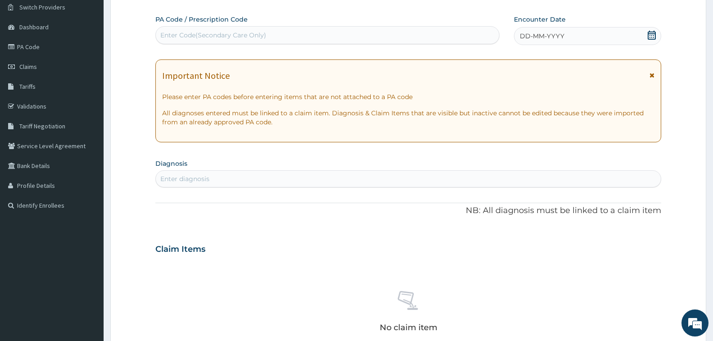
click at [653, 33] on icon at bounding box center [652, 35] width 9 height 9
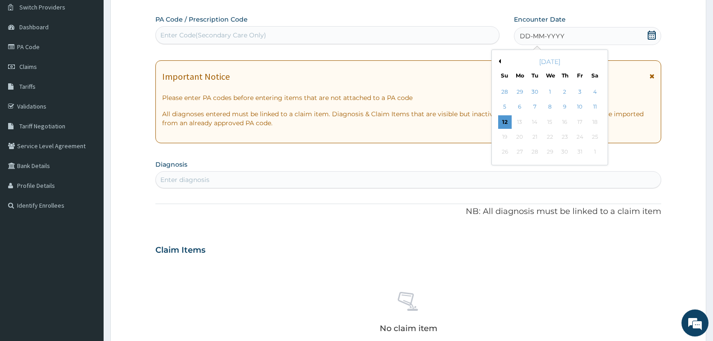
click at [497, 61] on button "Previous Month" at bounding box center [499, 61] width 5 height 5
click at [579, 123] on div "19" at bounding box center [580, 122] width 14 height 14
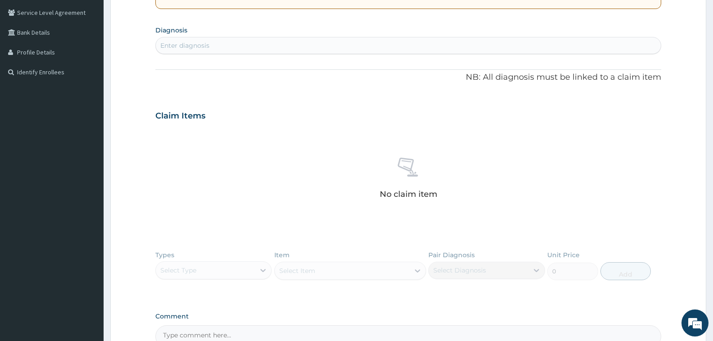
scroll to position [206, 0]
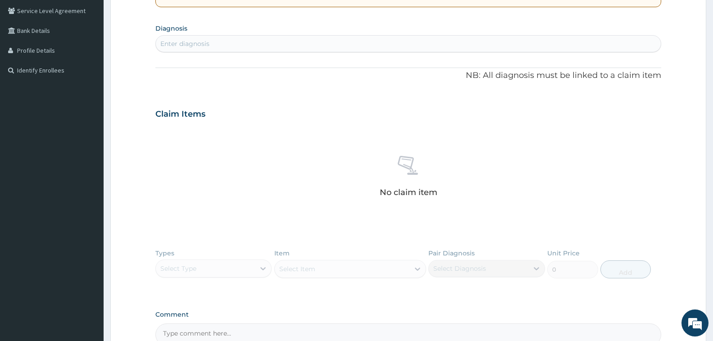
click at [379, 46] on div "Enter diagnosis" at bounding box center [408, 44] width 505 height 14
type input "[MEDICAL_DATA]"
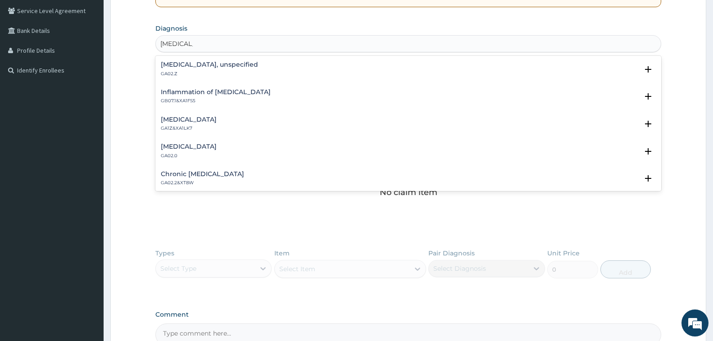
click at [216, 66] on h4 "[MEDICAL_DATA], unspecified" at bounding box center [209, 64] width 97 height 7
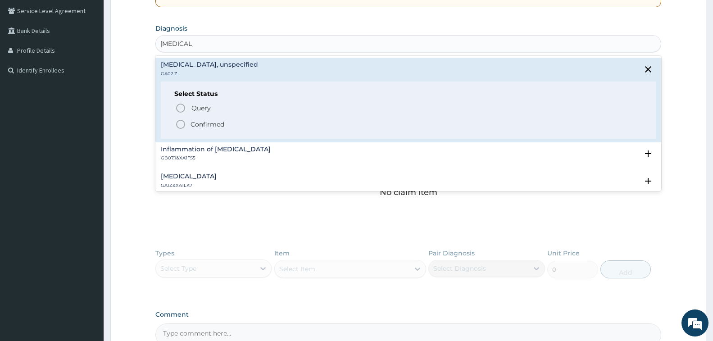
click at [184, 123] on icon "status option filled" at bounding box center [180, 124] width 11 height 11
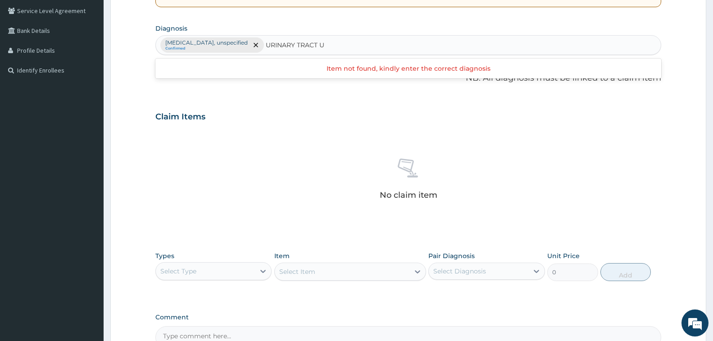
type input "URINARY TRACT"
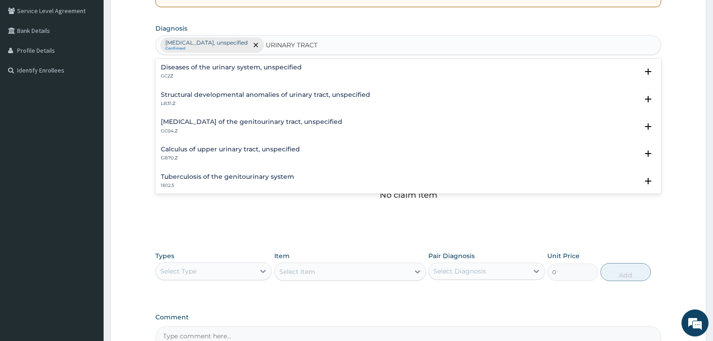
click at [270, 66] on h4 "Diseases of the urinary system, unspecified" at bounding box center [231, 67] width 141 height 7
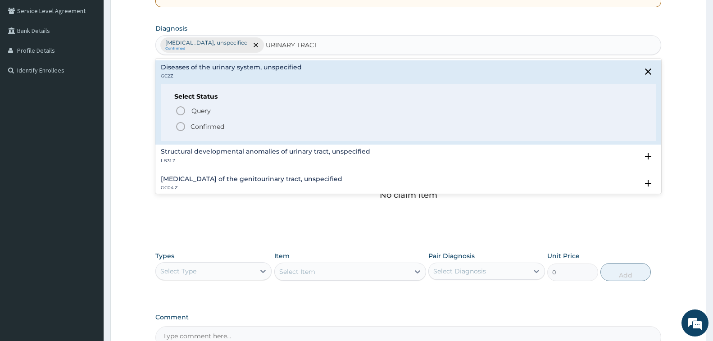
click at [183, 128] on icon "status option filled" at bounding box center [180, 126] width 11 height 11
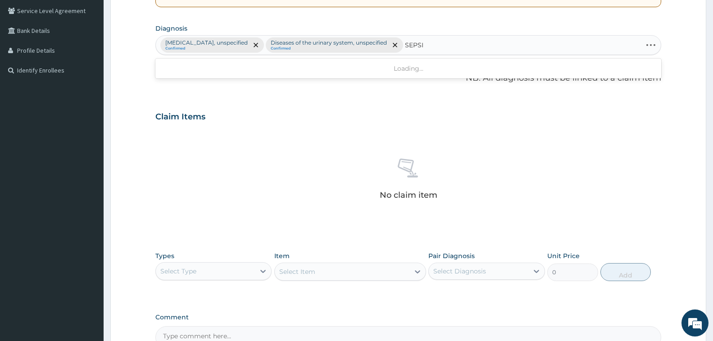
type input "[MEDICAL_DATA]"
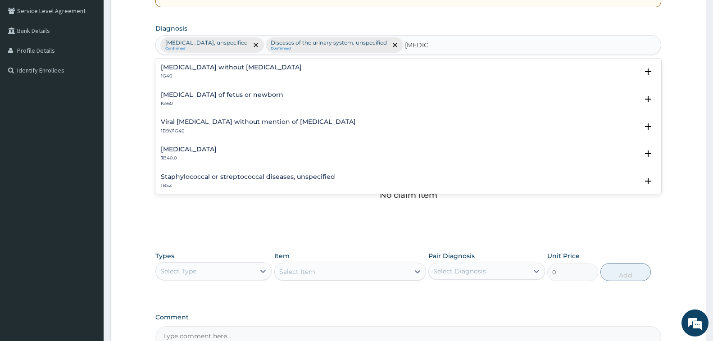
click at [228, 67] on h4 "[MEDICAL_DATA] without [MEDICAL_DATA]" at bounding box center [231, 67] width 141 height 7
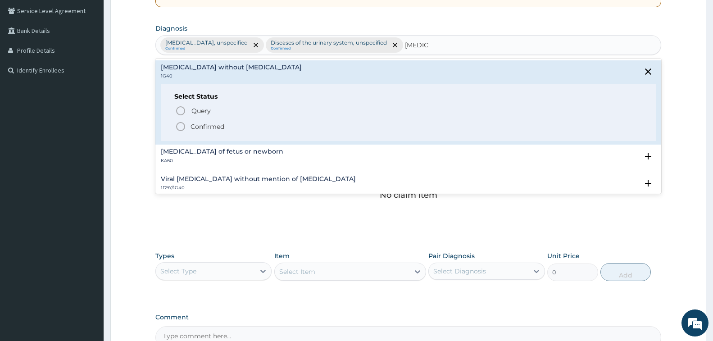
click at [181, 123] on circle "status option filled" at bounding box center [181, 127] width 8 height 8
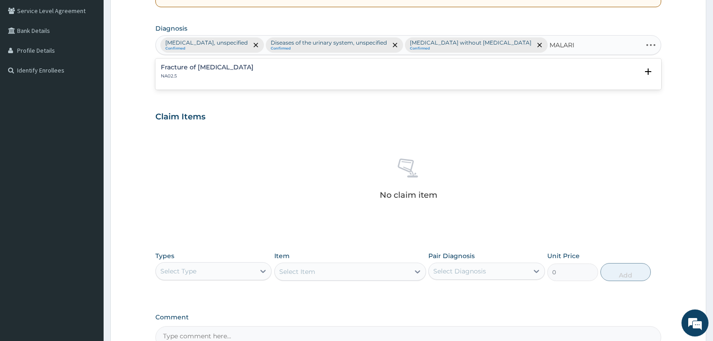
type input "[MEDICAL_DATA]"
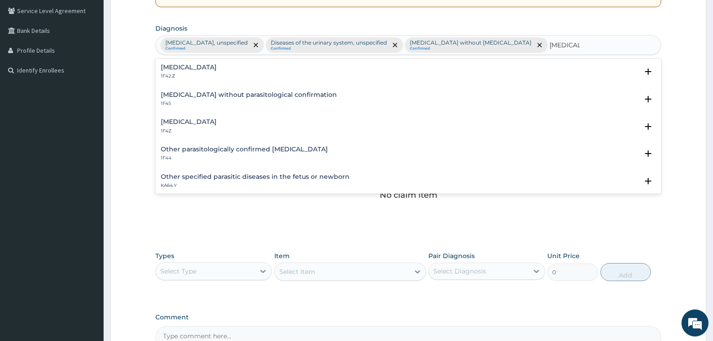
click at [214, 119] on h4 "[MEDICAL_DATA]" at bounding box center [189, 122] width 56 height 7
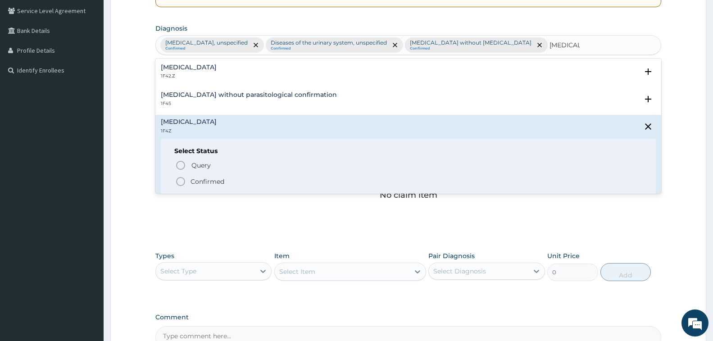
click at [182, 183] on icon "status option filled" at bounding box center [180, 181] width 11 height 11
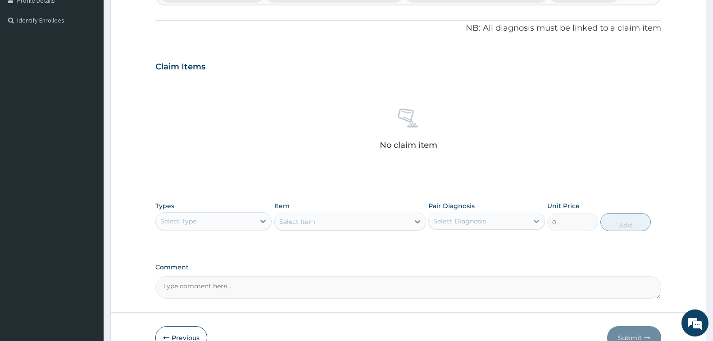
scroll to position [309, 0]
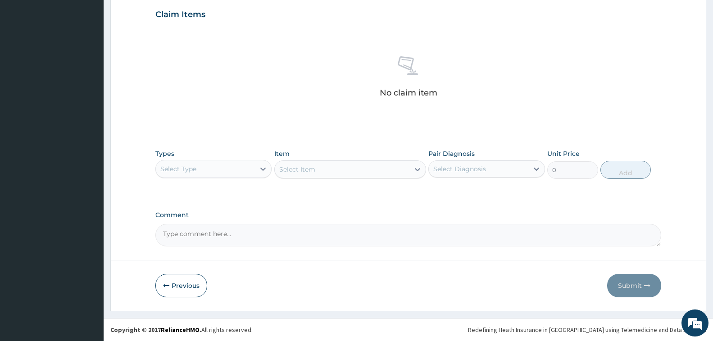
click at [205, 169] on div "Select Type" at bounding box center [205, 169] width 99 height 14
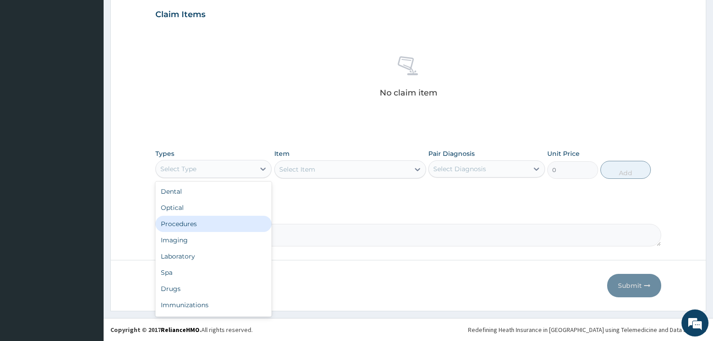
click at [188, 225] on div "Procedures" at bounding box center [213, 224] width 116 height 16
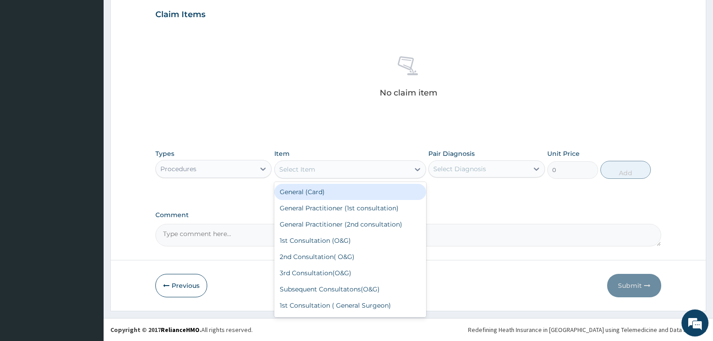
click at [322, 170] on div "Select Item" at bounding box center [342, 169] width 135 height 14
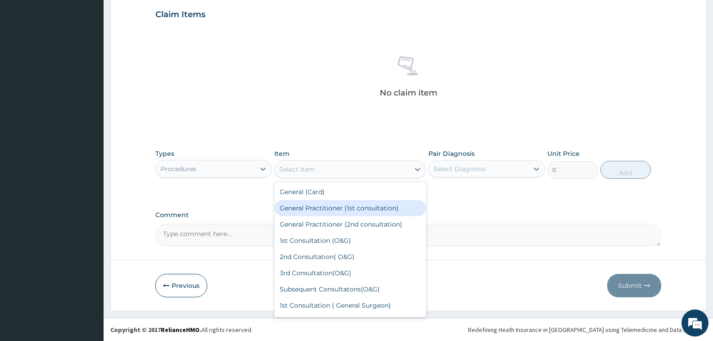
click at [340, 207] on div "General Practitioner (1st consultation)" at bounding box center [350, 208] width 152 height 16
type input "1500"
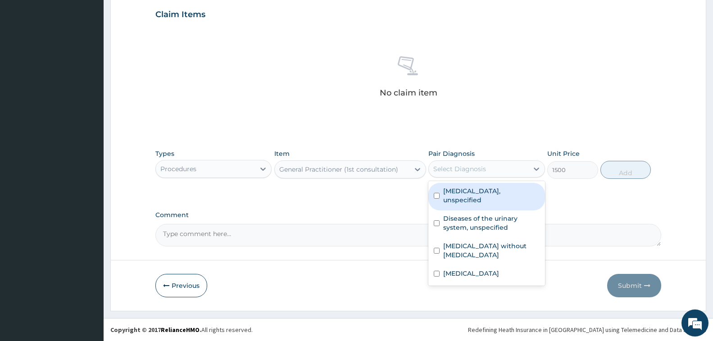
click at [459, 173] on div "Select Diagnosis" at bounding box center [460, 168] width 53 height 9
click at [459, 187] on label "[MEDICAL_DATA], unspecified" at bounding box center [491, 196] width 96 height 18
checkbox input "true"
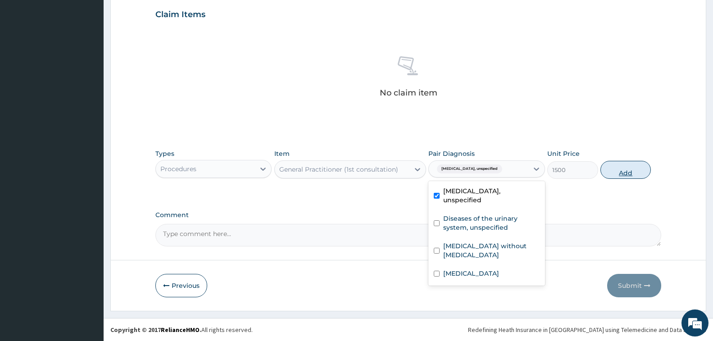
click at [615, 169] on button "Add" at bounding box center [626, 170] width 50 height 18
type input "0"
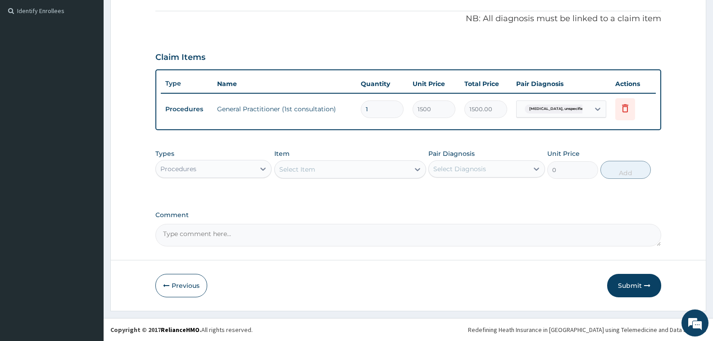
scroll to position [266, 0]
click at [242, 172] on div "Procedures" at bounding box center [205, 169] width 99 height 14
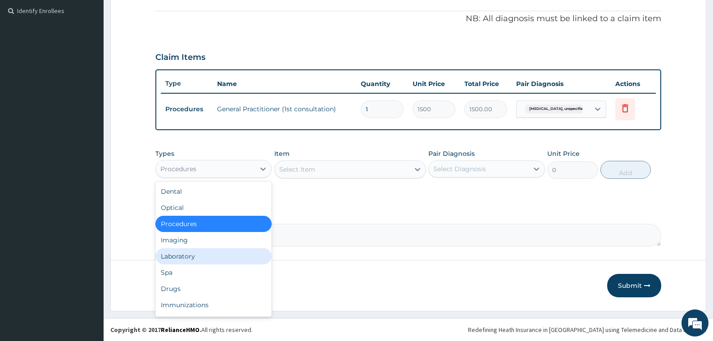
click at [196, 257] on div "Laboratory" at bounding box center [213, 256] width 116 height 16
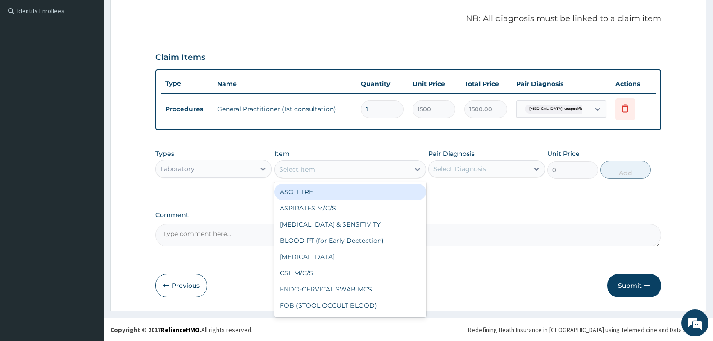
click at [346, 173] on div "Select Item" at bounding box center [342, 169] width 135 height 14
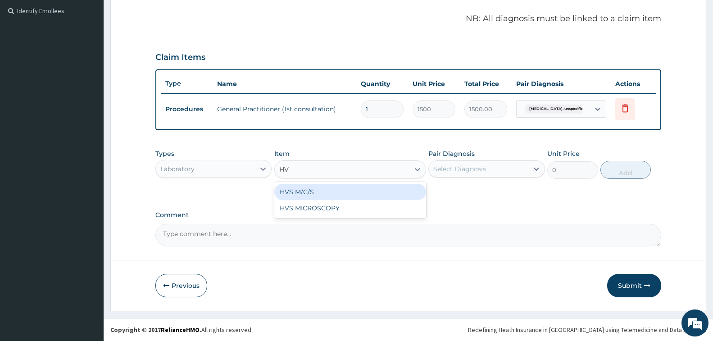
type input "HVS"
click at [344, 187] on div "HVS M/C/S" at bounding box center [350, 192] width 152 height 16
type input "640"
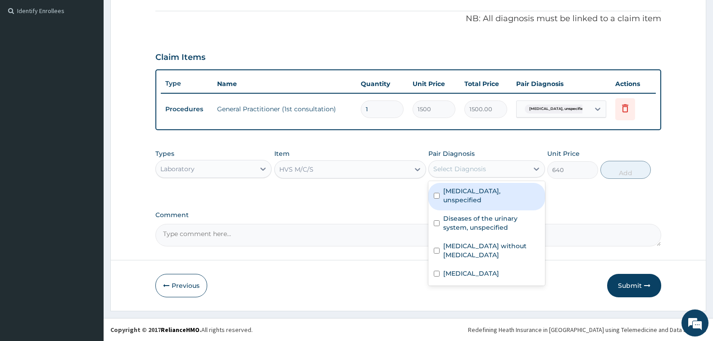
click at [464, 172] on div "Select Diagnosis" at bounding box center [460, 168] width 53 height 9
click at [333, 165] on div "HVS M/C/S" at bounding box center [342, 169] width 135 height 14
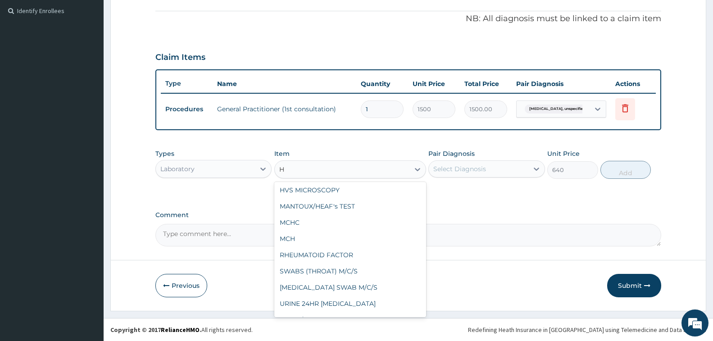
scroll to position [0, 0]
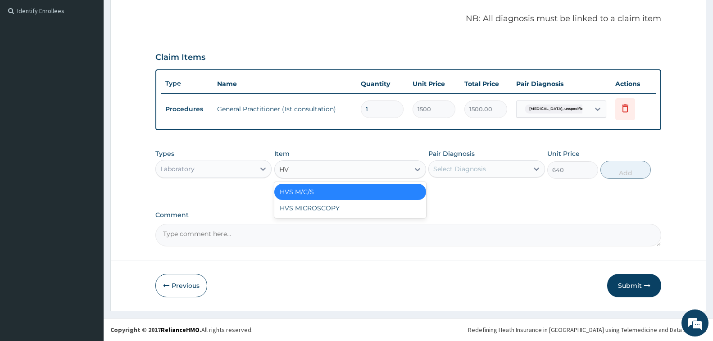
type input "HVS"
click at [329, 209] on div "HVS MICROSCOPY" at bounding box center [350, 208] width 152 height 16
type input "750"
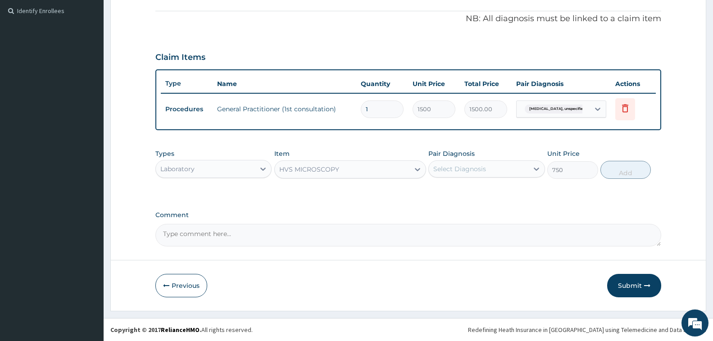
click at [449, 168] on div "Select Diagnosis" at bounding box center [460, 168] width 53 height 9
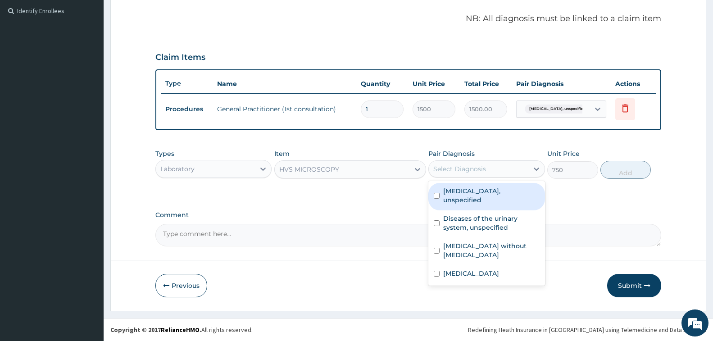
click at [453, 191] on label "[MEDICAL_DATA], unspecified" at bounding box center [491, 196] width 96 height 18
checkbox input "true"
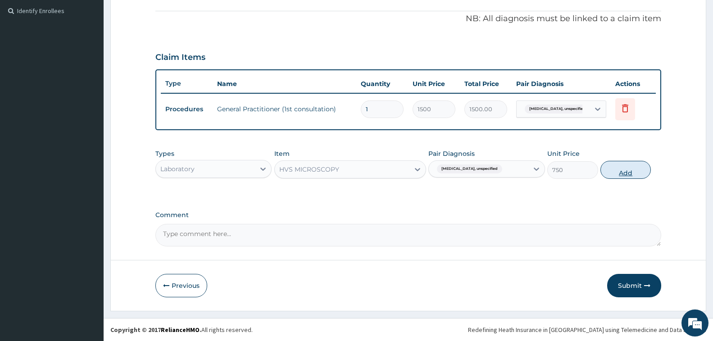
click at [618, 165] on button "Add" at bounding box center [626, 170] width 50 height 18
type input "0"
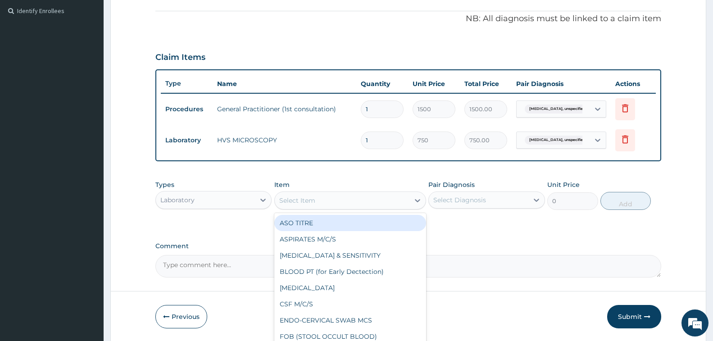
click at [305, 196] on div "Select Item" at bounding box center [297, 200] width 36 height 9
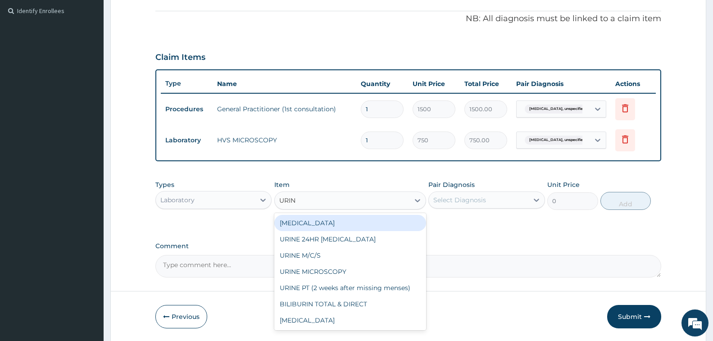
type input "URINE"
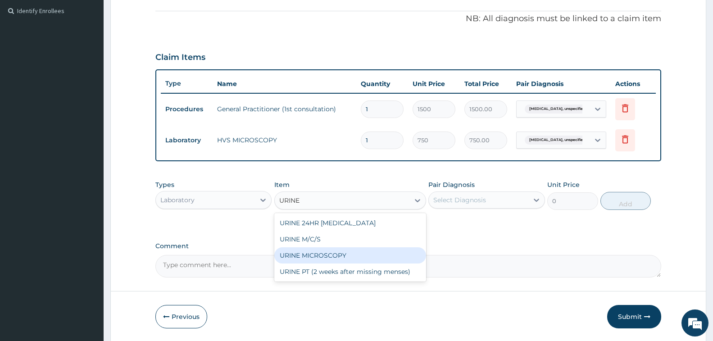
click at [319, 255] on div "URINE MICROSCOPY" at bounding box center [350, 255] width 152 height 16
type input "650"
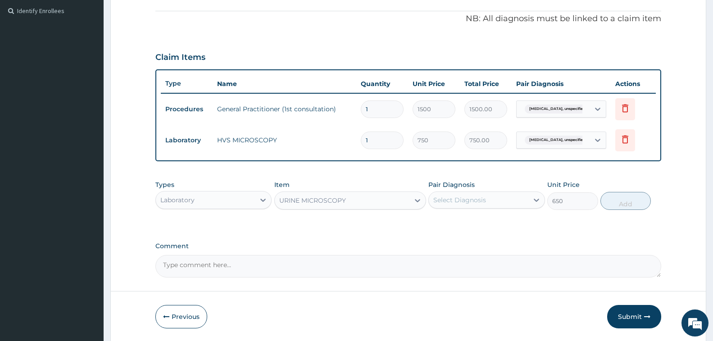
click at [453, 196] on div "Select Diagnosis" at bounding box center [460, 200] width 53 height 9
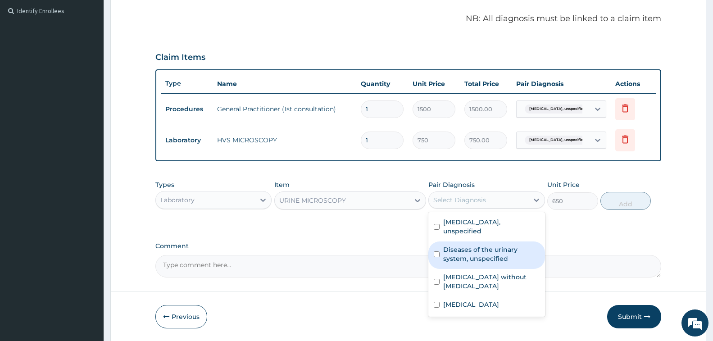
click at [480, 249] on label "Diseases of the urinary system, unspecified" at bounding box center [491, 254] width 96 height 18
checkbox input "true"
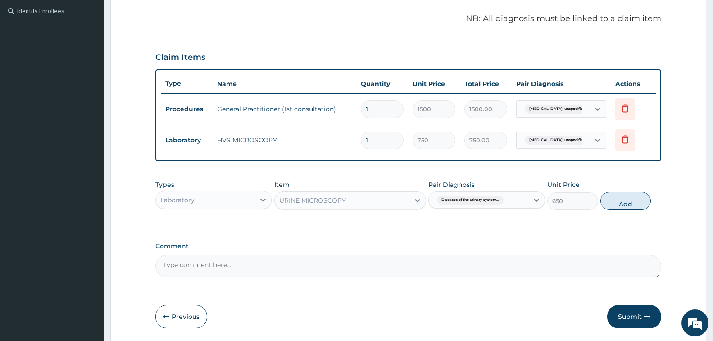
drag, startPoint x: 631, startPoint y: 199, endPoint x: 626, endPoint y: 201, distance: 5.4
click at [630, 199] on button "Add" at bounding box center [626, 201] width 50 height 18
type input "0"
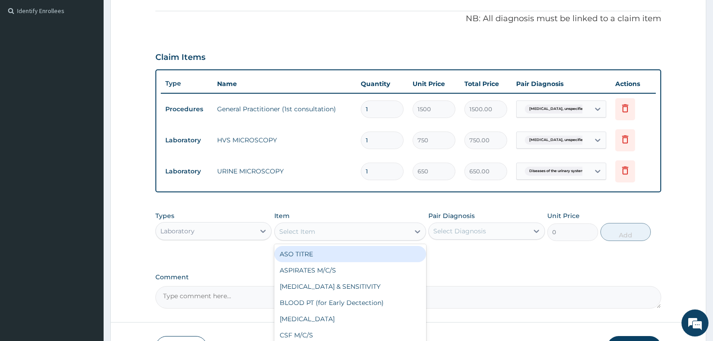
click at [303, 233] on div "Select Item" at bounding box center [297, 231] width 36 height 9
type input "FBC"
click at [303, 254] on div "FBC" at bounding box center [350, 254] width 152 height 16
type input "2000"
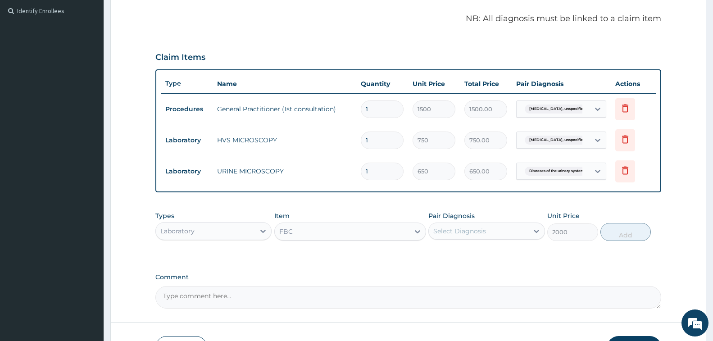
click at [445, 227] on div "Select Diagnosis" at bounding box center [460, 231] width 53 height 9
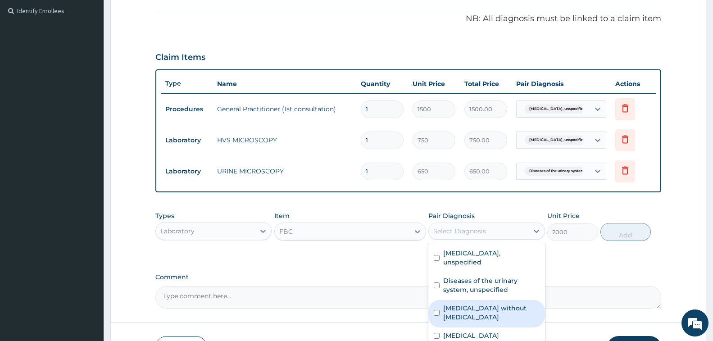
click at [466, 304] on label "[MEDICAL_DATA] without [MEDICAL_DATA]" at bounding box center [491, 313] width 96 height 18
checkbox input "true"
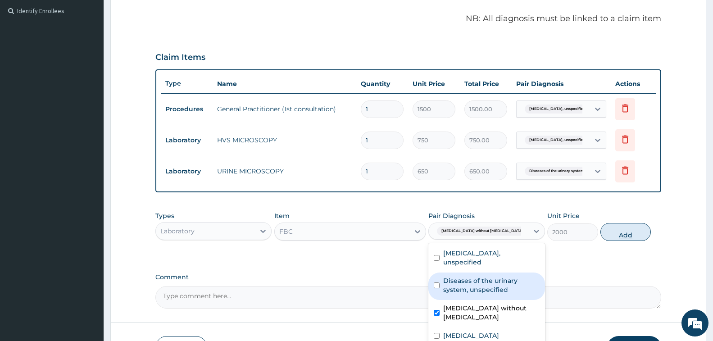
click at [626, 231] on button "Add" at bounding box center [626, 232] width 50 height 18
type input "0"
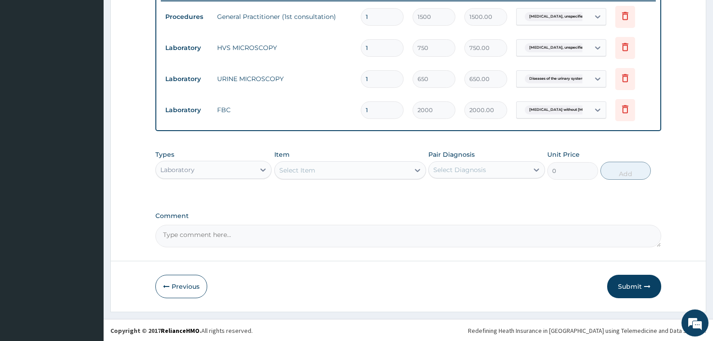
scroll to position [359, 0]
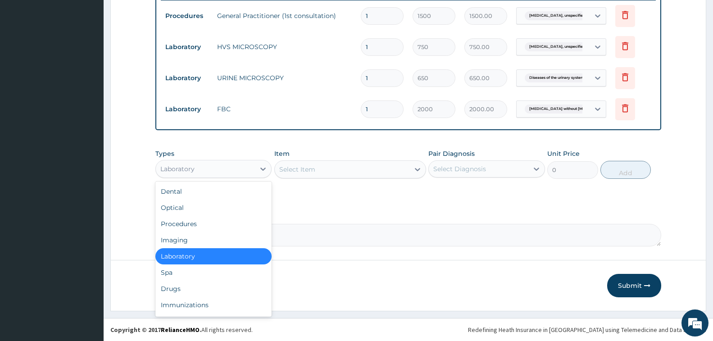
click at [213, 164] on div "Laboratory" at bounding box center [205, 169] width 99 height 14
click at [196, 239] on div "Imaging" at bounding box center [213, 240] width 116 height 16
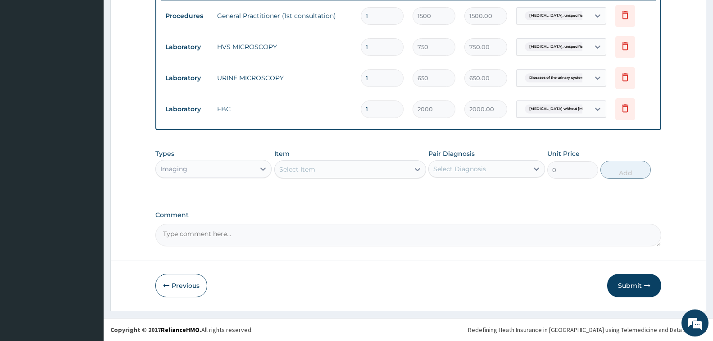
click at [307, 165] on div "Select Item" at bounding box center [297, 169] width 36 height 9
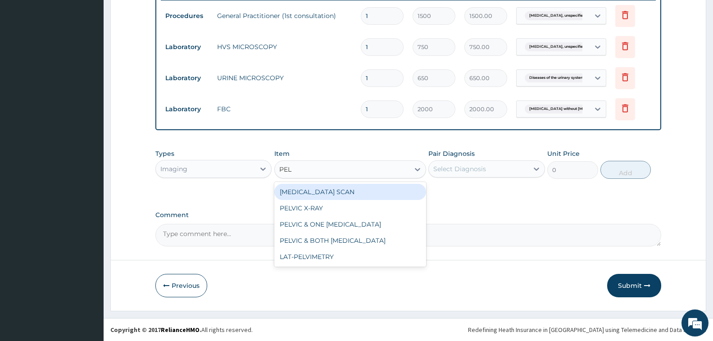
type input "PELV"
click at [318, 197] on div "[MEDICAL_DATA] SCAN" at bounding box center [350, 192] width 152 height 16
type input "2500"
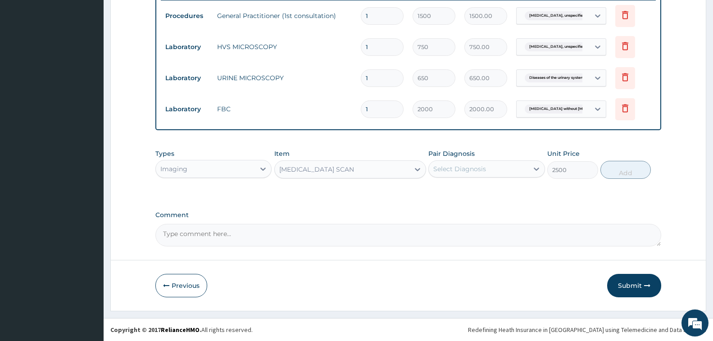
click at [445, 170] on div "Select Diagnosis" at bounding box center [460, 168] width 53 height 9
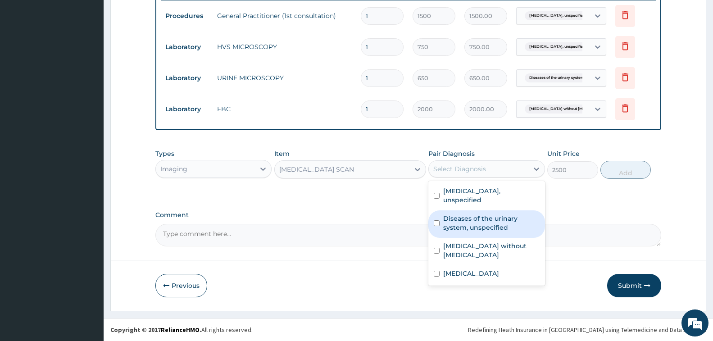
click at [464, 218] on label "Diseases of the urinary system, unspecified" at bounding box center [491, 223] width 96 height 18
checkbox input "true"
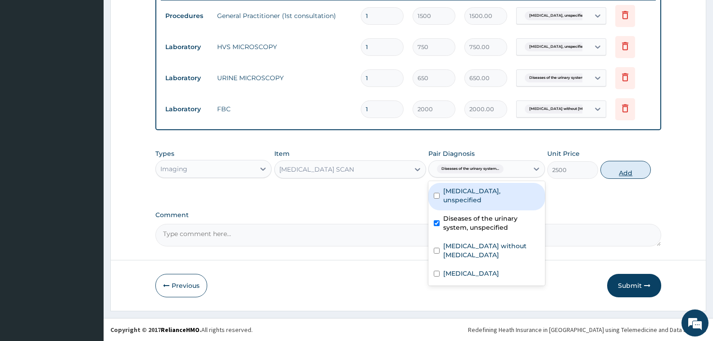
click at [619, 171] on button "Add" at bounding box center [626, 170] width 50 height 18
type input "0"
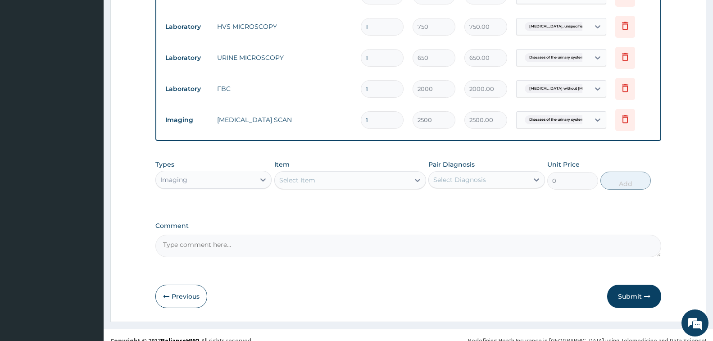
scroll to position [390, 0]
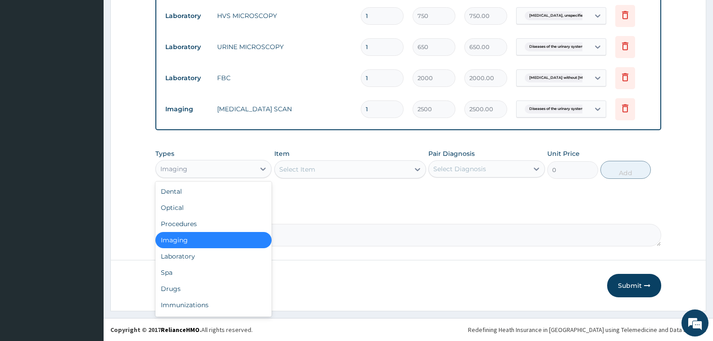
click at [218, 172] on div "Imaging" at bounding box center [205, 169] width 99 height 14
click at [171, 291] on div "Drugs" at bounding box center [213, 289] width 116 height 16
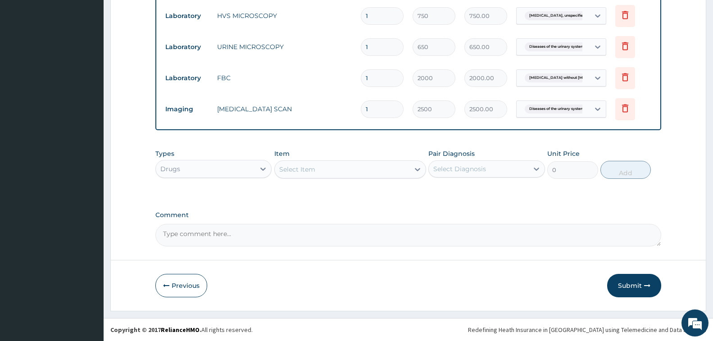
click at [309, 170] on div "Select Item" at bounding box center [297, 169] width 36 height 9
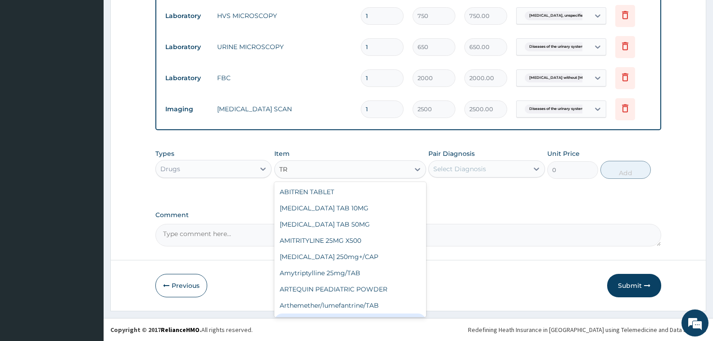
type input "T"
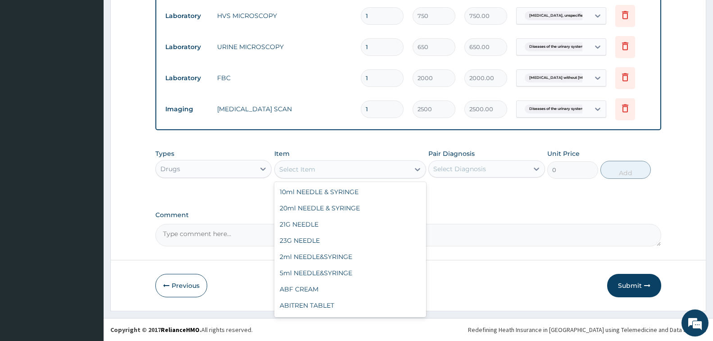
type input "V"
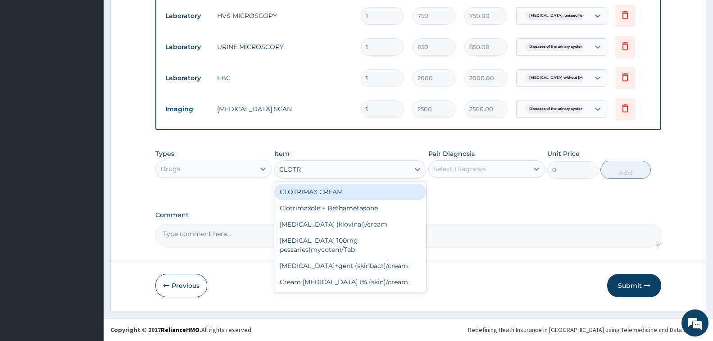
type input "CLOTRI"
click at [325, 187] on div "CLOTRIMAX CREAM" at bounding box center [350, 192] width 152 height 16
type input "131.25"
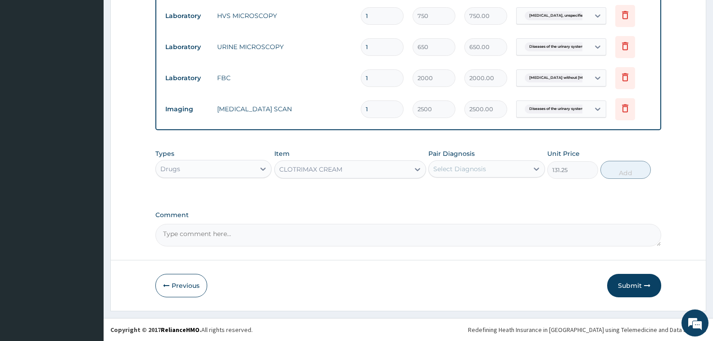
click at [361, 163] on div "CLOTRIMAX CREAM" at bounding box center [342, 169] width 135 height 14
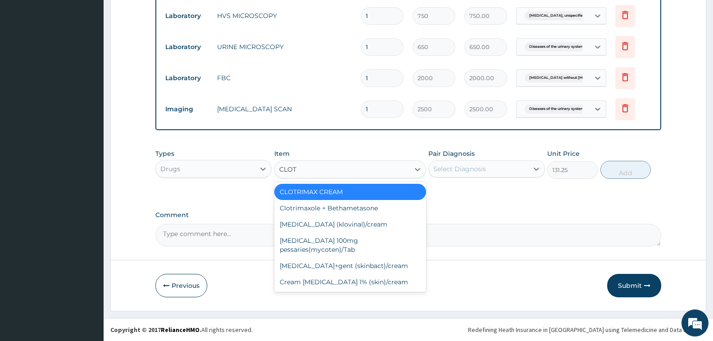
scroll to position [0, 0]
type input "CLOTRI"
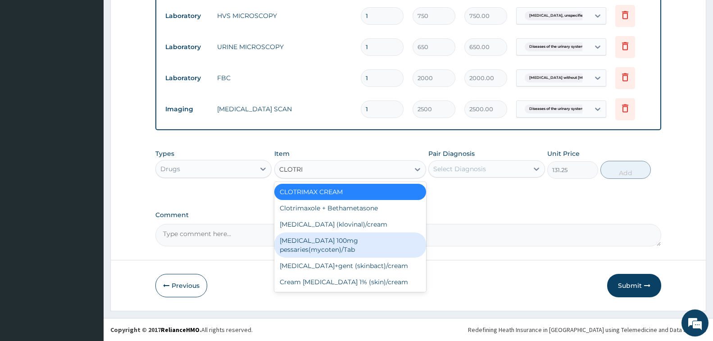
click at [366, 240] on div "[MEDICAL_DATA] 100mg pessaries(mycoten)/Tab" at bounding box center [350, 245] width 152 height 25
type input "150"
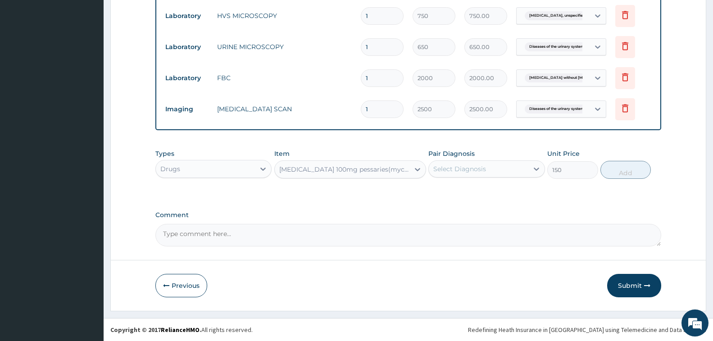
click at [466, 170] on div "Select Diagnosis" at bounding box center [460, 168] width 53 height 9
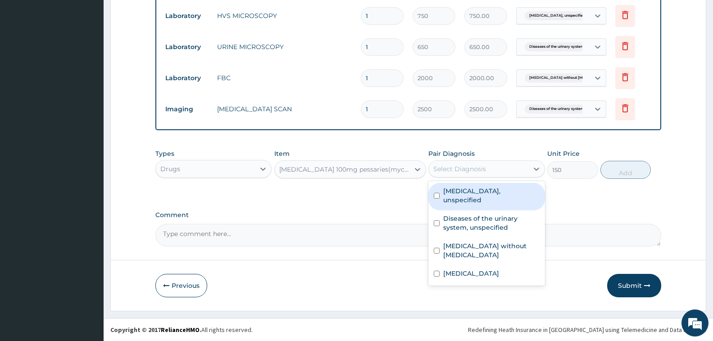
click at [462, 192] on label "[MEDICAL_DATA], unspecified" at bounding box center [491, 196] width 96 height 18
checkbox input "true"
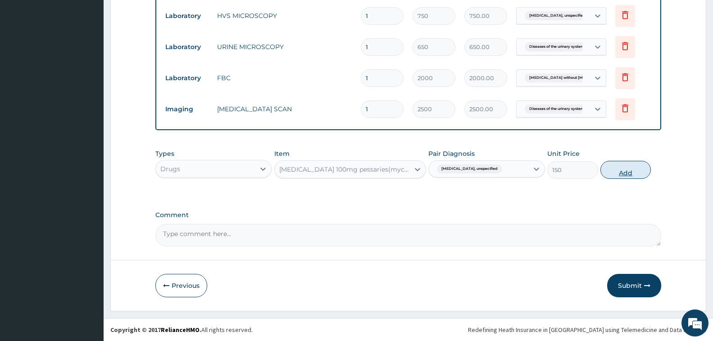
click at [618, 168] on button "Add" at bounding box center [626, 170] width 50 height 18
type input "0"
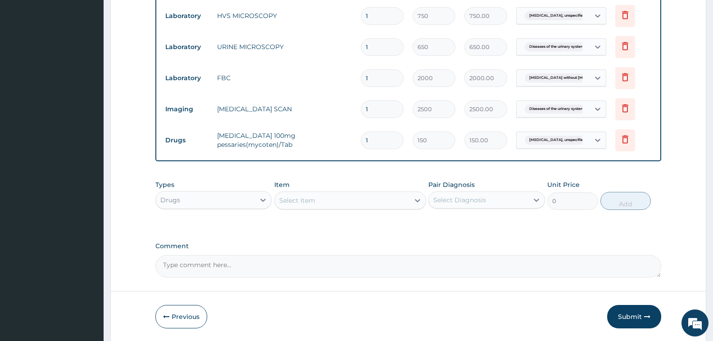
click at [306, 201] on div "Select Item" at bounding box center [297, 200] width 36 height 9
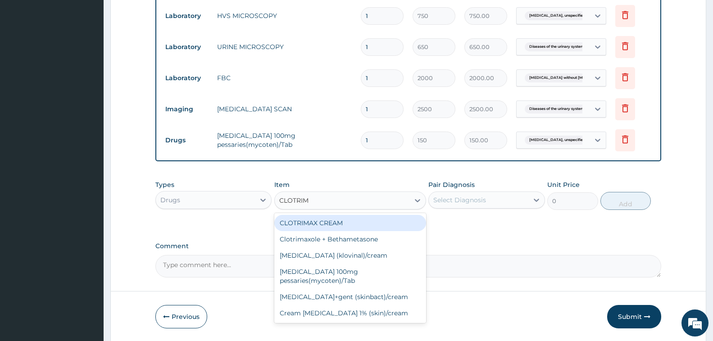
type input "CLOTRIMA"
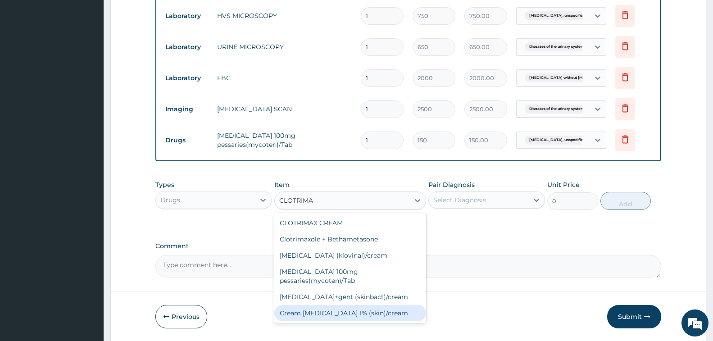
click at [376, 305] on div "Cream [MEDICAL_DATA] 1% (skin)/cream" at bounding box center [350, 313] width 152 height 16
type input "450"
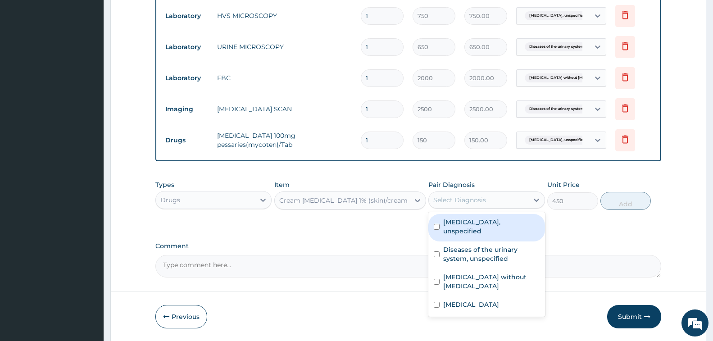
click at [444, 193] on div "Select Diagnosis" at bounding box center [478, 200] width 99 height 14
click at [452, 222] on label "[MEDICAL_DATA], unspecified" at bounding box center [491, 227] width 96 height 18
checkbox input "true"
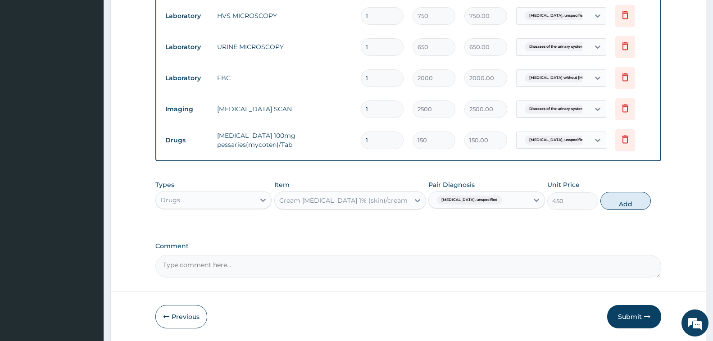
click at [619, 201] on button "Add" at bounding box center [626, 201] width 50 height 18
type input "0"
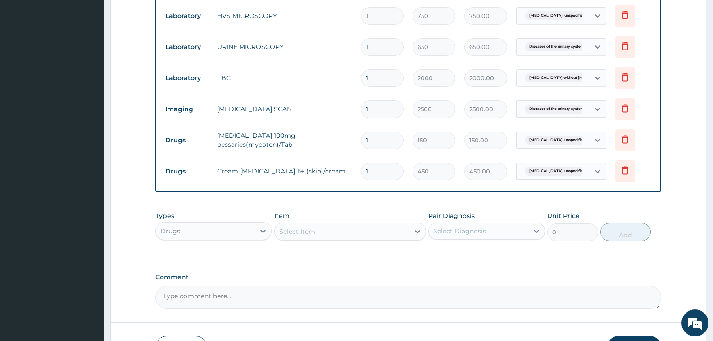
click at [308, 233] on div "Select Item" at bounding box center [297, 231] width 36 height 9
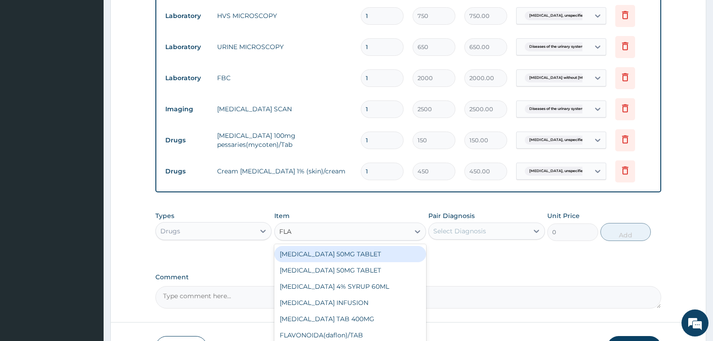
type input "FLAG"
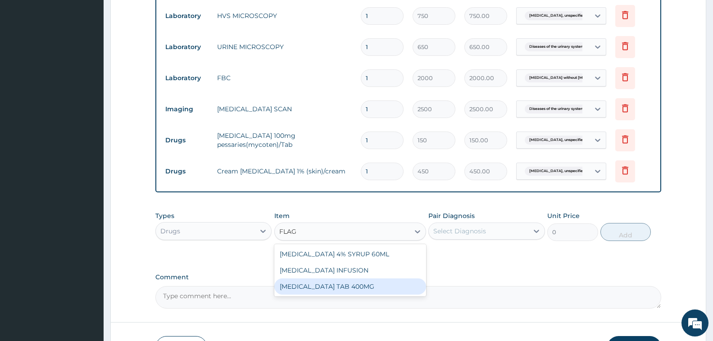
click at [321, 288] on div "[MEDICAL_DATA] TAB 400MG" at bounding box center [350, 287] width 152 height 16
type input "35"
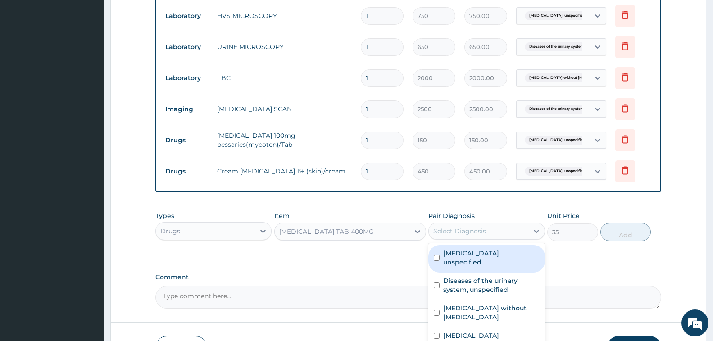
click at [439, 234] on div "Select Diagnosis" at bounding box center [460, 231] width 53 height 9
click at [486, 254] on label "[MEDICAL_DATA], unspecified" at bounding box center [491, 258] width 96 height 18
checkbox input "true"
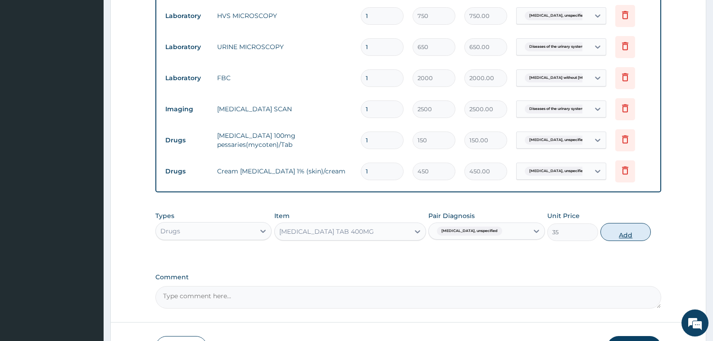
click at [619, 231] on button "Add" at bounding box center [626, 232] width 50 height 18
type input "0"
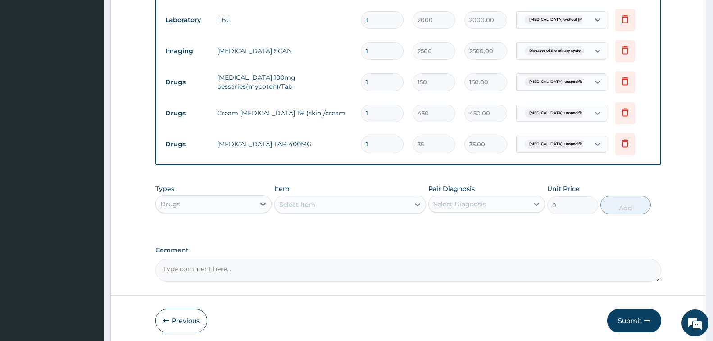
scroll to position [484, 0]
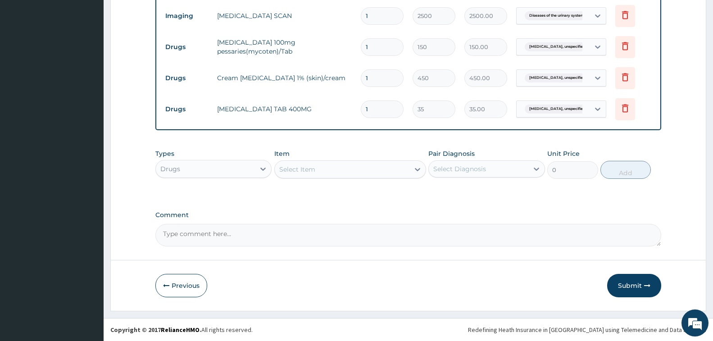
click at [297, 171] on div "Select Item" at bounding box center [297, 169] width 36 height 9
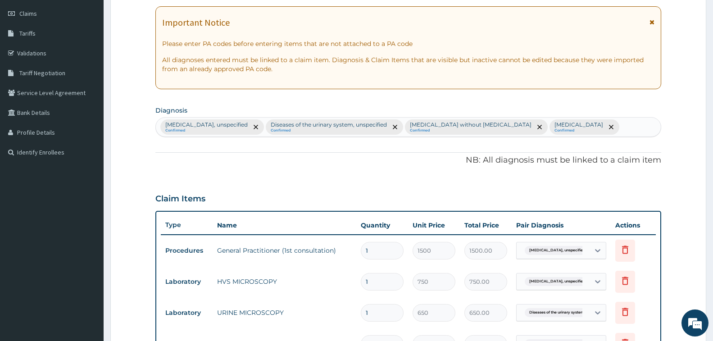
scroll to position [123, 0]
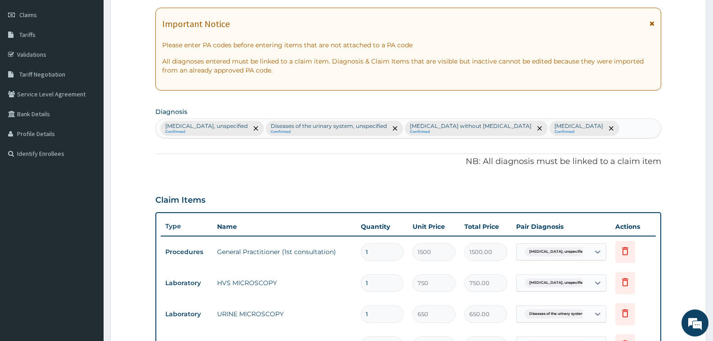
click at [555, 128] on div "[MEDICAL_DATA], unspecified Confirmed Diseases of the urinary system, unspecifi…" at bounding box center [408, 128] width 505 height 19
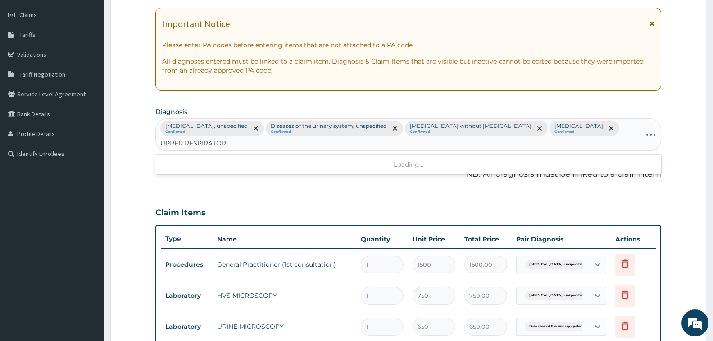
type input "UPPER RESPIRATORY"
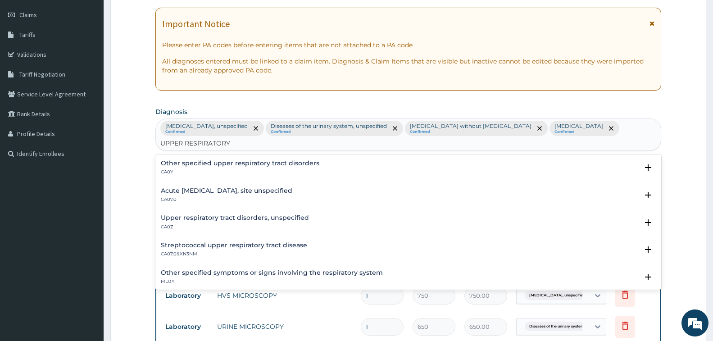
click at [225, 160] on h4 "Other specified upper respiratory tract disorders" at bounding box center [240, 163] width 159 height 7
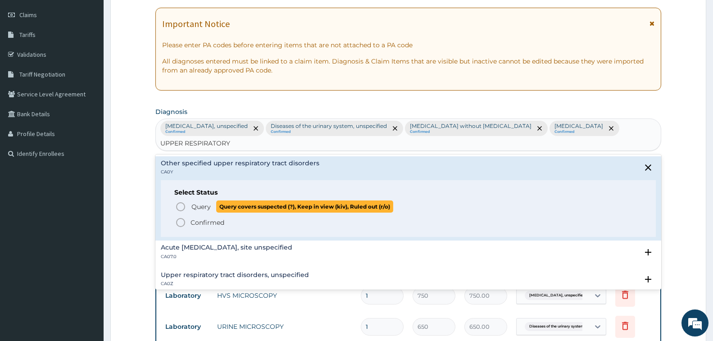
click at [180, 201] on icon "status option query" at bounding box center [180, 206] width 11 height 11
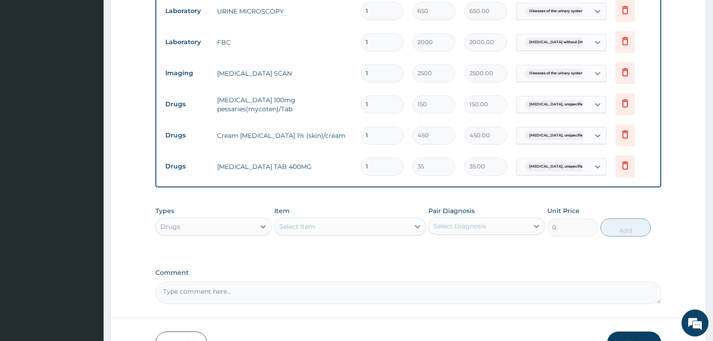
scroll to position [501, 0]
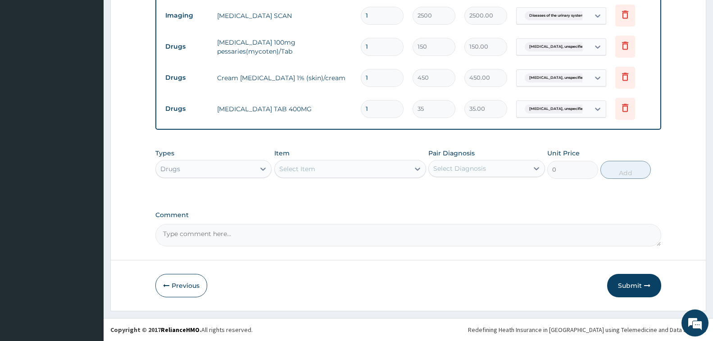
click at [301, 167] on div "Select Item" at bounding box center [297, 168] width 36 height 9
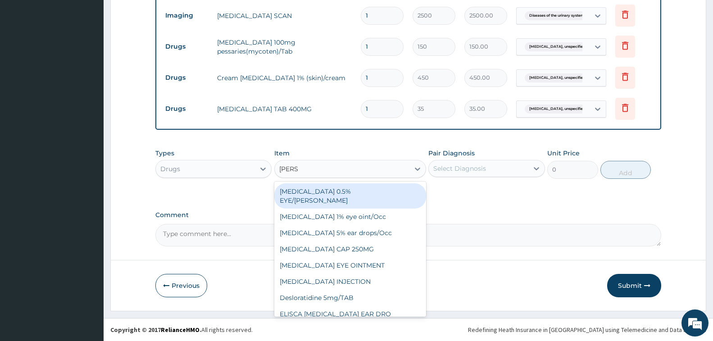
type input "LORAT"
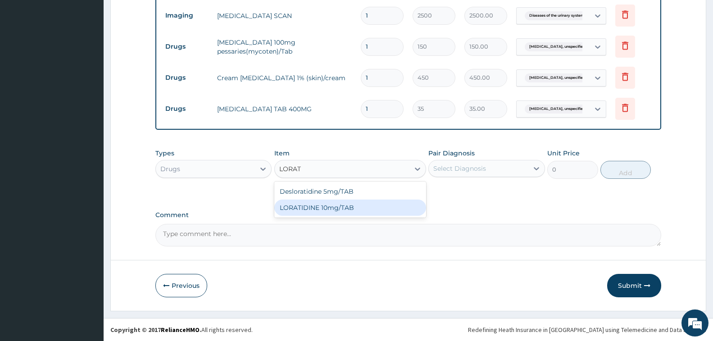
click at [311, 208] on div "LORATIDINE 10mg/TAB" at bounding box center [350, 208] width 152 height 16
type input "50"
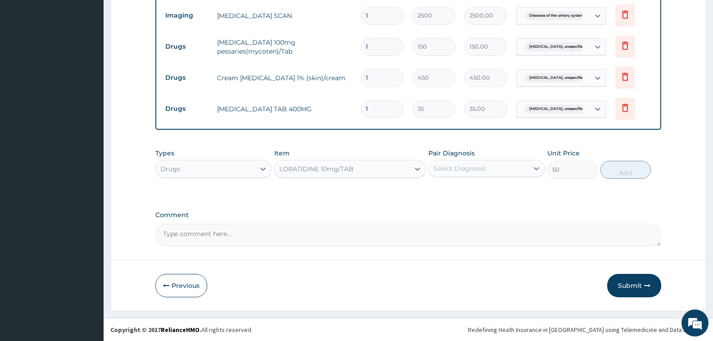
click at [475, 171] on div "Select Diagnosis" at bounding box center [460, 168] width 53 height 9
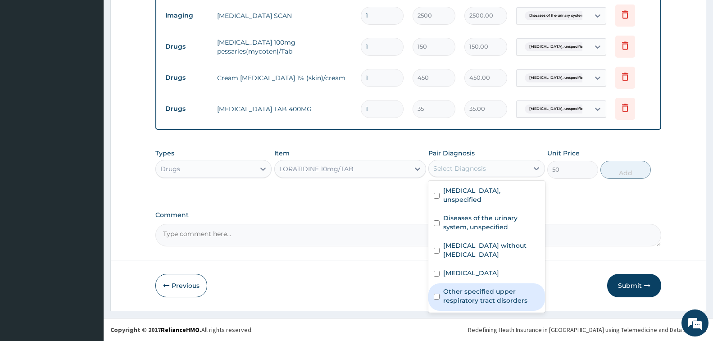
click at [484, 287] on label "Other specified upper respiratory tract disorders" at bounding box center [491, 296] width 96 height 18
checkbox input "true"
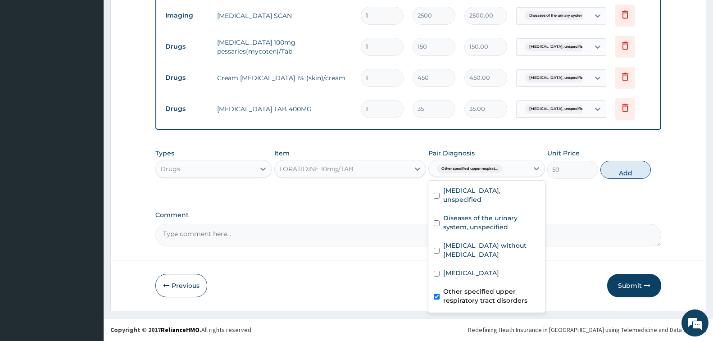
click at [631, 170] on button "Add" at bounding box center [626, 170] width 50 height 18
type input "0"
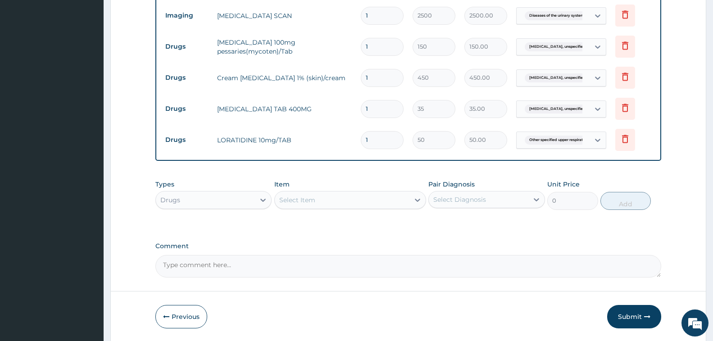
click at [330, 199] on div "Select Item" at bounding box center [342, 200] width 135 height 14
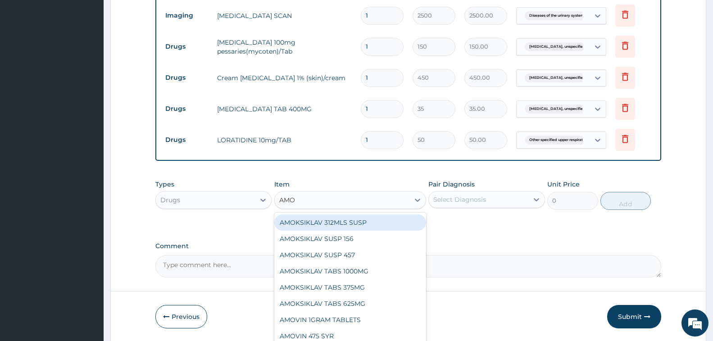
type input "AMOX"
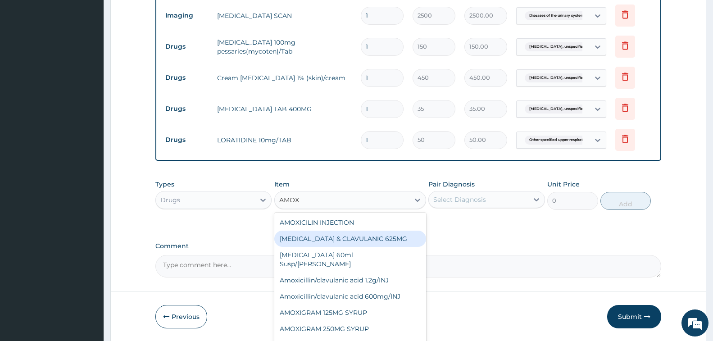
click at [350, 240] on div "[MEDICAL_DATA] & CLAVULANIC 625MG" at bounding box center [350, 239] width 152 height 16
type input "175"
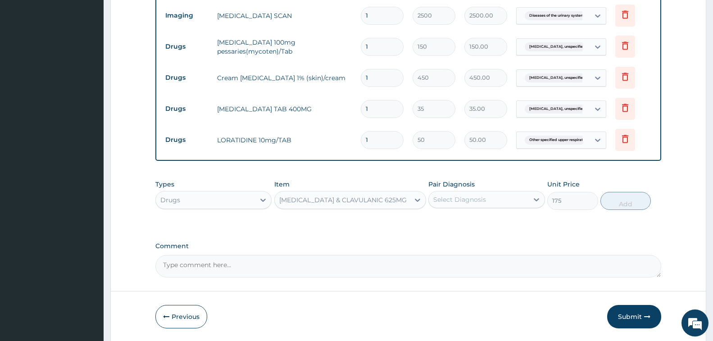
click at [453, 200] on div "Select Diagnosis" at bounding box center [460, 199] width 53 height 9
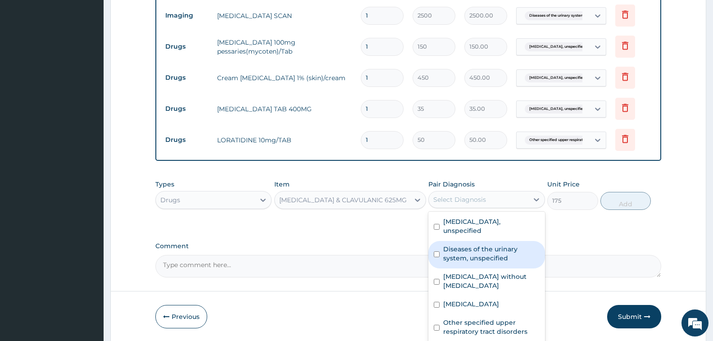
click at [436, 251] on input "checkbox" at bounding box center [437, 254] width 6 height 6
checkbox input "true"
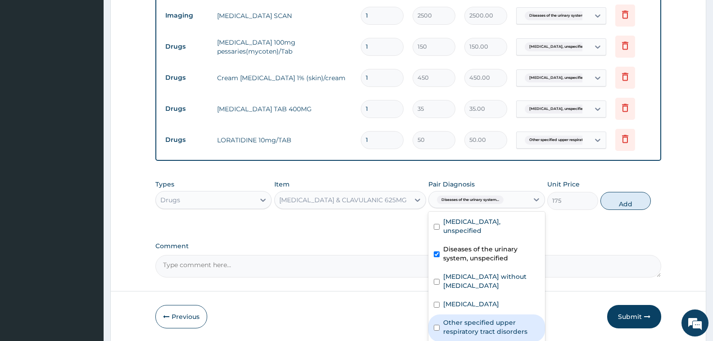
click at [437, 325] on input "checkbox" at bounding box center [437, 328] width 6 height 6
checkbox input "true"
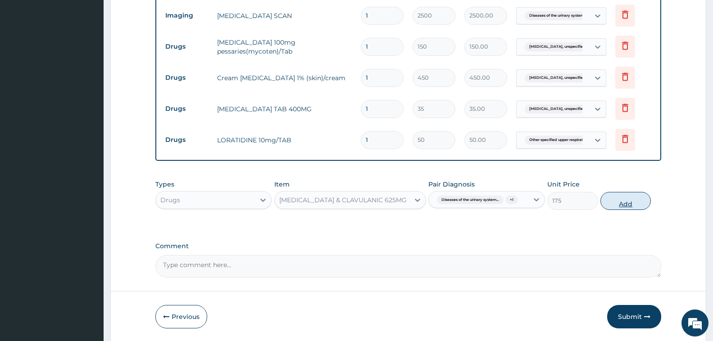
click at [612, 201] on button "Add" at bounding box center [626, 201] width 50 height 18
type input "0"
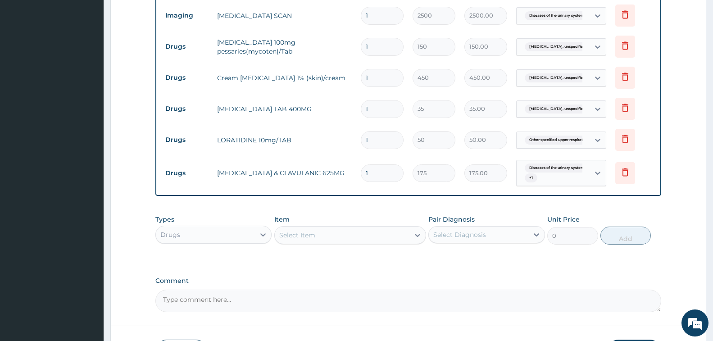
click at [314, 234] on div "Select Item" at bounding box center [297, 235] width 36 height 9
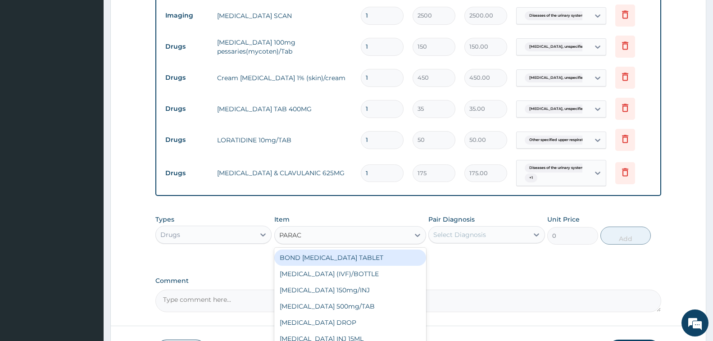
type input "PARACE"
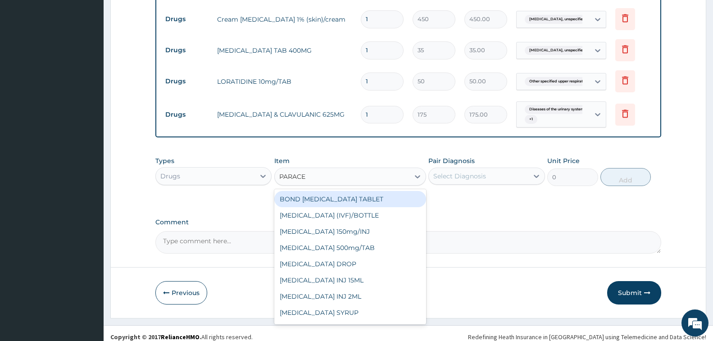
scroll to position [566, 0]
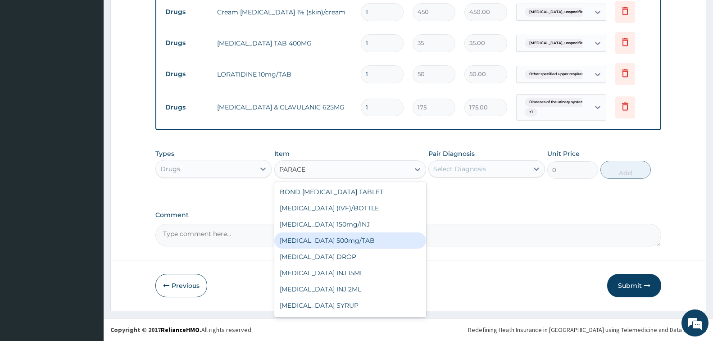
click at [344, 240] on div "PARACETAMOL 500mg/TAB" at bounding box center [350, 241] width 152 height 16
type input "7"
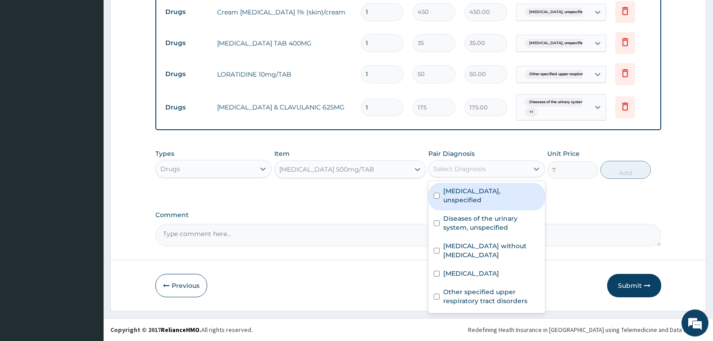
click at [469, 167] on div "Select Diagnosis" at bounding box center [460, 168] width 53 height 9
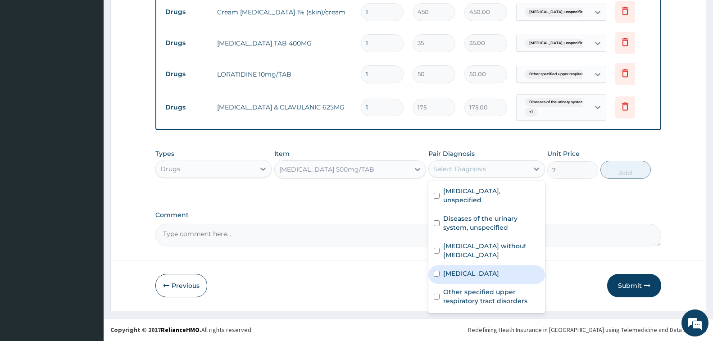
click at [472, 269] on label "Malaria, unspecified" at bounding box center [471, 273] width 56 height 9
checkbox input "true"
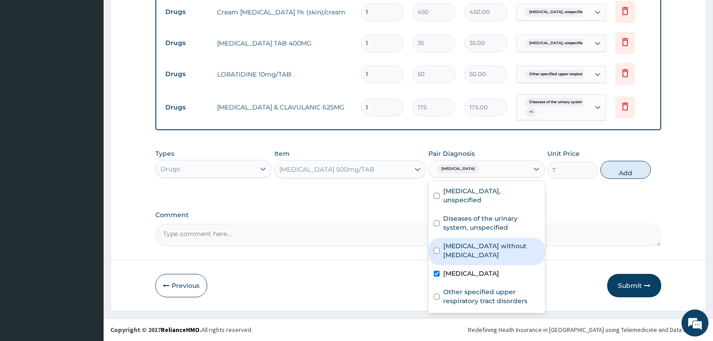
click at [624, 176] on button "Add" at bounding box center [626, 170] width 50 height 18
type input "0"
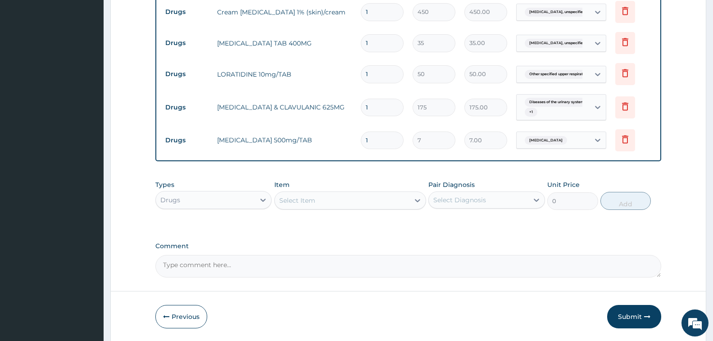
click at [342, 198] on div "Select Item" at bounding box center [342, 200] width 135 height 14
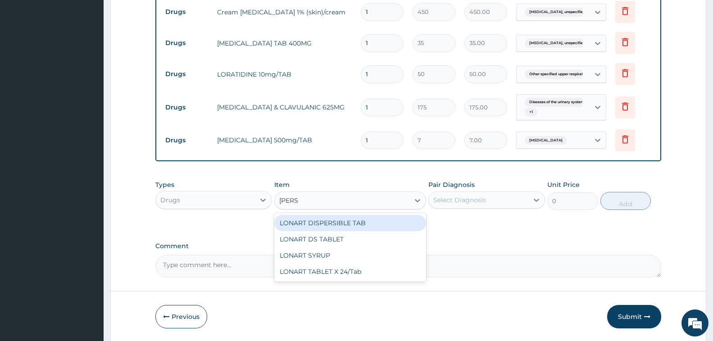
type input "LONAR"
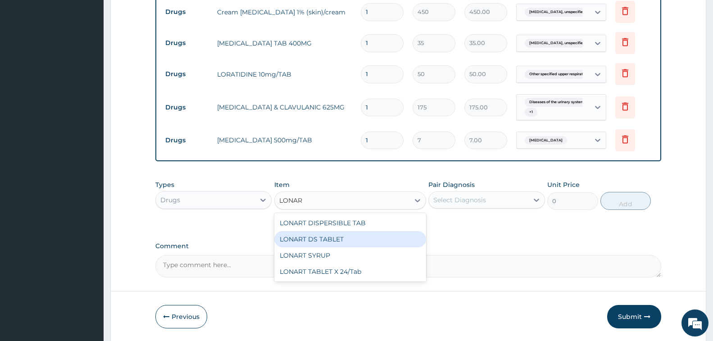
click at [338, 239] on div "LONART DS TABLET" at bounding box center [350, 239] width 152 height 16
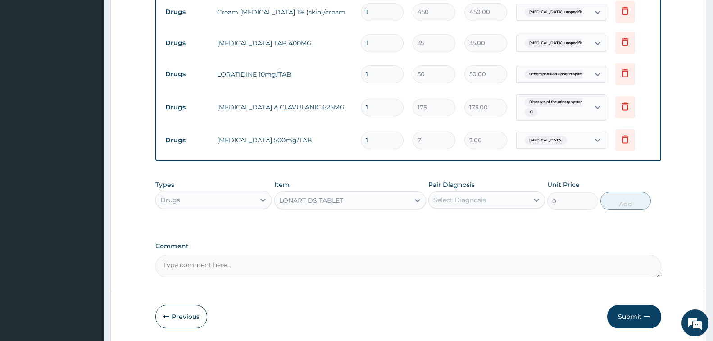
type input "150"
click at [452, 199] on div "Select Diagnosis" at bounding box center [460, 200] width 53 height 9
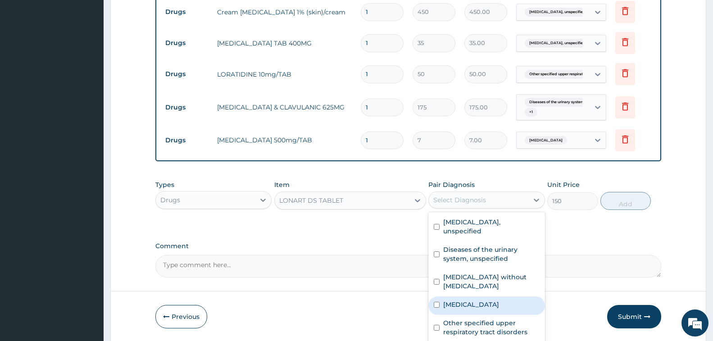
click at [478, 300] on label "Malaria, unspecified" at bounding box center [471, 304] width 56 height 9
checkbox input "true"
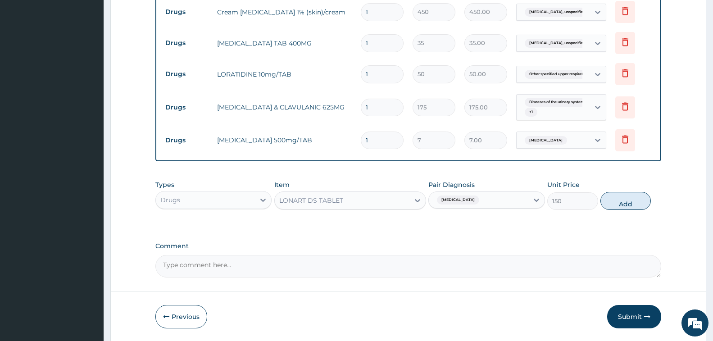
click at [611, 197] on button "Add" at bounding box center [626, 201] width 50 height 18
type input "0"
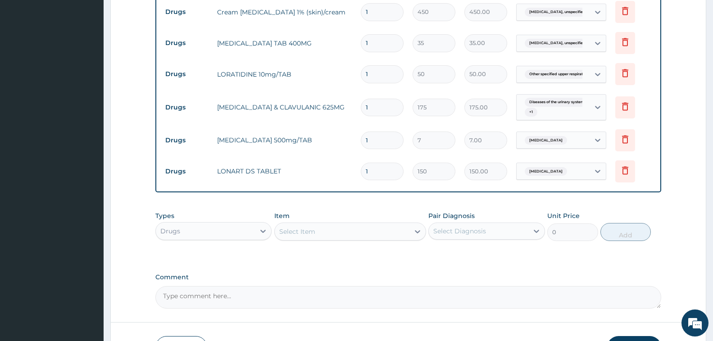
type input "12"
type input "1800.00"
type input "12"
click at [380, 141] on input "1" at bounding box center [382, 141] width 43 height 18
type input "18"
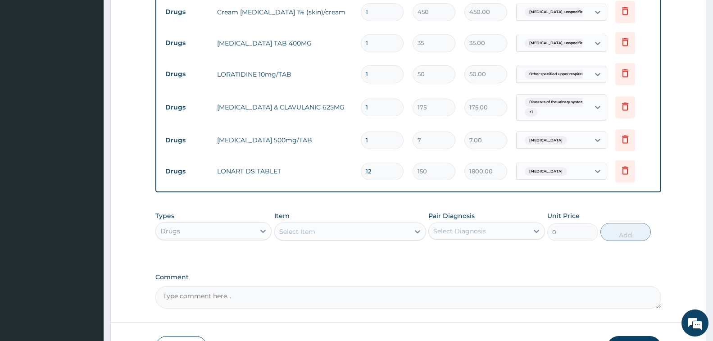
type input "126.00"
type input "18"
click at [379, 106] on input "1" at bounding box center [382, 108] width 43 height 18
type input "10"
type input "1750.00"
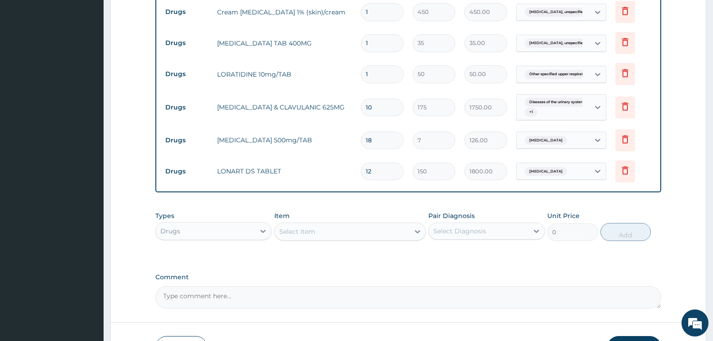
type input "10"
click at [381, 74] on input "1" at bounding box center [382, 74] width 43 height 18
type input "10"
type input "500.00"
type input "10"
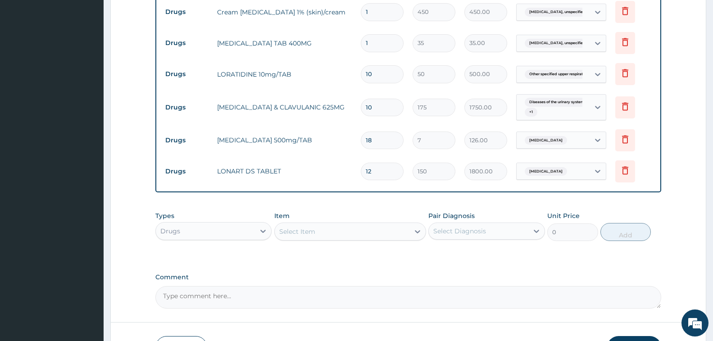
click at [384, 42] on input "1" at bounding box center [382, 43] width 43 height 18
type input "0.00"
type input "1"
type input "35.00"
type input "15"
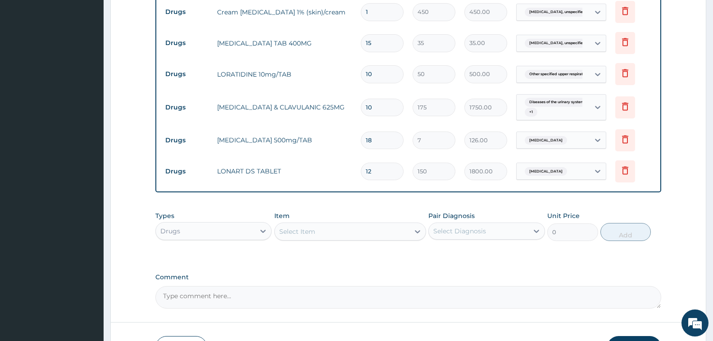
type input "525.00"
type input "16"
type input "560.00"
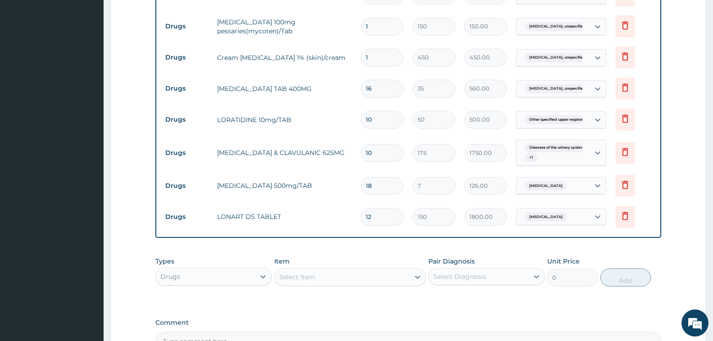
scroll to position [476, 0]
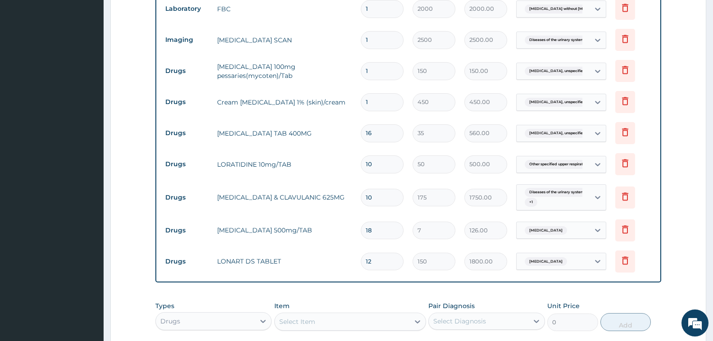
type input "16"
drag, startPoint x: 379, startPoint y: 73, endPoint x: 352, endPoint y: 71, distance: 27.1
click at [352, 71] on tr "Drugs Clotrimazole 100mg pessaries(mycoten)/Tab 1 150 150.00 Vaginitis, unspeci…" at bounding box center [408, 70] width 495 height 31
type input "7"
type input "1050.00"
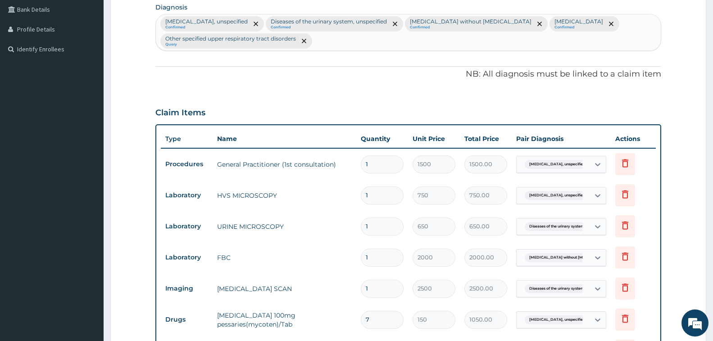
scroll to position [116, 0]
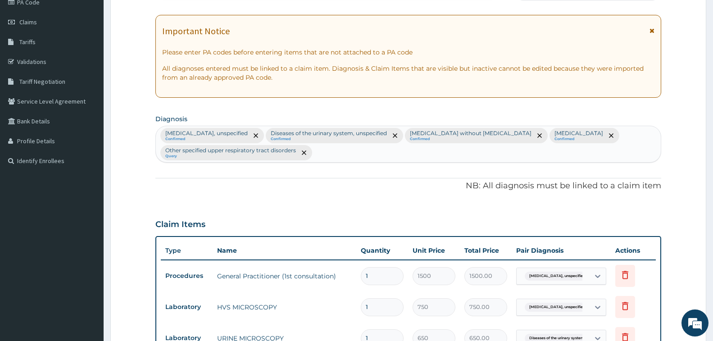
type input "7"
click at [483, 157] on div "Vaginitis, unspecified Confirmed Diseases of the urinary system, unspecified Co…" at bounding box center [408, 144] width 505 height 36
type input "PREGNANCY"
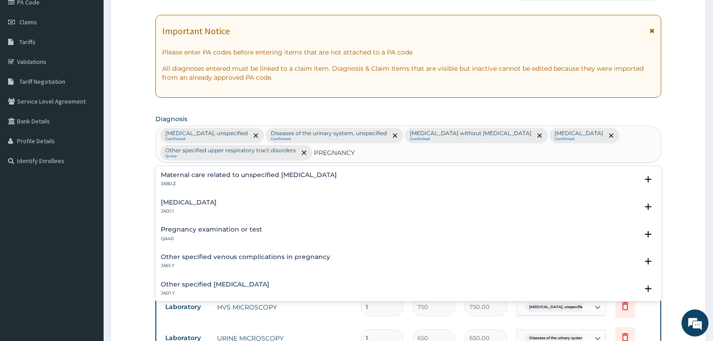
click at [234, 231] on h4 "Pregnancy examination or test" at bounding box center [211, 229] width 101 height 7
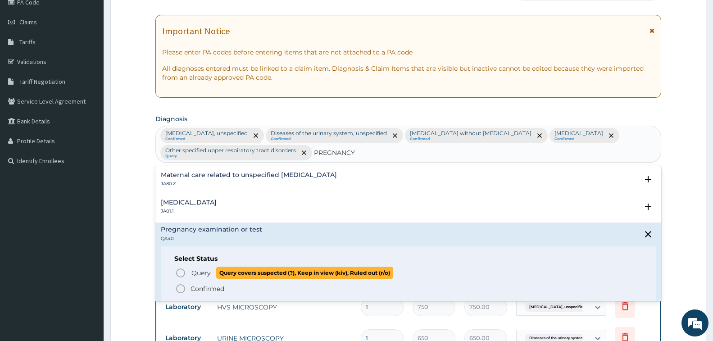
click at [181, 271] on icon "status option query" at bounding box center [180, 273] width 11 height 11
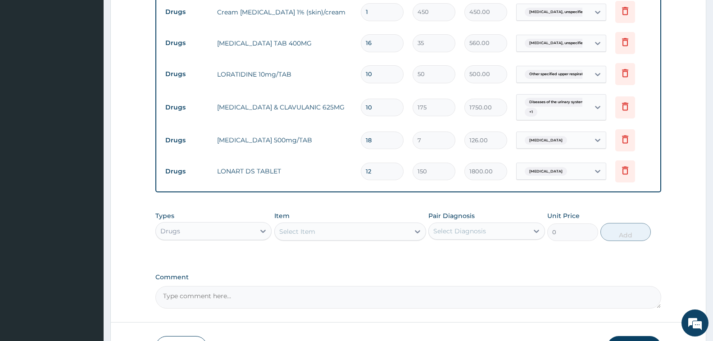
scroll to position [629, 0]
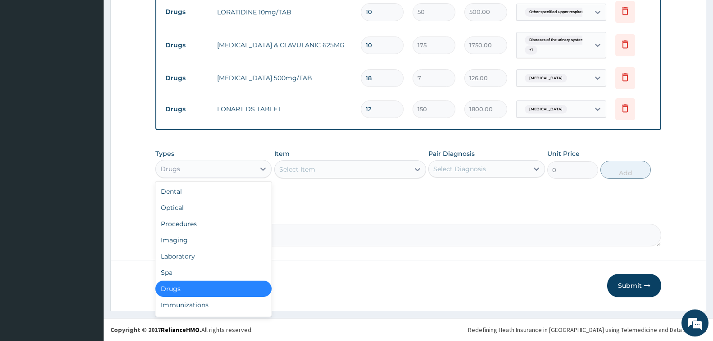
click at [211, 165] on div "Drugs" at bounding box center [205, 169] width 99 height 14
click at [170, 254] on div "Laboratory" at bounding box center [213, 256] width 116 height 16
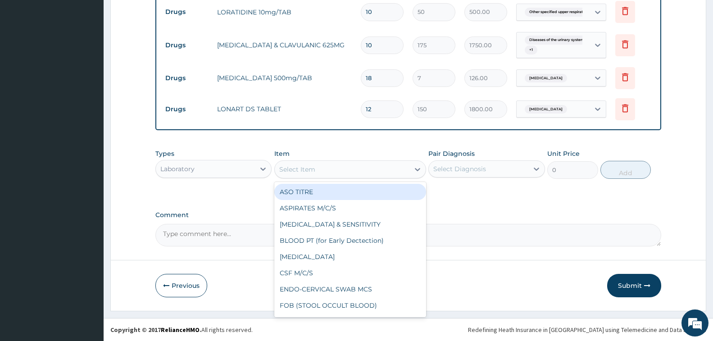
click at [327, 164] on div "Select Item" at bounding box center [342, 169] width 135 height 14
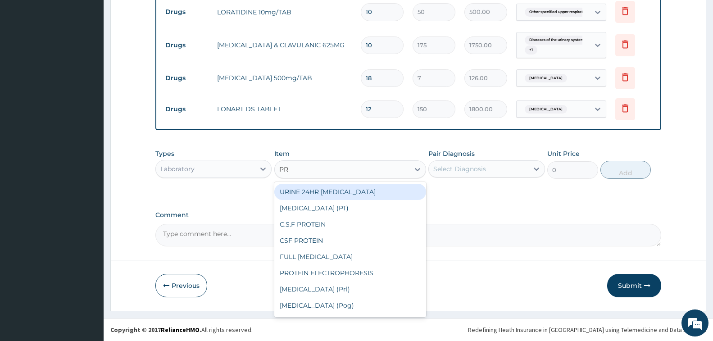
type input "P"
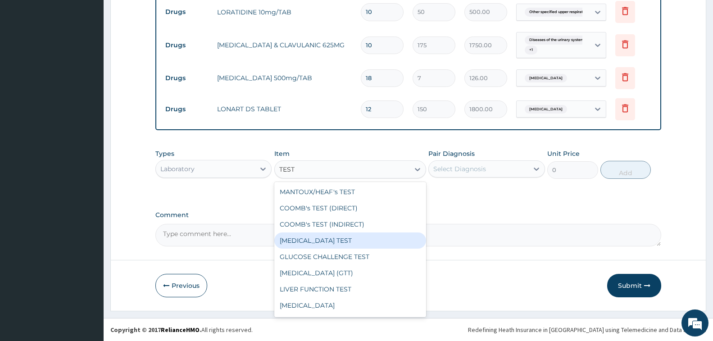
scroll to position [63, 0]
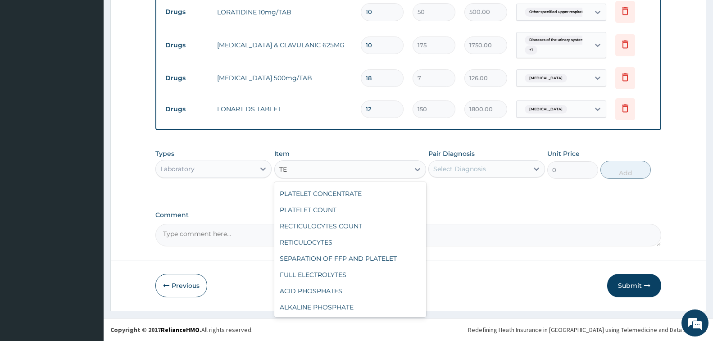
type input "T"
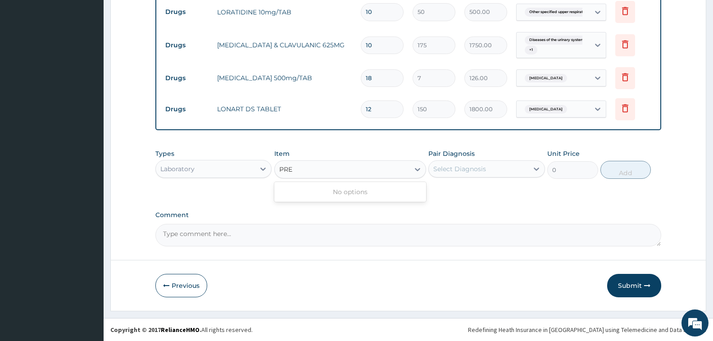
type input "PREG"
drag, startPoint x: 306, startPoint y: 169, endPoint x: 299, endPoint y: 169, distance: 6.8
click at [299, 169] on div "Select Item" at bounding box center [342, 169] width 135 height 14
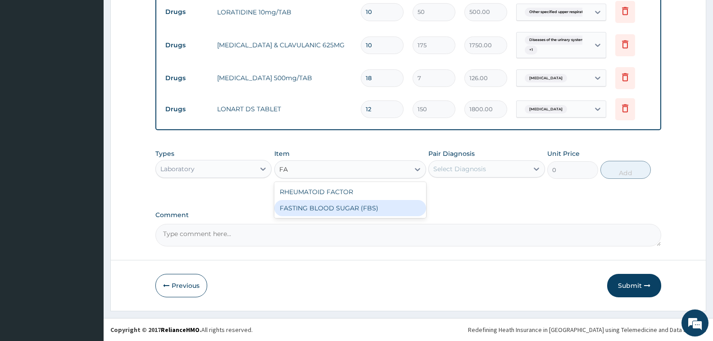
type input "F"
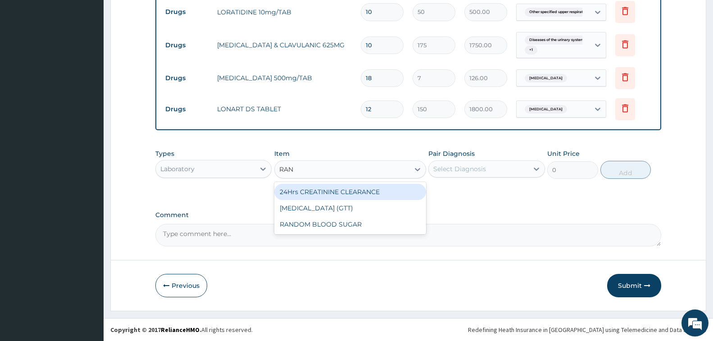
type input "RAND"
click at [360, 194] on div "RANDOM BLOOD SUGAR" at bounding box center [350, 192] width 152 height 16
type input "600"
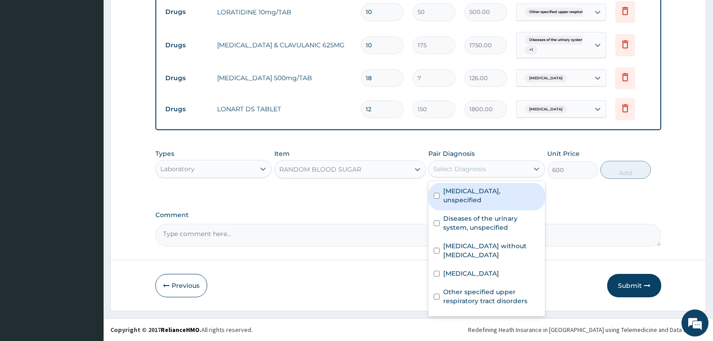
click at [462, 166] on div "Select Diagnosis" at bounding box center [460, 168] width 53 height 9
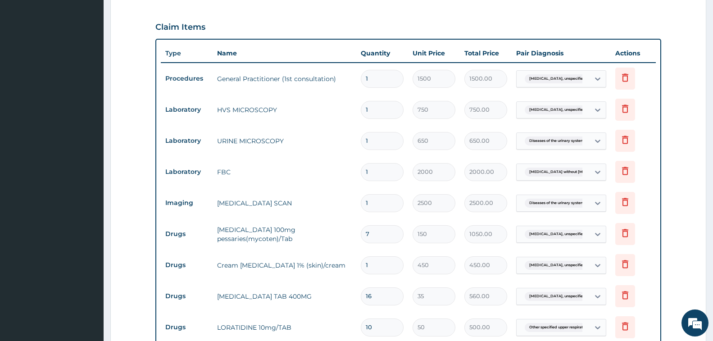
scroll to position [178, 0]
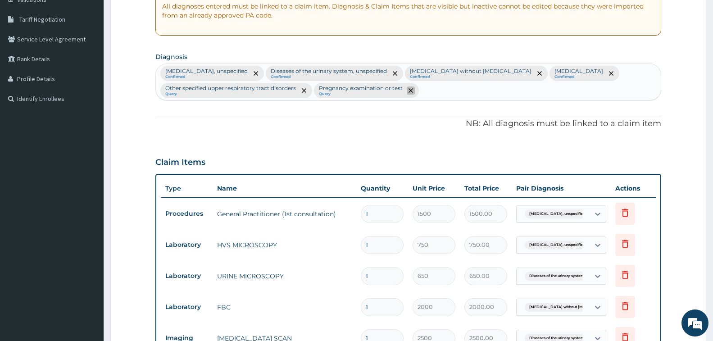
click at [409, 90] on icon "remove selection option" at bounding box center [411, 90] width 5 height 5
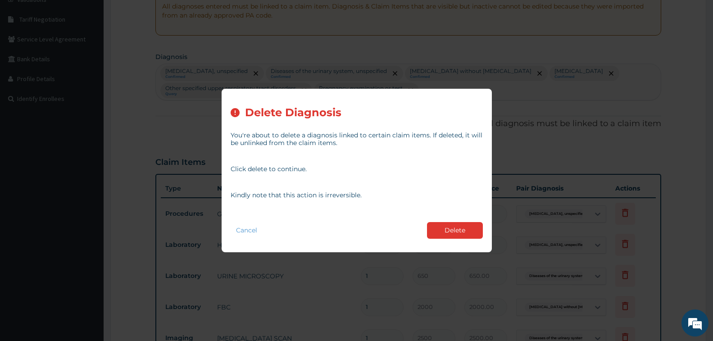
drag, startPoint x: 434, startPoint y: 233, endPoint x: 433, endPoint y: 210, distance: 23.0
click at [434, 230] on button "Delete" at bounding box center [455, 230] width 56 height 17
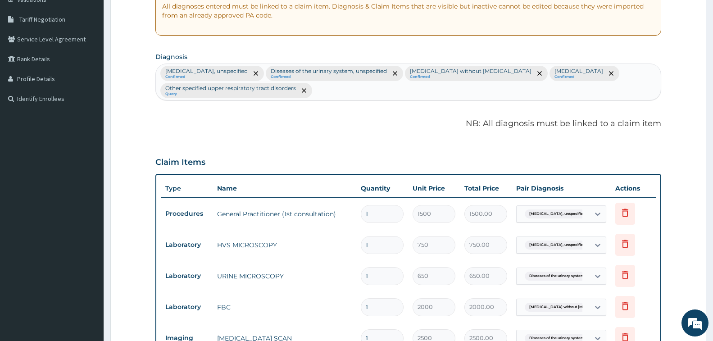
click at [377, 89] on div "Vaginitis, unspecified Confirmed Diseases of the urinary system, unspecified Co…" at bounding box center [408, 82] width 505 height 36
type input "DIABETIS"
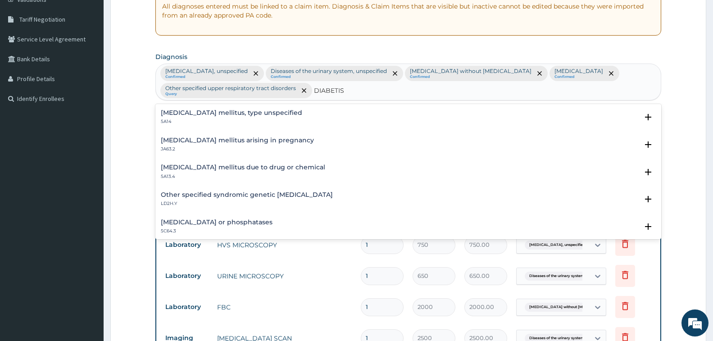
click at [254, 112] on h4 "Diabetes mellitus, type unspecified" at bounding box center [232, 113] width 142 height 7
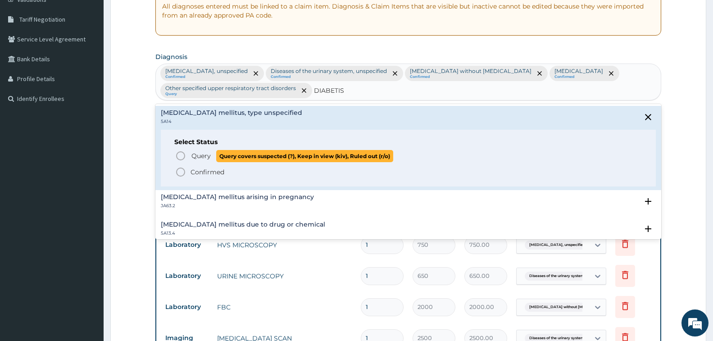
click at [177, 154] on circle "status option query" at bounding box center [181, 156] width 8 height 8
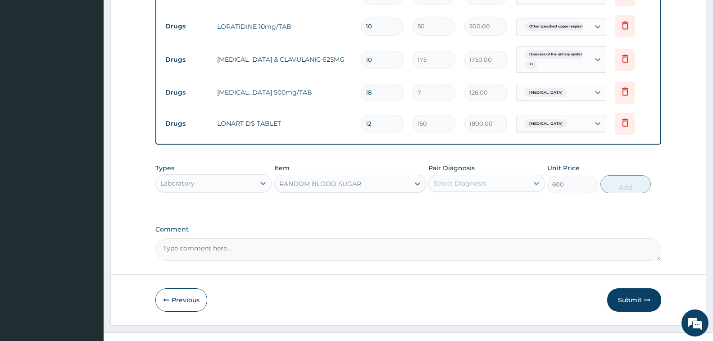
scroll to position [629, 0]
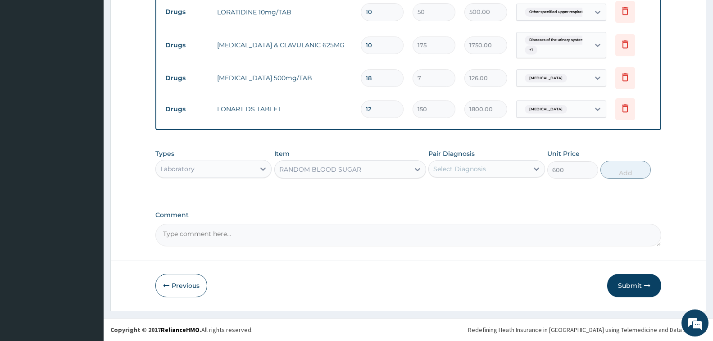
click at [451, 169] on div "Select Diagnosis" at bounding box center [460, 168] width 53 height 9
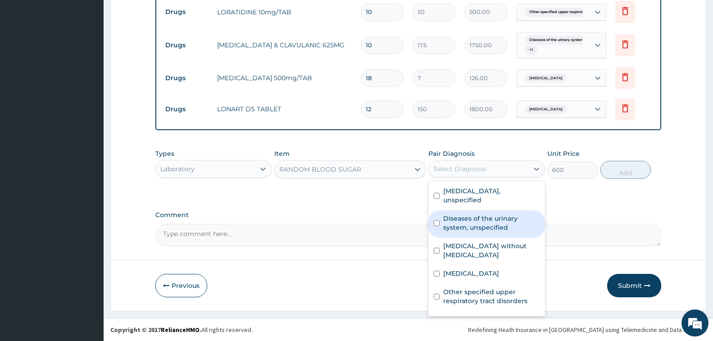
scroll to position [15, 0]
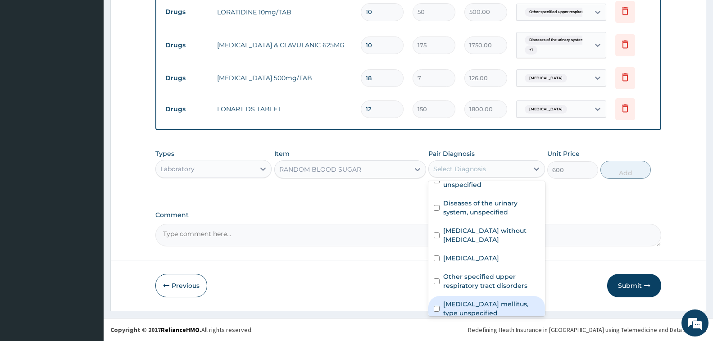
click at [469, 300] on label "Diabetes mellitus, type unspecified" at bounding box center [491, 309] width 96 height 18
checkbox input "true"
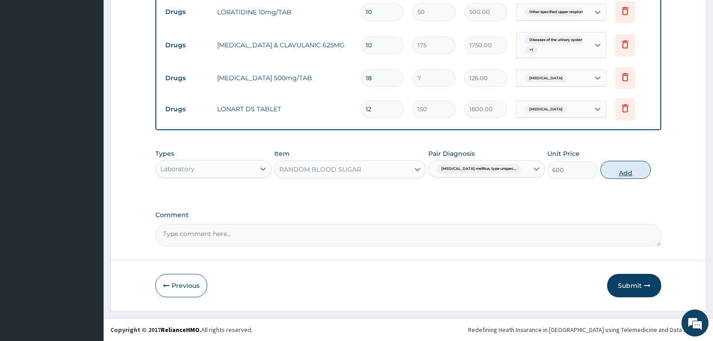
click at [620, 172] on button "Add" at bounding box center [626, 170] width 50 height 18
type input "0"
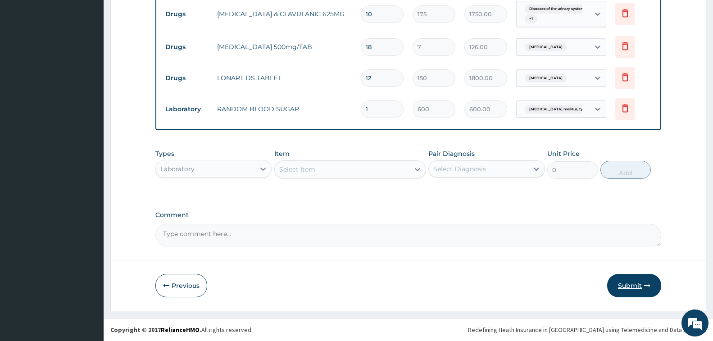
click at [636, 292] on button "Submit" at bounding box center [634, 285] width 54 height 23
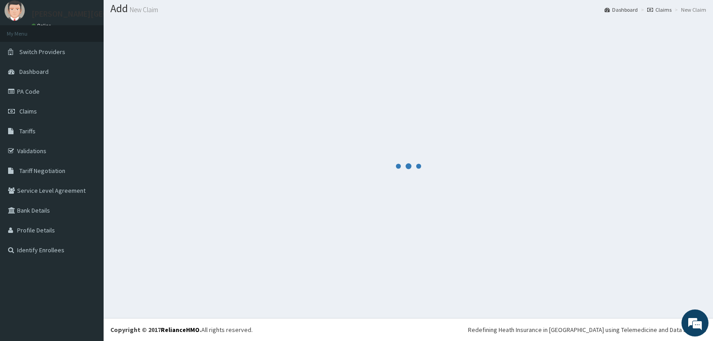
scroll to position [660, 0]
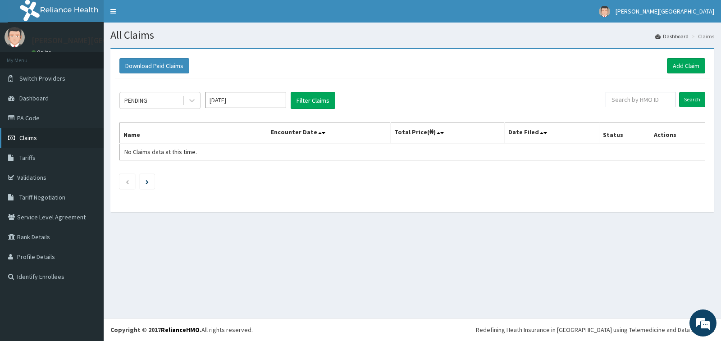
click at [31, 135] on span "Claims" at bounding box center [28, 138] width 18 height 8
click at [192, 102] on icon at bounding box center [191, 100] width 9 height 9
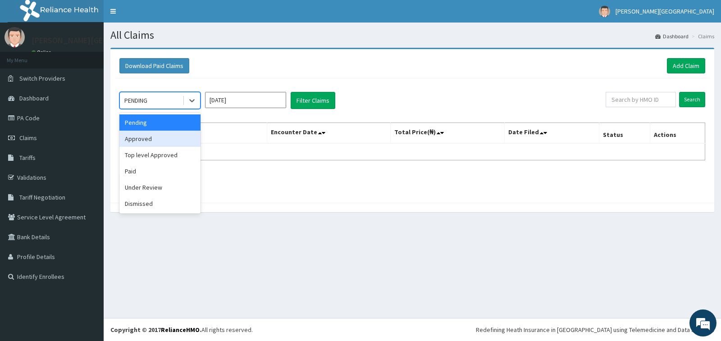
click at [161, 137] on div "Approved" at bounding box center [159, 139] width 81 height 16
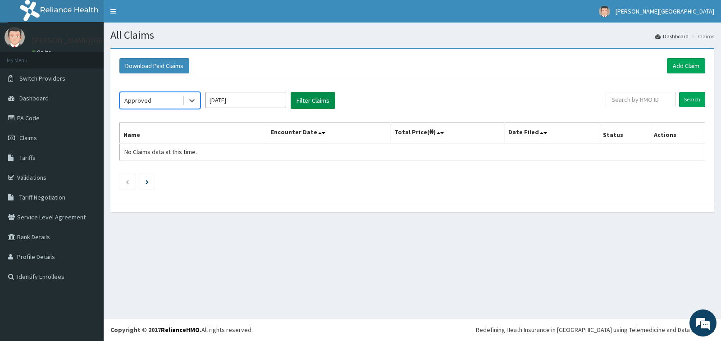
click at [308, 99] on button "Filter Claims" at bounding box center [313, 100] width 45 height 17
